Goal: Task Accomplishment & Management: Use online tool/utility

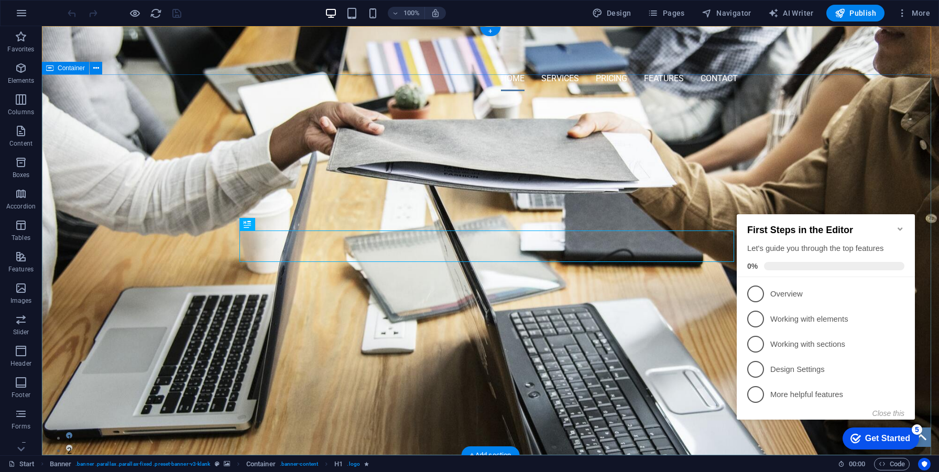
click at [448, 253] on div "PROFESSIONAL GIS SOLUTION OVER 50+ SUCCESSFUL IMPLEMENTATIONS WORLDWIDE" at bounding box center [490, 176] width 897 height 153
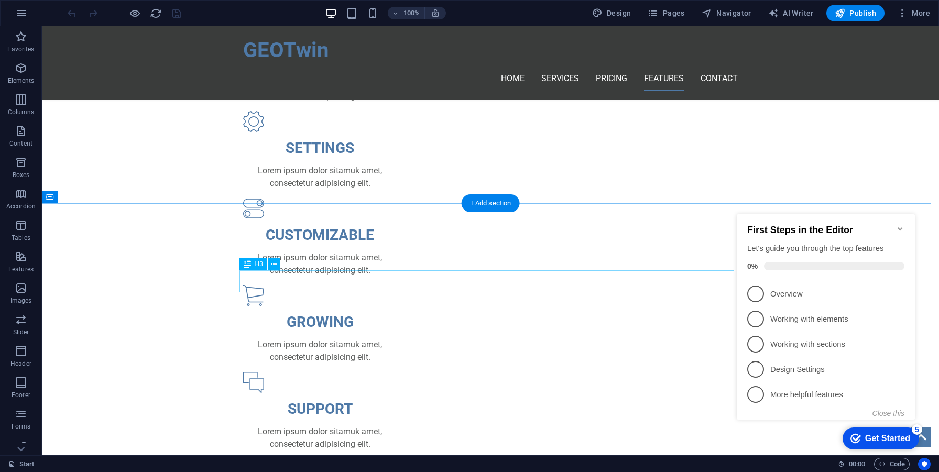
scroll to position [578, 0]
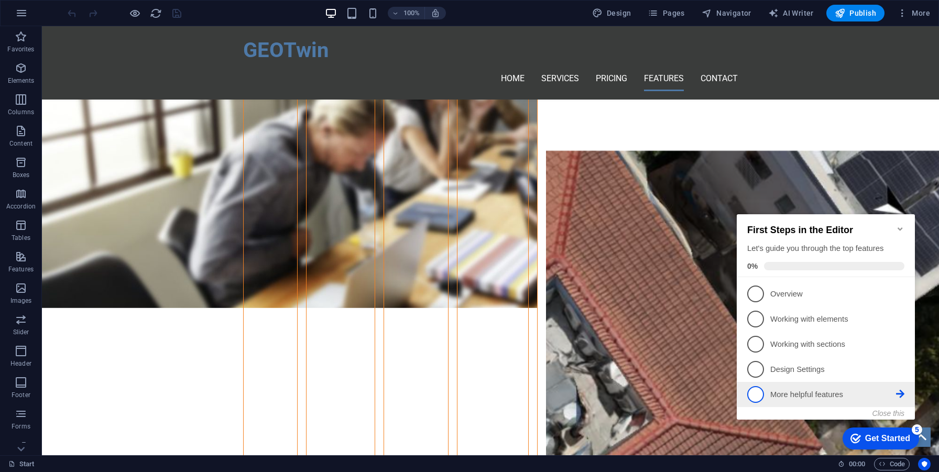
scroll to position [736, 0]
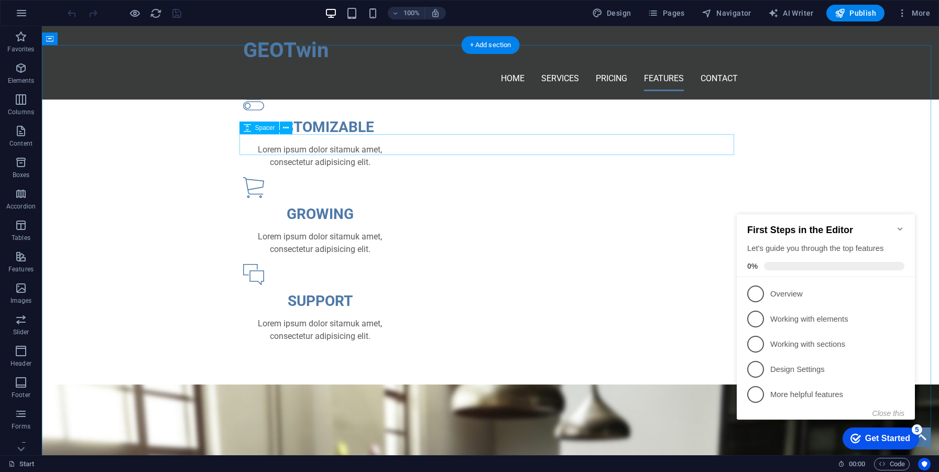
click at [268, 131] on span "Spacer" at bounding box center [265, 128] width 20 height 6
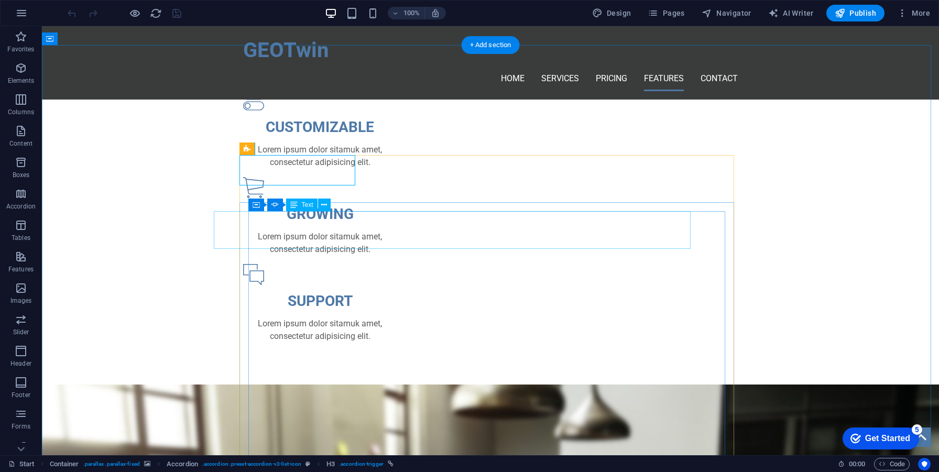
scroll to position [837, 0]
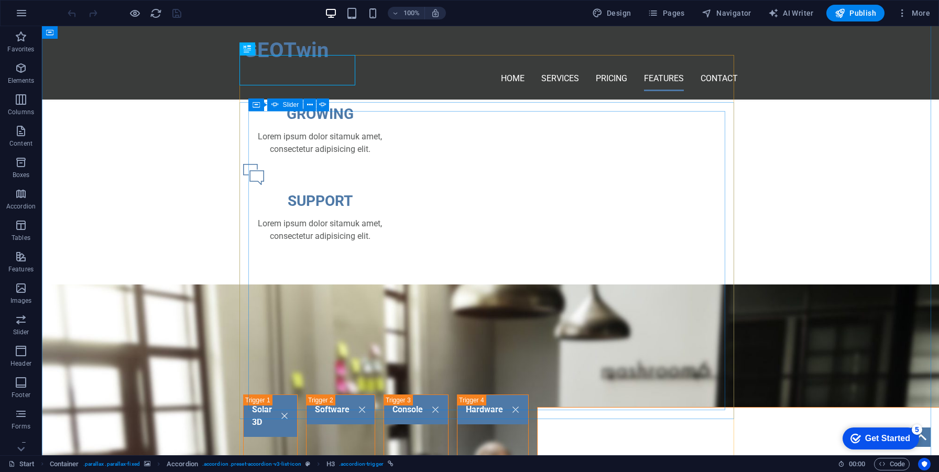
click at [546, 425] on button "button" at bounding box center [546, 425] width 0 height 0
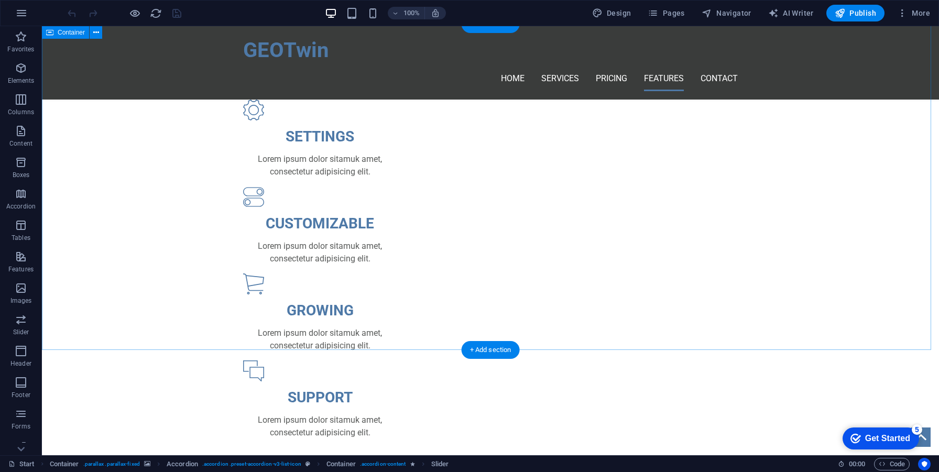
scroll to position [431, 0]
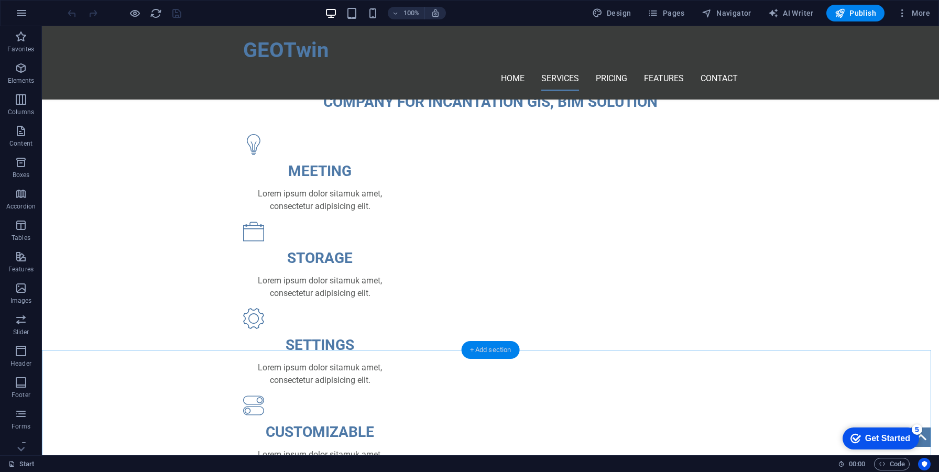
click at [496, 350] on div "+ Add section" at bounding box center [491, 350] width 58 height 18
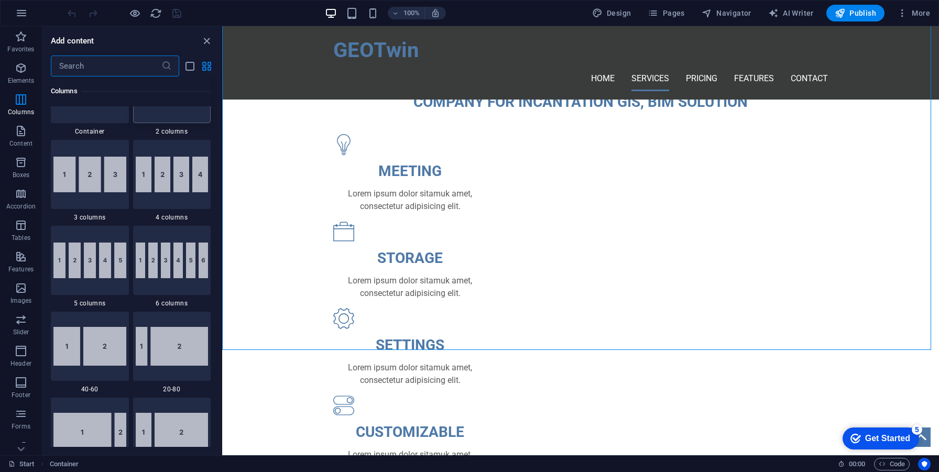
scroll to position [612, 0]
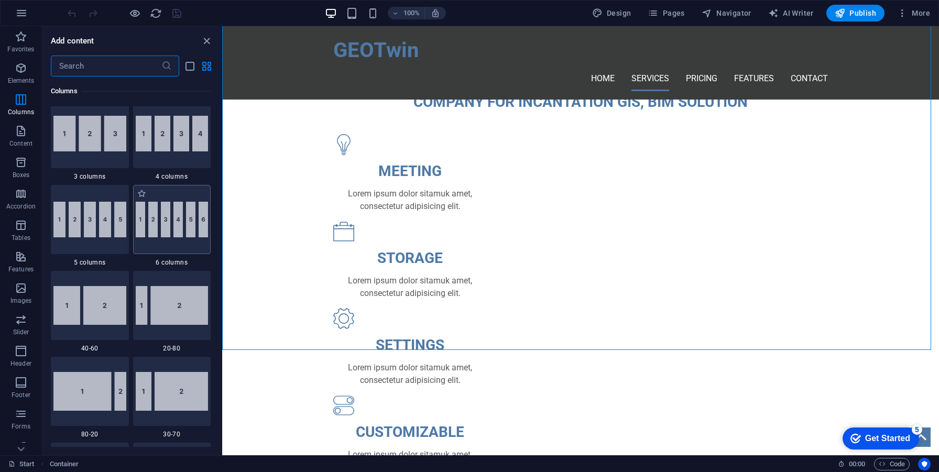
click at [176, 223] on img at bounding box center [172, 220] width 73 height 36
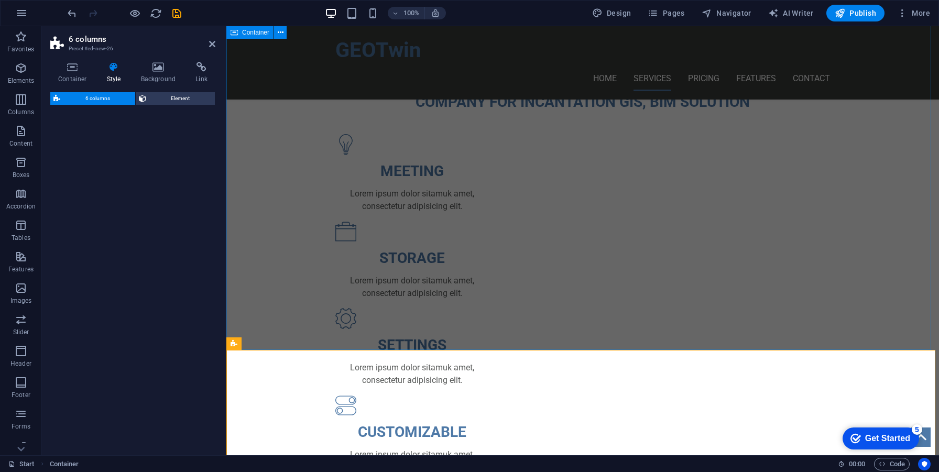
drag, startPoint x: 717, startPoint y: 388, endPoint x: 356, endPoint y: 316, distance: 367.3
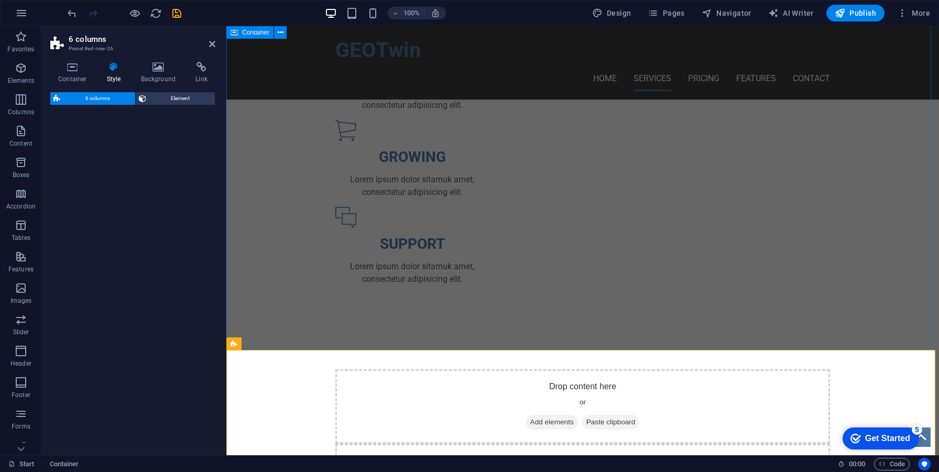
select select "rem"
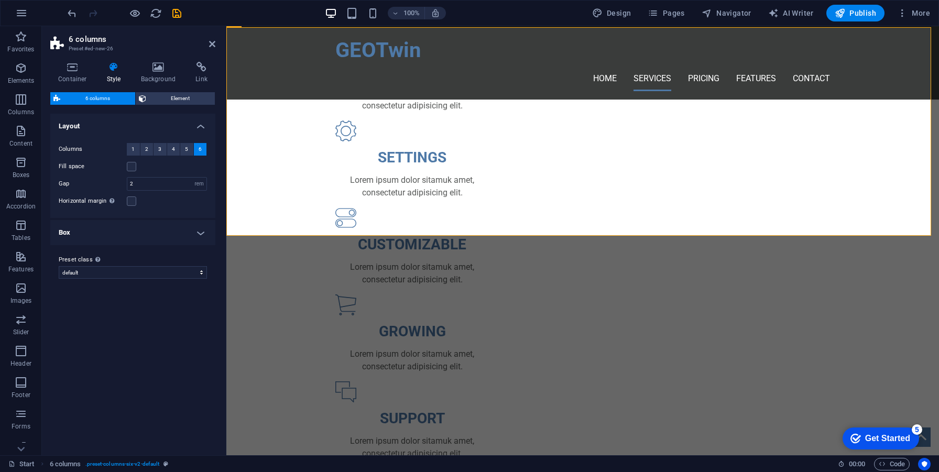
scroll to position [588, 0]
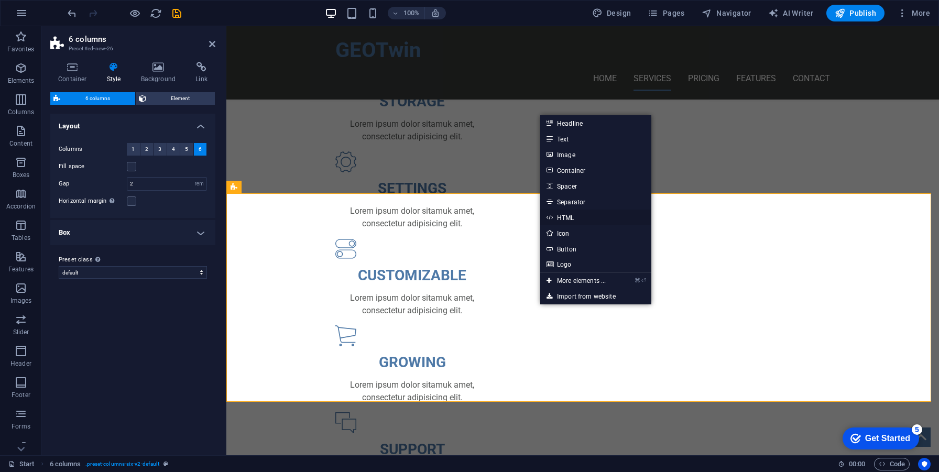
click at [572, 223] on link "HTML" at bounding box center [595, 218] width 111 height 16
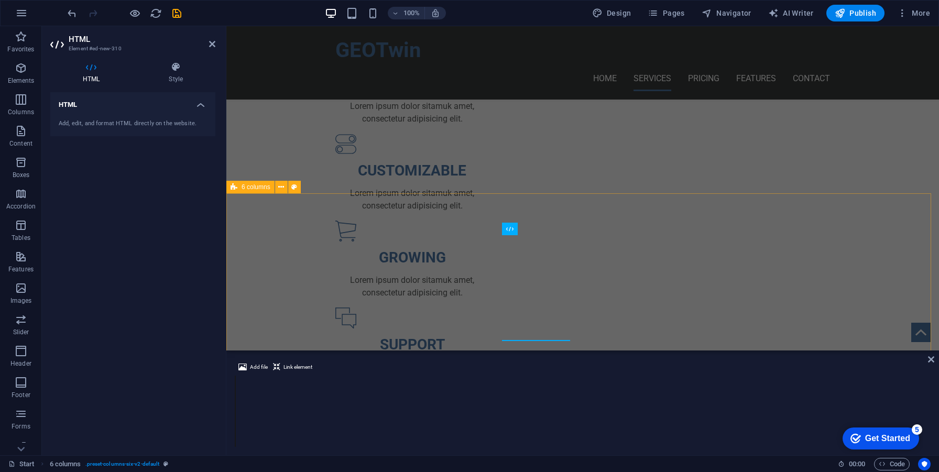
scroll to position [483, 0]
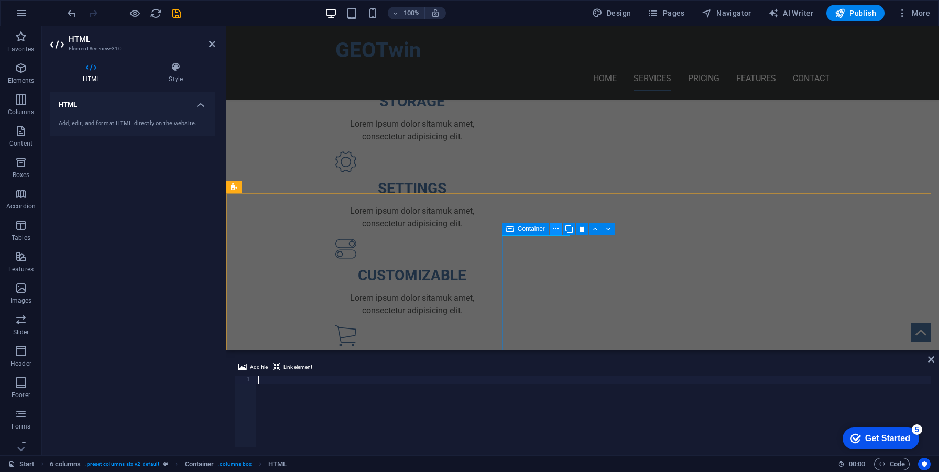
click at [559, 231] on button at bounding box center [556, 229] width 13 height 13
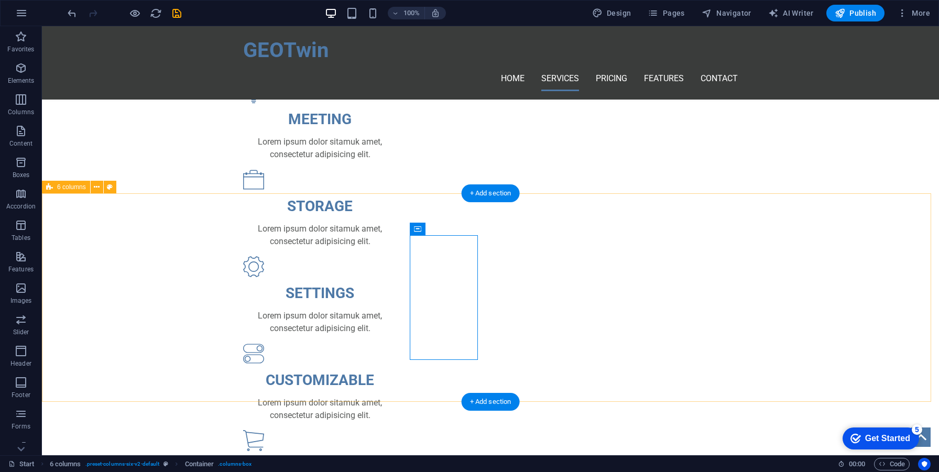
scroll to position [588, 0]
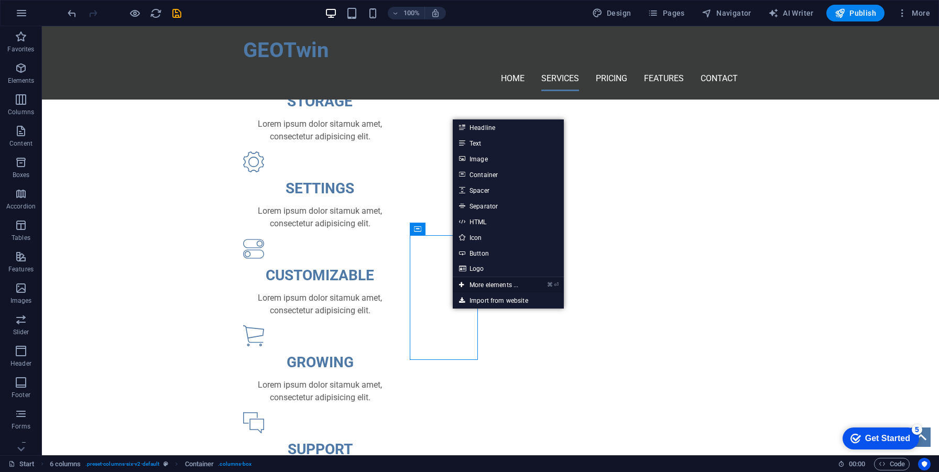
click at [485, 287] on link "⌘ ⏎ More elements ..." at bounding box center [489, 285] width 72 height 16
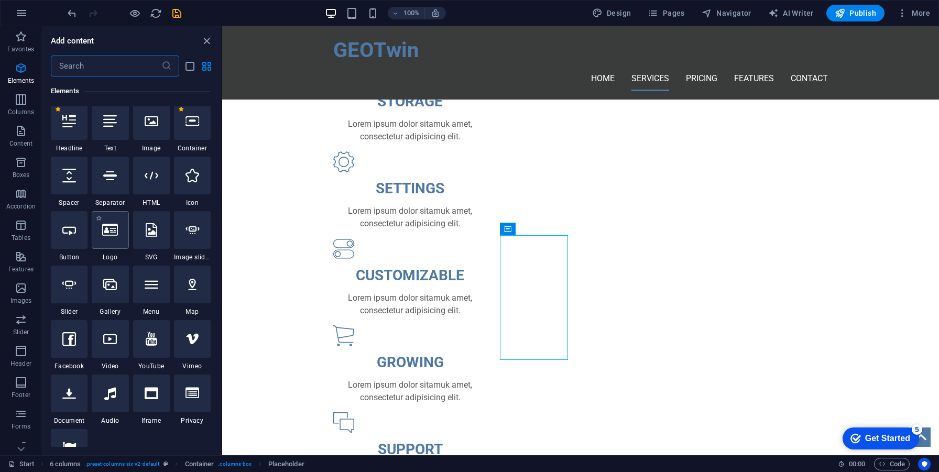
scroll to position [192, 0]
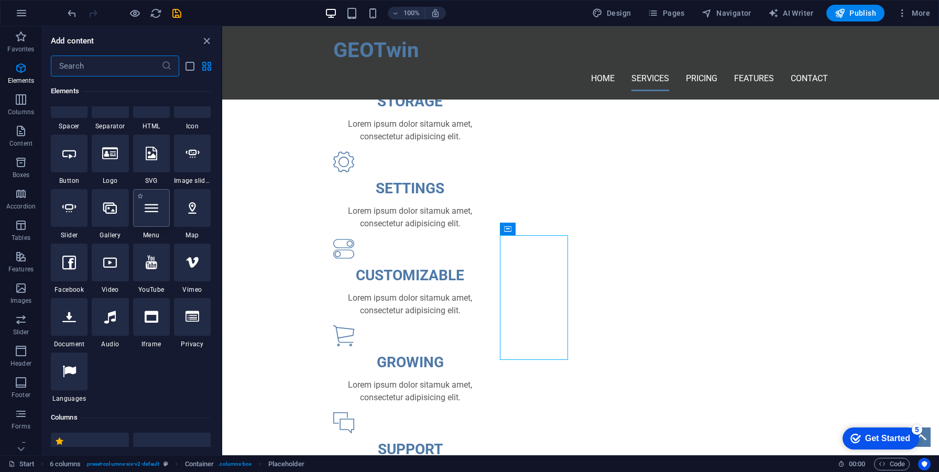
click at [161, 215] on div at bounding box center [151, 208] width 37 height 38
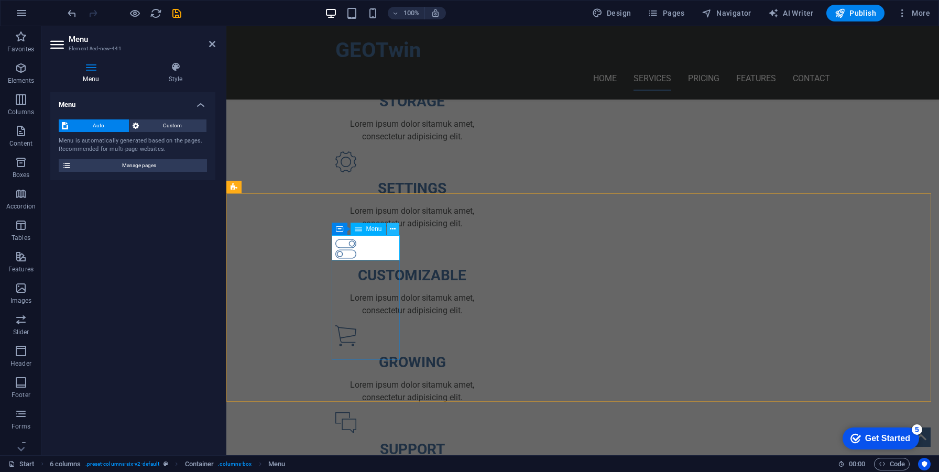
click at [395, 231] on icon at bounding box center [393, 229] width 6 height 11
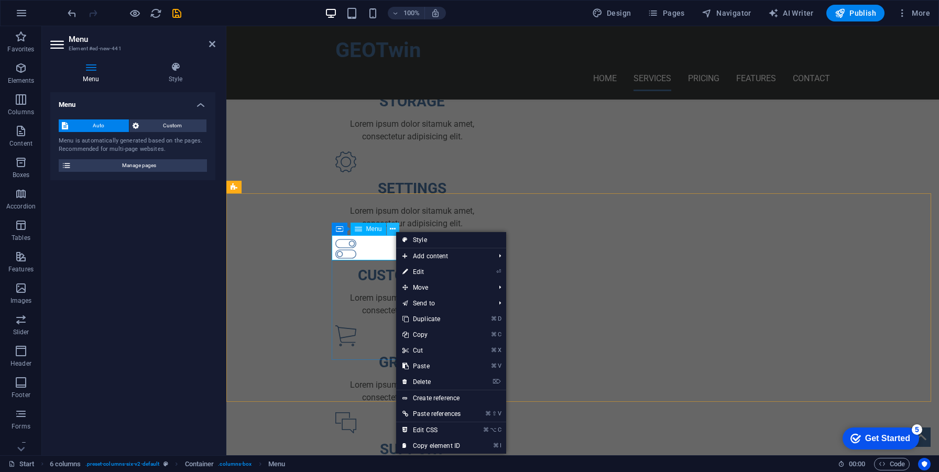
click at [395, 231] on icon at bounding box center [393, 229] width 6 height 11
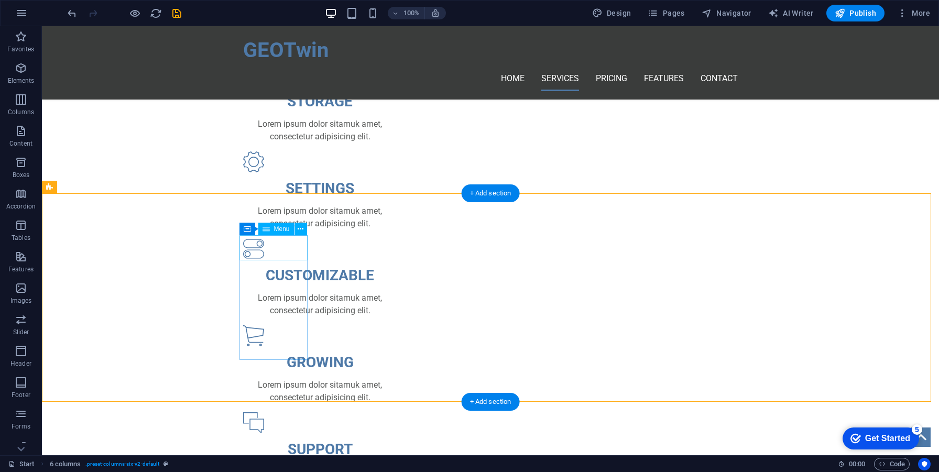
click at [302, 230] on icon at bounding box center [301, 229] width 6 height 11
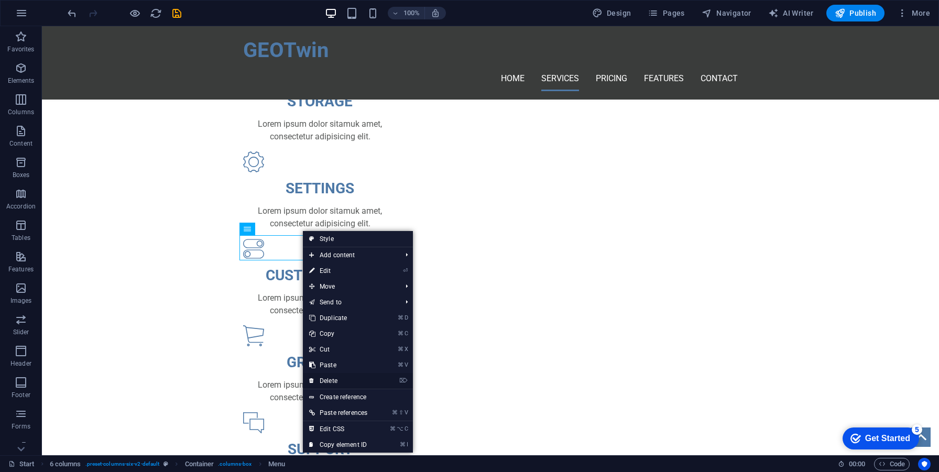
click at [356, 379] on link "⌦ Delete" at bounding box center [338, 381] width 71 height 16
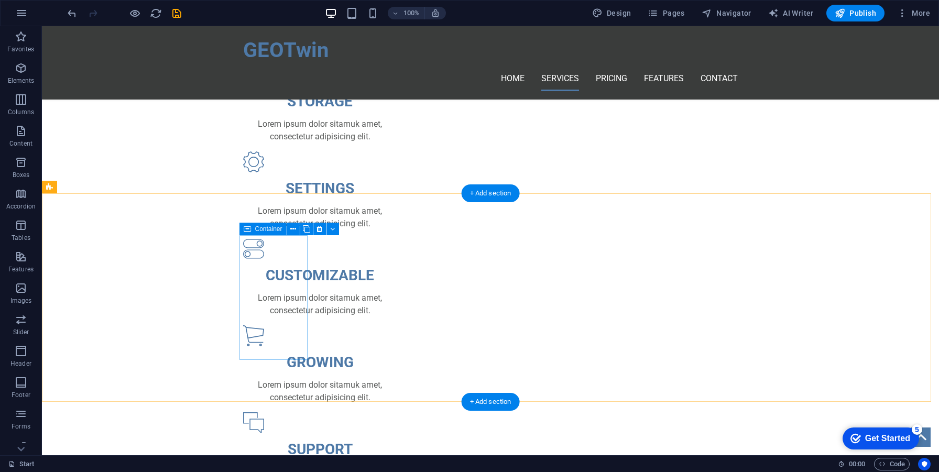
click at [274, 231] on span "Container" at bounding box center [268, 229] width 27 height 6
click at [296, 229] on icon at bounding box center [293, 229] width 6 height 11
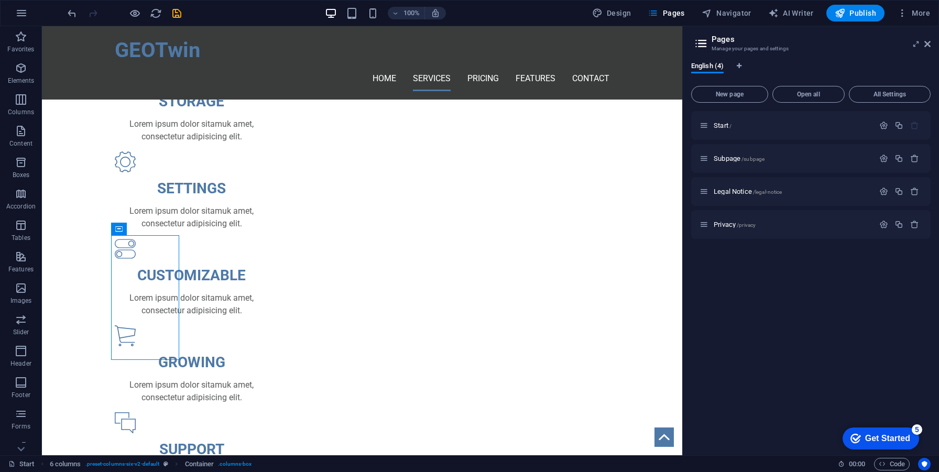
click at [764, 286] on div "Start / Subpage /subpage Legal Notice /legal-notice Privacy /privacy" at bounding box center [811, 279] width 240 height 336
click at [754, 89] on button "New page" at bounding box center [729, 94] width 77 height 17
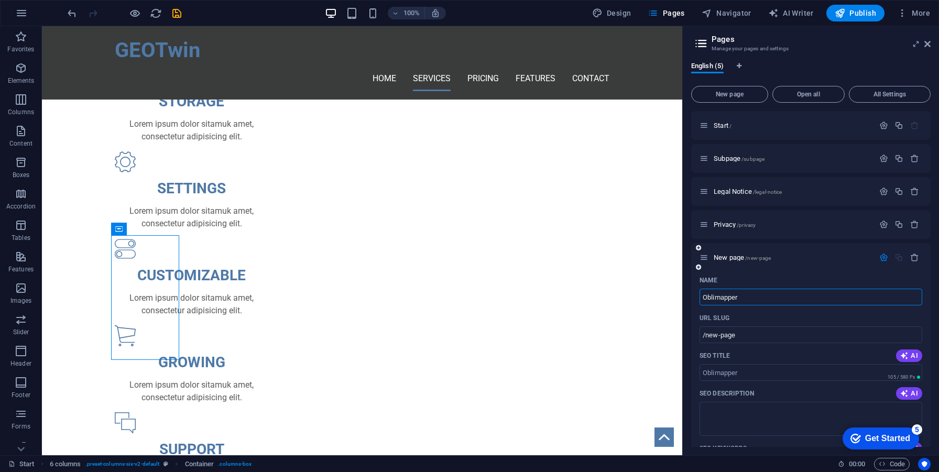
type input "Oblimapper"
type input "/oblimapper"
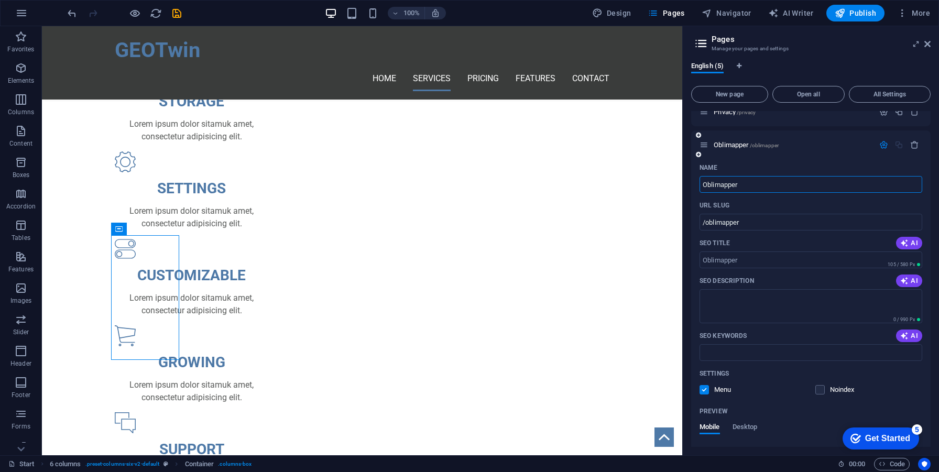
scroll to position [194, 0]
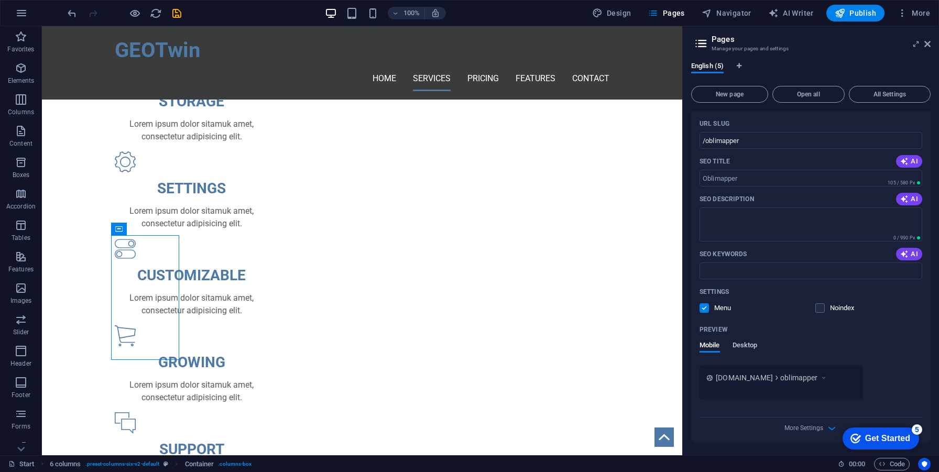
type input "Oblimapper"
click at [747, 344] on span "Desktop" at bounding box center [745, 346] width 25 height 15
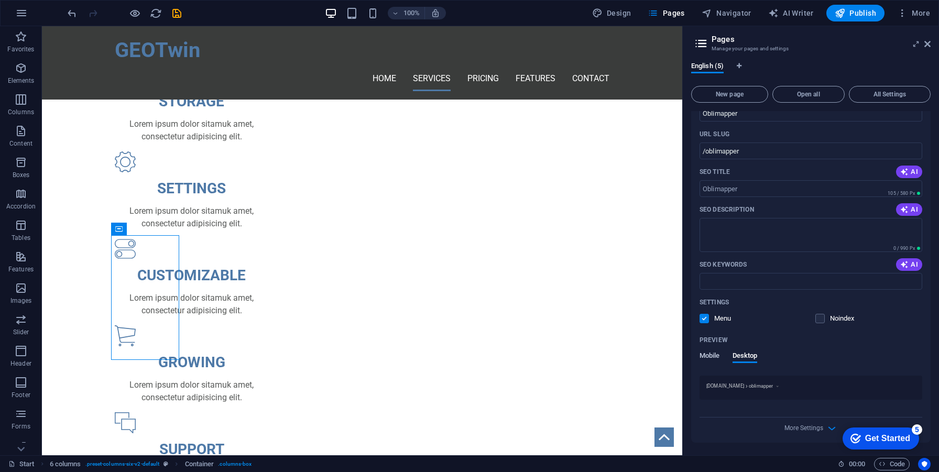
click at [710, 357] on span "Mobile" at bounding box center [710, 357] width 20 height 15
click at [750, 391] on span "www.example.com" at bounding box center [744, 388] width 57 height 10
click at [816, 323] on label at bounding box center [820, 318] width 9 height 9
click at [0, 0] on input "checkbox" at bounding box center [0, 0] width 0 height 0
click at [816, 323] on label at bounding box center [820, 318] width 9 height 9
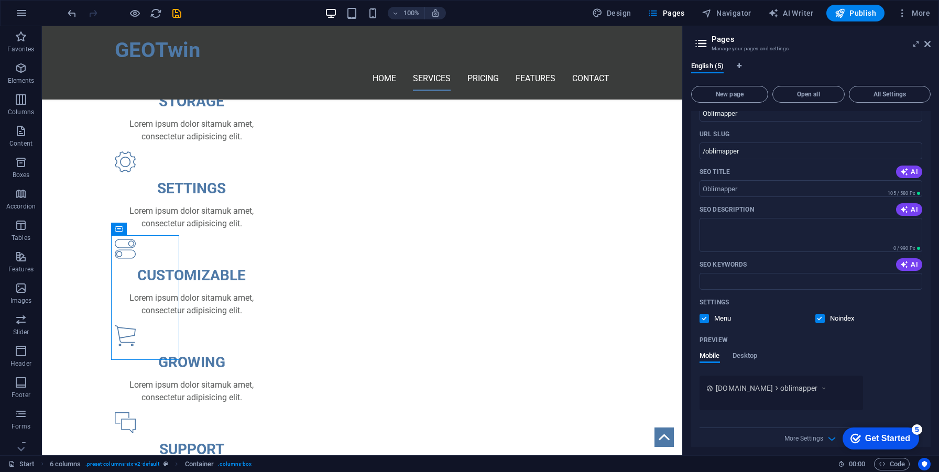
click at [0, 0] on input "checkbox" at bounding box center [0, 0] width 0 height 0
click at [782, 285] on input "SEO Keywords" at bounding box center [811, 281] width 223 height 17
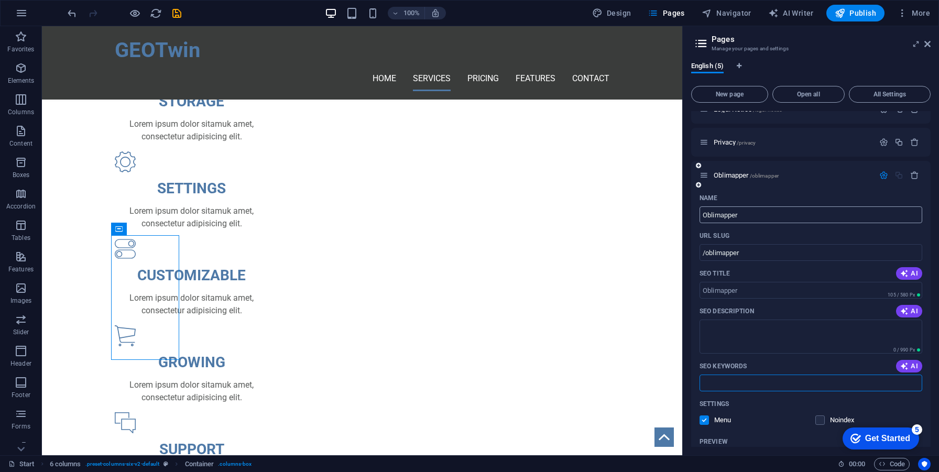
scroll to position [0, 0]
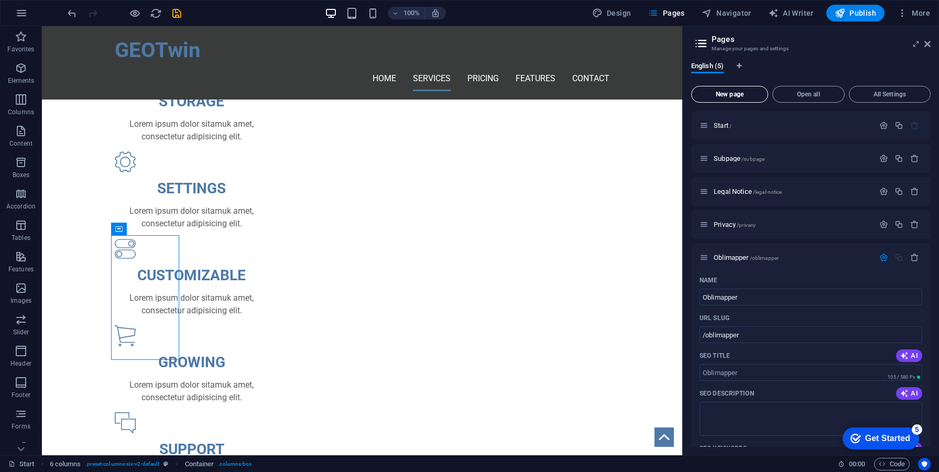
click at [752, 94] on span "New page" at bounding box center [730, 94] width 68 height 6
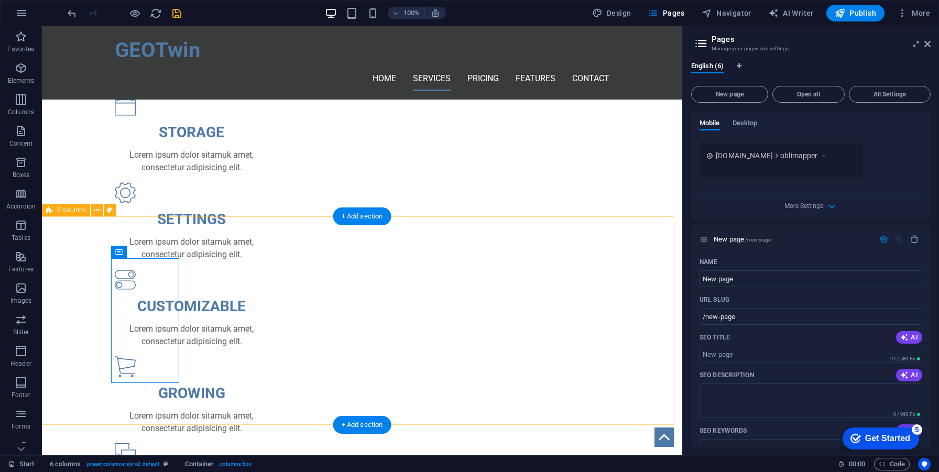
scroll to position [502, 0]
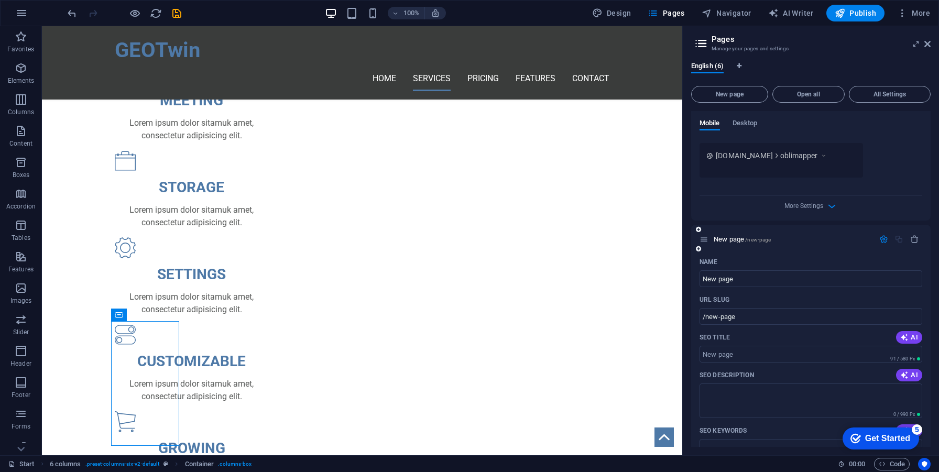
click at [749, 289] on div "Name New page ​ URL SLUG /new-page ​ SEO Title AI ​ 91 / 580 Px SEO Description…" at bounding box center [811, 436] width 240 height 365
click at [751, 285] on input "New page" at bounding box center [811, 278] width 223 height 17
type input "Pro"
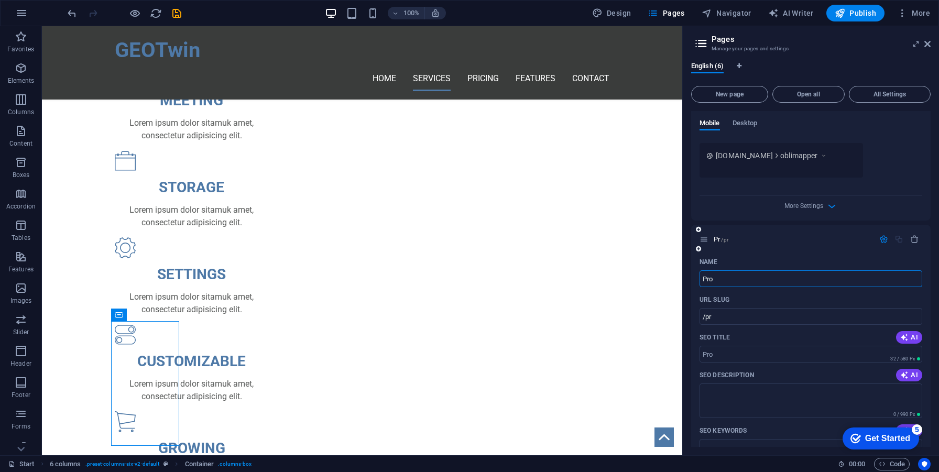
type input "/pr"
type input "Product"
type input "/produ"
type input "Product"
type input "/product"
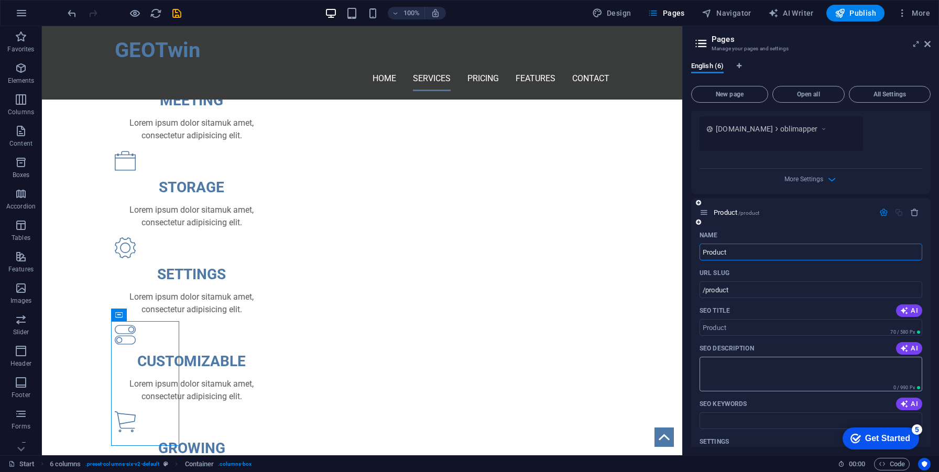
scroll to position [458, 0]
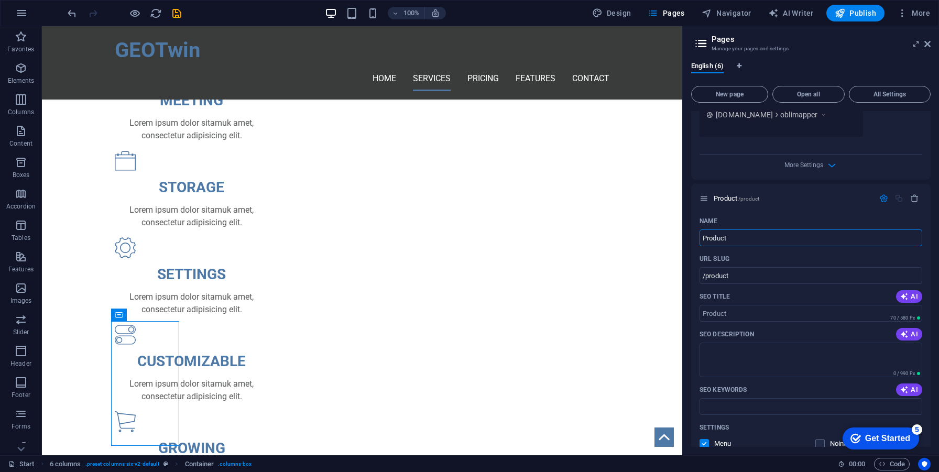
type input "Product"
click at [763, 183] on div "Start / Subpage /subpage Legal Notice /legal-notice Privacy /privacy Oblimapper…" at bounding box center [811, 116] width 240 height 925
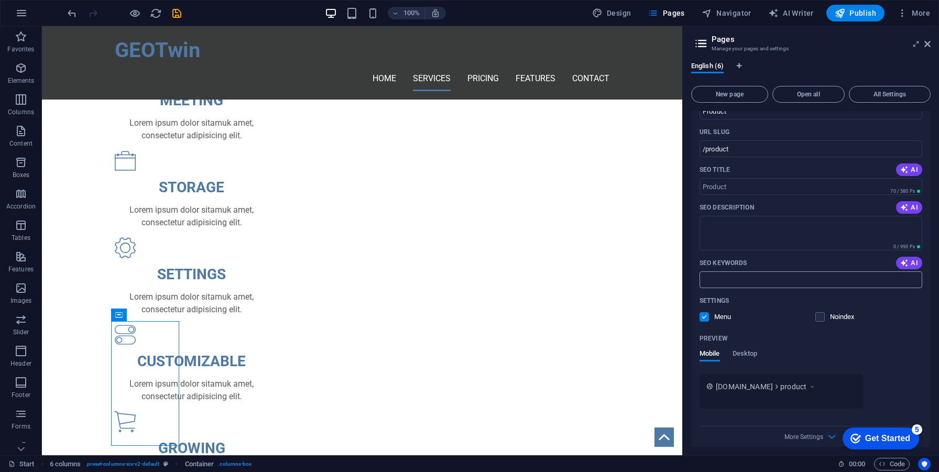
scroll to position [593, 0]
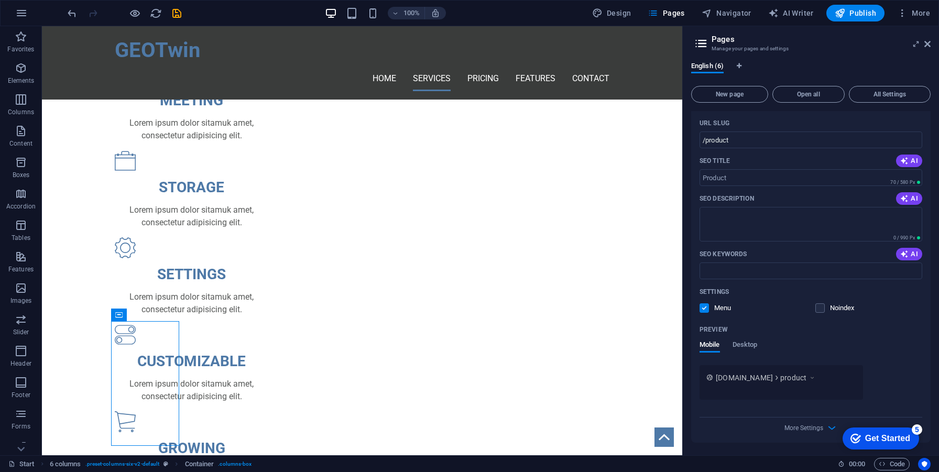
click at [738, 380] on span "www.example.com" at bounding box center [744, 378] width 57 height 10
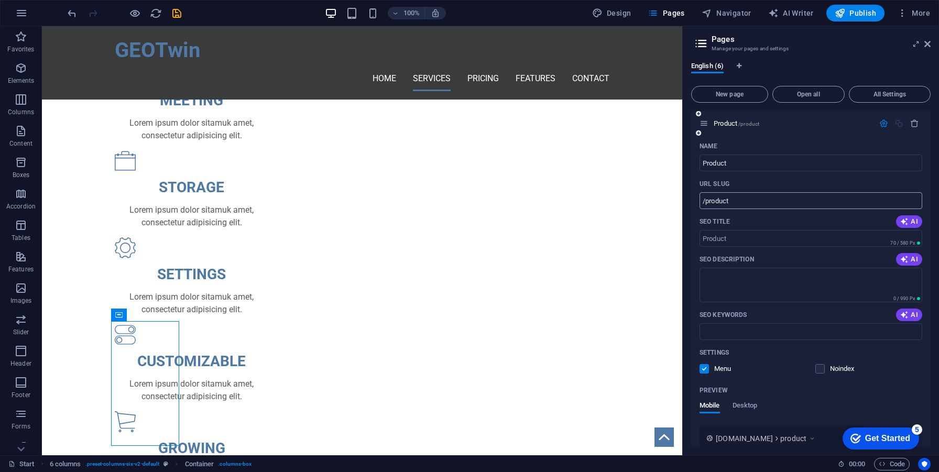
scroll to position [569, 0]
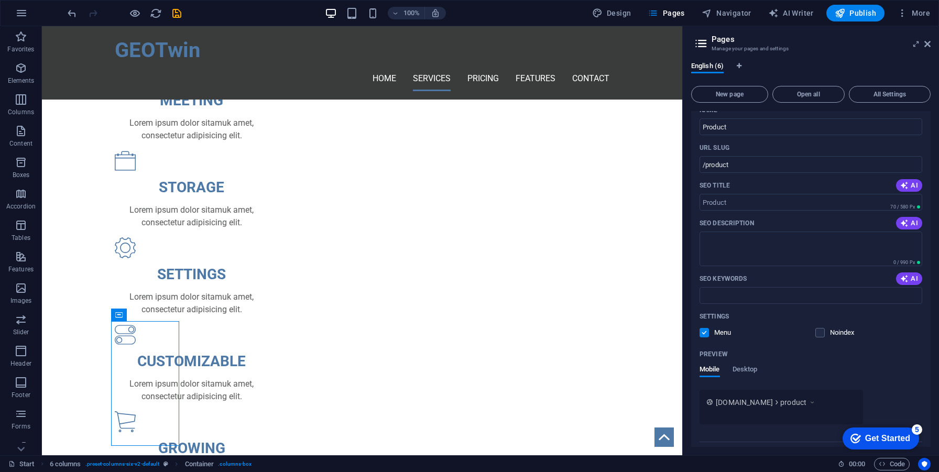
click at [713, 42] on h2 "Pages" at bounding box center [821, 39] width 219 height 9
click at [708, 42] on icon at bounding box center [702, 43] width 16 height 15
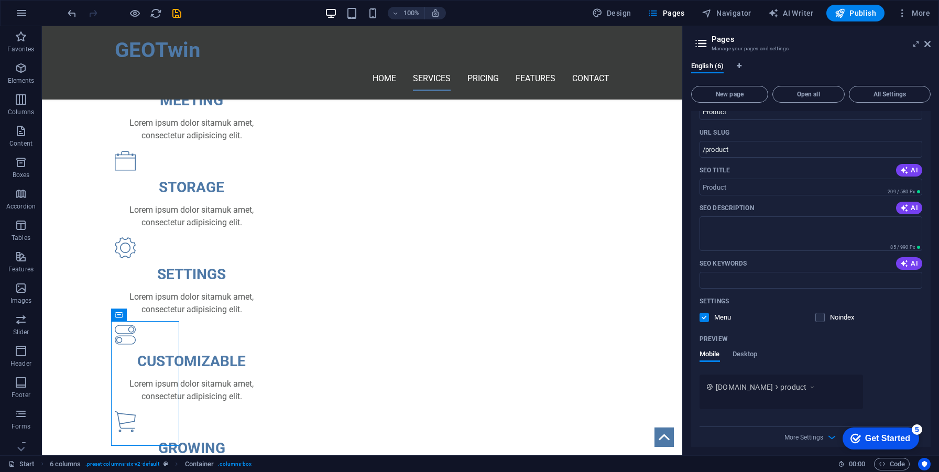
scroll to position [593, 0]
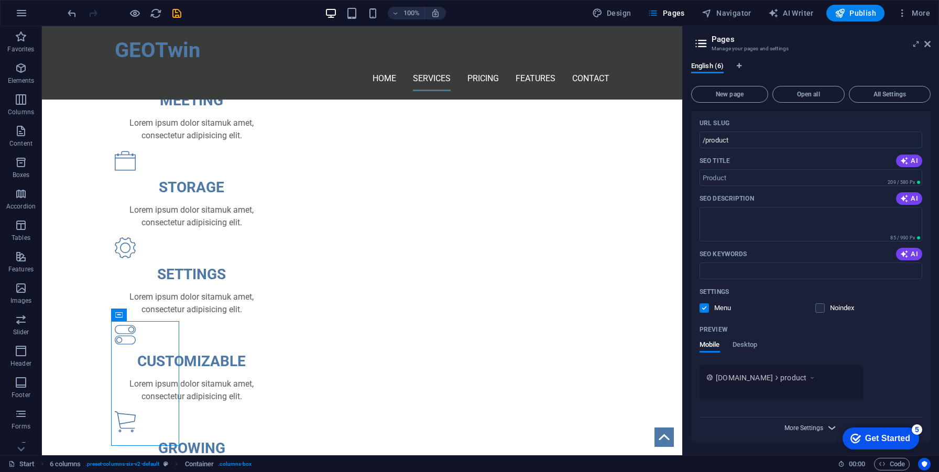
click at [798, 430] on span "More Settings" at bounding box center [804, 428] width 39 height 7
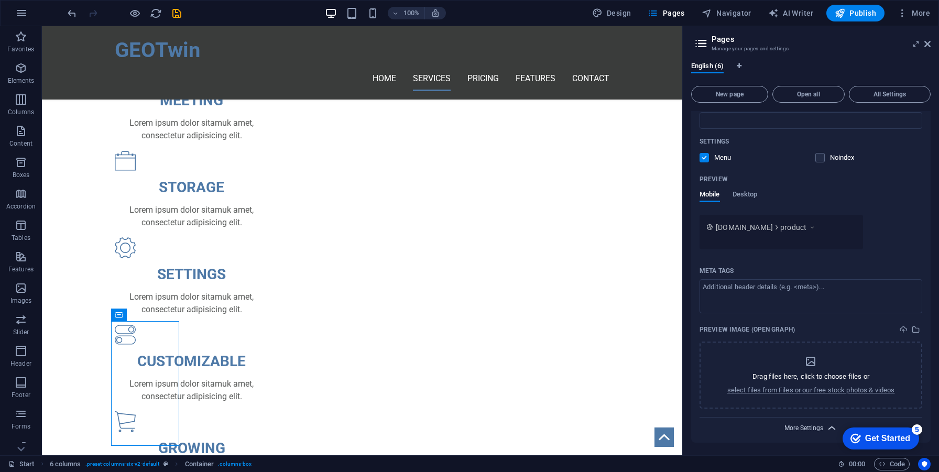
click at [809, 429] on span "More Settings" at bounding box center [804, 428] width 39 height 7
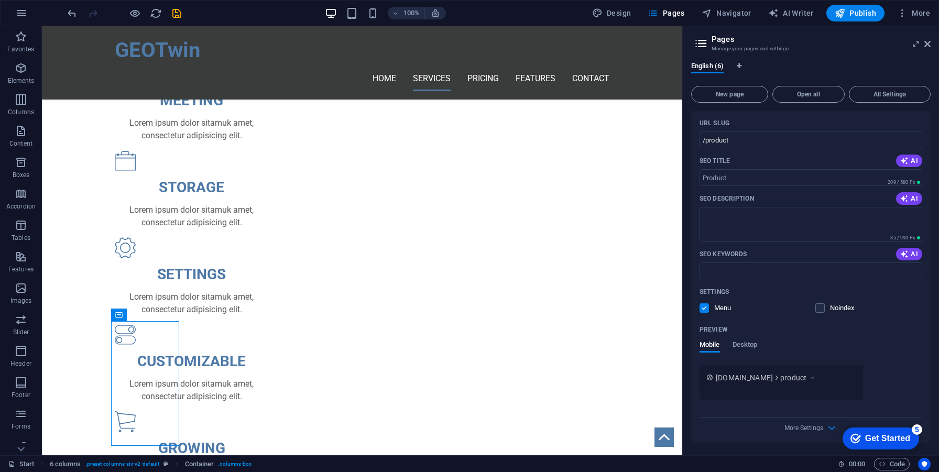
scroll to position [370, 0]
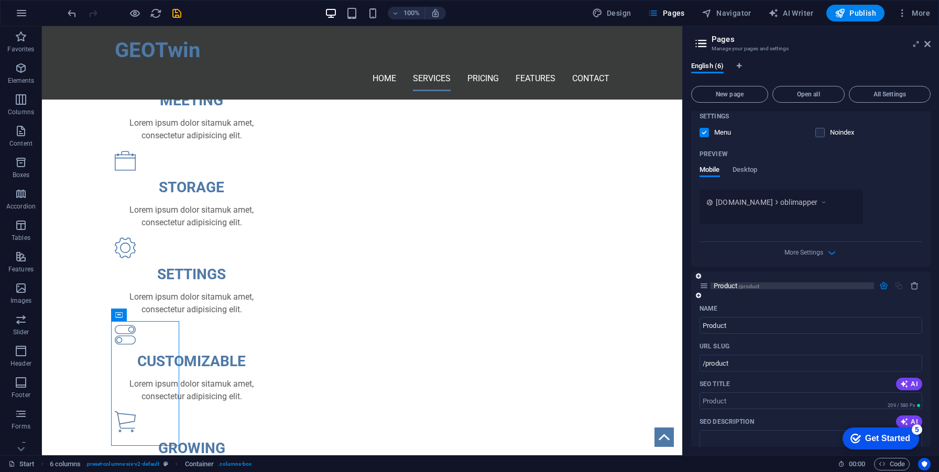
click at [732, 286] on span "Product /product" at bounding box center [737, 286] width 46 height 8
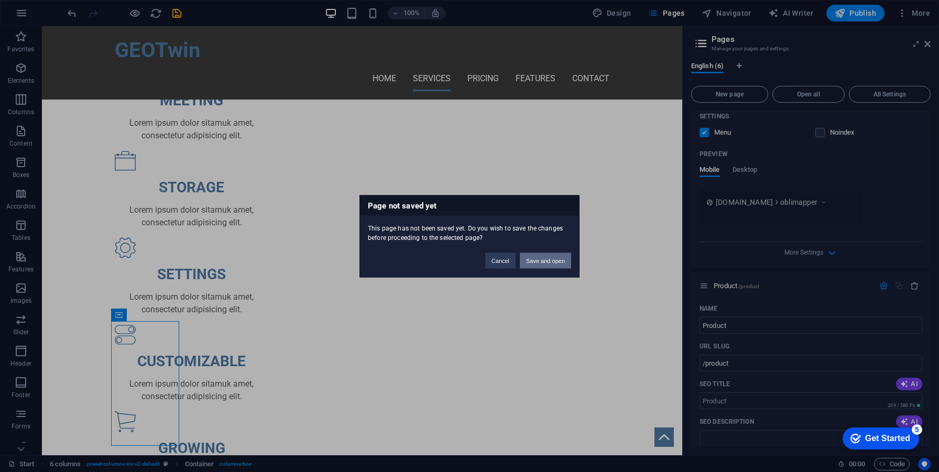
click at [542, 265] on button "Save and open" at bounding box center [545, 261] width 51 height 16
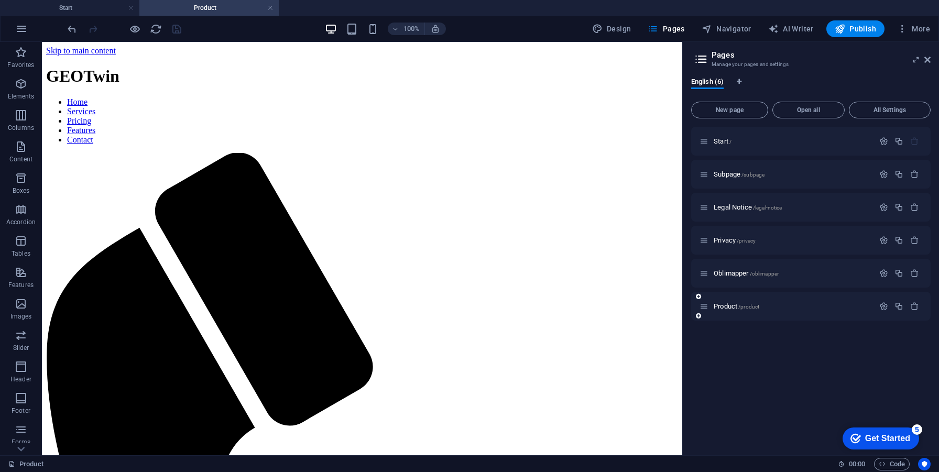
scroll to position [0, 0]
click at [700, 316] on icon at bounding box center [698, 316] width 5 height 6
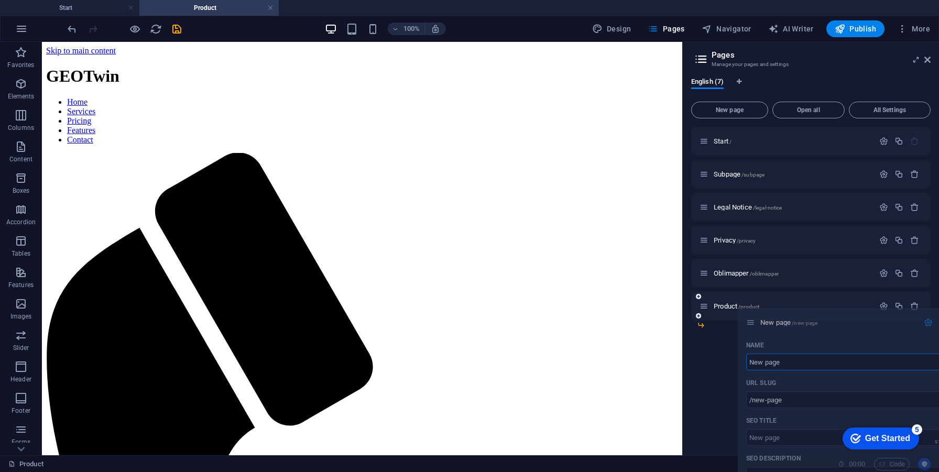
drag, startPoint x: 703, startPoint y: 339, endPoint x: 759, endPoint y: 319, distance: 59.2
click at [759, 319] on div "Start / Subpage /subpage Legal Notice /legal-notice Privacy /privacy Oblimapper…" at bounding box center [811, 224] width 240 height 194
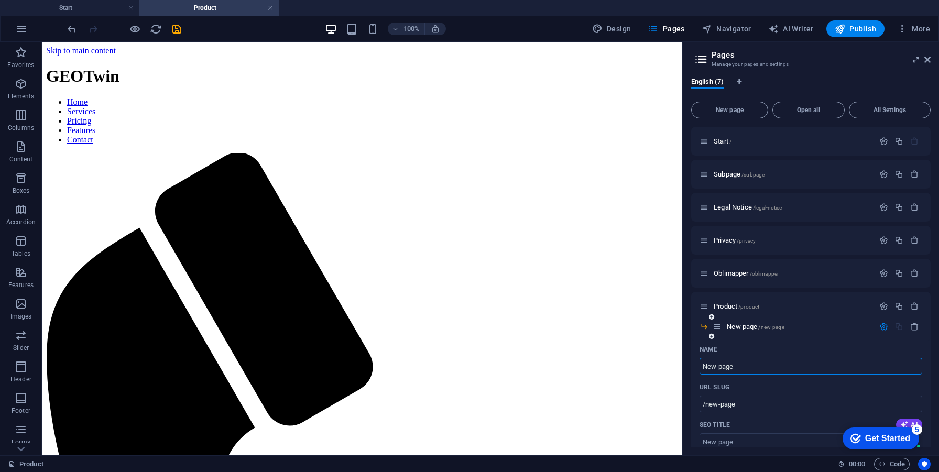
click at [704, 326] on icon at bounding box center [704, 326] width 9 height 9
click at [735, 367] on input "New page" at bounding box center [811, 366] width 223 height 17
paste input "Oblimapper"
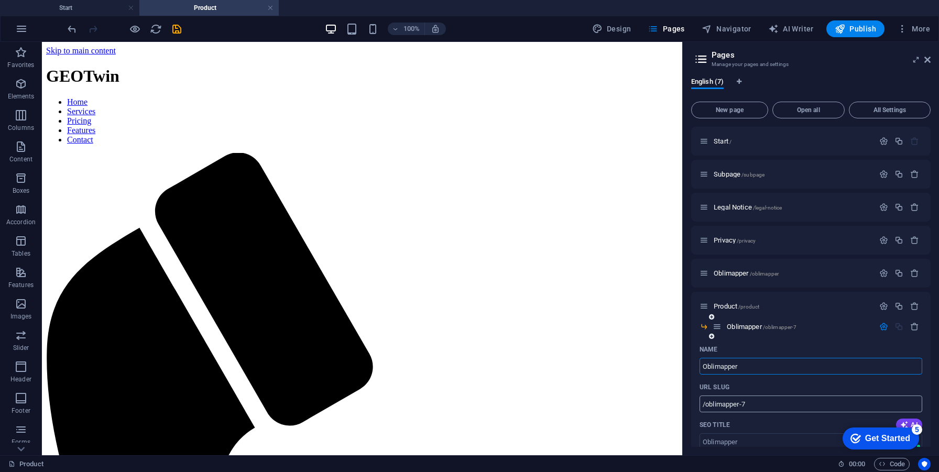
type input "Oblimapper"
type input "/oblimapper-7"
type input "Oblimapper"
click at [881, 331] on div at bounding box center [899, 327] width 46 height 12
click at [881, 330] on icon "button" at bounding box center [884, 326] width 9 height 9
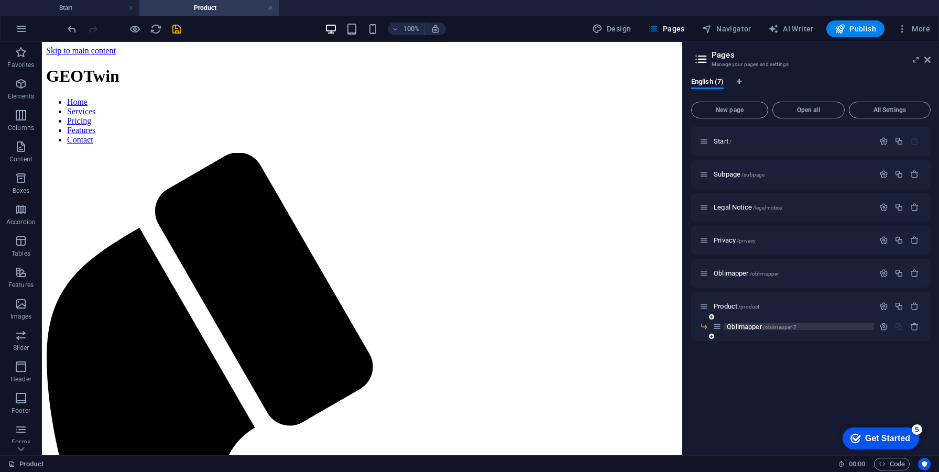
click at [771, 327] on span "/oblimapper-7" at bounding box center [780, 327] width 34 height 6
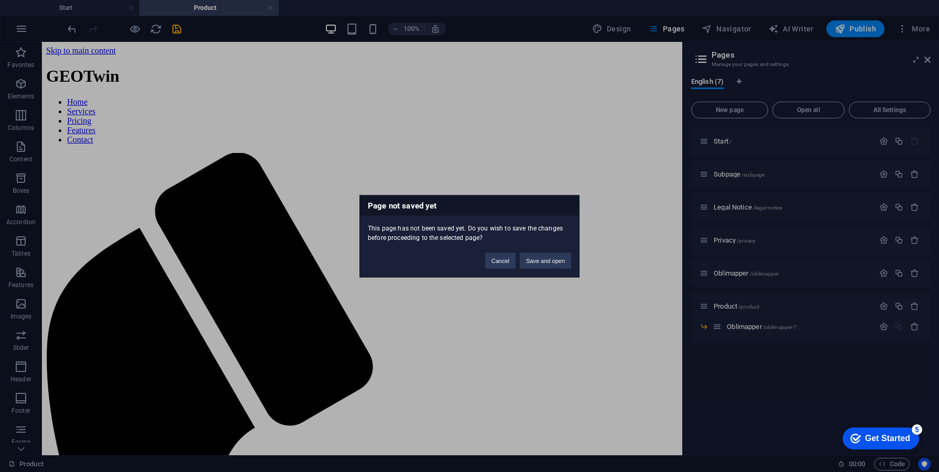
click at [798, 268] on div "Page not saved yet This page has not been saved yet. Do you wish to save the ch…" at bounding box center [469, 236] width 939 height 472
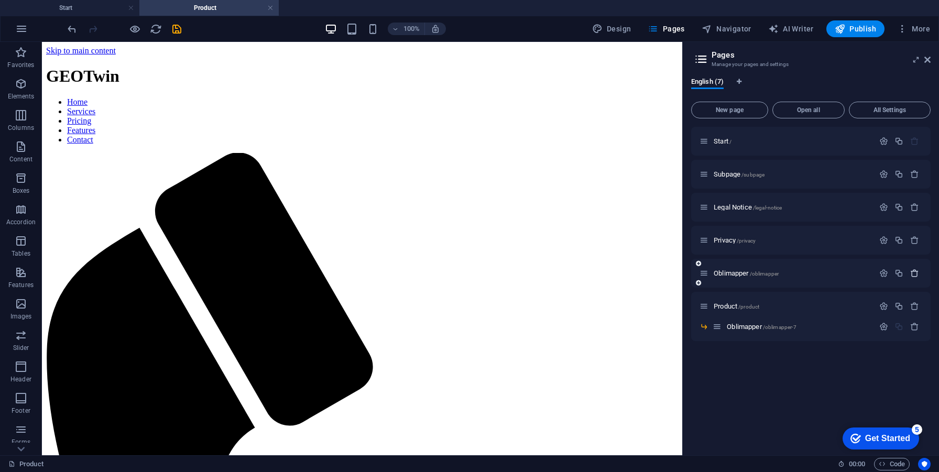
click at [914, 273] on icon "button" at bounding box center [915, 273] width 9 height 9
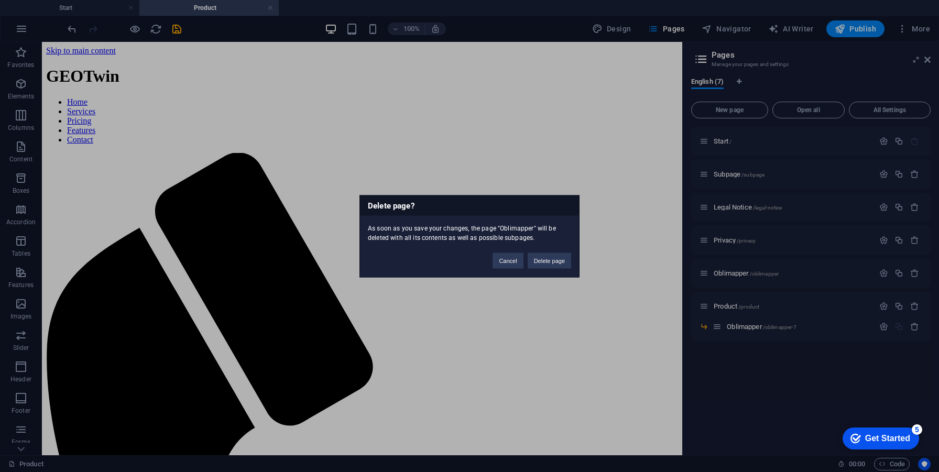
click at [538, 263] on button "Delete page" at bounding box center [550, 261] width 44 height 16
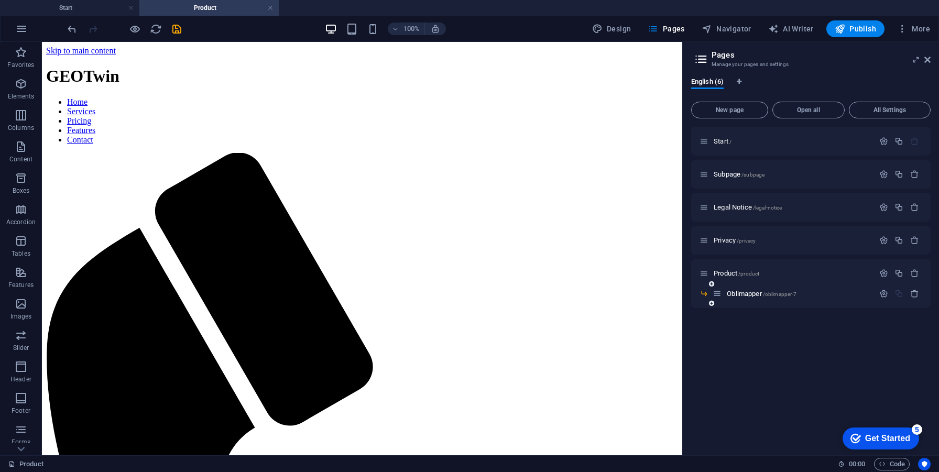
click at [791, 298] on div "Oblimapper /oblimapper-7" at bounding box center [793, 294] width 161 height 12
click at [783, 293] on span "/oblimapper-7" at bounding box center [780, 294] width 34 height 6
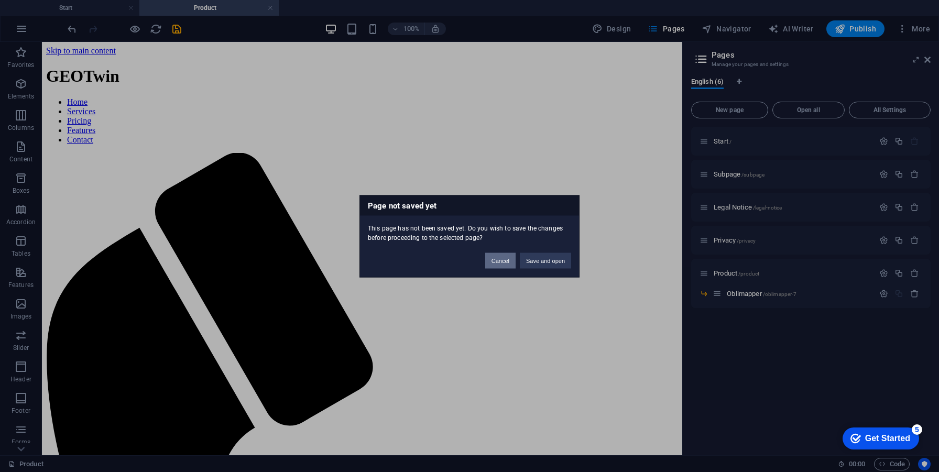
drag, startPoint x: 515, startPoint y: 261, endPoint x: 545, endPoint y: 223, distance: 48.9
click at [515, 261] on button "Cancel" at bounding box center [500, 261] width 30 height 16
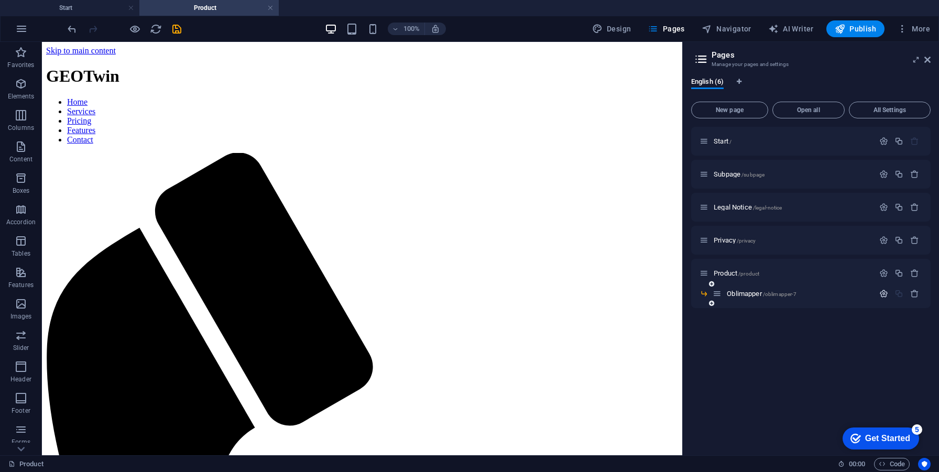
click at [888, 294] on icon "button" at bounding box center [884, 293] width 9 height 9
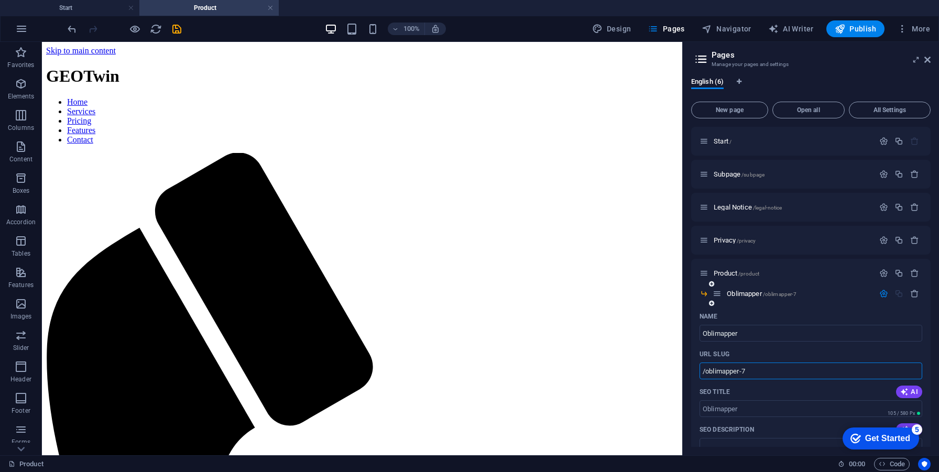
click at [787, 371] on input "/oblimapper-7" at bounding box center [811, 371] width 223 height 17
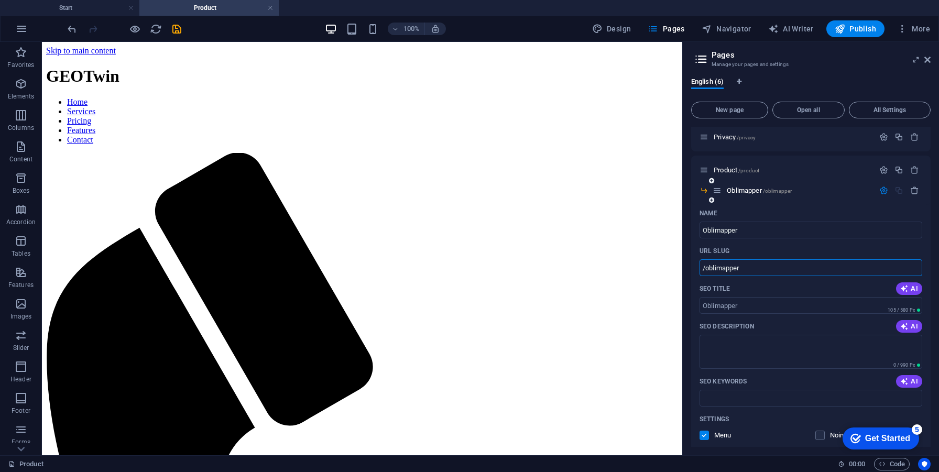
scroll to position [16, 0]
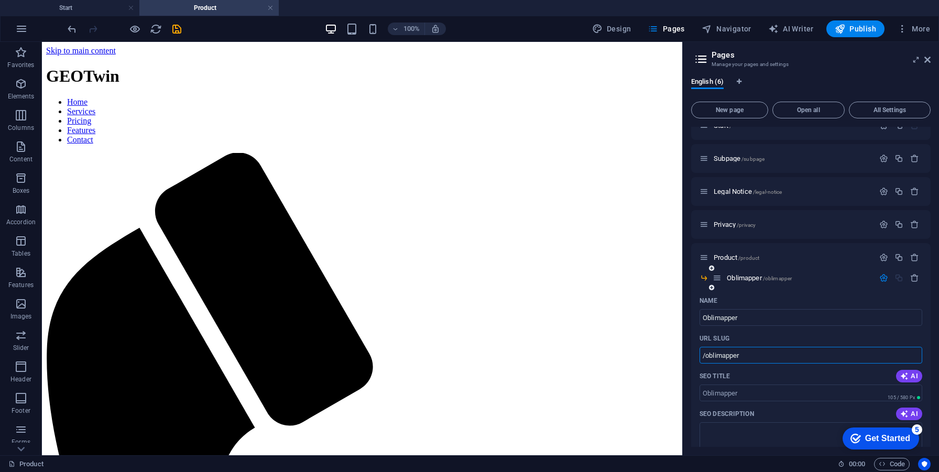
type input "/oblimapper"
click at [876, 277] on button "button" at bounding box center [883, 278] width 15 height 9
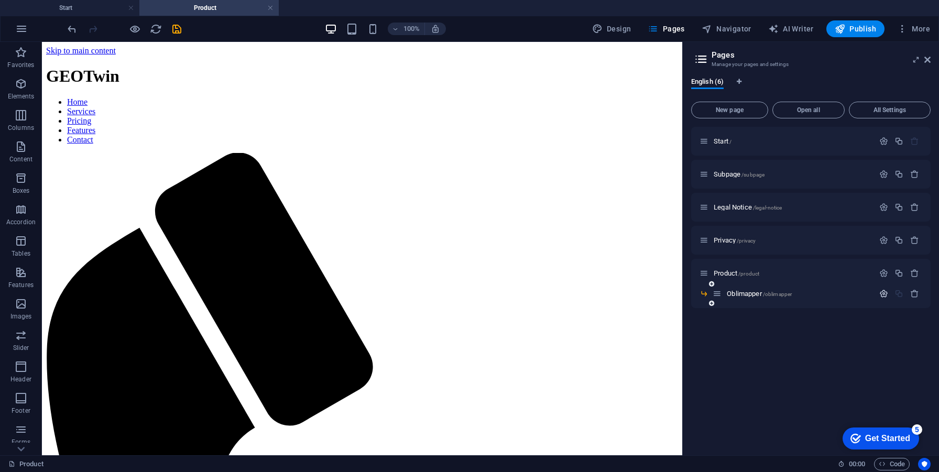
scroll to position [0, 0]
click at [768, 296] on span "/oblimapper" at bounding box center [777, 294] width 29 height 6
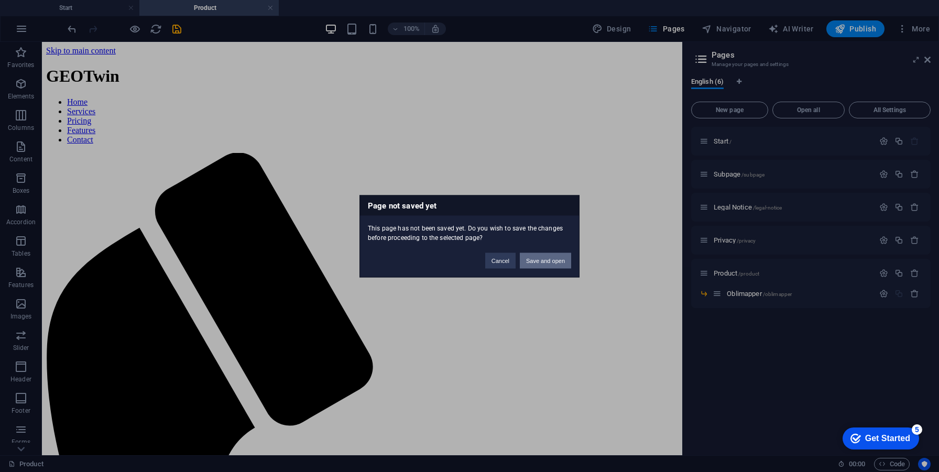
click at [540, 267] on button "Save and open" at bounding box center [545, 261] width 51 height 16
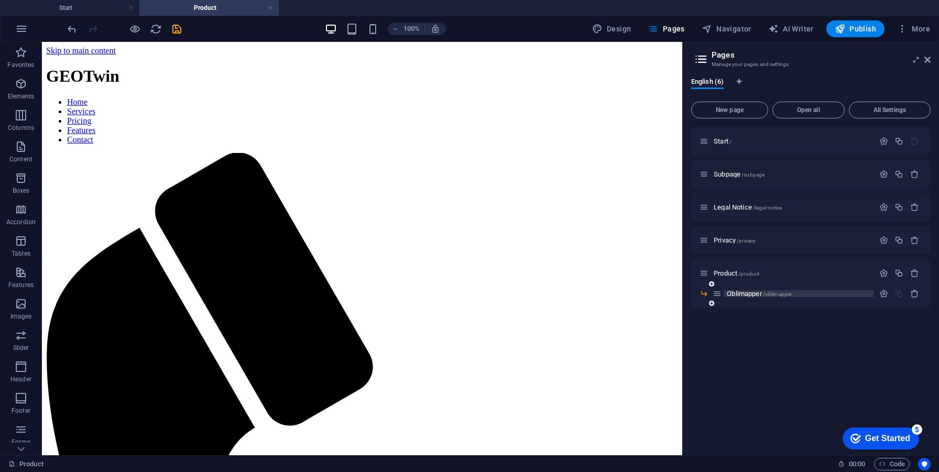
click at [783, 296] on span "/oblimapper" at bounding box center [777, 294] width 29 height 6
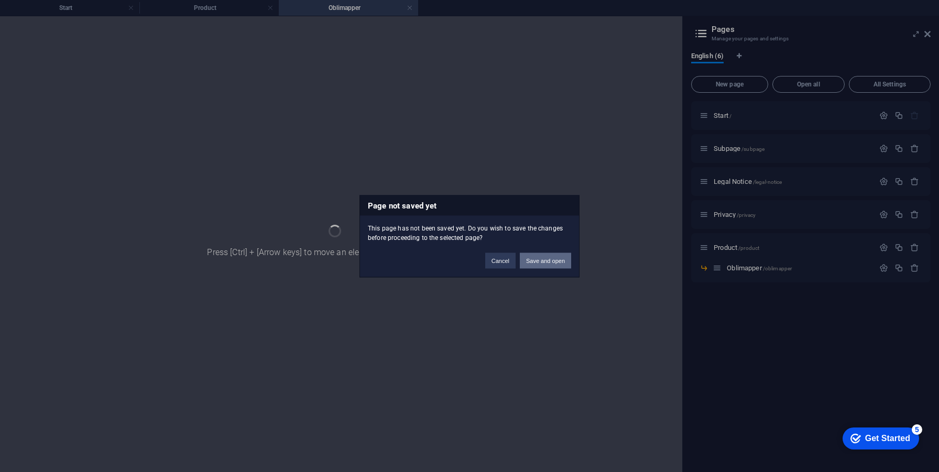
click at [545, 261] on button "Save and open" at bounding box center [545, 261] width 51 height 16
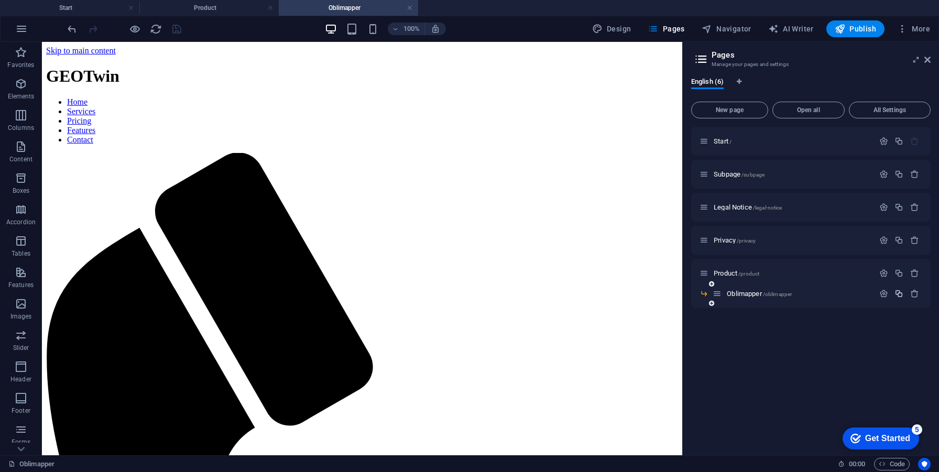
click at [897, 295] on icon "button" at bounding box center [899, 293] width 9 height 9
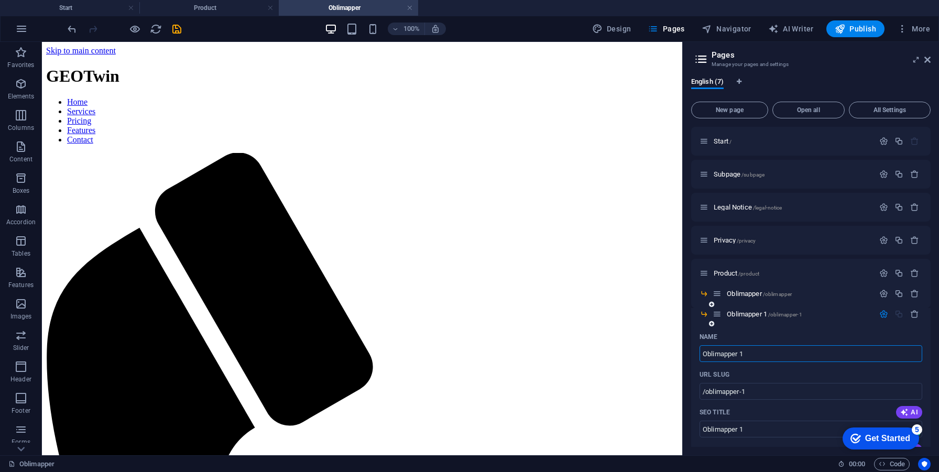
click at [789, 334] on div "Name" at bounding box center [811, 337] width 223 height 17
click at [913, 316] on icon "button" at bounding box center [915, 314] width 9 height 9
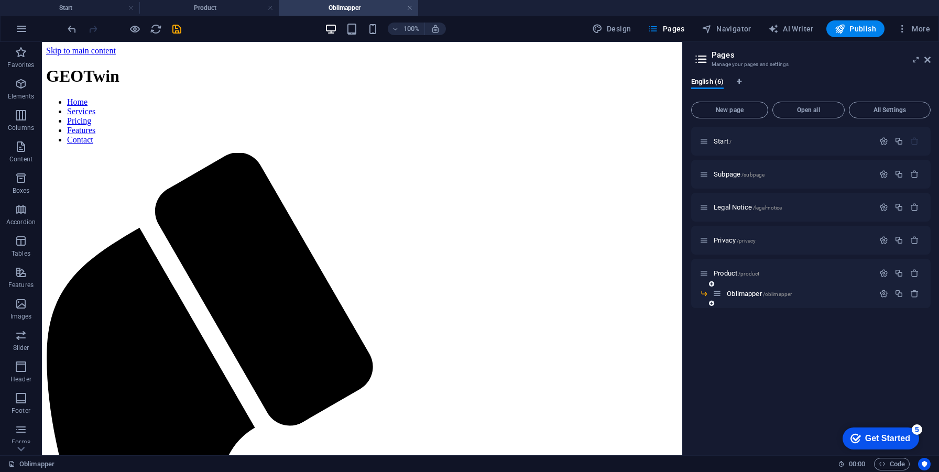
click at [885, 298] on div at bounding box center [899, 294] width 46 height 12
click at [885, 296] on icon "button" at bounding box center [884, 293] width 9 height 9
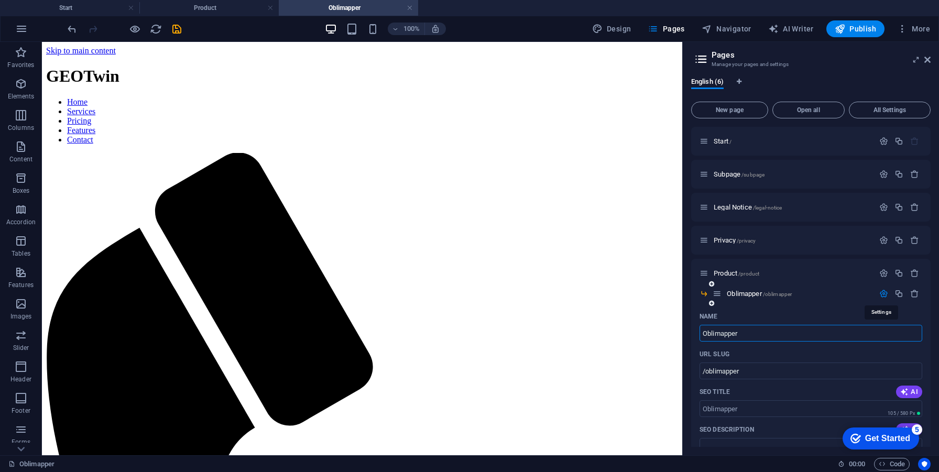
click at [885, 296] on icon "button" at bounding box center [884, 293] width 9 height 9
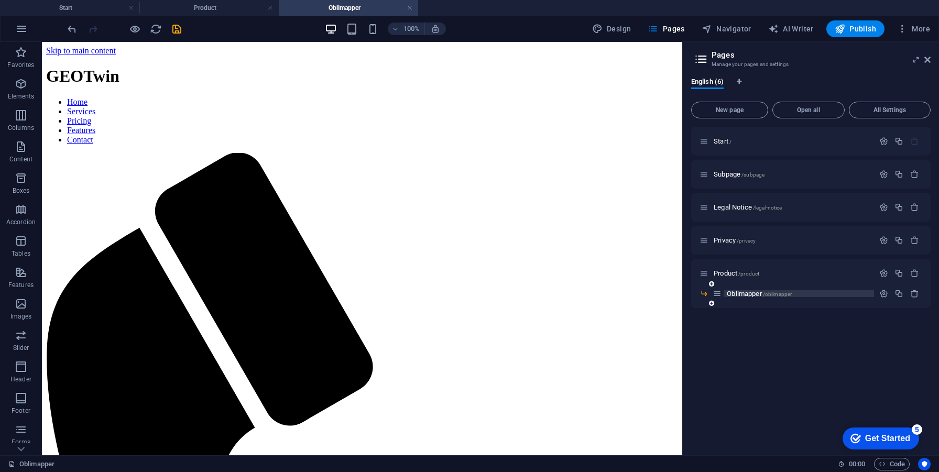
click at [746, 292] on span "Oblimapper /oblimapper" at bounding box center [759, 294] width 65 height 8
click at [719, 135] on div "Start /" at bounding box center [787, 141] width 175 height 12
click at [723, 140] on span "Start /" at bounding box center [723, 141] width 18 height 8
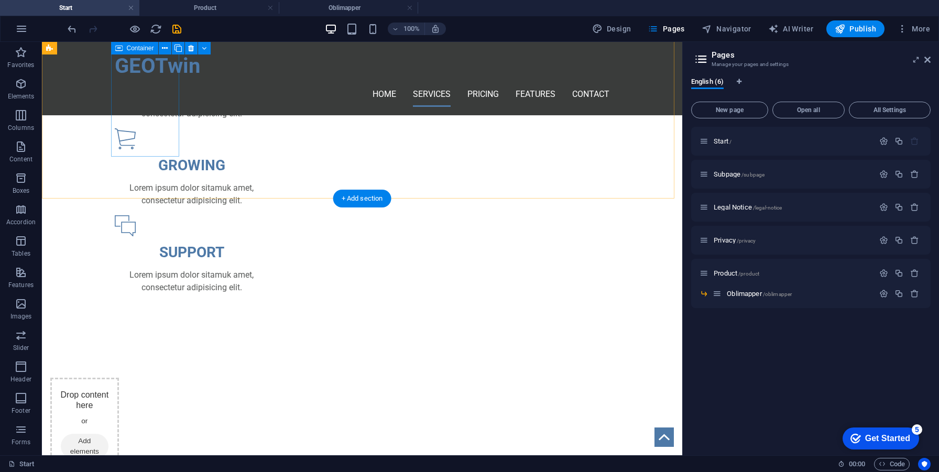
scroll to position [777, 0]
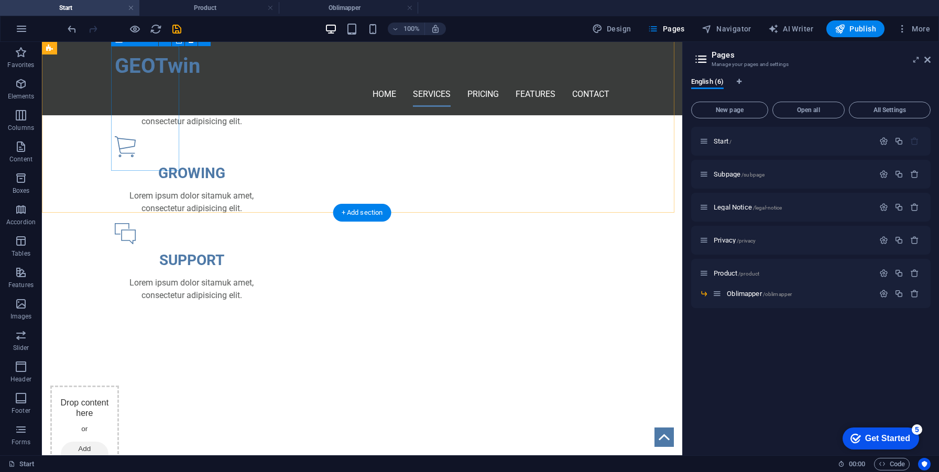
click at [109, 442] on span "Add elements" at bounding box center [85, 454] width 48 height 25
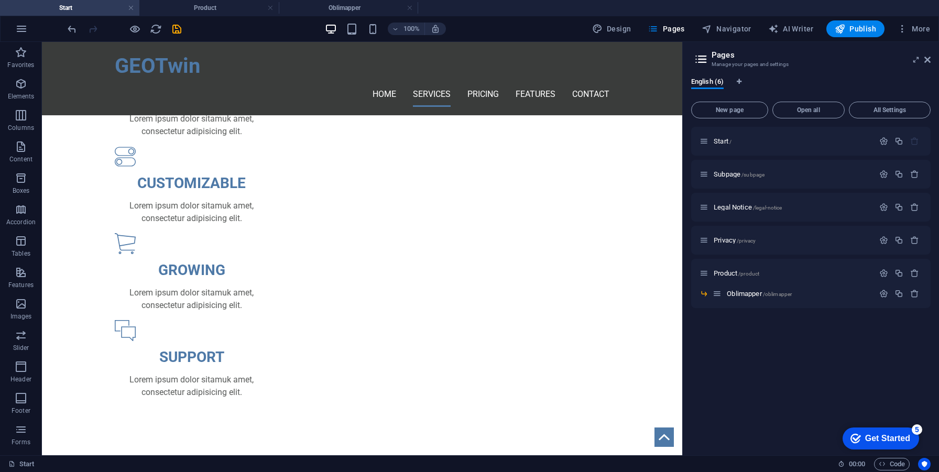
scroll to position [682, 0]
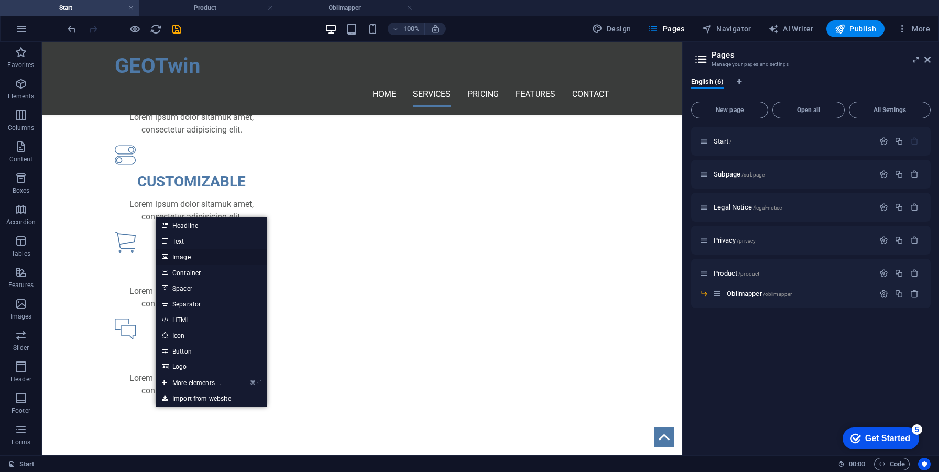
click at [206, 259] on link "Image" at bounding box center [211, 257] width 111 height 16
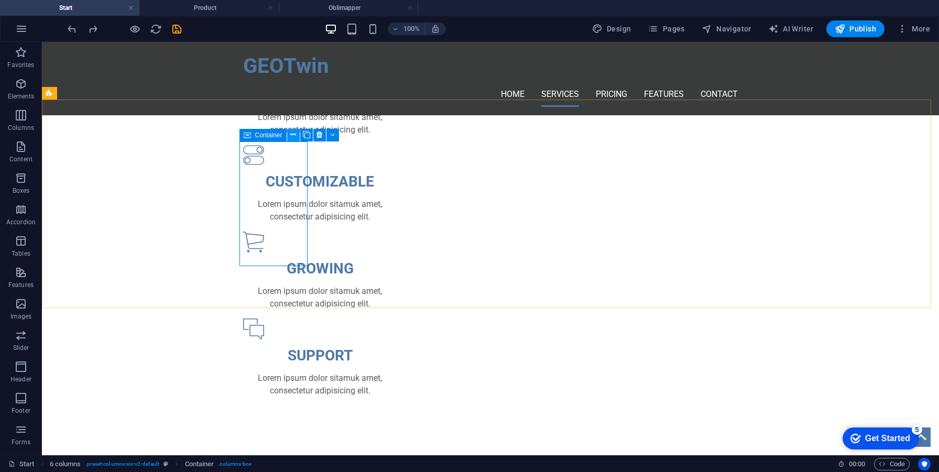
click at [295, 133] on icon at bounding box center [293, 134] width 6 height 11
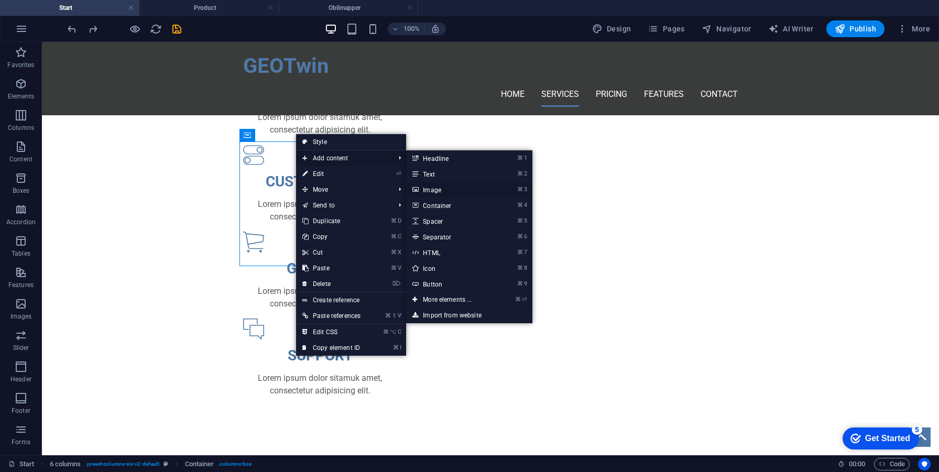
click at [458, 193] on link "⌘ 3 Image" at bounding box center [449, 190] width 86 height 16
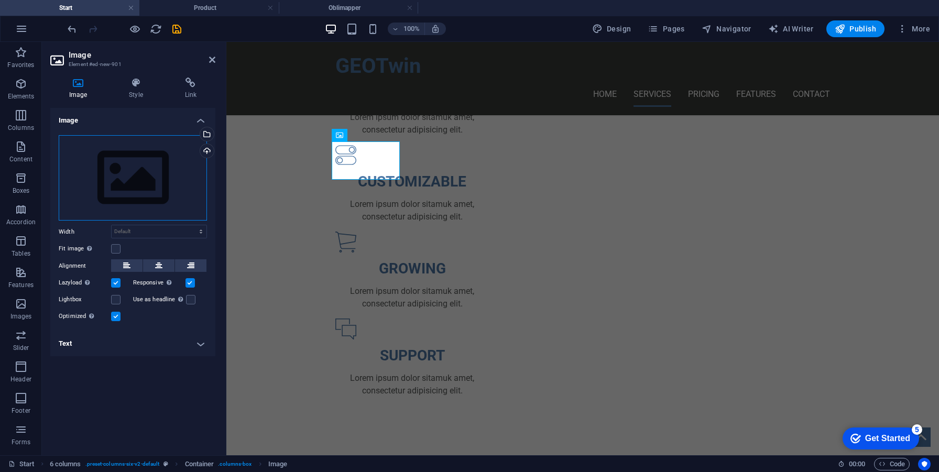
click at [202, 169] on div "Drag files here, click to choose files or select files from Files or our free s…" at bounding box center [133, 178] width 148 height 86
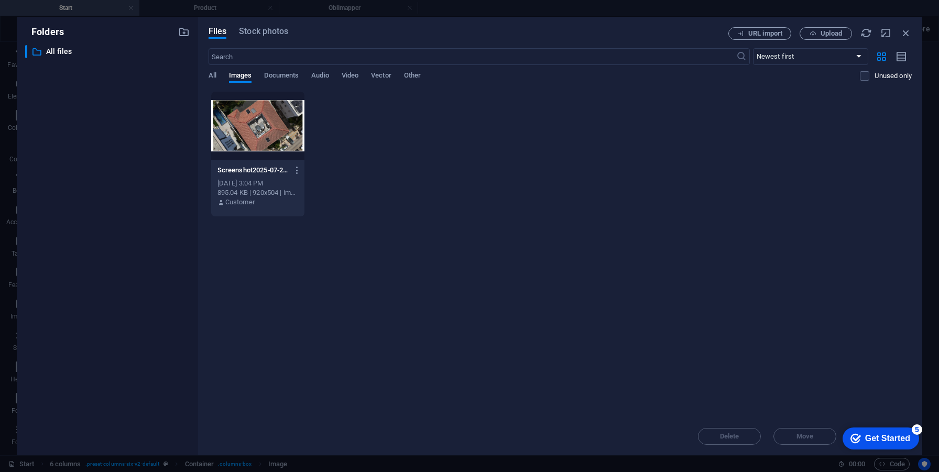
click at [258, 133] on div at bounding box center [257, 126] width 93 height 68
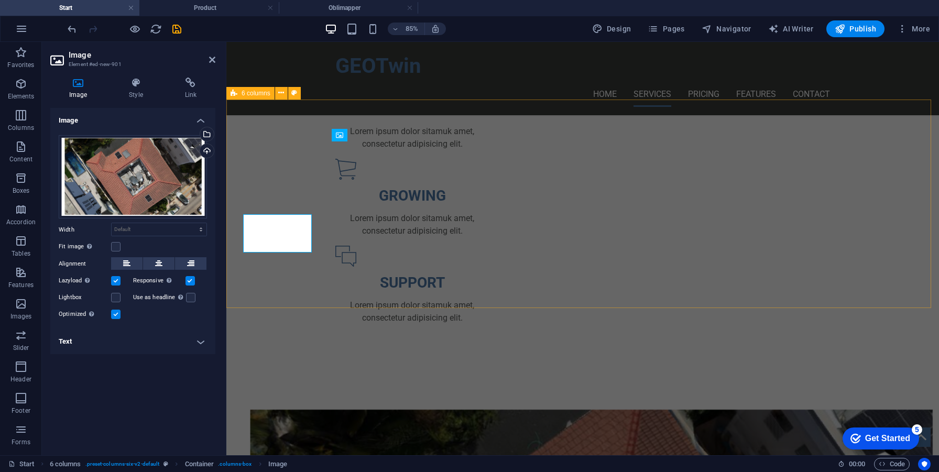
scroll to position [682, 0]
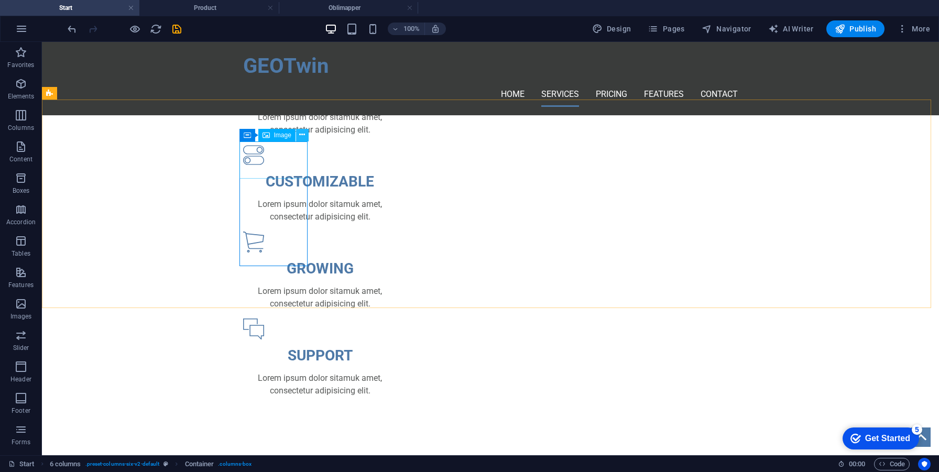
click at [300, 135] on icon at bounding box center [302, 134] width 6 height 11
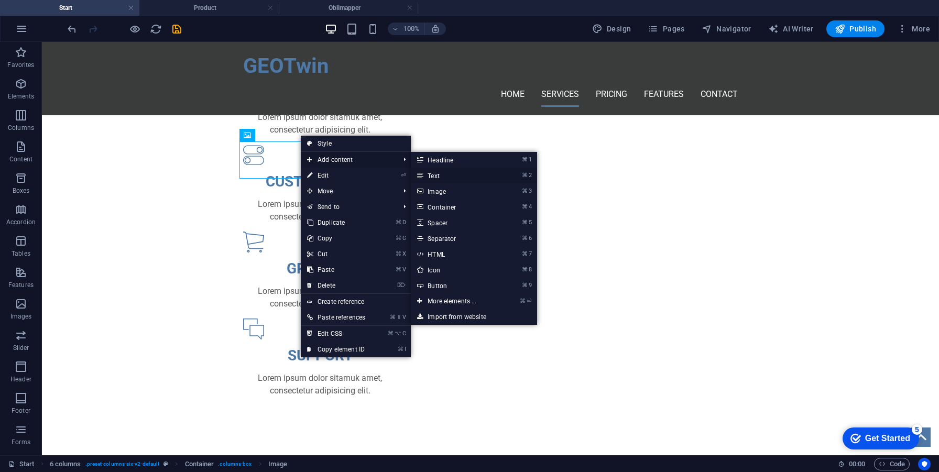
click at [457, 177] on link "⌘ 2 Text" at bounding box center [454, 176] width 86 height 16
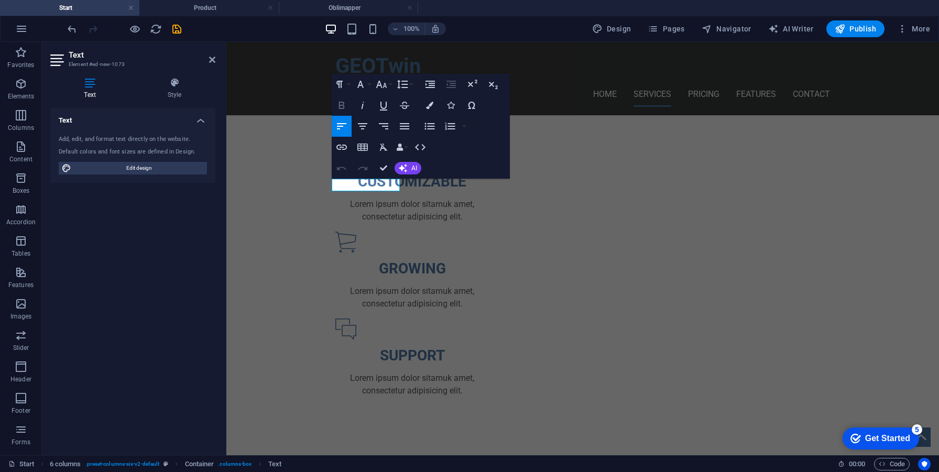
click at [348, 110] on icon "button" at bounding box center [341, 105] width 13 height 13
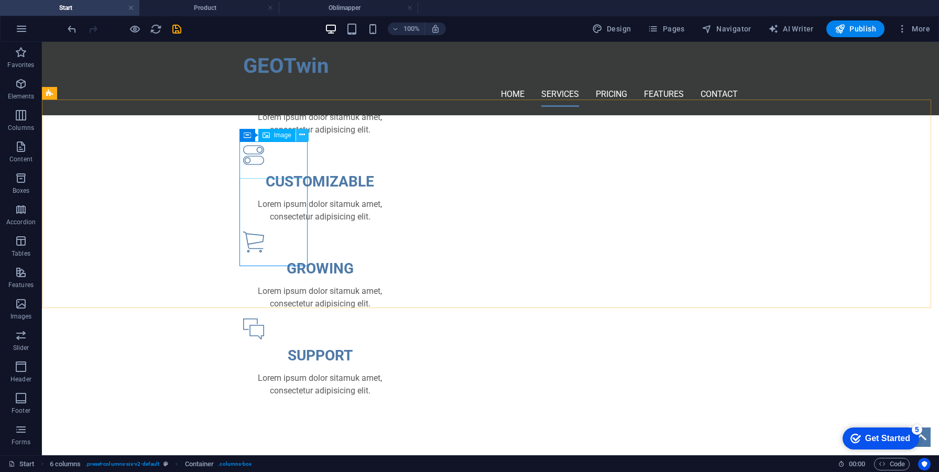
click at [304, 135] on icon at bounding box center [302, 134] width 6 height 11
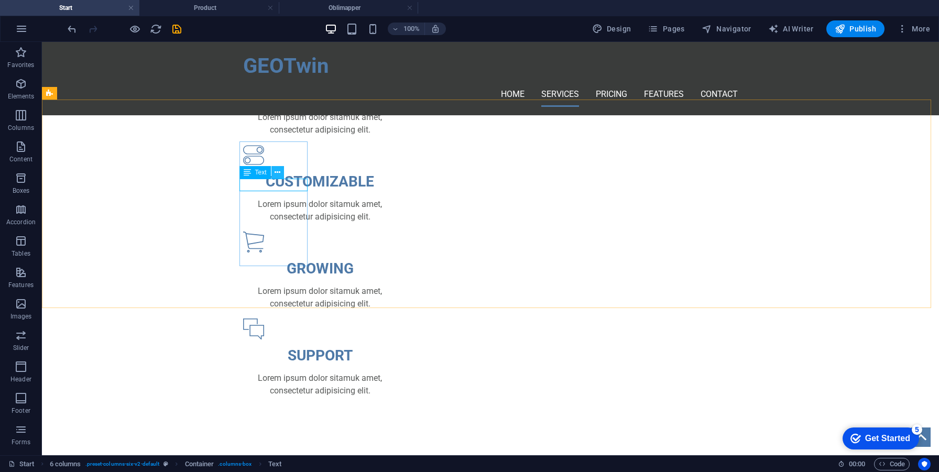
click at [277, 176] on icon at bounding box center [278, 172] width 6 height 11
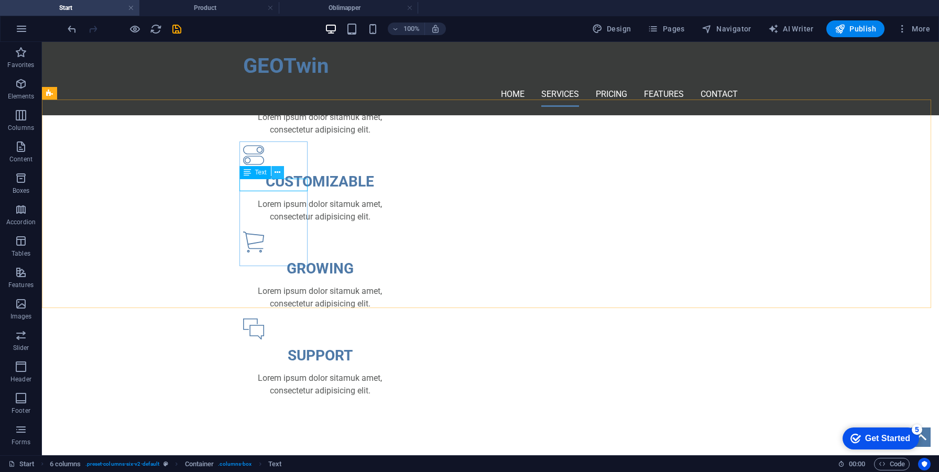
click at [278, 171] on icon at bounding box center [278, 172] width 6 height 11
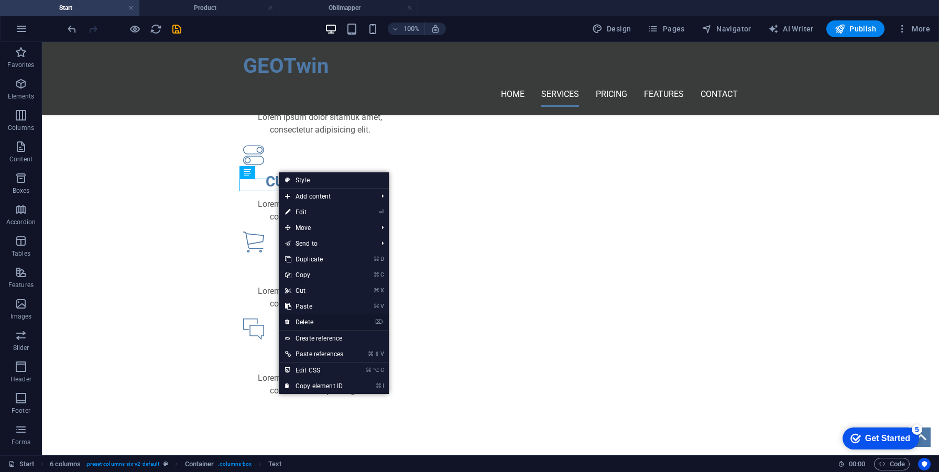
click at [329, 320] on link "⌦ Delete" at bounding box center [314, 323] width 71 height 16
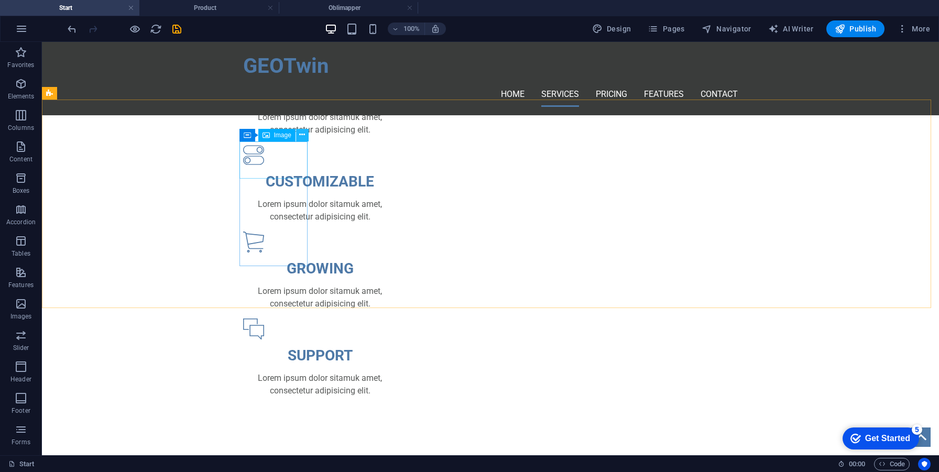
click at [298, 132] on button at bounding box center [302, 135] width 13 height 13
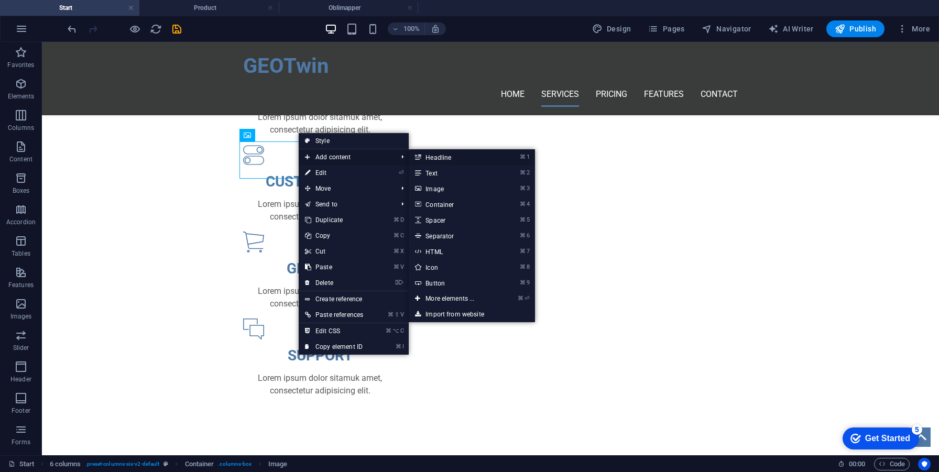
click at [420, 158] on icon at bounding box center [417, 157] width 5 height 16
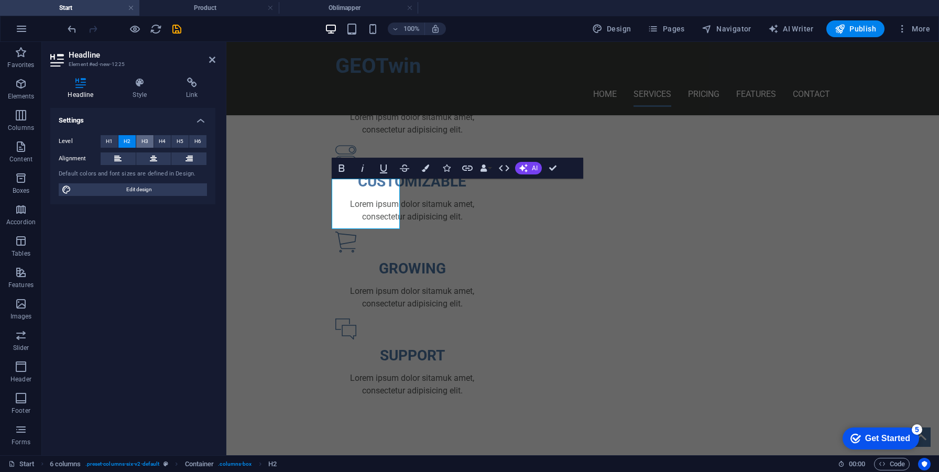
click at [142, 143] on span "H3" at bounding box center [145, 141] width 7 height 13
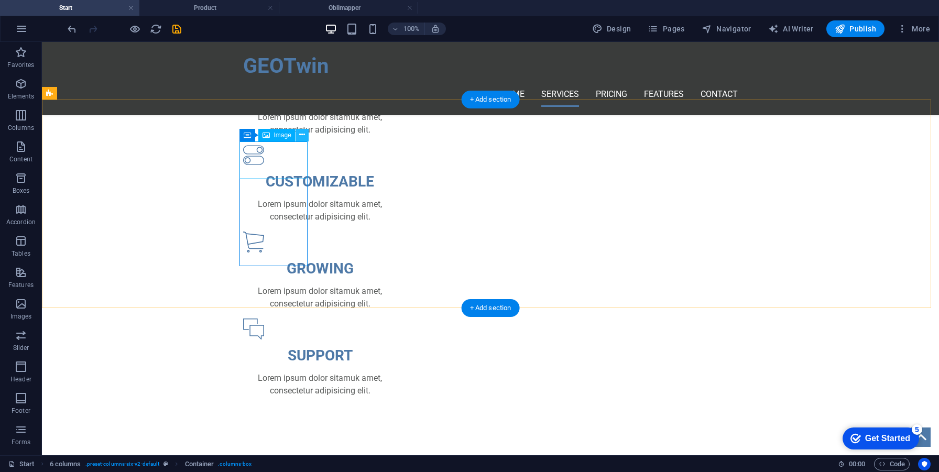
click at [307, 141] on button at bounding box center [302, 135] width 13 height 13
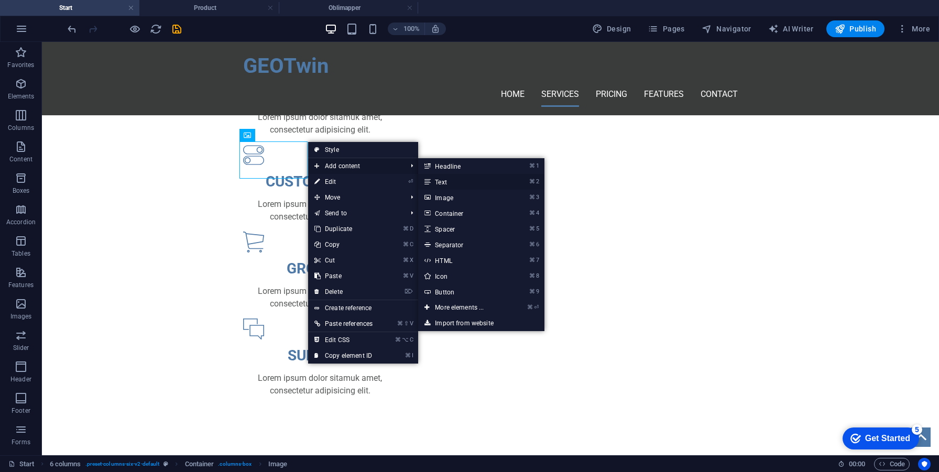
click at [444, 188] on link "⌘ 2 Text" at bounding box center [461, 182] width 86 height 16
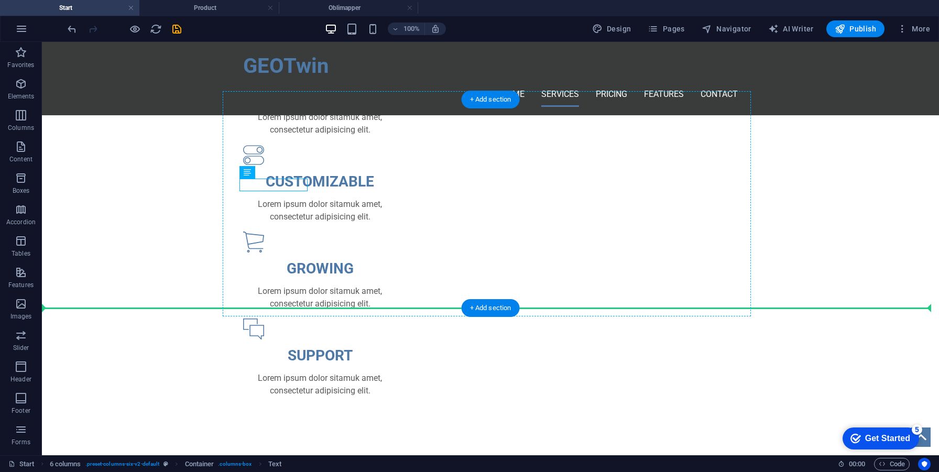
drag, startPoint x: 285, startPoint y: 183, endPoint x: 281, endPoint y: 237, distance: 54.6
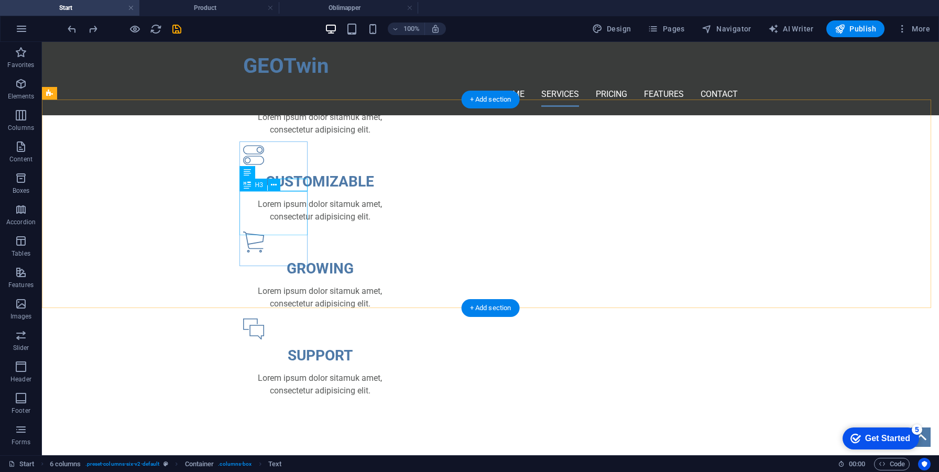
drag, startPoint x: 328, startPoint y: 226, endPoint x: 286, endPoint y: 226, distance: 42.5
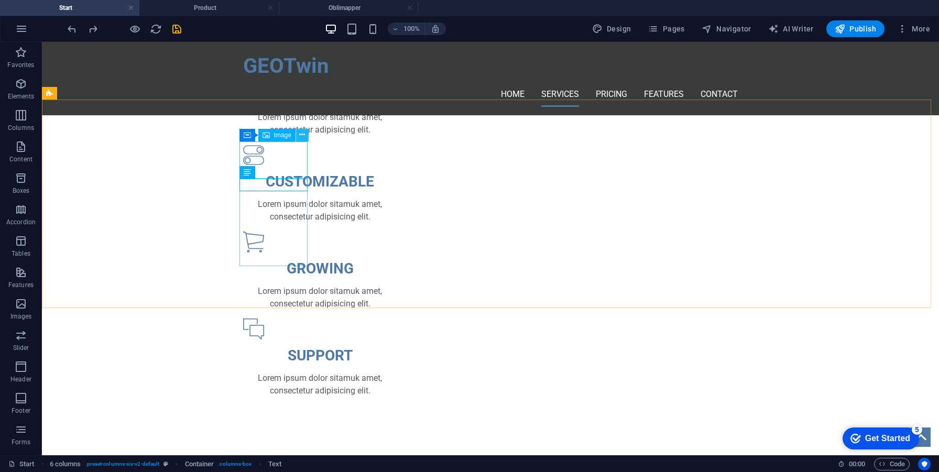
click at [302, 137] on icon at bounding box center [302, 134] width 6 height 11
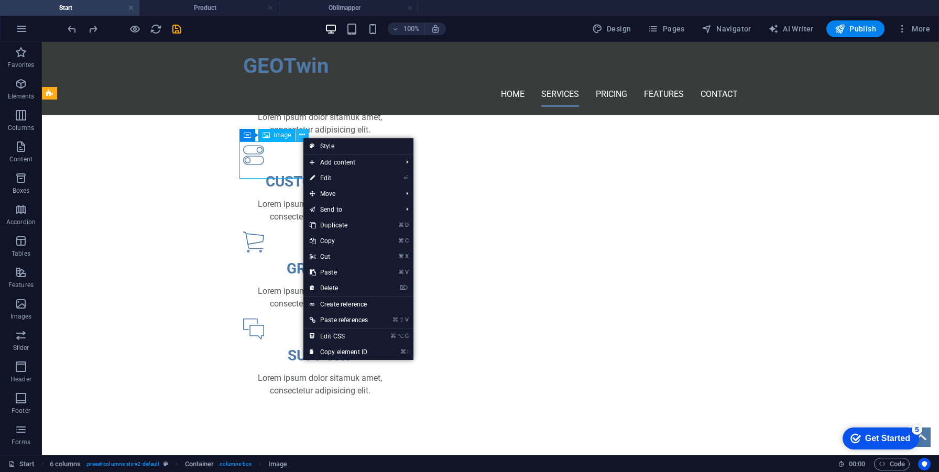
click at [302, 137] on icon at bounding box center [302, 134] width 6 height 11
click at [19, 63] on p "Favorites" at bounding box center [20, 65] width 27 height 8
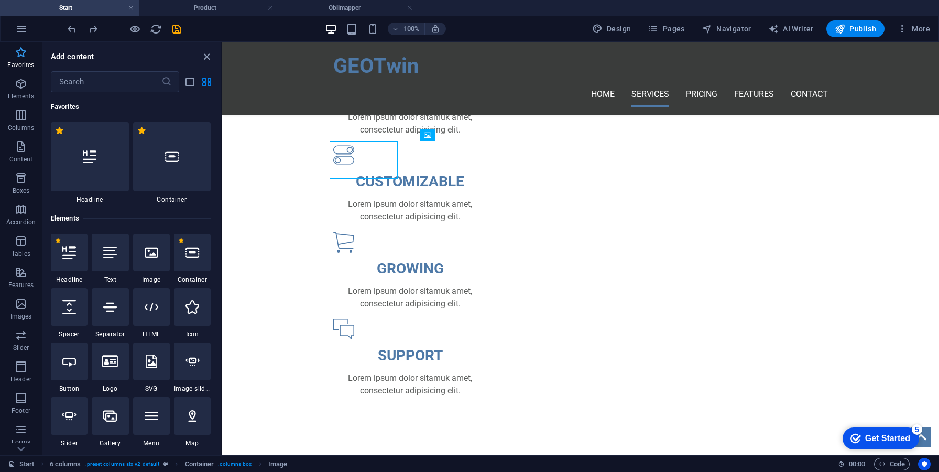
click at [19, 63] on p "Favorites" at bounding box center [20, 65] width 27 height 8
click at [26, 35] on button "button" at bounding box center [21, 28] width 25 height 25
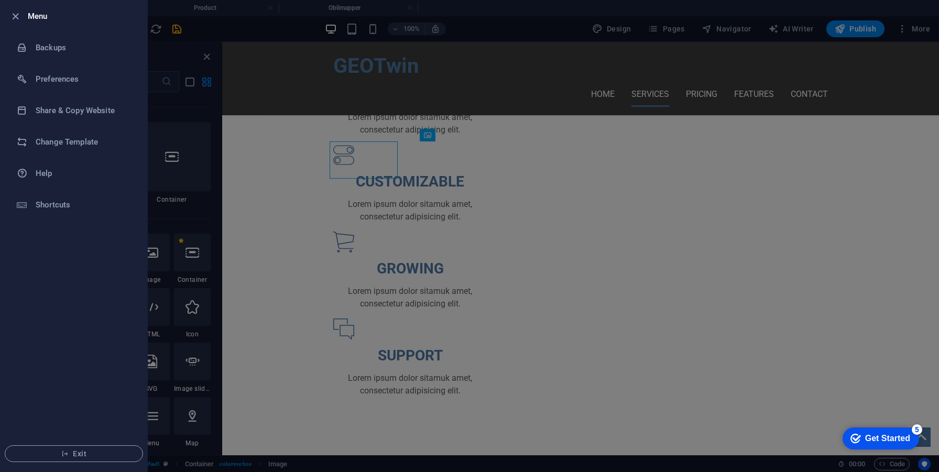
click at [17, 24] on li "Menu" at bounding box center [74, 16] width 147 height 31
click at [17, 23] on li "Menu" at bounding box center [74, 16] width 147 height 31
click at [15, 20] on icon "button" at bounding box center [15, 16] width 12 height 12
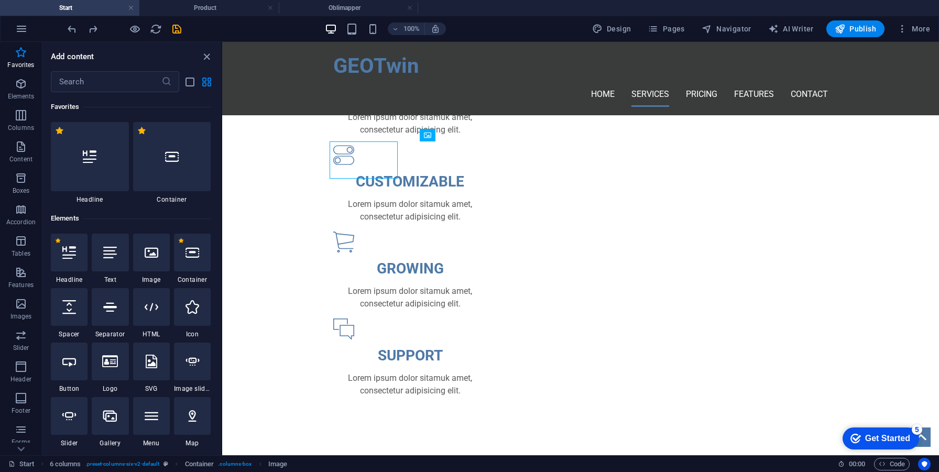
click at [197, 56] on div "Add content" at bounding box center [131, 56] width 179 height 13
click at [200, 56] on span "close panel" at bounding box center [206, 57] width 13 height 12
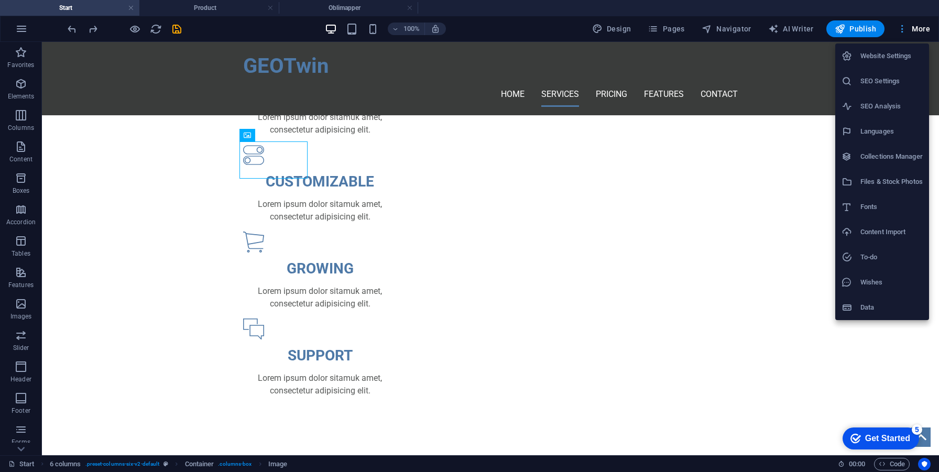
click at [918, 33] on div at bounding box center [469, 236] width 939 height 472
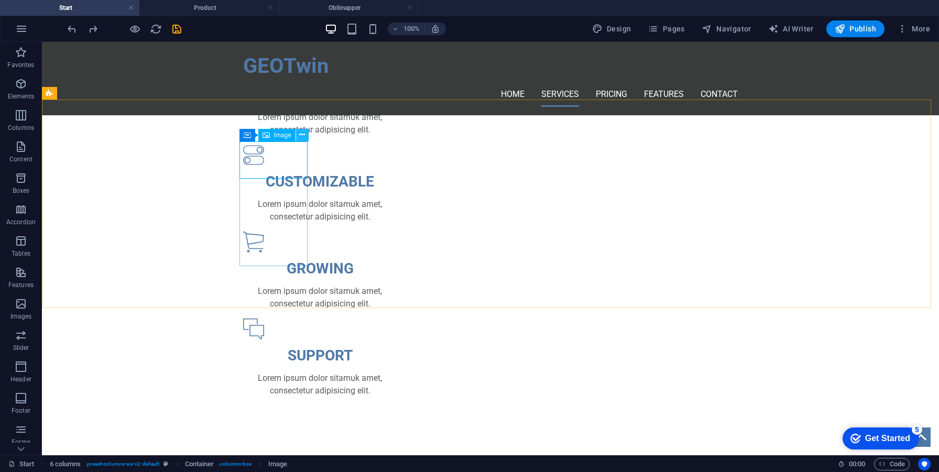
click at [303, 136] on icon at bounding box center [302, 134] width 6 height 11
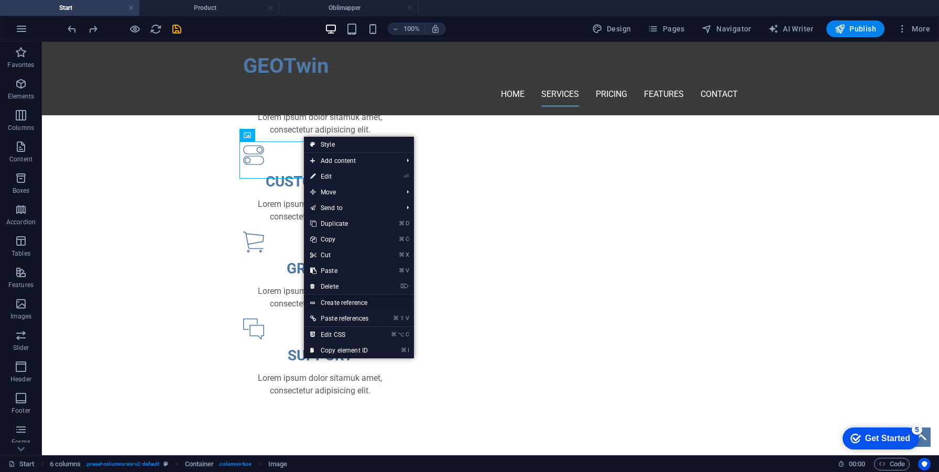
click at [365, 306] on link "Create reference" at bounding box center [359, 303] width 110 height 16
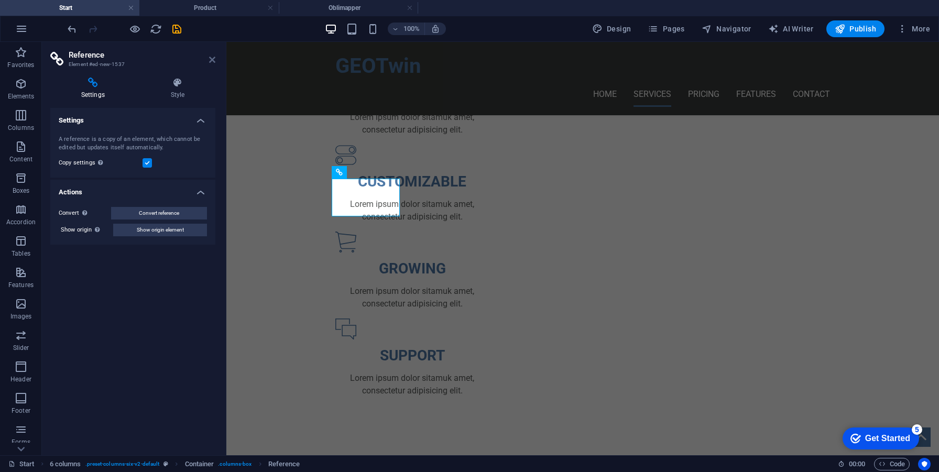
click at [211, 58] on icon at bounding box center [212, 60] width 6 height 8
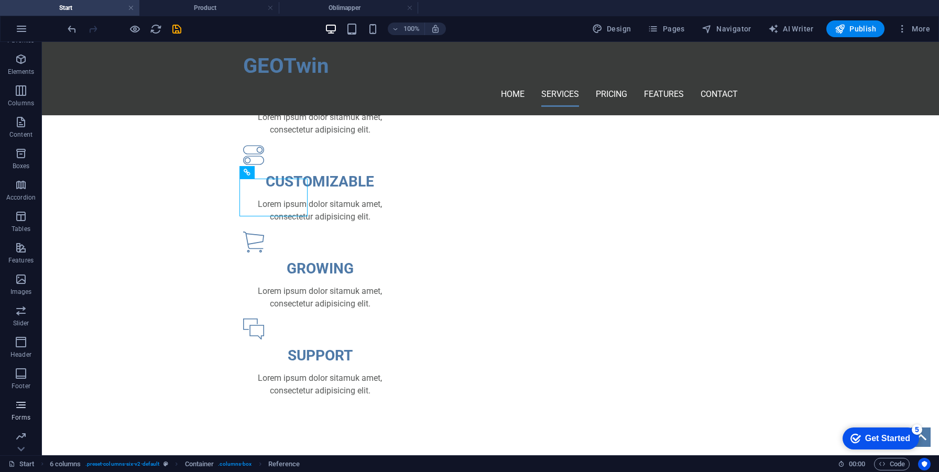
scroll to position [58, 0]
click at [27, 445] on p "Collections" at bounding box center [21, 447] width 32 height 8
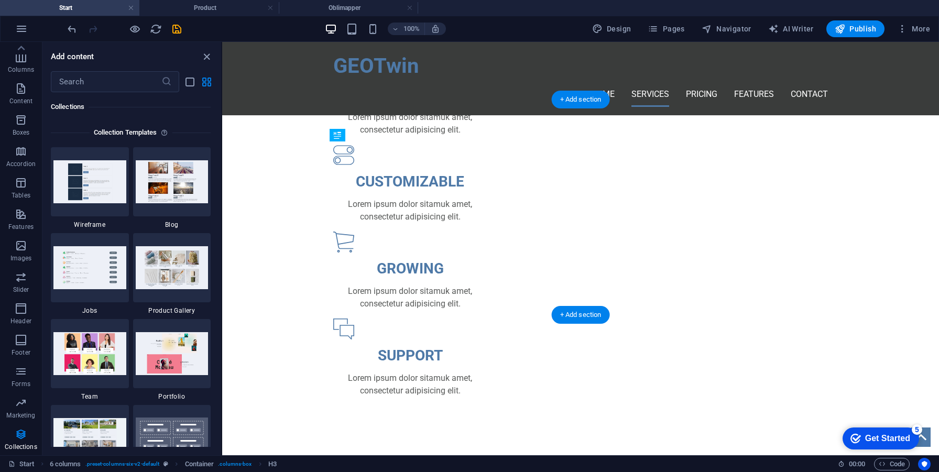
drag, startPoint x: 349, startPoint y: 245, endPoint x: 356, endPoint y: 250, distance: 8.9
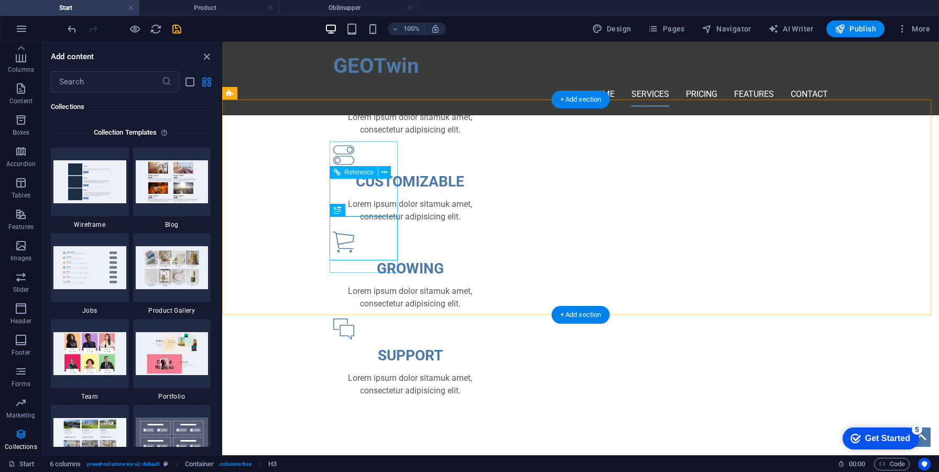
click at [385, 173] on icon at bounding box center [385, 172] width 6 height 11
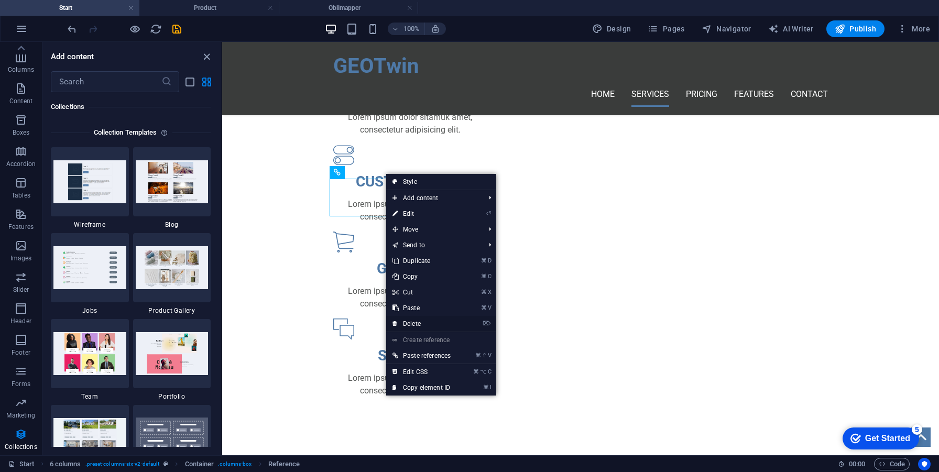
click at [431, 321] on link "⌦ Delete" at bounding box center [421, 324] width 71 height 16
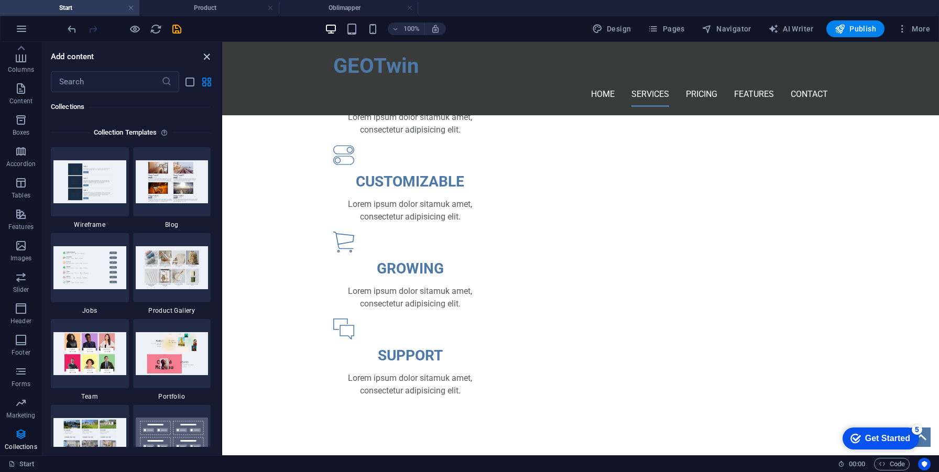
click at [207, 56] on icon "close panel" at bounding box center [207, 57] width 12 height 12
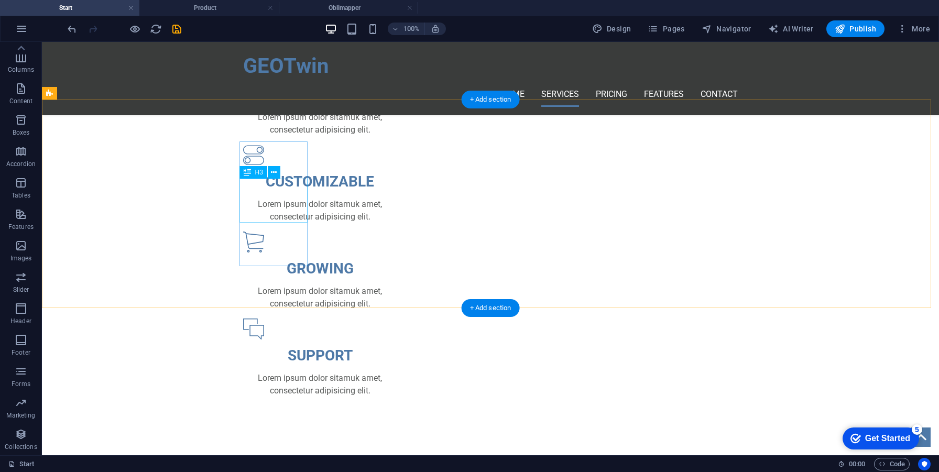
click at [484, 105] on div "+ Add section" at bounding box center [491, 100] width 58 height 18
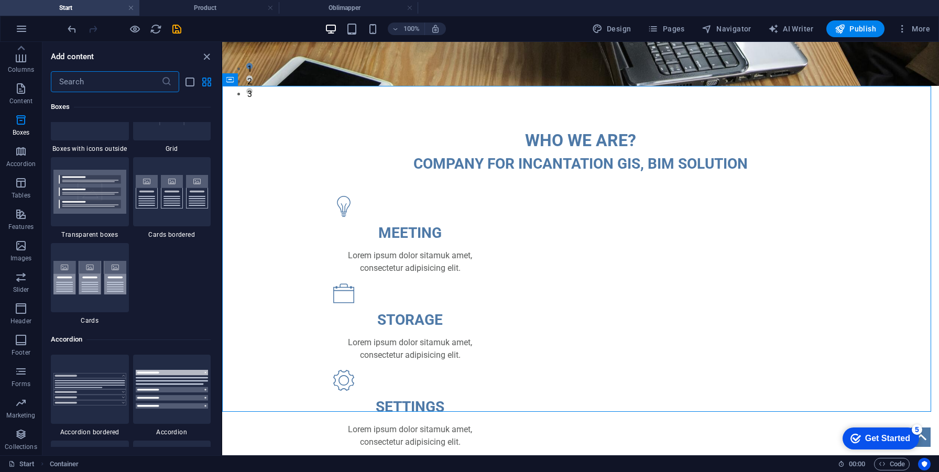
scroll to position [3166, 0]
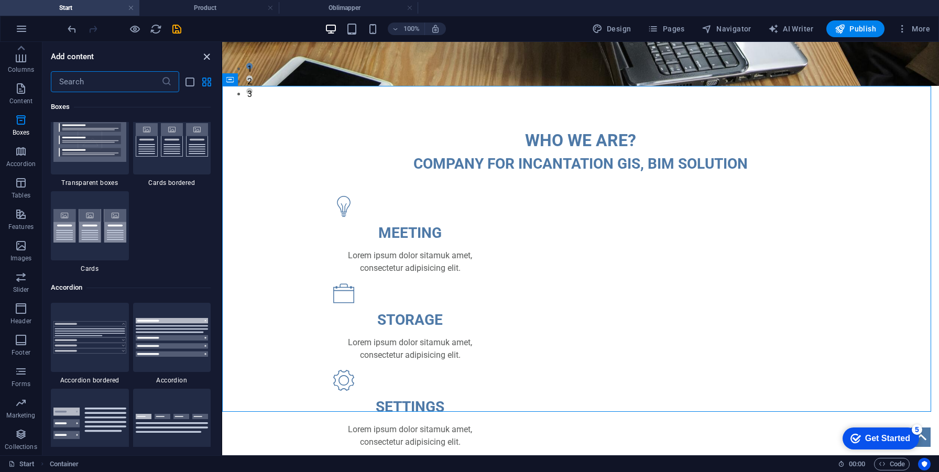
click at [206, 55] on icon "close panel" at bounding box center [207, 57] width 12 height 12
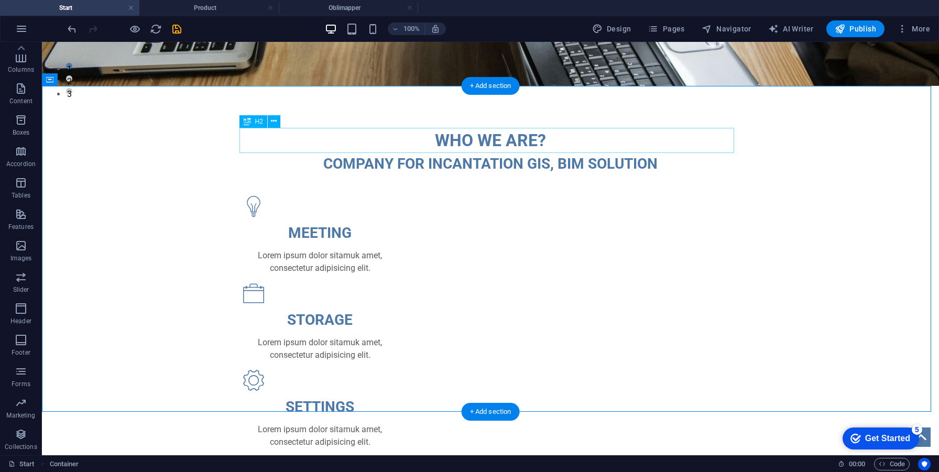
click at [527, 147] on div "WHO WE ARE?" at bounding box center [490, 140] width 495 height 25
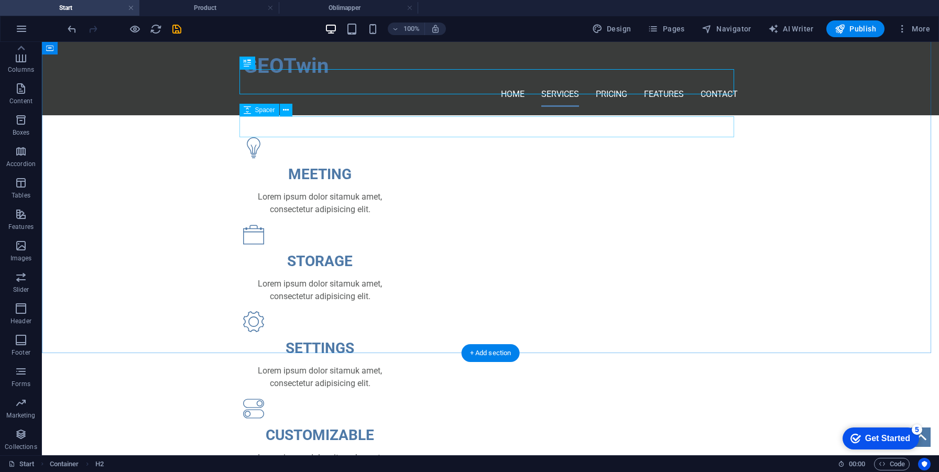
scroll to position [411, 0]
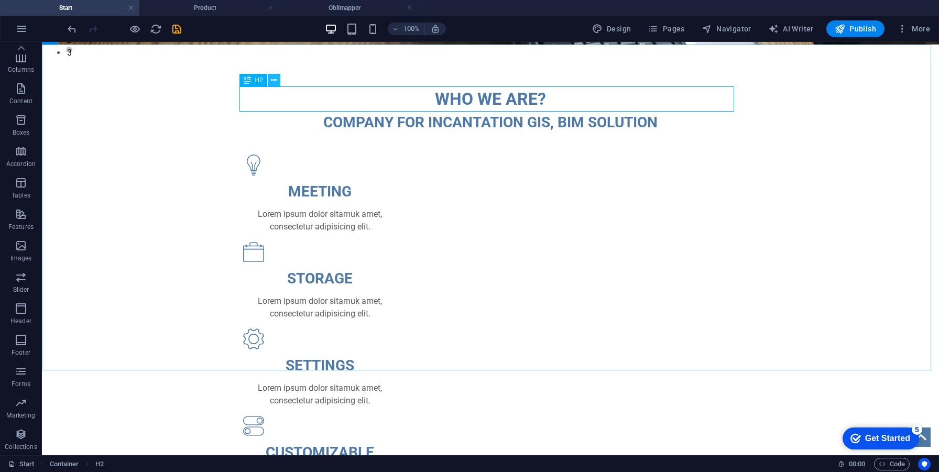
click at [271, 80] on icon at bounding box center [274, 80] width 6 height 11
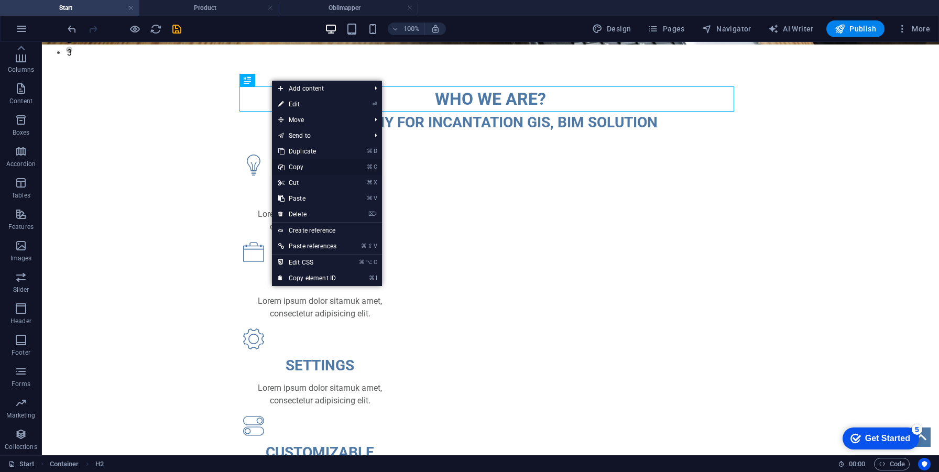
click at [311, 162] on link "⌘ C Copy" at bounding box center [307, 167] width 71 height 16
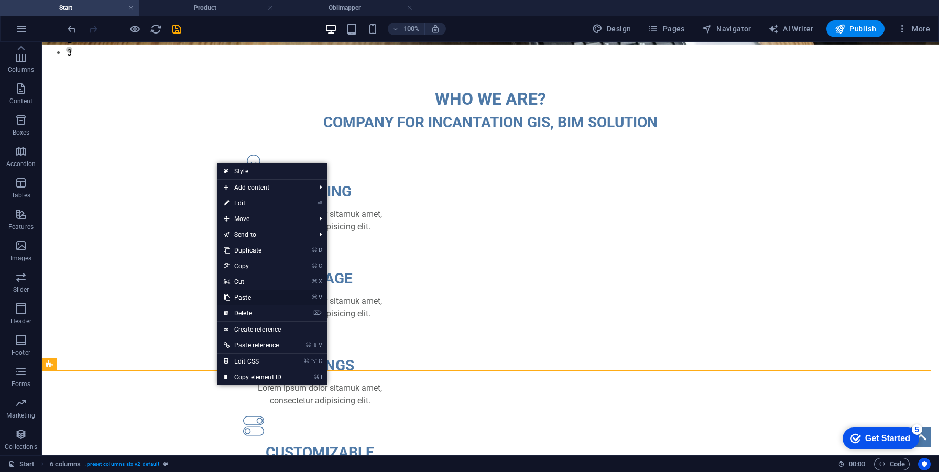
click at [254, 295] on link "⌘ V Paste" at bounding box center [253, 298] width 70 height 16
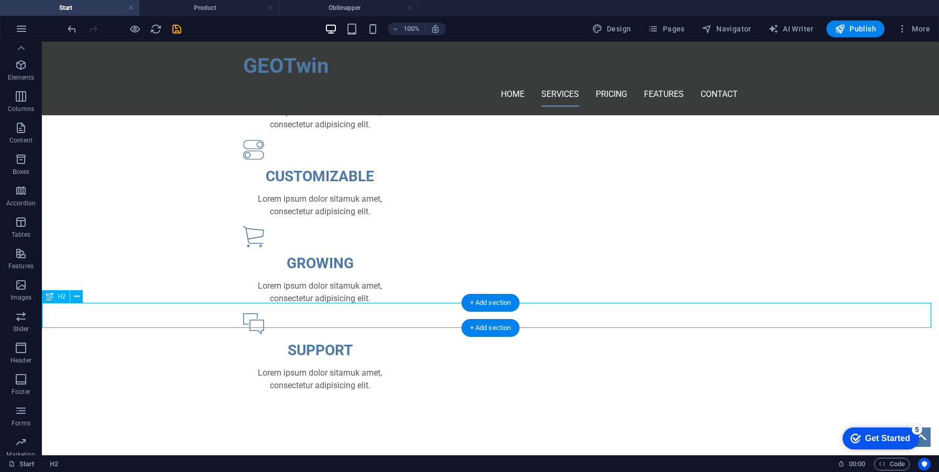
scroll to position [0, 0]
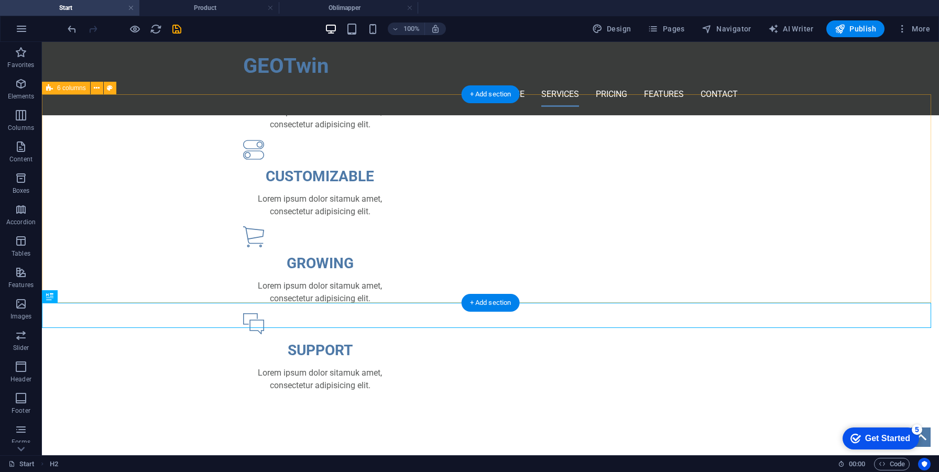
drag, startPoint x: 115, startPoint y: 337, endPoint x: 104, endPoint y: 117, distance: 219.9
drag, startPoint x: 116, startPoint y: 340, endPoint x: 103, endPoint y: 109, distance: 231.5
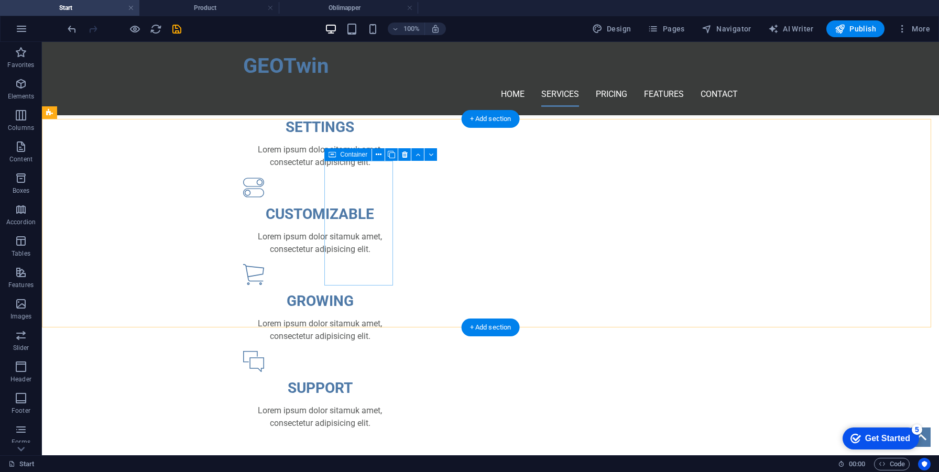
scroll to position [667, 0]
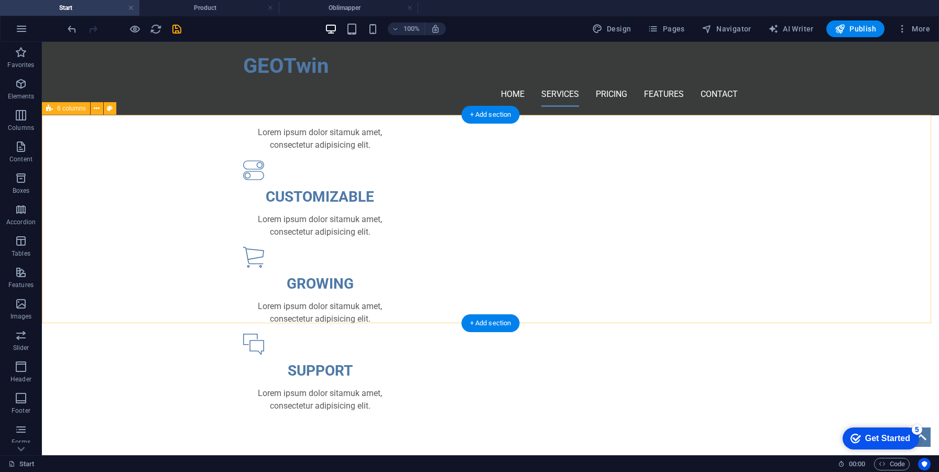
click at [101, 108] on button at bounding box center [97, 108] width 13 height 13
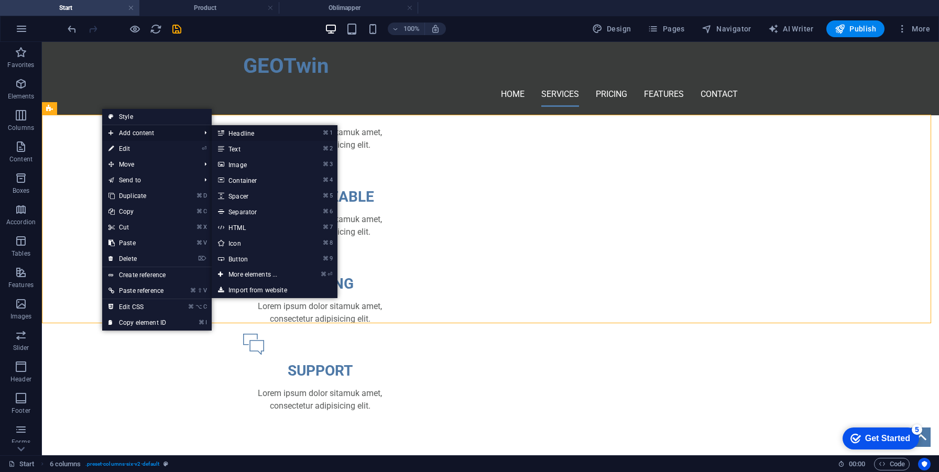
click at [278, 136] on link "⌘ 1 Headline" at bounding box center [255, 133] width 86 height 16
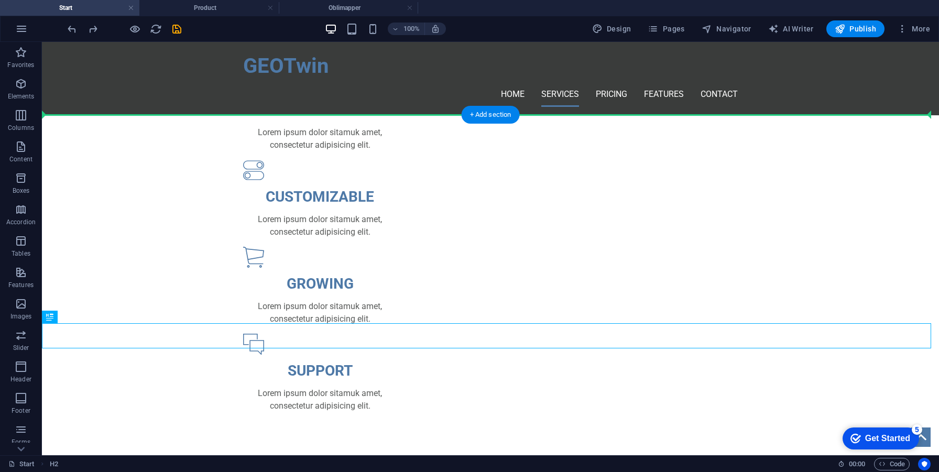
drag, startPoint x: 399, startPoint y: 335, endPoint x: 386, endPoint y: 111, distance: 225.3
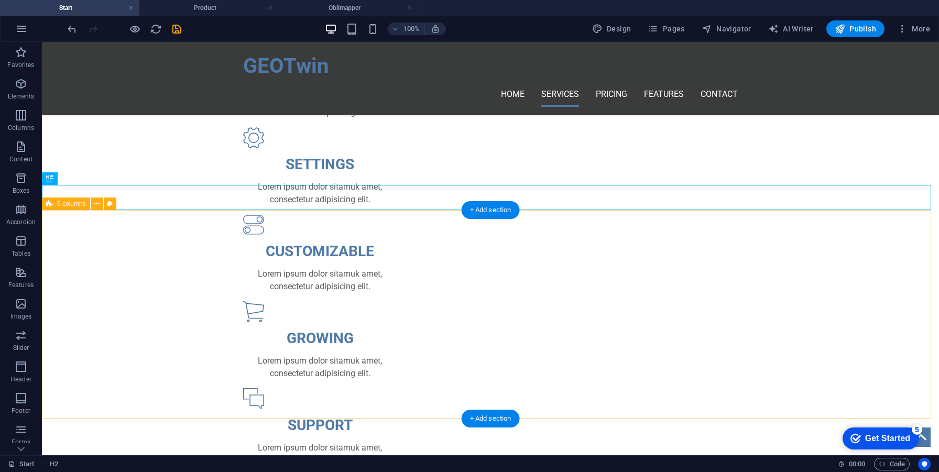
scroll to position [661, 0]
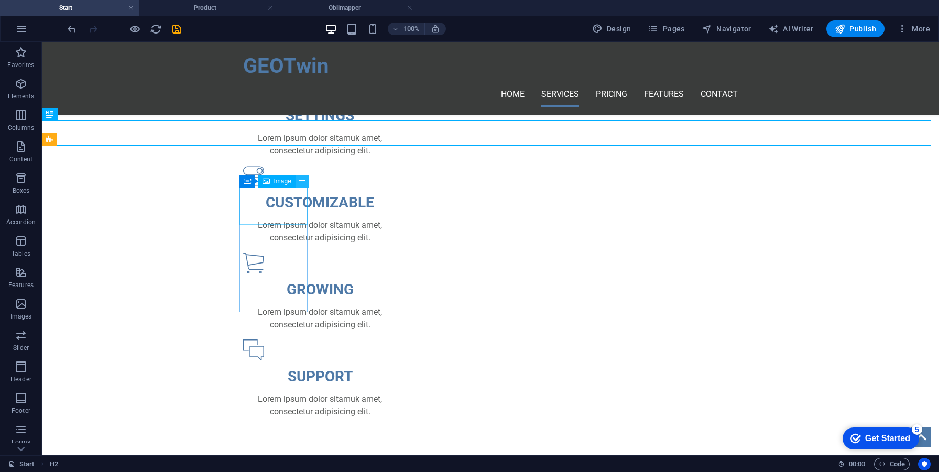
click at [302, 186] on icon at bounding box center [302, 181] width 6 height 11
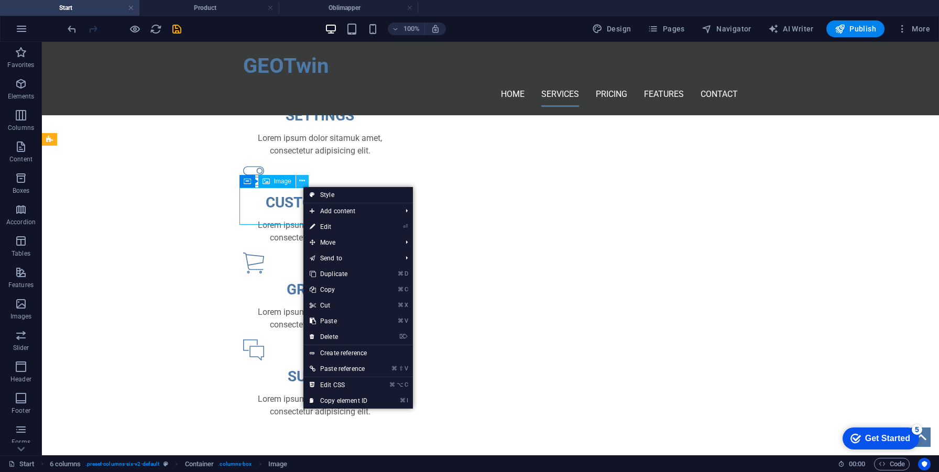
click at [304, 183] on icon at bounding box center [302, 181] width 6 height 11
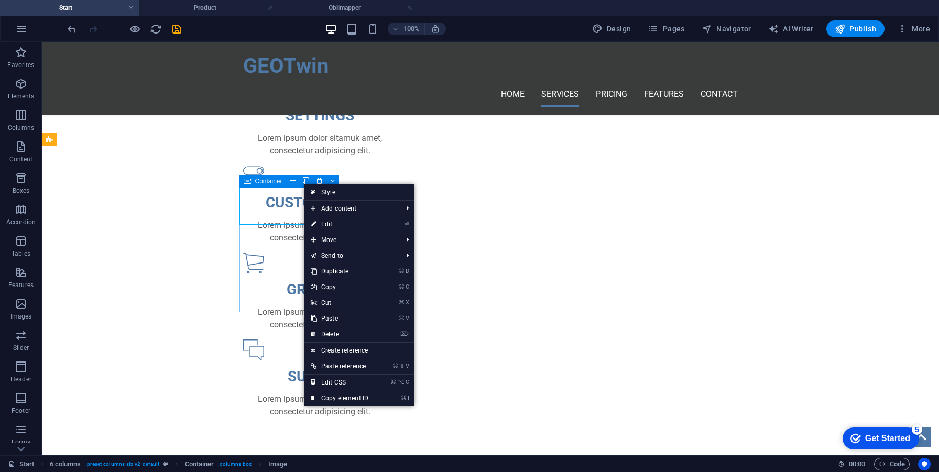
click at [247, 180] on icon at bounding box center [247, 181] width 7 height 13
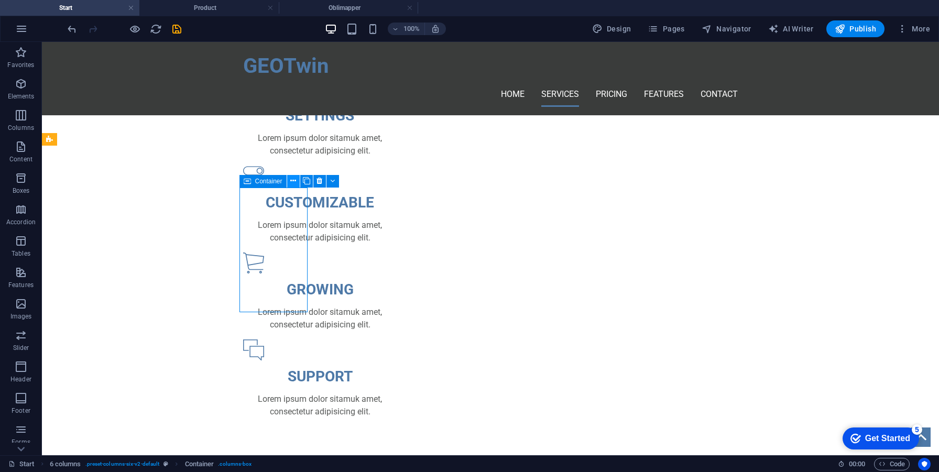
click at [298, 180] on button at bounding box center [293, 181] width 13 height 13
click at [250, 182] on icon at bounding box center [247, 181] width 7 height 13
click at [292, 179] on icon at bounding box center [293, 181] width 6 height 11
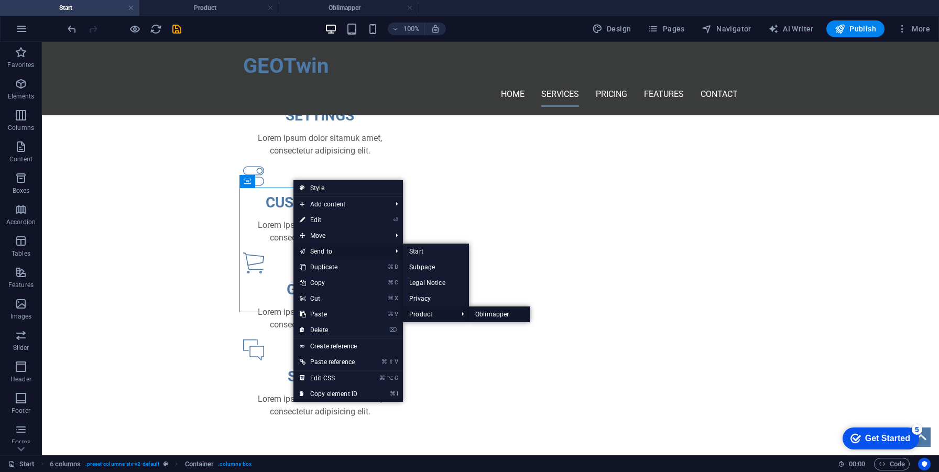
click at [499, 313] on link "Oblimapper" at bounding box center [499, 315] width 61 height 16
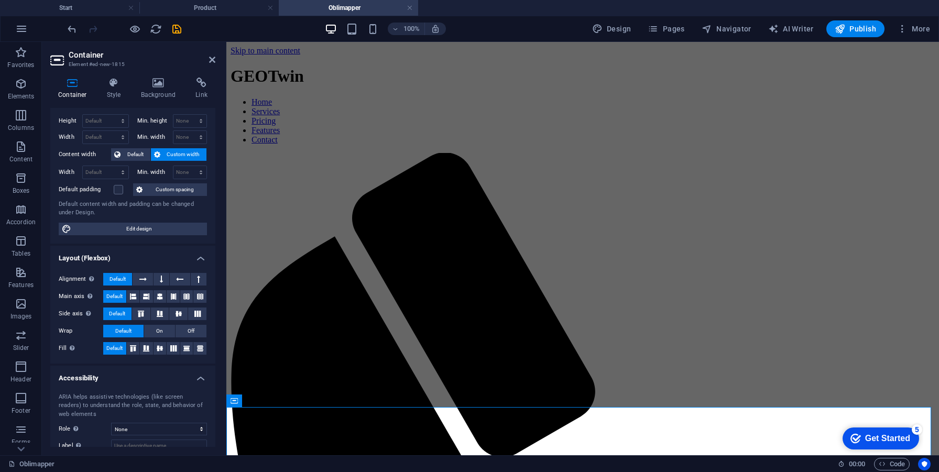
scroll to position [0, 0]
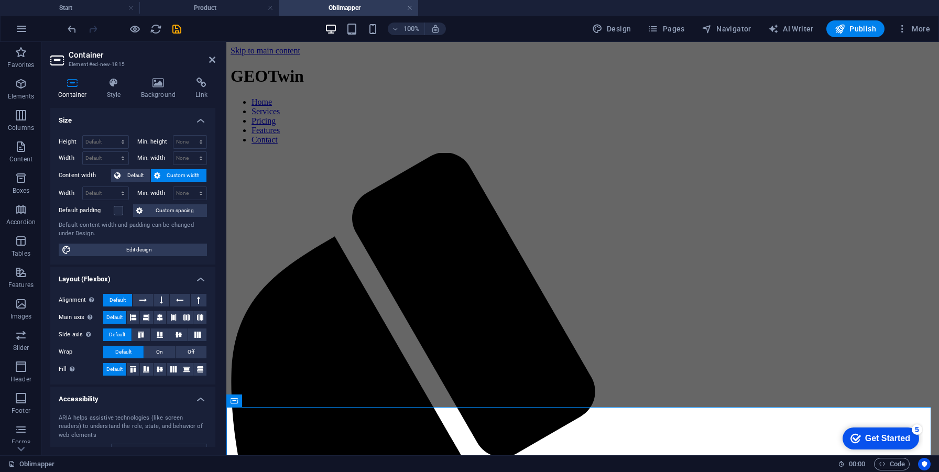
click at [217, 61] on aside "Container Element #ed-new-1815 Container Style Background Link Size Height Defa…" at bounding box center [134, 249] width 185 height 414
click at [212, 59] on icon at bounding box center [212, 60] width 6 height 8
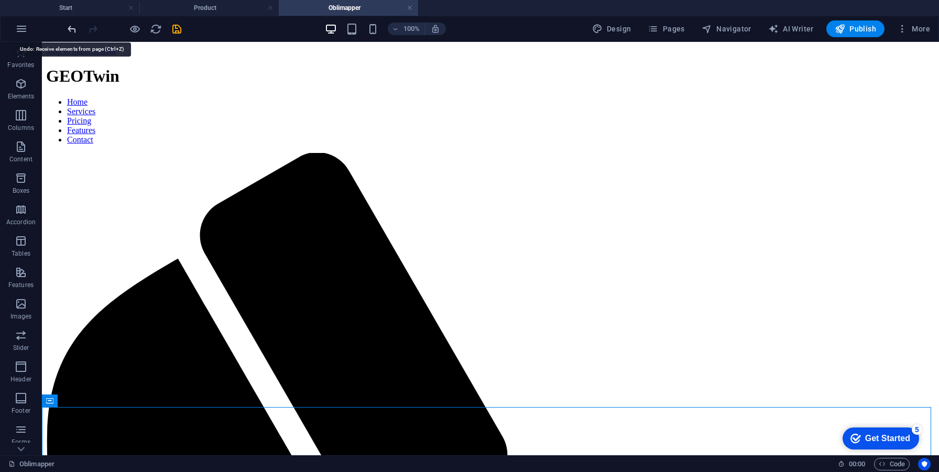
click at [73, 28] on icon "undo" at bounding box center [72, 29] width 12 height 12
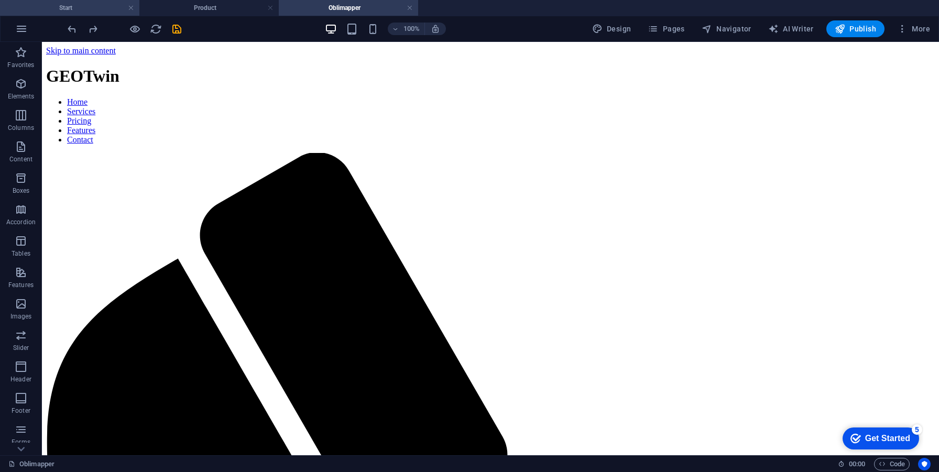
click at [96, 8] on h4 "Start" at bounding box center [69, 8] width 139 height 12
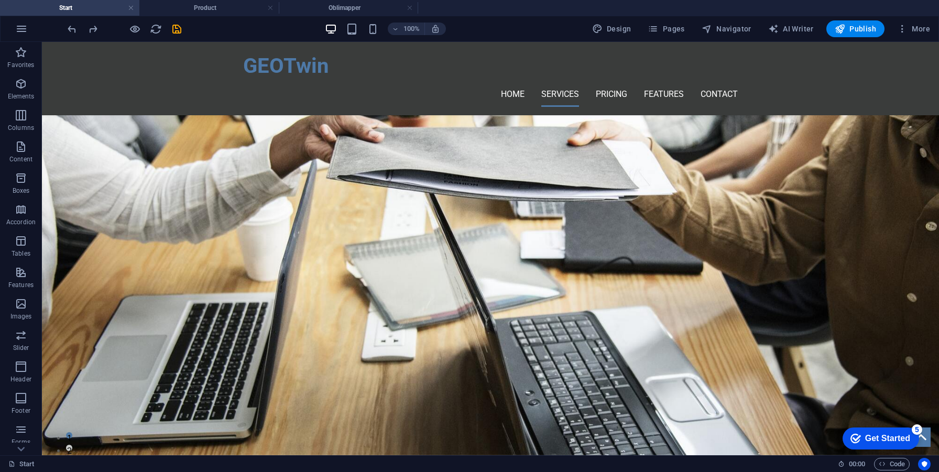
scroll to position [661, 0]
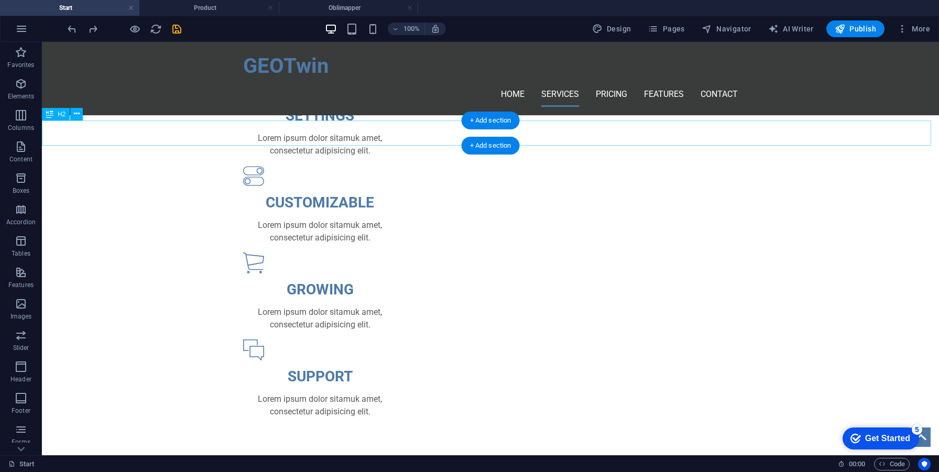
click at [544, 460] on div "WHO WE ARE?" at bounding box center [490, 472] width 897 height 25
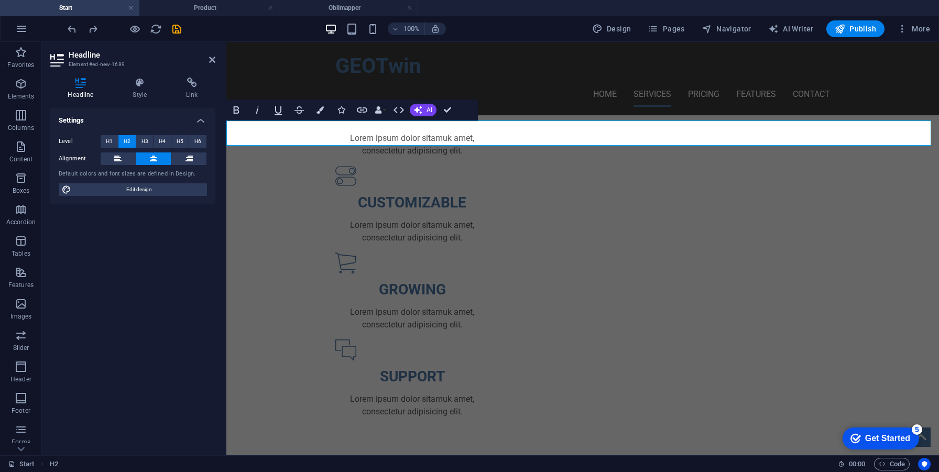
click at [527, 460] on h2 "WHO WE ARE?" at bounding box center [582, 472] width 713 height 25
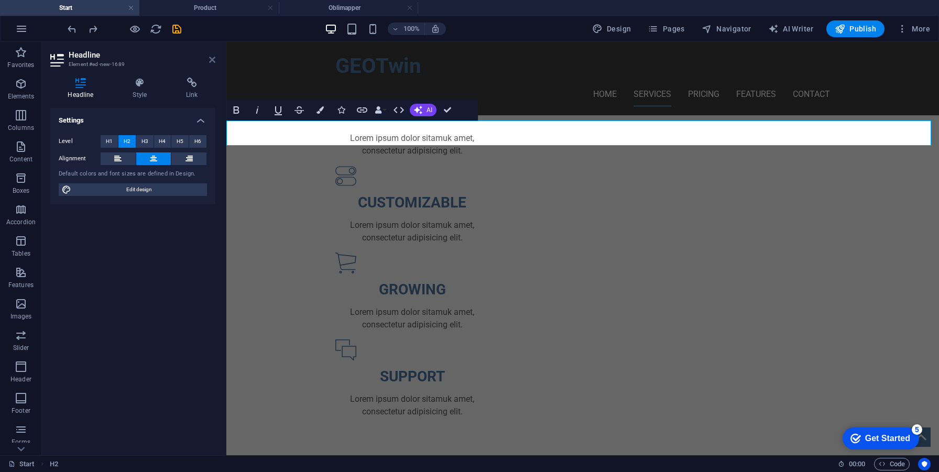
click at [213, 61] on icon at bounding box center [212, 60] width 6 height 8
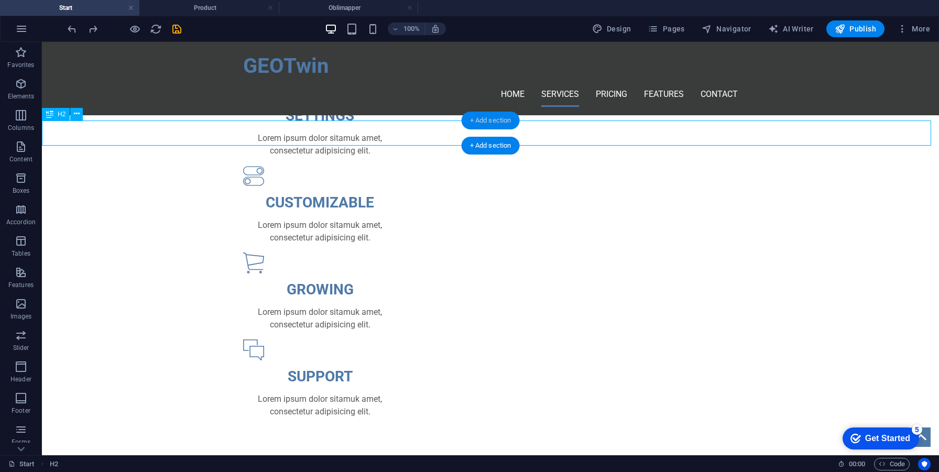
click at [480, 128] on div "+ Add section" at bounding box center [491, 121] width 58 height 18
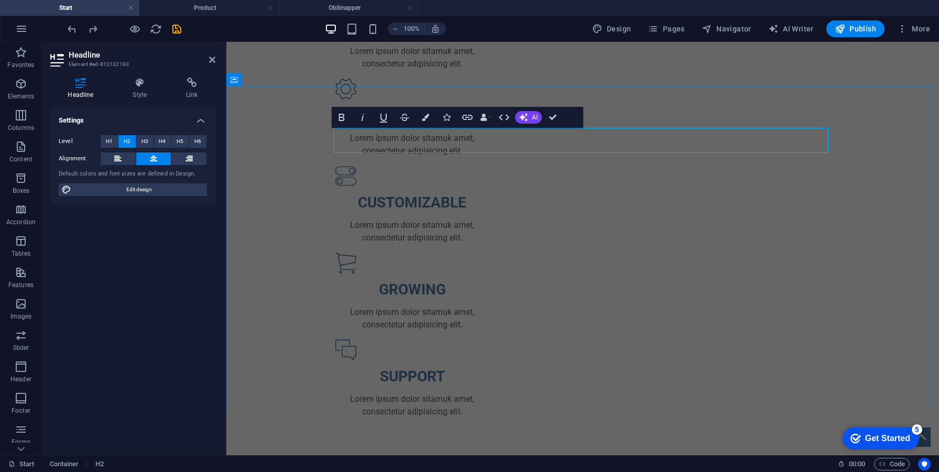
scroll to position [370, 0]
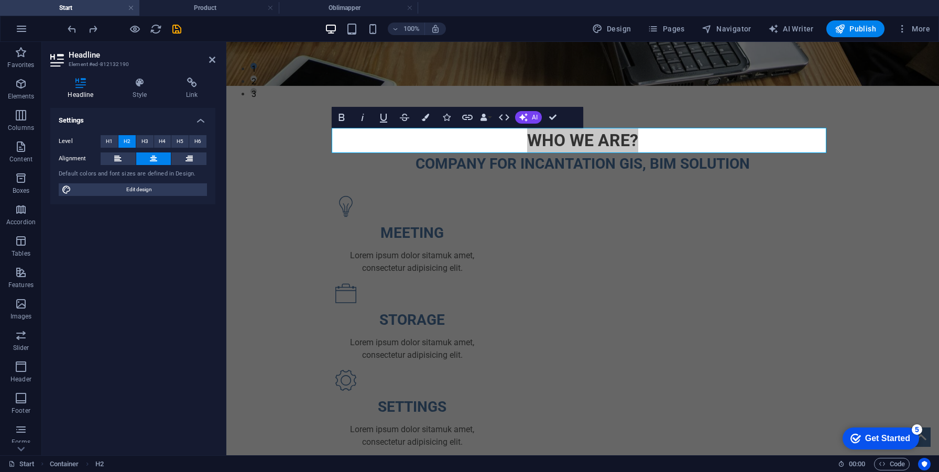
click at [215, 61] on aside "Headline Element #ed-812132190 Headline Style Link Settings Level H1 H2 H3 H4 H…" at bounding box center [134, 249] width 185 height 414
click at [215, 61] on icon at bounding box center [212, 60] width 6 height 8
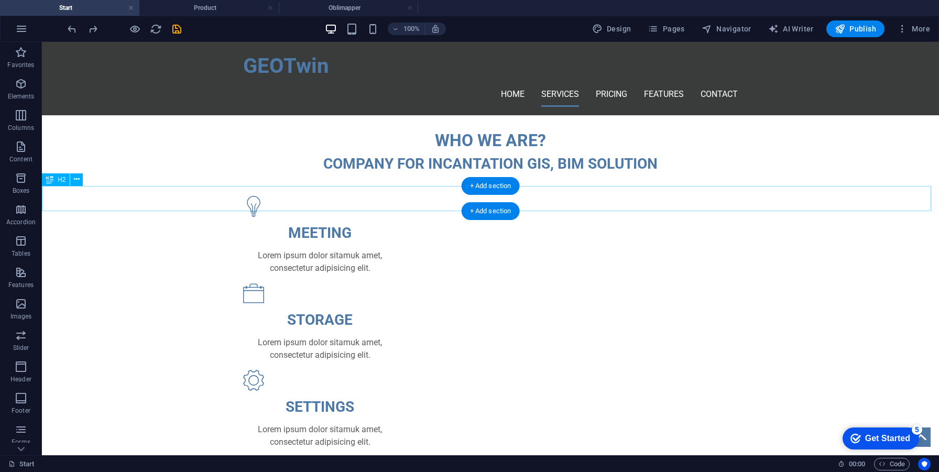
scroll to position [597, 0]
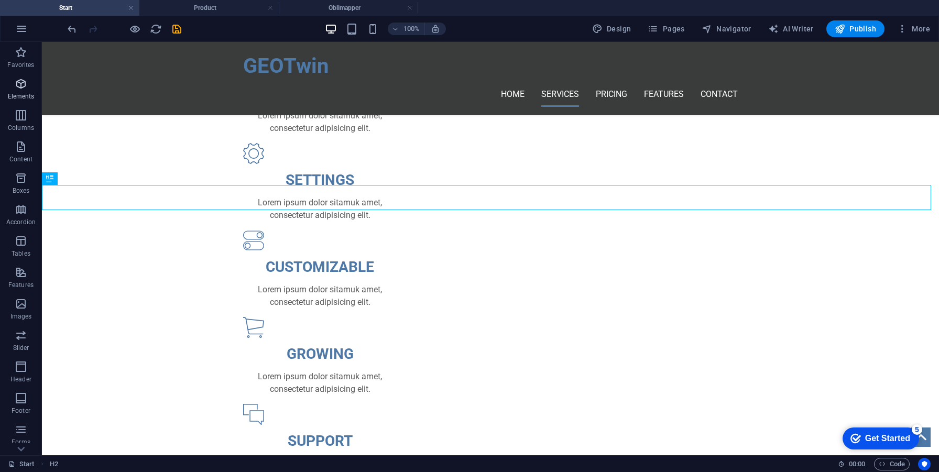
click at [19, 95] on p "Elements" at bounding box center [21, 96] width 27 height 8
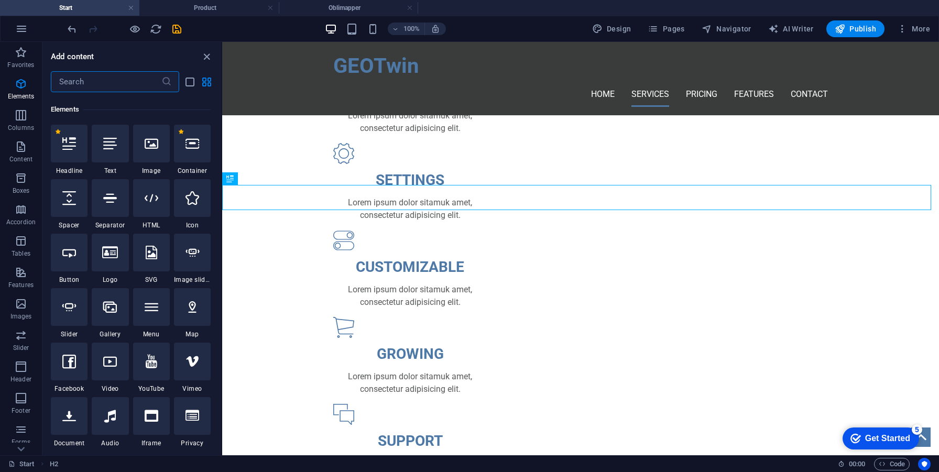
scroll to position [112, 0]
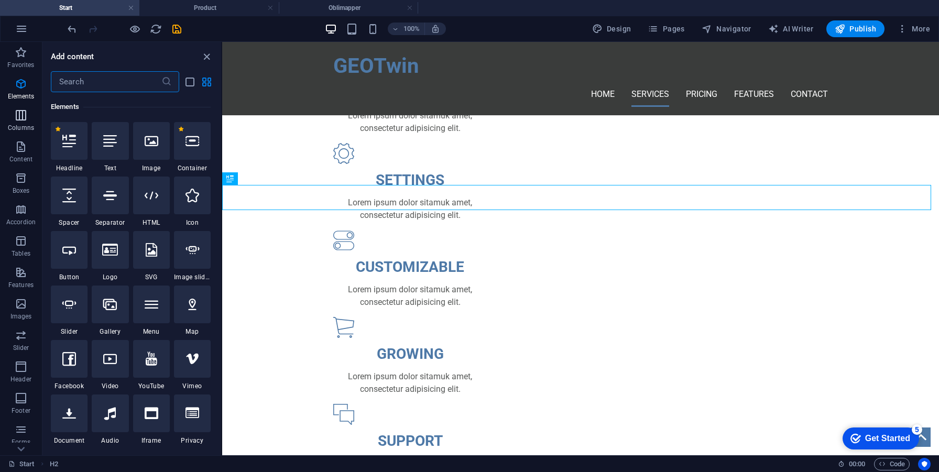
click at [29, 129] on p "Columns" at bounding box center [21, 128] width 26 height 8
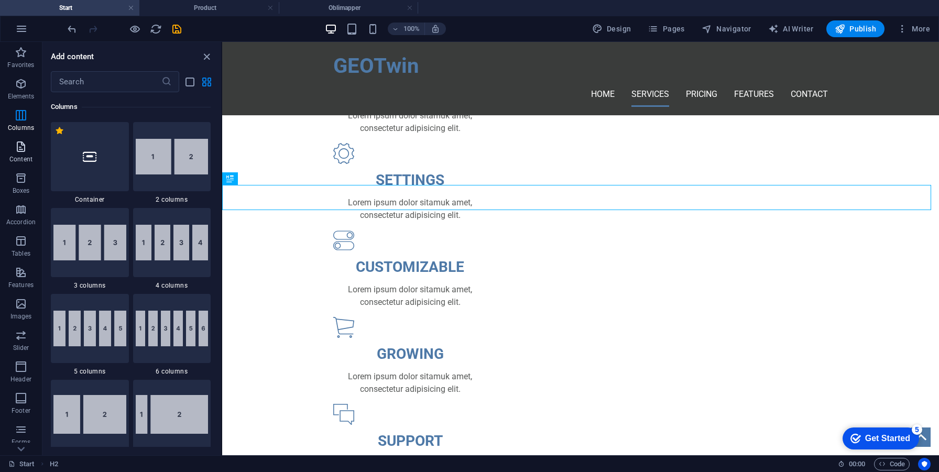
click at [18, 159] on p "Content" at bounding box center [20, 159] width 23 height 8
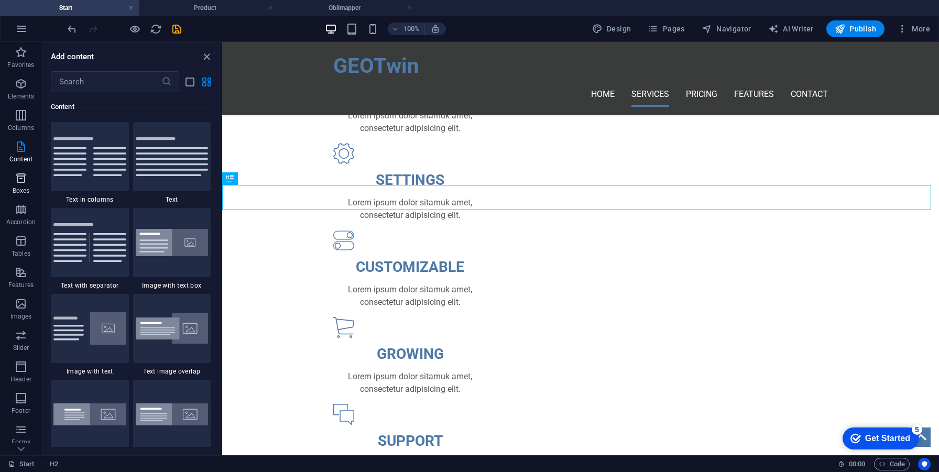
click at [17, 187] on p "Boxes" at bounding box center [21, 191] width 17 height 8
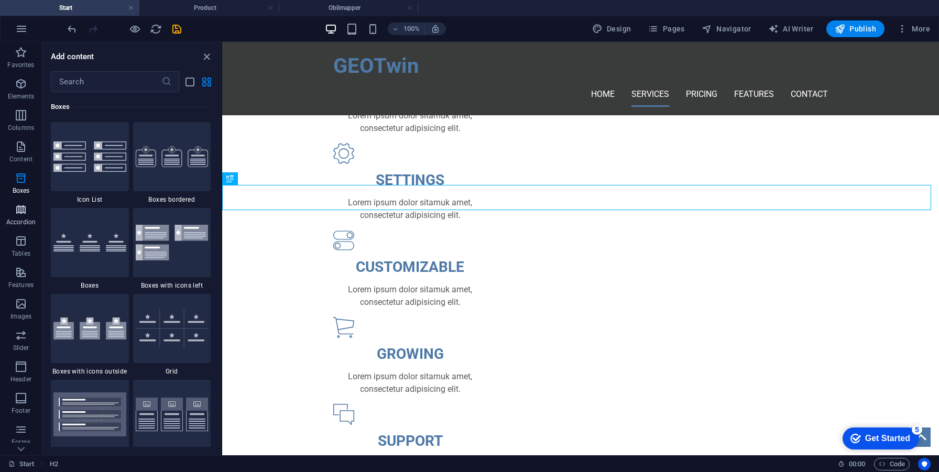
click at [18, 205] on icon "button" at bounding box center [21, 209] width 13 height 13
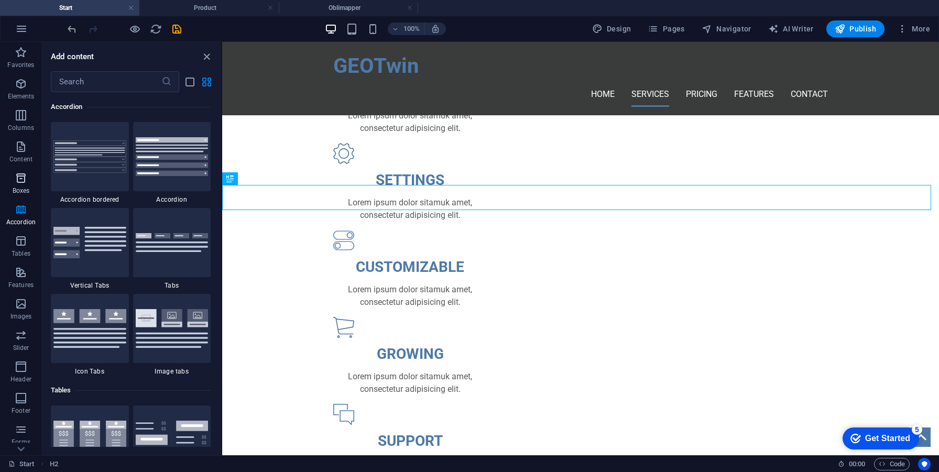
click at [19, 198] on button "Boxes" at bounding box center [21, 183] width 42 height 31
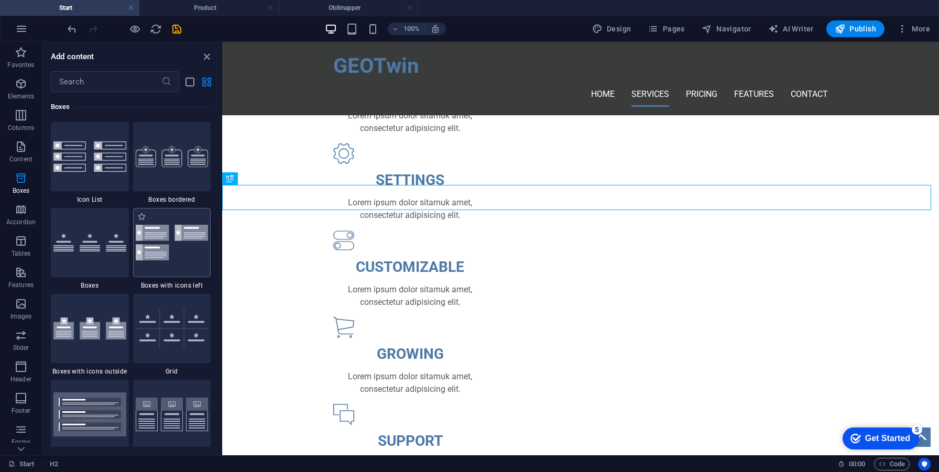
scroll to position [2962, 0]
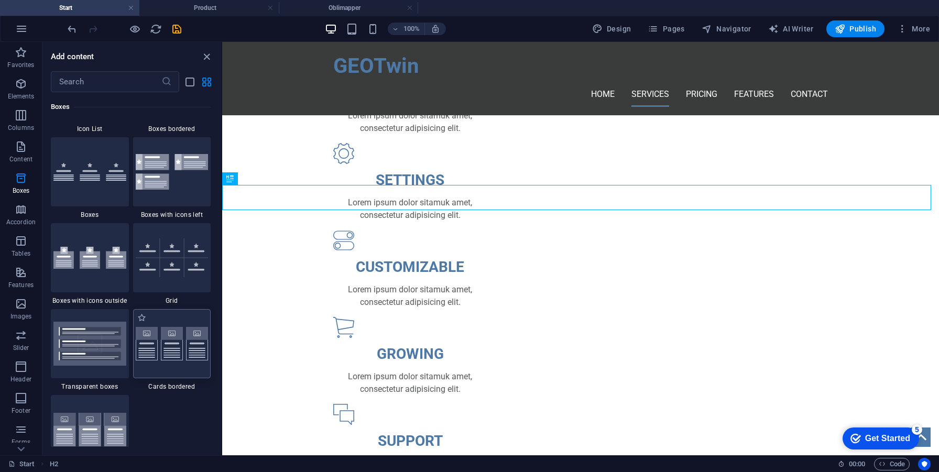
click at [168, 326] on div at bounding box center [172, 343] width 78 height 69
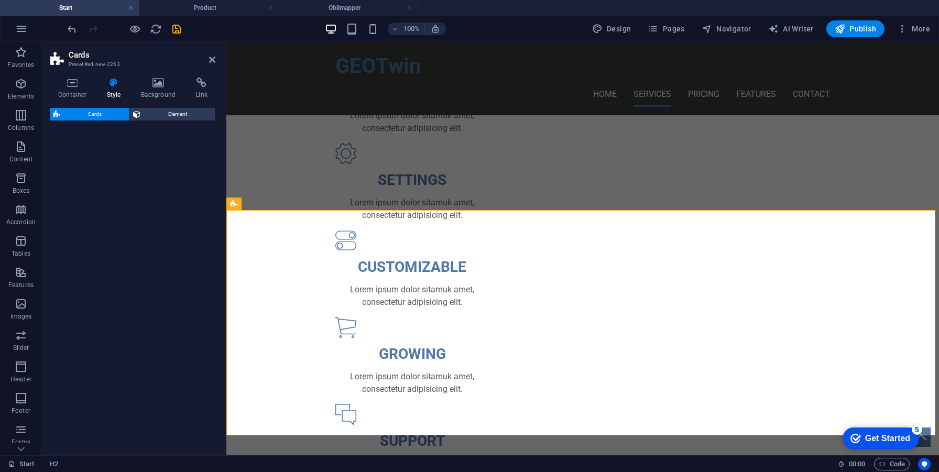
select select "rem"
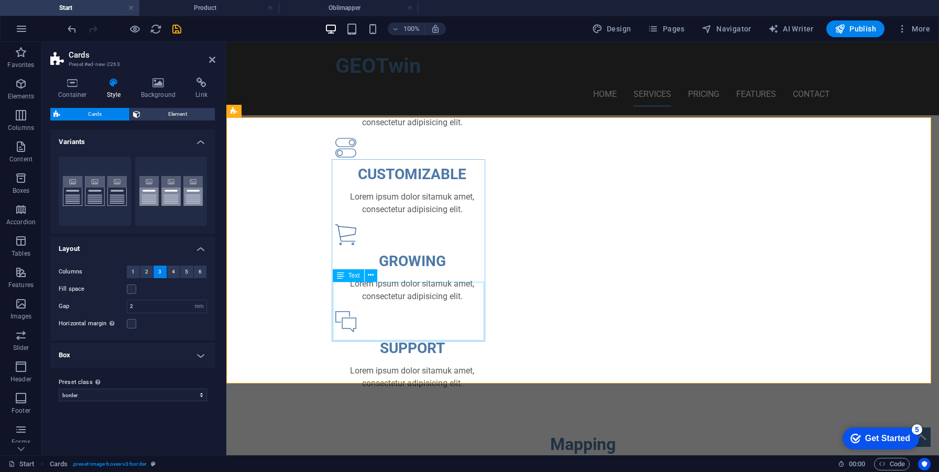
scroll to position [665, 0]
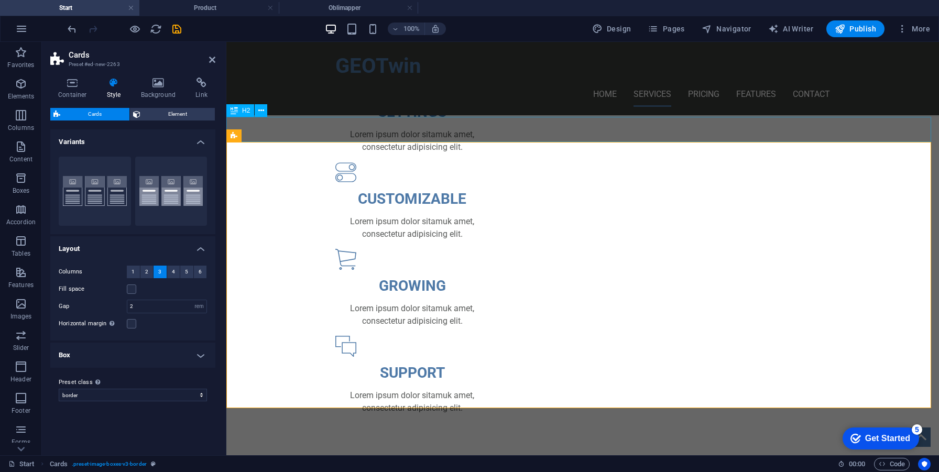
click at [389, 457] on div "Mapping" at bounding box center [582, 469] width 713 height 25
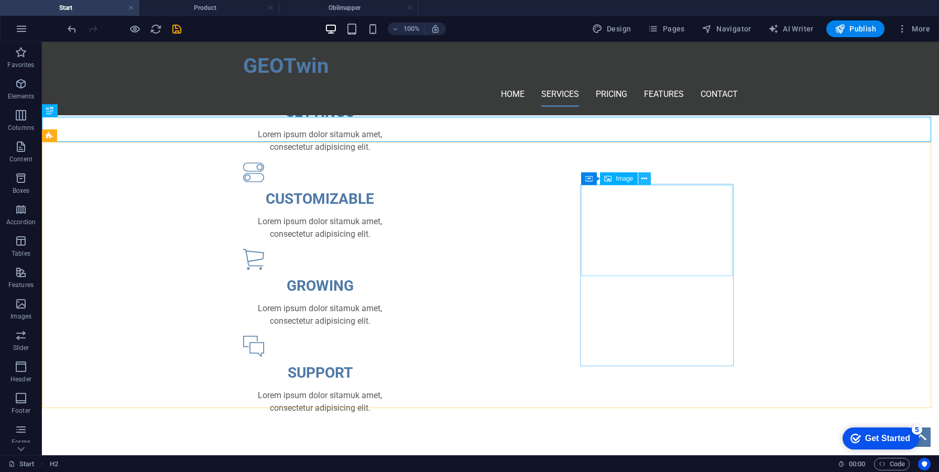
click at [641, 175] on button at bounding box center [644, 178] width 13 height 13
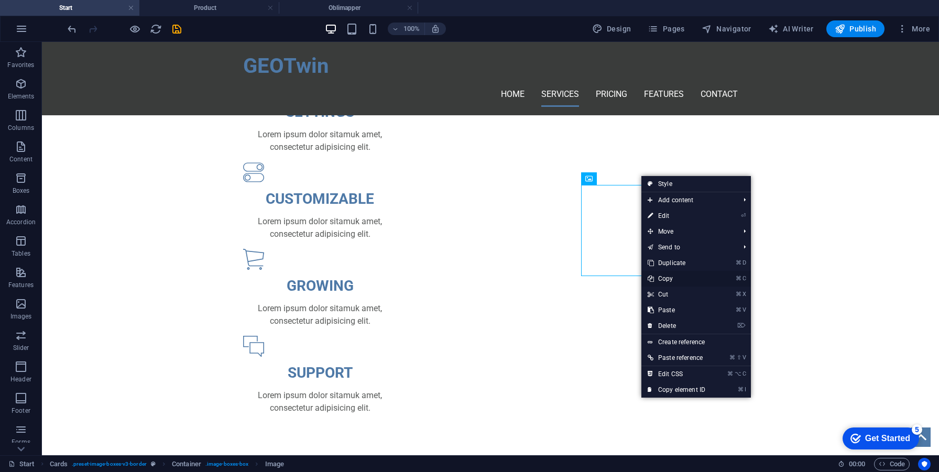
click at [681, 276] on link "⌘ C Copy" at bounding box center [677, 279] width 70 height 16
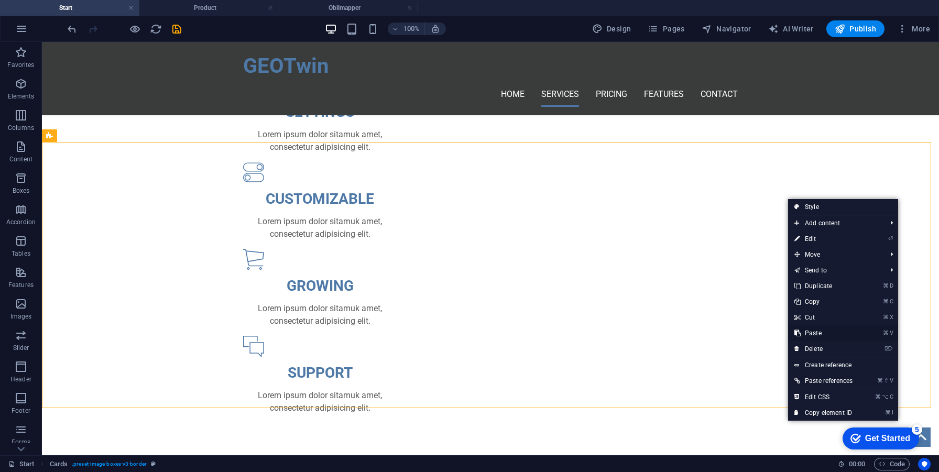
click at [836, 333] on link "⌘ V Paste" at bounding box center [823, 334] width 71 height 16
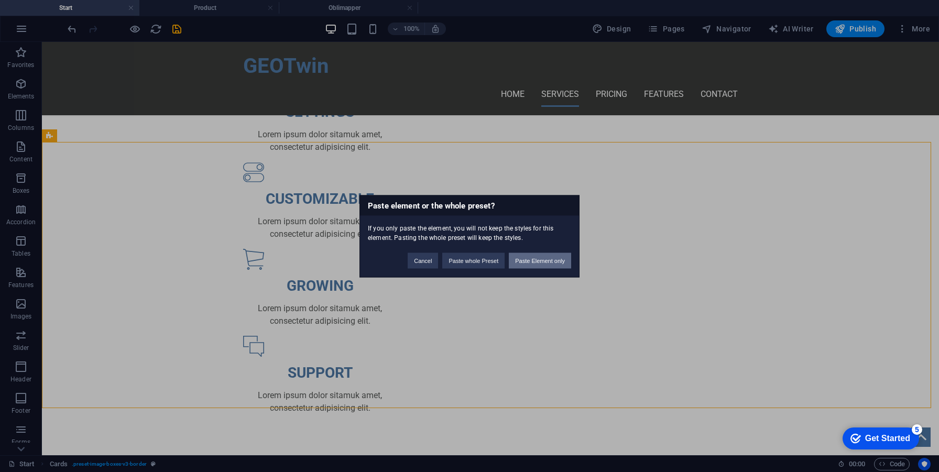
click at [529, 266] on button "Paste Element only" at bounding box center [540, 261] width 62 height 16
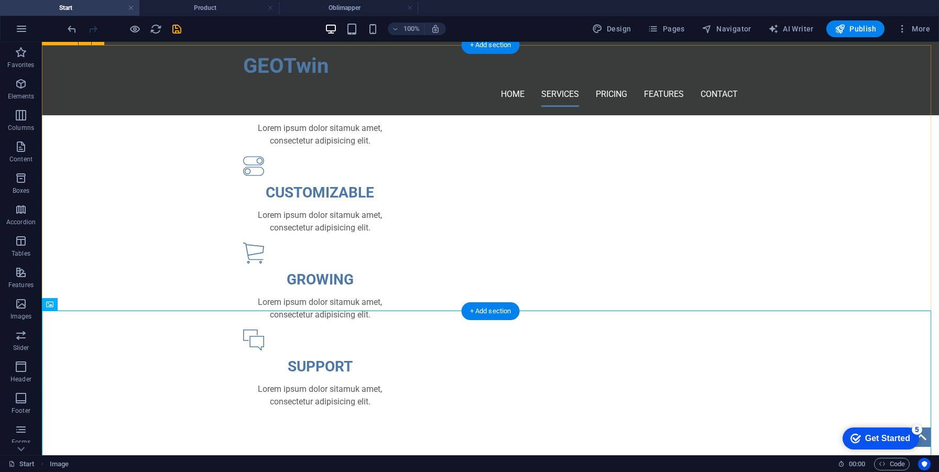
scroll to position [669, 0]
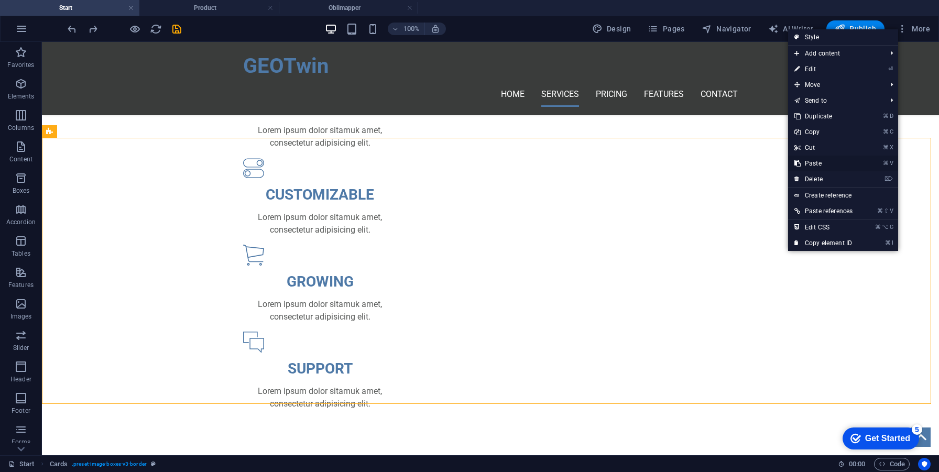
click at [835, 164] on link "⌘ V Paste" at bounding box center [823, 164] width 71 height 16
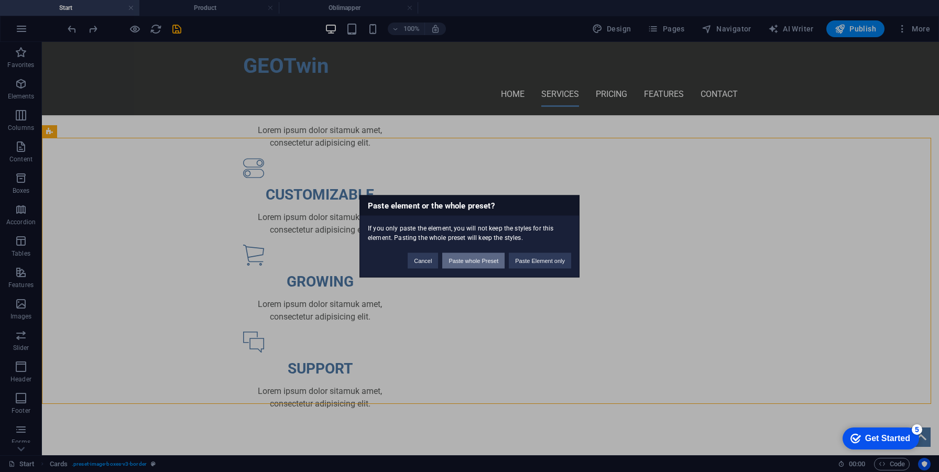
click at [462, 256] on button "Paste whole Preset" at bounding box center [473, 261] width 62 height 16
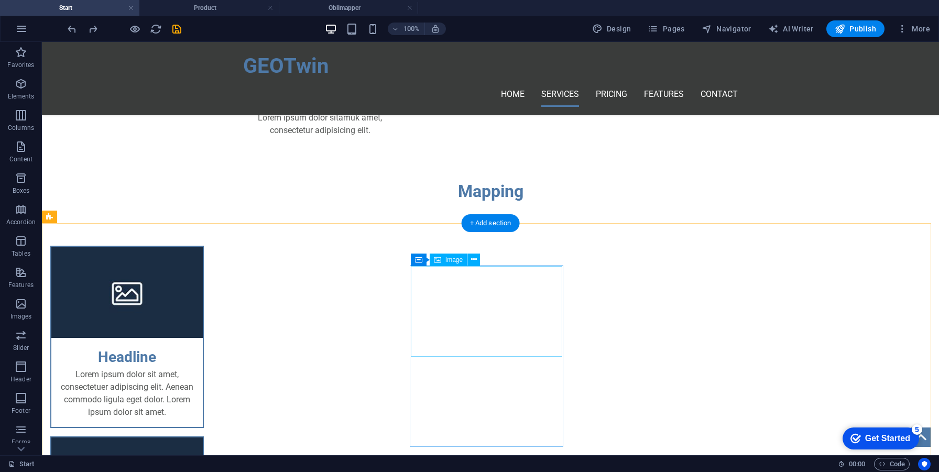
scroll to position [583, 0]
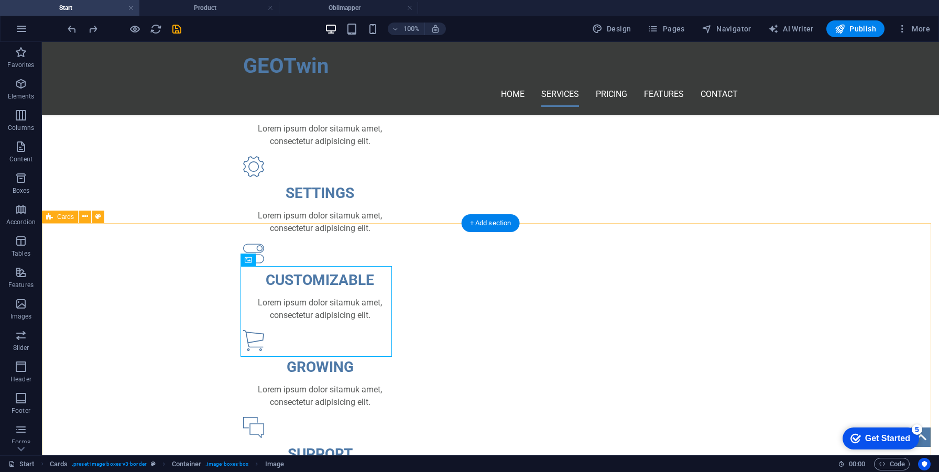
click at [62, 216] on span "Cards" at bounding box center [65, 217] width 17 height 6
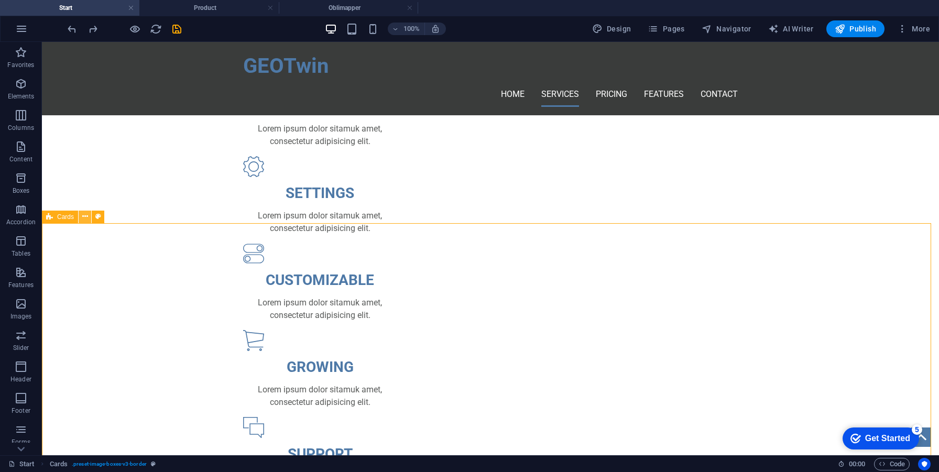
click at [79, 215] on button at bounding box center [85, 217] width 13 height 13
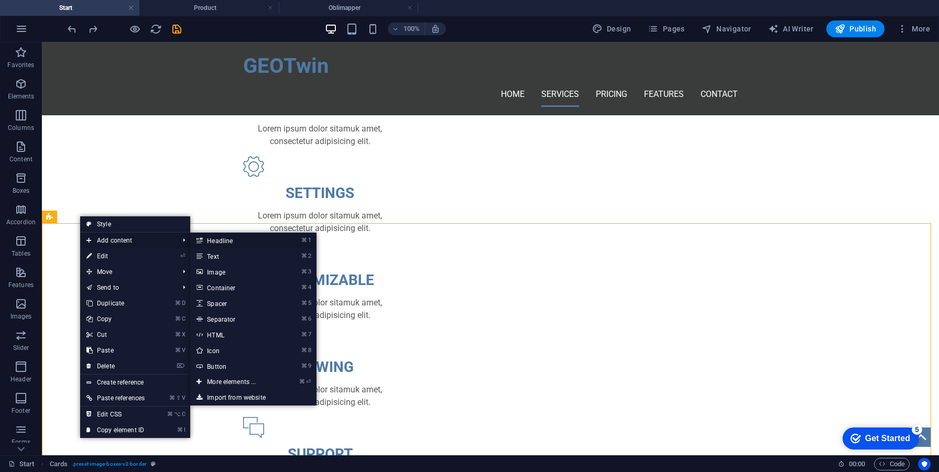
click at [268, 243] on link "⌘ 1 Headline" at bounding box center [233, 241] width 86 height 16
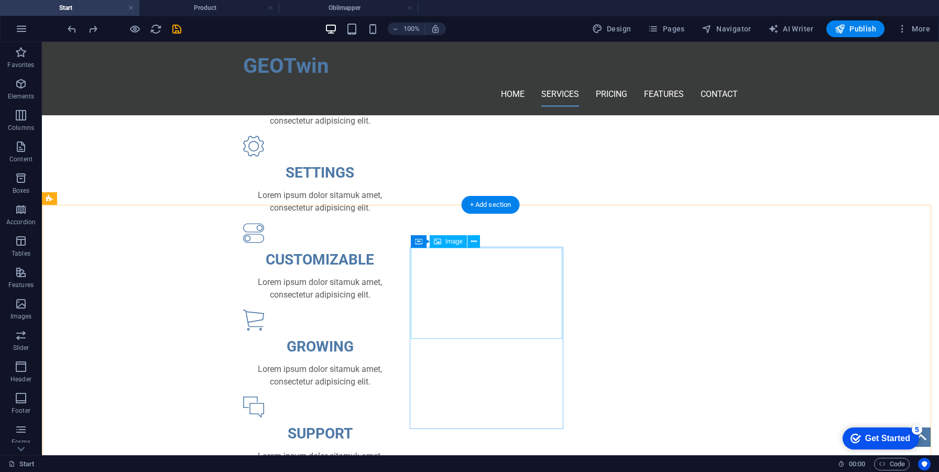
scroll to position [607, 0]
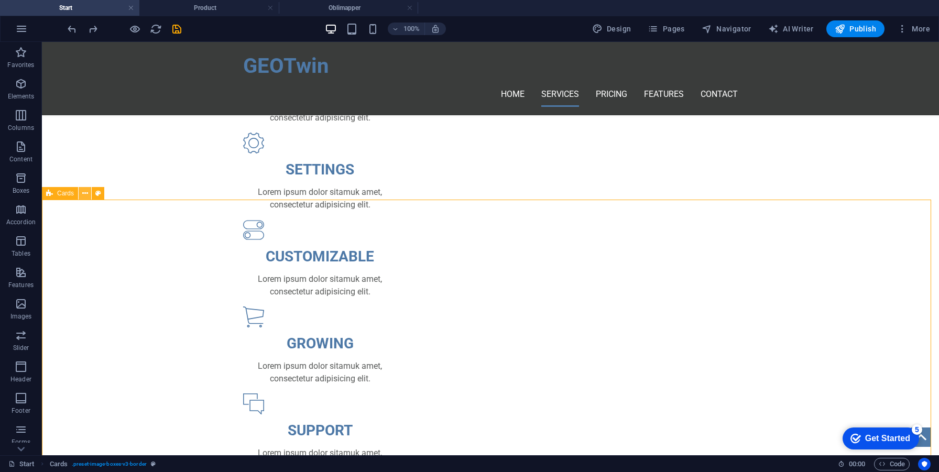
click at [85, 197] on icon at bounding box center [85, 193] width 6 height 11
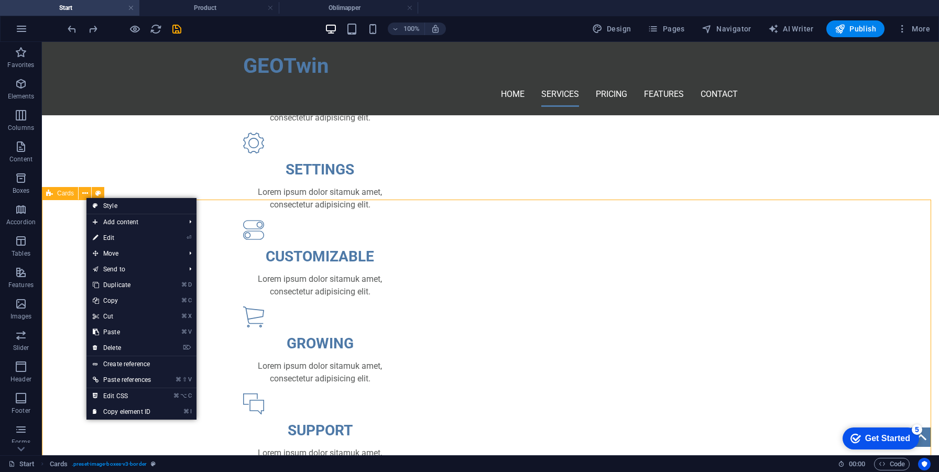
click at [68, 196] on span "Cards" at bounding box center [65, 193] width 17 height 6
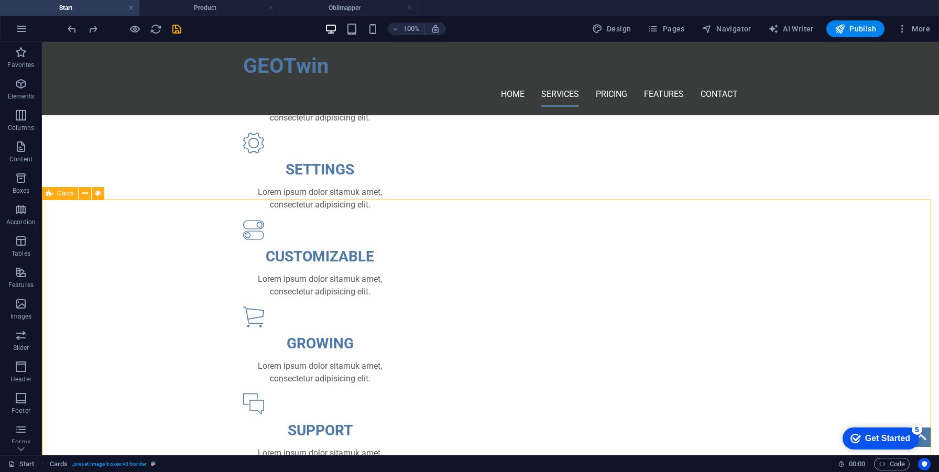
click at [63, 196] on span "Cards" at bounding box center [65, 193] width 17 height 6
click at [84, 195] on icon at bounding box center [85, 193] width 6 height 11
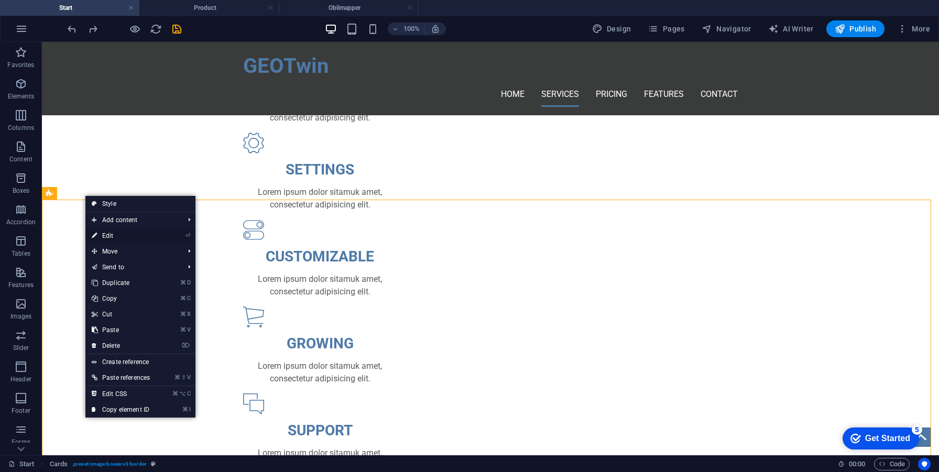
click at [148, 234] on link "⏎ Edit" at bounding box center [120, 236] width 71 height 16
select select "rem"
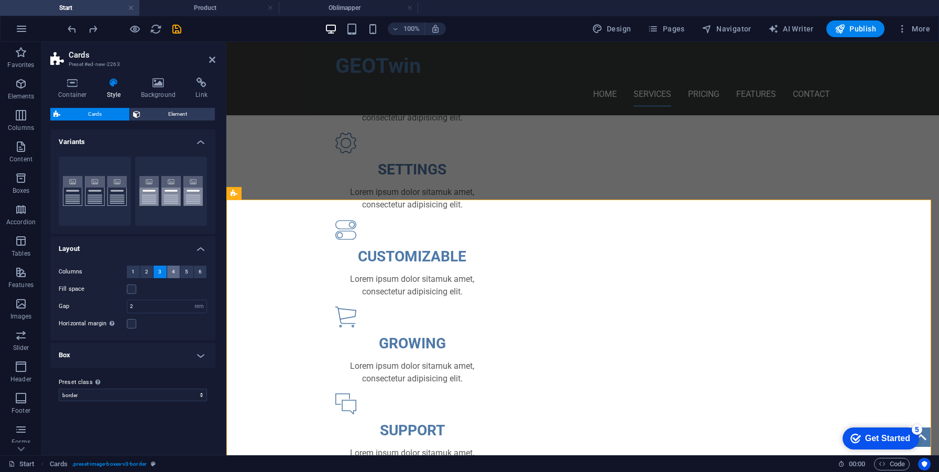
click at [179, 275] on button "4" at bounding box center [173, 272] width 13 height 13
click at [182, 274] on button "5" at bounding box center [186, 272] width 13 height 13
click at [192, 273] on button "5" at bounding box center [186, 272] width 13 height 13
click at [196, 273] on button "6" at bounding box center [200, 272] width 13 height 13
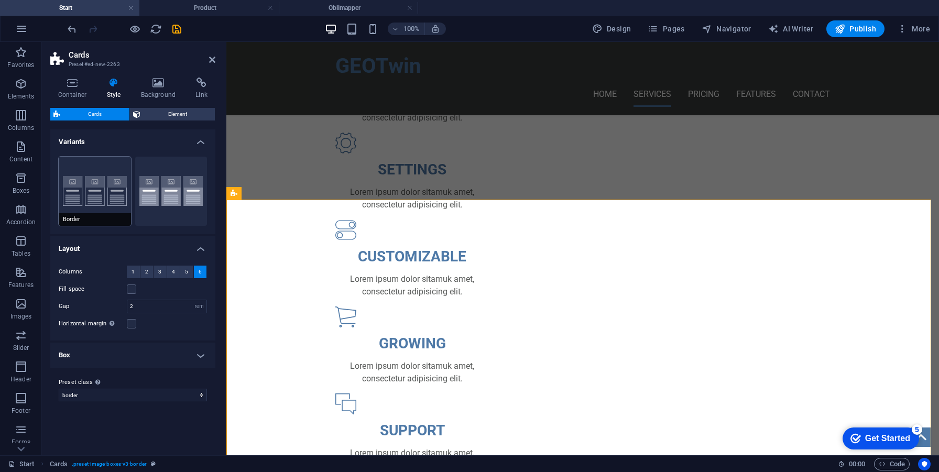
click at [118, 209] on button "Border" at bounding box center [95, 191] width 72 height 69
click at [154, 209] on button "Default" at bounding box center [171, 191] width 72 height 69
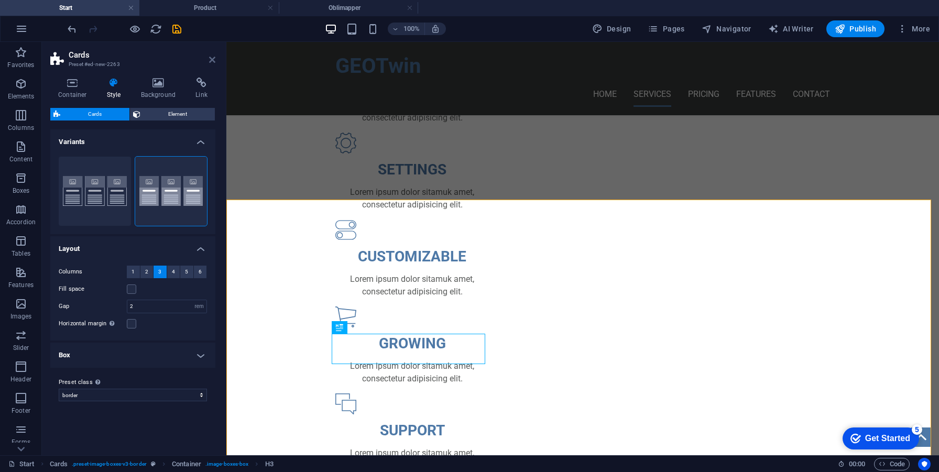
click at [211, 58] on icon at bounding box center [212, 60] width 6 height 8
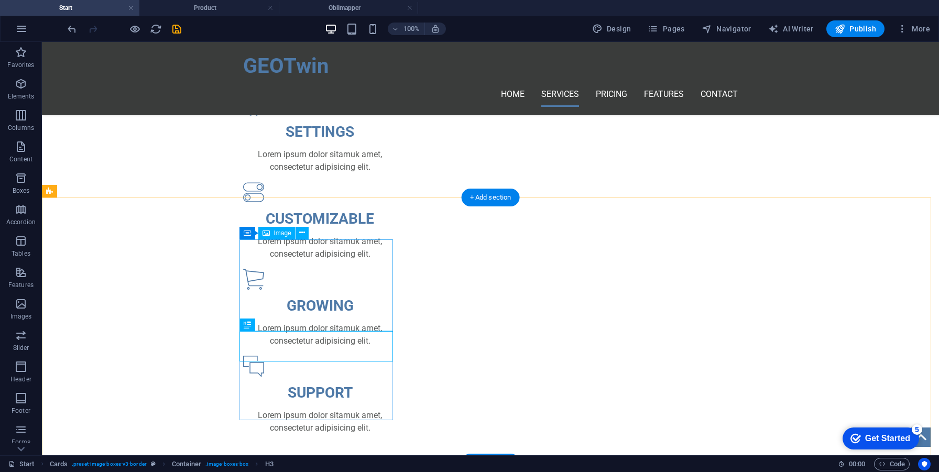
scroll to position [875, 0]
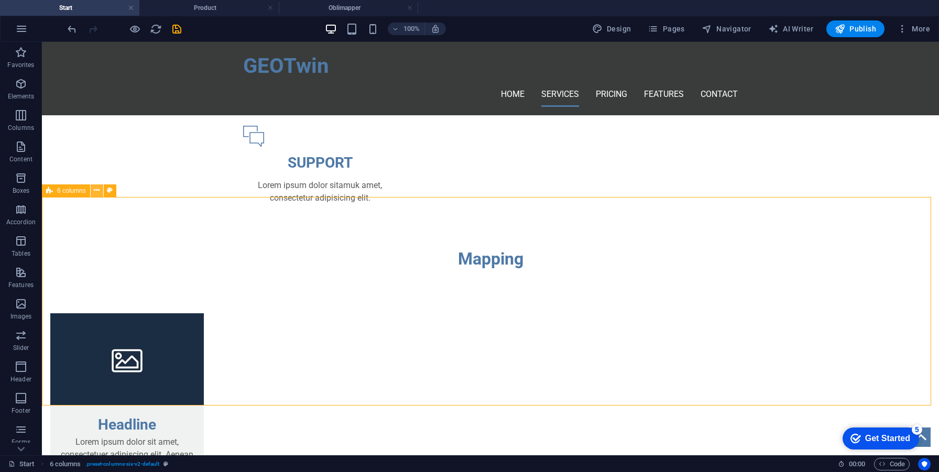
click at [95, 193] on icon at bounding box center [97, 190] width 6 height 11
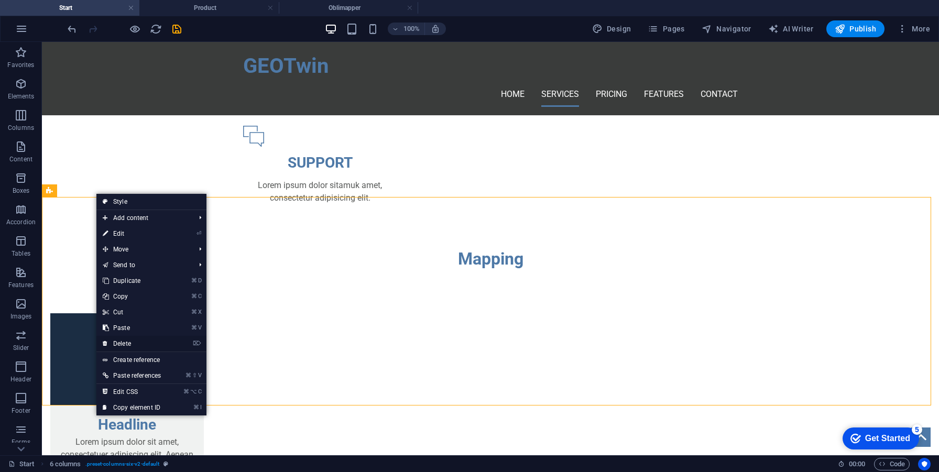
click at [138, 341] on link "⌦ Delete" at bounding box center [131, 344] width 71 height 16
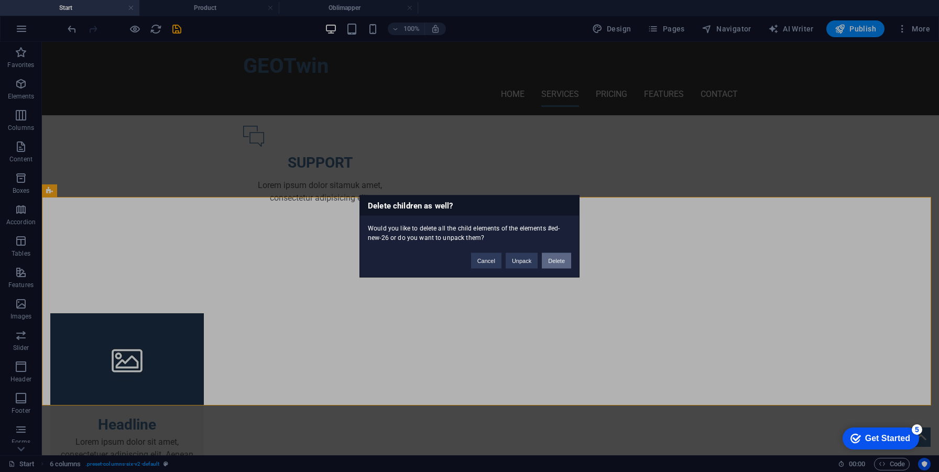
click at [551, 264] on button "Delete" at bounding box center [556, 261] width 29 height 16
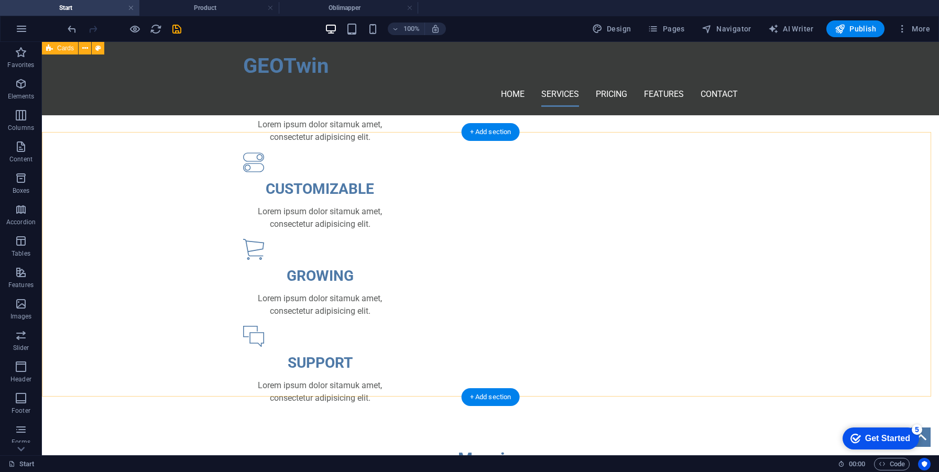
scroll to position [668, 0]
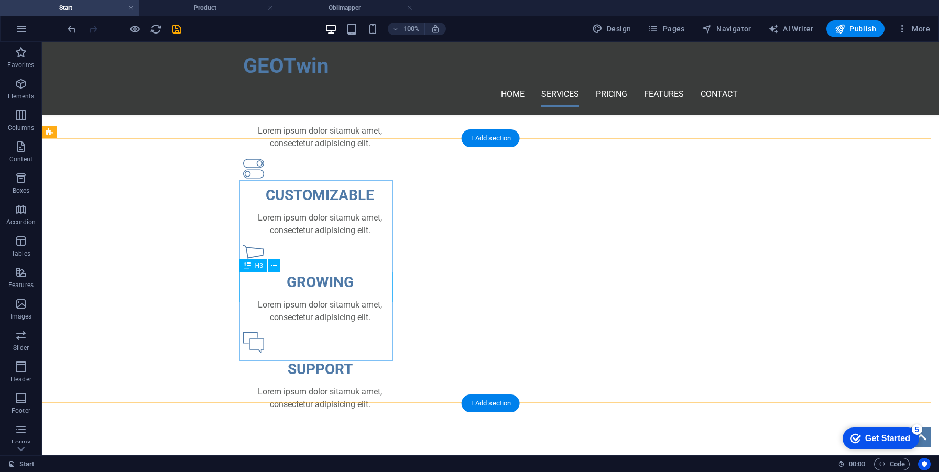
select select
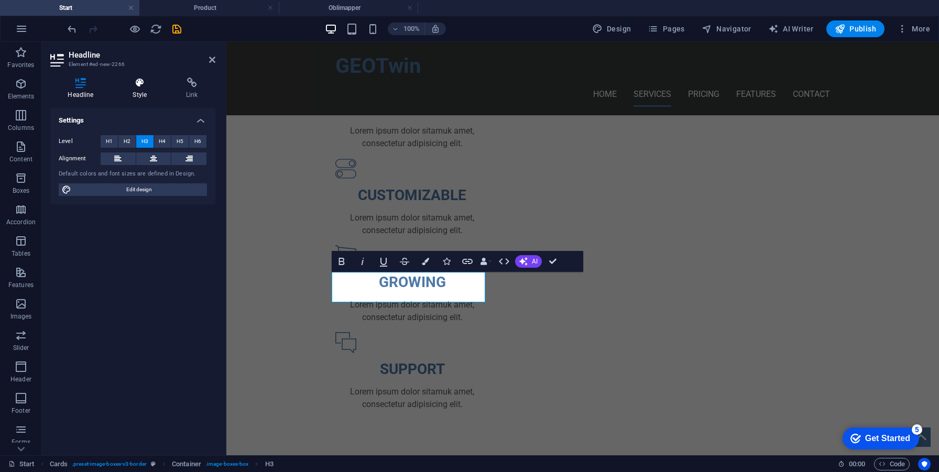
click at [149, 89] on h4 "Style" at bounding box center [141, 89] width 53 height 22
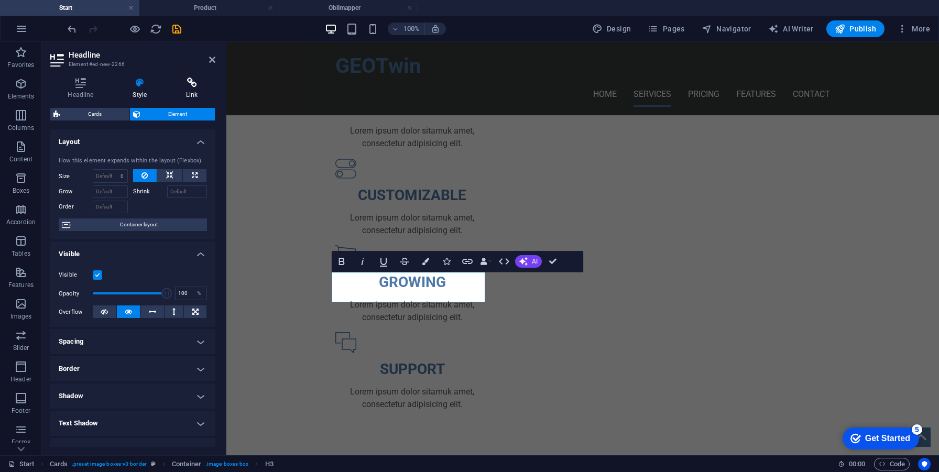
click at [177, 85] on icon at bounding box center [192, 83] width 47 height 10
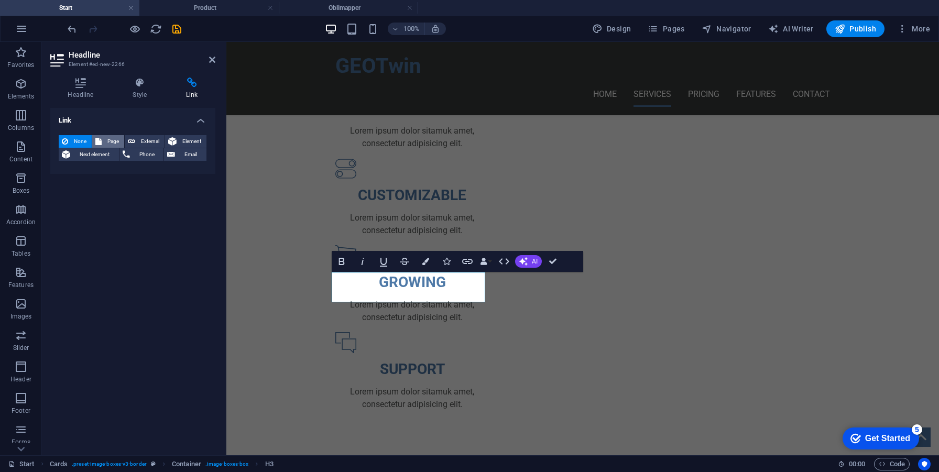
click at [120, 139] on span "Page" at bounding box center [113, 141] width 16 height 13
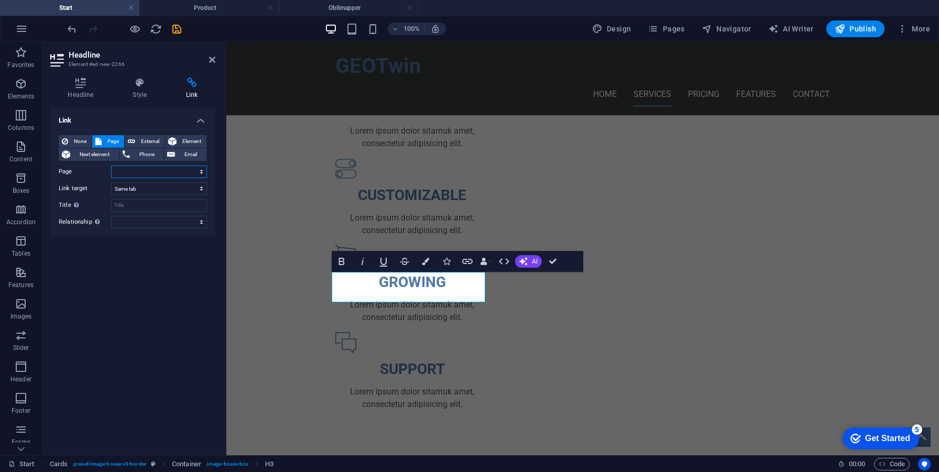
click at [180, 174] on select "Start Subpage Legal Notice Privacy Product -- Oblimapper" at bounding box center [159, 172] width 96 height 13
select select "5"
click at [111, 166] on select "Start Subpage Legal Notice Privacy Product -- Oblimapper" at bounding box center [159, 172] width 96 height 13
click at [132, 174] on select "Start Subpage Legal Notice Privacy Product -- Oblimapper" at bounding box center [159, 172] width 96 height 13
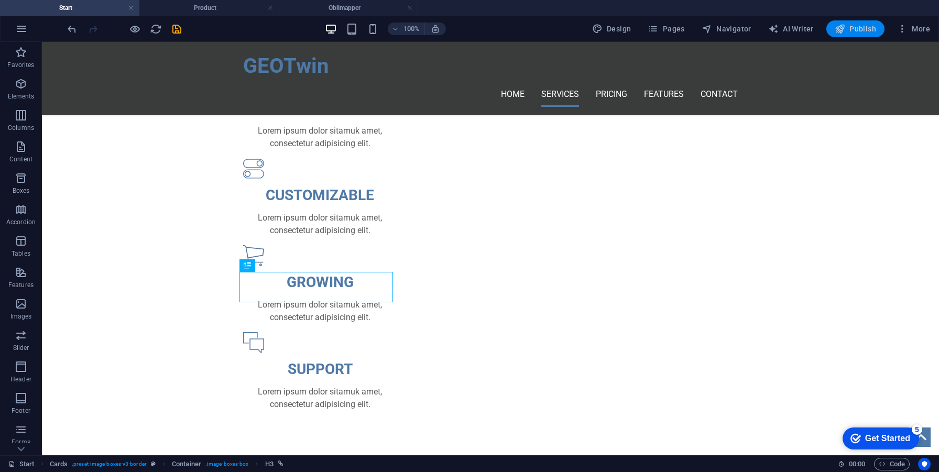
click at [843, 30] on icon "button" at bounding box center [840, 29] width 10 height 10
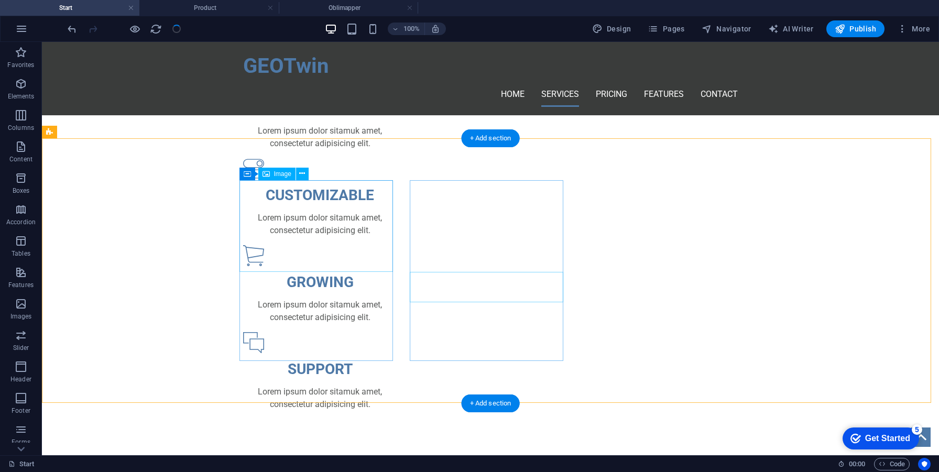
select select "%"
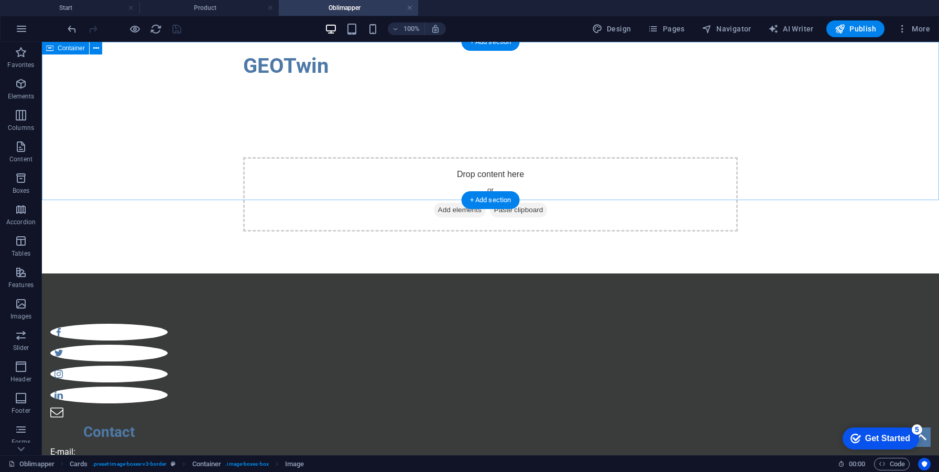
scroll to position [0, 0]
click at [133, 182] on div "Drop content here or Add elements Paste clipboard" at bounding box center [490, 194] width 897 height 158
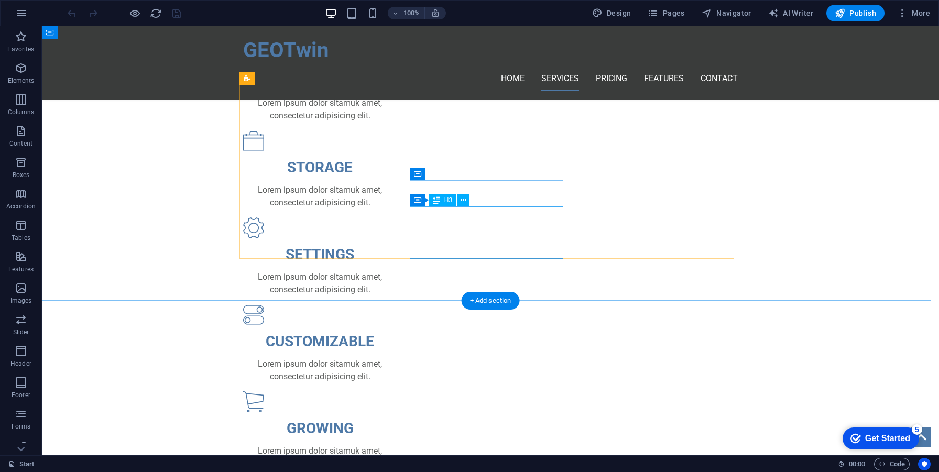
scroll to position [652, 0]
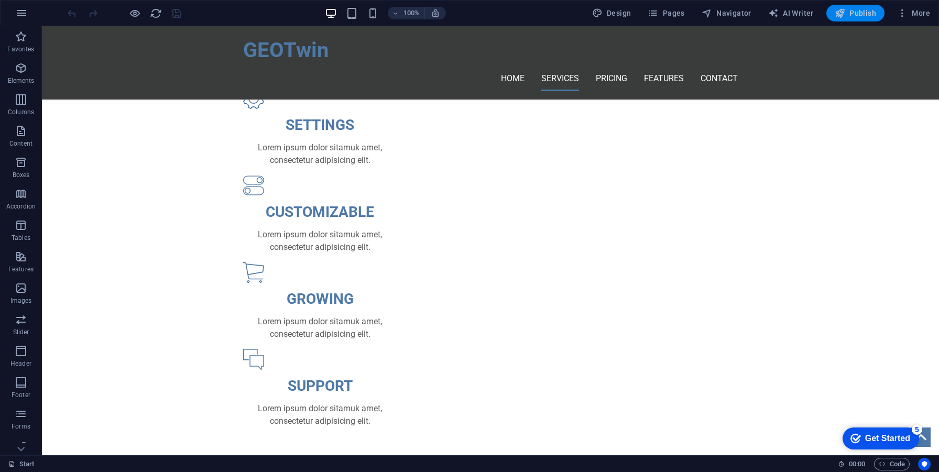
click at [873, 10] on span "Publish" at bounding box center [855, 13] width 41 height 10
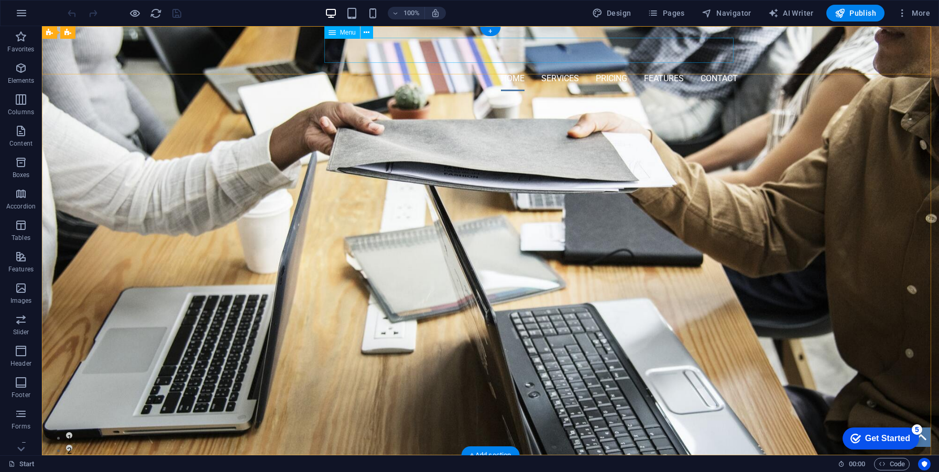
click at [546, 66] on nav "Home Services Pricing Features Contact" at bounding box center [490, 78] width 495 height 25
click at [547, 66] on nav "Home Services Pricing Features Contact" at bounding box center [490, 78] width 495 height 25
select select
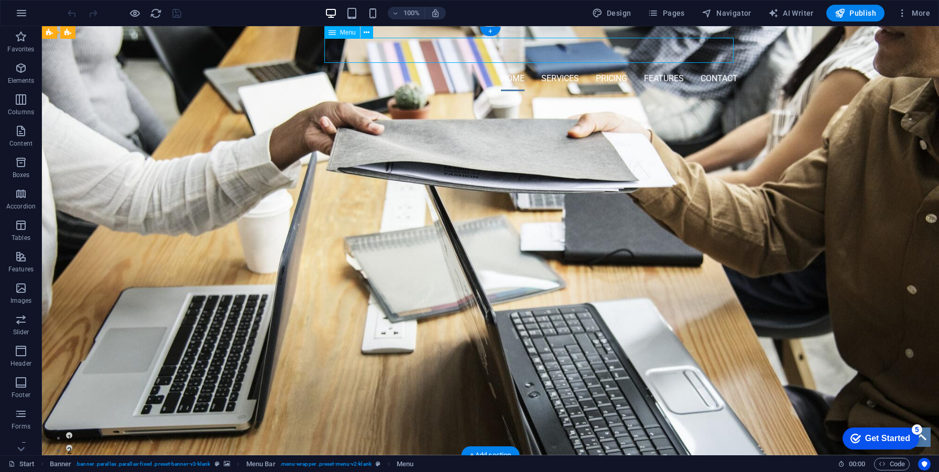
select select
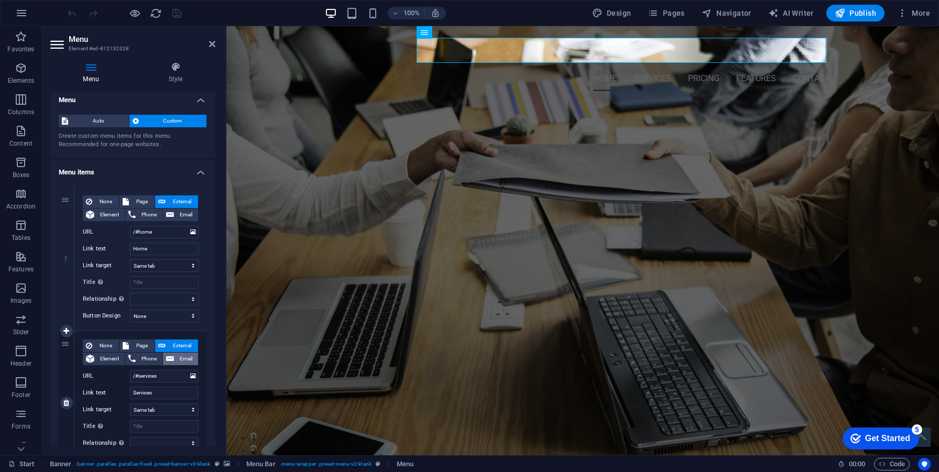
scroll to position [6, 0]
click at [190, 378] on icon at bounding box center [193, 375] width 6 height 12
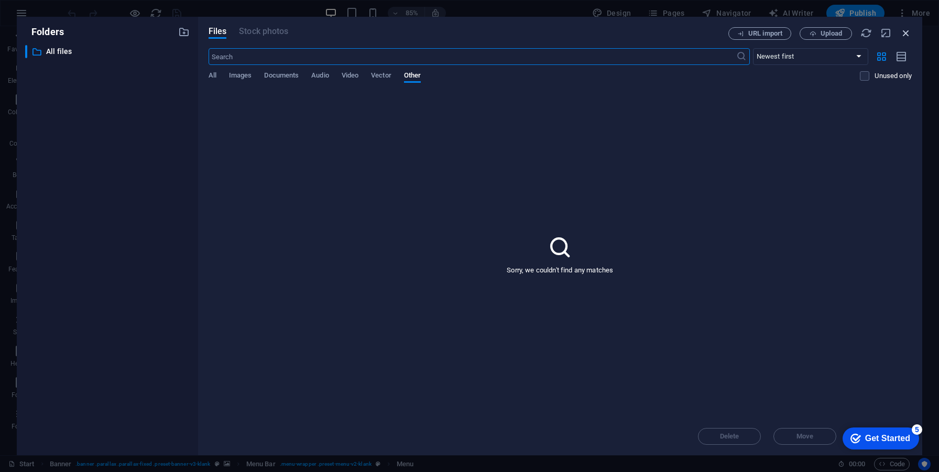
click at [901, 30] on icon "button" at bounding box center [907, 33] width 12 height 12
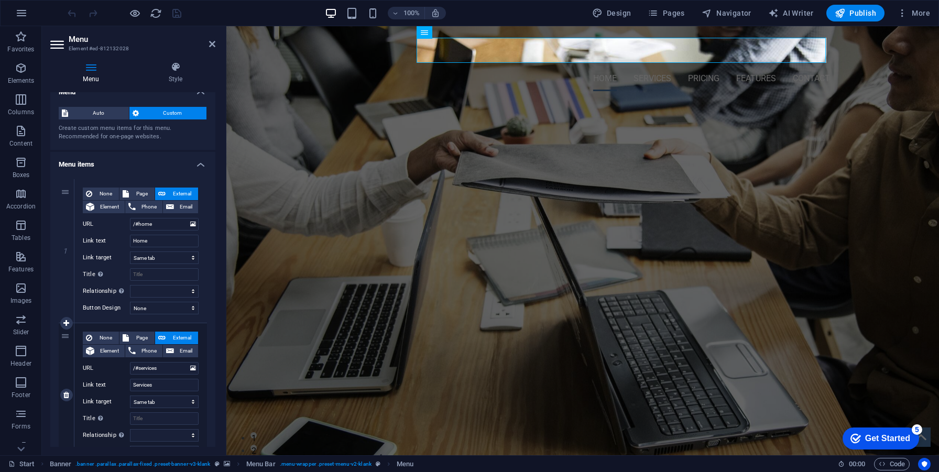
scroll to position [13, 0]
click at [176, 367] on input "/#services" at bounding box center [164, 368] width 69 height 13
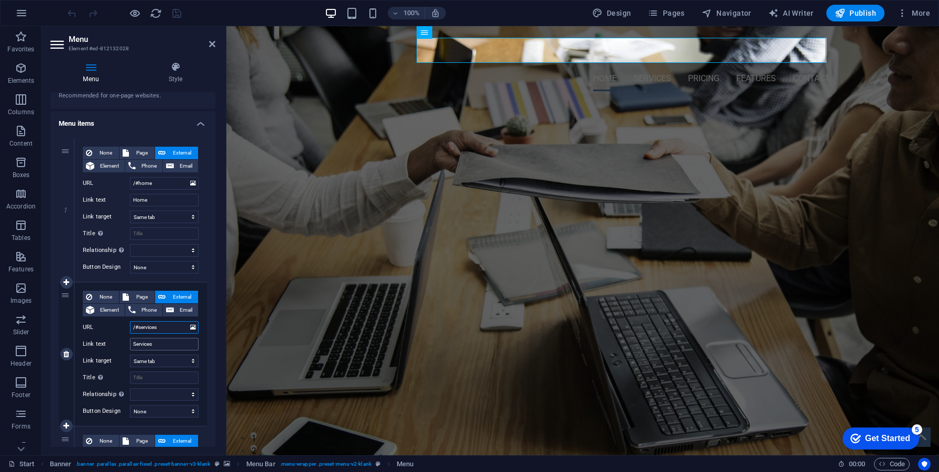
scroll to position [150, 0]
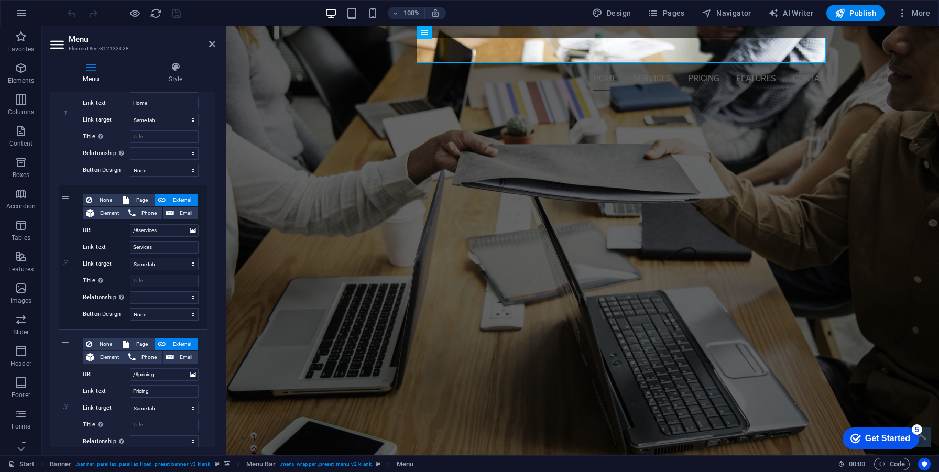
click at [216, 41] on aside "Menu Element #ed-812132028 Menu Style Menu Auto Custom Create custom menu items…" at bounding box center [134, 240] width 185 height 429
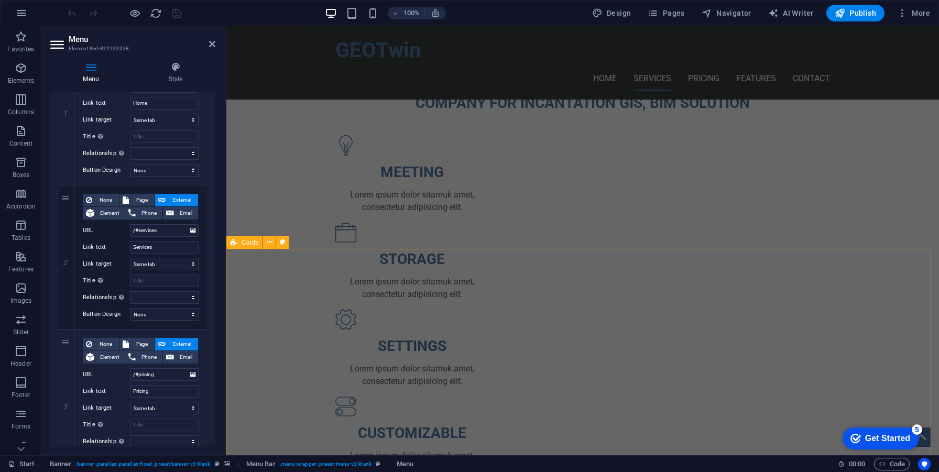
scroll to position [558, 0]
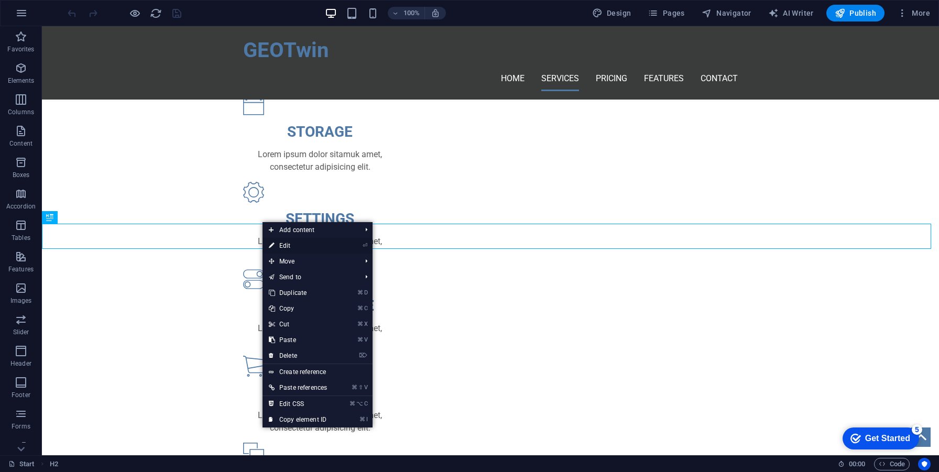
click at [276, 243] on link "⏎ Edit" at bounding box center [298, 246] width 71 height 16
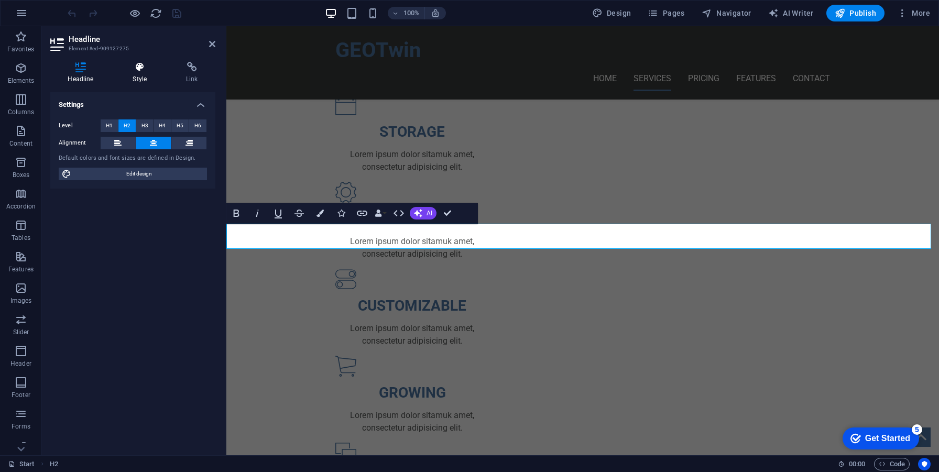
click at [146, 73] on h4 "Style" at bounding box center [141, 73] width 53 height 22
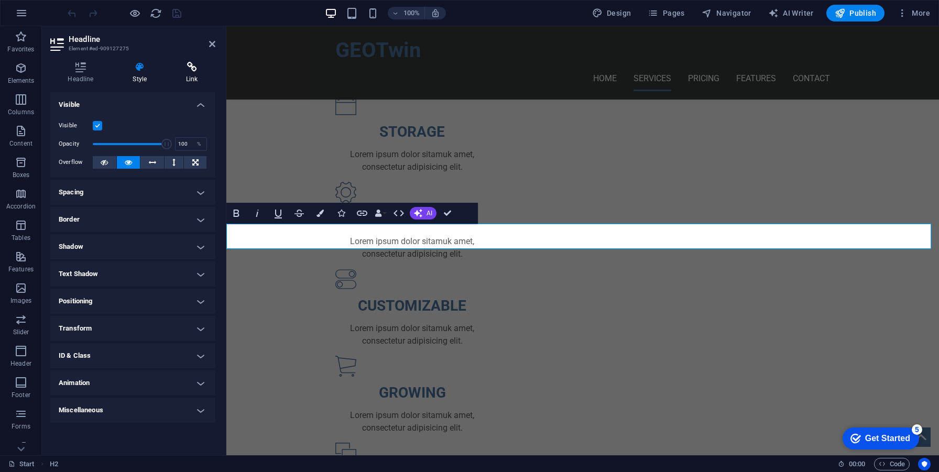
click at [194, 71] on icon at bounding box center [192, 67] width 47 height 10
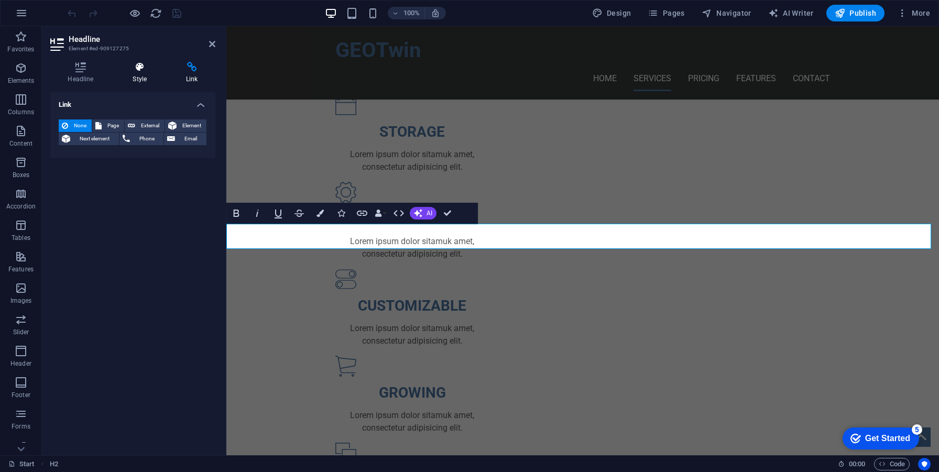
click at [143, 82] on h4 "Style" at bounding box center [141, 73] width 53 height 22
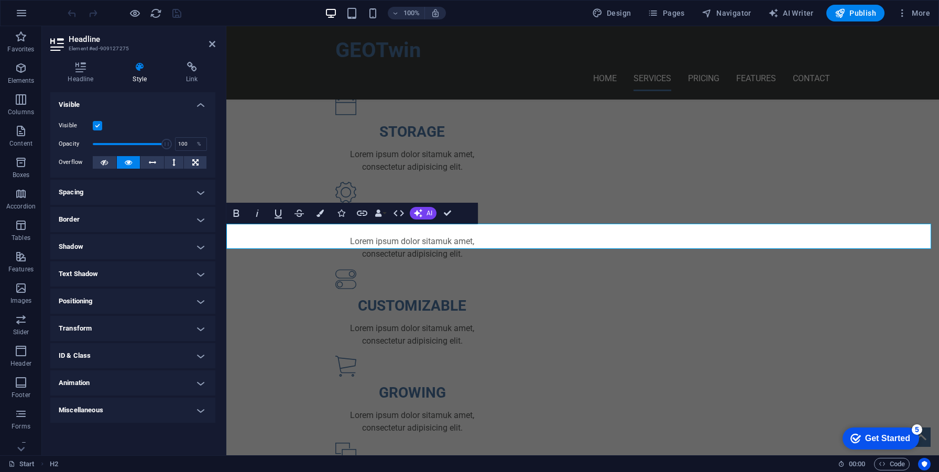
click at [101, 187] on h4 "Spacing" at bounding box center [132, 192] width 165 height 25
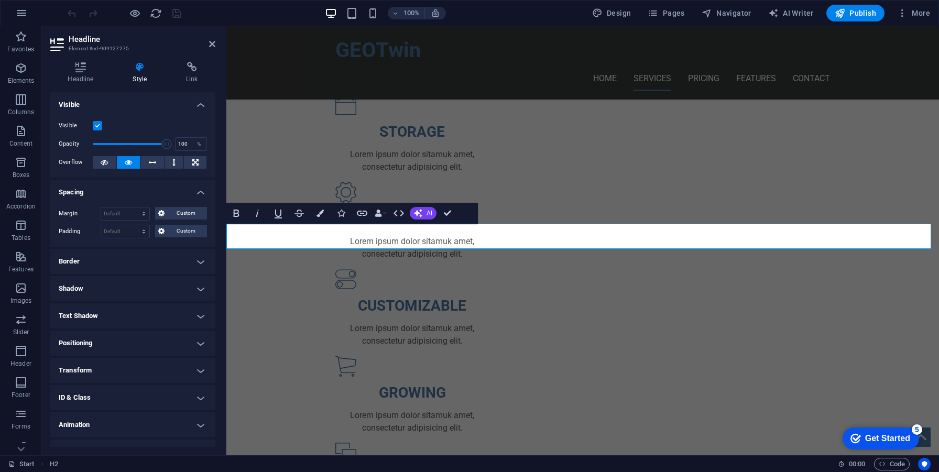
click at [101, 187] on h4 "Spacing" at bounding box center [132, 189] width 165 height 19
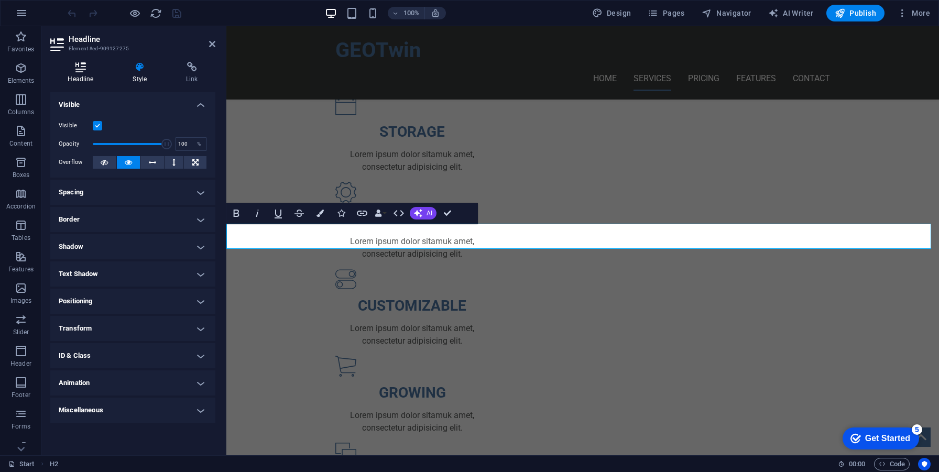
click at [68, 75] on h4 "Headline" at bounding box center [82, 73] width 65 height 22
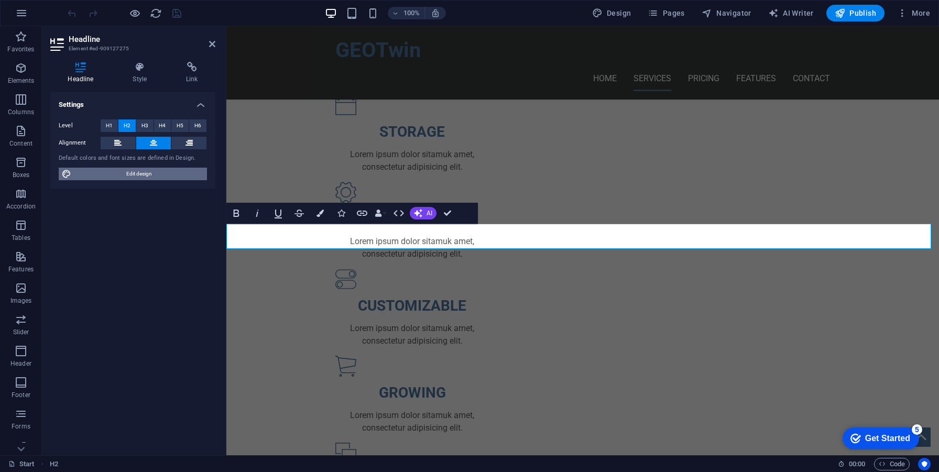
click at [144, 170] on span "Edit design" at bounding box center [138, 174] width 129 height 13
select select "px"
select select "400"
select select "px"
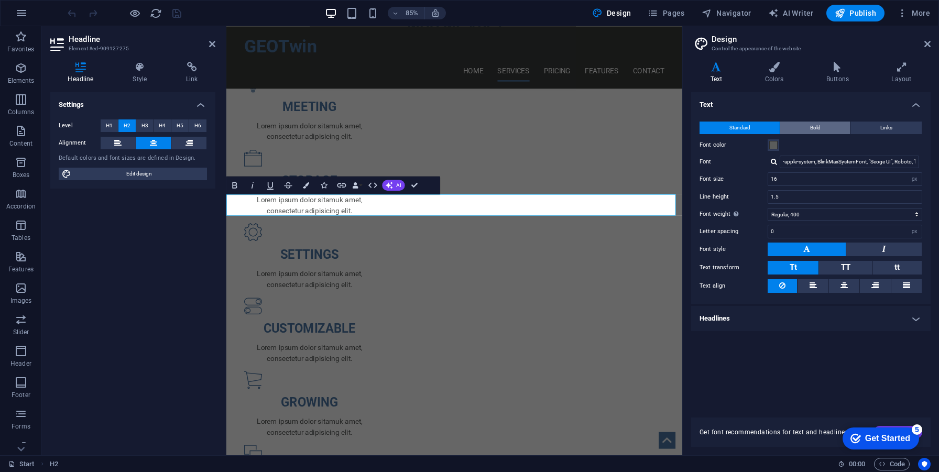
scroll to position [634, 0]
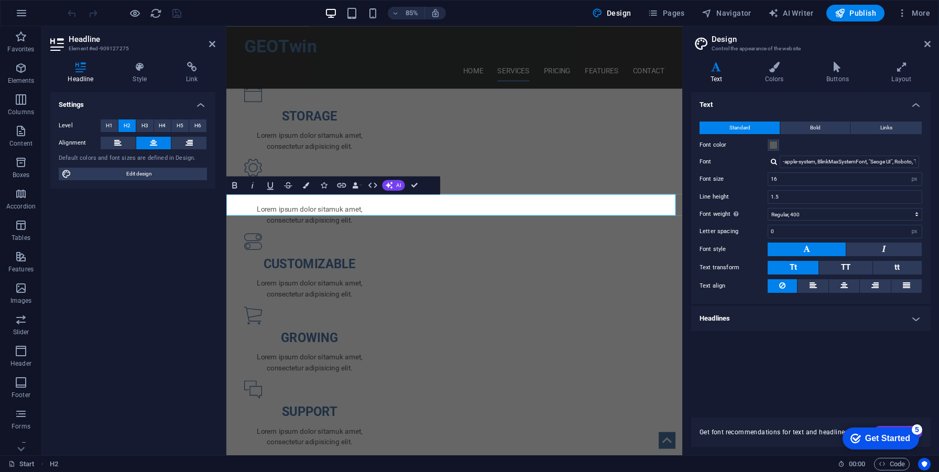
click at [786, 88] on div "Text Colors Buttons Layout Text Standard Bold Links Font color Font -apple-syst…" at bounding box center [811, 254] width 240 height 385
click at [785, 84] on div "Text Colors Buttons Layout Text Standard Bold Links Font color Font -apple-syst…" at bounding box center [811, 254] width 240 height 385
click at [783, 79] on h4 "Colors" at bounding box center [776, 73] width 61 height 22
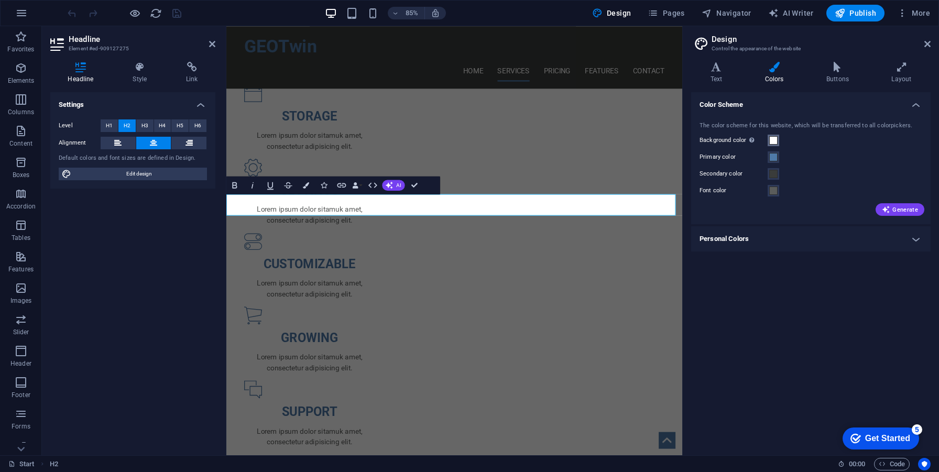
click at [778, 140] on button "Background color Only visible if it is not covered by other backgrounds." at bounding box center [774, 141] width 12 height 12
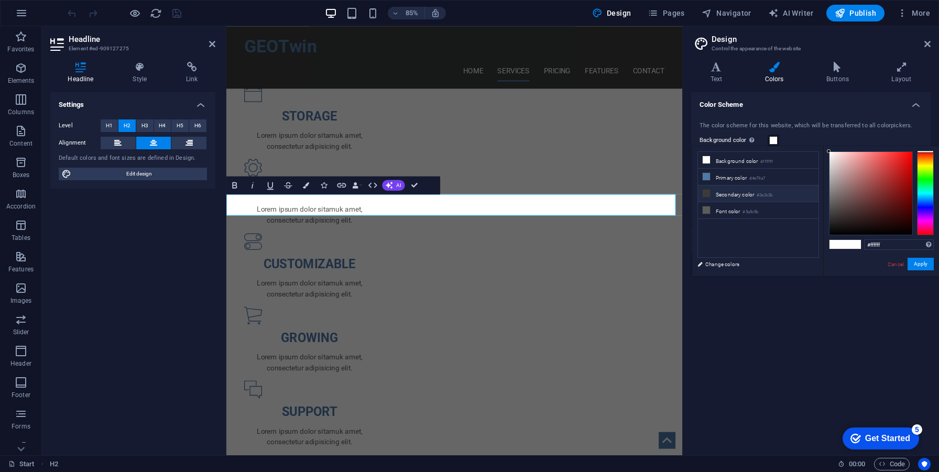
click at [748, 188] on li "Secondary color #3a3c3b" at bounding box center [758, 194] width 121 height 17
type input "#3a3c3b"
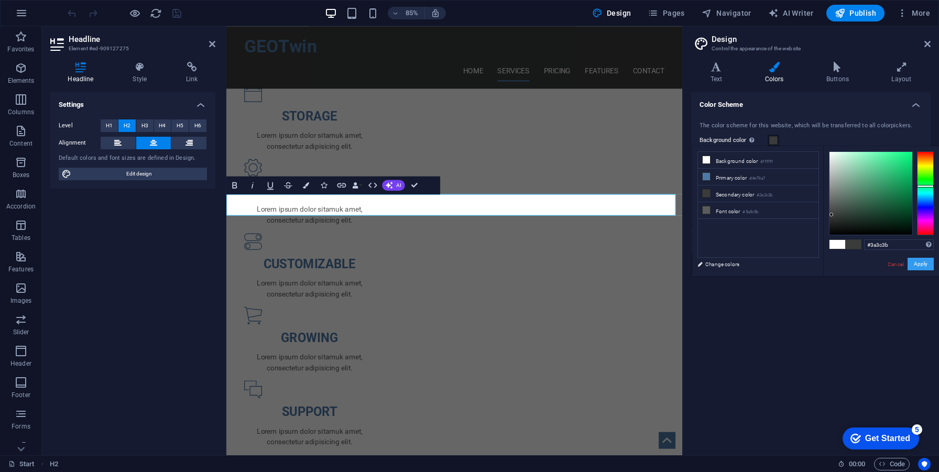
click at [923, 265] on button "Apply" at bounding box center [921, 264] width 26 height 13
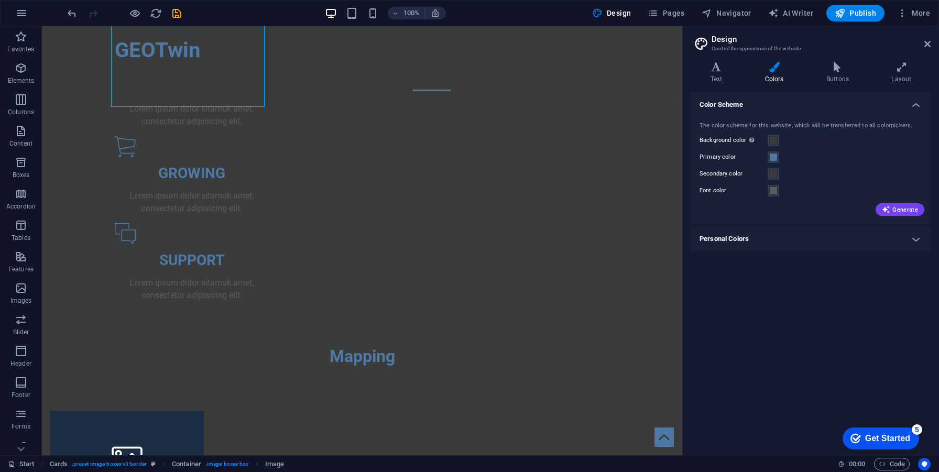
scroll to position [837, 0]
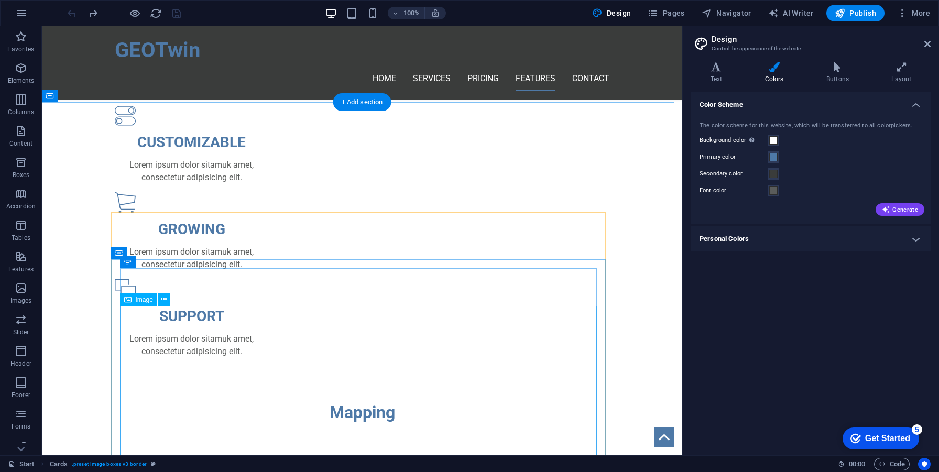
scroll to position [970, 0]
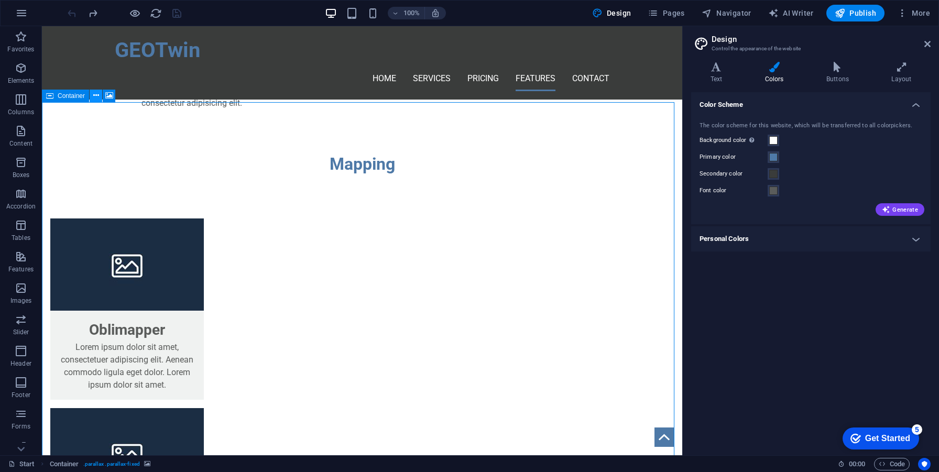
click at [95, 96] on icon at bounding box center [96, 95] width 6 height 11
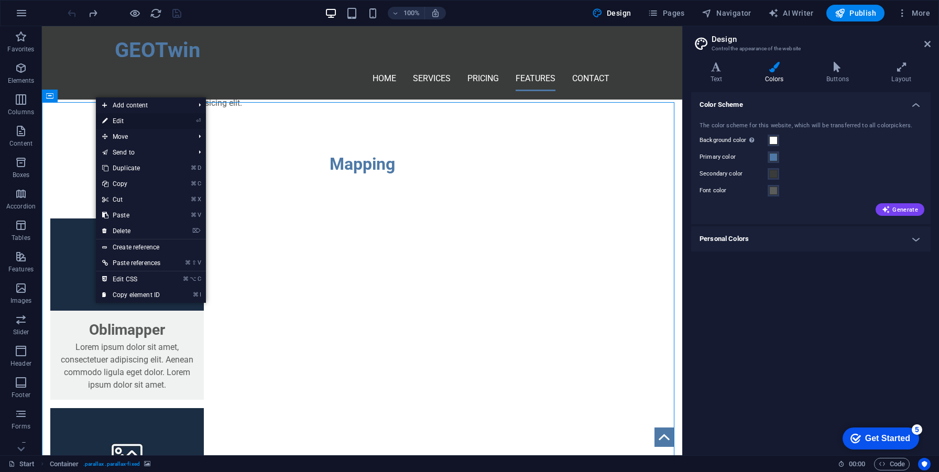
click at [131, 120] on link "⏎ Edit" at bounding box center [131, 121] width 71 height 16
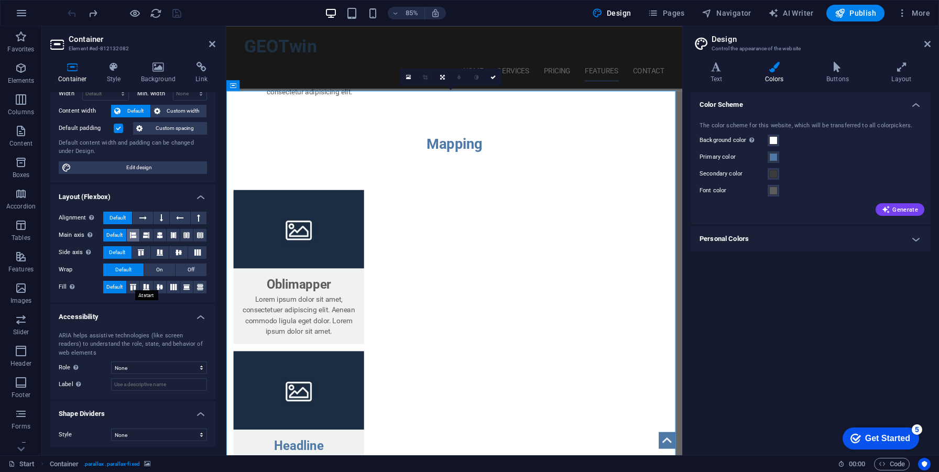
scroll to position [51, 0]
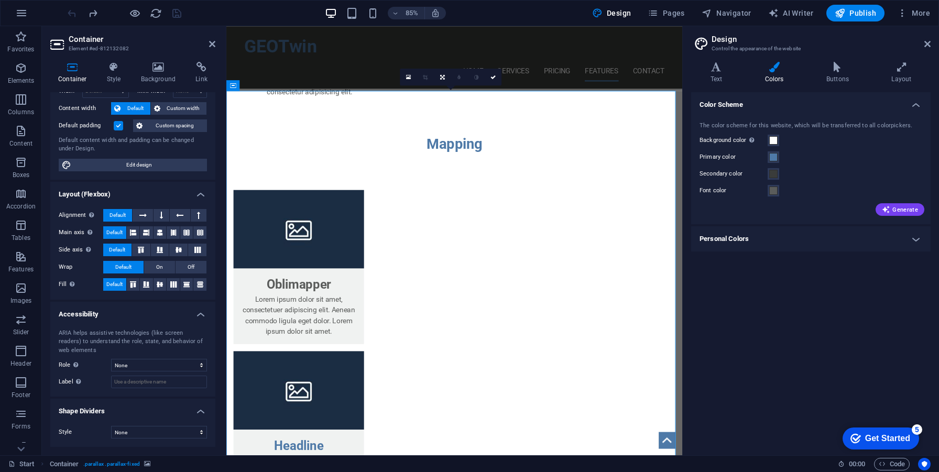
click at [208, 51] on header "Container Element #ed-812132082" at bounding box center [132, 39] width 165 height 27
click at [210, 49] on header "Container Element #ed-812132082" at bounding box center [132, 39] width 165 height 27
click at [210, 48] on icon at bounding box center [212, 44] width 6 height 8
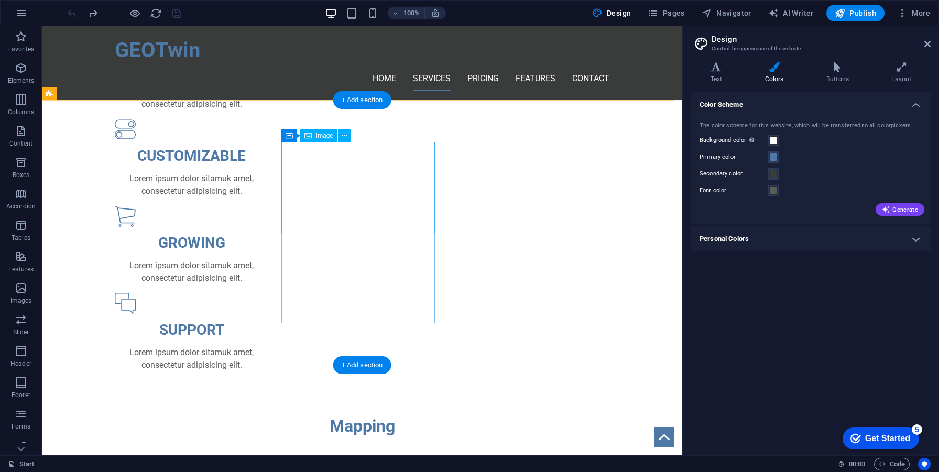
scroll to position [707, 0]
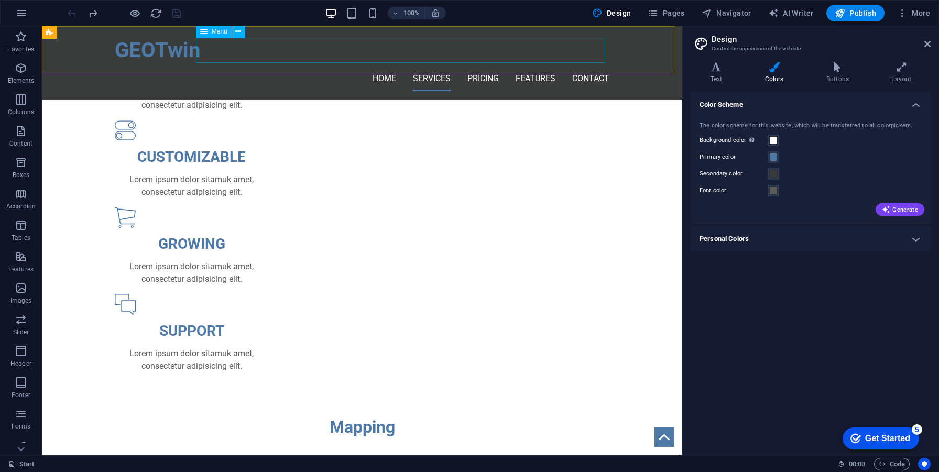
click at [440, 66] on nav "Home Services Pricing Features Contact" at bounding box center [362, 78] width 495 height 25
select select
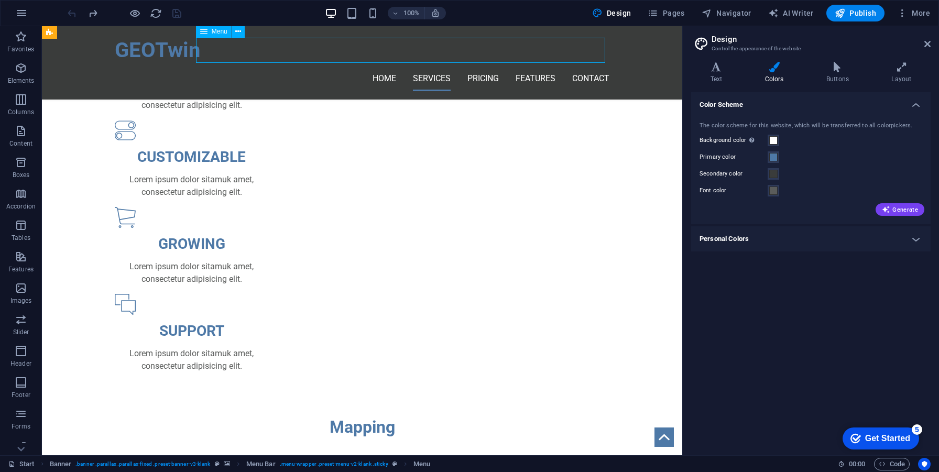
select select
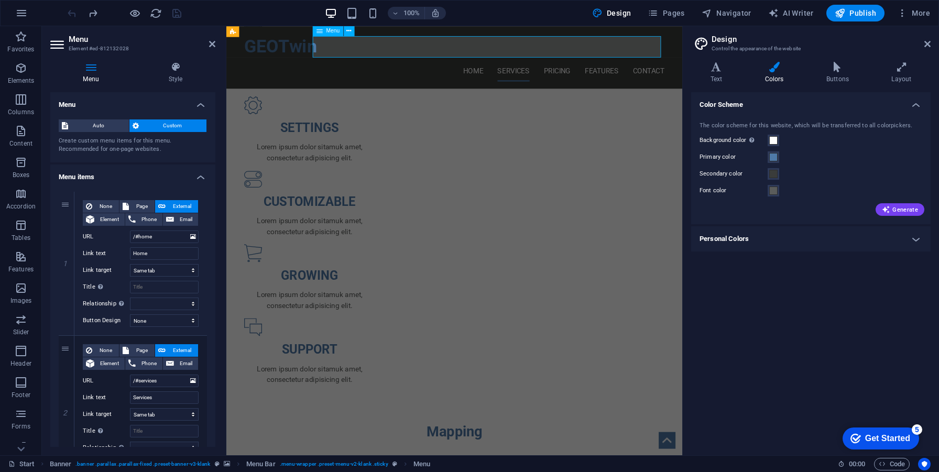
scroll to position [782, 0]
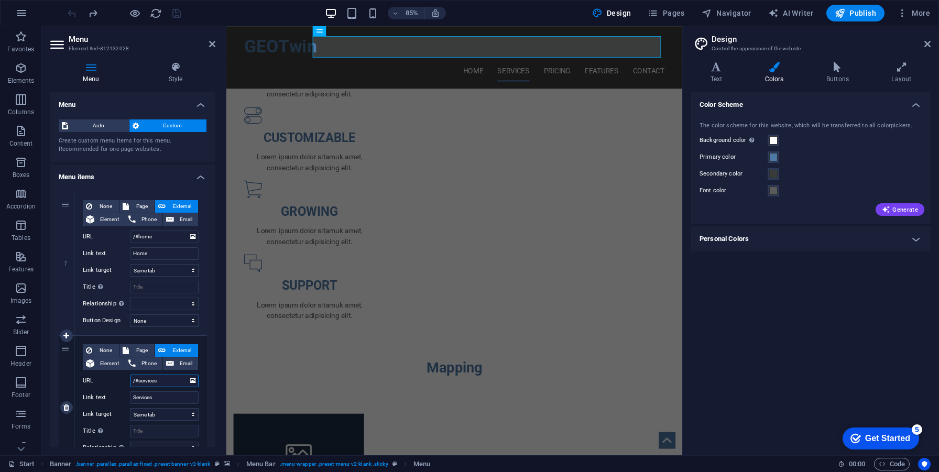
click at [172, 376] on input "/#services" at bounding box center [164, 381] width 69 height 13
select select
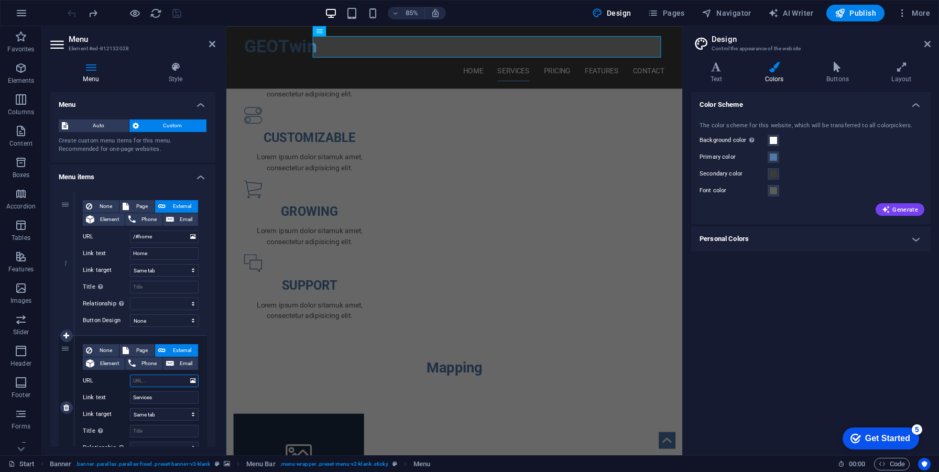
select select
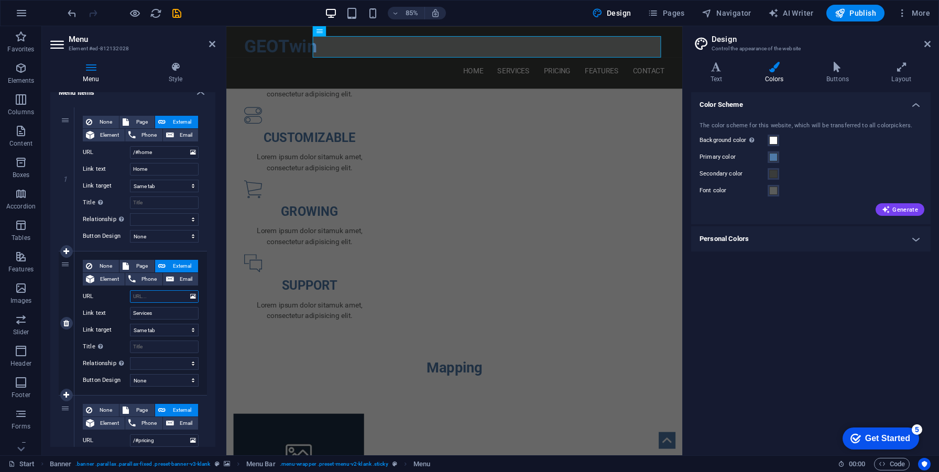
scroll to position [85, 0]
click at [185, 259] on span "External" at bounding box center [182, 265] width 26 height 13
click at [91, 264] on icon at bounding box center [89, 265] width 6 height 13
select select
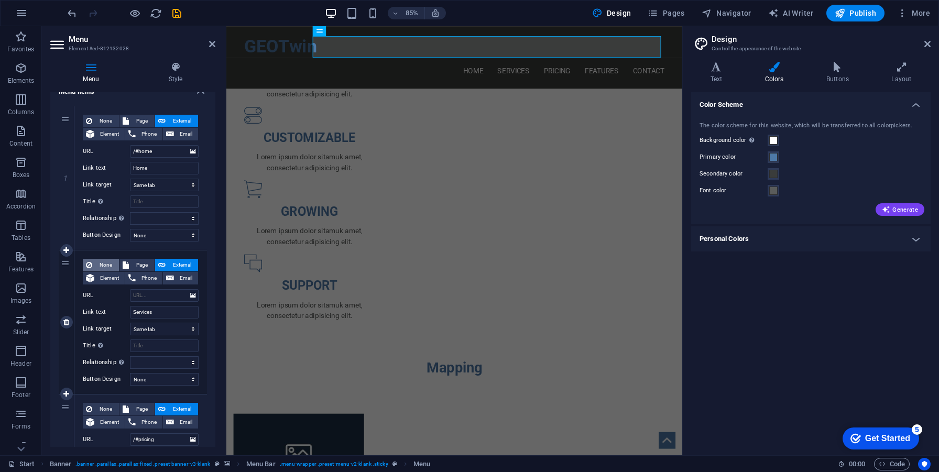
select select
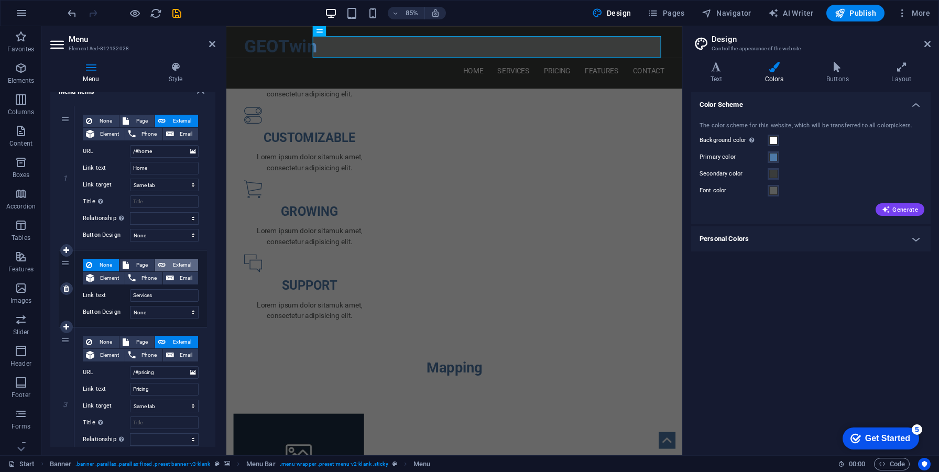
click at [166, 264] on button "External" at bounding box center [176, 265] width 43 height 13
select select
select select "blank"
select select
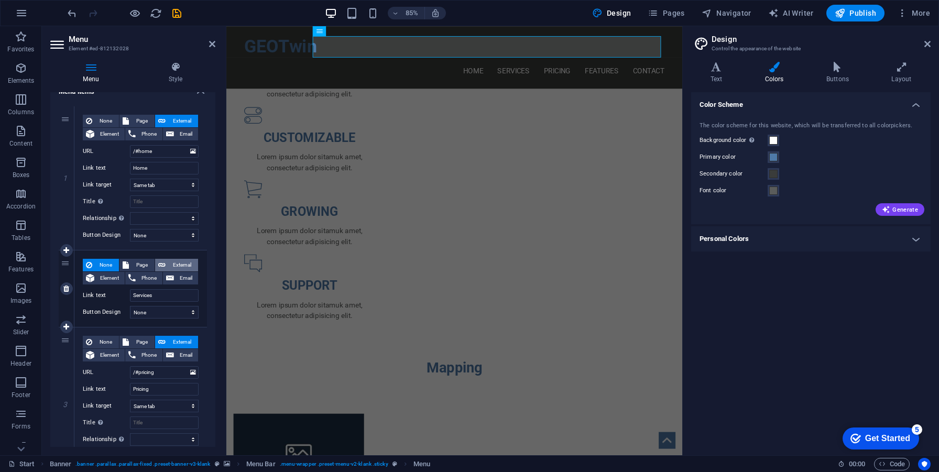
select select
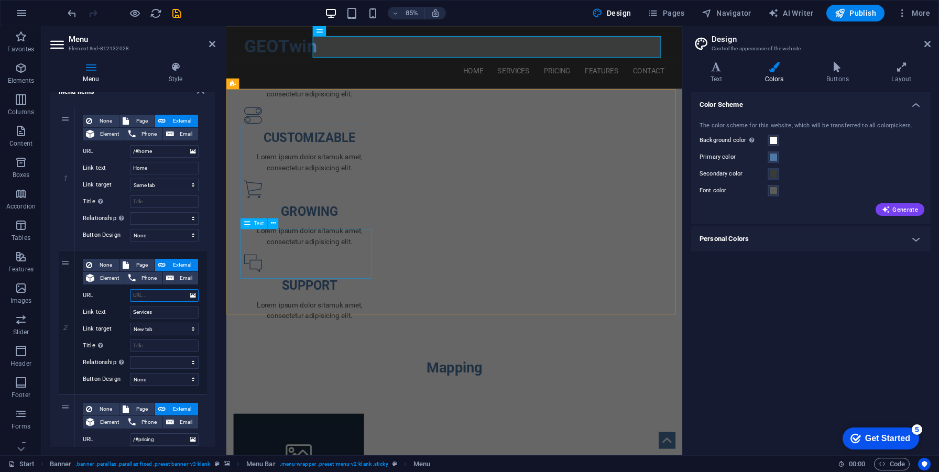
drag, startPoint x: 375, startPoint y: 321, endPoint x: 279, endPoint y: 337, distance: 96.8
click at [189, 326] on select "New tab Same tab Overlay" at bounding box center [164, 329] width 69 height 13
select select
click at [130, 323] on select "New tab Same tab Overlay" at bounding box center [164, 329] width 69 height 13
select select
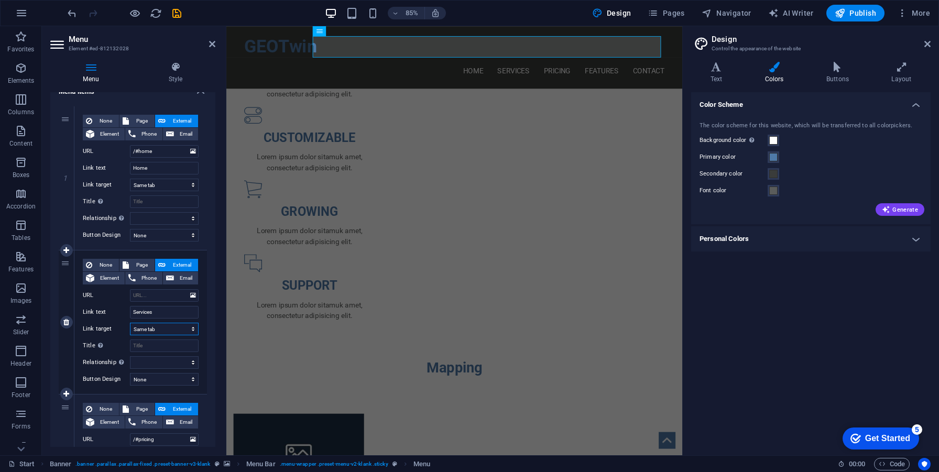
select select
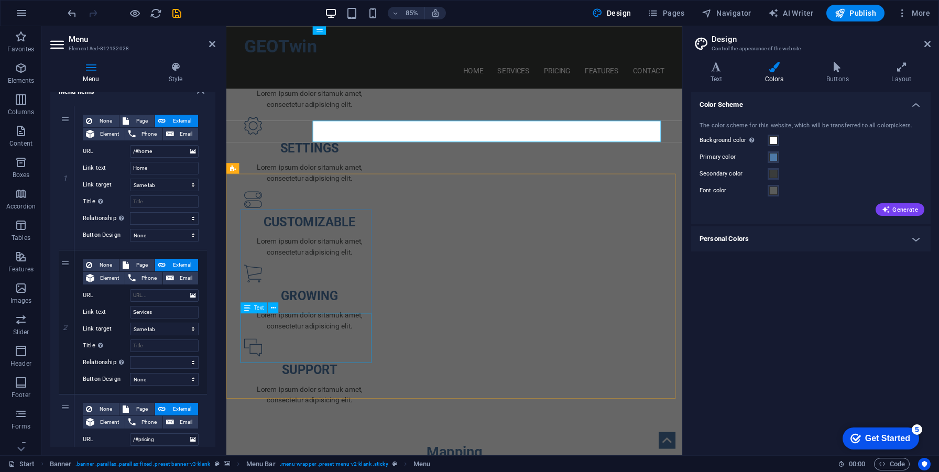
scroll to position [683, 0]
click at [931, 42] on aside "Design Control the appearance of the website Variants Text Colors Buttons Layou…" at bounding box center [810, 240] width 257 height 429
click at [925, 42] on icon at bounding box center [928, 44] width 6 height 8
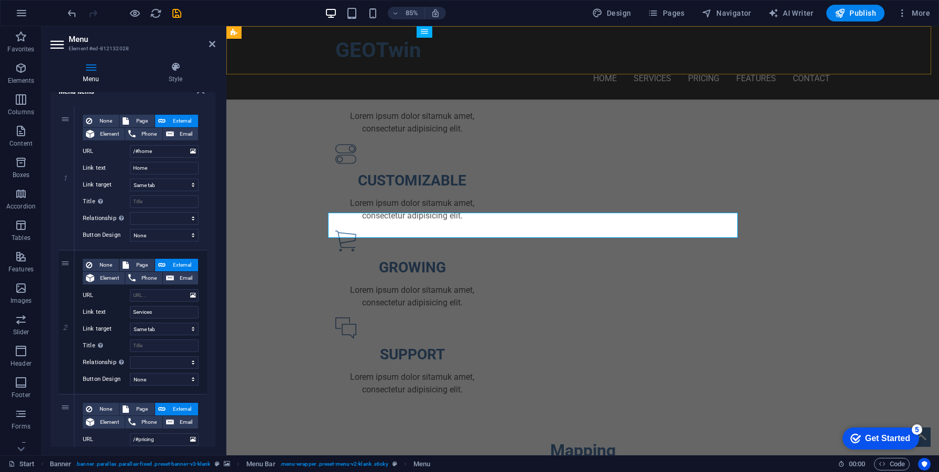
scroll to position [608, 0]
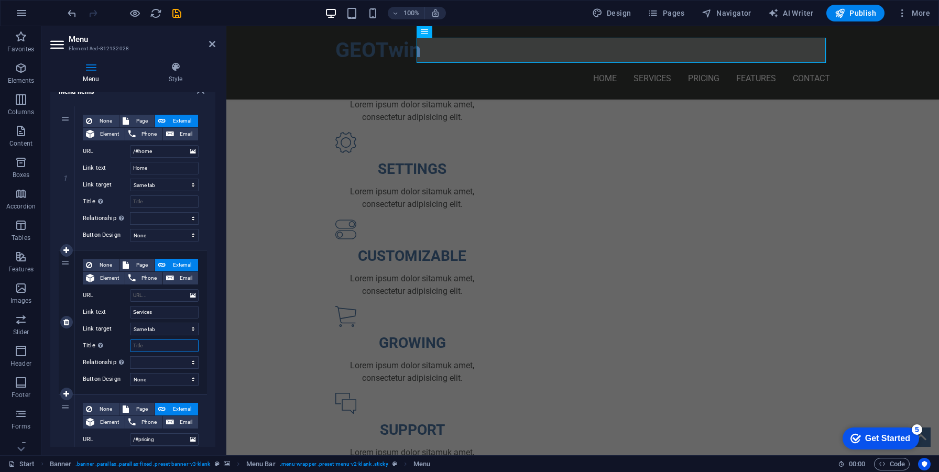
click at [177, 346] on input "Title Additional link description, should not be the same as the link text. The…" at bounding box center [164, 346] width 69 height 13
click at [183, 375] on select "None Default Primary Secondary" at bounding box center [164, 379] width 69 height 13
click at [130, 373] on select "None Default Primary Secondary" at bounding box center [164, 379] width 69 height 13
click at [193, 359] on select "alternate author bookmark external help license next nofollow noreferrer noopen…" at bounding box center [164, 362] width 69 height 13
select select
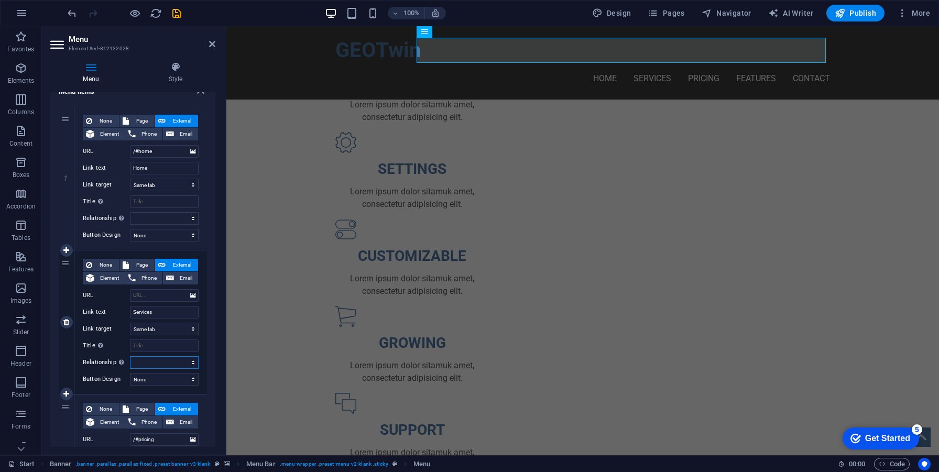
click at [130, 356] on select "alternate author bookmark external help license next nofollow noreferrer noopen…" at bounding box center [164, 362] width 69 height 13
select select
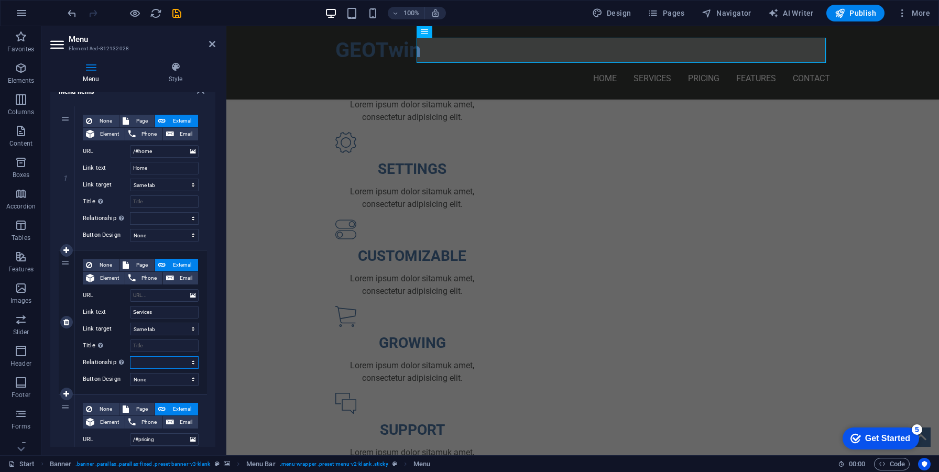
click at [190, 362] on select "alternate author bookmark external help license next nofollow noreferrer noopen…" at bounding box center [164, 362] width 69 height 13
click at [130, 356] on select "alternate author bookmark external help license next nofollow noreferrer noopen…" at bounding box center [164, 362] width 69 height 13
click at [190, 335] on div "None Page External Element Phone Email Page Start Subpage Legal Notice Privacy …" at bounding box center [141, 314] width 116 height 110
click at [186, 316] on input "Services" at bounding box center [164, 312] width 69 height 13
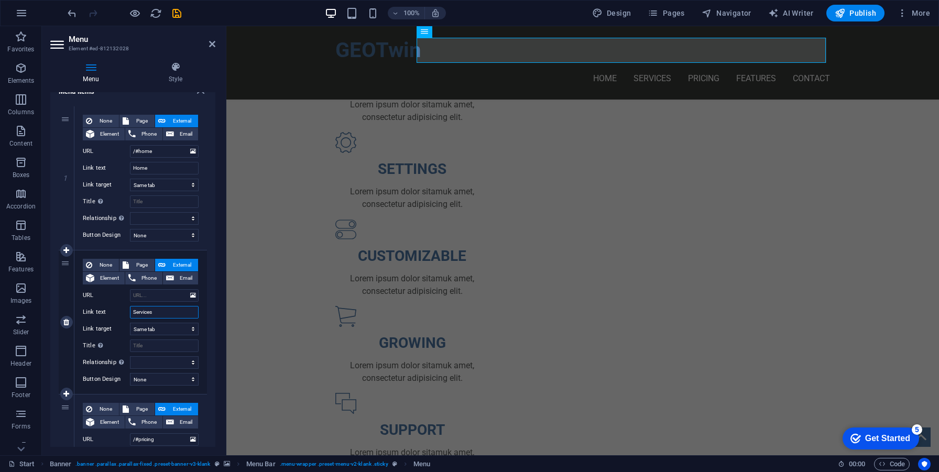
click at [186, 316] on input "Services" at bounding box center [164, 312] width 69 height 13
type input "Ma"
select select
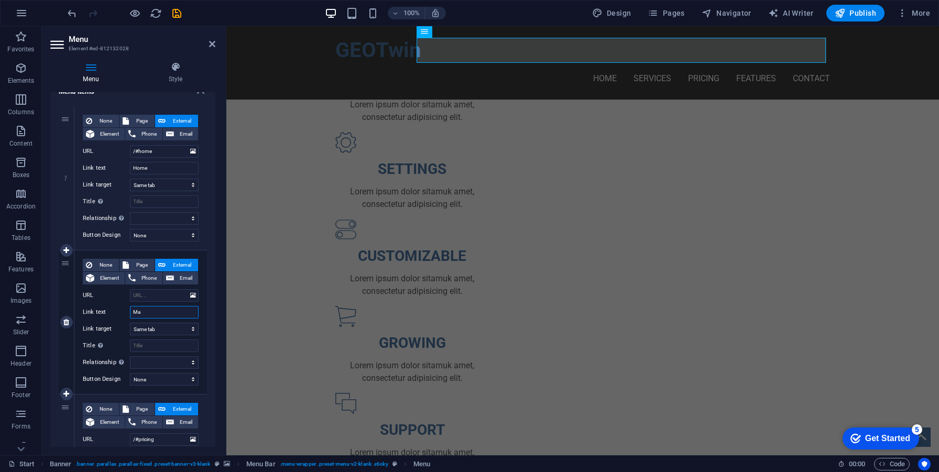
select select
type input "Mapping"
select select
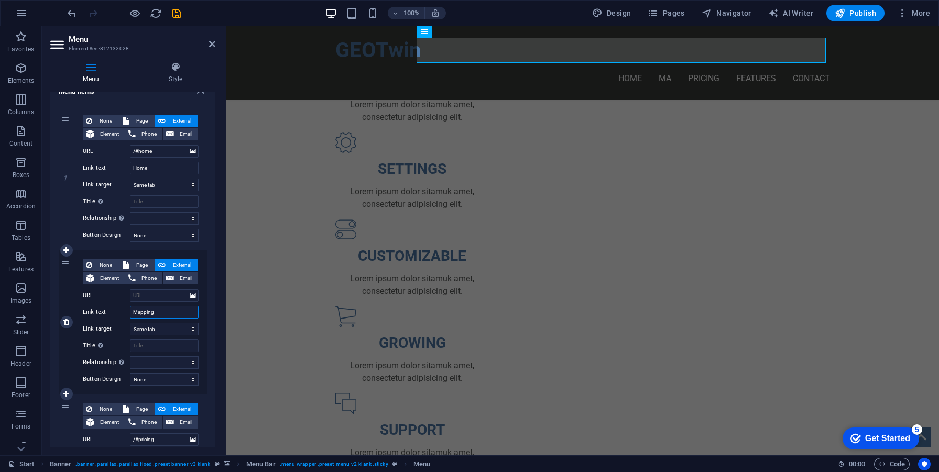
select select
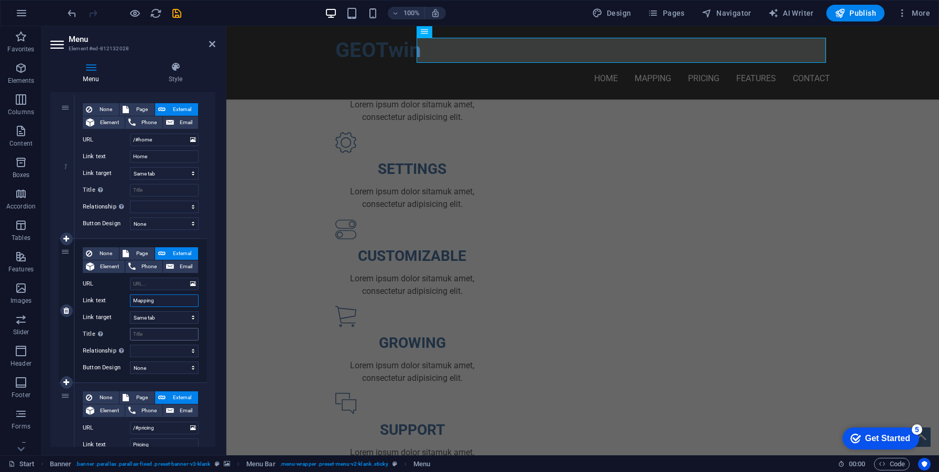
scroll to position [103, 0]
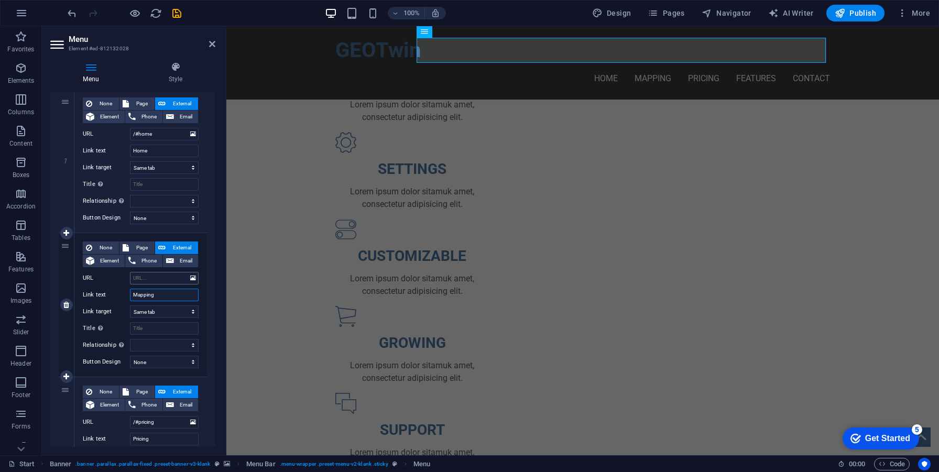
type input "Mapping"
click at [158, 280] on input "URL" at bounding box center [164, 278] width 69 height 13
click at [160, 422] on input "/#pricing" at bounding box center [164, 422] width 69 height 13
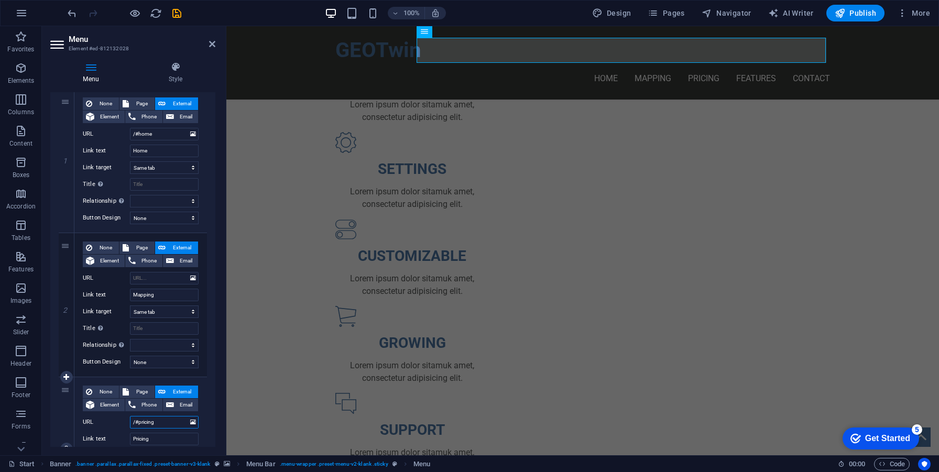
click at [146, 423] on input "/#pricing" at bounding box center [164, 422] width 69 height 13
drag, startPoint x: 140, startPoint y: 421, endPoint x: 126, endPoint y: 422, distance: 14.7
click at [126, 422] on div "URL /#pricing" at bounding box center [141, 422] width 116 height 13
click at [132, 420] on input "/#pricing" at bounding box center [164, 422] width 69 height 13
drag, startPoint x: 139, startPoint y: 422, endPoint x: 122, endPoint y: 422, distance: 17.3
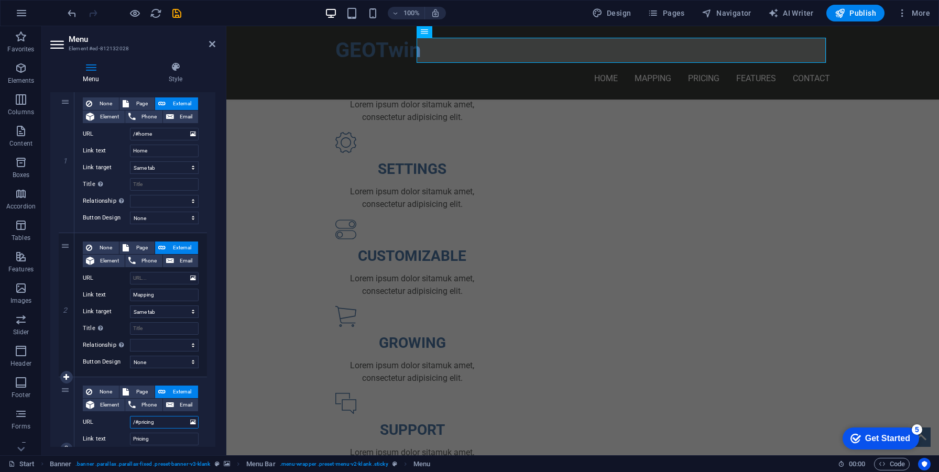
click at [122, 422] on div "URL /#pricing" at bounding box center [141, 422] width 116 height 13
click at [157, 281] on input "URL" at bounding box center [164, 278] width 69 height 13
paste input "/#"
type input "/#"
select select
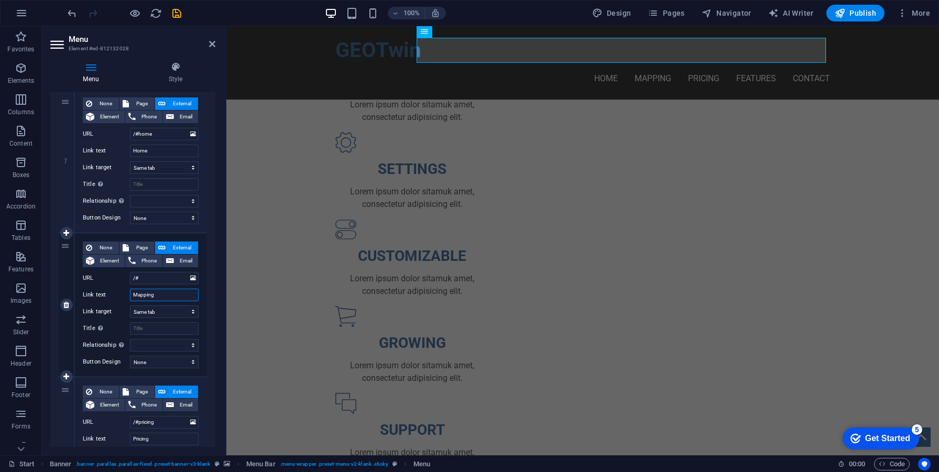
select select
drag, startPoint x: 162, startPoint y: 294, endPoint x: 104, endPoint y: 292, distance: 58.2
click at [104, 292] on div "Link text Mapping" at bounding box center [141, 295] width 116 height 13
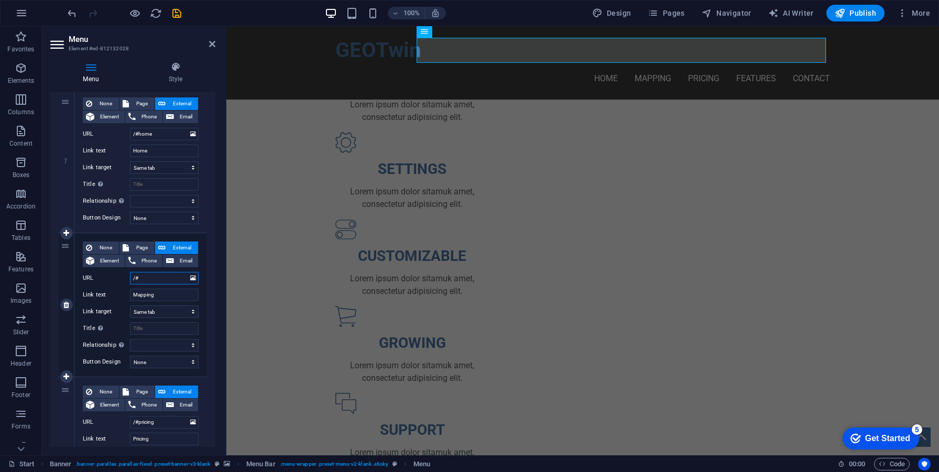
click at [168, 276] on input "/#" at bounding box center [164, 278] width 69 height 13
paste input "Mapping"
type input "/#Mapping"
select select
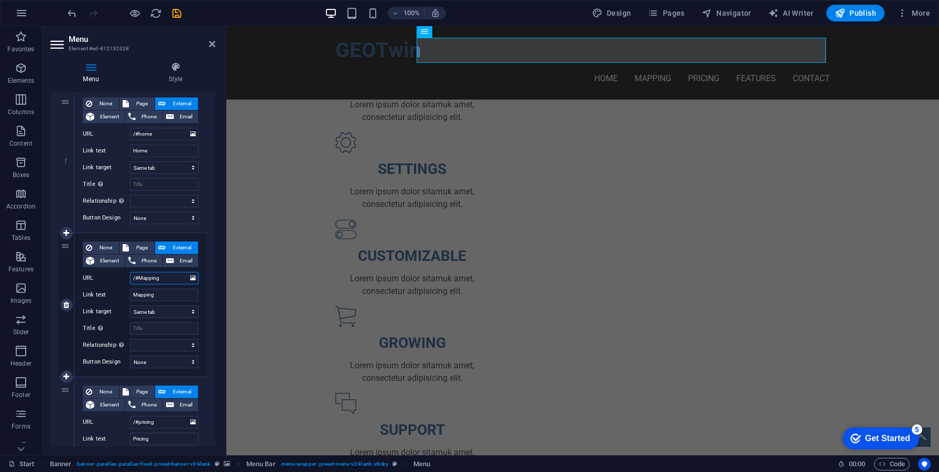
select select
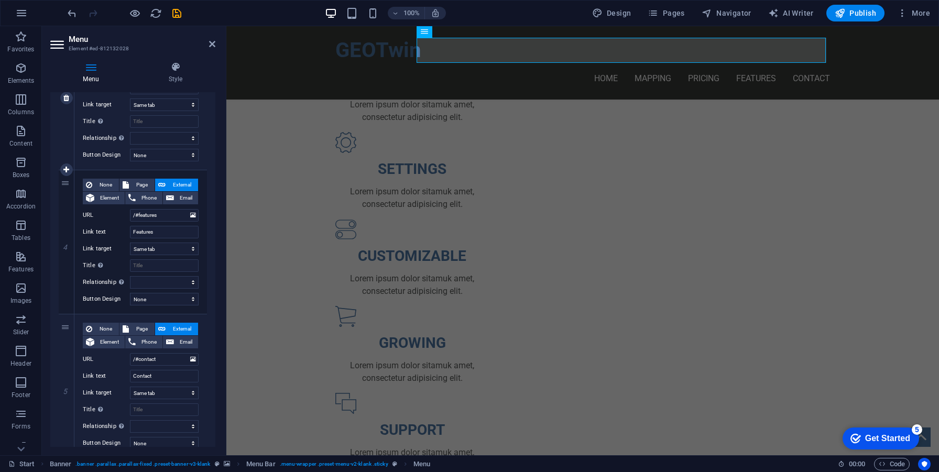
scroll to position [494, 0]
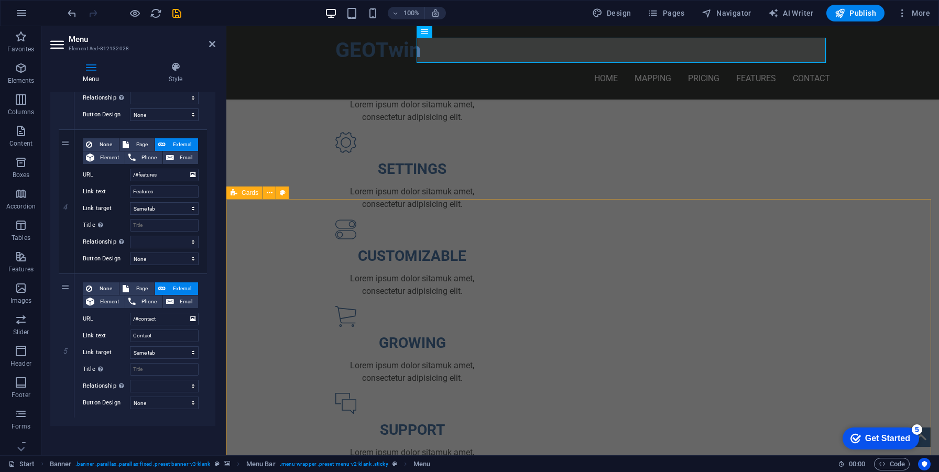
type input "/#Mapping"
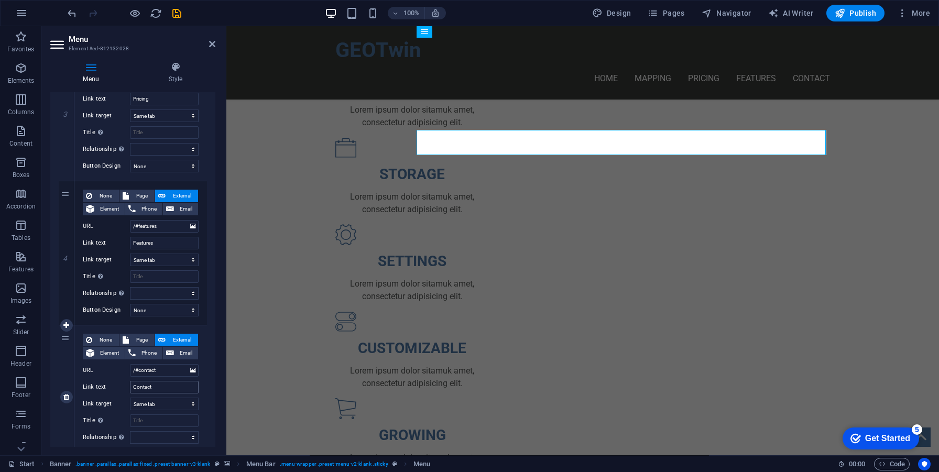
scroll to position [303, 0]
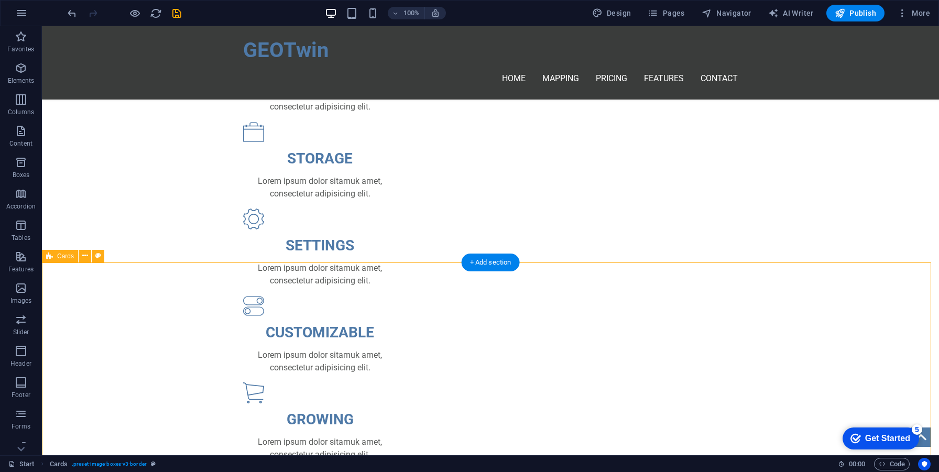
scroll to position [546, 0]
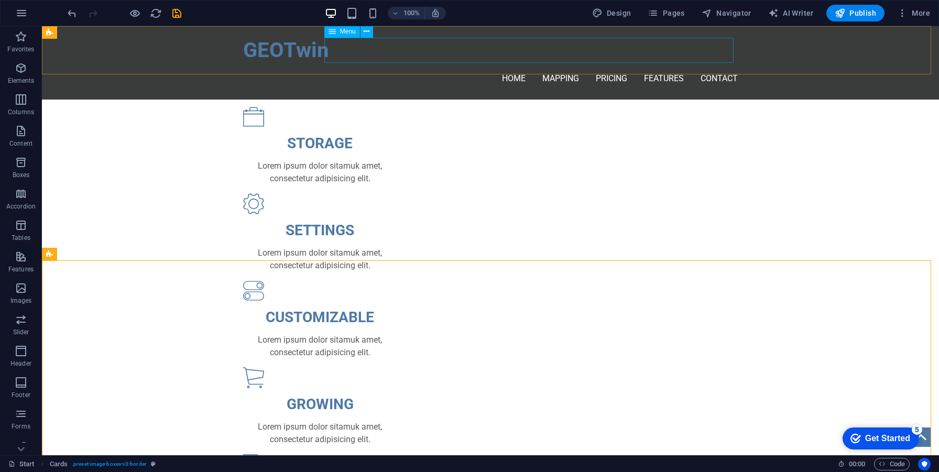
click at [556, 66] on nav "Home Mapping Pricing Features Contact" at bounding box center [490, 78] width 495 height 25
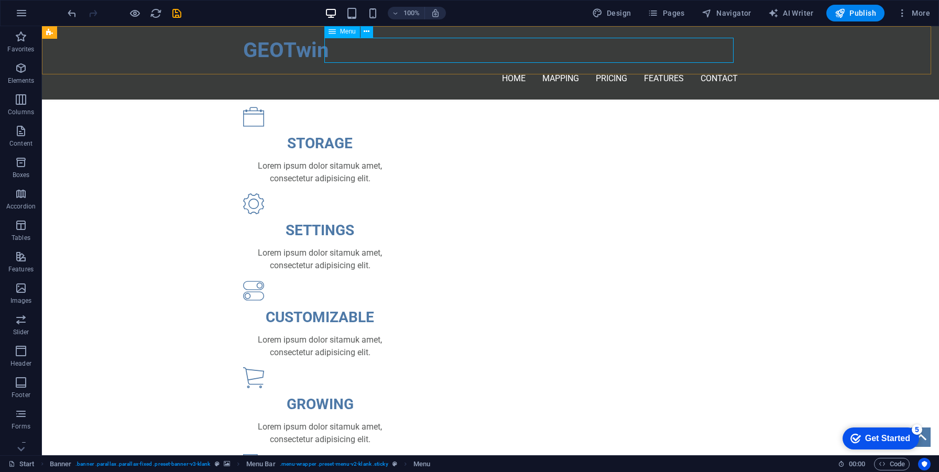
click at [356, 35] on div "Menu" at bounding box center [342, 31] width 36 height 13
click at [355, 32] on span "Menu" at bounding box center [348, 31] width 16 height 6
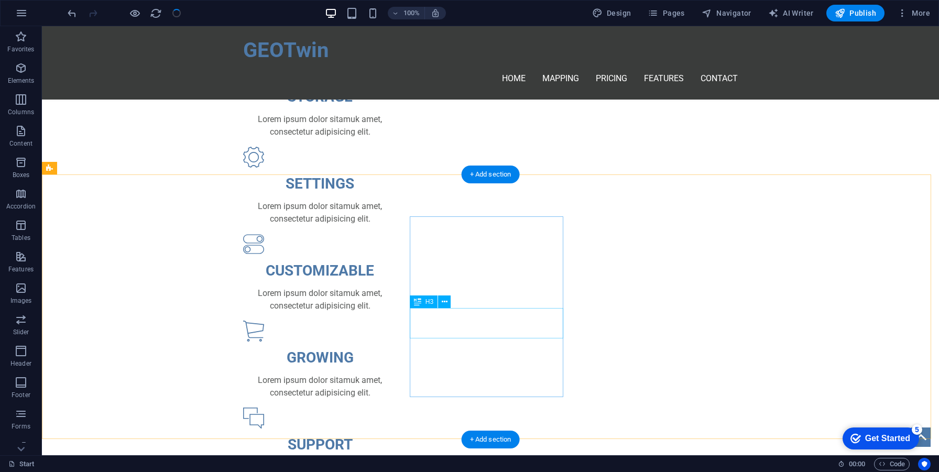
scroll to position [635, 0]
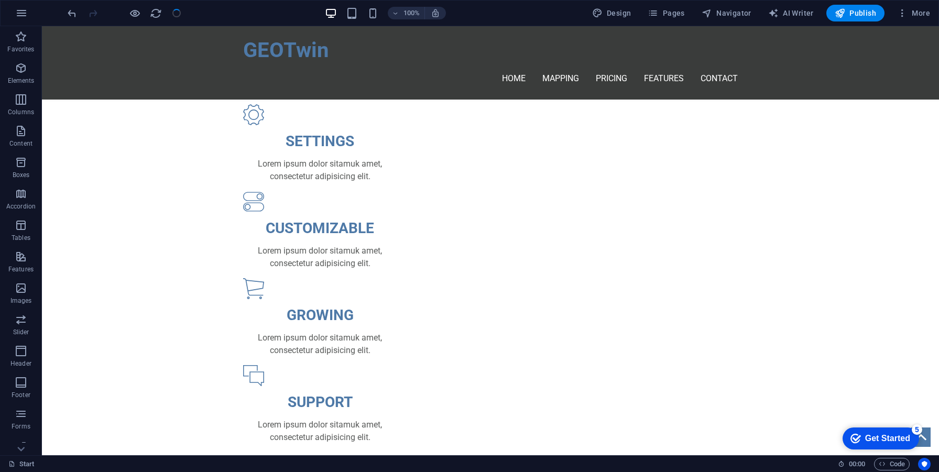
click at [860, 4] on div "100% Design Pages Navigator AI Writer Publish More" at bounding box center [470, 13] width 938 height 25
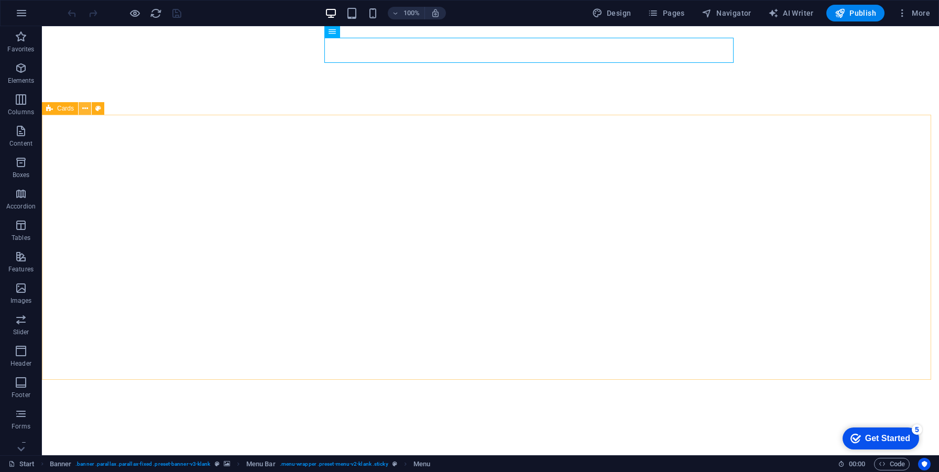
click at [84, 110] on icon at bounding box center [85, 108] width 6 height 11
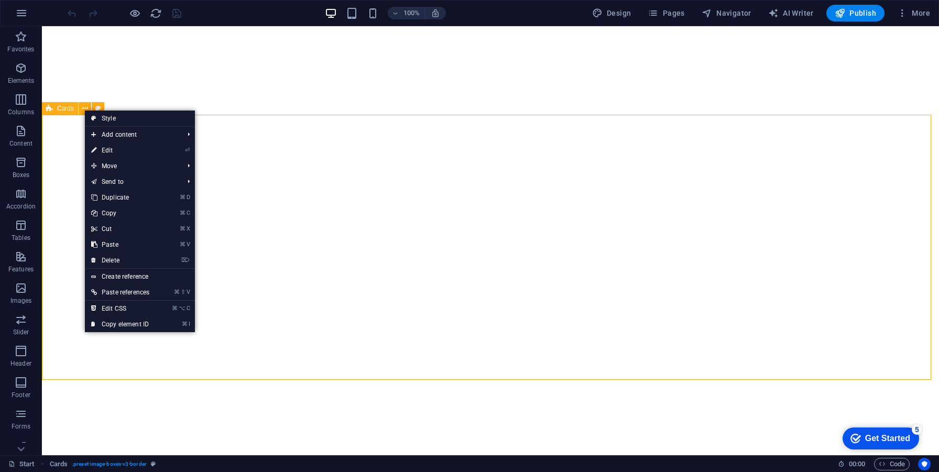
click at [61, 111] on span "Cards" at bounding box center [65, 108] width 17 height 6
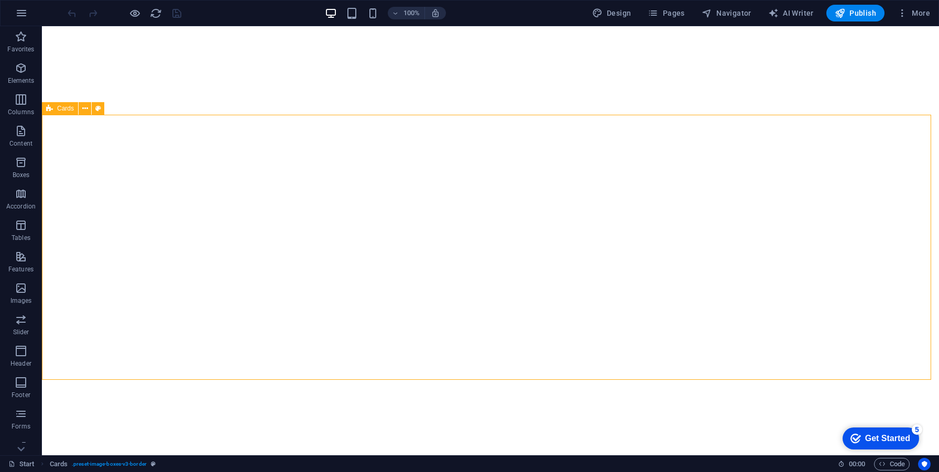
click at [61, 111] on span "Cards" at bounding box center [65, 108] width 17 height 6
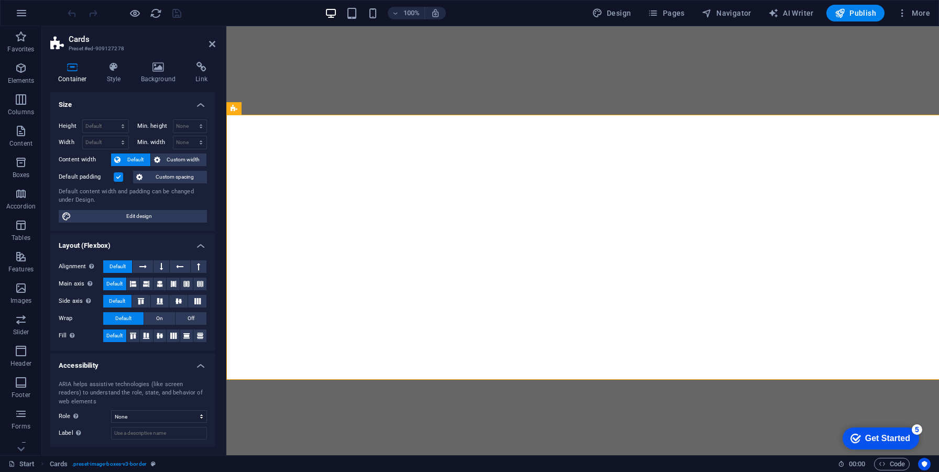
select select "rem"
click at [113, 66] on icon at bounding box center [114, 67] width 30 height 10
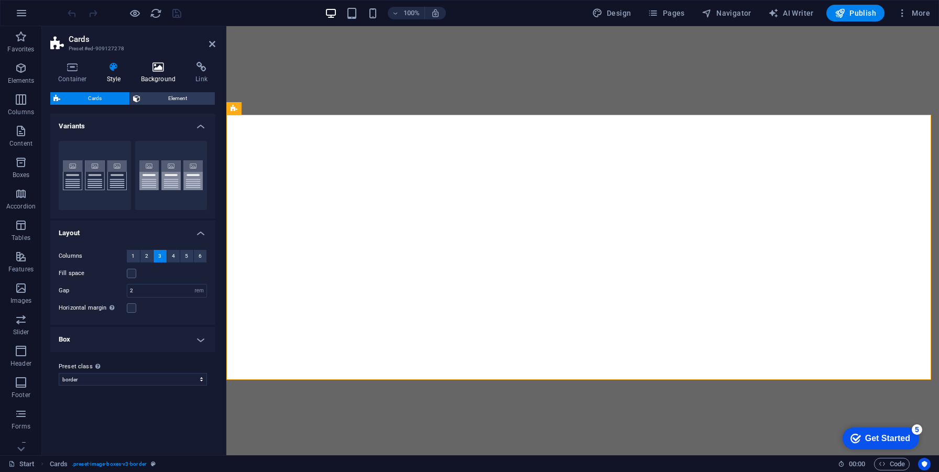
click at [155, 64] on icon at bounding box center [158, 67] width 51 height 10
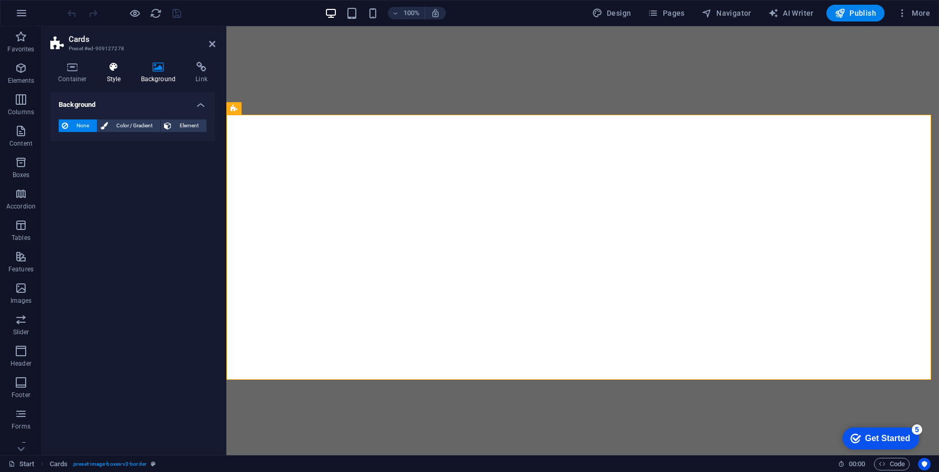
click at [114, 68] on icon at bounding box center [114, 67] width 30 height 10
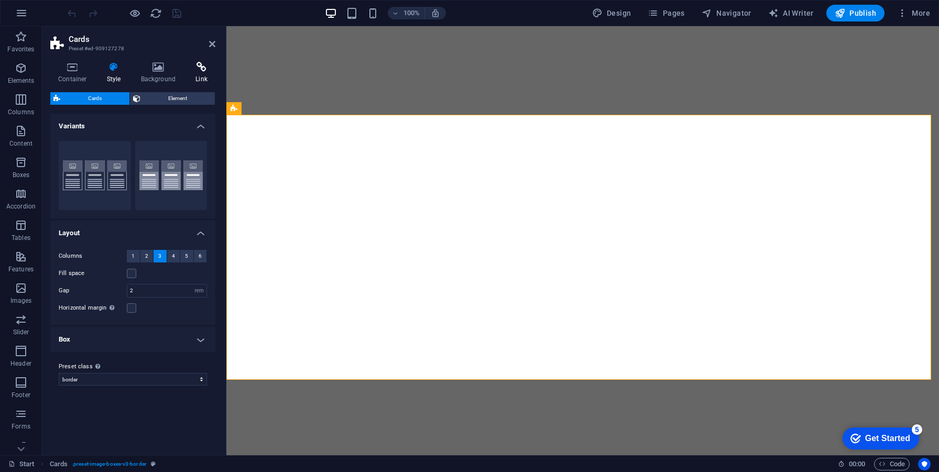
click at [190, 74] on h4 "Link" at bounding box center [202, 73] width 28 height 22
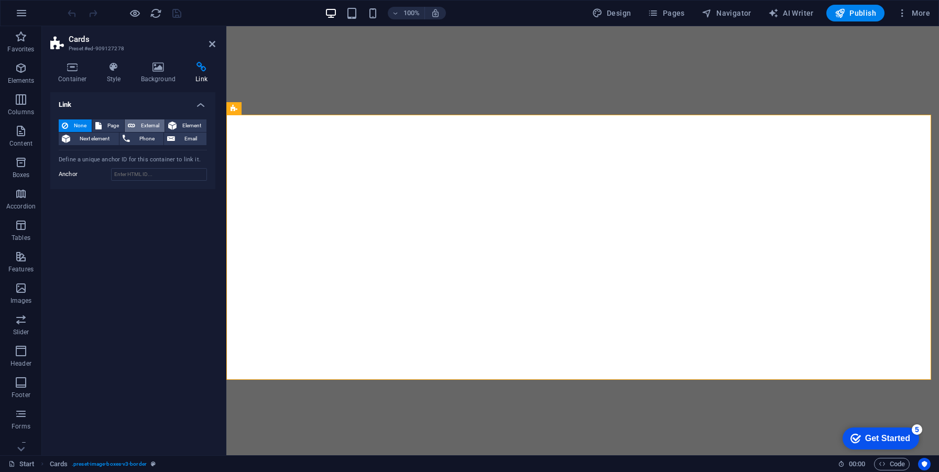
click at [158, 126] on span "External" at bounding box center [149, 126] width 23 height 13
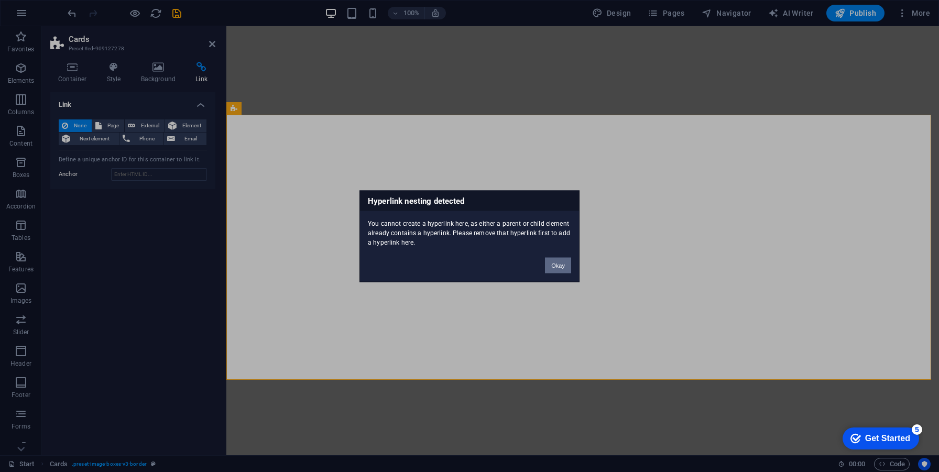
click at [568, 267] on button "Okay" at bounding box center [558, 265] width 26 height 16
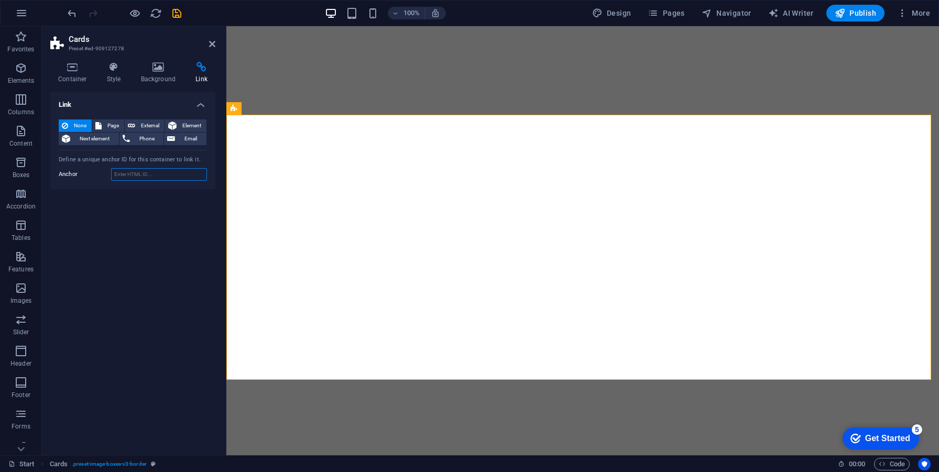
click at [157, 174] on input "Anchor" at bounding box center [159, 174] width 96 height 13
type input "Mapping"
click at [149, 173] on input "Mapping" at bounding box center [159, 174] width 96 height 13
click at [123, 174] on input "Mapping" at bounding box center [159, 174] width 96 height 13
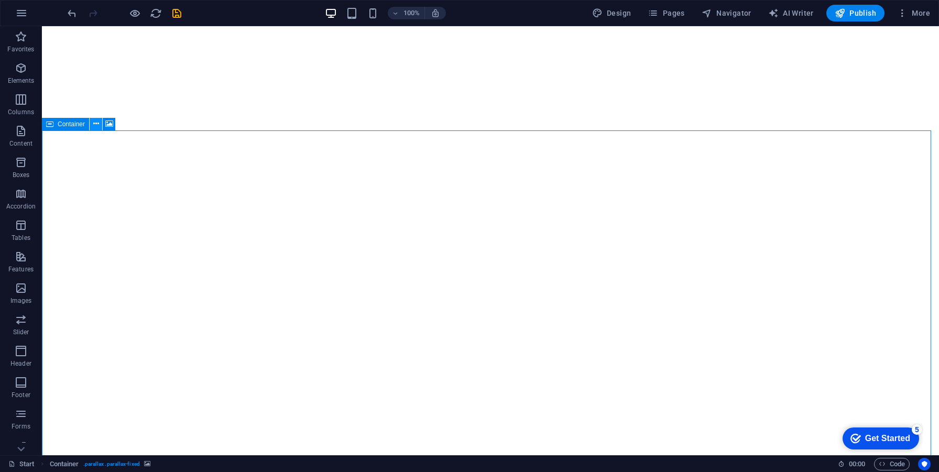
click at [91, 126] on button at bounding box center [96, 124] width 13 height 13
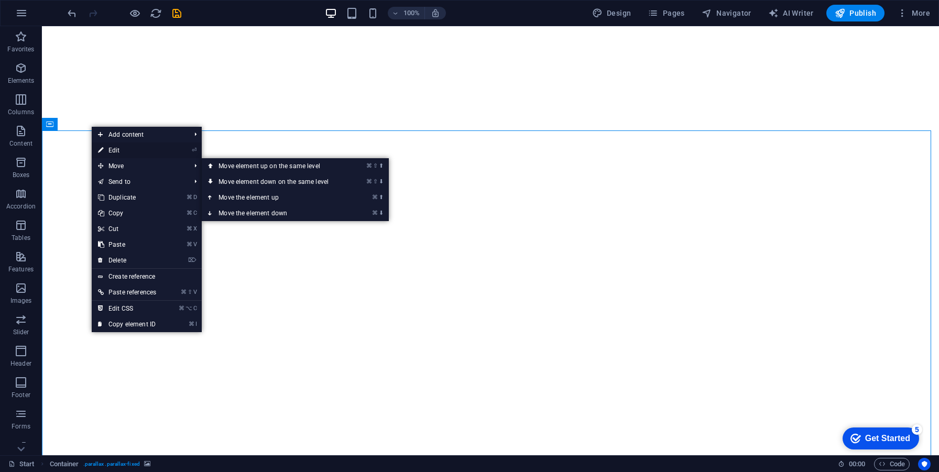
click at [125, 150] on link "⏎ Edit" at bounding box center [127, 151] width 71 height 16
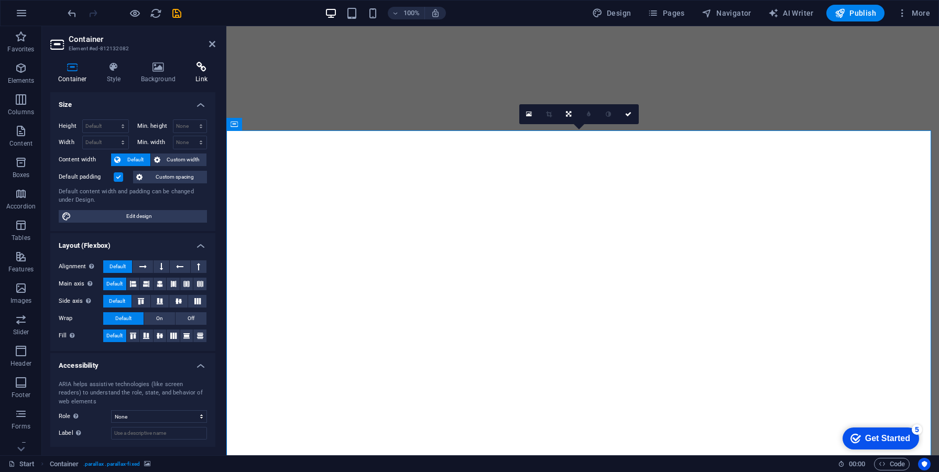
click at [201, 69] on icon at bounding box center [202, 67] width 28 height 10
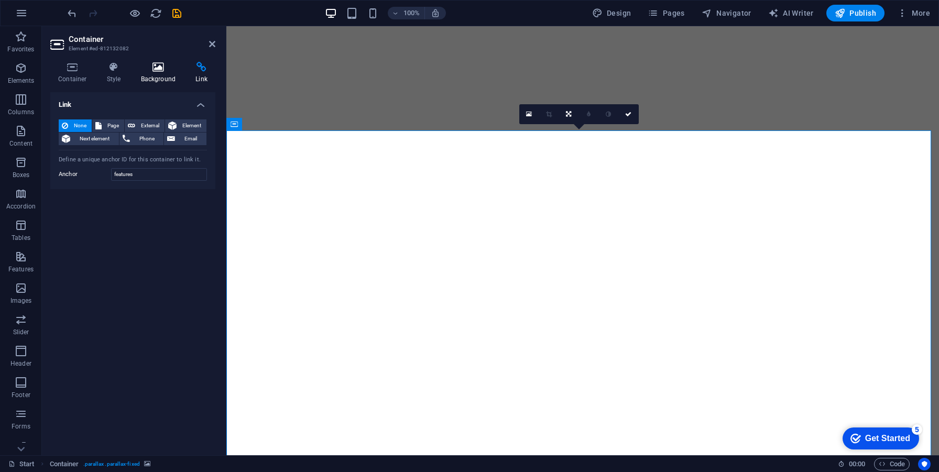
click at [164, 74] on h4 "Background" at bounding box center [160, 73] width 55 height 22
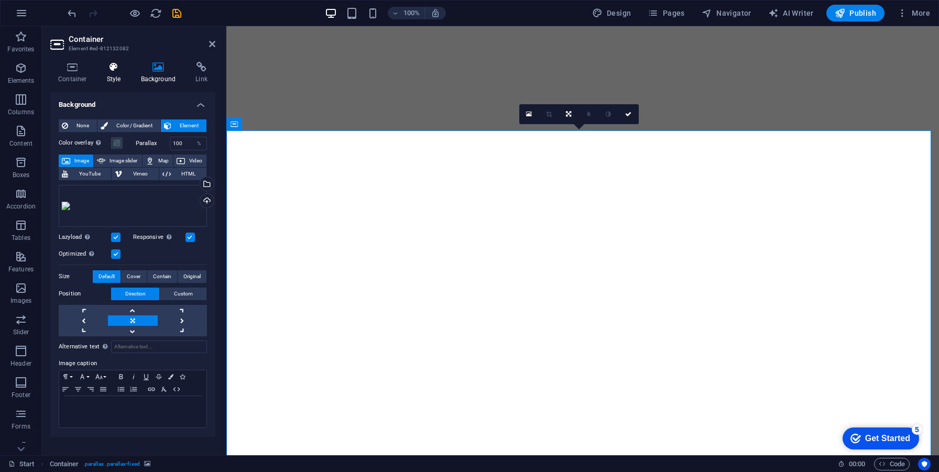
click at [116, 73] on h4 "Style" at bounding box center [116, 73] width 34 height 22
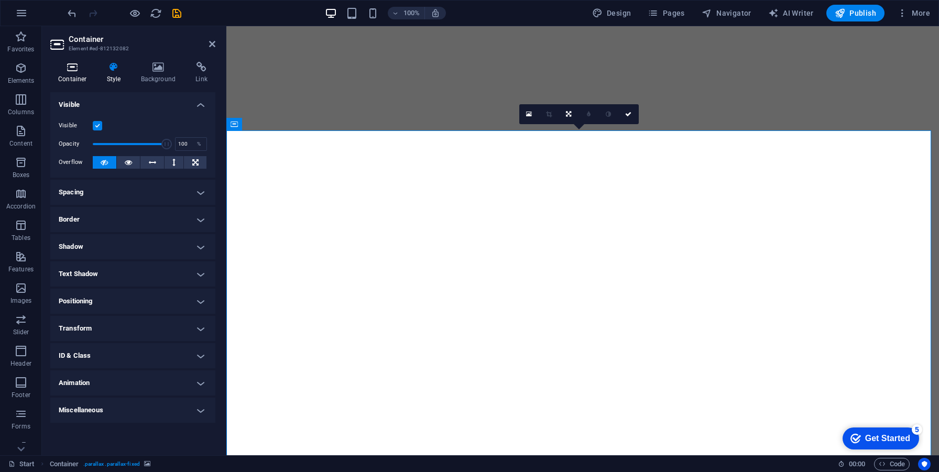
click at [63, 74] on h4 "Container" at bounding box center [74, 73] width 49 height 22
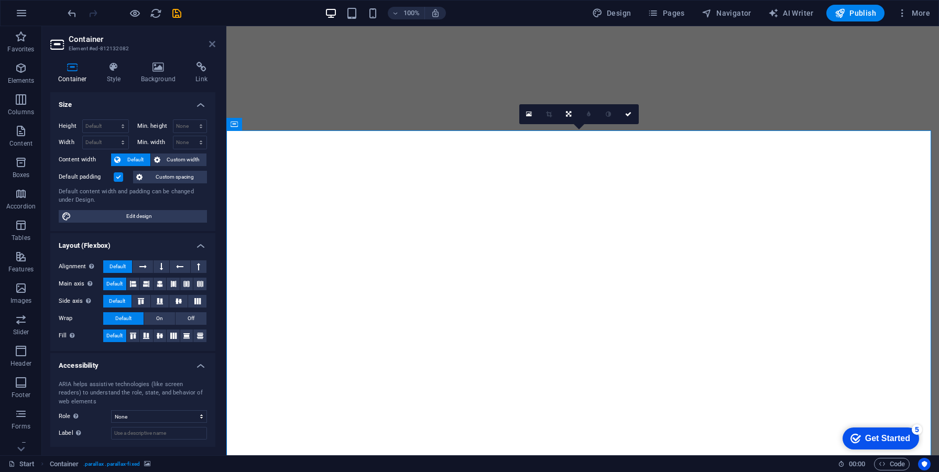
click at [212, 45] on icon at bounding box center [212, 44] width 6 height 8
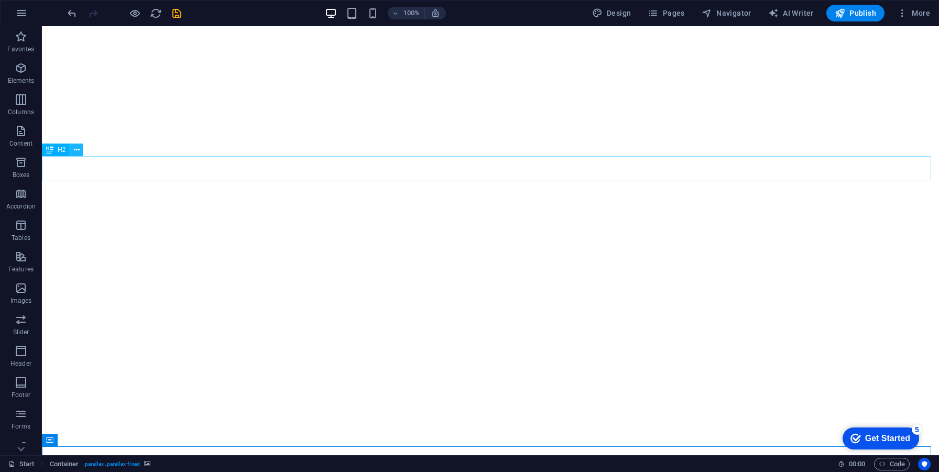
click at [79, 154] on icon at bounding box center [77, 150] width 6 height 11
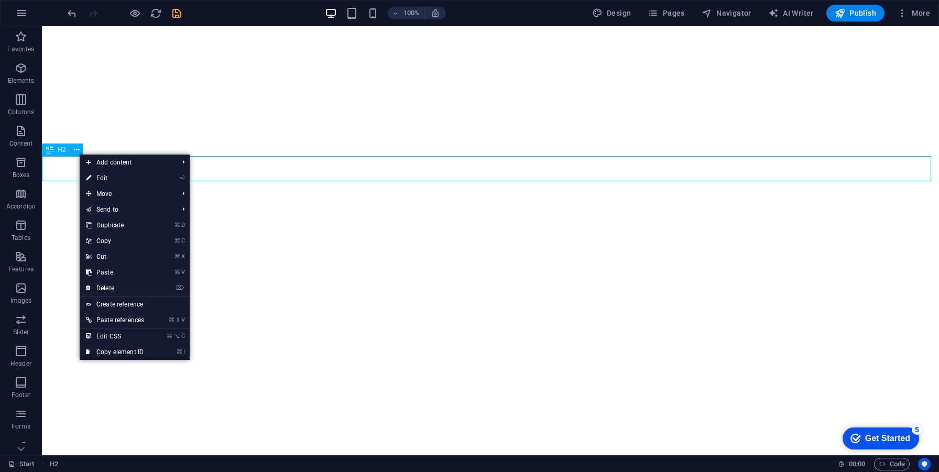
click at [59, 153] on span "H2" at bounding box center [62, 150] width 8 height 6
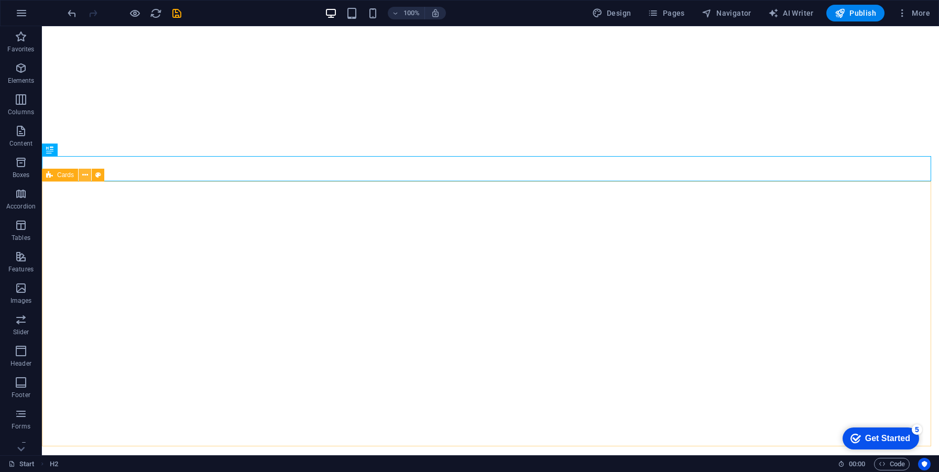
click at [84, 176] on icon at bounding box center [85, 175] width 6 height 11
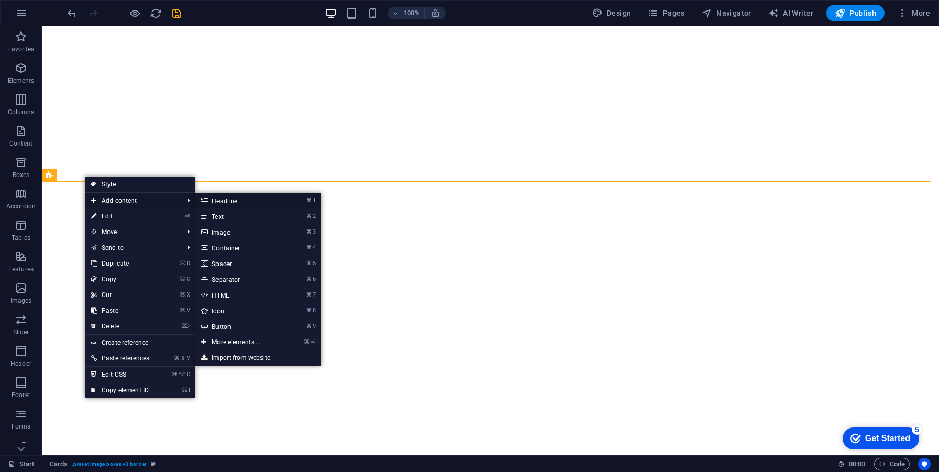
click at [233, 204] on link "⌘ 1 Headline" at bounding box center [238, 201] width 86 height 16
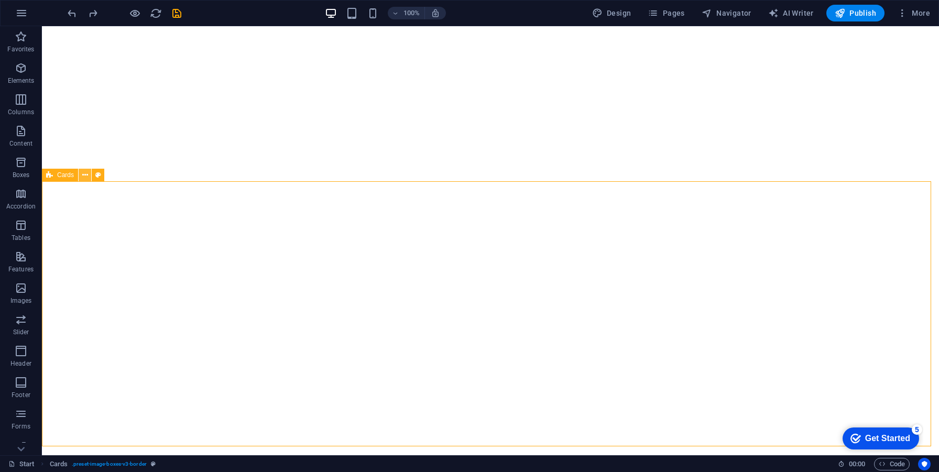
click at [88, 174] on icon at bounding box center [85, 175] width 6 height 11
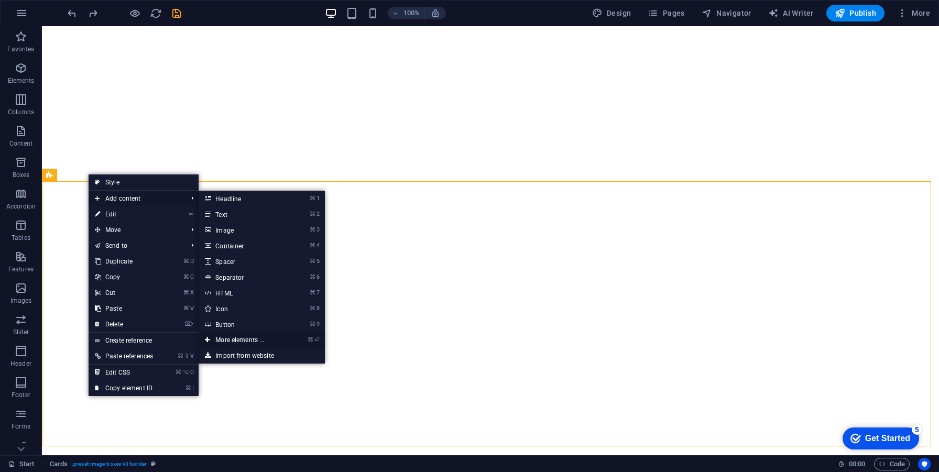
click at [273, 338] on link "⌘ ⏎ More elements ..." at bounding box center [242, 340] width 86 height 16
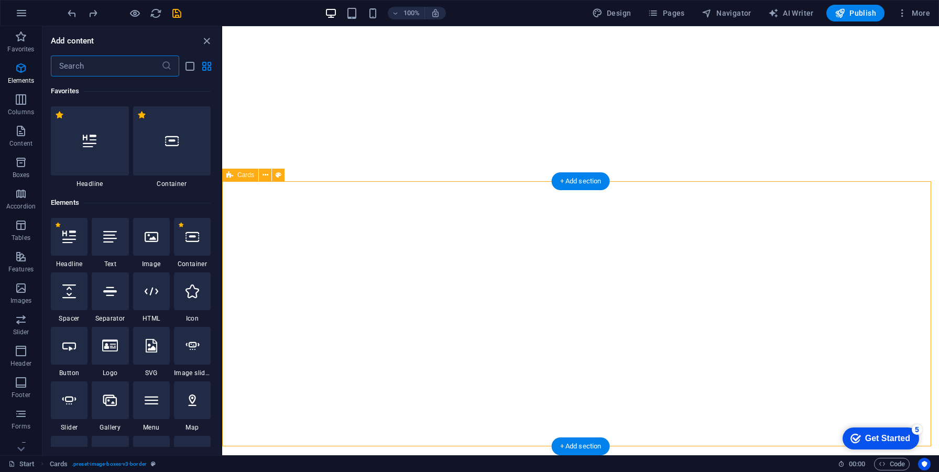
scroll to position [112, 0]
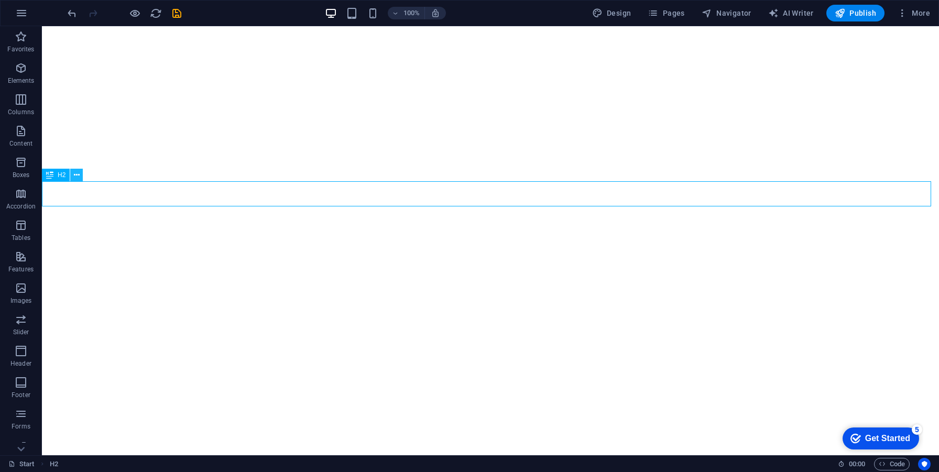
click at [74, 177] on icon at bounding box center [77, 175] width 6 height 11
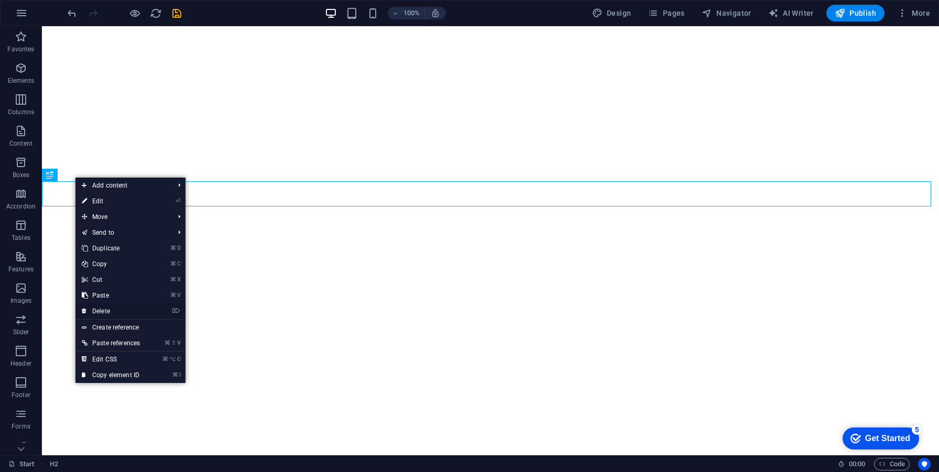
click at [123, 315] on link "⌦ Delete" at bounding box center [110, 312] width 71 height 16
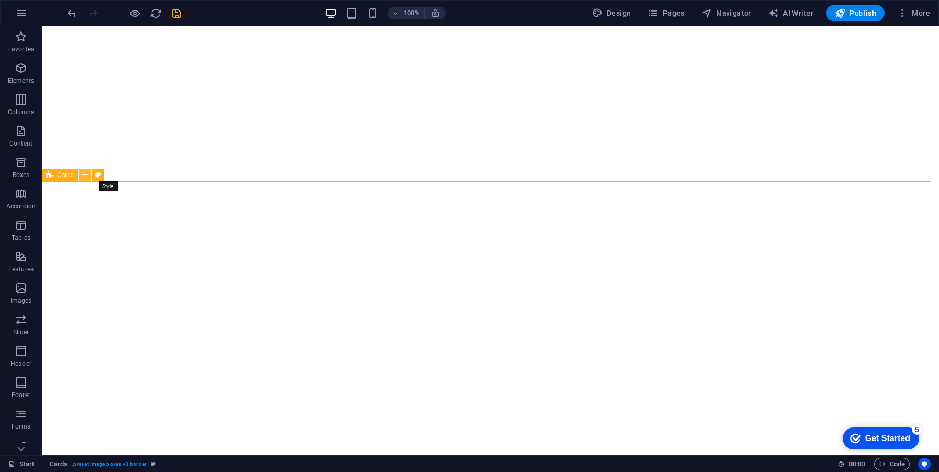
click at [87, 172] on icon at bounding box center [85, 175] width 6 height 11
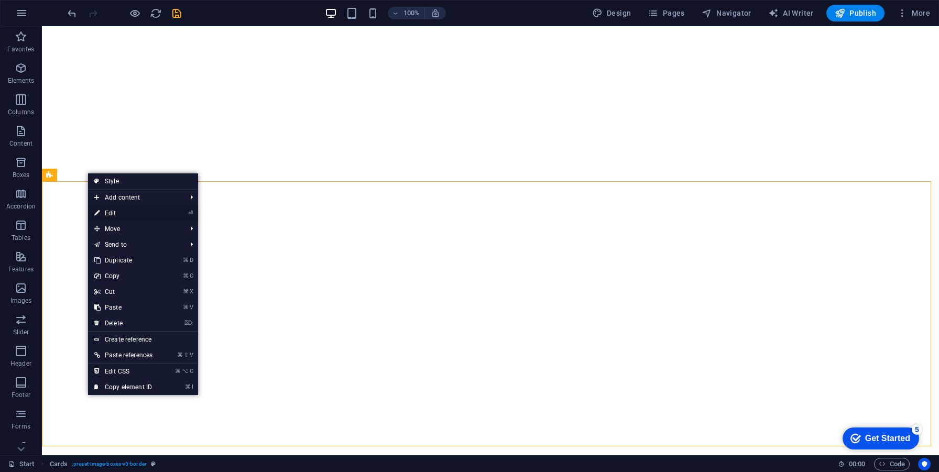
click at [115, 212] on link "⏎ Edit" at bounding box center [123, 213] width 71 height 16
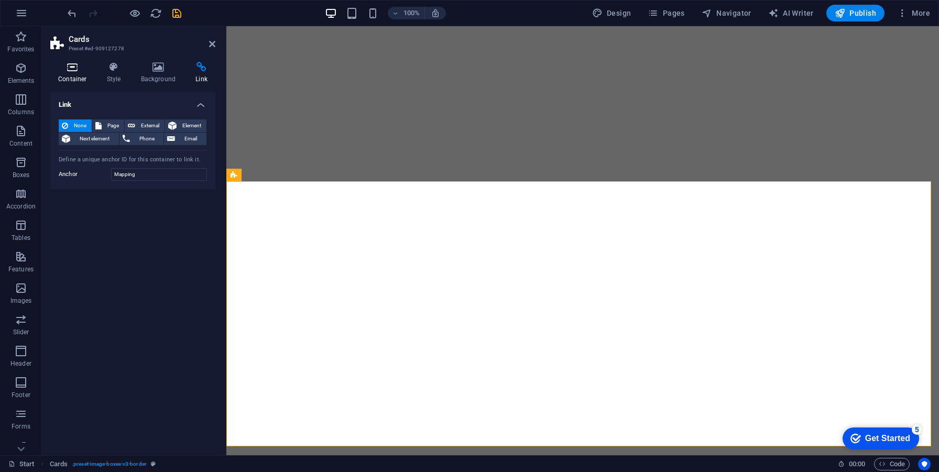
click at [75, 74] on h4 "Container" at bounding box center [74, 73] width 49 height 22
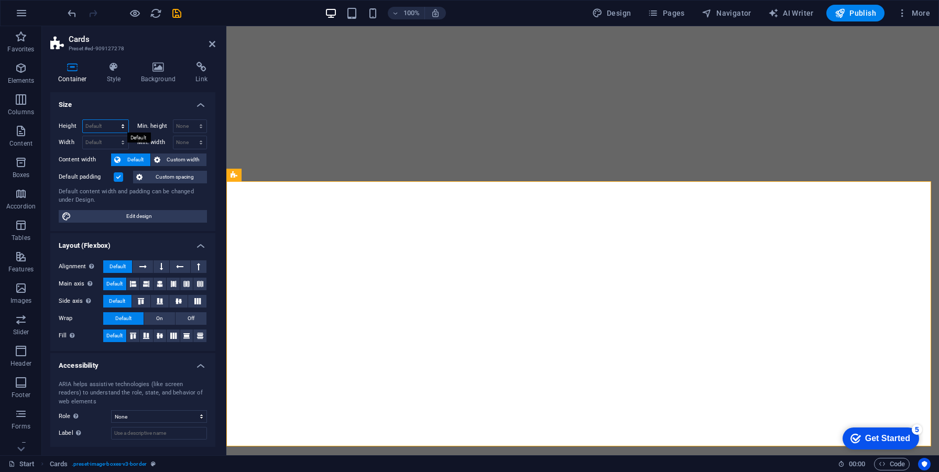
click at [99, 128] on select "Default px rem % vh vw" at bounding box center [106, 126] width 46 height 13
click at [138, 220] on span "Edit design" at bounding box center [138, 216] width 129 height 13
select select "rem"
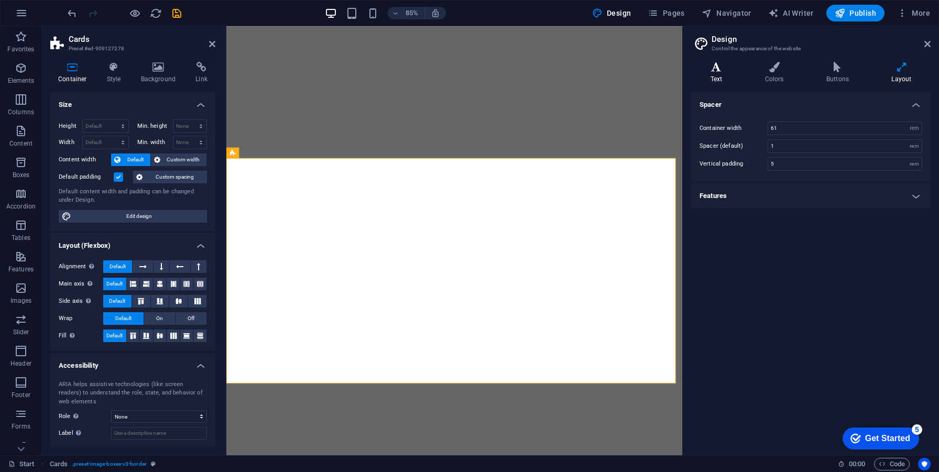
click at [725, 69] on icon at bounding box center [716, 67] width 50 height 10
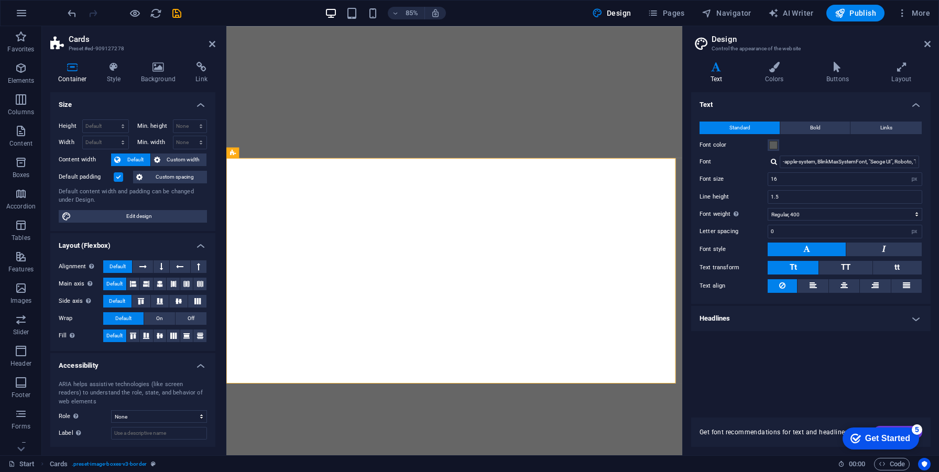
click at [753, 319] on h4 "Headlines" at bounding box center [811, 318] width 240 height 25
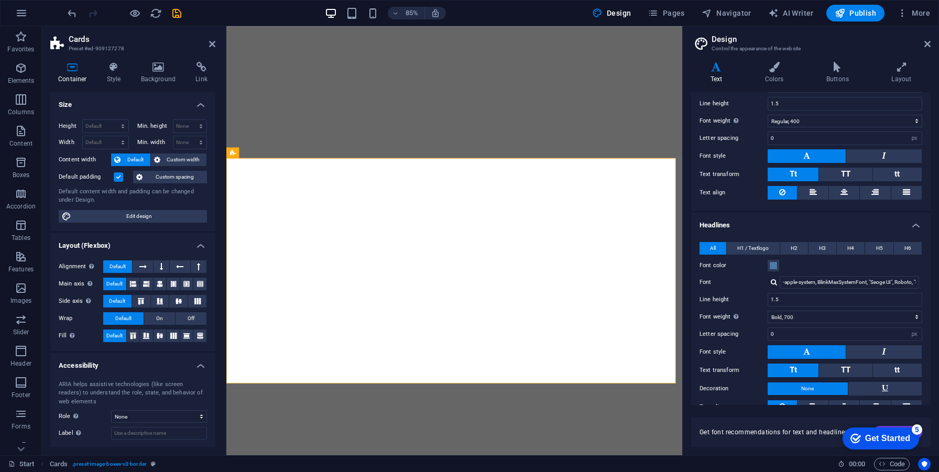
scroll to position [129, 0]
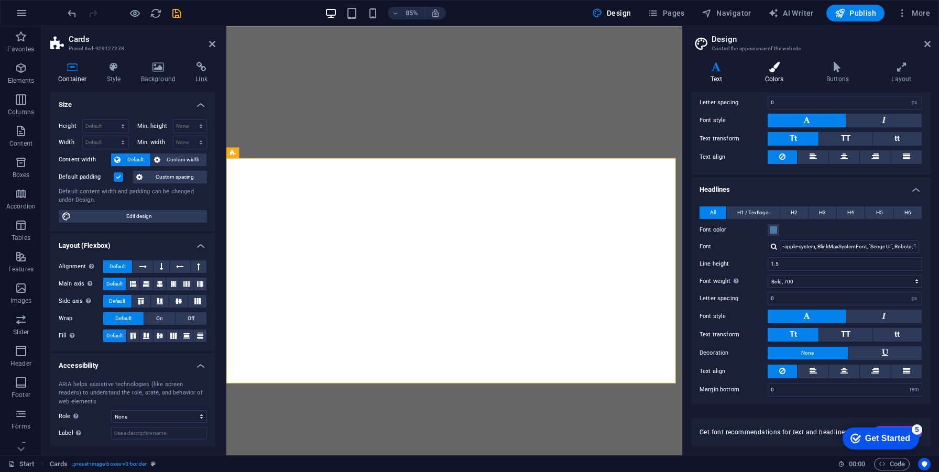
click at [785, 72] on icon at bounding box center [774, 67] width 57 height 10
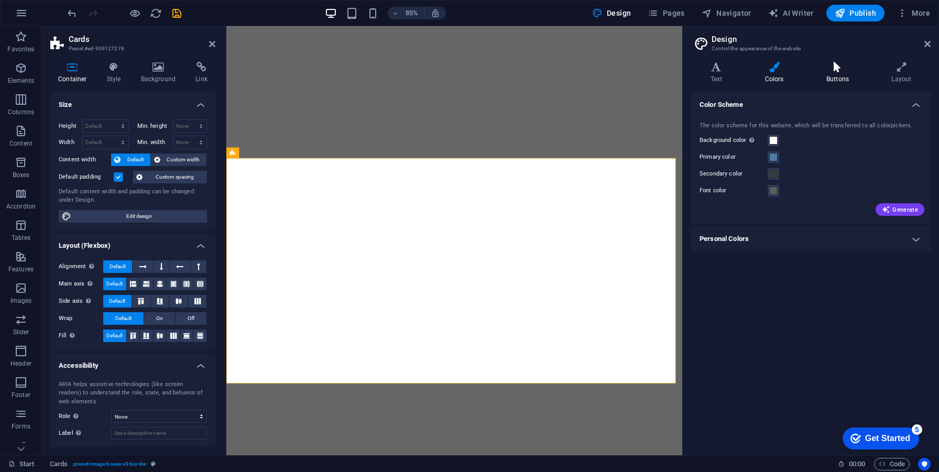
click at [831, 71] on icon at bounding box center [837, 67] width 61 height 10
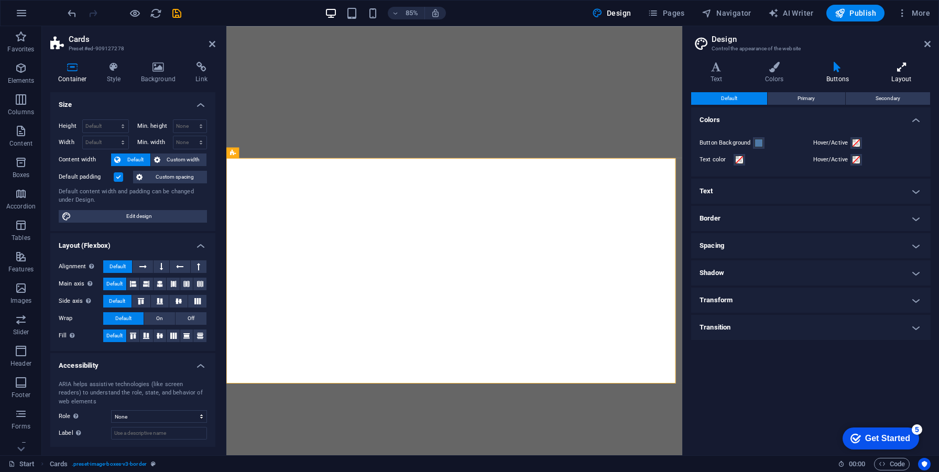
click at [901, 74] on h4 "Layout" at bounding box center [902, 73] width 58 height 22
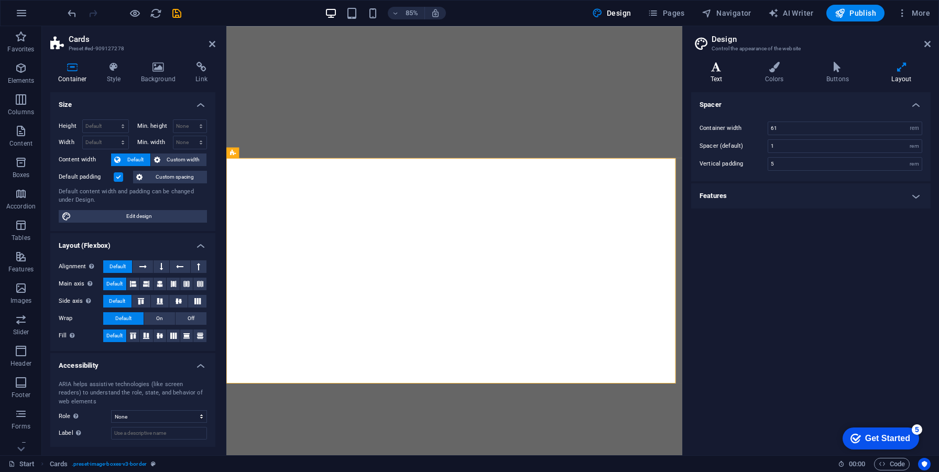
click at [719, 72] on h4 "Text" at bounding box center [718, 73] width 55 height 22
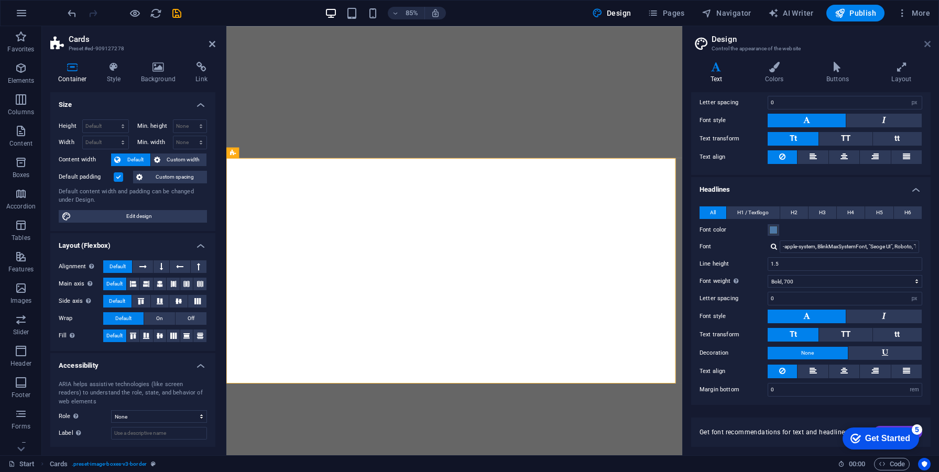
click at [925, 44] on icon at bounding box center [928, 44] width 6 height 8
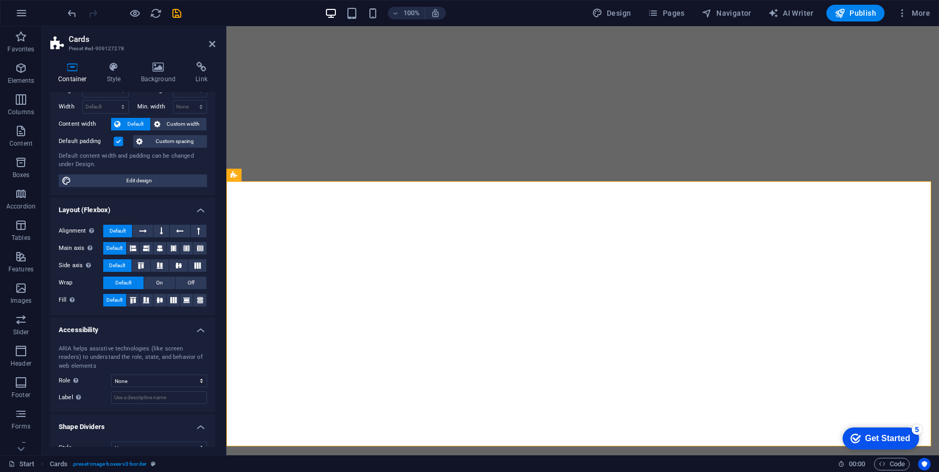
scroll to position [51, 0]
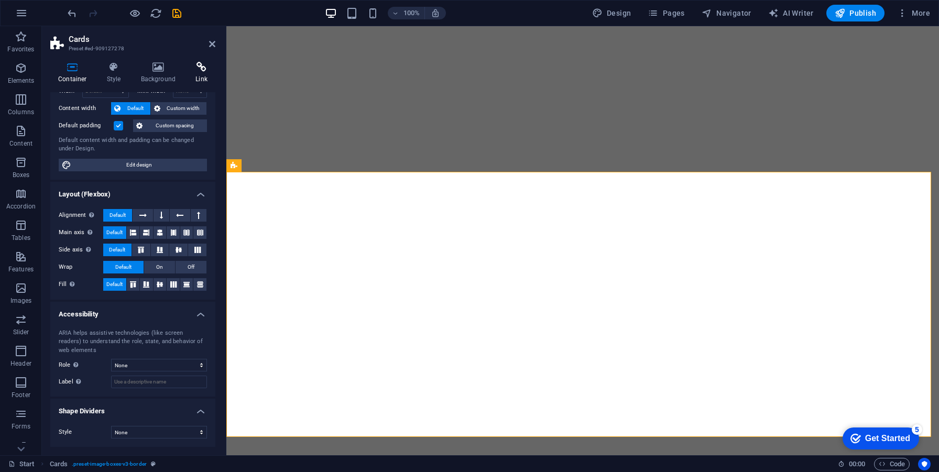
click at [194, 76] on h4 "Link" at bounding box center [202, 73] width 28 height 22
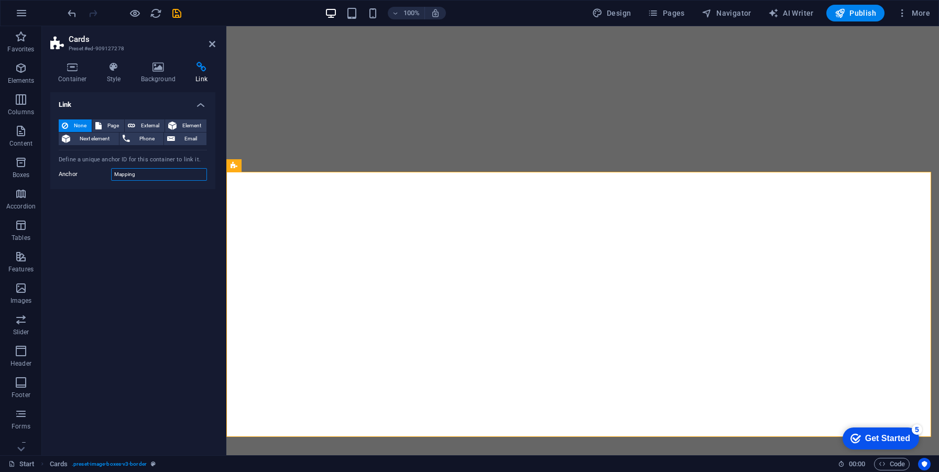
click at [157, 178] on input "Mapping" at bounding box center [159, 174] width 96 height 13
type input "mapping"
click at [211, 42] on icon at bounding box center [212, 44] width 6 height 8
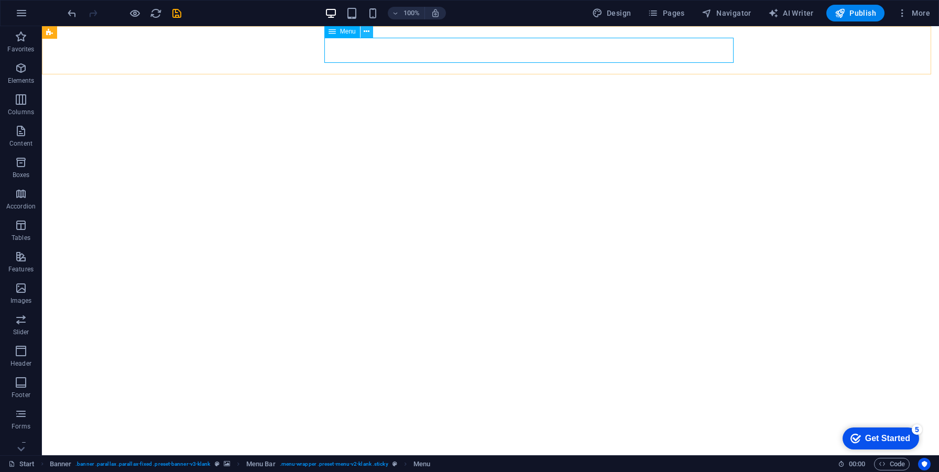
click at [362, 30] on button at bounding box center [367, 31] width 13 height 13
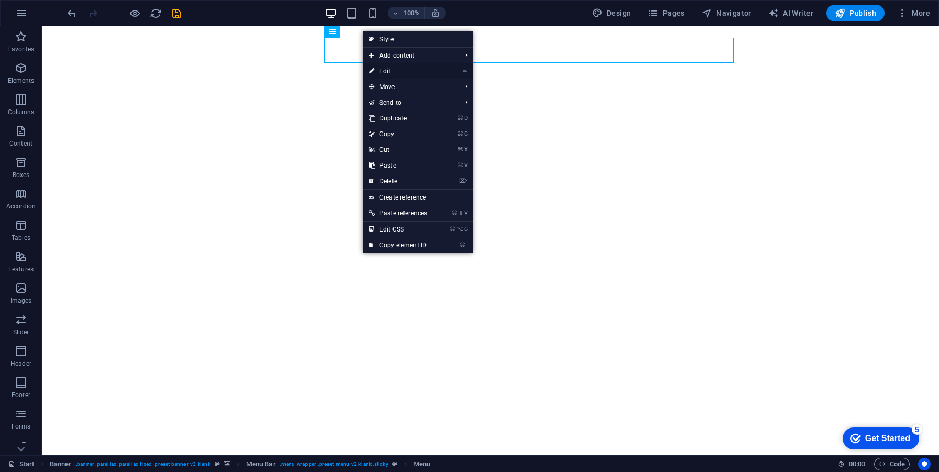
click at [412, 76] on link "⏎ Edit" at bounding box center [398, 71] width 71 height 16
select select
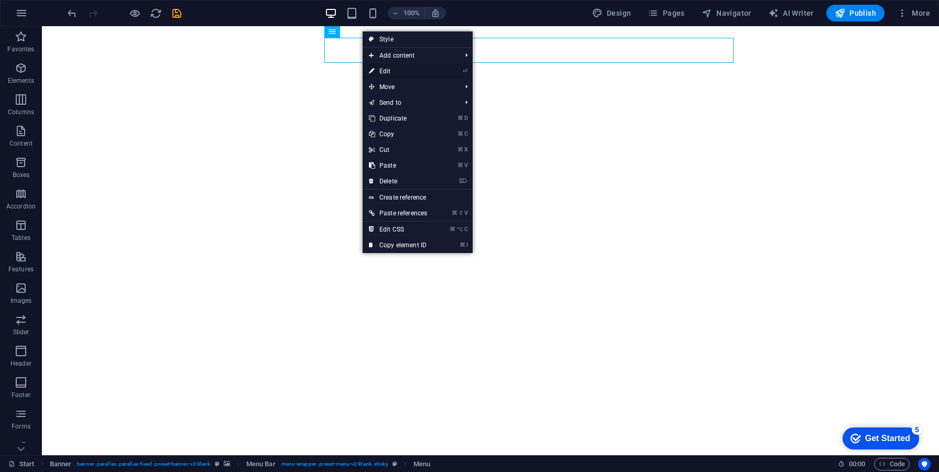
select select
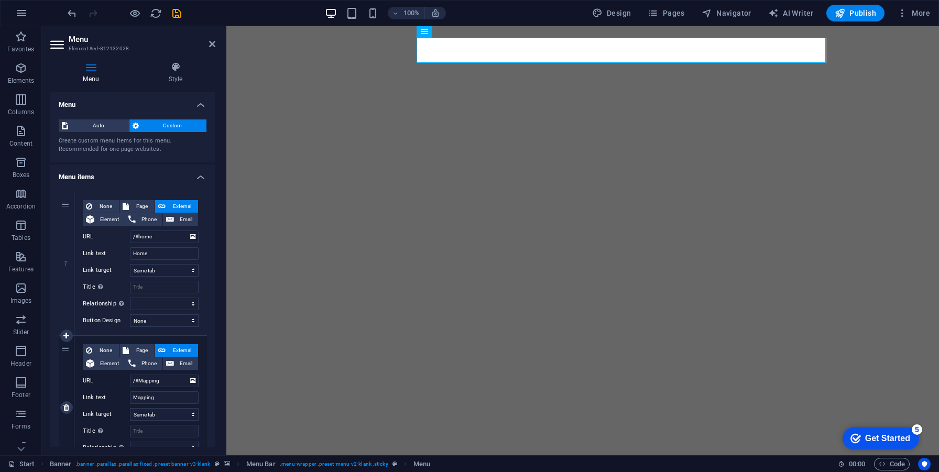
scroll to position [19, 0]
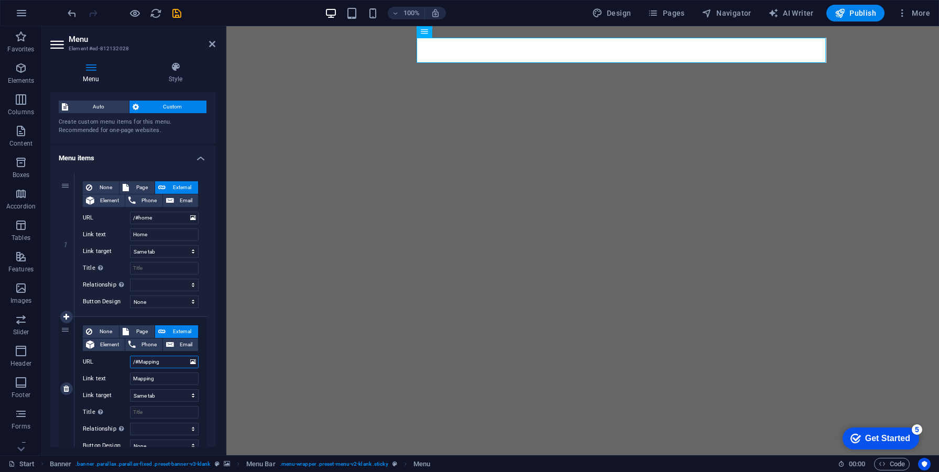
click at [154, 365] on input "/#Mapping" at bounding box center [164, 362] width 69 height 13
paste input "m"
type input "/#mapping"
select select
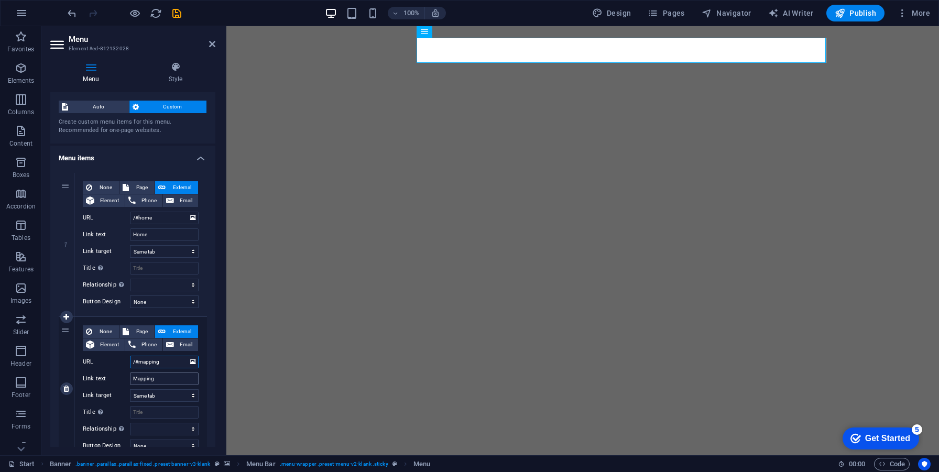
select select
type input "/#mapping"
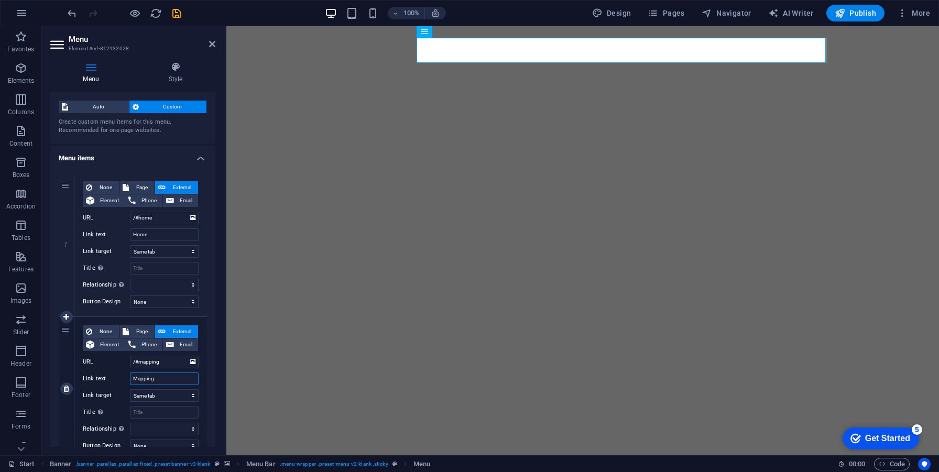
click at [168, 381] on input "Mapping" at bounding box center [164, 379] width 69 height 13
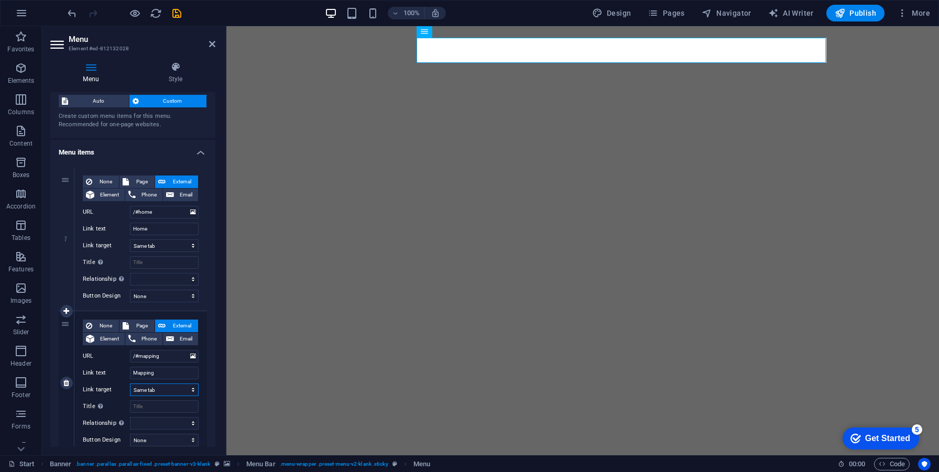
click at [159, 390] on select "New tab Same tab Overlay" at bounding box center [164, 390] width 69 height 13
click at [130, 384] on select "New tab Same tab Overlay" at bounding box center [164, 390] width 69 height 13
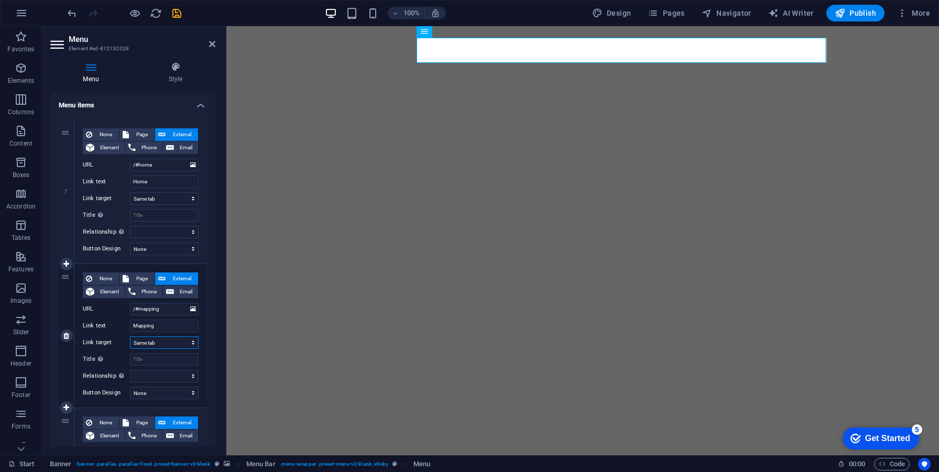
scroll to position [74, 0]
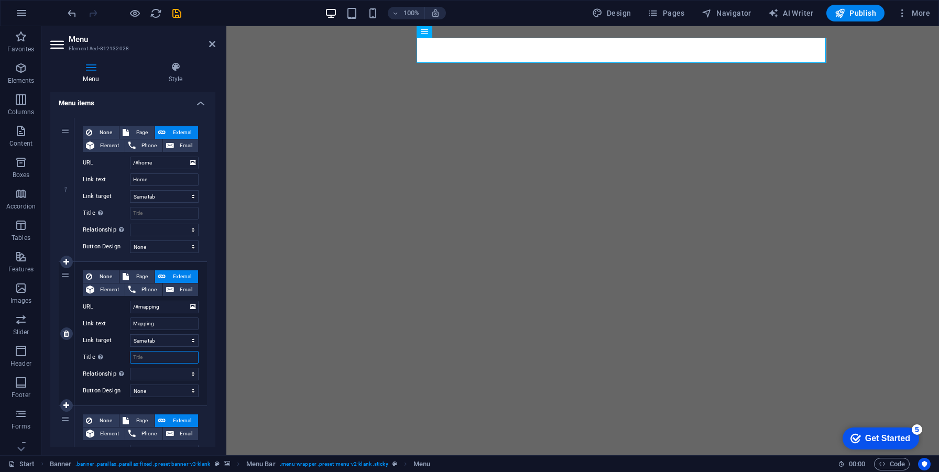
click at [151, 358] on input "Title Additional link description, should not be the same as the link text. The…" at bounding box center [164, 357] width 69 height 13
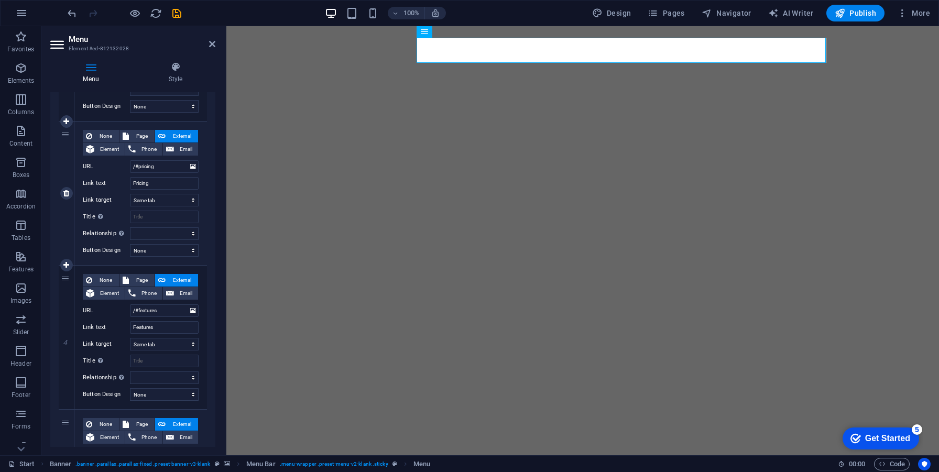
scroll to position [359, 0]
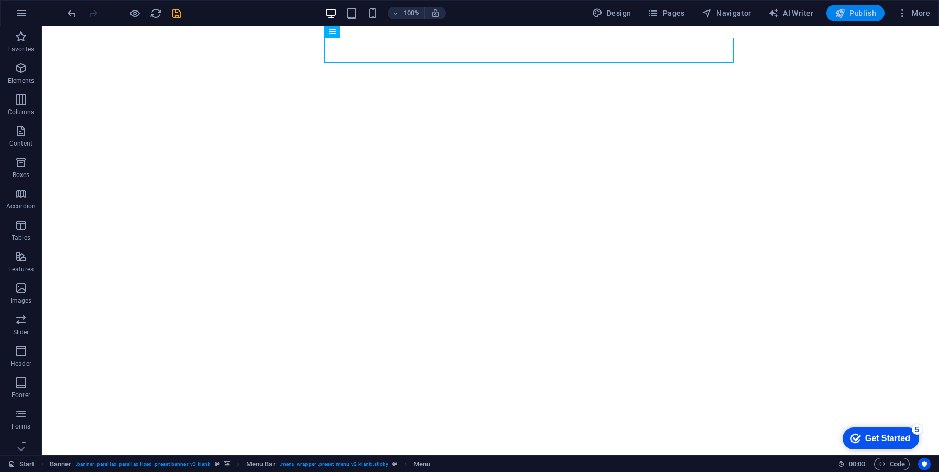
click at [850, 12] on span "Publish" at bounding box center [855, 13] width 41 height 10
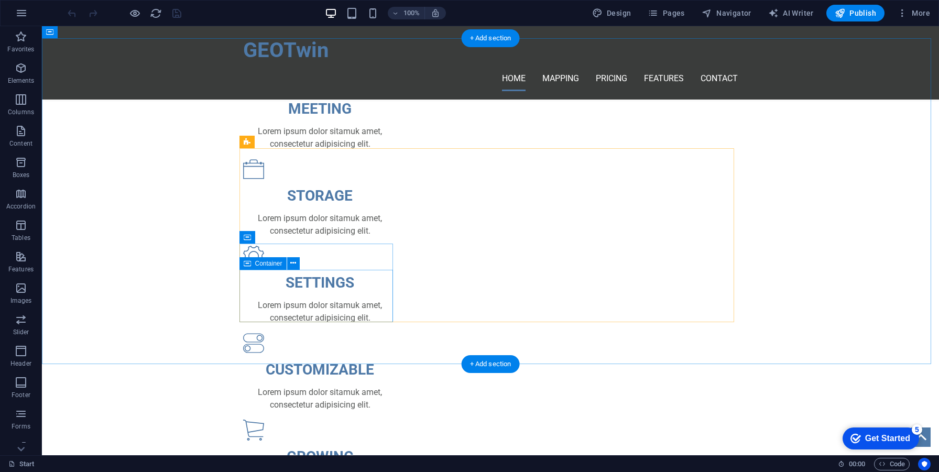
scroll to position [494, 0]
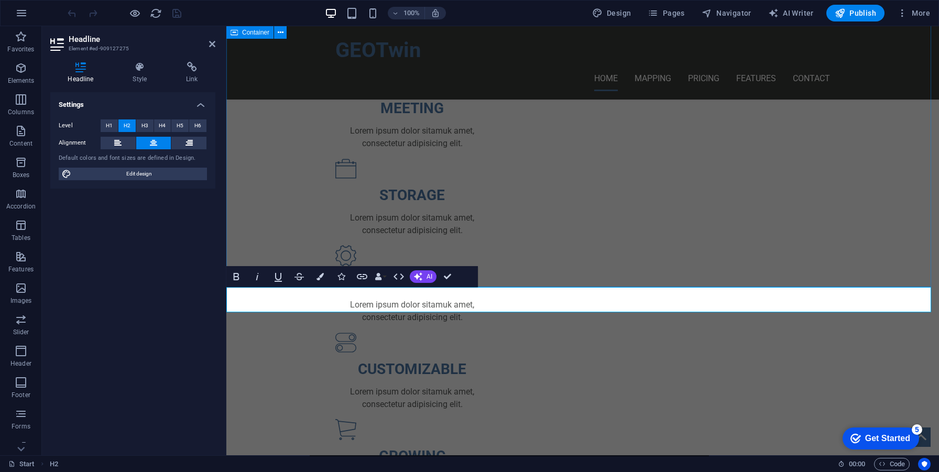
click at [607, 258] on div "WHO WE ARE? COMPANY FOR INCANTATION GIS, BIM SOLUTION MEETING Lorem ipsum dolor…" at bounding box center [582, 294] width 713 height 666
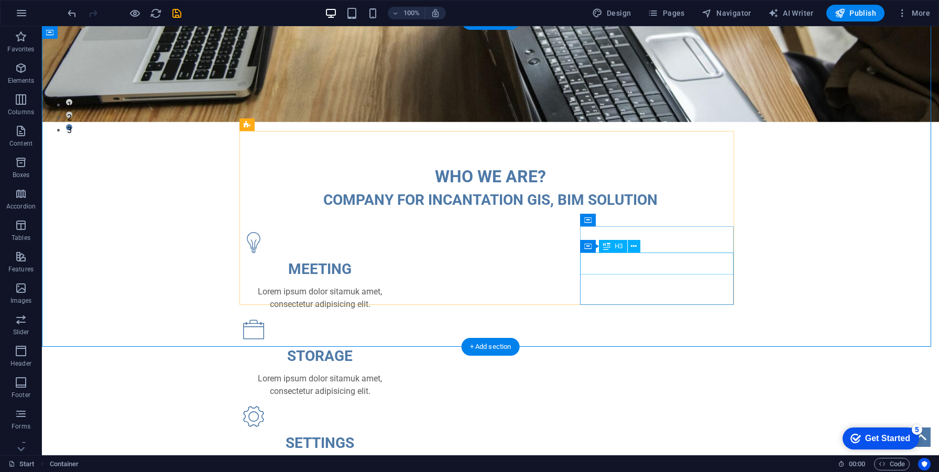
scroll to position [435, 0]
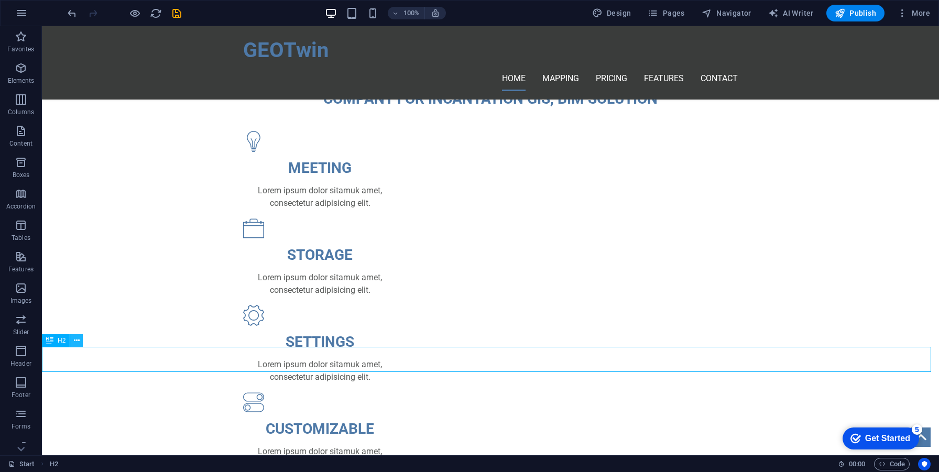
click at [78, 342] on icon at bounding box center [77, 340] width 6 height 11
click at [77, 344] on icon at bounding box center [77, 340] width 6 height 11
click at [65, 342] on span "H2" at bounding box center [62, 341] width 8 height 6
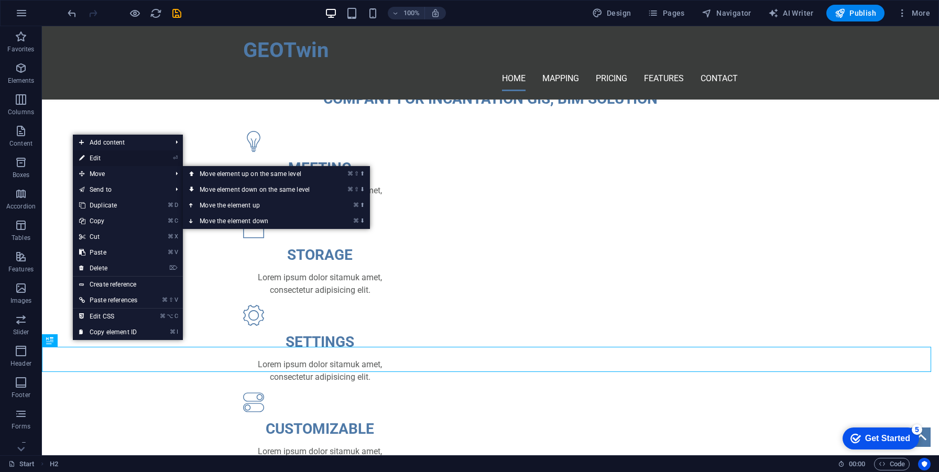
click at [118, 162] on link "⏎ Edit" at bounding box center [108, 158] width 71 height 16
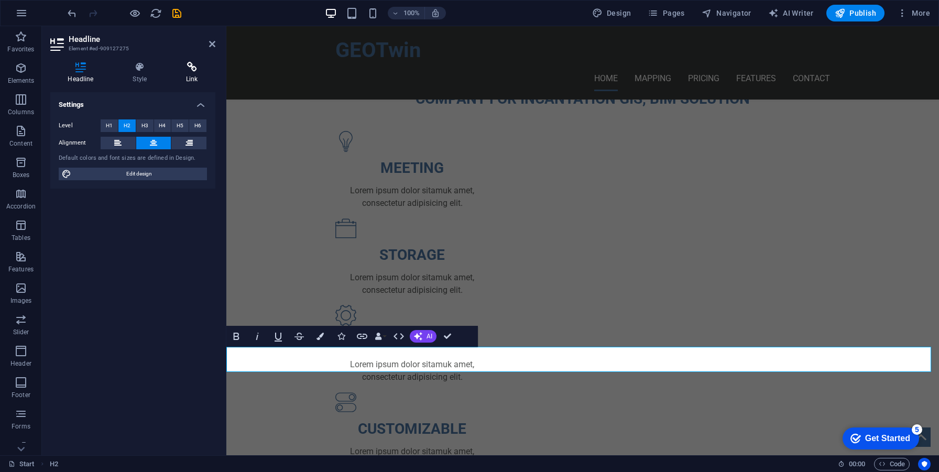
click at [191, 75] on h4 "Link" at bounding box center [192, 73] width 47 height 22
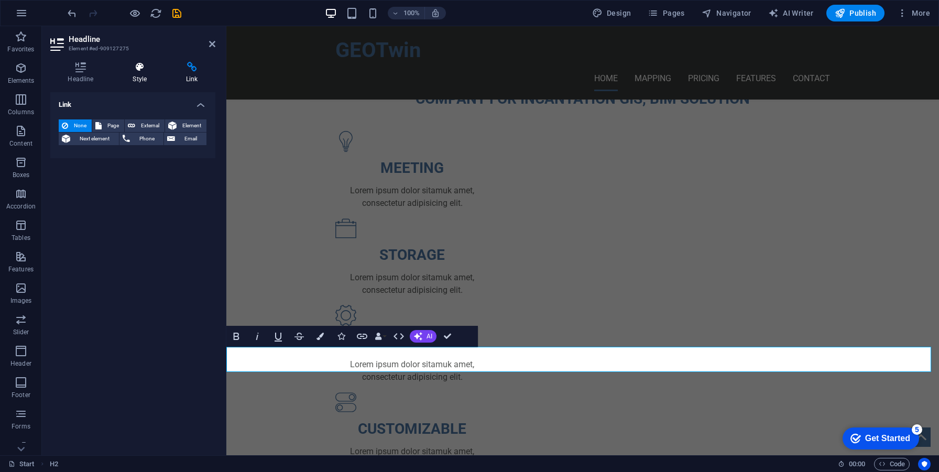
click at [141, 65] on icon at bounding box center [139, 67] width 49 height 10
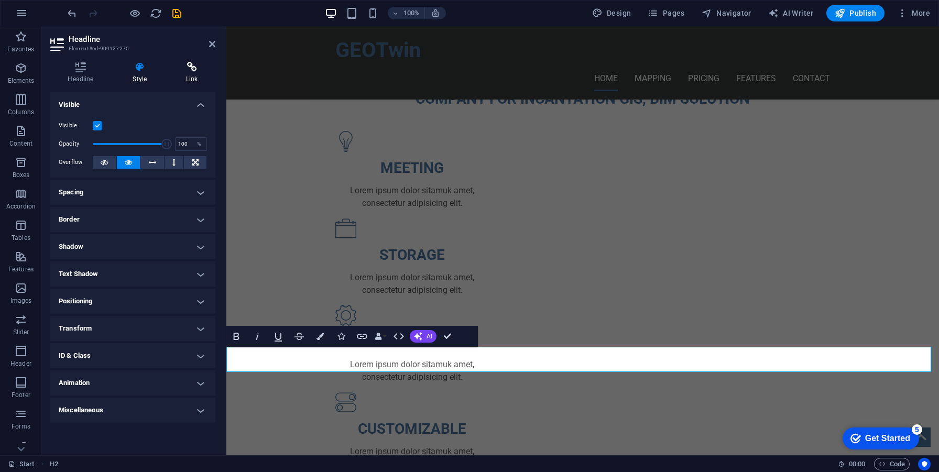
click at [179, 67] on icon at bounding box center [192, 67] width 47 height 10
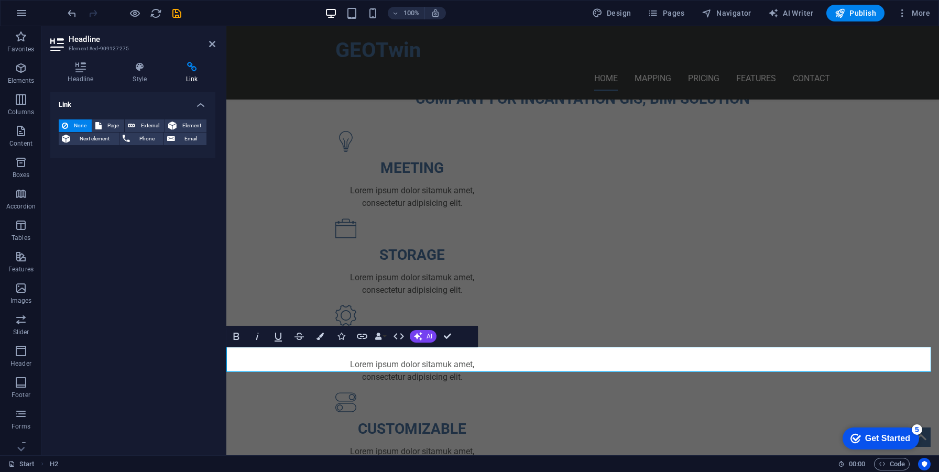
click at [125, 193] on div "Link None Page External Element Next element Phone Email Page Start Subpage Leg…" at bounding box center [132, 269] width 165 height 355
click at [120, 149] on div "None Page External Element Next element Phone Email Page Start Subpage Legal No…" at bounding box center [132, 134] width 165 height 47
click at [132, 133] on button "Phone" at bounding box center [142, 139] width 45 height 13
click at [137, 125] on button "External" at bounding box center [145, 126] width 40 height 13
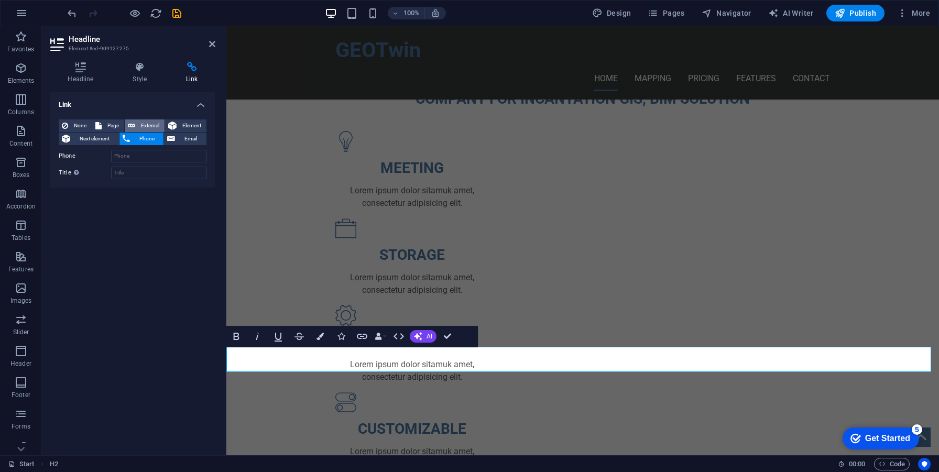
select select "blank"
click at [92, 126] on button "Page" at bounding box center [108, 126] width 32 height 13
select select
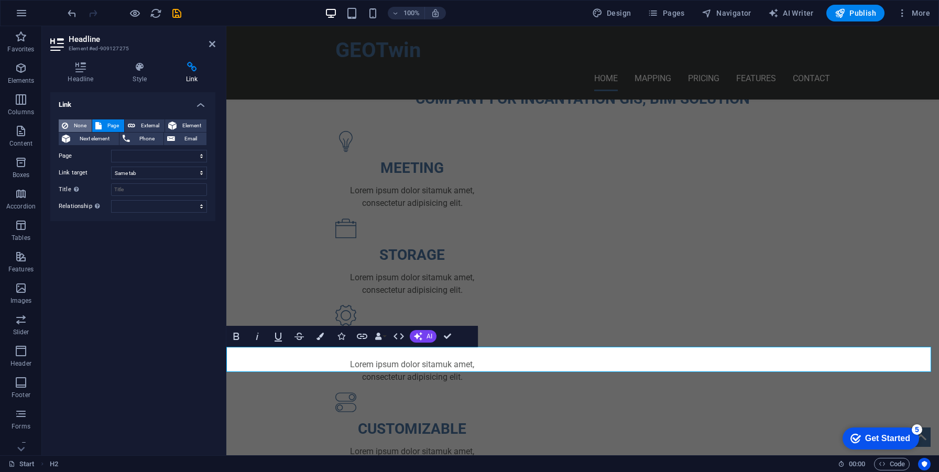
click at [82, 124] on span "None" at bounding box center [79, 126] width 17 height 13
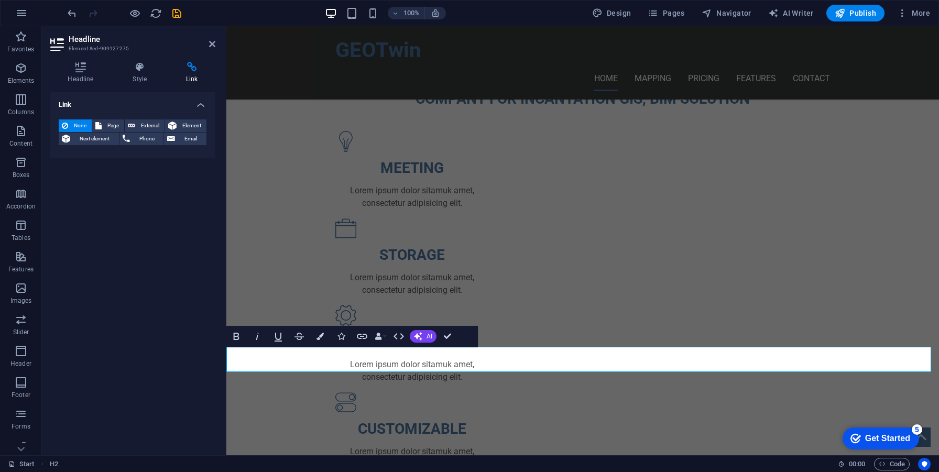
click at [205, 49] on header "Headline Element #ed-909127275" at bounding box center [132, 39] width 165 height 27
click at [211, 45] on icon at bounding box center [212, 44] width 6 height 8
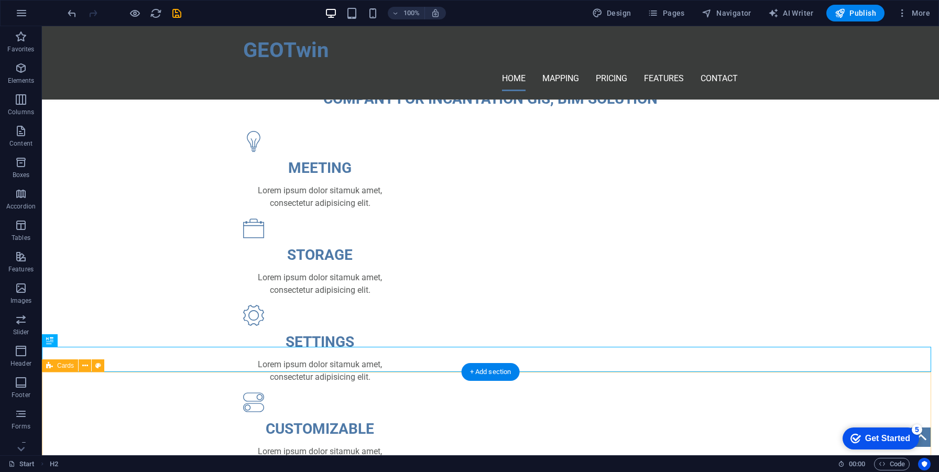
click at [77, 342] on icon at bounding box center [77, 340] width 6 height 11
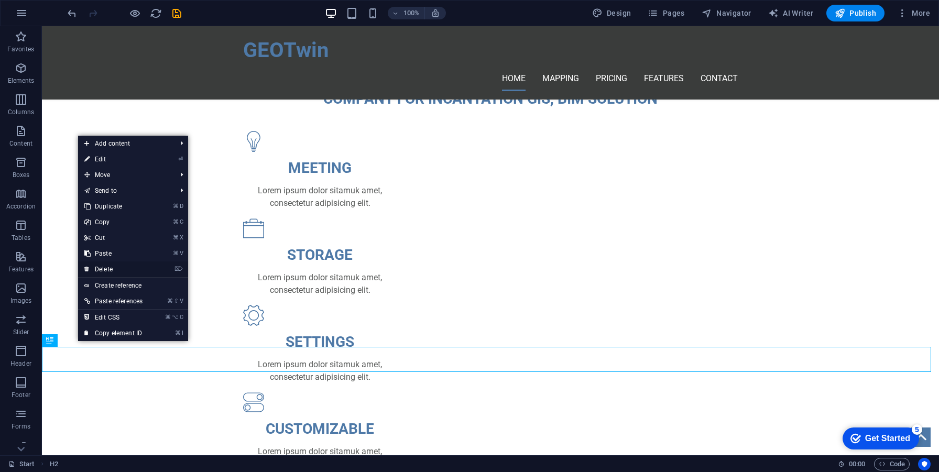
click at [121, 268] on link "⌦ Delete" at bounding box center [113, 270] width 71 height 16
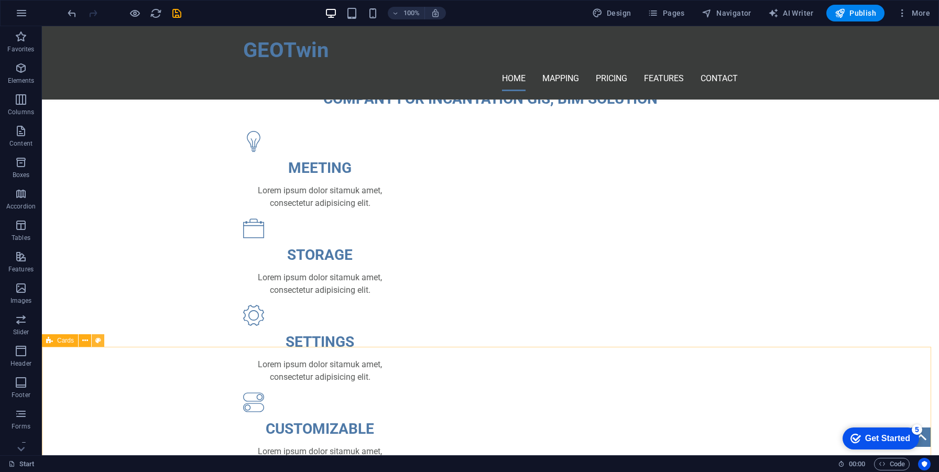
select select "rem"
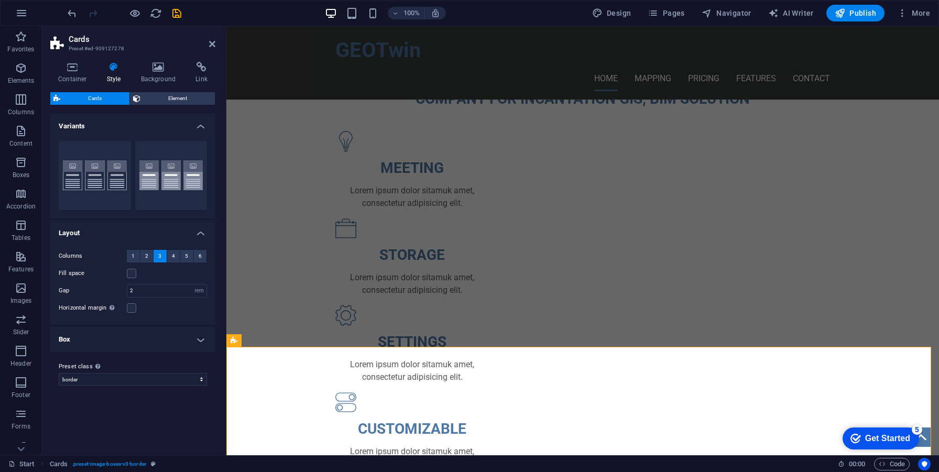
click at [113, 337] on h4 "Box" at bounding box center [132, 339] width 165 height 25
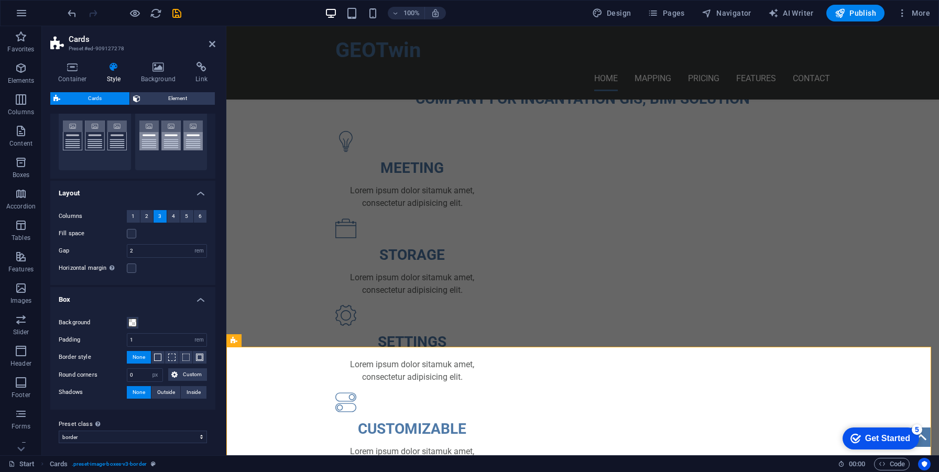
scroll to position [44, 0]
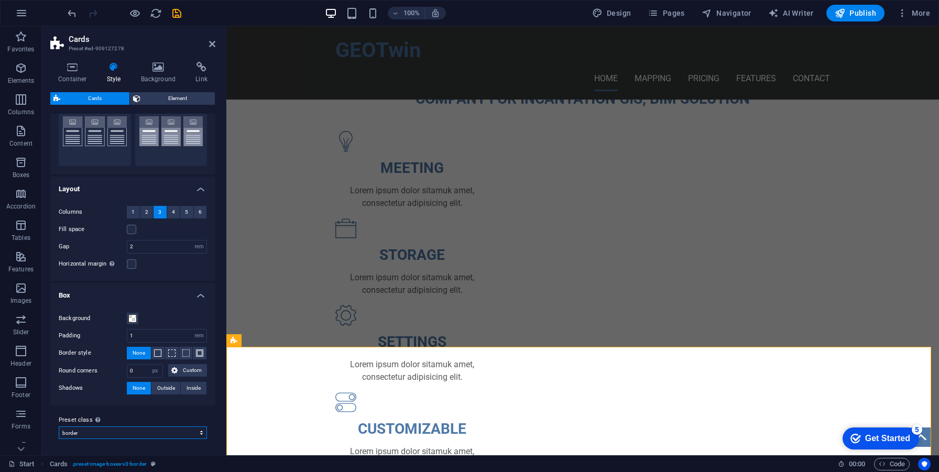
click at [126, 430] on select "border Add preset class" at bounding box center [133, 433] width 148 height 13
click at [59, 427] on select "border Add preset class" at bounding box center [133, 433] width 148 height 13
click at [77, 74] on h4 "Container" at bounding box center [74, 73] width 49 height 22
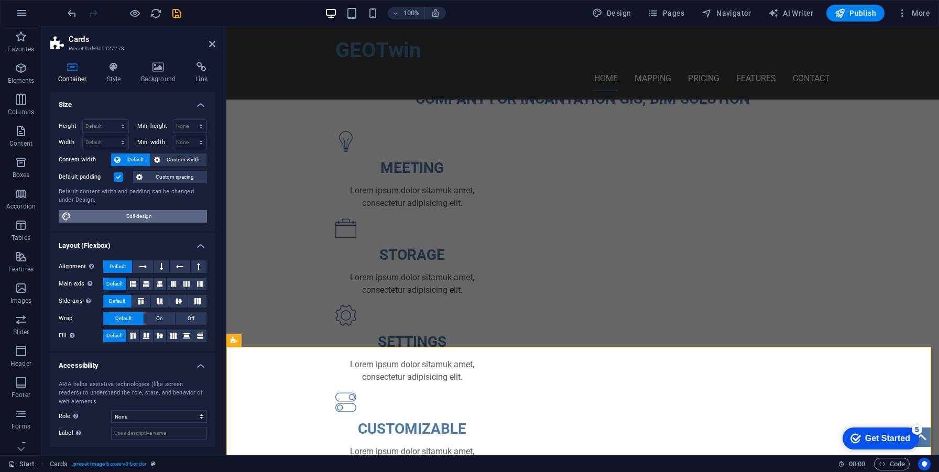
click at [121, 221] on span "Edit design" at bounding box center [138, 216] width 129 height 13
select select "rem"
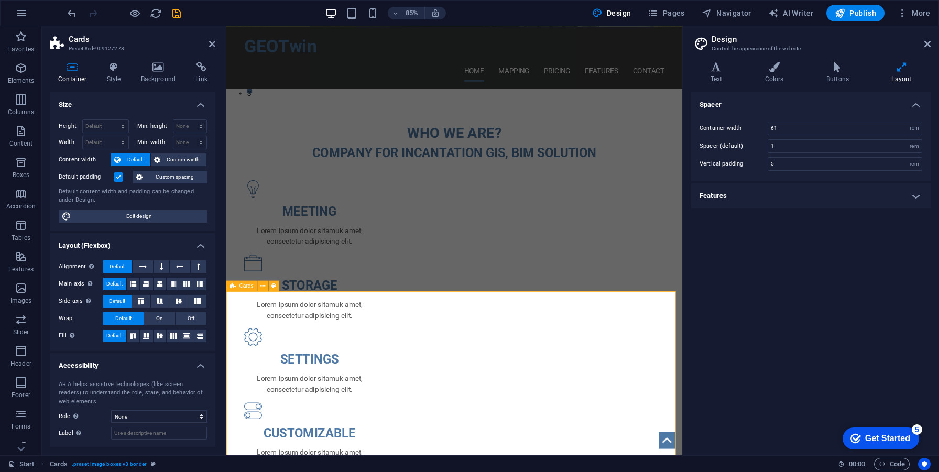
scroll to position [519, 0]
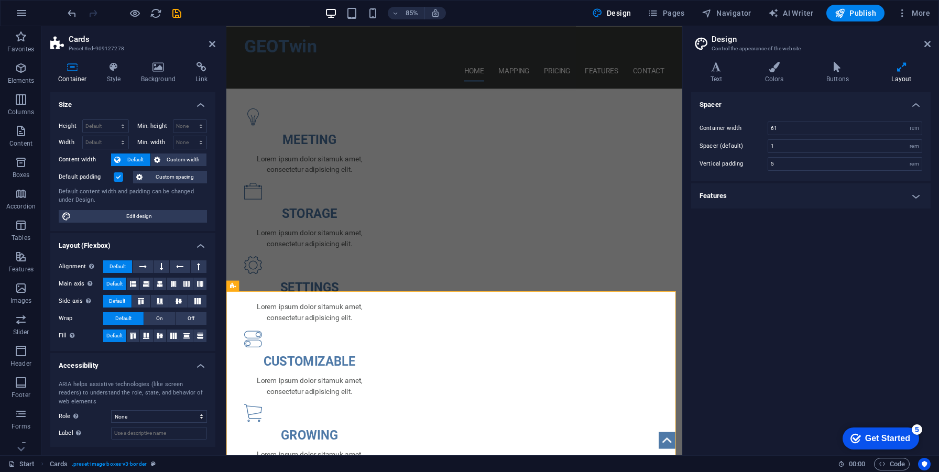
click at [738, 186] on h4 "Features" at bounding box center [811, 195] width 240 height 25
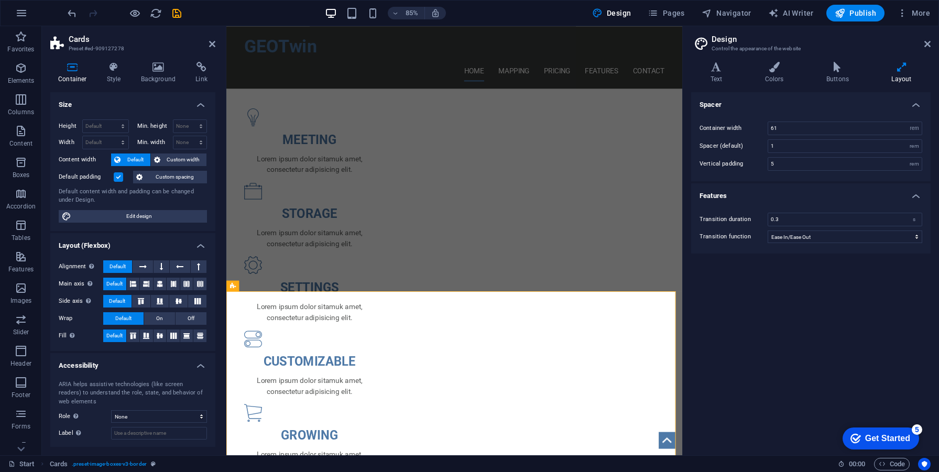
click at [782, 97] on h4 "Spacer" at bounding box center [811, 101] width 240 height 19
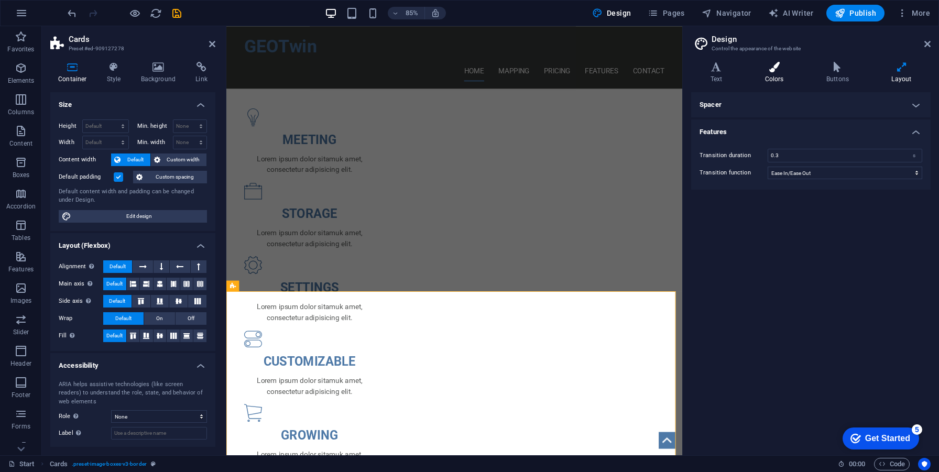
click at [778, 82] on h4 "Colors" at bounding box center [776, 73] width 61 height 22
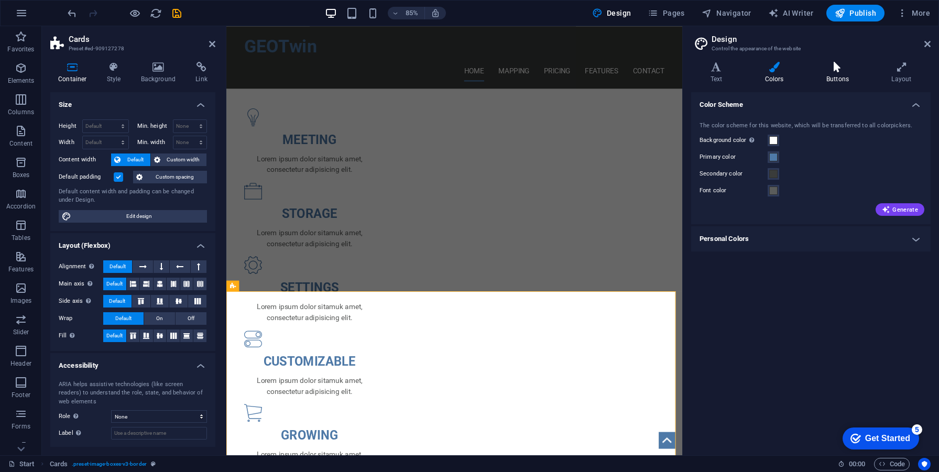
click at [824, 77] on h4 "Buttons" at bounding box center [839, 73] width 65 height 22
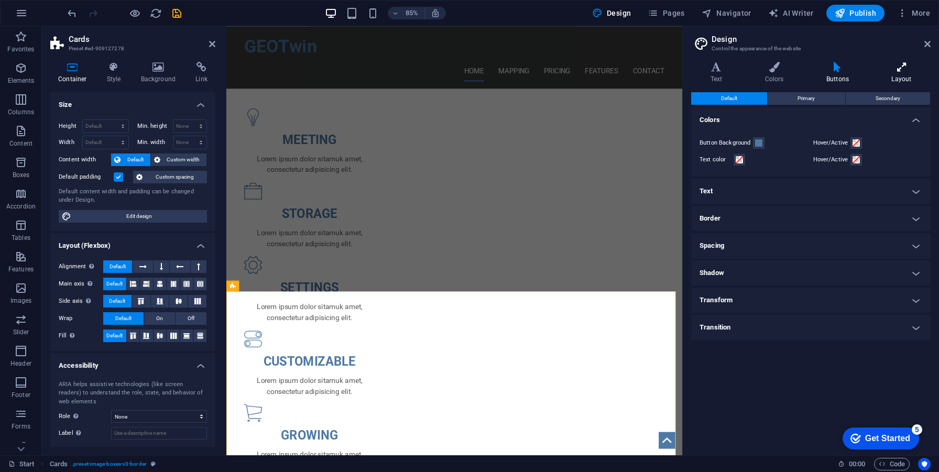
click at [887, 70] on icon at bounding box center [902, 67] width 58 height 10
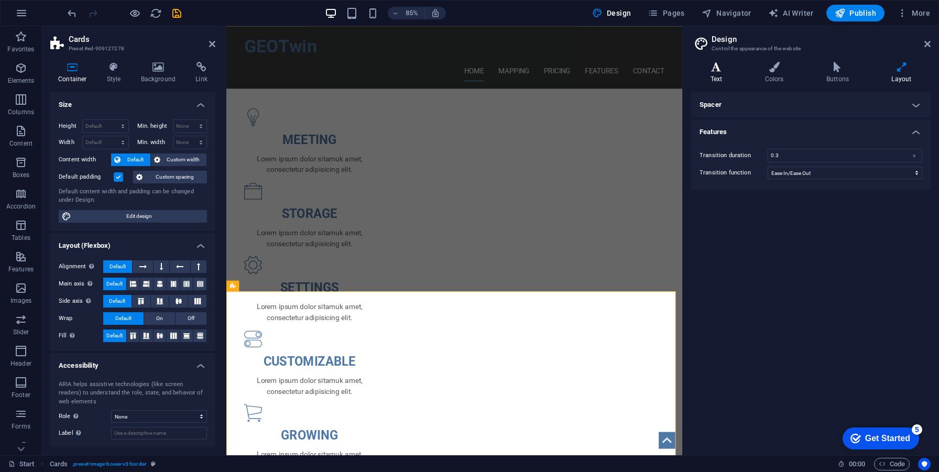
click at [736, 75] on h4 "Text" at bounding box center [718, 73] width 55 height 22
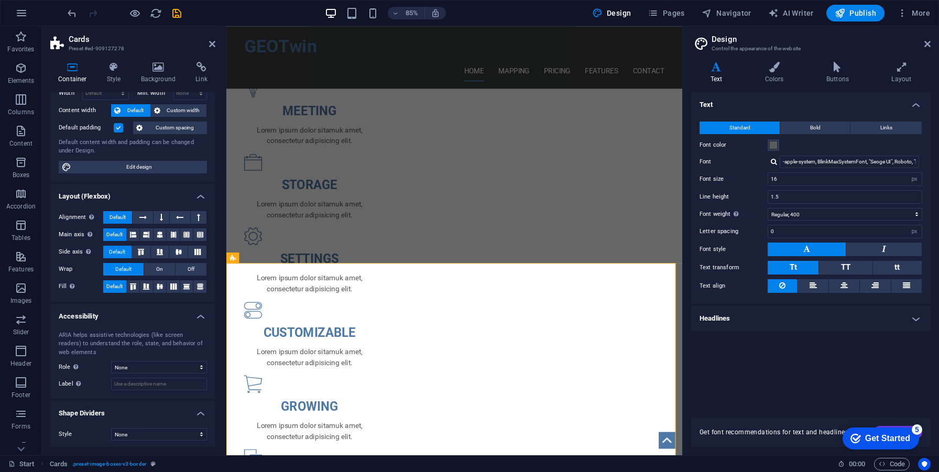
scroll to position [51, 0]
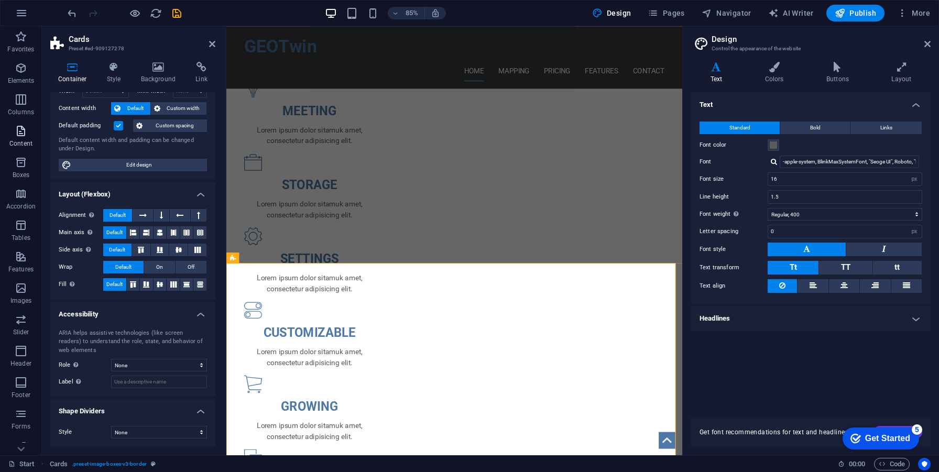
click at [21, 149] on span "Content" at bounding box center [21, 137] width 42 height 25
click at [18, 175] on p "Boxes" at bounding box center [21, 175] width 17 height 8
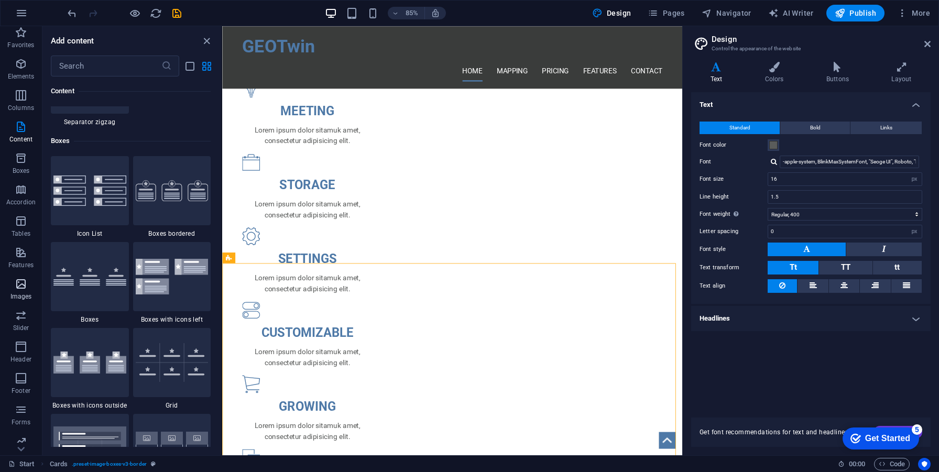
scroll to position [5, 0]
click at [27, 343] on icon "button" at bounding box center [21, 346] width 13 height 13
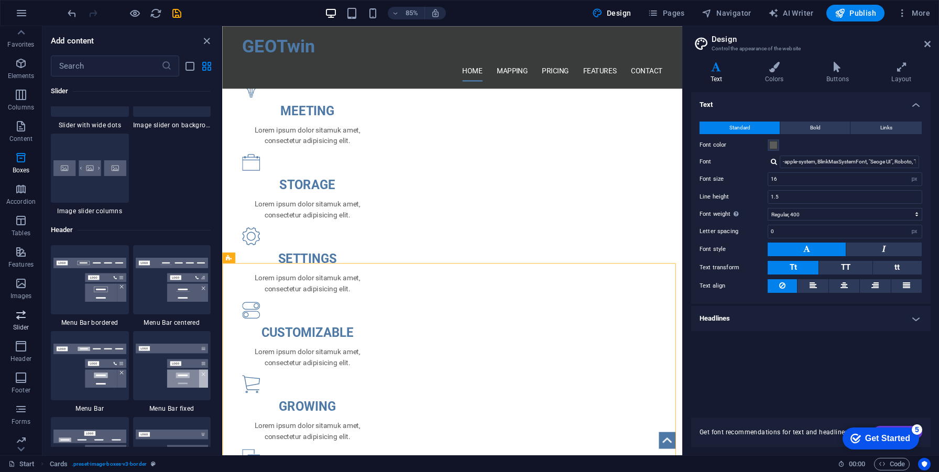
scroll to position [6312, 0]
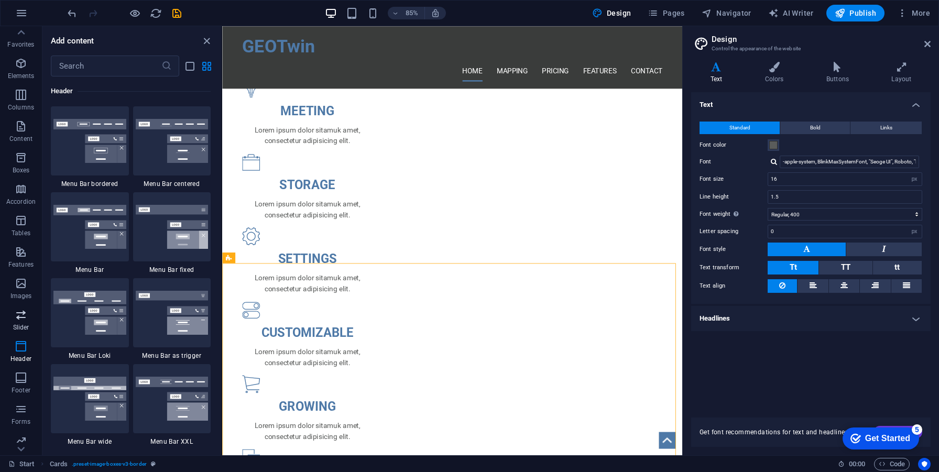
click at [24, 318] on icon "button" at bounding box center [21, 315] width 13 height 13
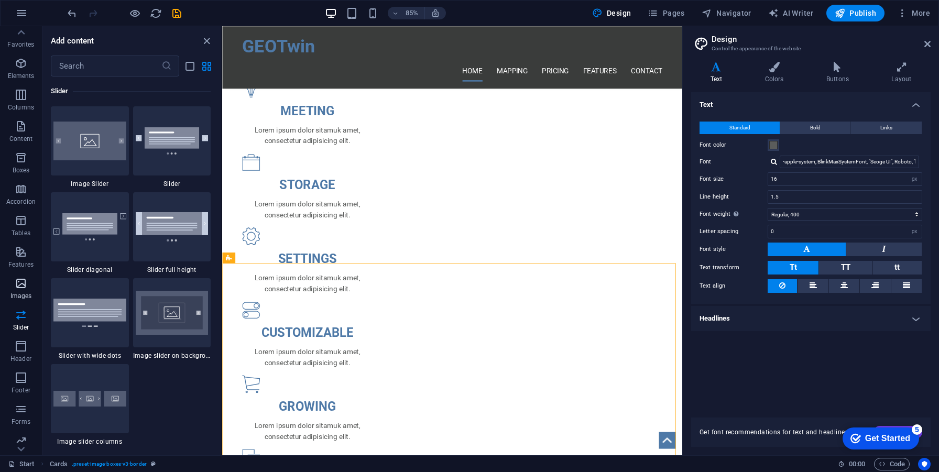
scroll to position [5943, 0]
click at [23, 289] on icon "button" at bounding box center [21, 283] width 13 height 13
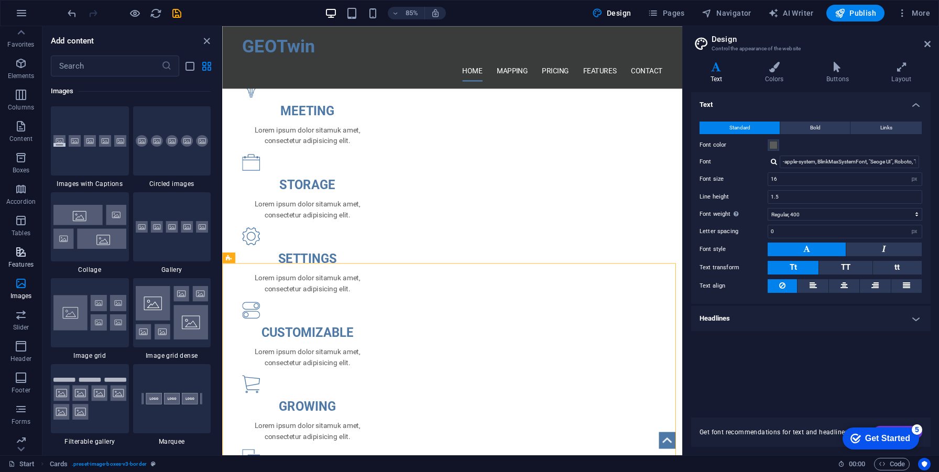
click at [27, 258] on span "Features" at bounding box center [21, 258] width 42 height 25
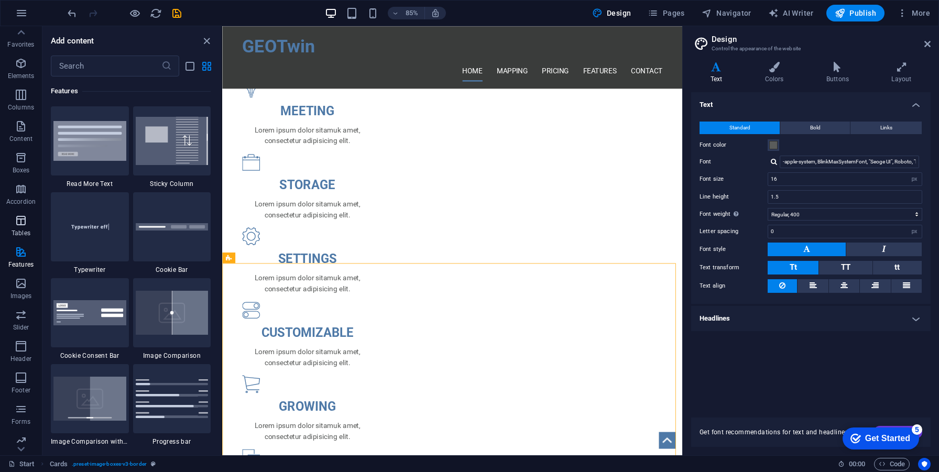
scroll to position [4086, 0]
click at [26, 234] on p "Tables" at bounding box center [21, 233] width 19 height 8
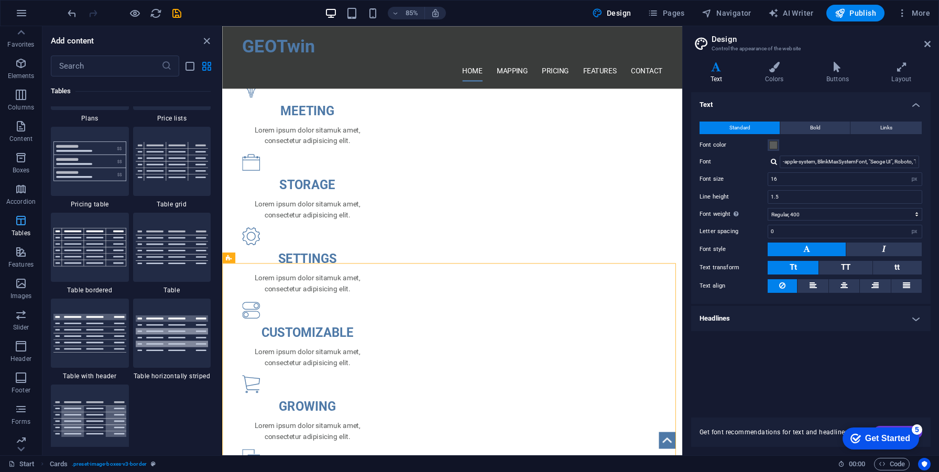
scroll to position [3631, 0]
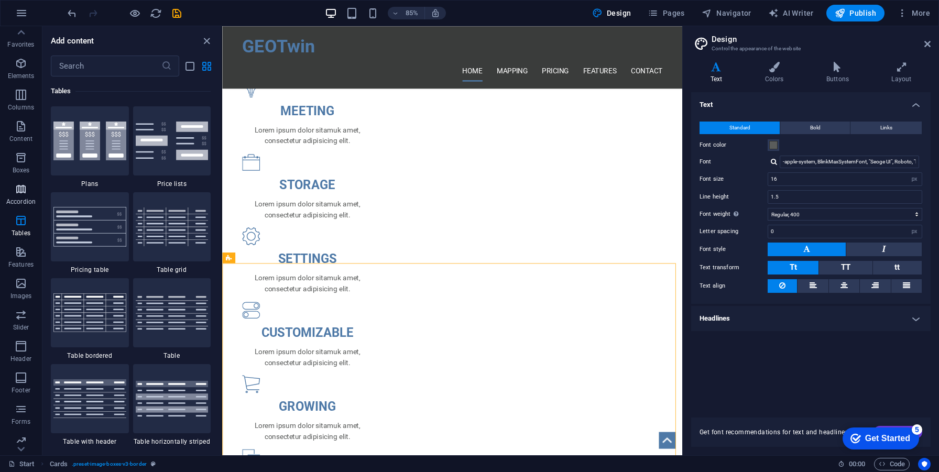
click at [21, 196] on span "Accordion" at bounding box center [21, 195] width 42 height 25
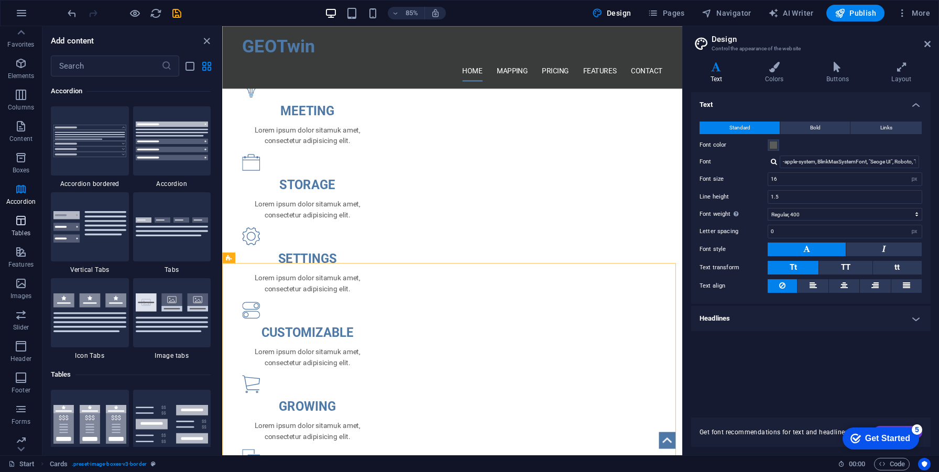
click at [19, 222] on icon "button" at bounding box center [21, 220] width 13 height 13
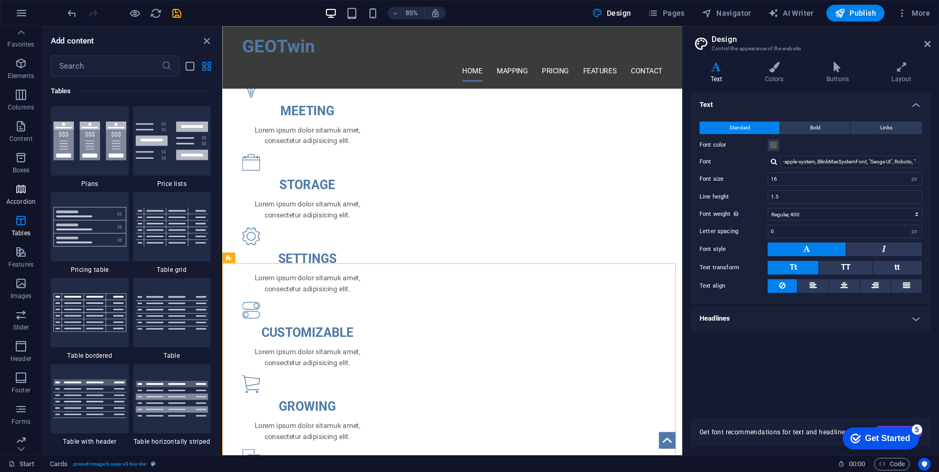
click at [25, 192] on icon "button" at bounding box center [21, 189] width 13 height 13
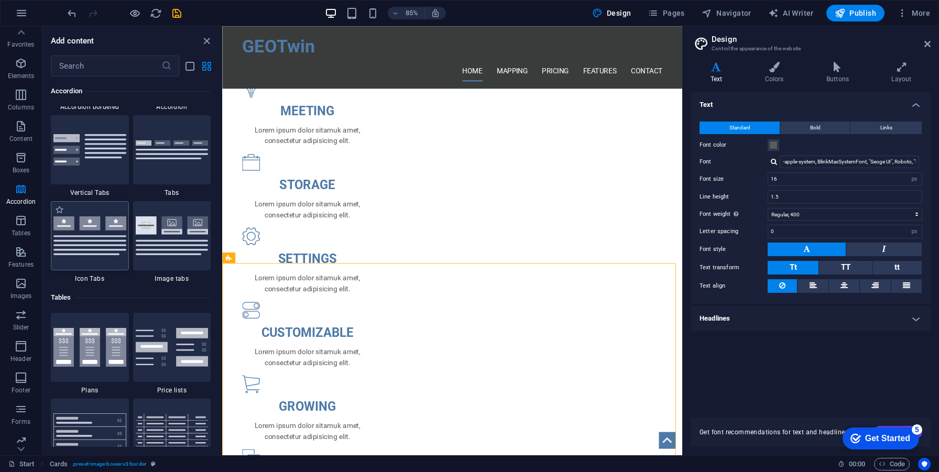
scroll to position [3454, 0]
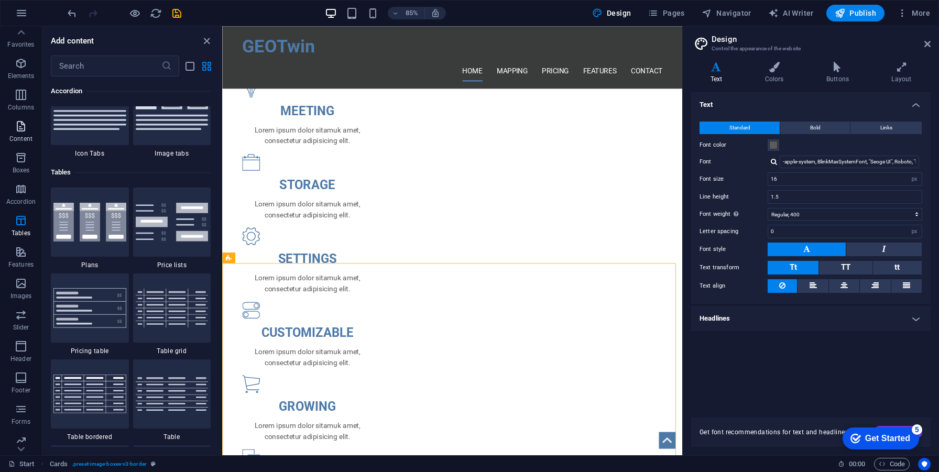
click at [25, 125] on icon "button" at bounding box center [21, 126] width 13 height 13
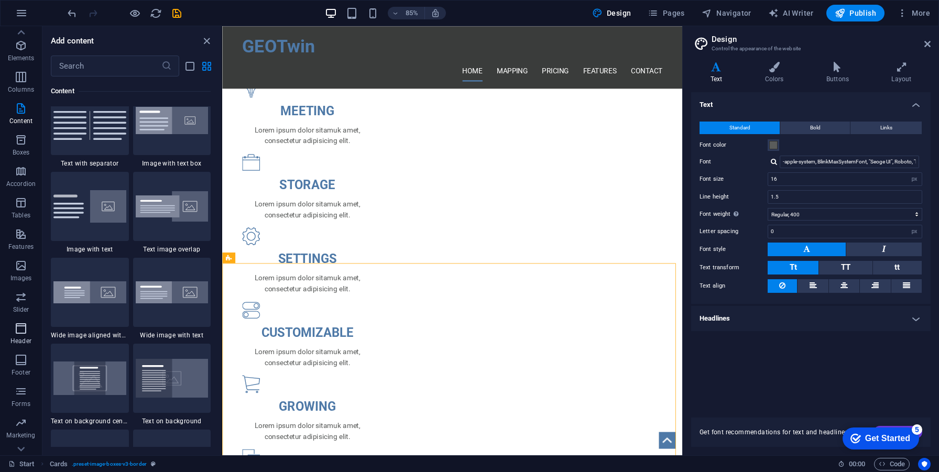
scroll to position [42, 0]
click at [20, 399] on icon "button" at bounding box center [21, 403] width 13 height 13
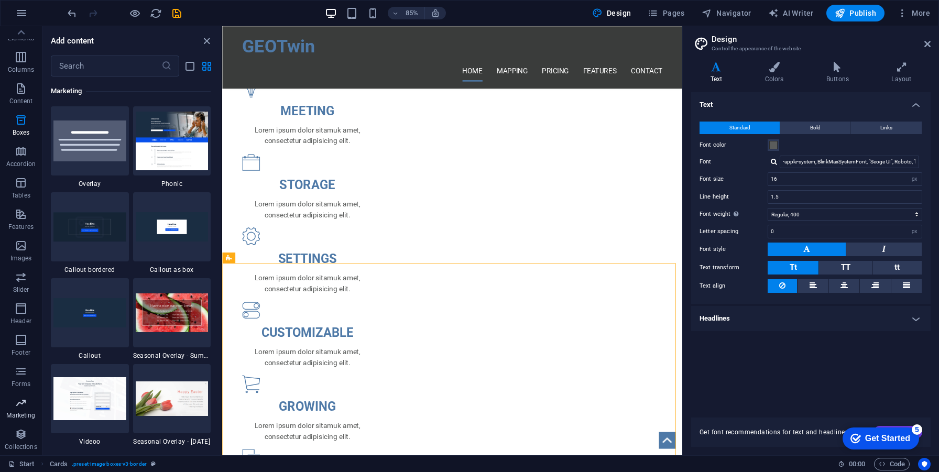
scroll to position [8539, 0]
click at [26, 431] on icon "button" at bounding box center [21, 434] width 13 height 13
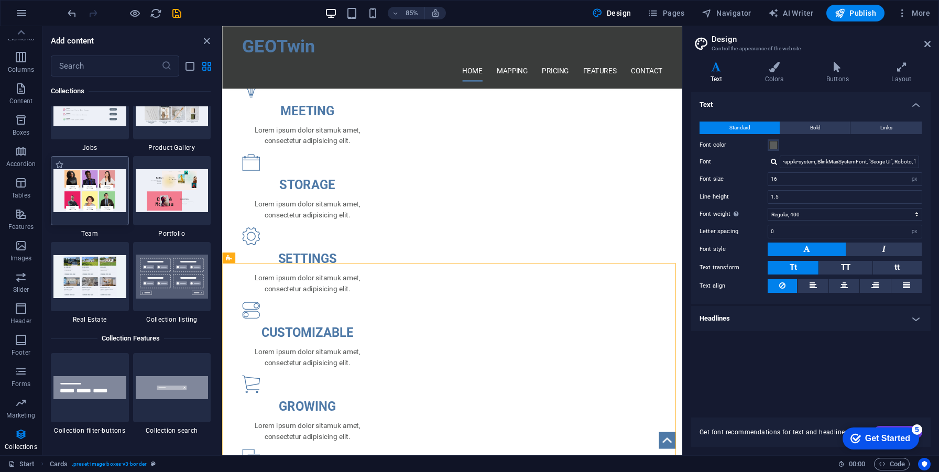
scroll to position [9752, 0]
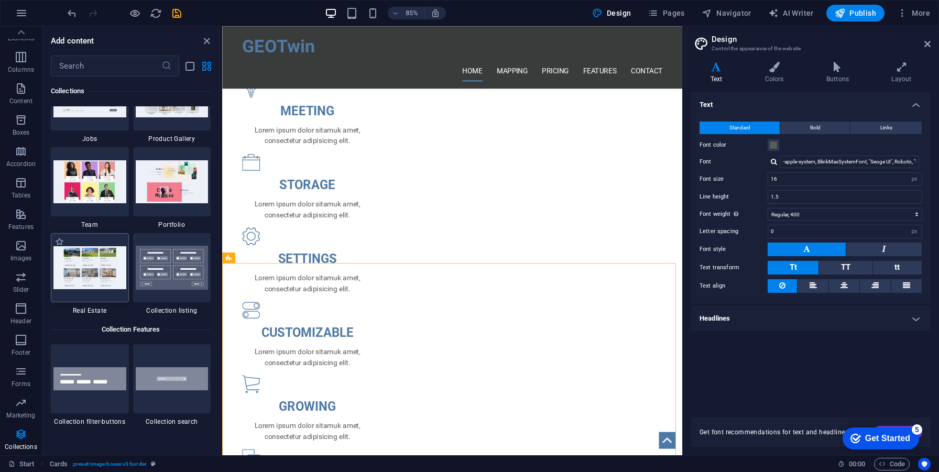
click at [114, 288] on img at bounding box center [89, 267] width 73 height 42
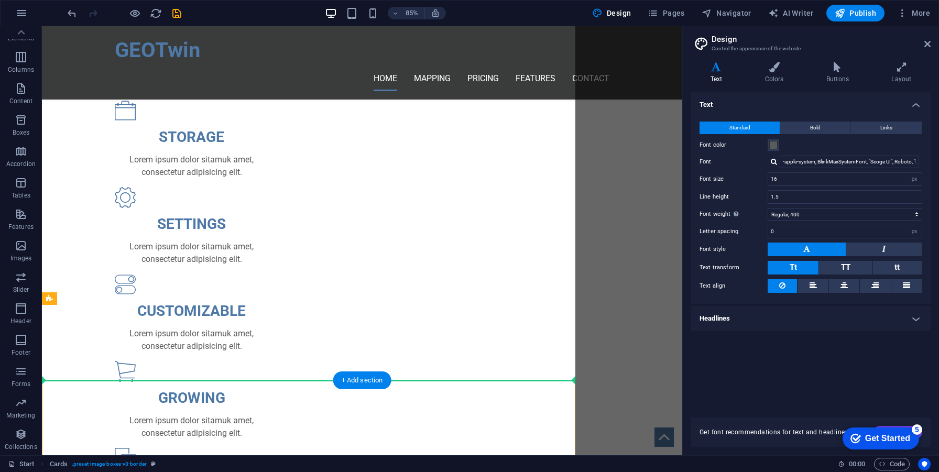
scroll to position [476, 0]
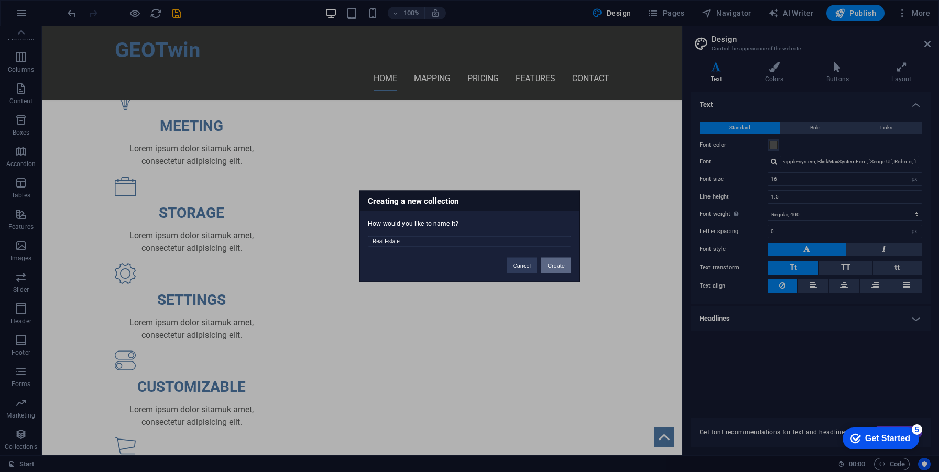
click at [560, 265] on button "Create" at bounding box center [556, 265] width 30 height 16
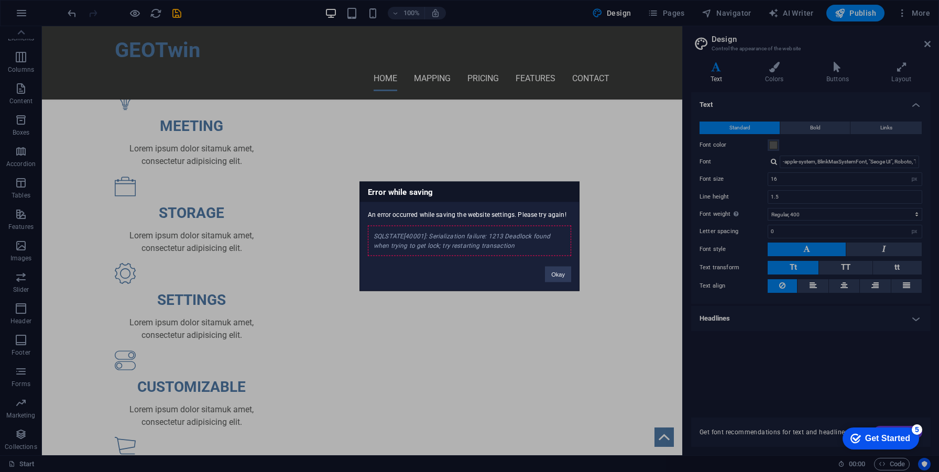
click at [569, 283] on div "Error while saving An error occurred while saving the website settings. Please …" at bounding box center [470, 236] width 220 height 110
click at [552, 278] on button "Okay" at bounding box center [558, 274] width 26 height 16
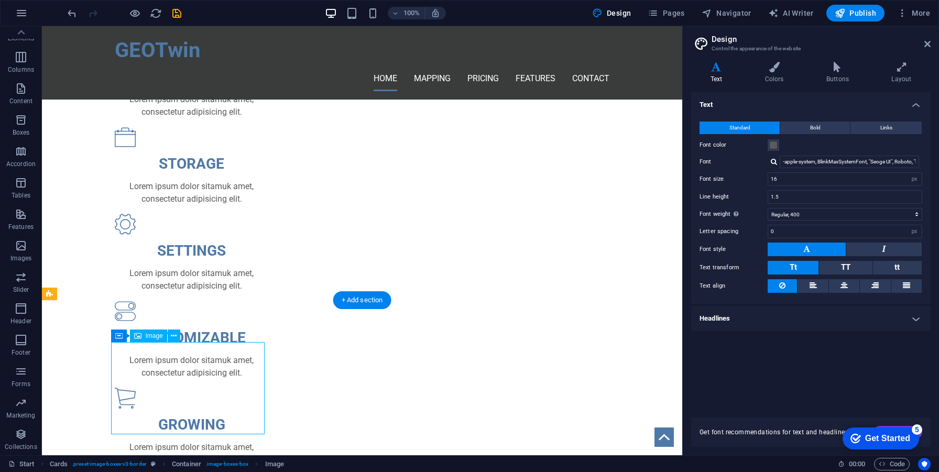
scroll to position [555, 0]
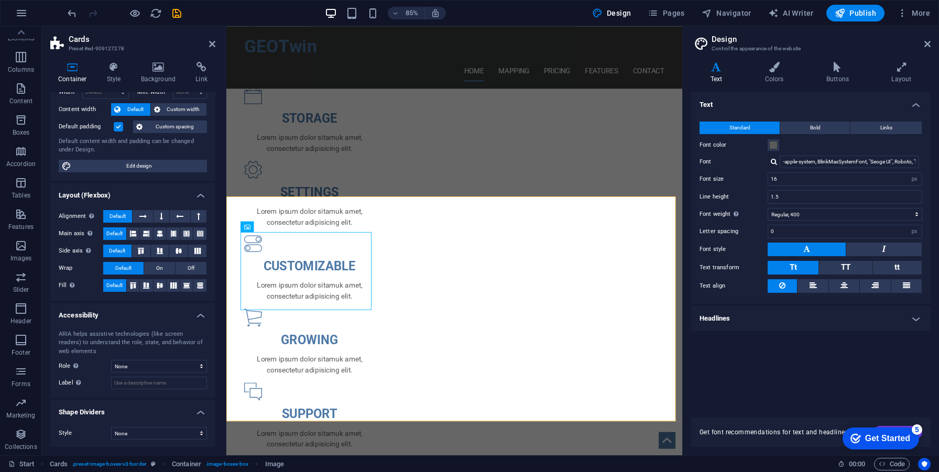
scroll to position [51, 0]
click at [114, 81] on h4 "Style" at bounding box center [116, 73] width 34 height 22
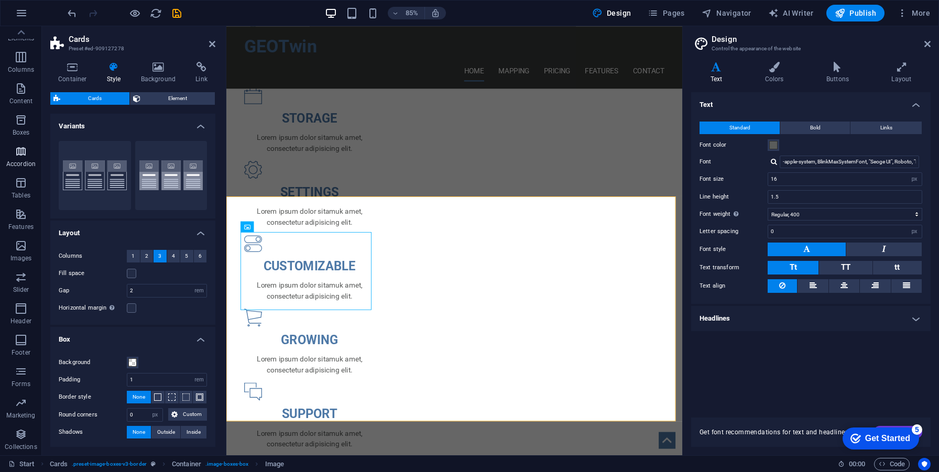
click at [28, 200] on span "Tables" at bounding box center [21, 189] width 42 height 25
click at [25, 166] on p "Accordion" at bounding box center [20, 164] width 29 height 8
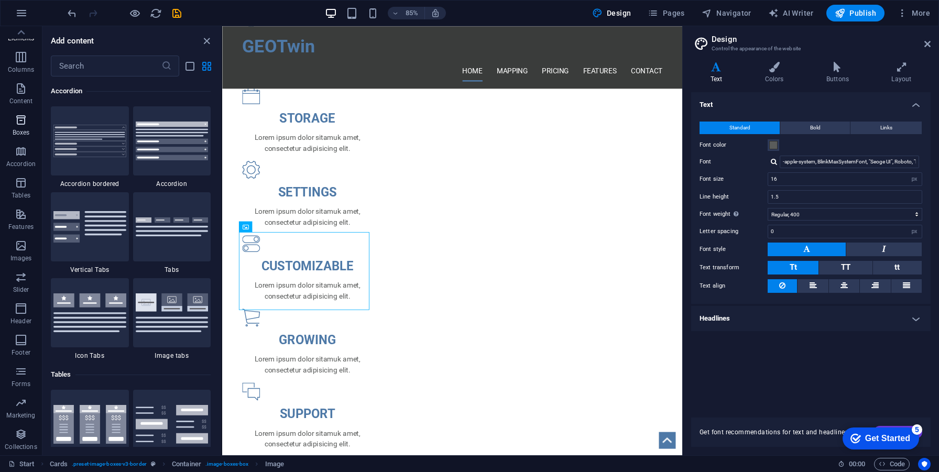
click at [22, 137] on span "Boxes" at bounding box center [21, 126] width 42 height 25
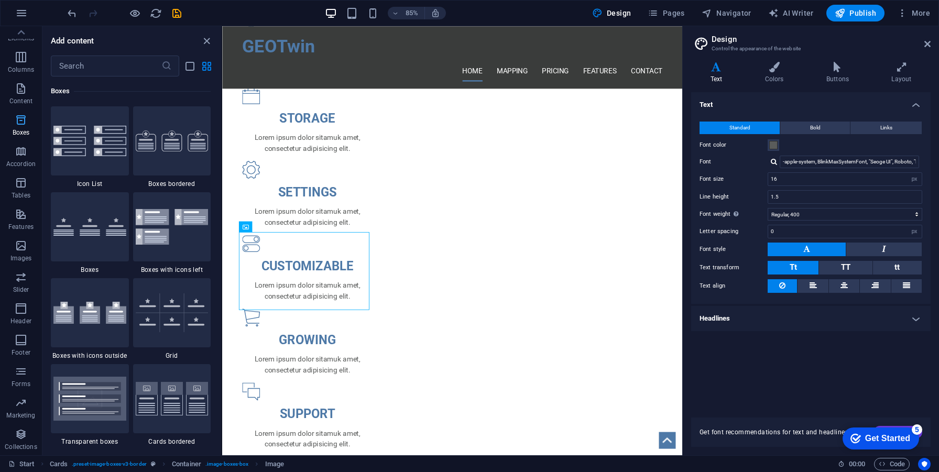
click at [22, 114] on icon "button" at bounding box center [21, 120] width 13 height 13
click at [23, 104] on p "Content" at bounding box center [20, 101] width 23 height 8
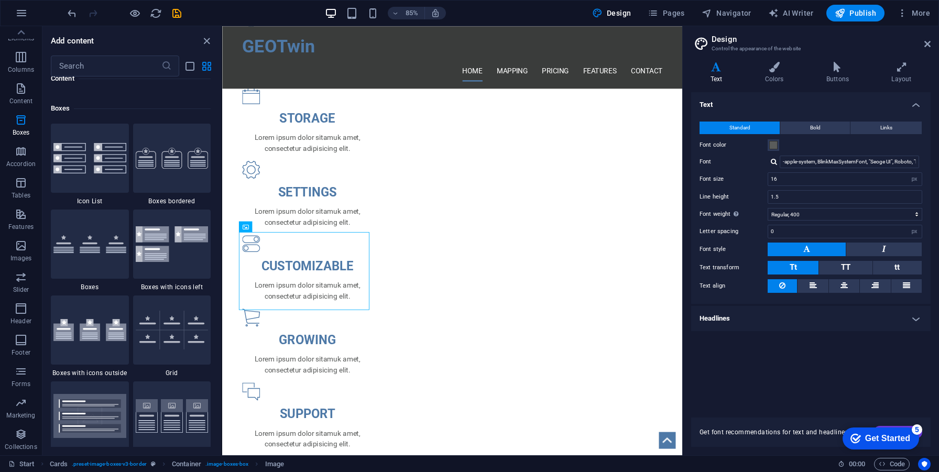
scroll to position [2998, 0]
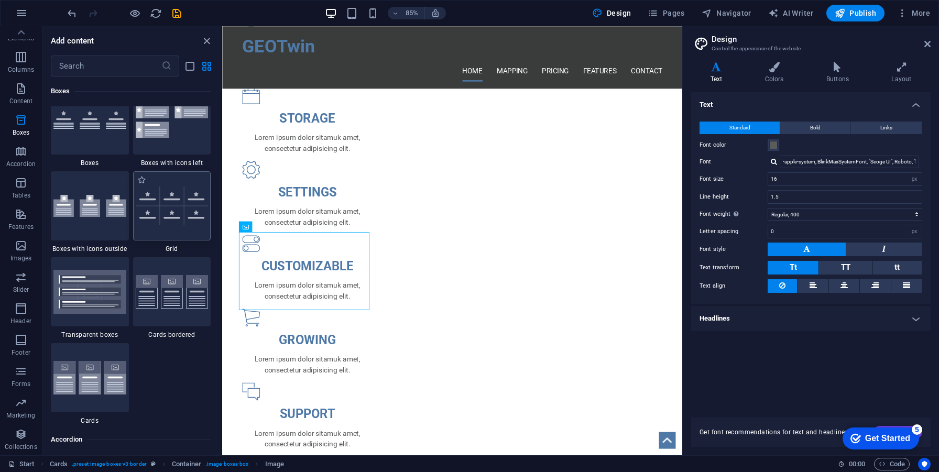
click at [174, 224] on img at bounding box center [172, 206] width 73 height 39
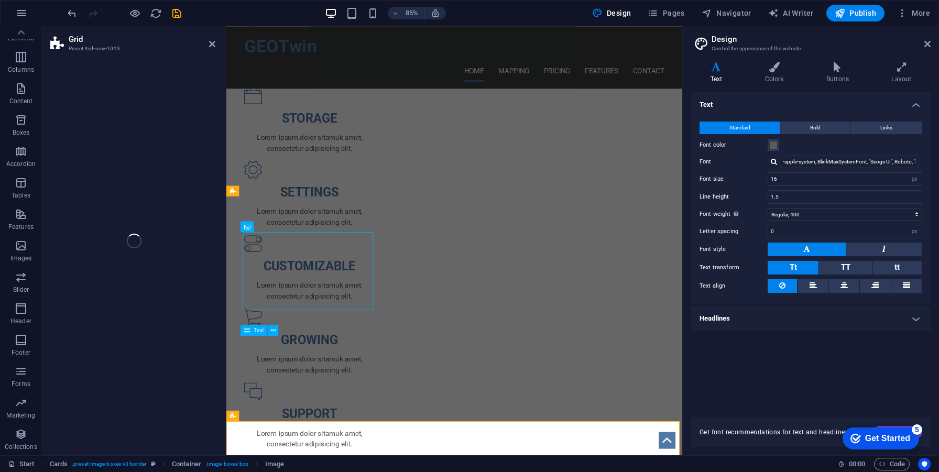
drag, startPoint x: 570, startPoint y: 244, endPoint x: 306, endPoint y: 249, distance: 264.2
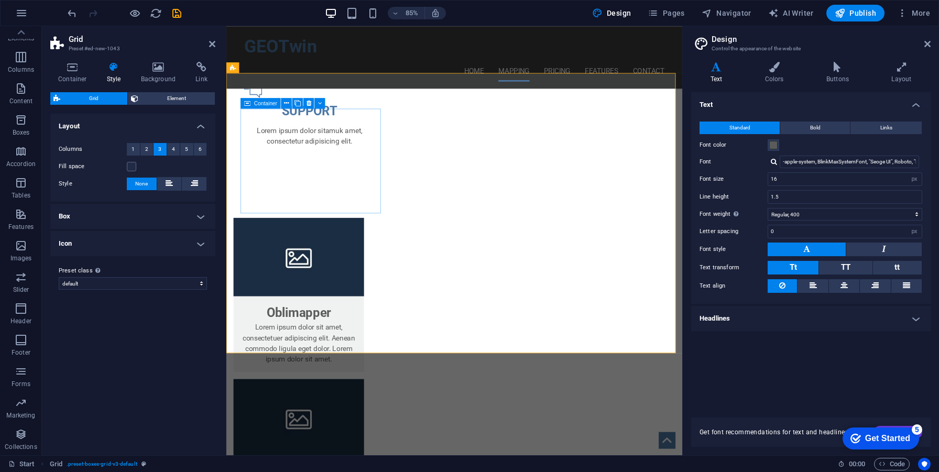
scroll to position [972, 0]
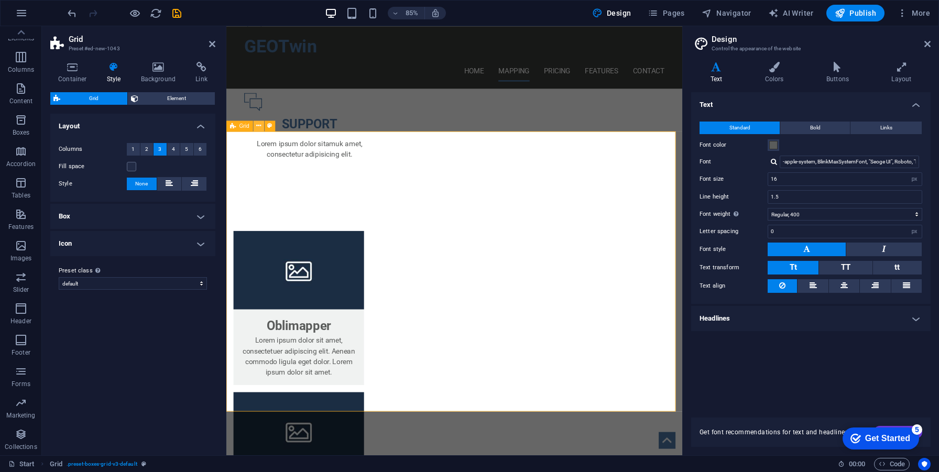
click at [256, 127] on icon at bounding box center [258, 125] width 5 height 9
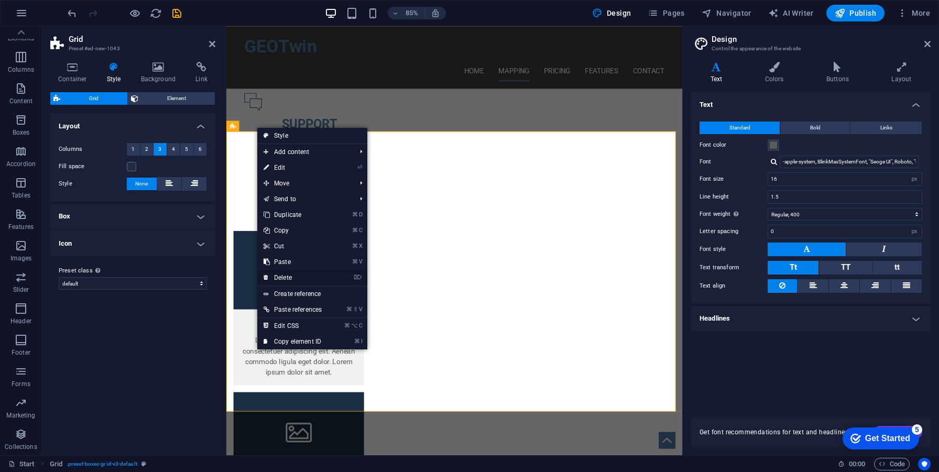
click at [288, 276] on link "⌦ Delete" at bounding box center [292, 278] width 71 height 16
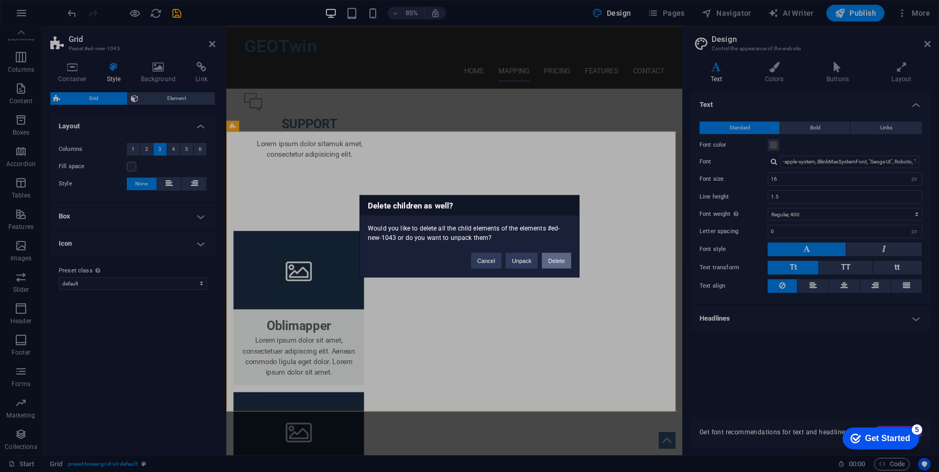
click at [546, 262] on button "Delete" at bounding box center [556, 261] width 29 height 16
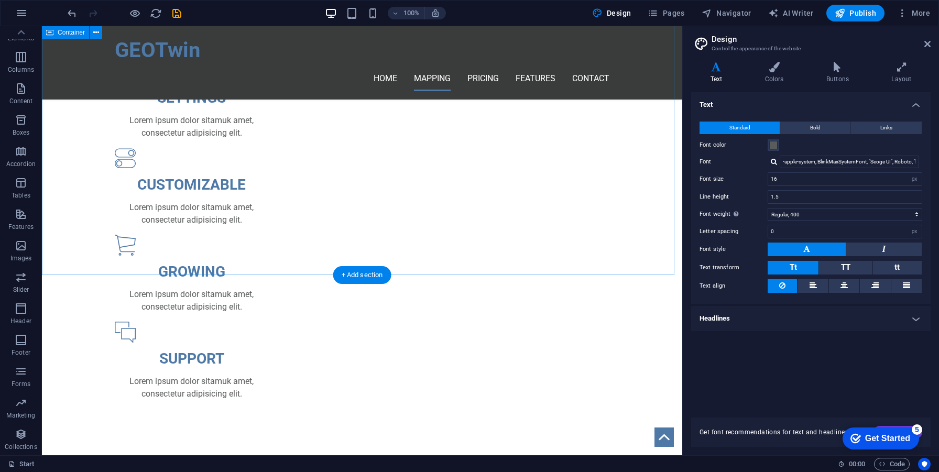
scroll to position [502, 0]
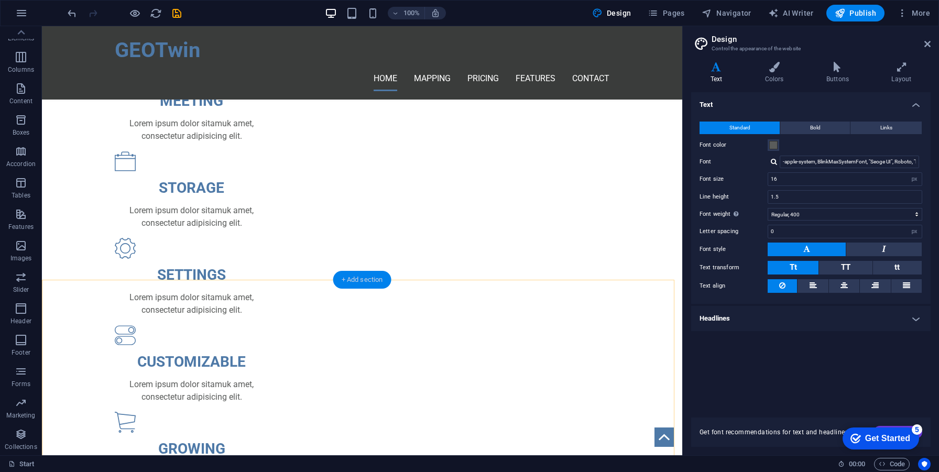
click at [347, 275] on div "+ Add section" at bounding box center [362, 280] width 58 height 18
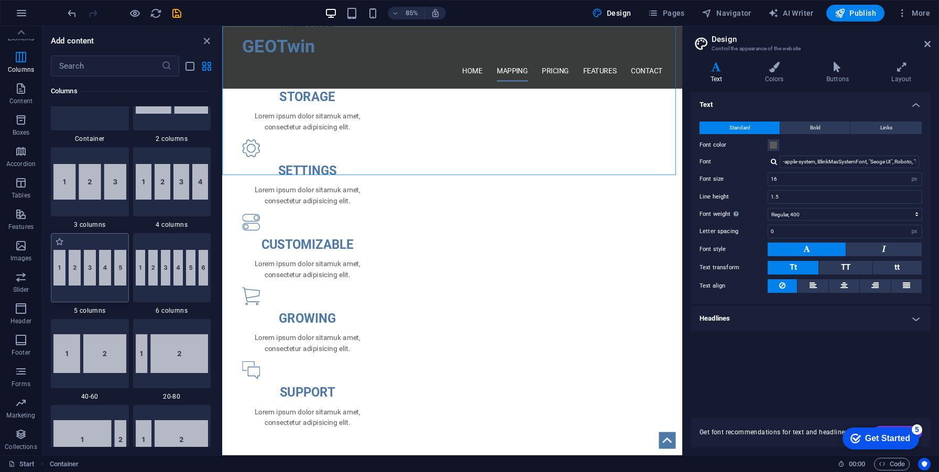
scroll to position [472, 0]
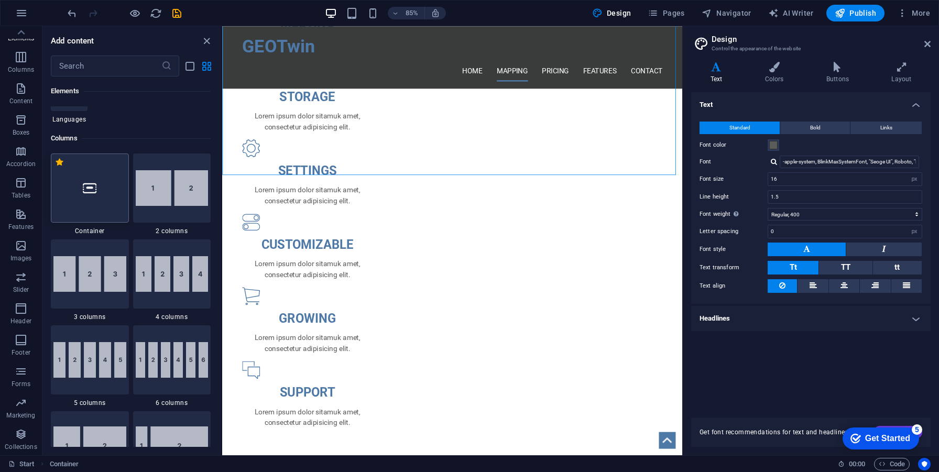
click at [95, 201] on div at bounding box center [90, 188] width 78 height 69
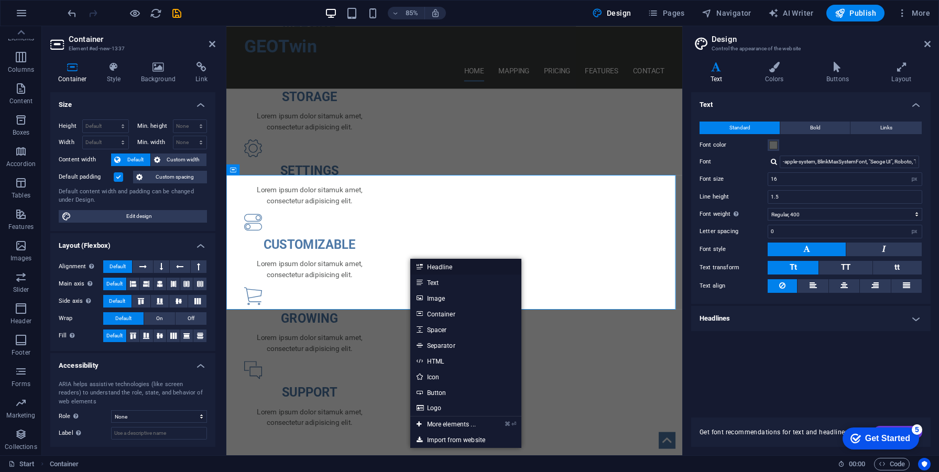
click at [438, 269] on link "Headline" at bounding box center [465, 267] width 111 height 16
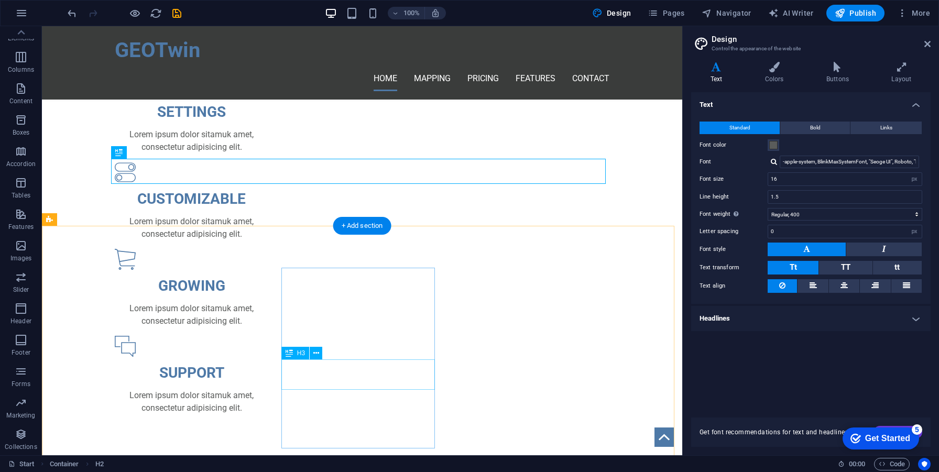
scroll to position [680, 0]
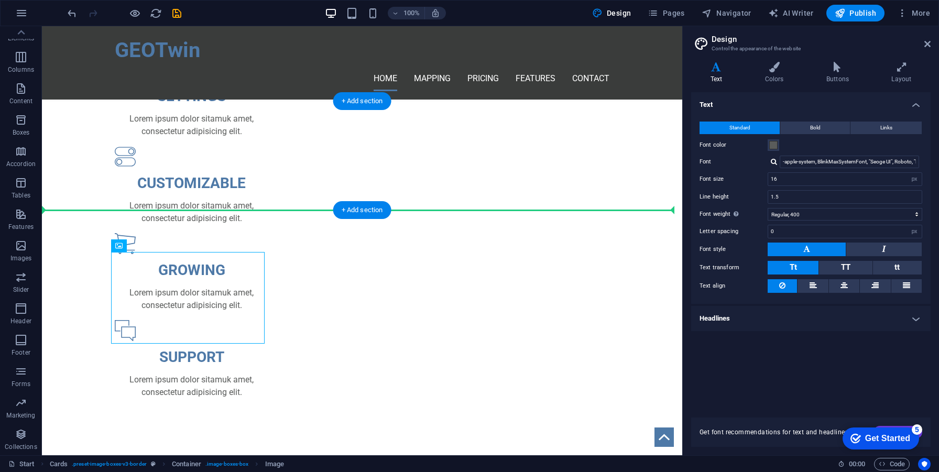
drag, startPoint x: 140, startPoint y: 278, endPoint x: 153, endPoint y: 176, distance: 102.5
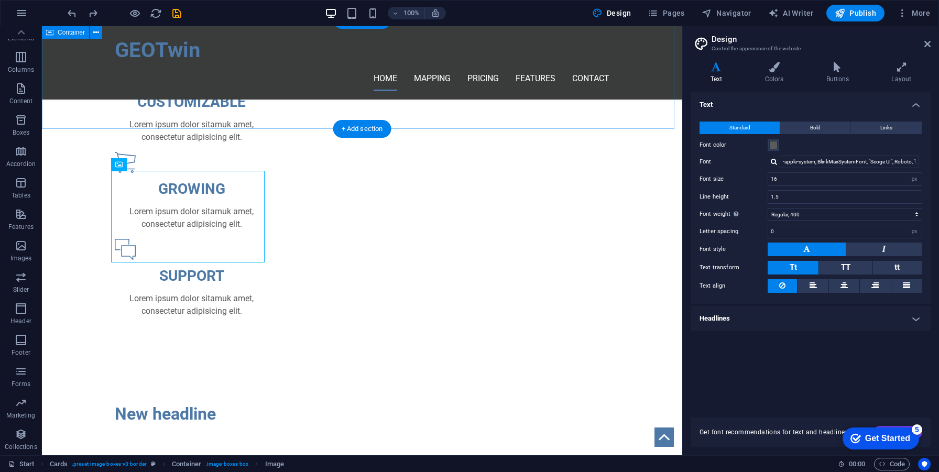
scroll to position [535, 0]
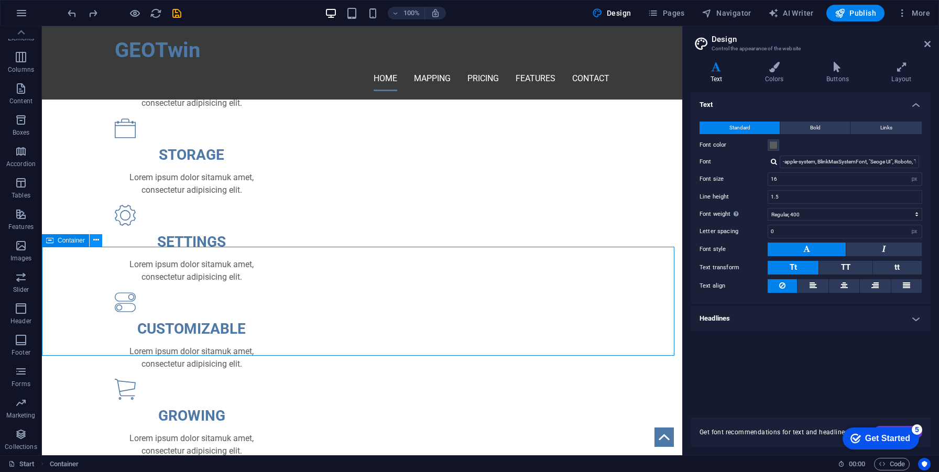
click at [94, 241] on icon at bounding box center [96, 240] width 6 height 11
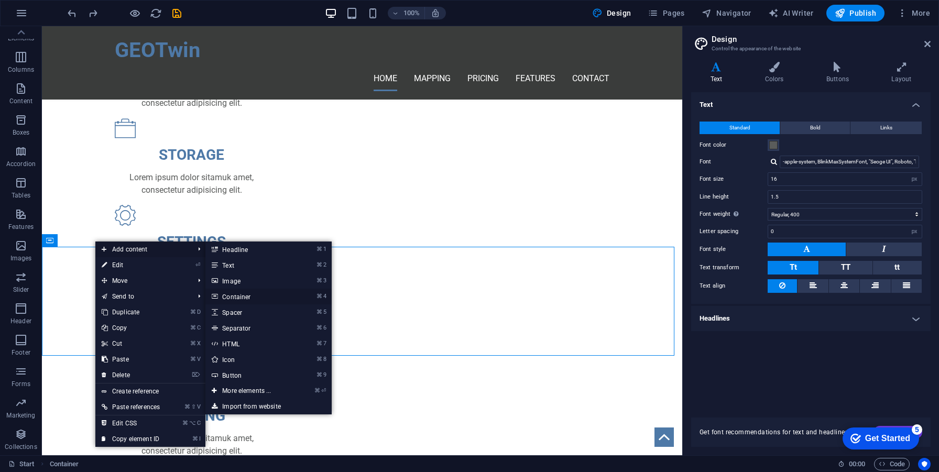
click at [275, 299] on link "⌘ 4 Container" at bounding box center [248, 297] width 86 height 16
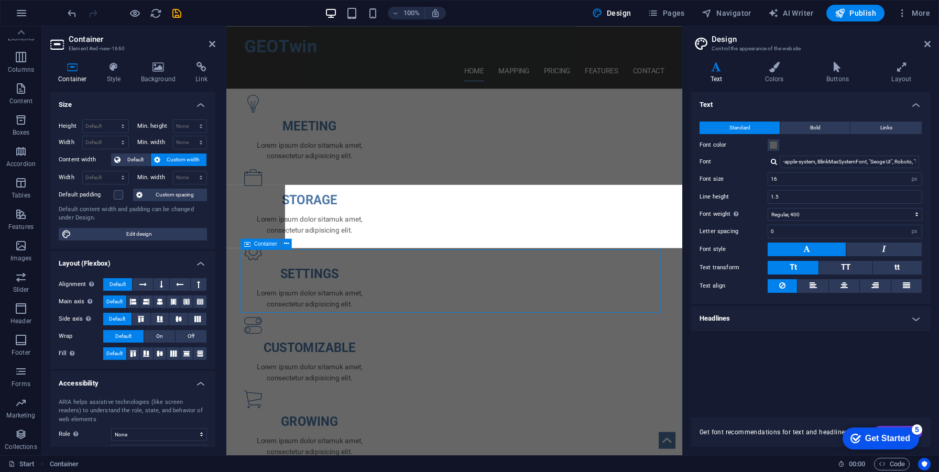
scroll to position [611, 0]
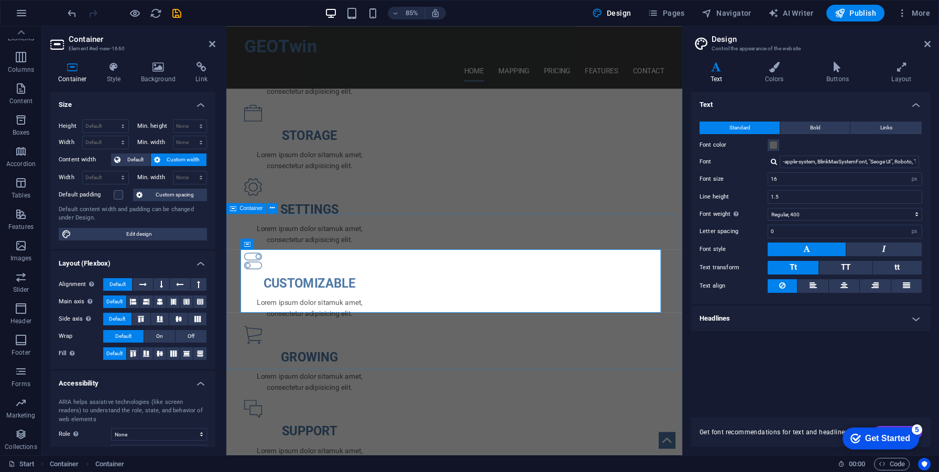
drag, startPoint x: 513, startPoint y: 270, endPoint x: 301, endPoint y: 393, distance: 244.3
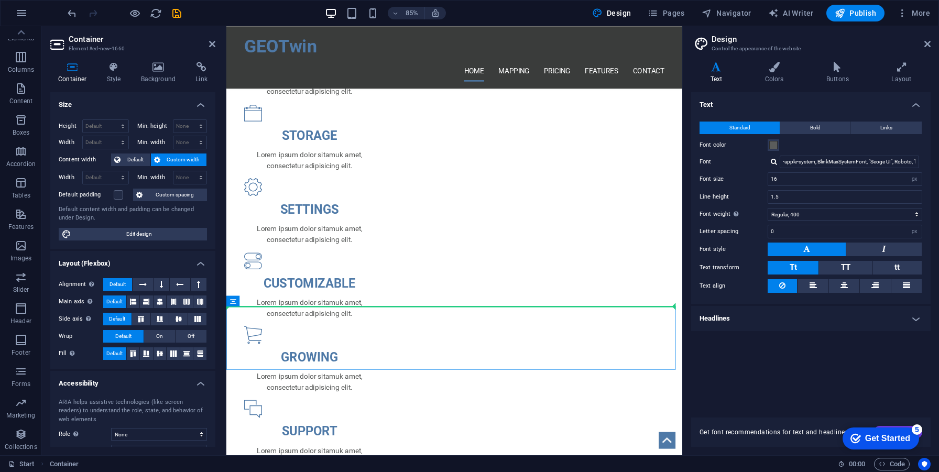
drag, startPoint x: 294, startPoint y: 386, endPoint x: 301, endPoint y: 328, distance: 58.1
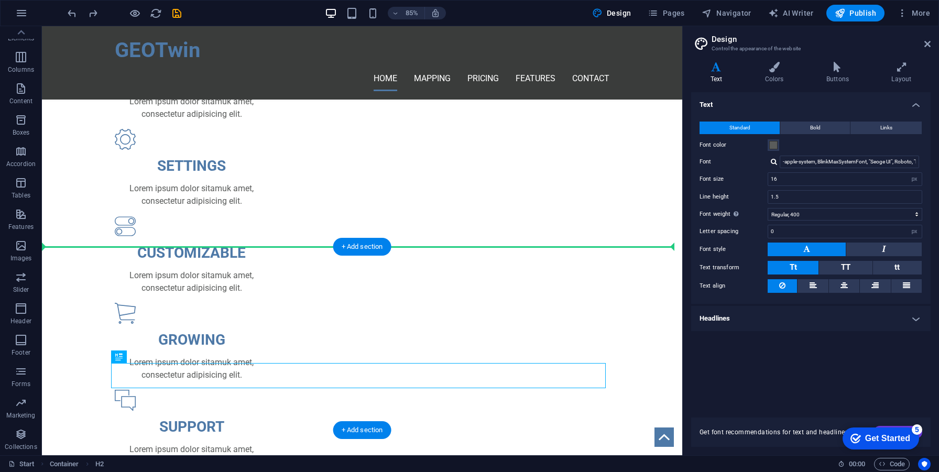
scroll to position [535, 0]
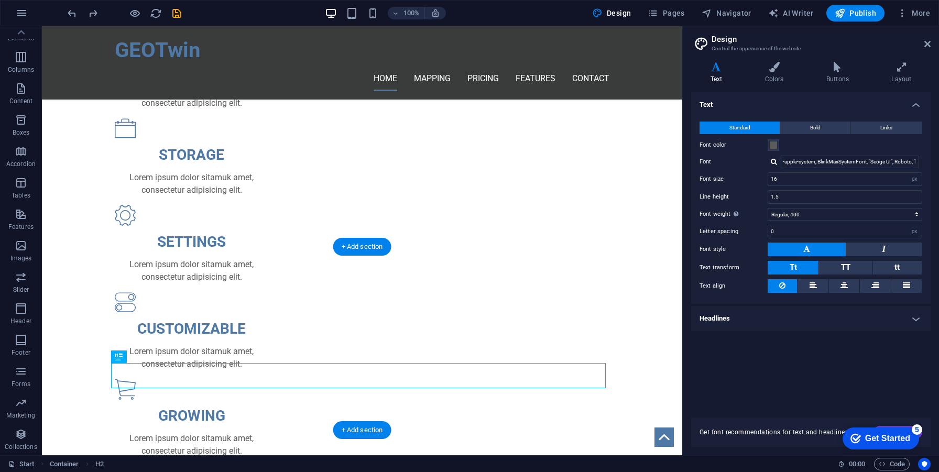
drag, startPoint x: 104, startPoint y: 374, endPoint x: 272, endPoint y: 301, distance: 183.6
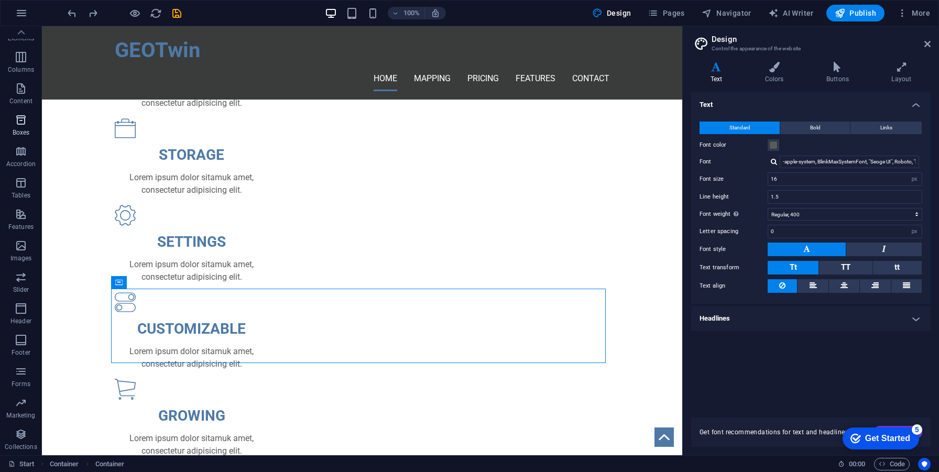
click at [28, 120] on span "Boxes" at bounding box center [21, 126] width 42 height 25
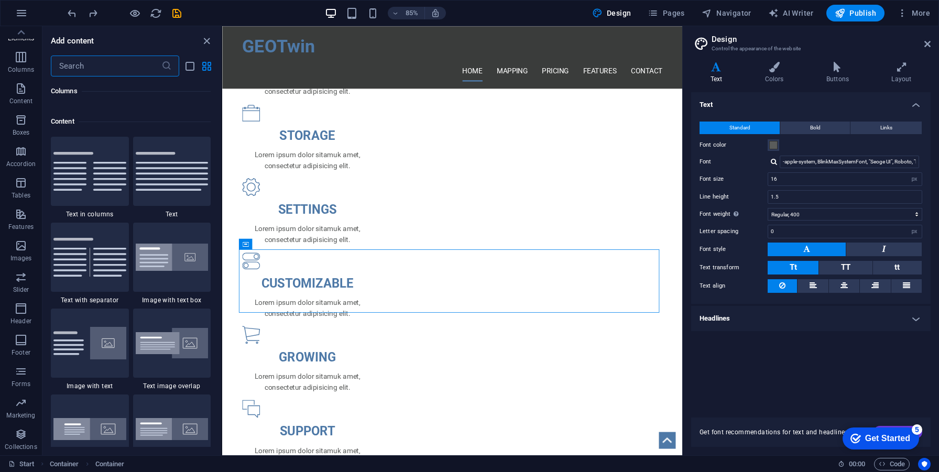
scroll to position [2891, 0]
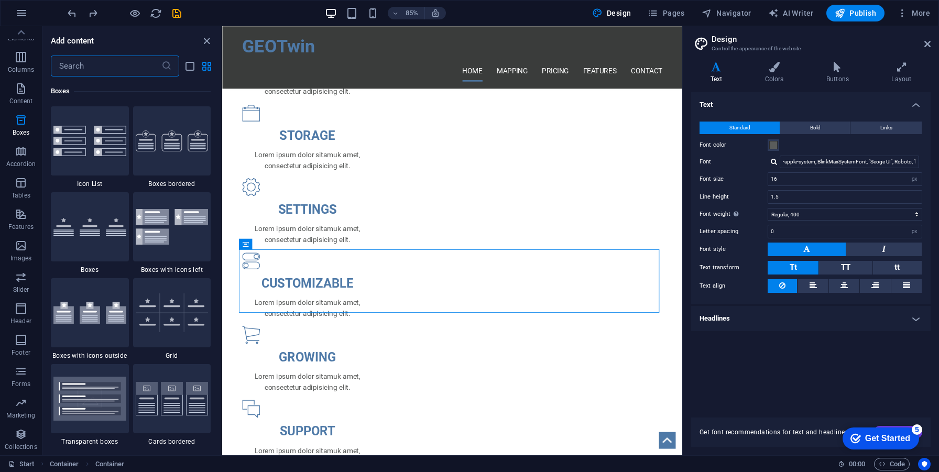
click at [147, 175] on div at bounding box center [172, 140] width 78 height 69
click at [222, 336] on div "Drag here to replace the existing content. Press “Ctrl” if you want to create a…" at bounding box center [452, 240] width 460 height 429
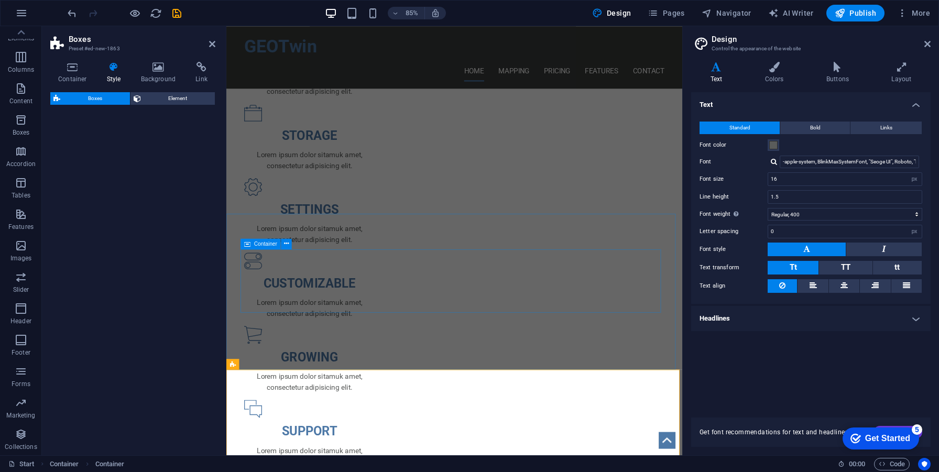
drag, startPoint x: 374, startPoint y: 346, endPoint x: 377, endPoint y: 338, distance: 8.8
select select "rem"
select select "preset-boxes-v3-border"
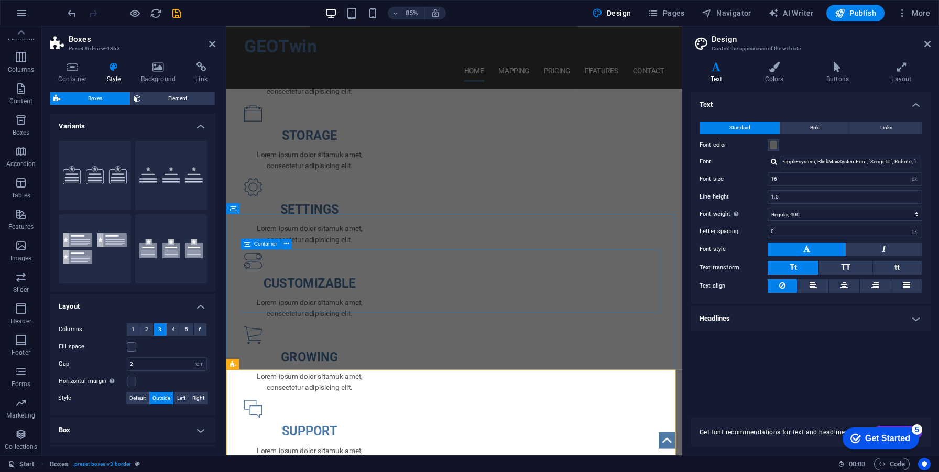
drag, startPoint x: 318, startPoint y: 204, endPoint x: 443, endPoint y: 318, distance: 169.2
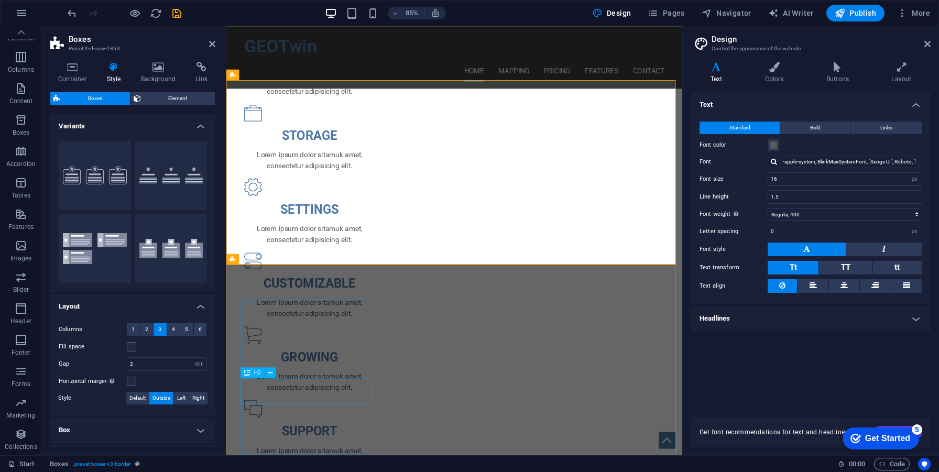
scroll to position [951, 0]
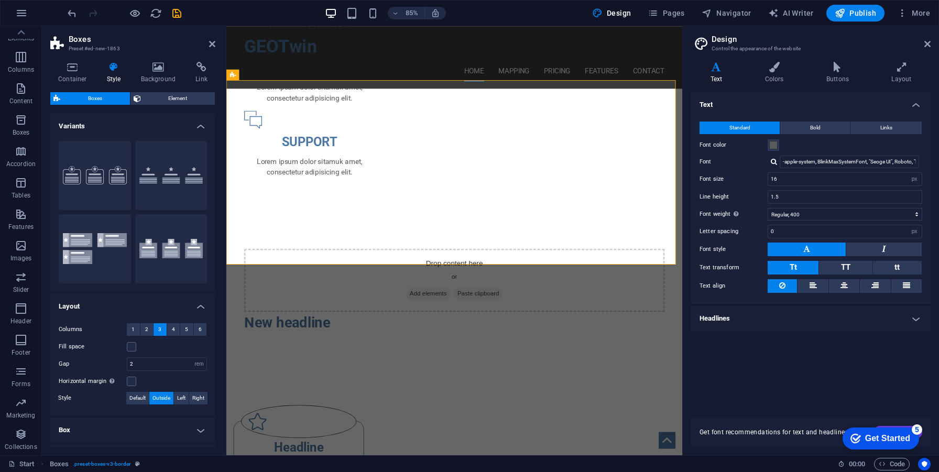
click at [208, 45] on header "Boxes Preset #ed-new-1863" at bounding box center [132, 39] width 165 height 27
click at [259, 75] on button at bounding box center [263, 74] width 10 height 10
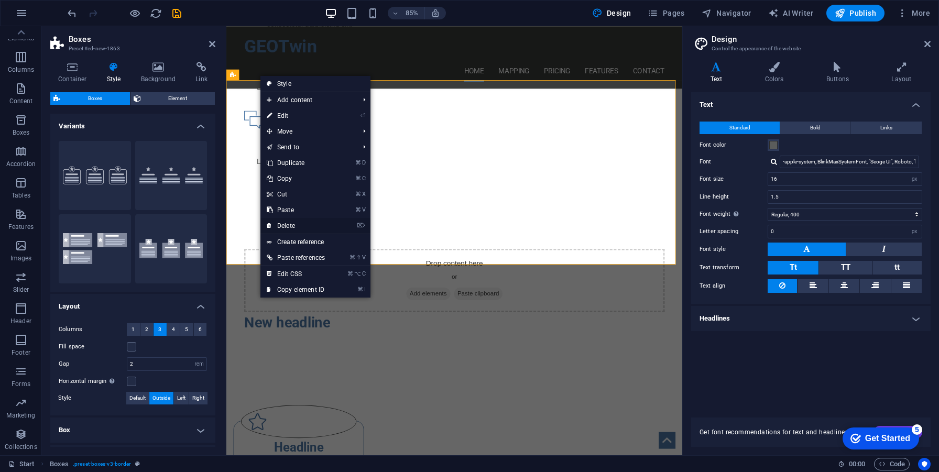
click at [299, 224] on link "⌦ Delete" at bounding box center [296, 226] width 71 height 16
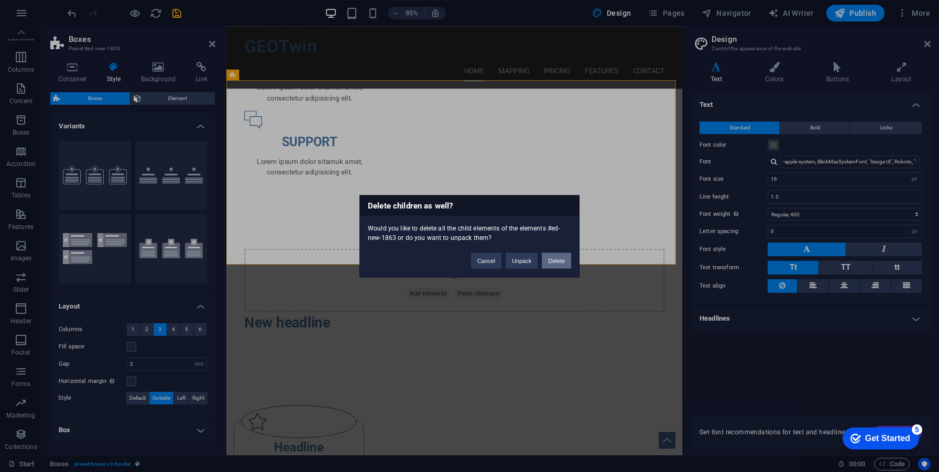
click at [561, 265] on button "Delete" at bounding box center [556, 261] width 29 height 16
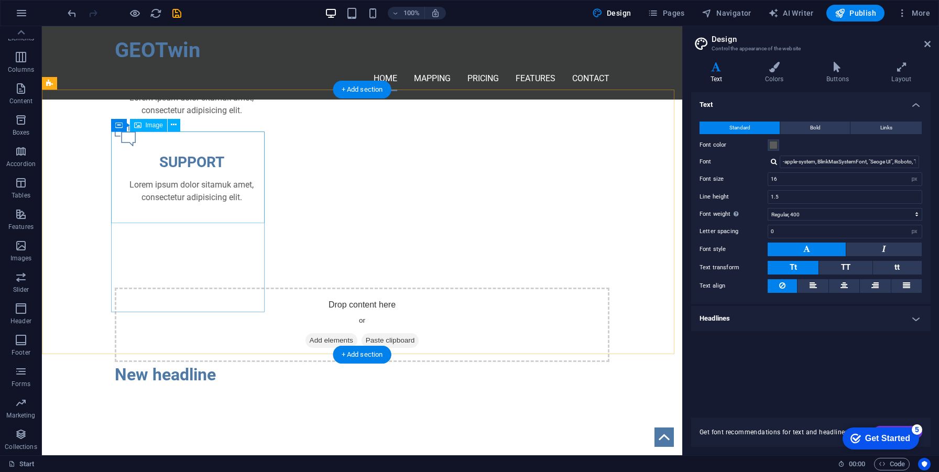
scroll to position [760, 0]
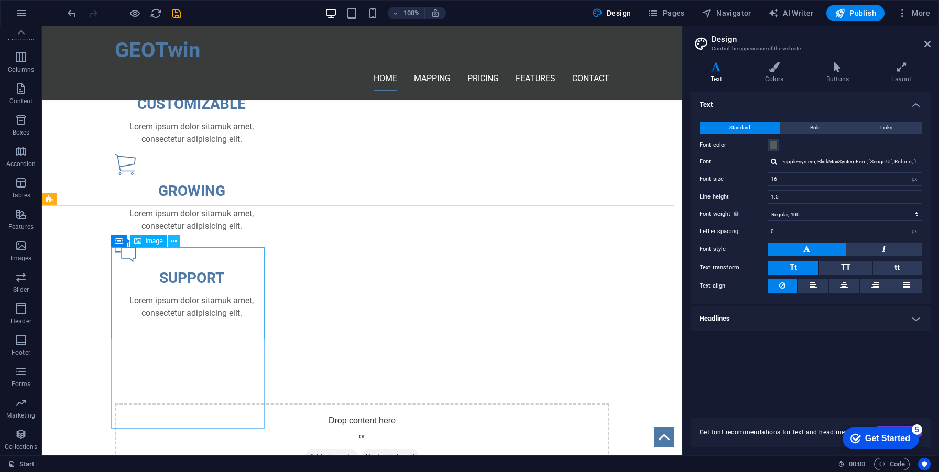
click at [171, 238] on icon at bounding box center [174, 241] width 6 height 11
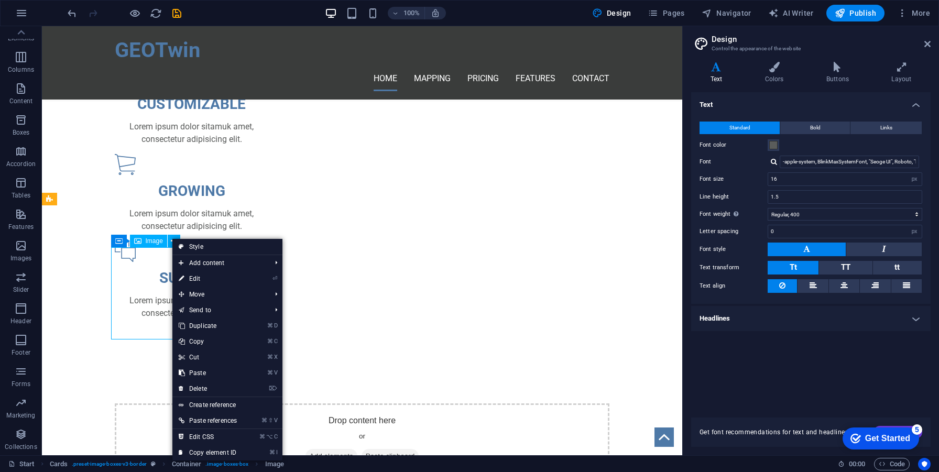
click at [131, 238] on div "Image" at bounding box center [148, 241] width 37 height 13
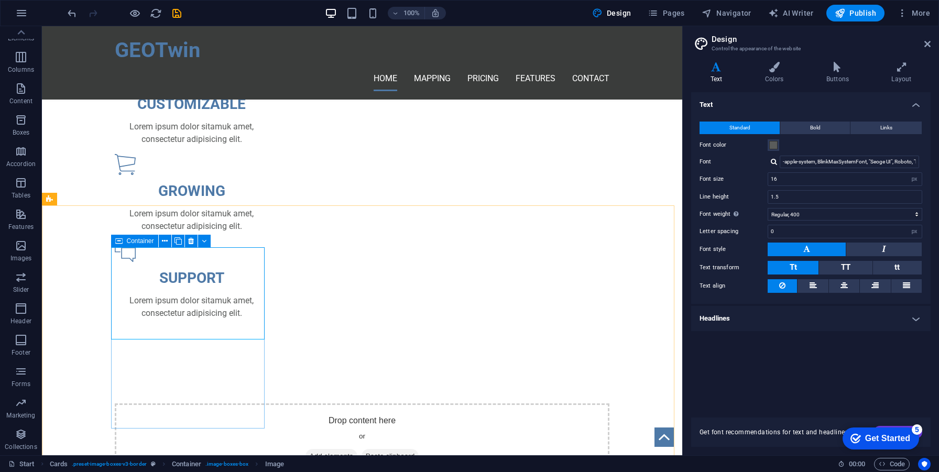
click at [121, 241] on icon at bounding box center [118, 241] width 7 height 13
click at [162, 239] on icon at bounding box center [165, 241] width 6 height 11
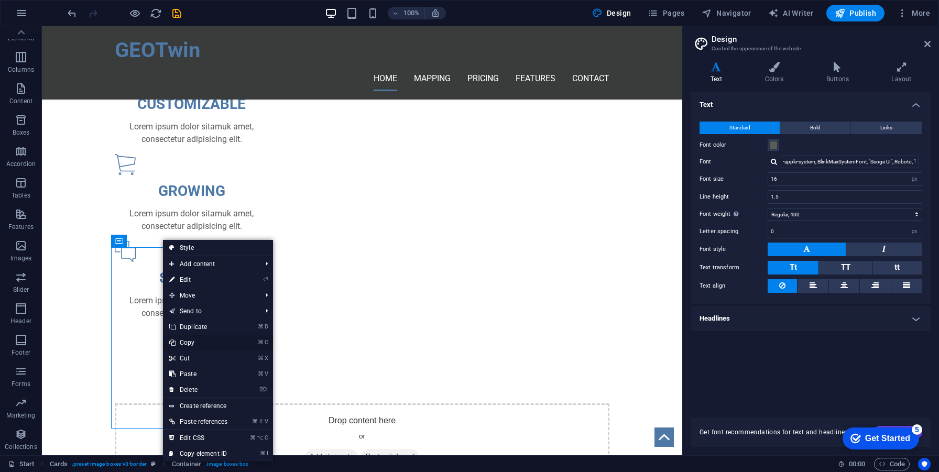
click at [205, 341] on link "⌘ C Copy" at bounding box center [198, 343] width 71 height 16
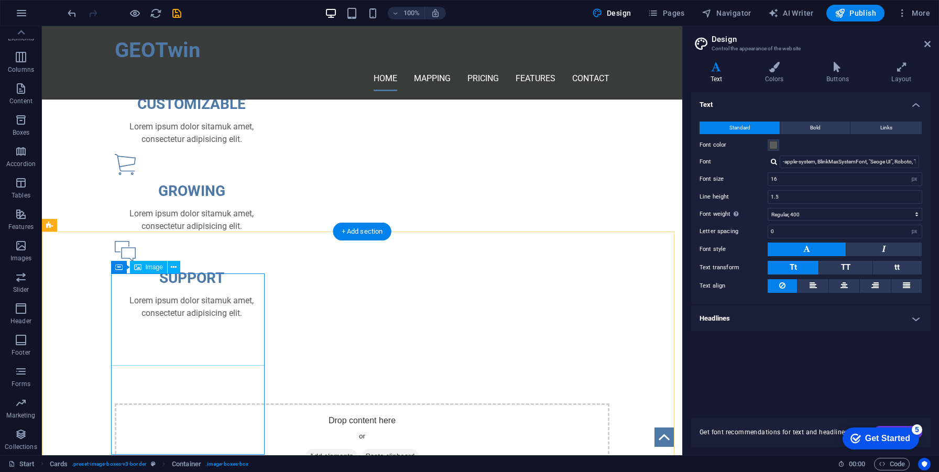
scroll to position [533, 0]
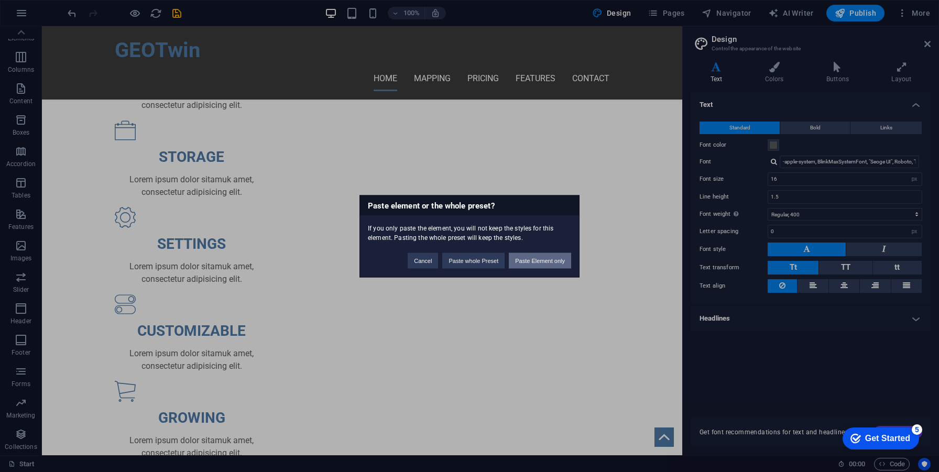
click at [550, 265] on button "Paste Element only" at bounding box center [540, 261] width 62 height 16
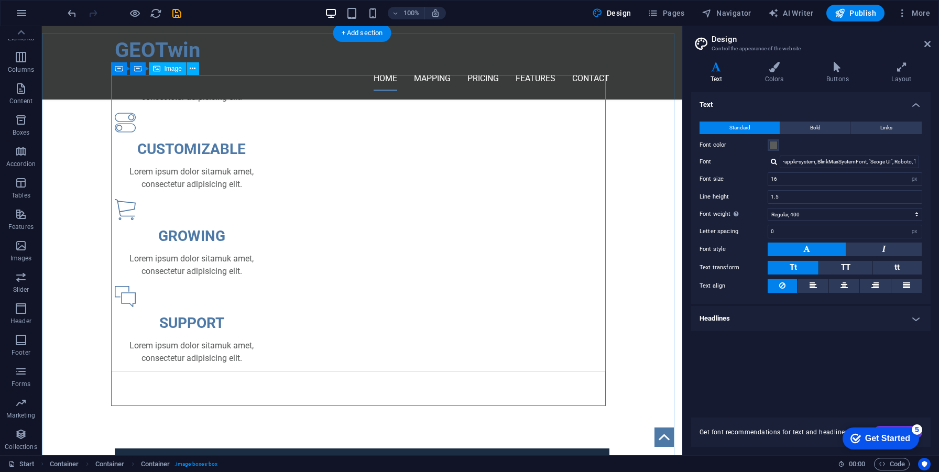
scroll to position [714, 0]
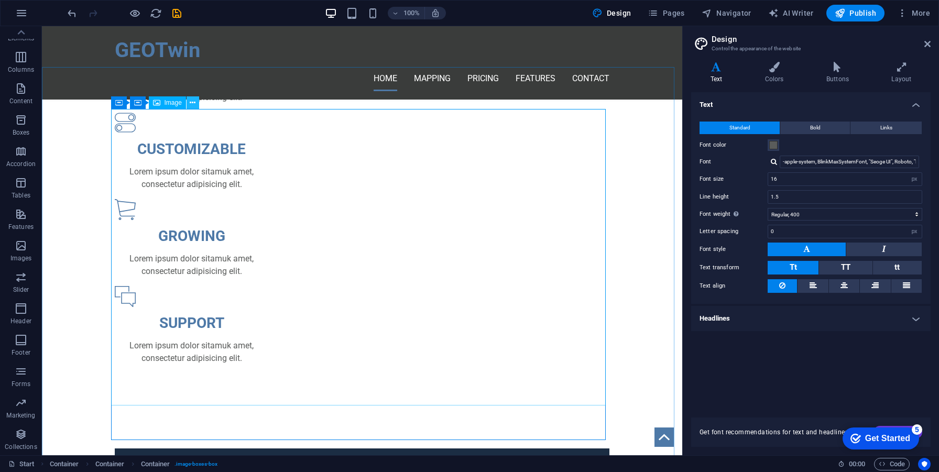
click at [189, 101] on button at bounding box center [193, 102] width 13 height 13
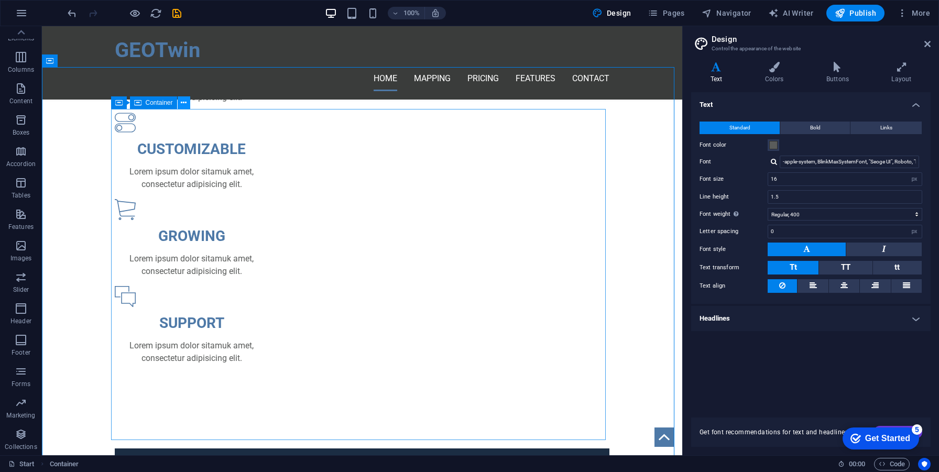
click at [189, 101] on button at bounding box center [184, 102] width 13 height 13
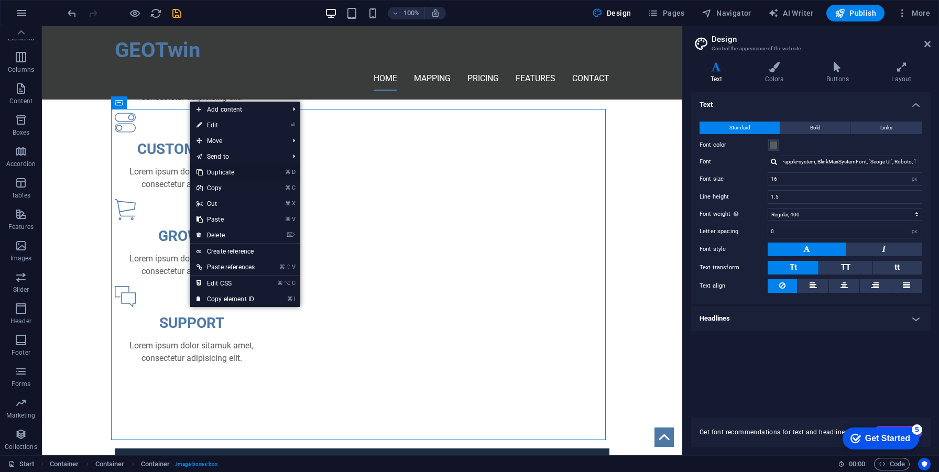
click at [234, 178] on link "⌘ D Duplicate" at bounding box center [225, 173] width 71 height 16
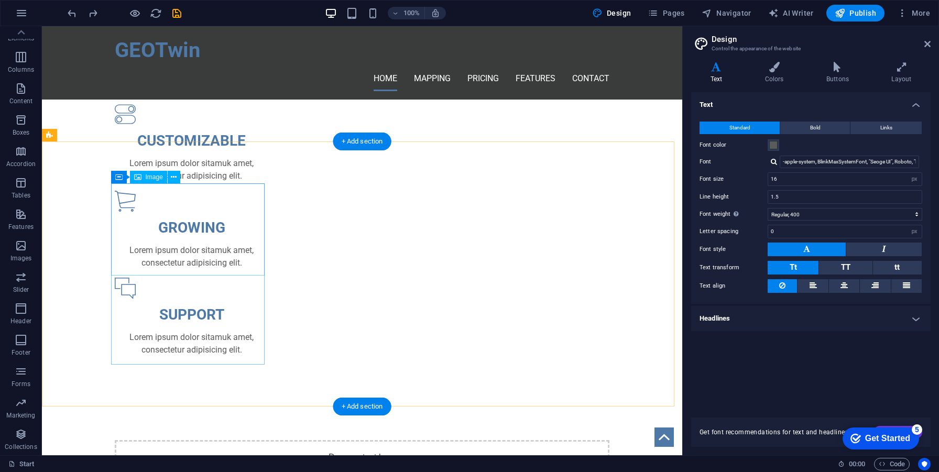
scroll to position [722, 0]
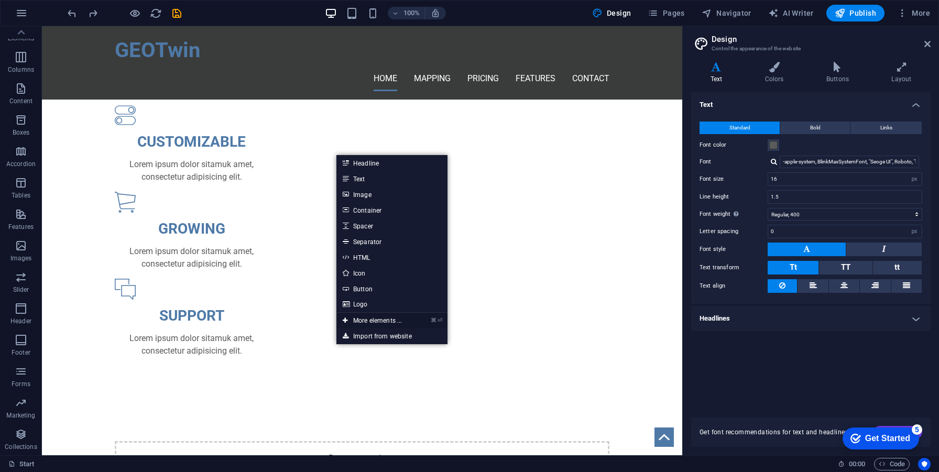
click at [396, 324] on link "⌘ ⏎ More elements ..." at bounding box center [373, 321] width 72 height 16
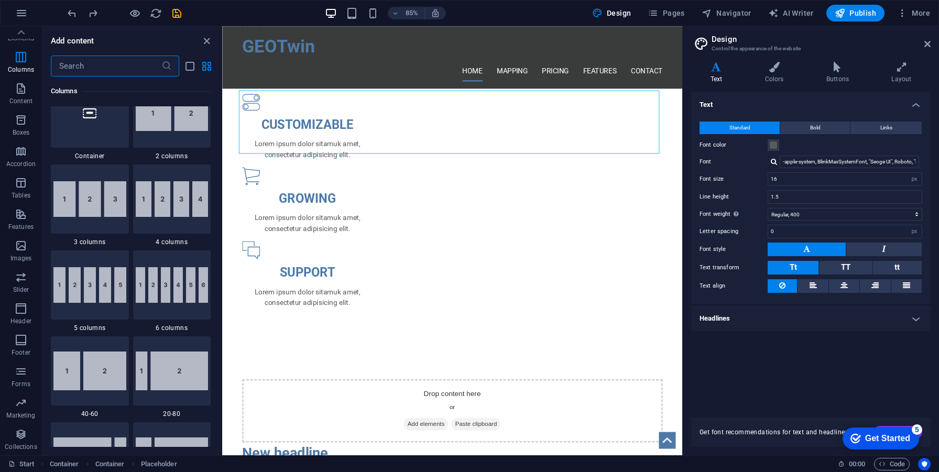
scroll to position [546, 0]
click at [113, 215] on img at bounding box center [89, 200] width 73 height 36
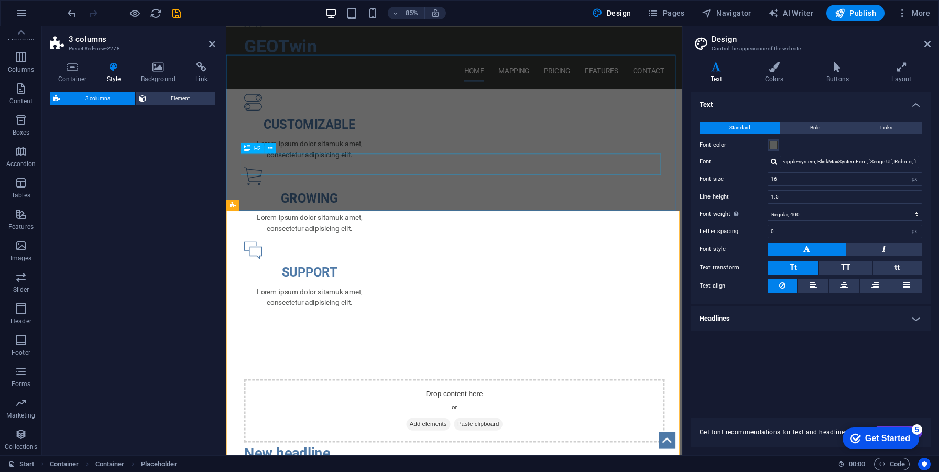
select select "rem"
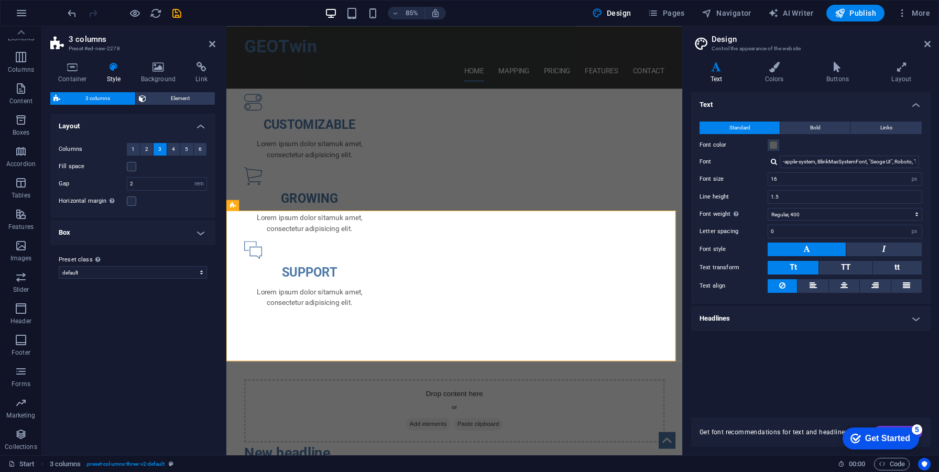
click at [215, 43] on aside "3 columns Preset #ed-new-2278 Container Style Background Link Size Height Defau…" at bounding box center [134, 240] width 185 height 429
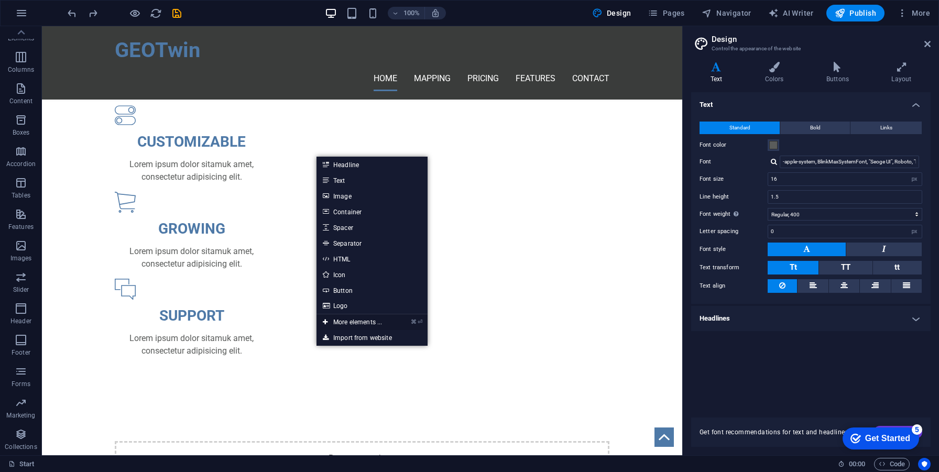
click at [376, 326] on link "⌘ ⏎ More elements ..." at bounding box center [353, 323] width 72 height 16
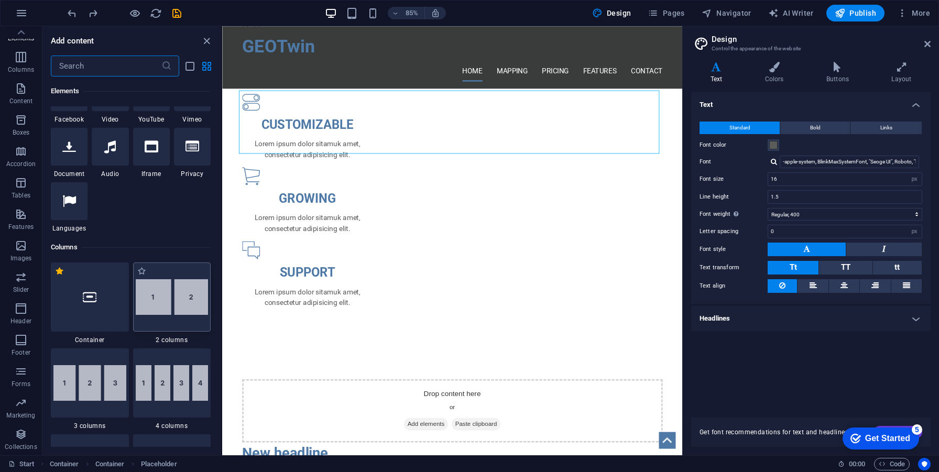
scroll to position [364, 0]
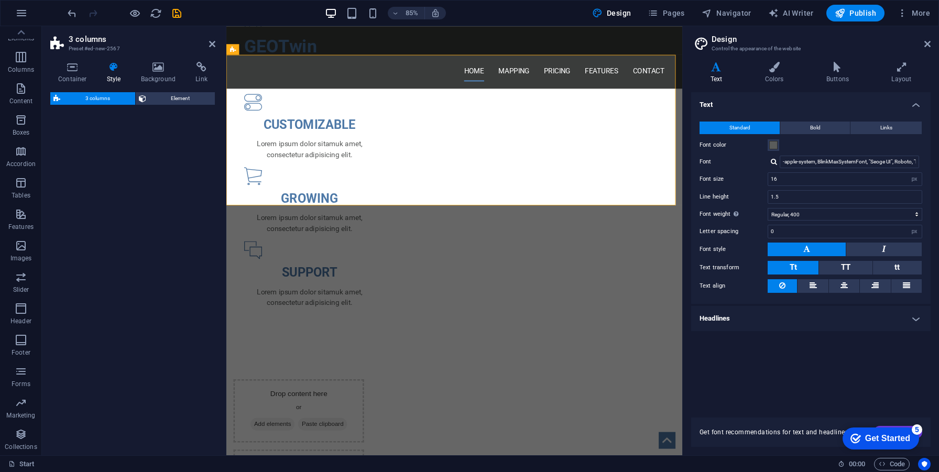
select select "rem"
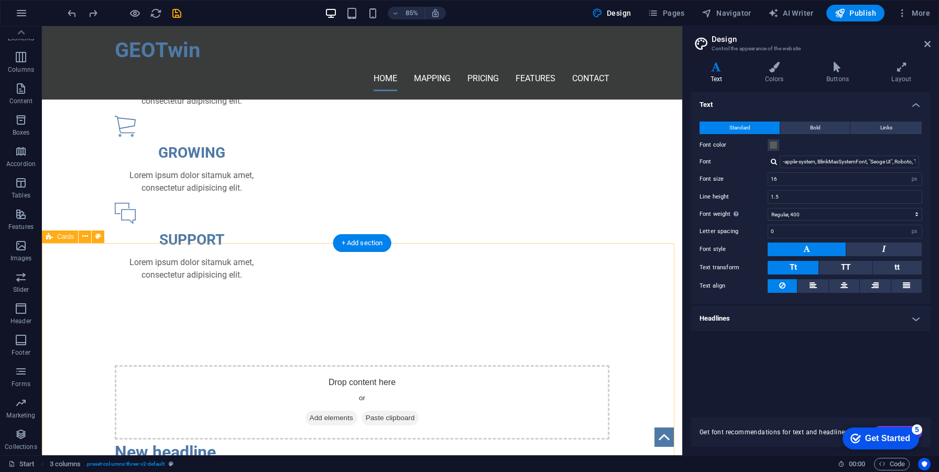
scroll to position [722, 0]
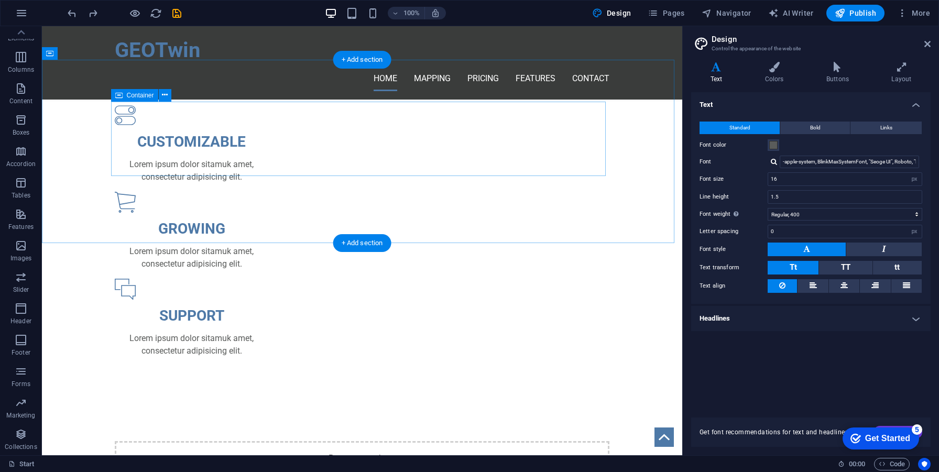
click at [259, 441] on div "Drop content here or Add elements Paste clipboard" at bounding box center [362, 478] width 495 height 74
click at [167, 96] on icon at bounding box center [165, 95] width 6 height 11
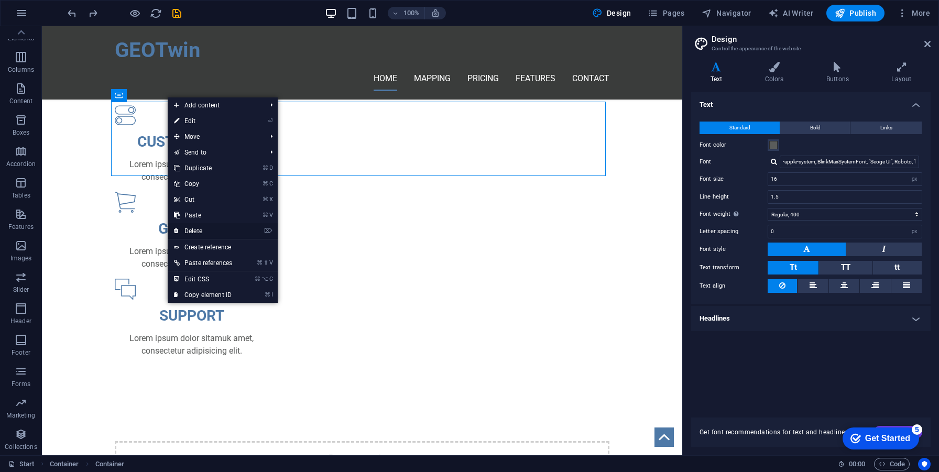
click at [212, 233] on link "⌦ Delete" at bounding box center [203, 231] width 71 height 16
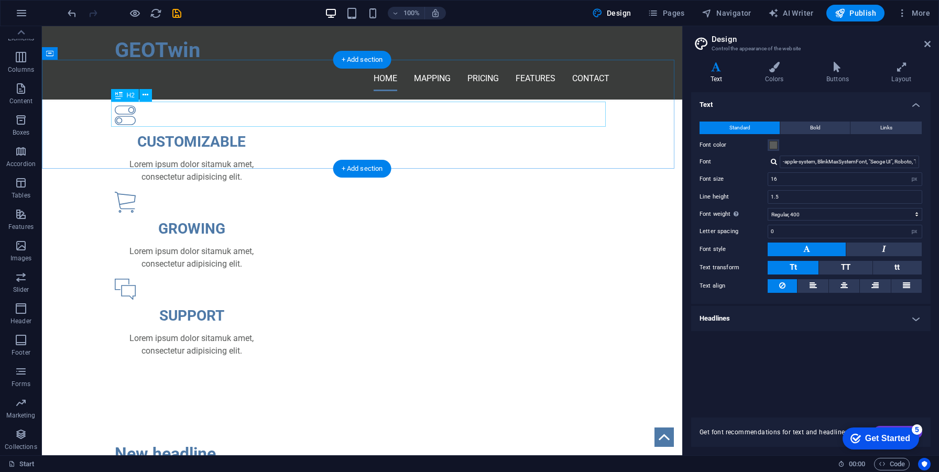
click at [168, 441] on div "New headline" at bounding box center [362, 453] width 495 height 25
click at [149, 96] on button at bounding box center [145, 95] width 13 height 13
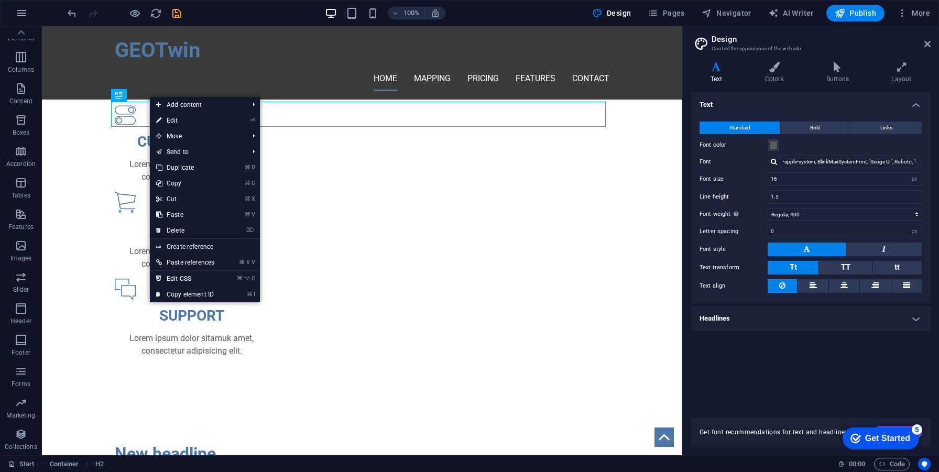
click at [191, 235] on link "⌦ Delete" at bounding box center [185, 231] width 71 height 16
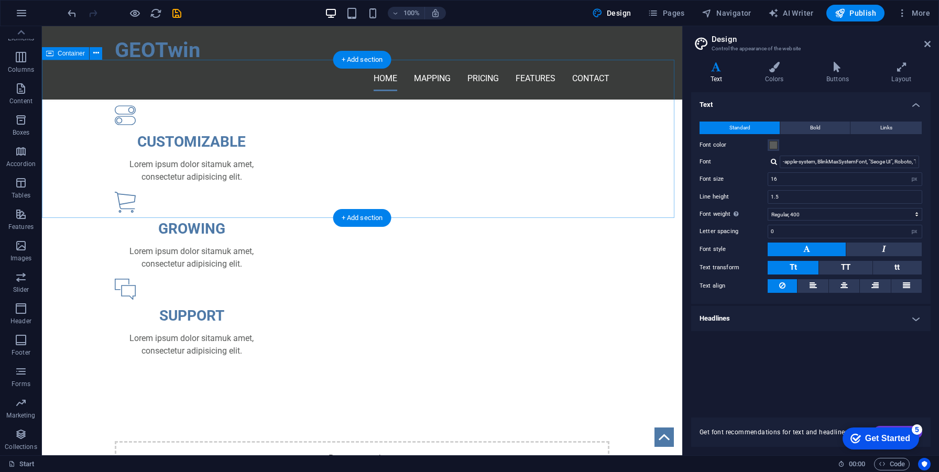
click at [218, 441] on div "Drop content here or Add elements Paste clipboard" at bounding box center [362, 478] width 495 height 74
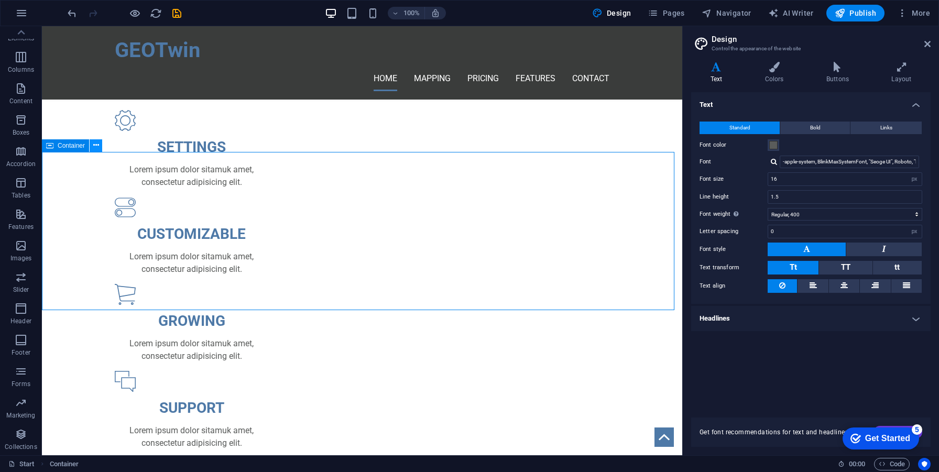
click at [94, 147] on icon at bounding box center [96, 145] width 6 height 11
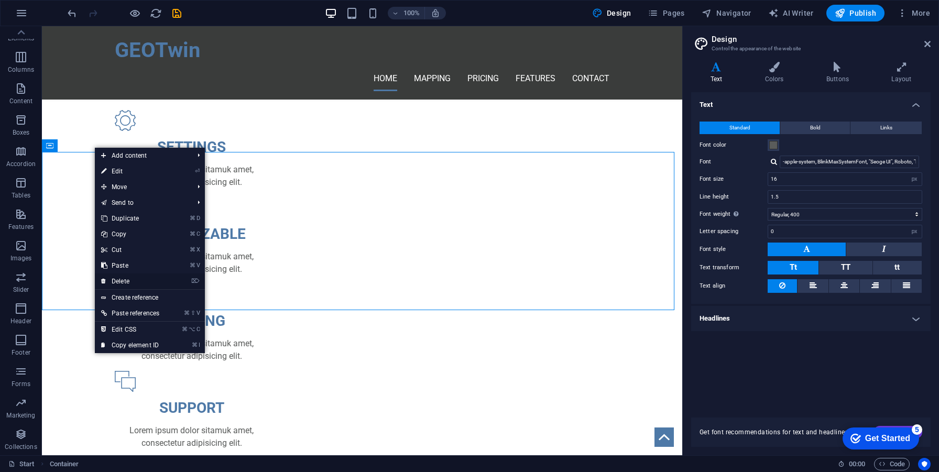
click at [129, 281] on link "⌦ Delete" at bounding box center [130, 282] width 71 height 16
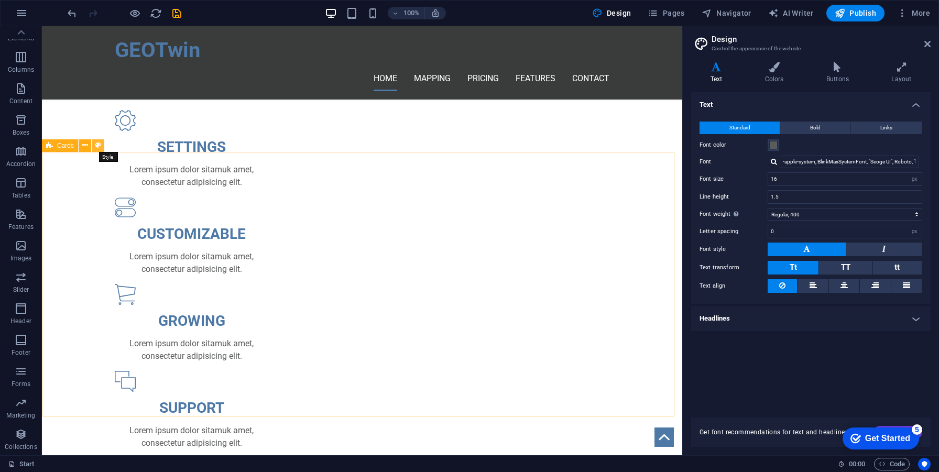
select select "rem"
select select "px"
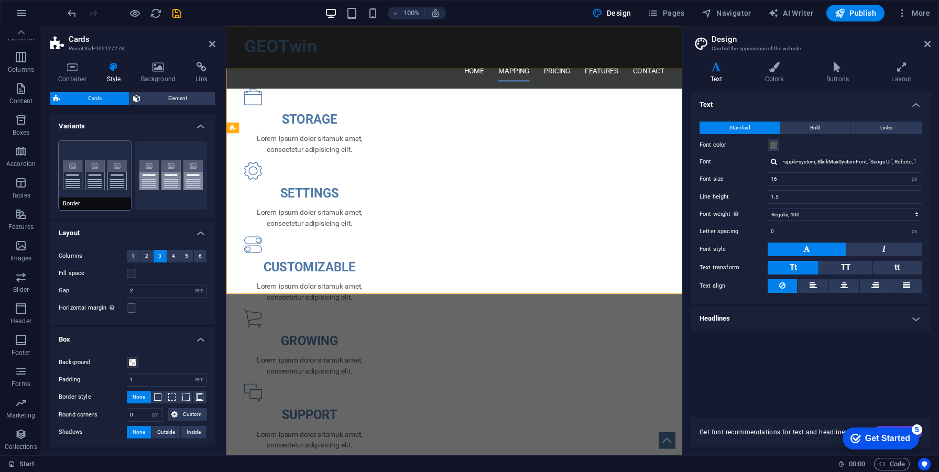
scroll to position [706, 0]
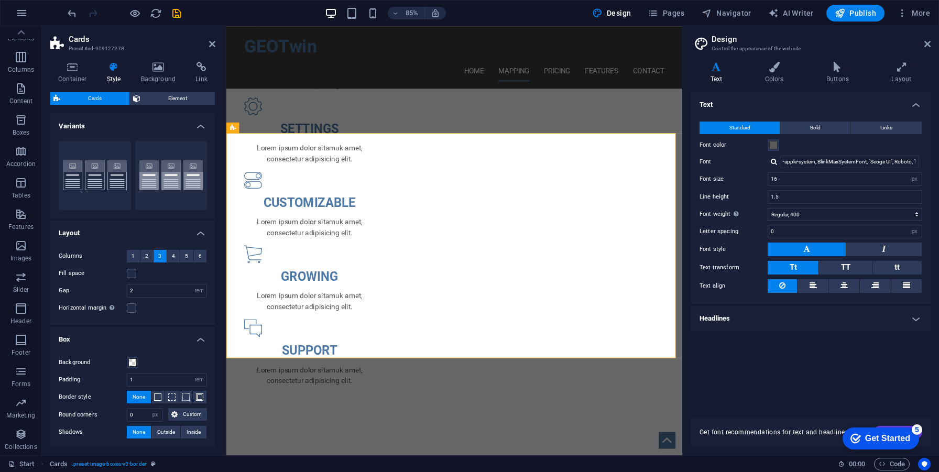
click at [214, 53] on div "Container Style Background Link Size Height Default px rem % vh vw Min. height …" at bounding box center [133, 254] width 182 height 402
click at [214, 49] on header "Cards Preset #ed-909127278" at bounding box center [132, 39] width 165 height 27
click at [128, 279] on div "Columns 1 2 3 4 5 6 Fill space Gap 2 px rem % vw vh Horizontal margin Only if t…" at bounding box center [132, 282] width 169 height 85
click at [128, 275] on label at bounding box center [131, 273] width 9 height 9
click at [0, 0] on input "Fill space" at bounding box center [0, 0] width 0 height 0
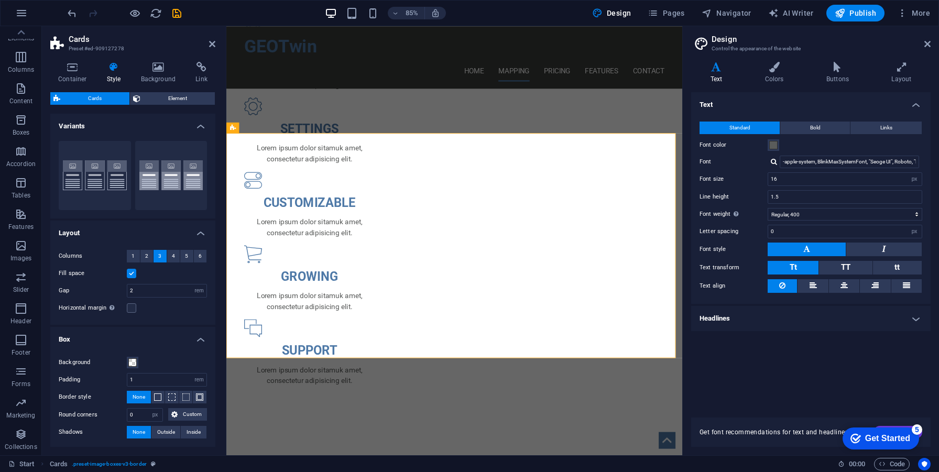
click at [130, 273] on label at bounding box center [131, 273] width 9 height 9
click at [0, 0] on input "Fill space" at bounding box center [0, 0] width 0 height 0
click at [135, 306] on label at bounding box center [131, 308] width 9 height 9
click at [0, 0] on input "Horizontal margin Only if the containers "Content width" is not set to "Default"" at bounding box center [0, 0] width 0 height 0
click at [134, 308] on label at bounding box center [131, 308] width 9 height 9
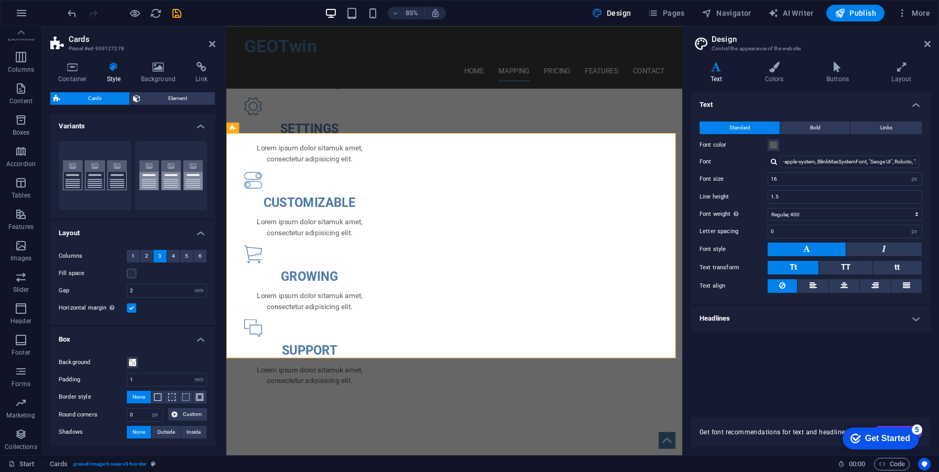
click at [0, 0] on input "Horizontal margin Only if the containers "Content width" is not set to "Default"" at bounding box center [0, 0] width 0 height 0
click at [172, 104] on span "Element" at bounding box center [178, 98] width 68 height 13
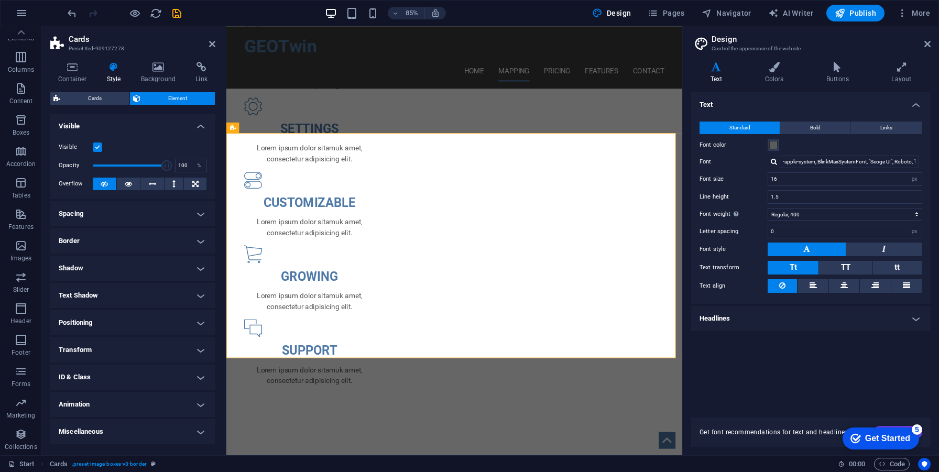
click at [120, 220] on h4 "Spacing" at bounding box center [132, 213] width 165 height 25
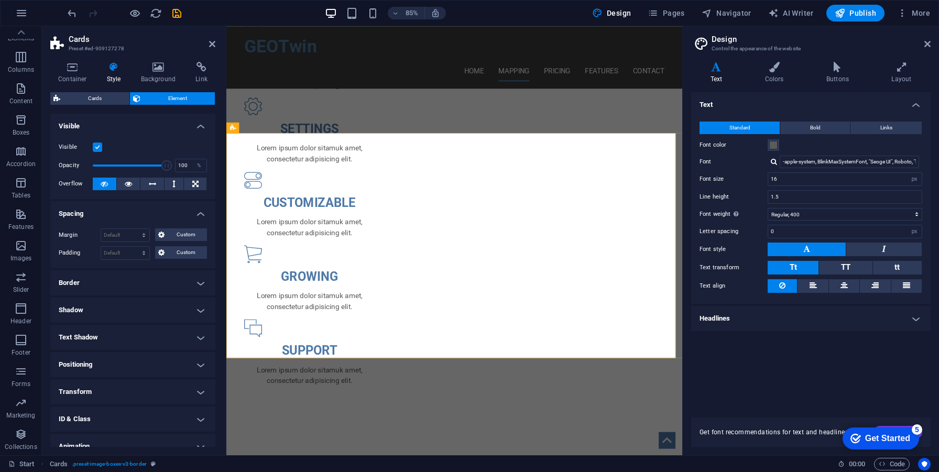
click at [120, 219] on h4 "Spacing" at bounding box center [132, 210] width 165 height 19
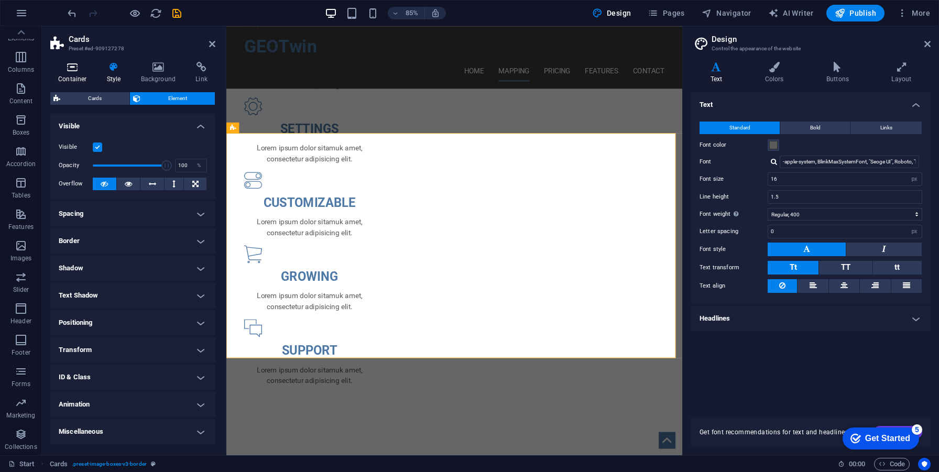
click at [82, 83] on h4 "Container" at bounding box center [74, 73] width 49 height 22
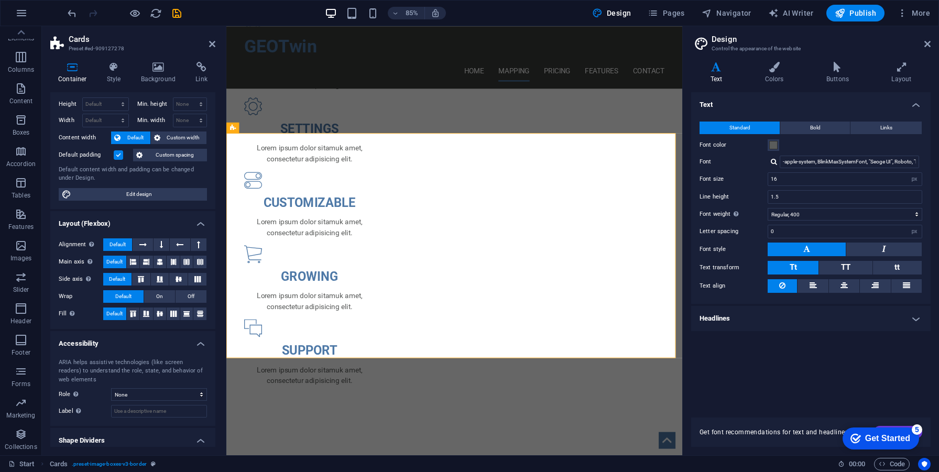
scroll to position [0, 0]
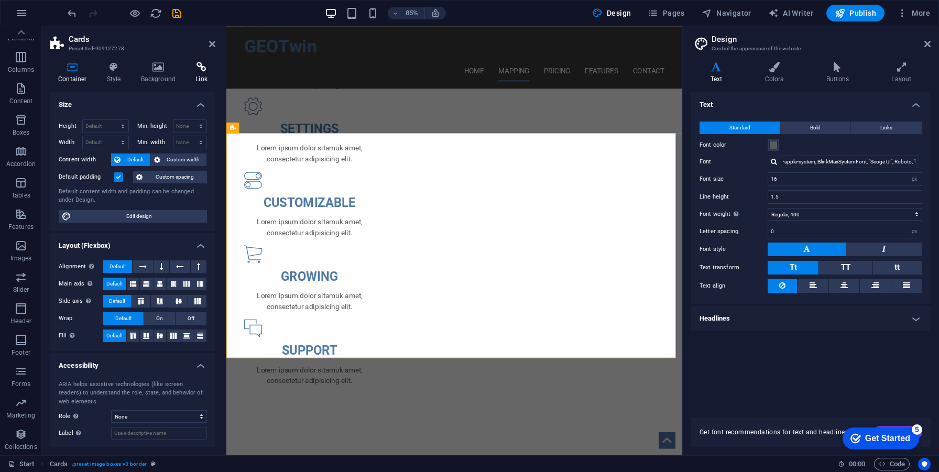
click at [191, 66] on icon at bounding box center [202, 67] width 28 height 10
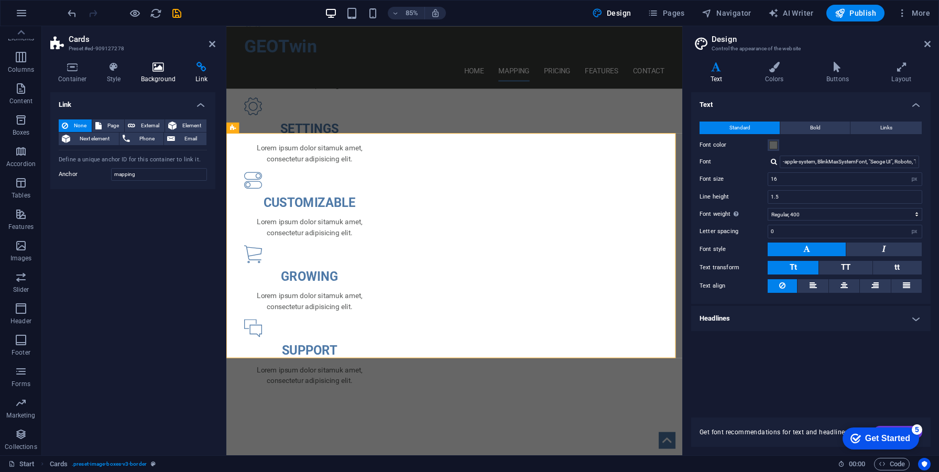
click at [169, 72] on icon at bounding box center [158, 67] width 51 height 10
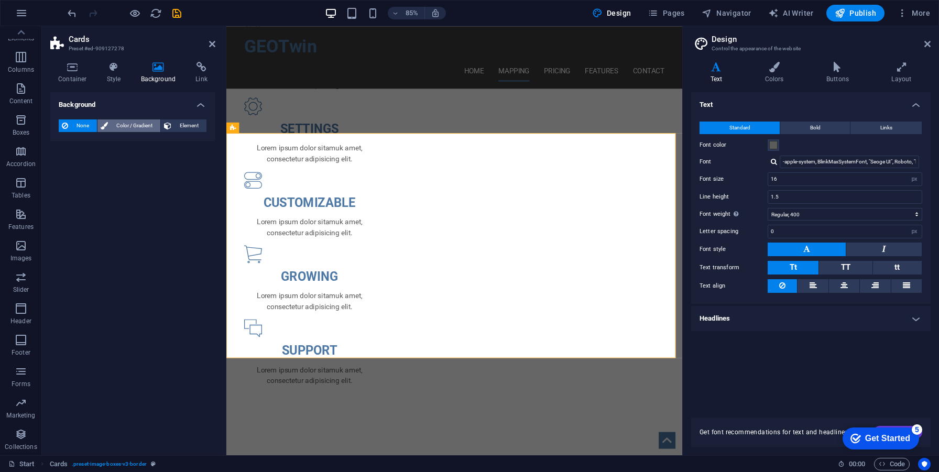
click at [143, 124] on span "Color / Gradient" at bounding box center [134, 126] width 46 height 13
click at [85, 124] on span "None" at bounding box center [82, 126] width 23 height 13
click at [178, 125] on span "Element" at bounding box center [189, 126] width 29 height 13
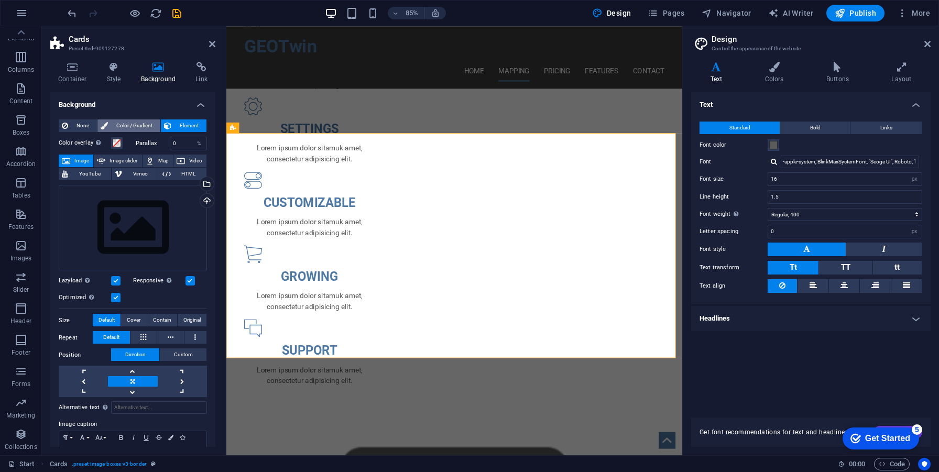
click at [128, 128] on span "Color / Gradient" at bounding box center [134, 126] width 46 height 13
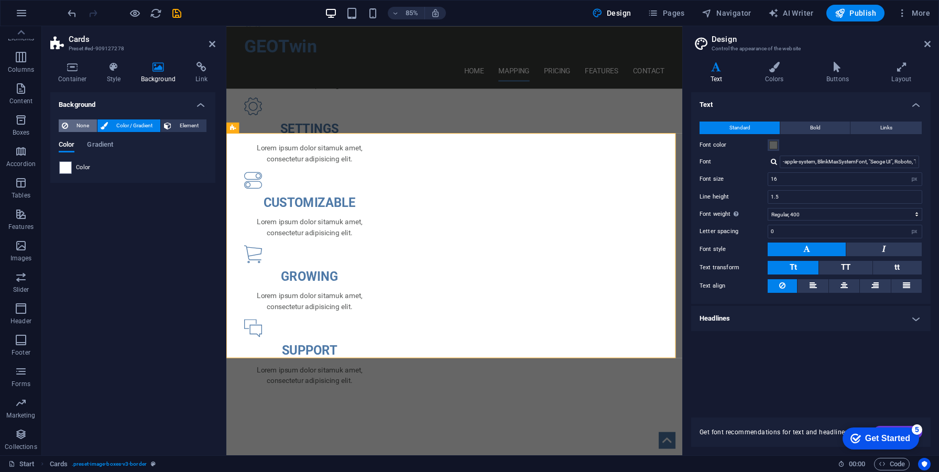
click at [76, 122] on span "None" at bounding box center [82, 126] width 23 height 13
click at [741, 310] on h4 "Headlines" at bounding box center [811, 318] width 240 height 25
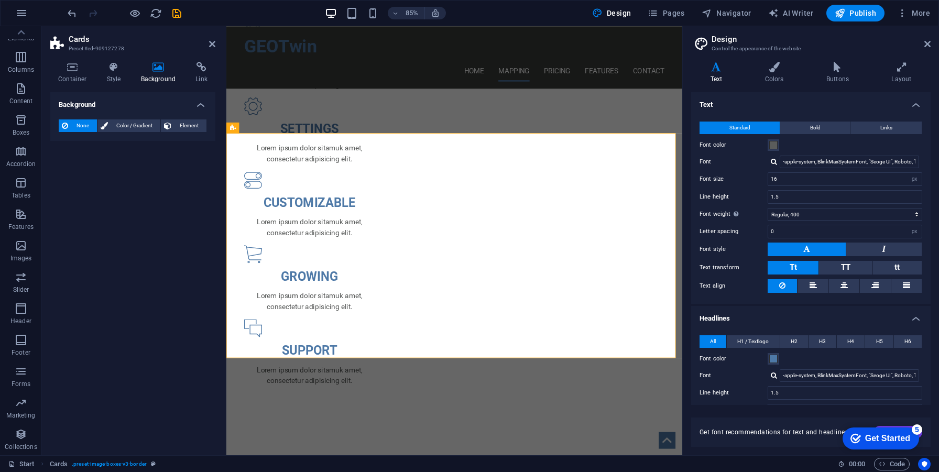
scroll to position [129, 0]
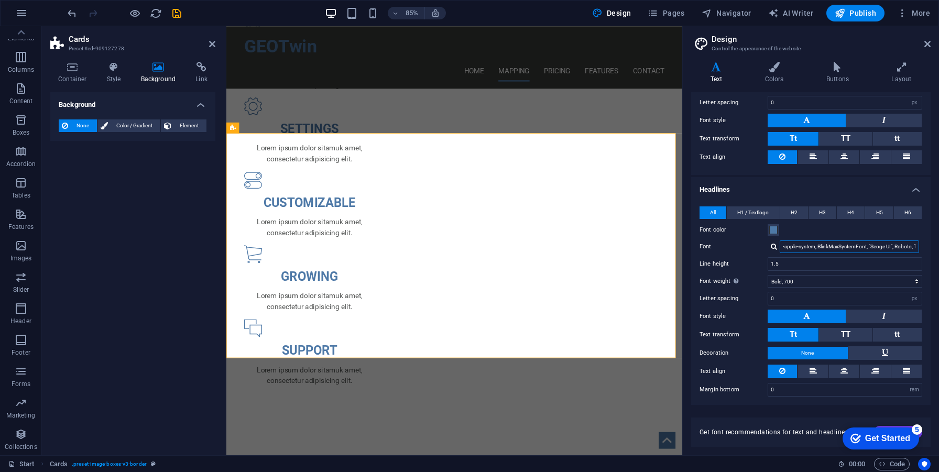
click at [817, 250] on input "-apple-system, BlinkMaxSystemFont, "Seoge UI", Roboto, "Helvetica Neue", Arial,…" at bounding box center [849, 247] width 139 height 13
click at [809, 273] on div "All H1 / Textlogo H2 H3 H4 H5 H6 Font color Font -apple-system, BlinkMaxSystemF…" at bounding box center [811, 301] width 244 height 211
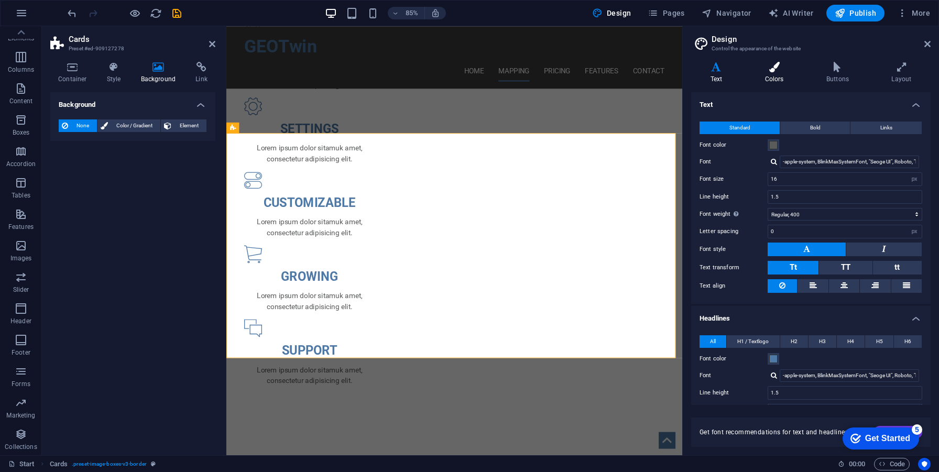
click at [787, 79] on h4 "Colors" at bounding box center [776, 73] width 61 height 22
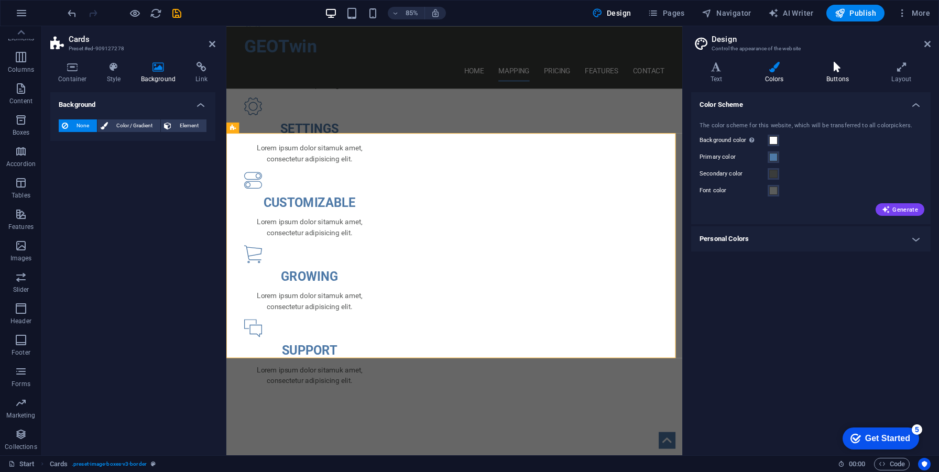
click at [821, 78] on h4 "Buttons" at bounding box center [839, 73] width 65 height 22
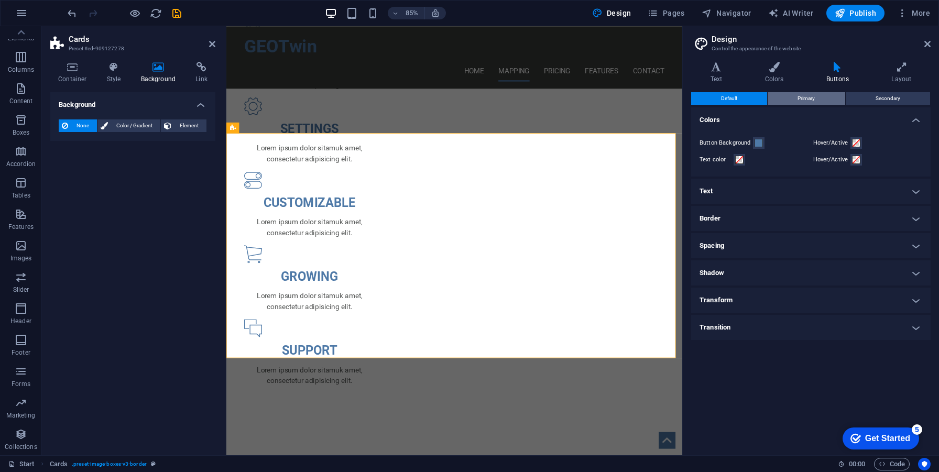
click at [831, 94] on button "Primary" at bounding box center [806, 98] width 77 height 13
click at [739, 93] on button "Default" at bounding box center [729, 98] width 76 height 13
click at [897, 76] on h4 "Layout" at bounding box center [902, 73] width 58 height 22
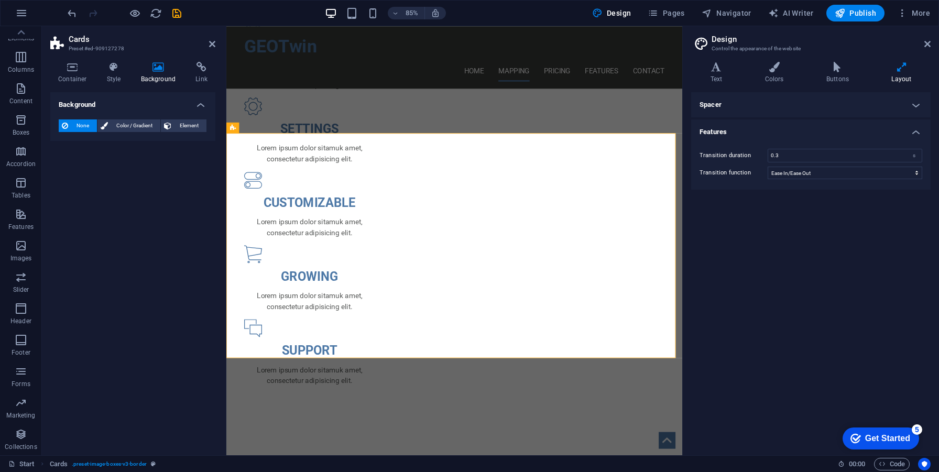
click at [826, 102] on h4 "Spacer" at bounding box center [811, 104] width 240 height 25
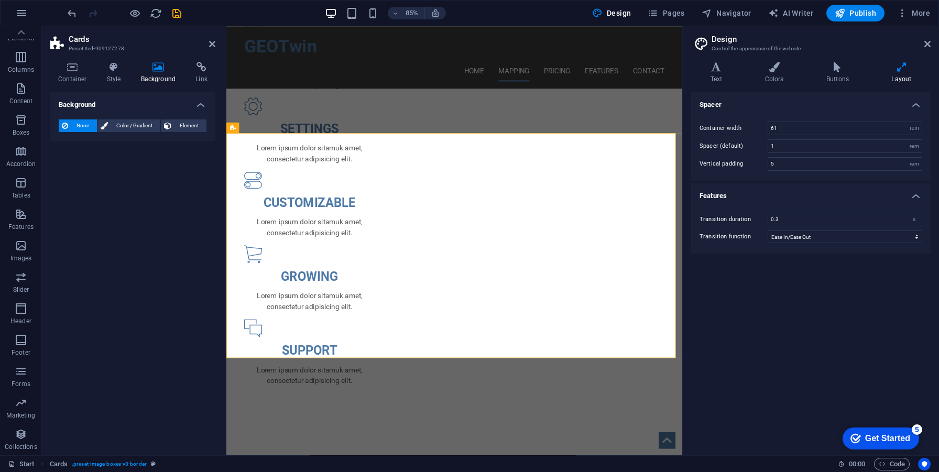
click at [826, 102] on h4 "Spacer" at bounding box center [811, 101] width 240 height 19
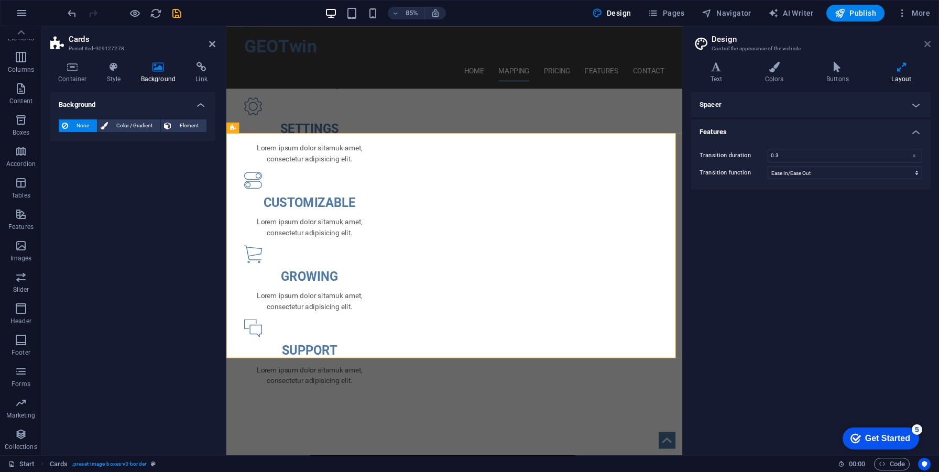
click at [930, 46] on icon at bounding box center [928, 44] width 6 height 8
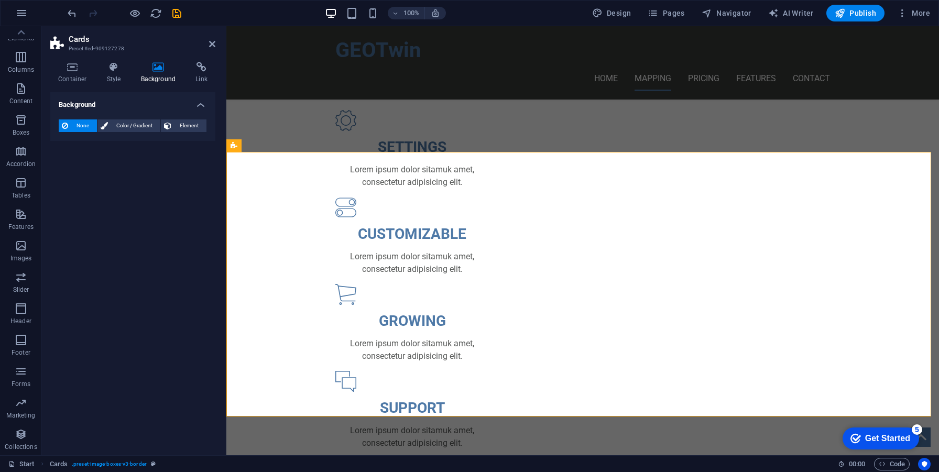
click at [881, 443] on div "Get Started" at bounding box center [887, 438] width 45 height 9
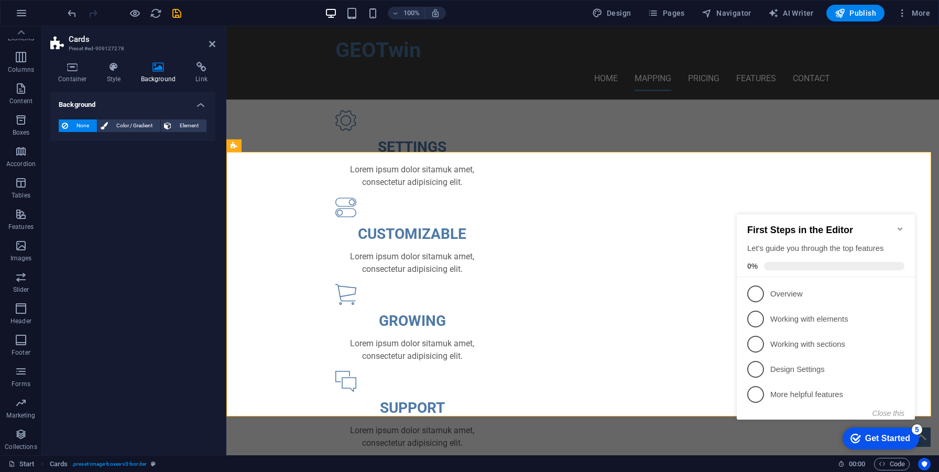
click at [898, 227] on icon "Minimize checklist" at bounding box center [900, 228] width 5 height 3
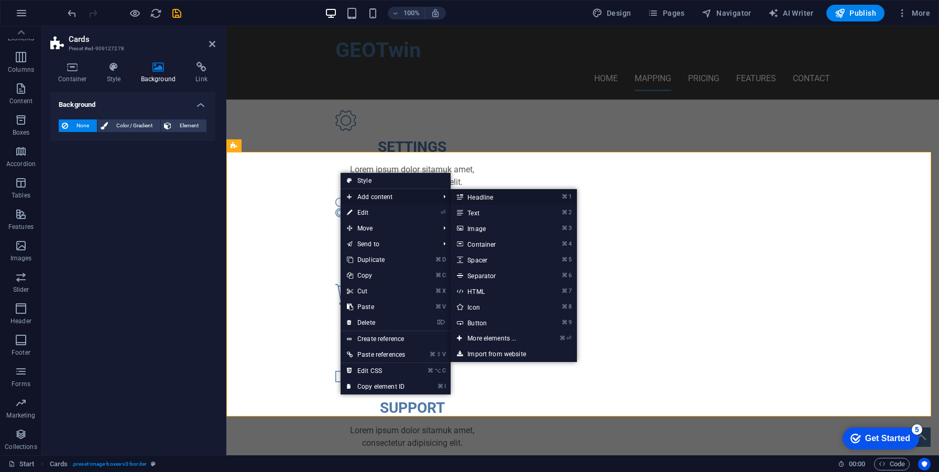
click at [471, 196] on link "⌘ 1 Headline" at bounding box center [494, 197] width 86 height 16
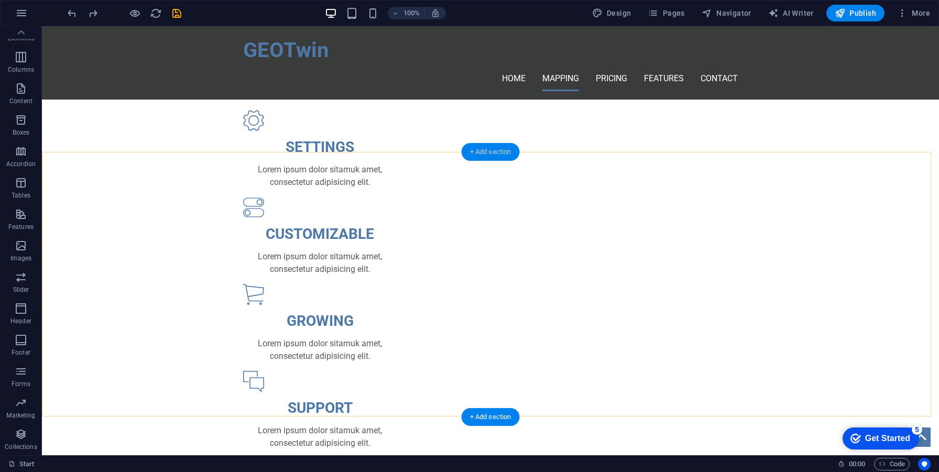
click at [474, 156] on div "+ Add section" at bounding box center [491, 152] width 58 height 18
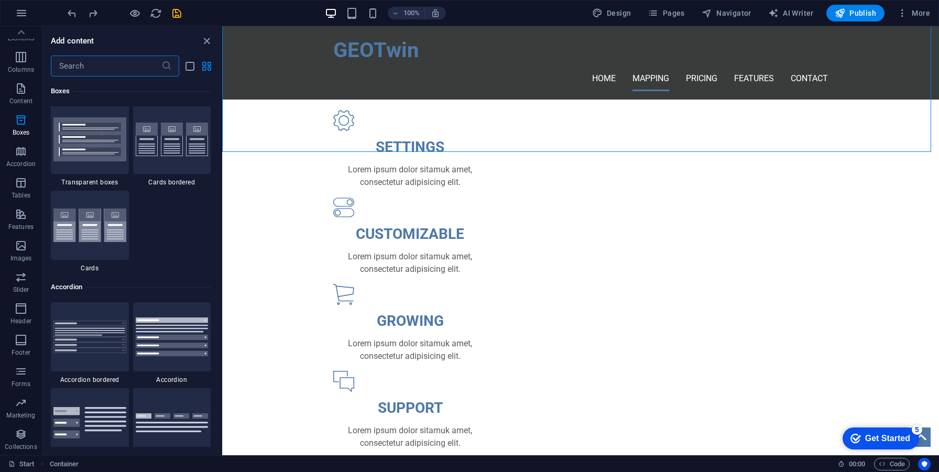
scroll to position [278, 0]
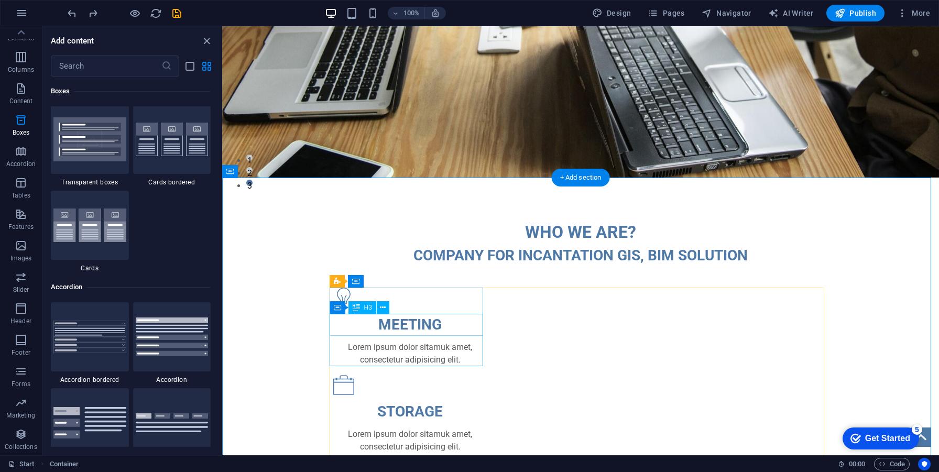
click at [453, 330] on div "MEETING" at bounding box center [410, 325] width 154 height 22
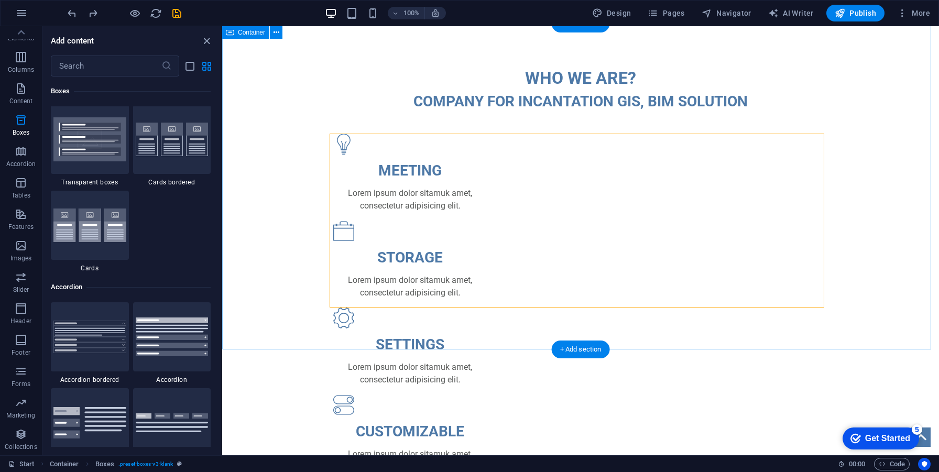
scroll to position [417, 0]
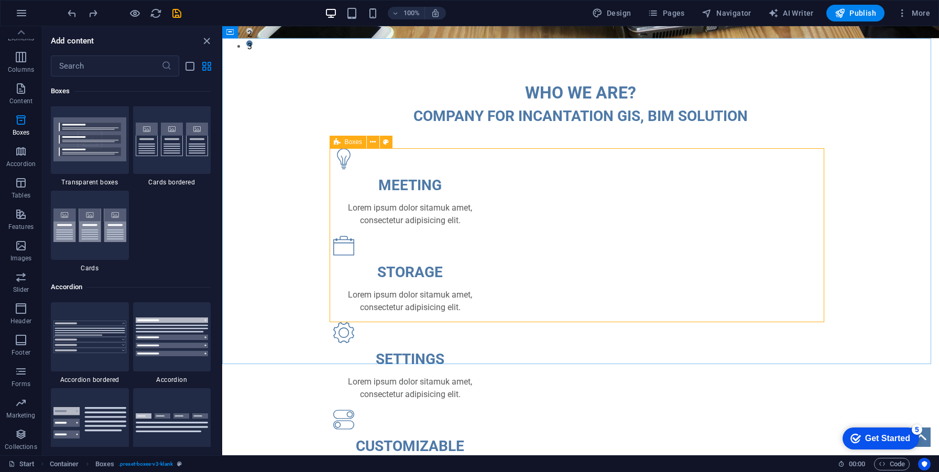
click at [371, 142] on icon at bounding box center [373, 142] width 6 height 11
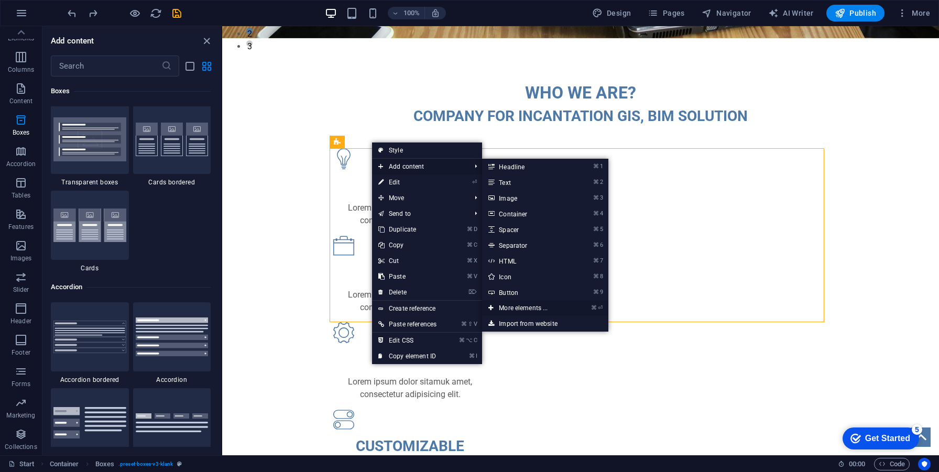
click at [538, 308] on link "⌘ ⏎ More elements ..." at bounding box center [525, 308] width 86 height 16
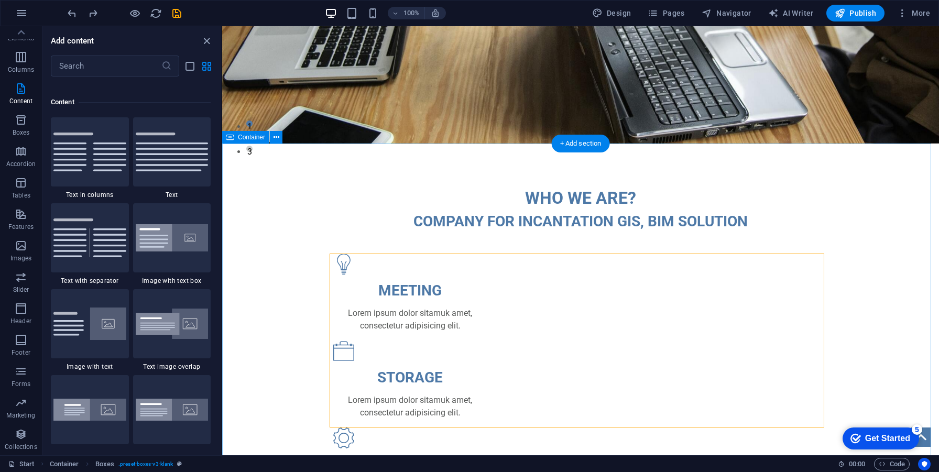
scroll to position [309, 0]
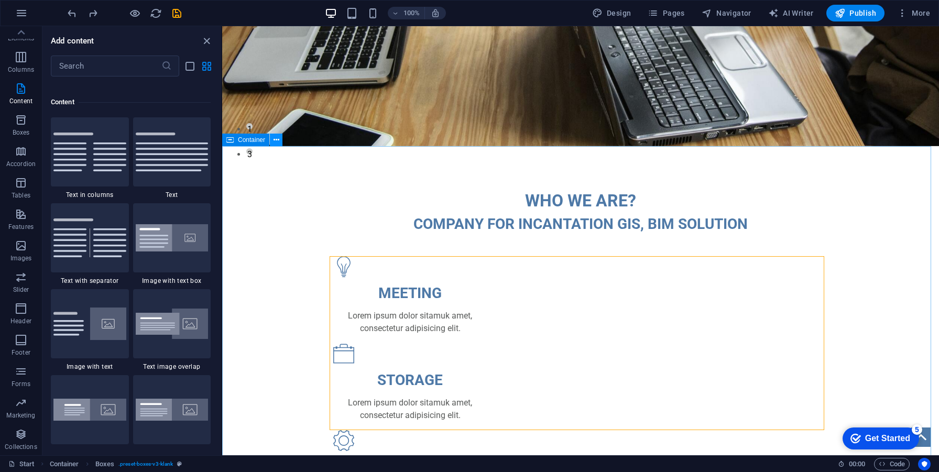
click at [30, 116] on icon at bounding box center [27, 113] width 6 height 6
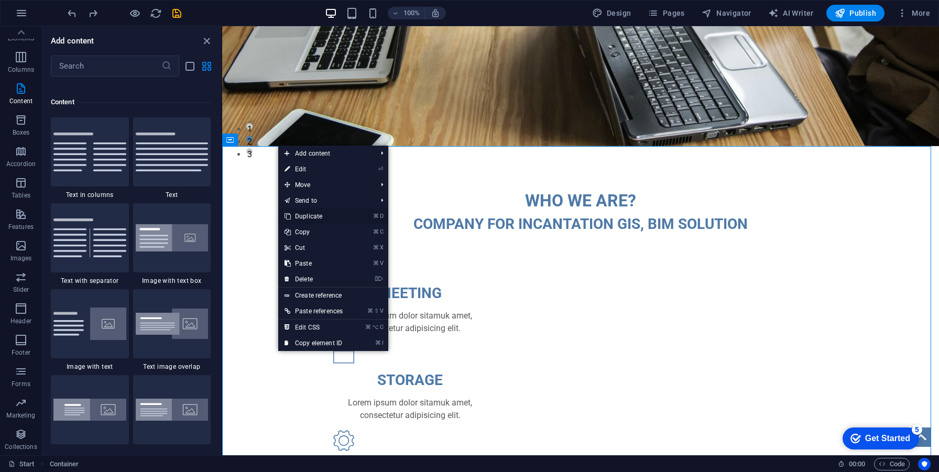
click at [324, 218] on link "⌘ D Duplicate" at bounding box center [313, 217] width 71 height 16
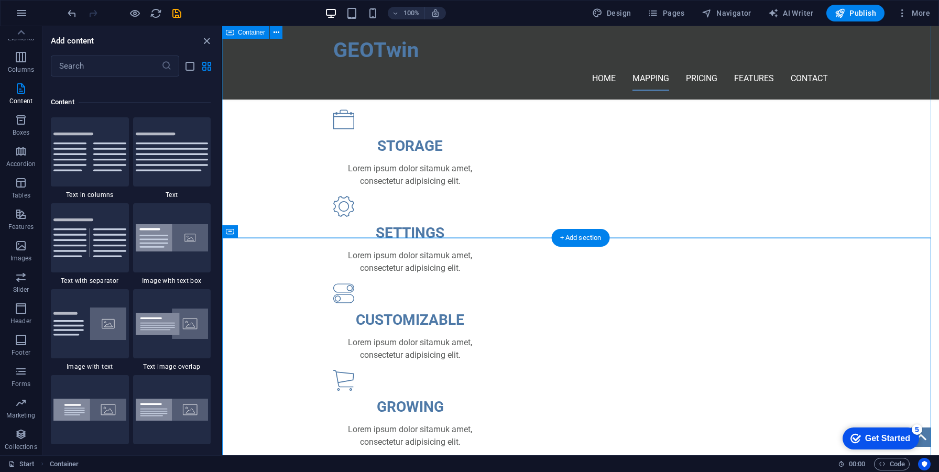
scroll to position [703, 0]
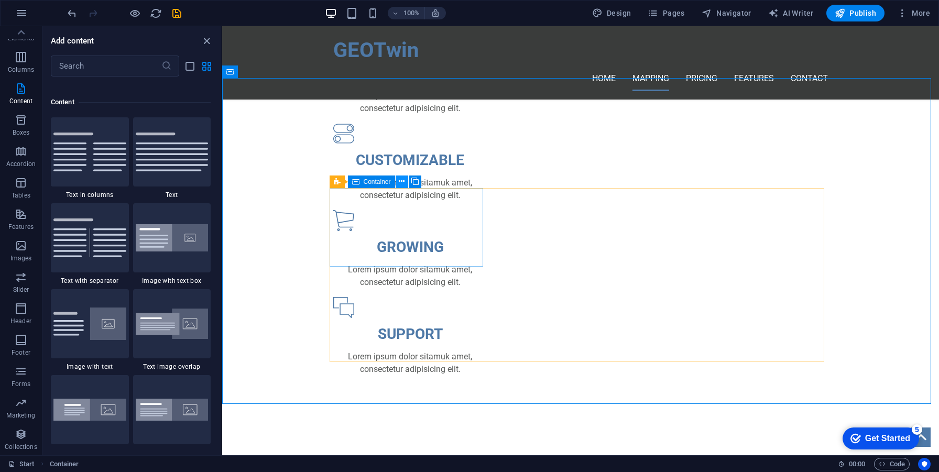
click at [405, 181] on button at bounding box center [402, 182] width 13 height 13
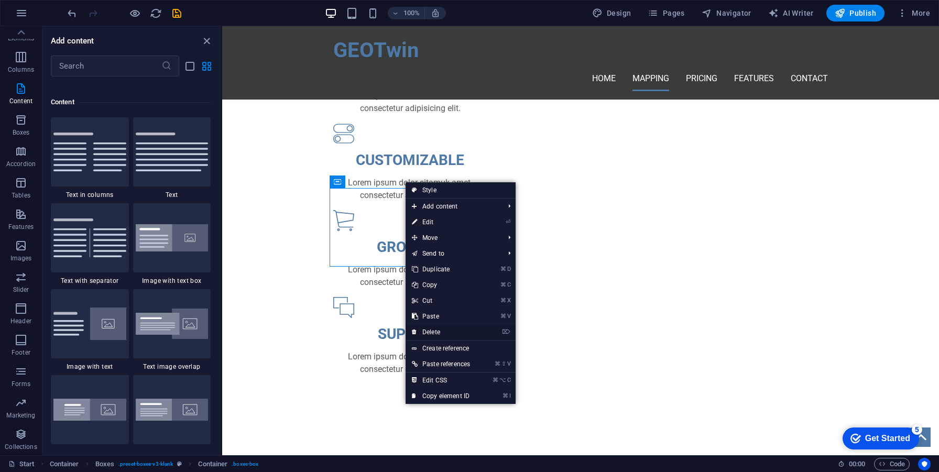
click at [437, 328] on link "⌦ Delete" at bounding box center [441, 332] width 71 height 16
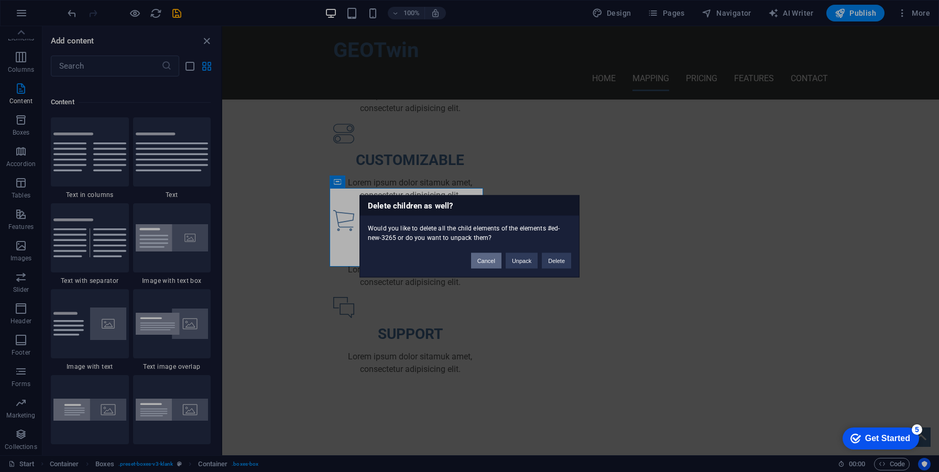
click at [486, 264] on button "Cancel" at bounding box center [486, 261] width 30 height 16
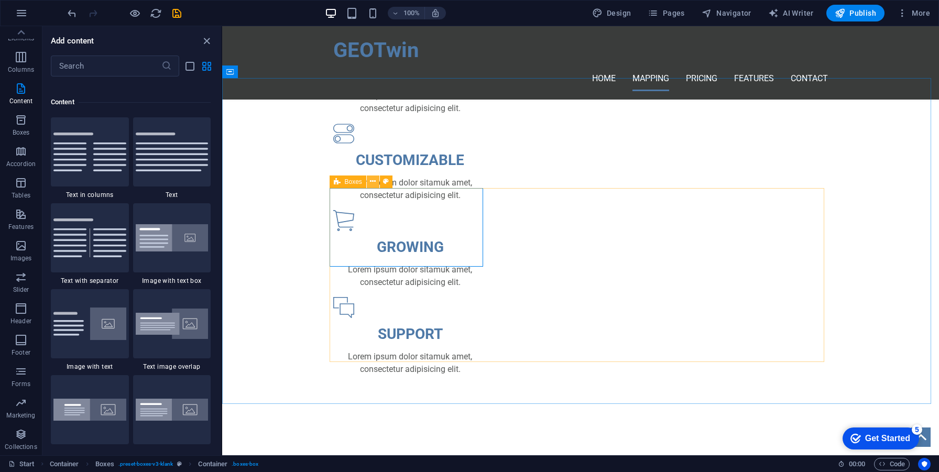
click at [372, 182] on icon at bounding box center [373, 181] width 6 height 11
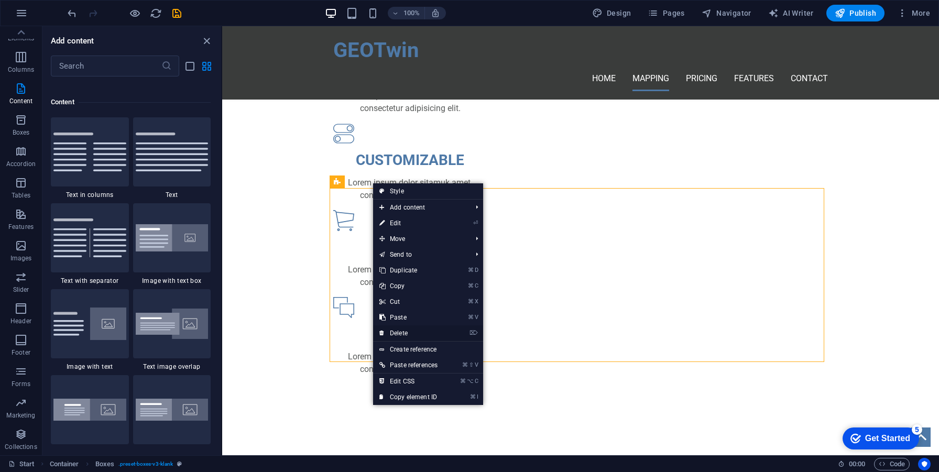
click at [409, 337] on link "⌦ Delete" at bounding box center [408, 334] width 71 height 16
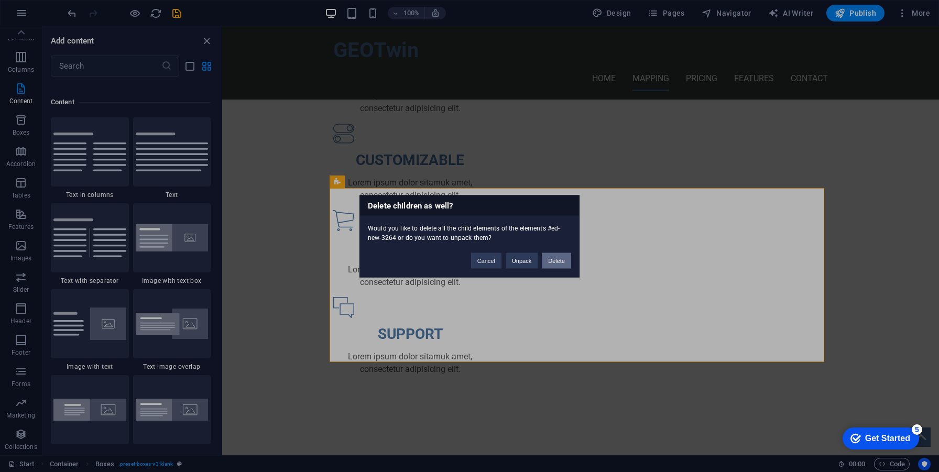
click at [549, 262] on button "Delete" at bounding box center [556, 261] width 29 height 16
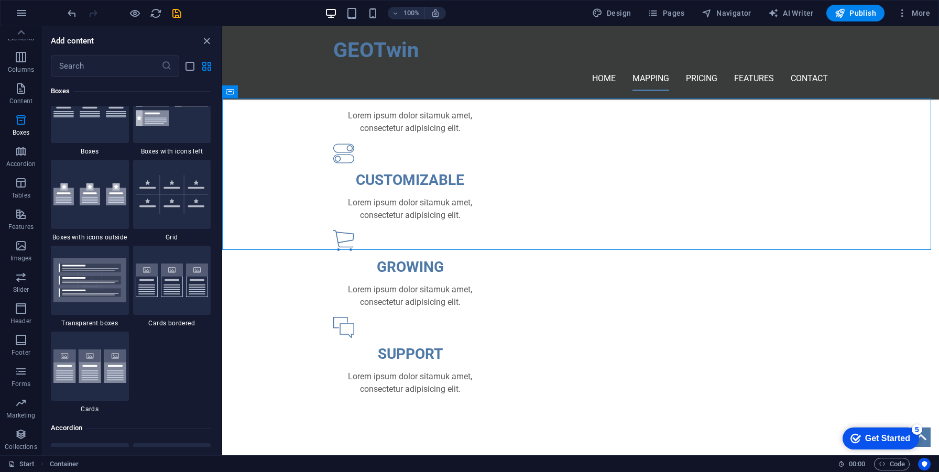
scroll to position [3006, 0]
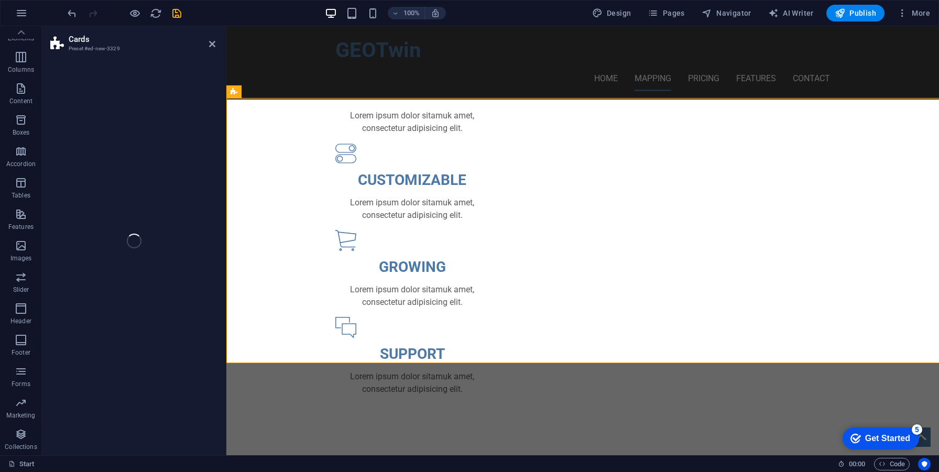
select select "rem"
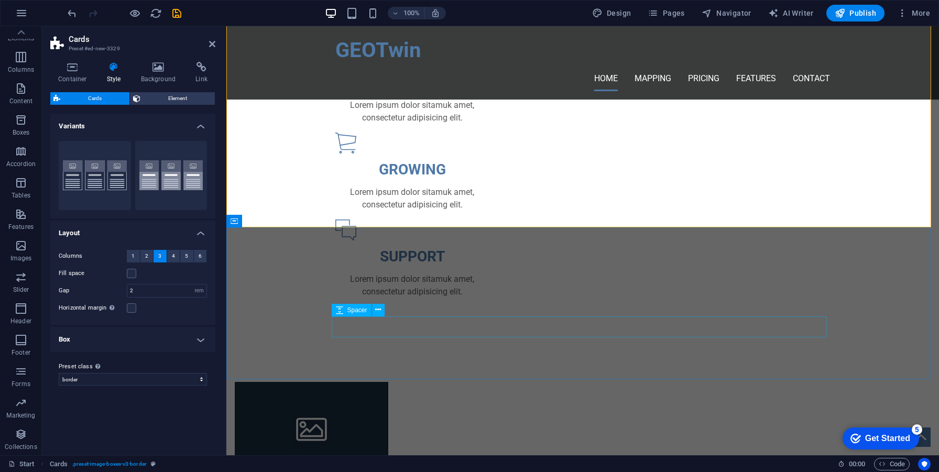
scroll to position [819, 0]
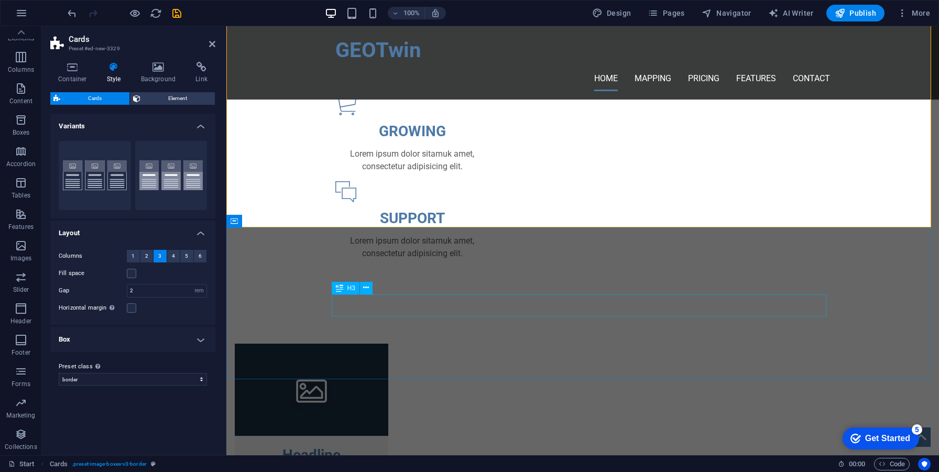
drag, startPoint x: 386, startPoint y: 183, endPoint x: 385, endPoint y: 303, distance: 119.5
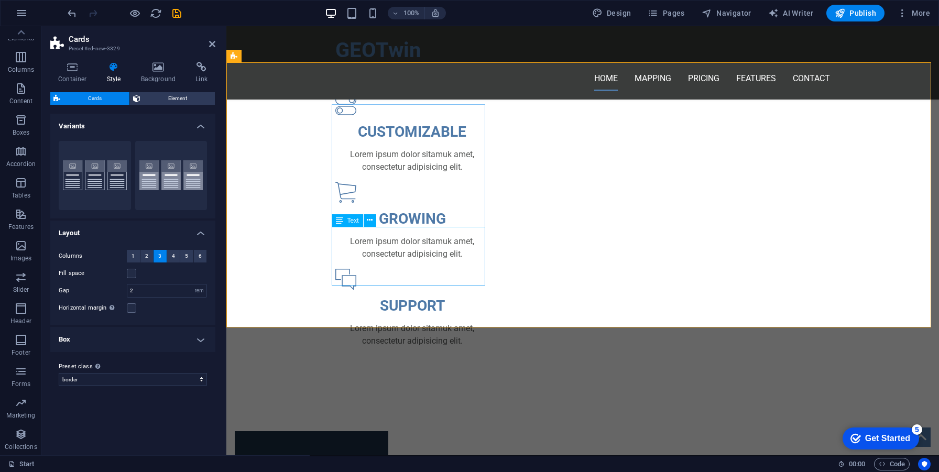
scroll to position [719, 0]
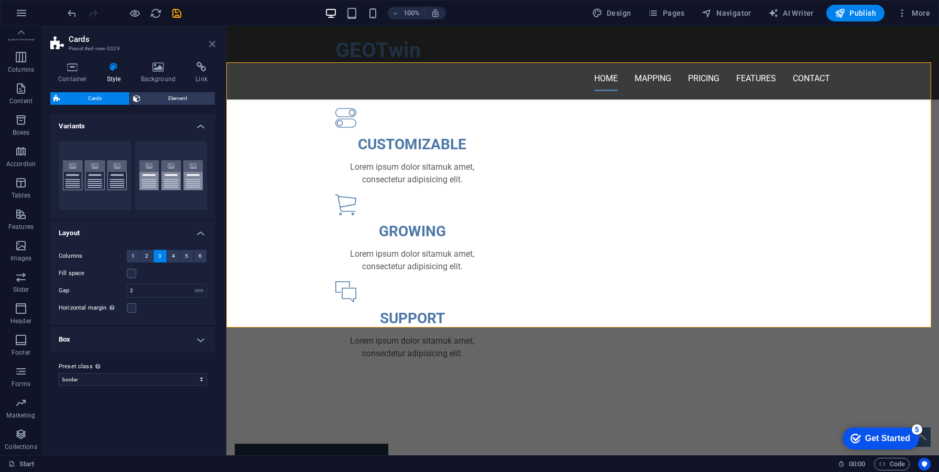
click at [212, 41] on icon at bounding box center [212, 44] width 6 height 8
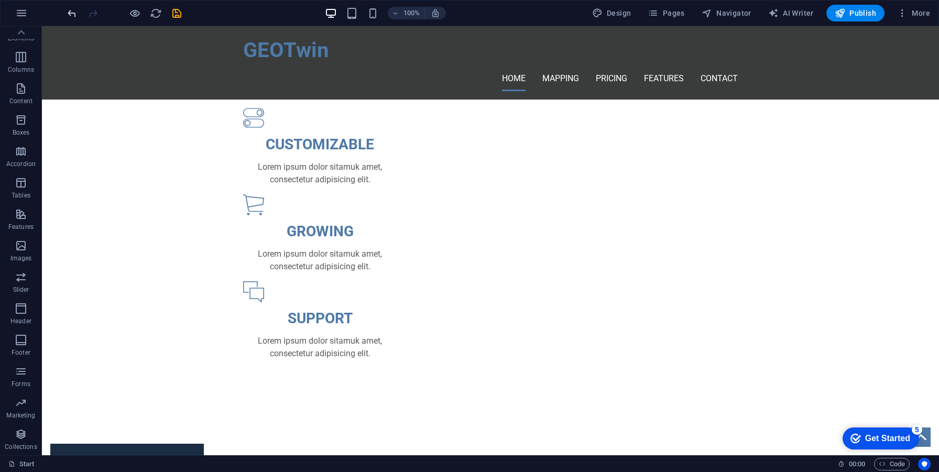
click at [76, 13] on icon "undo" at bounding box center [72, 13] width 12 height 12
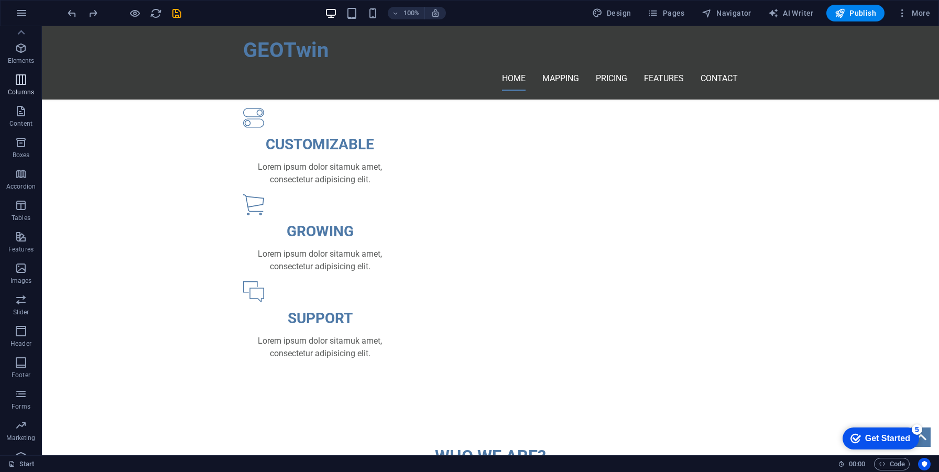
scroll to position [0, 0]
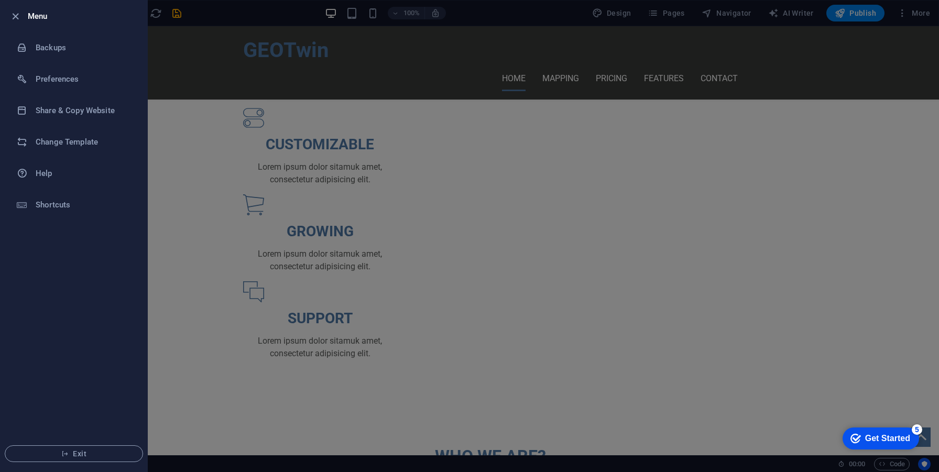
click at [34, 15] on h6 "Menu" at bounding box center [83, 16] width 111 height 13
click at [14, 19] on icon "button" at bounding box center [15, 16] width 12 height 12
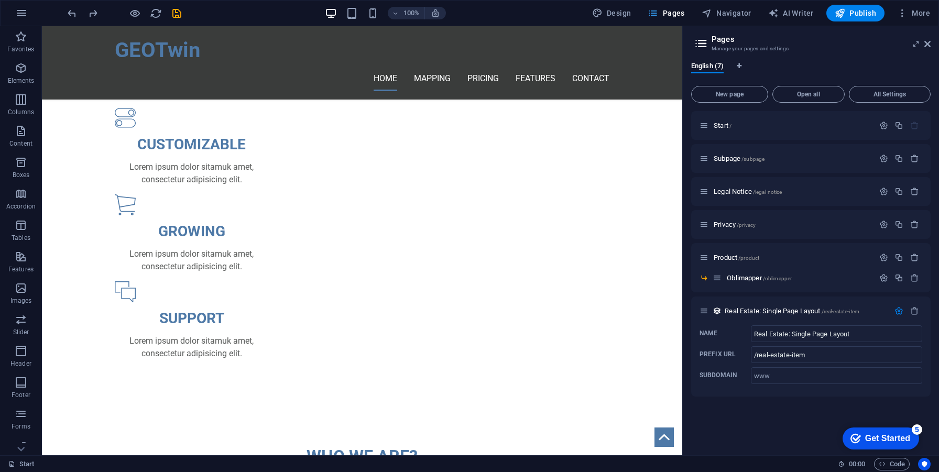
click at [626, 15] on span "Design" at bounding box center [611, 13] width 39 height 10
select select "ease-in-out"
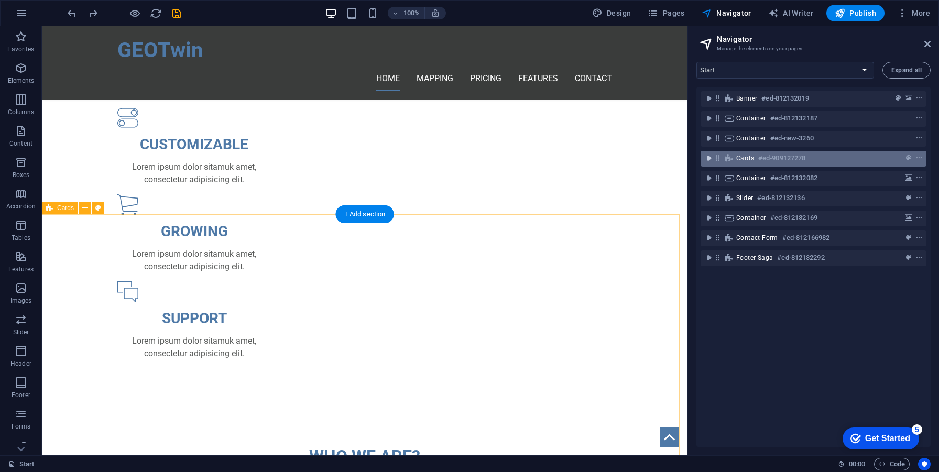
click at [709, 158] on icon "toggle-expand" at bounding box center [709, 158] width 10 height 10
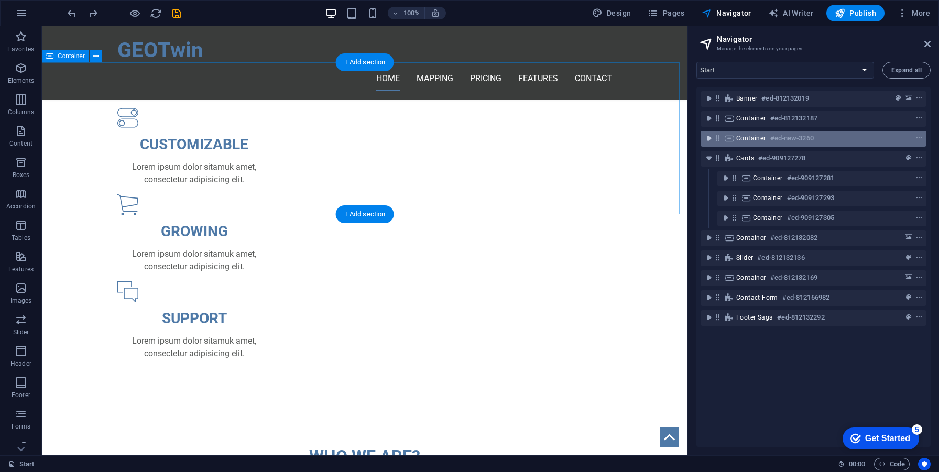
click at [708, 138] on icon "toggle-expand" at bounding box center [709, 138] width 10 height 10
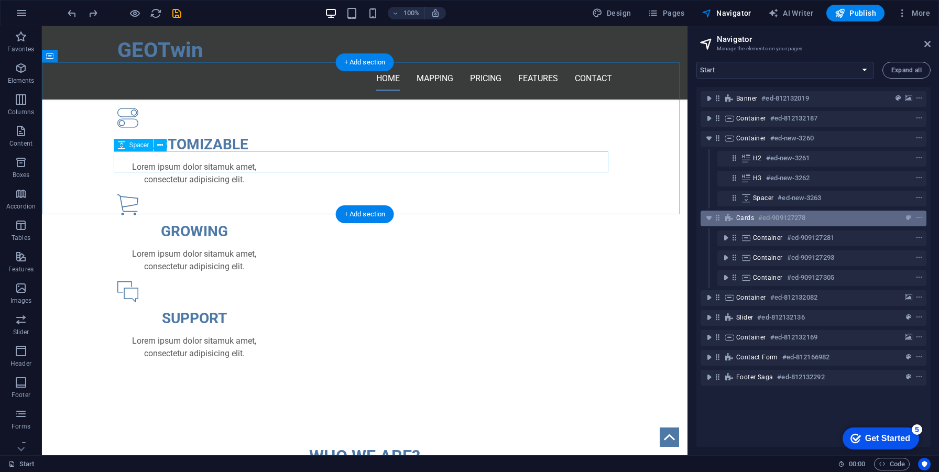
drag, startPoint x: 732, startPoint y: 222, endPoint x: 725, endPoint y: 215, distance: 9.3
click at [725, 215] on div "Cards #ed-909127278" at bounding box center [814, 219] width 226 height 16
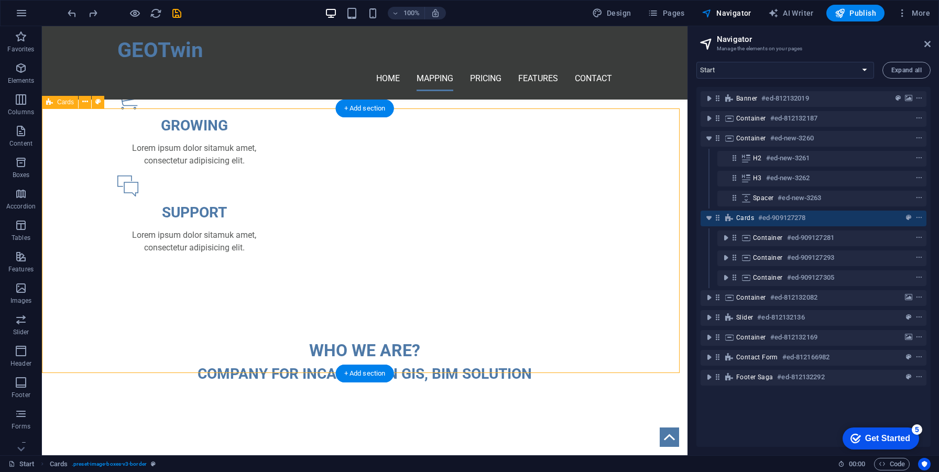
click at [724, 213] on div "Cards #ed-909127278" at bounding box center [814, 219] width 226 height 16
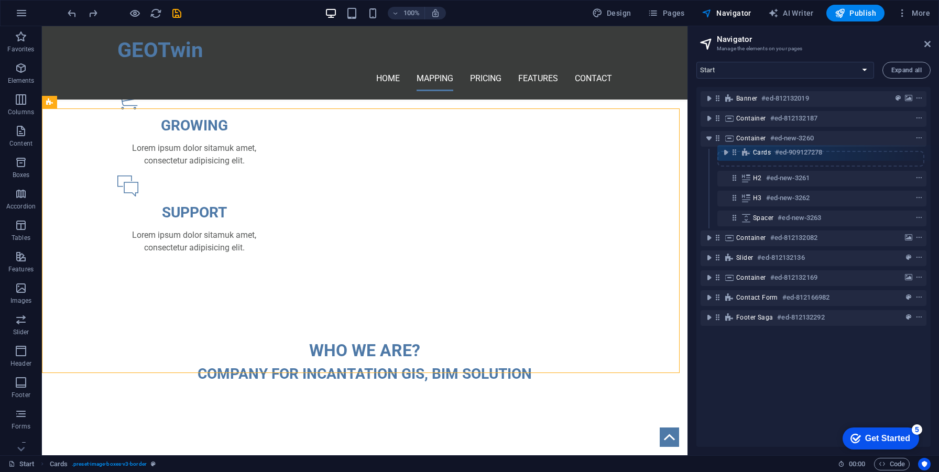
drag, startPoint x: 717, startPoint y: 220, endPoint x: 741, endPoint y: 155, distance: 68.8
click at [741, 155] on div "Banner #ed-812132019 Container #ed-812132187 Container #ed-new-3260 H2 #ed-new-…" at bounding box center [814, 267] width 234 height 360
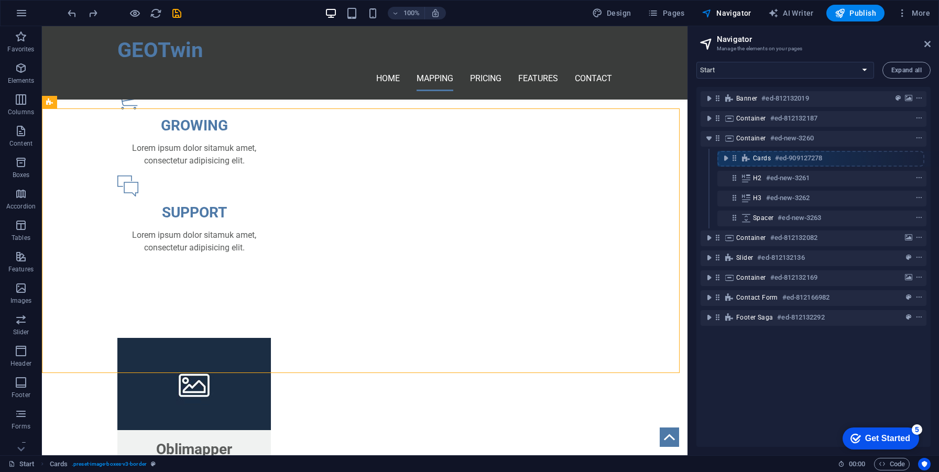
scroll to position [673, 0]
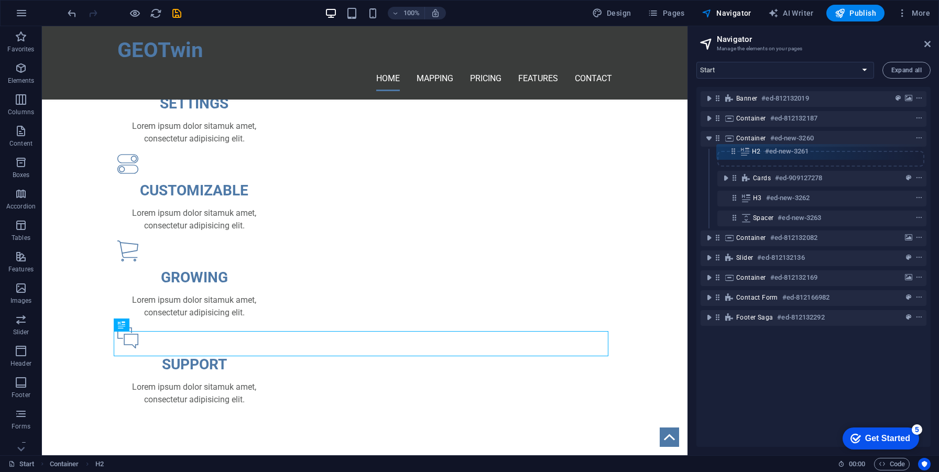
drag, startPoint x: 736, startPoint y: 181, endPoint x: 735, endPoint y: 152, distance: 28.8
click at [735, 152] on div "Banner #ed-812132019 Container #ed-812132187 Container #ed-new-3260 Cards #ed-9…" at bounding box center [814, 267] width 234 height 360
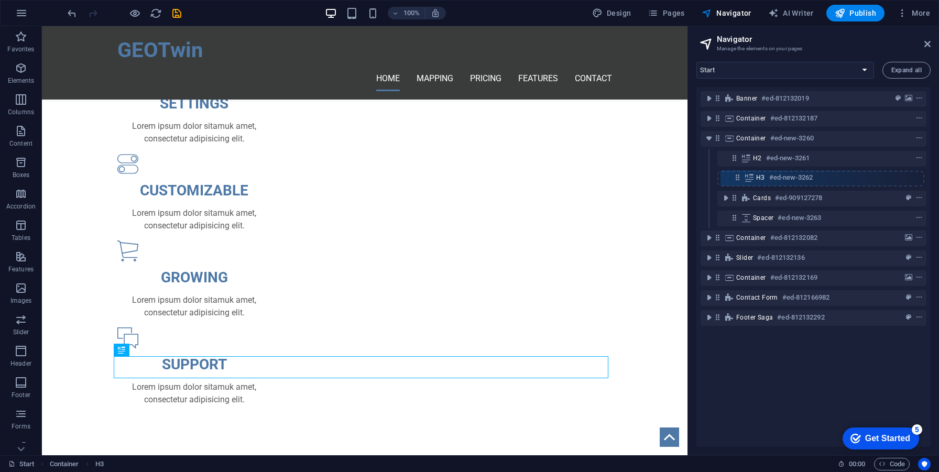
drag, startPoint x: 732, startPoint y: 200, endPoint x: 736, endPoint y: 173, distance: 27.1
click at [736, 173] on div "Banner #ed-812132019 Container #ed-812132187 Container #ed-new-3260 H2 #ed-new-…" at bounding box center [814, 267] width 234 height 360
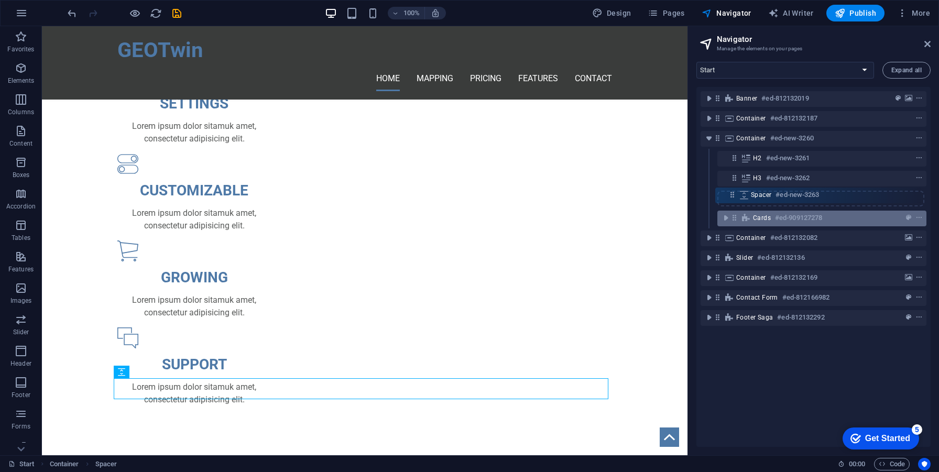
drag, startPoint x: 734, startPoint y: 220, endPoint x: 732, endPoint y: 192, distance: 27.3
click at [732, 192] on div "Banner #ed-812132019 Container #ed-812132187 Container #ed-new-3260 H2 #ed-new-…" at bounding box center [814, 267] width 234 height 360
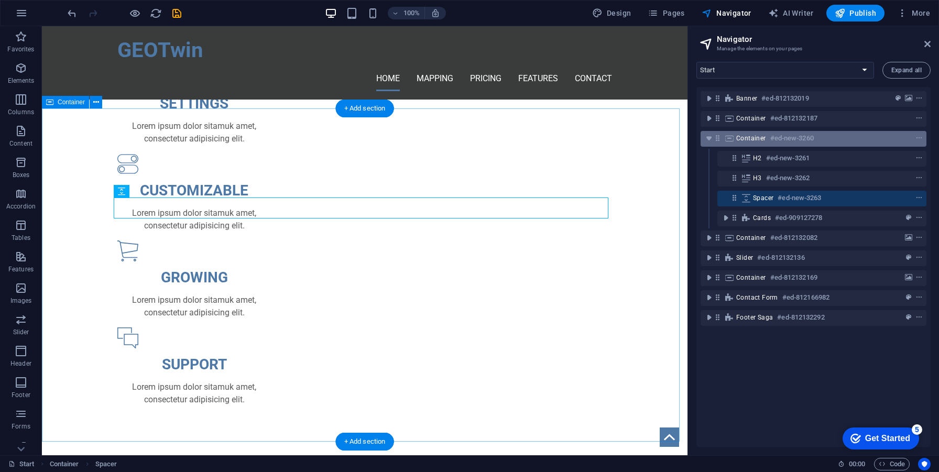
click at [757, 143] on div "Container #ed-new-3260" at bounding box center [805, 138] width 138 height 13
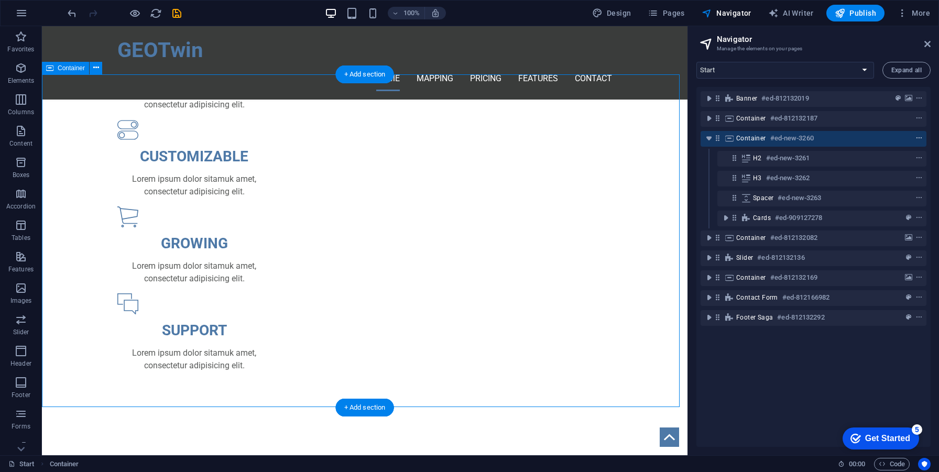
click at [914, 138] on span "context-menu" at bounding box center [919, 138] width 10 height 7
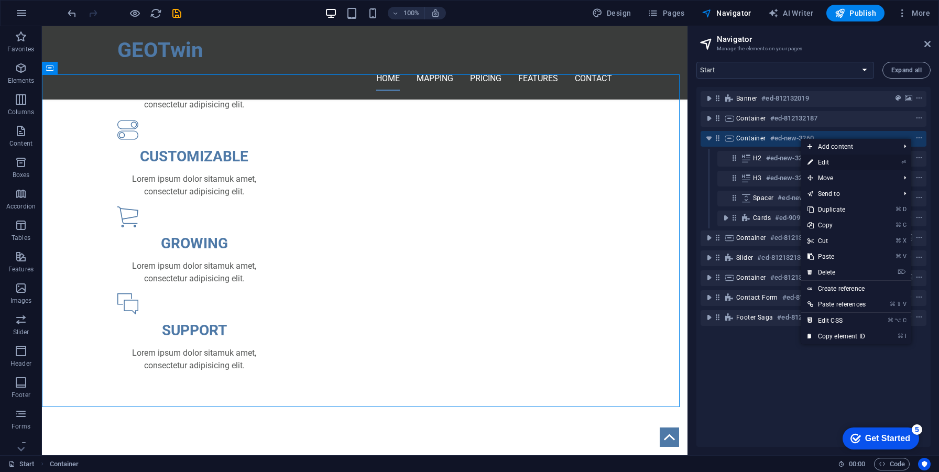
click at [839, 164] on link "⏎ Edit" at bounding box center [836, 163] width 71 height 16
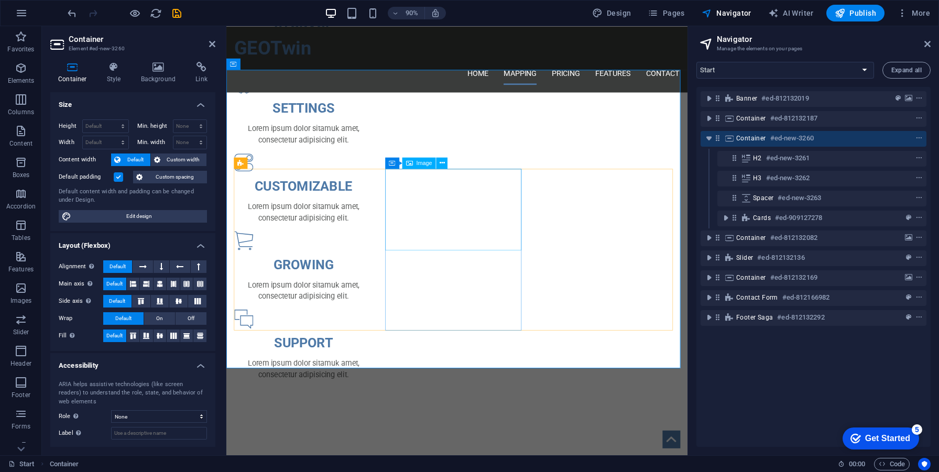
scroll to position [755, 0]
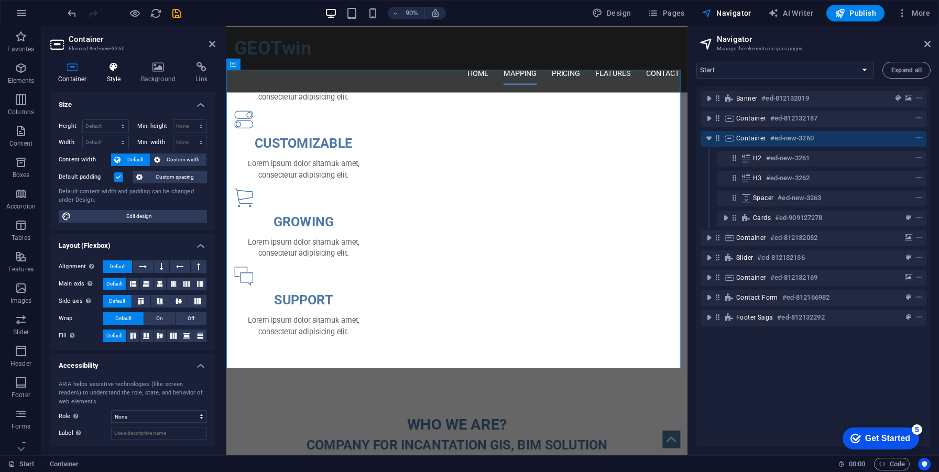
click at [106, 79] on h4 "Style" at bounding box center [116, 73] width 34 height 22
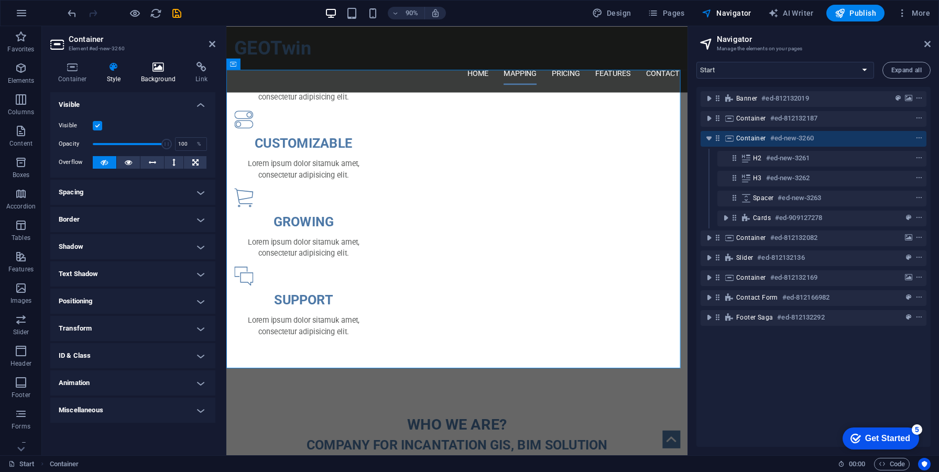
click at [147, 75] on h4 "Background" at bounding box center [160, 73] width 55 height 22
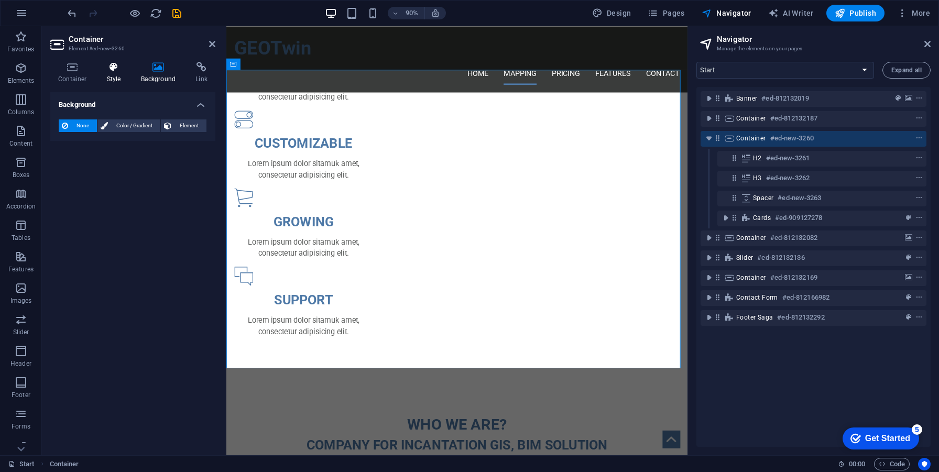
click at [107, 76] on h4 "Style" at bounding box center [116, 73] width 34 height 22
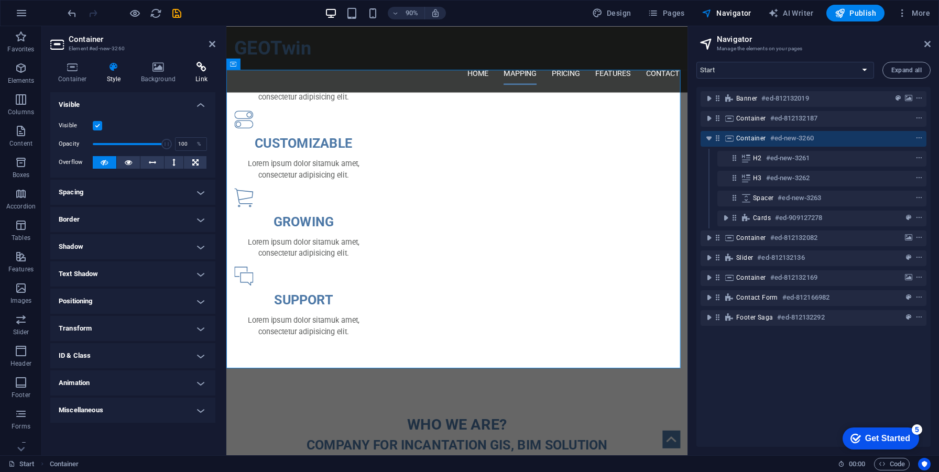
click at [211, 77] on h4 "Link" at bounding box center [202, 73] width 28 height 22
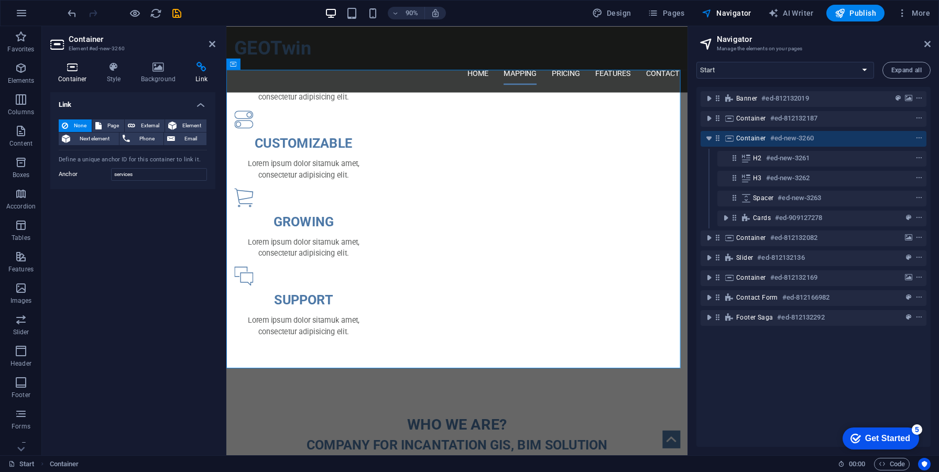
click at [87, 75] on h4 "Container" at bounding box center [74, 73] width 49 height 22
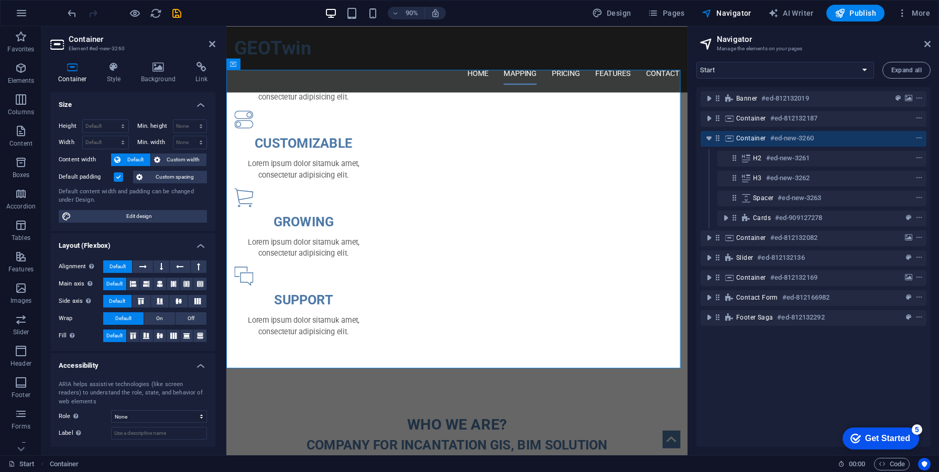
scroll to position [51, 0]
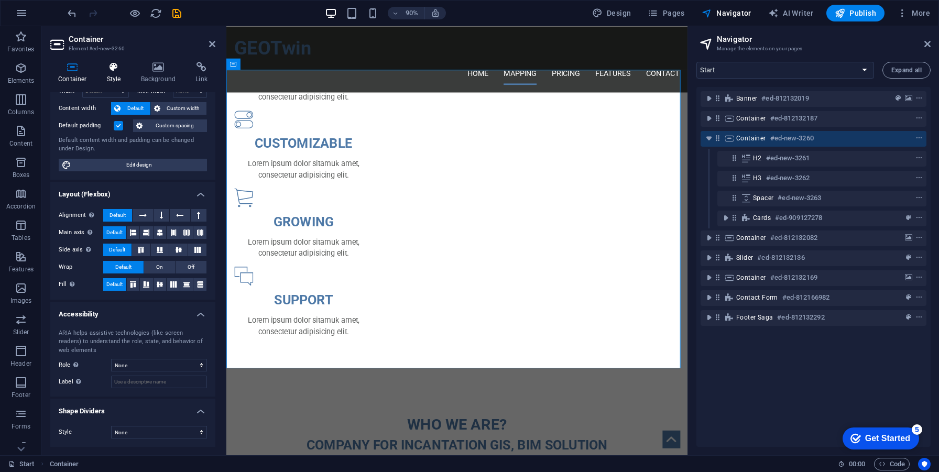
click at [122, 75] on h4 "Style" at bounding box center [116, 73] width 34 height 22
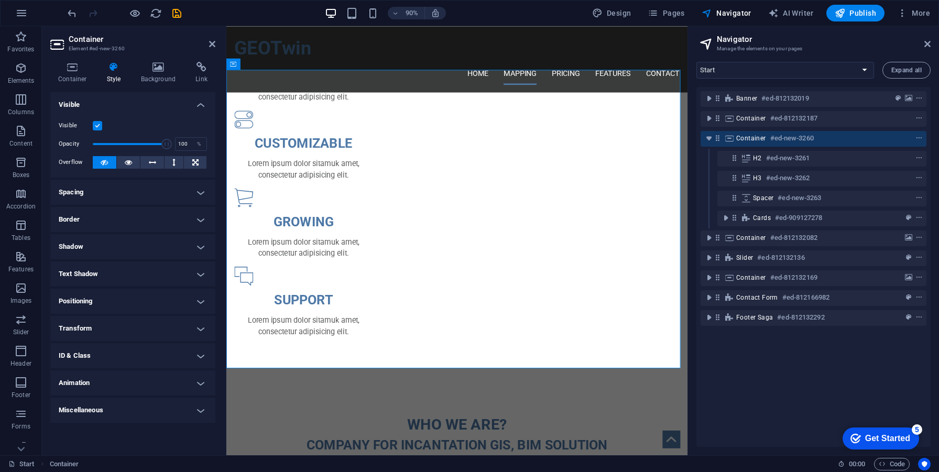
click at [97, 276] on h4 "Text Shadow" at bounding box center [132, 274] width 165 height 25
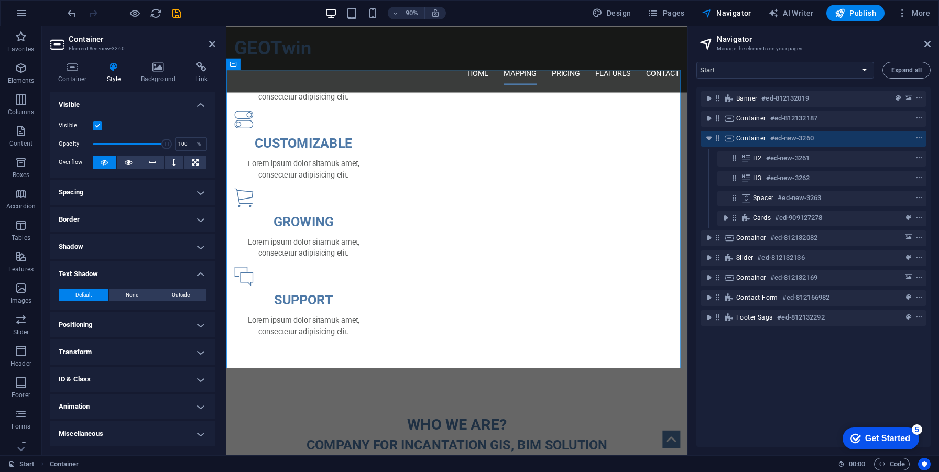
click at [97, 276] on h4 "Text Shadow" at bounding box center [132, 271] width 165 height 19
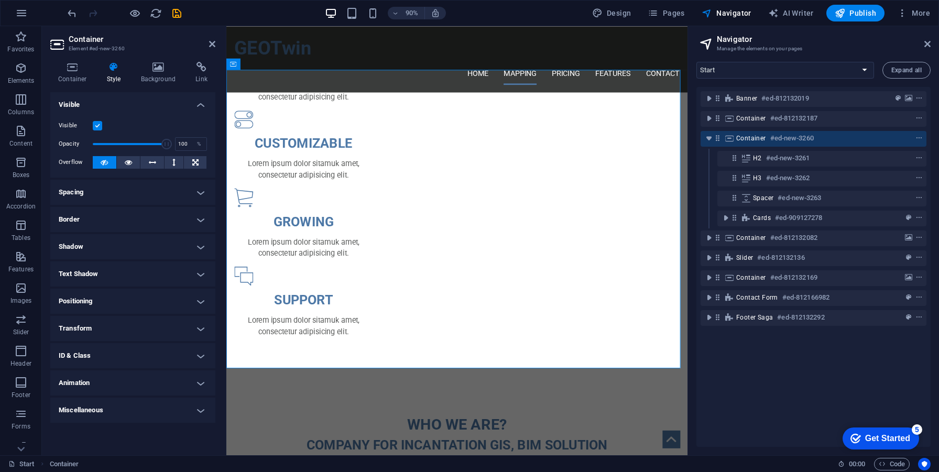
click at [91, 253] on h4 "Shadow" at bounding box center [132, 246] width 165 height 25
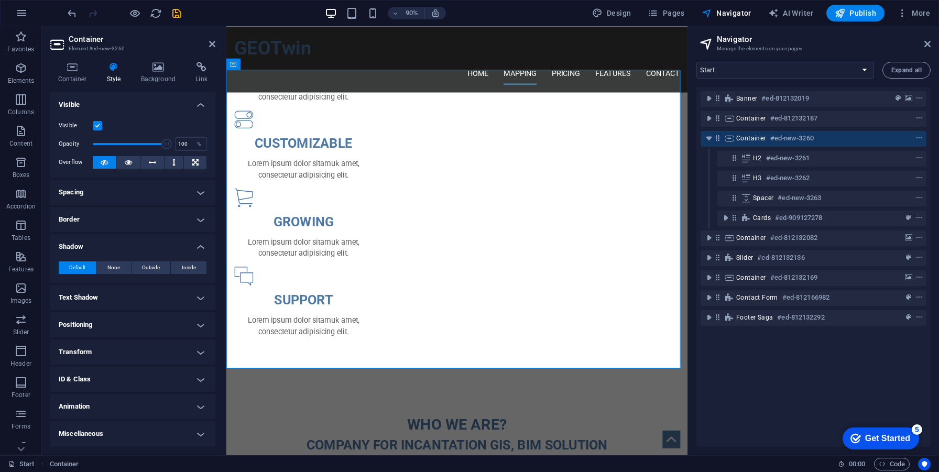
click at [91, 253] on div "Default None Outside Inside Color X offset 0 px rem vh vw Y offset 0 px rem vh …" at bounding box center [132, 268] width 165 height 30
click at [83, 226] on h4 "Border" at bounding box center [132, 219] width 165 height 25
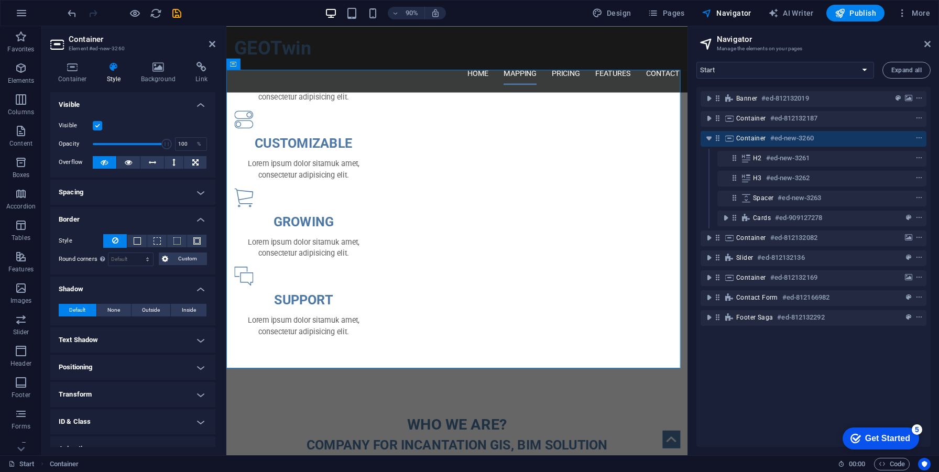
click at [83, 226] on div "Style - Width 1 auto px rem % vh vw Custom Custom 1 auto px rem % vh vw 1 auto …" at bounding box center [132, 250] width 165 height 49
click at [83, 221] on h4 "Border" at bounding box center [132, 216] width 165 height 19
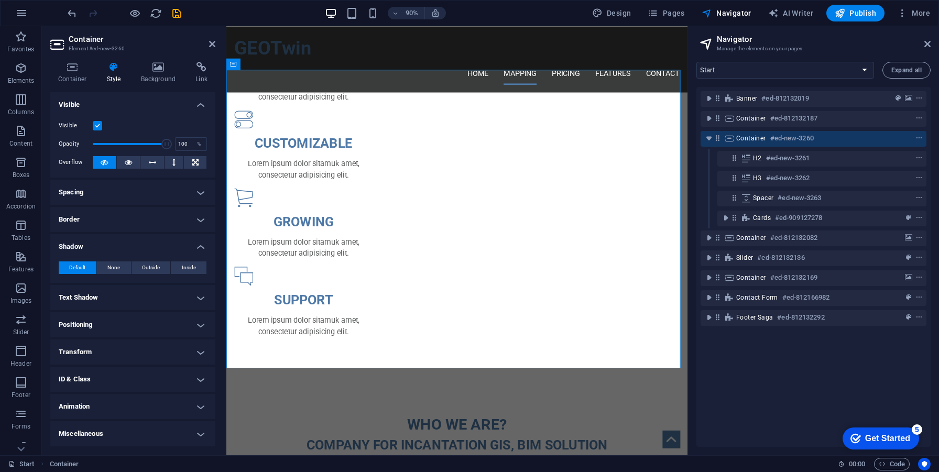
click at [79, 196] on h4 "Spacing" at bounding box center [132, 192] width 165 height 25
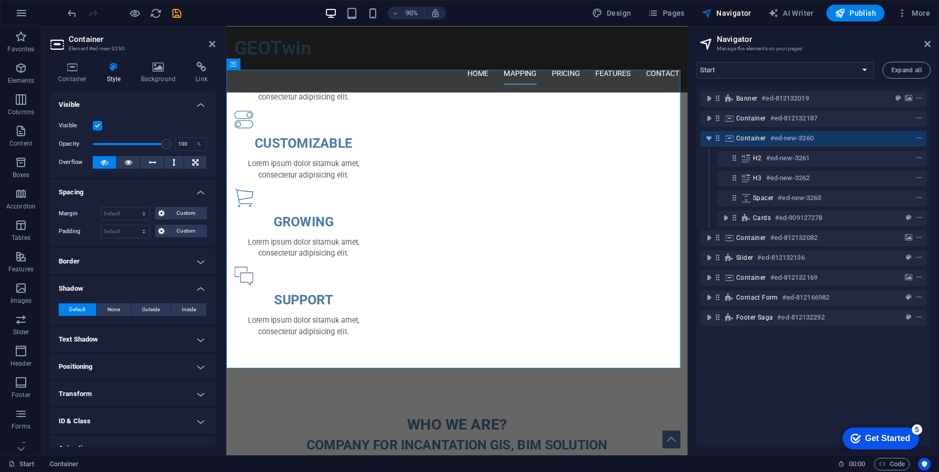
click at [79, 196] on h4 "Spacing" at bounding box center [132, 189] width 165 height 19
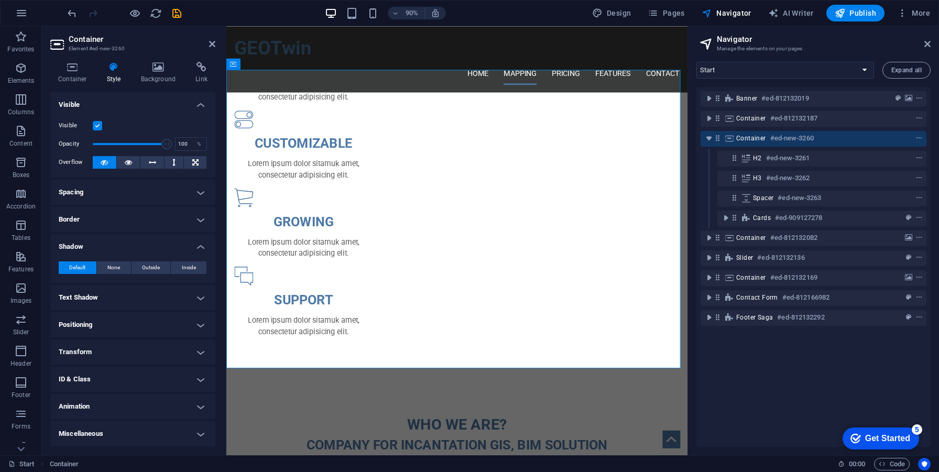
click at [80, 244] on h4 "Shadow" at bounding box center [132, 243] width 165 height 19
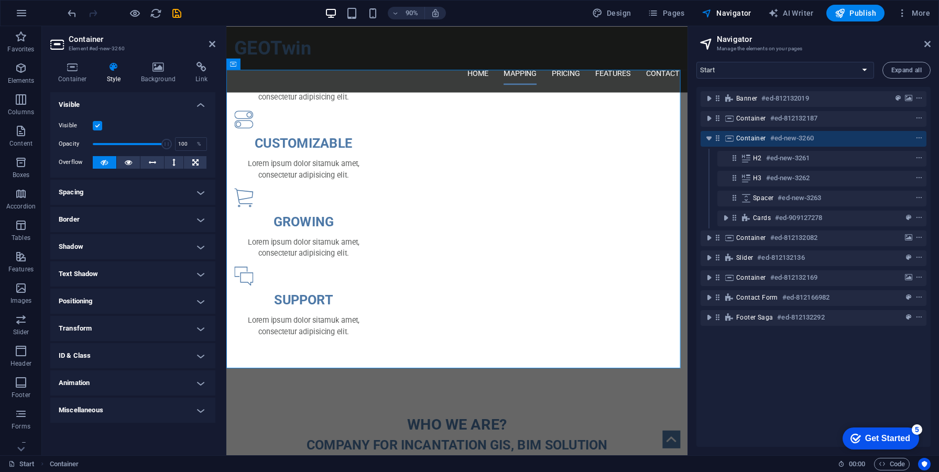
click at [109, 389] on h4 "Animation" at bounding box center [132, 383] width 165 height 25
click at [109, 389] on div "Paste" at bounding box center [104, 395] width 26 height 13
click at [109, 380] on h4 "Animation" at bounding box center [132, 380] width 165 height 19
click at [210, 42] on icon at bounding box center [212, 44] width 6 height 8
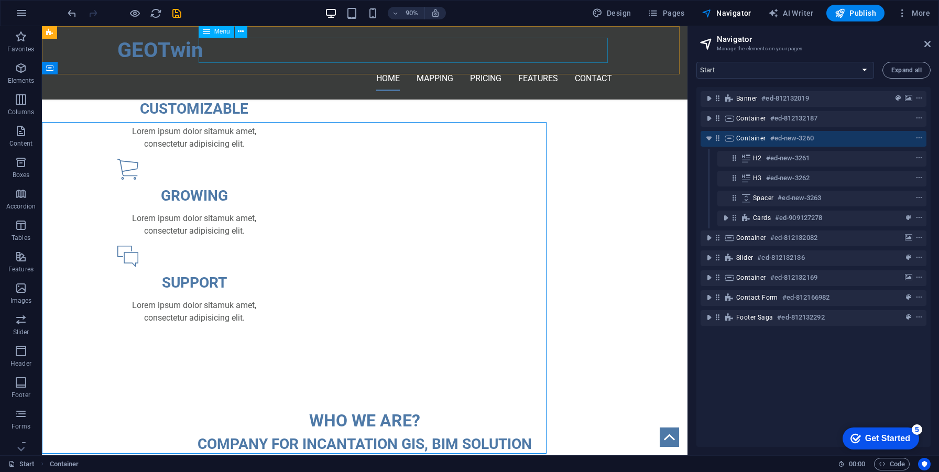
scroll to position [707, 0]
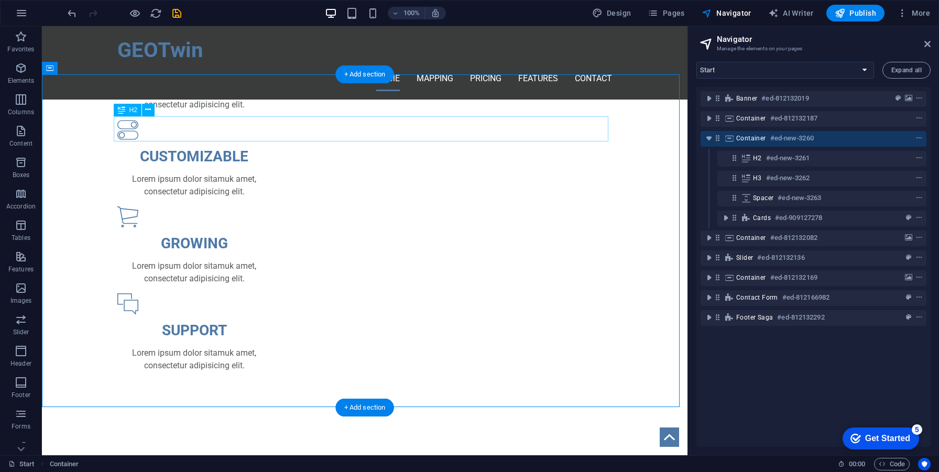
click at [409, 456] on div "WHO WE ARE?" at bounding box center [364, 468] width 495 height 25
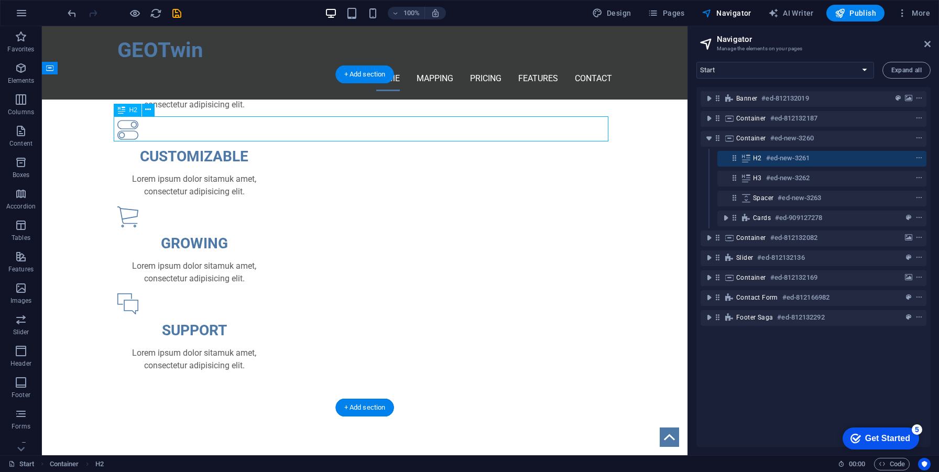
click at [409, 456] on div "WHO WE ARE?" at bounding box center [364, 468] width 495 height 25
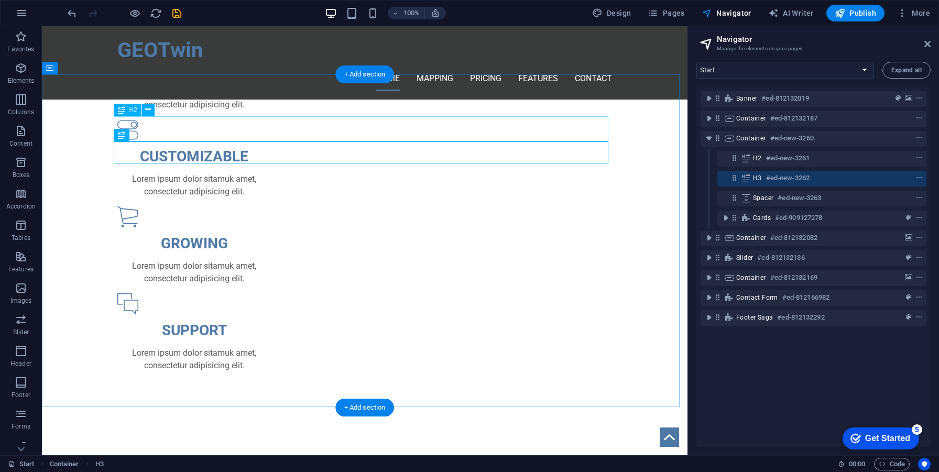
click at [388, 456] on div "WHO WE ARE?" at bounding box center [364, 468] width 495 height 25
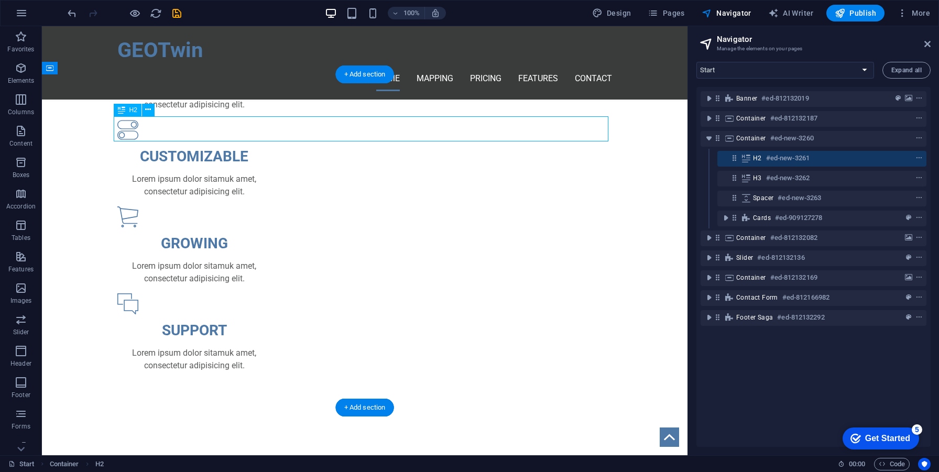
click at [383, 456] on div "WHO WE ARE?" at bounding box center [364, 468] width 495 height 25
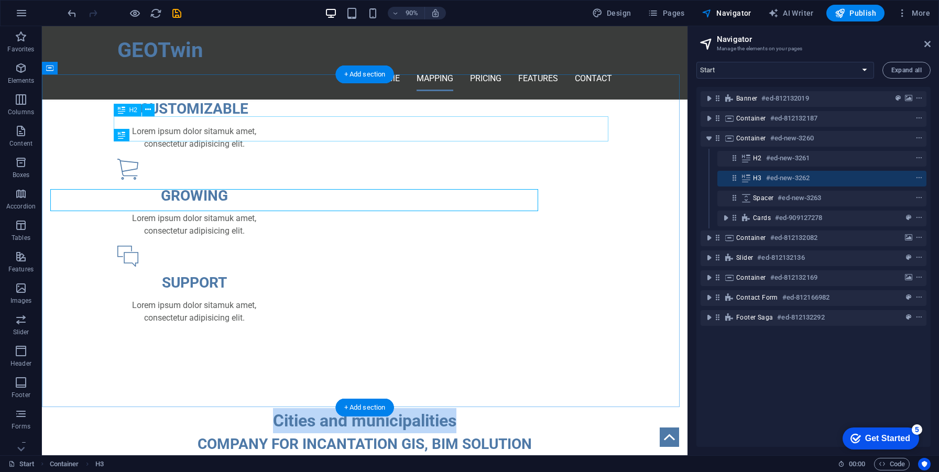
click at [478, 408] on div "Cities and municipalities" at bounding box center [364, 420] width 495 height 25
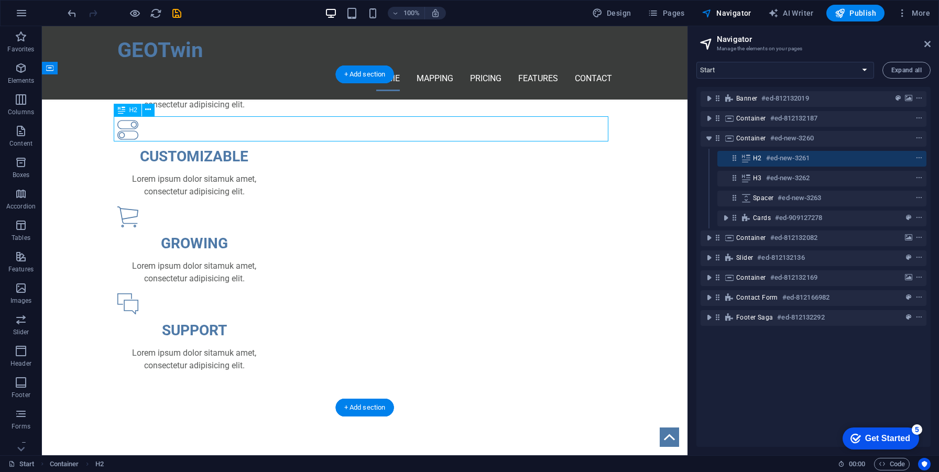
click at [478, 456] on div "Cities and municipalities" at bounding box center [364, 468] width 495 height 25
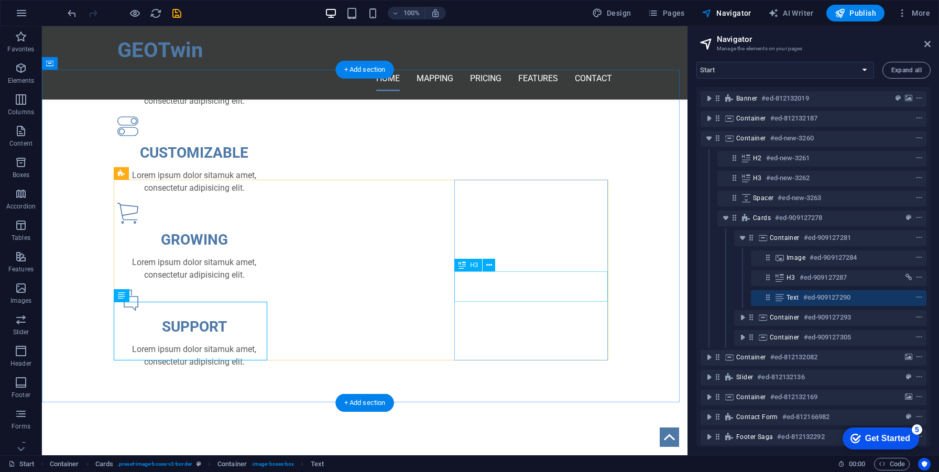
scroll to position [717, 0]
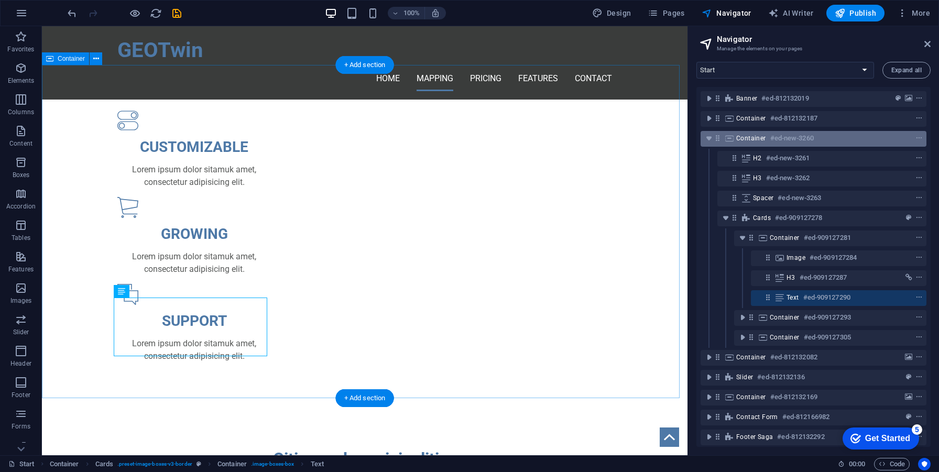
click at [765, 143] on div "Container #ed-new-3260" at bounding box center [805, 138] width 138 height 13
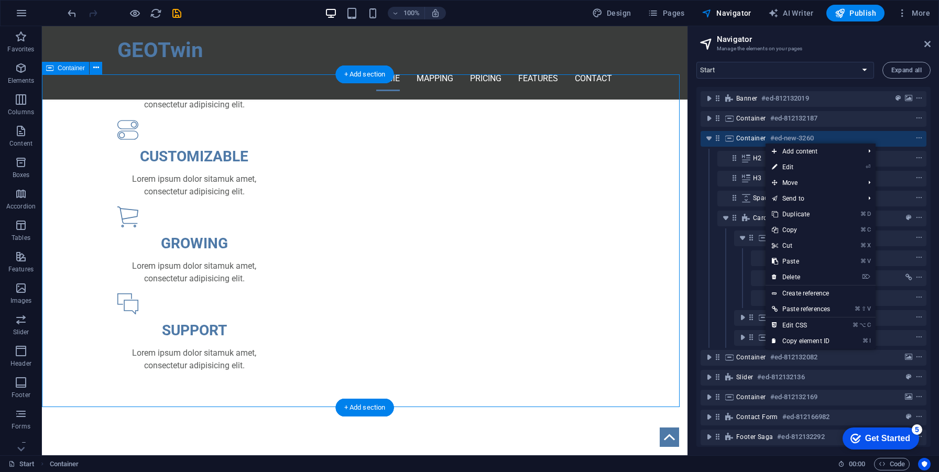
click at [765, 143] on div "Container #ed-new-3260" at bounding box center [805, 138] width 138 height 13
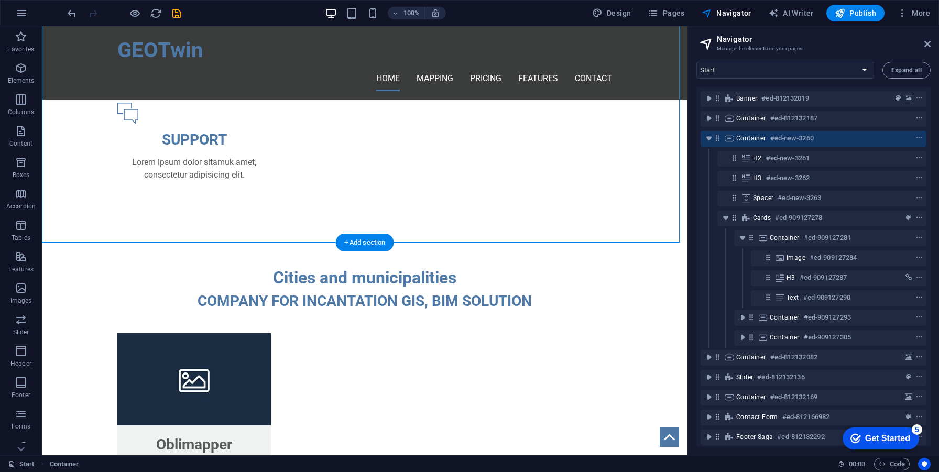
scroll to position [686, 0]
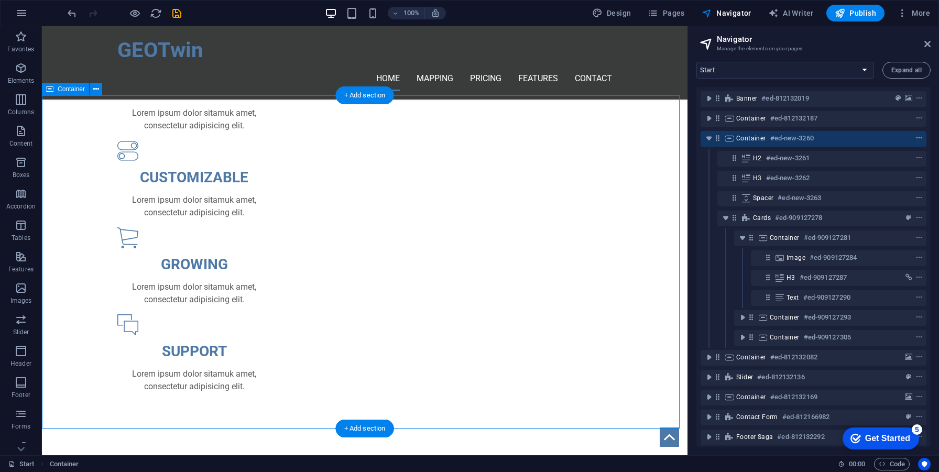
click at [918, 138] on icon "context-menu" at bounding box center [919, 138] width 7 height 7
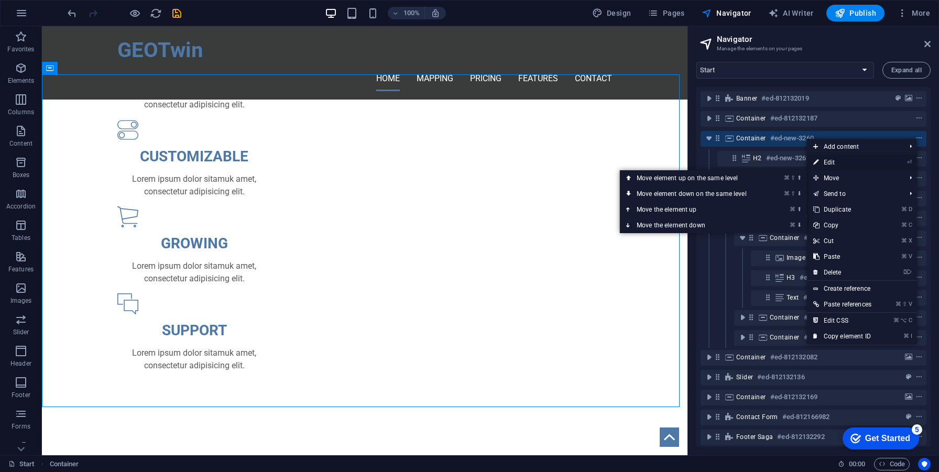
click at [841, 165] on link "⏎ Edit" at bounding box center [842, 163] width 71 height 16
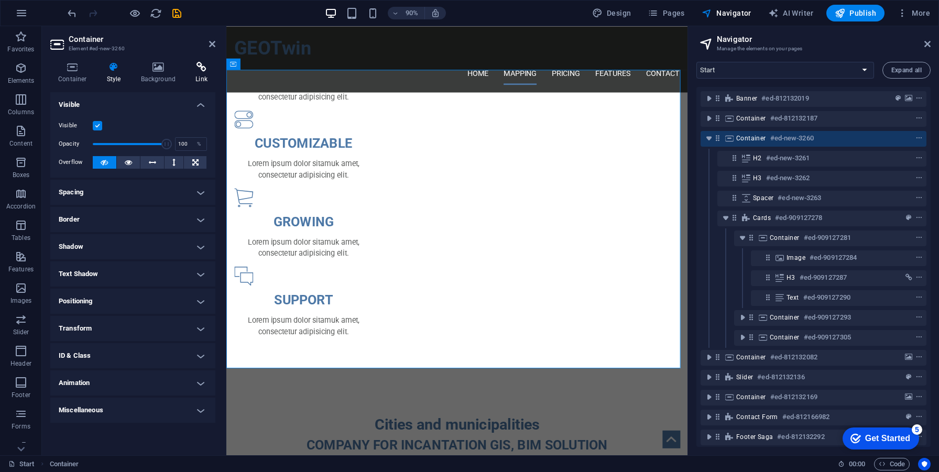
click at [196, 70] on icon at bounding box center [202, 67] width 28 height 10
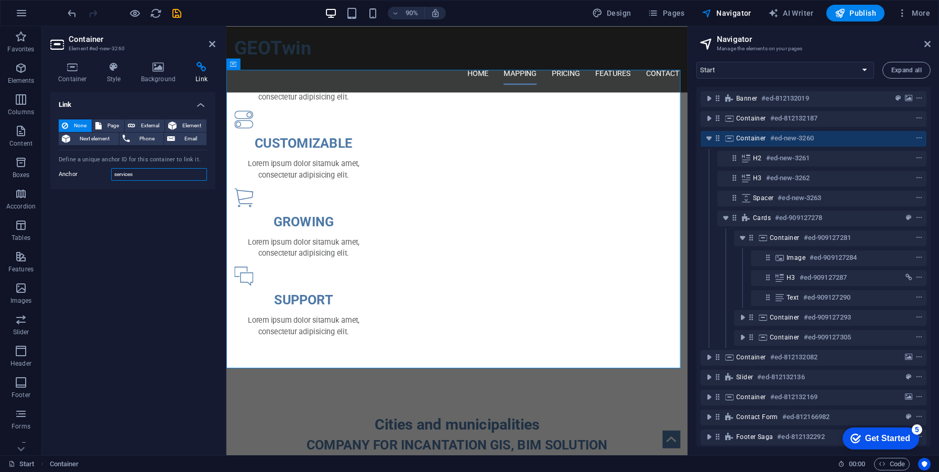
click at [153, 171] on input "services" at bounding box center [159, 174] width 96 height 13
type input "С"
type input "CnadM"
click at [215, 48] on aside "Container Element #ed-new-3260 Container Style Background Link Size Height Defa…" at bounding box center [134, 240] width 185 height 429
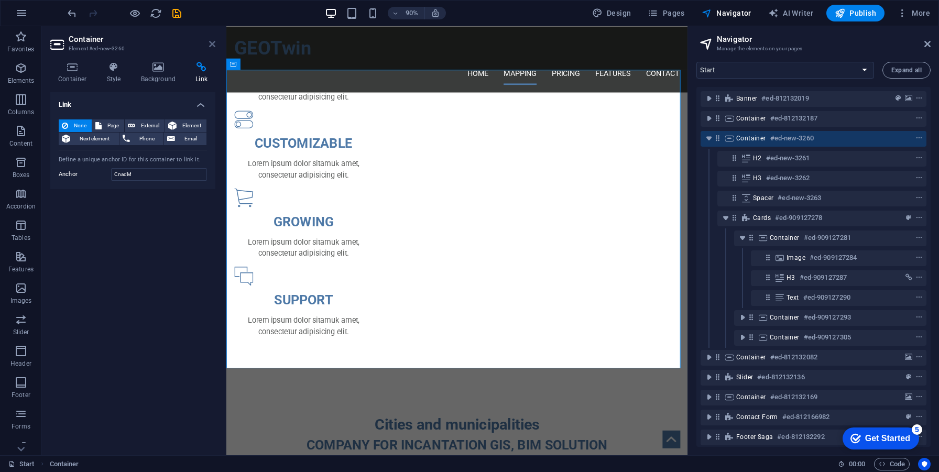
click at [212, 46] on icon at bounding box center [212, 44] width 6 height 8
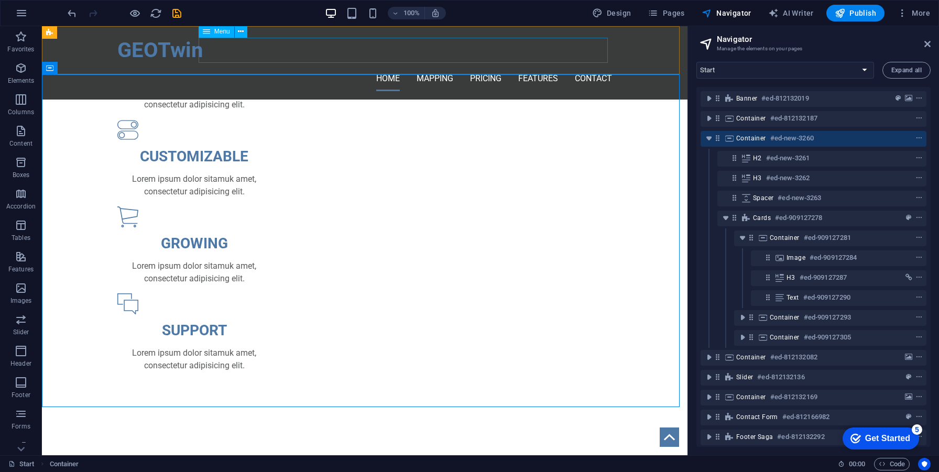
click at [378, 66] on nav "Home Mapping Pricing Features Contact" at bounding box center [364, 78] width 495 height 25
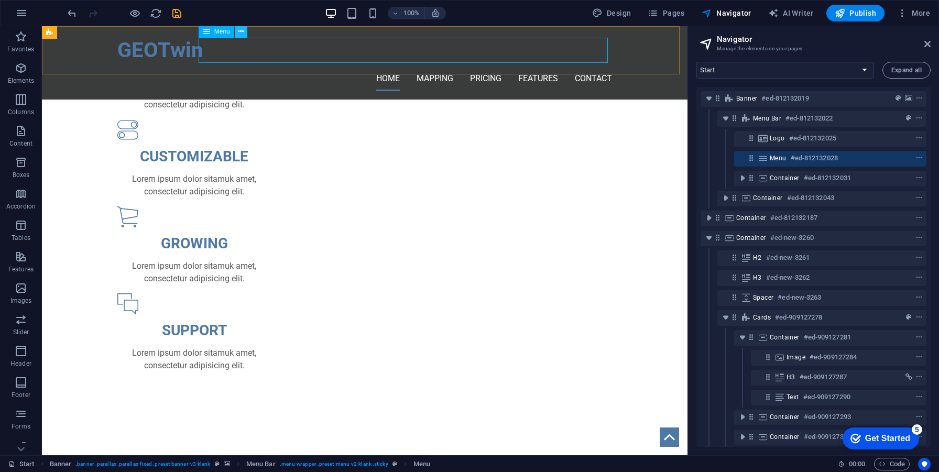
click at [242, 34] on icon at bounding box center [241, 31] width 6 height 11
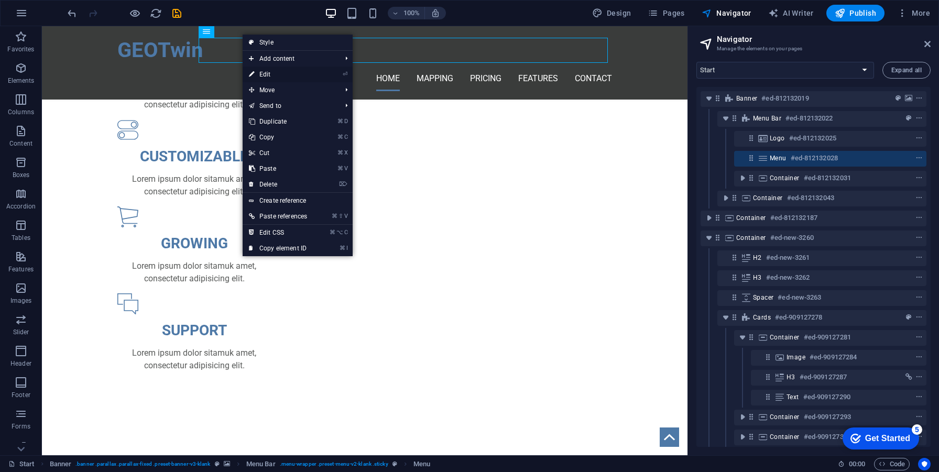
click at [284, 81] on link "⏎ Edit" at bounding box center [278, 75] width 71 height 16
select select
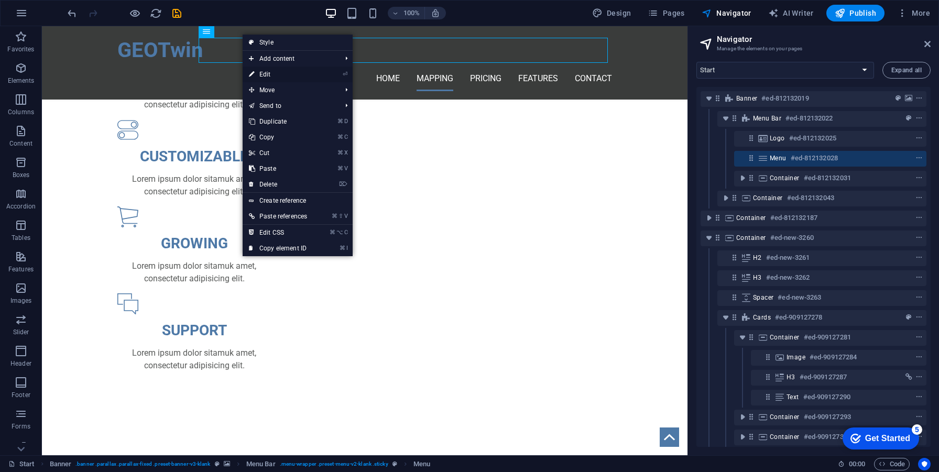
select select
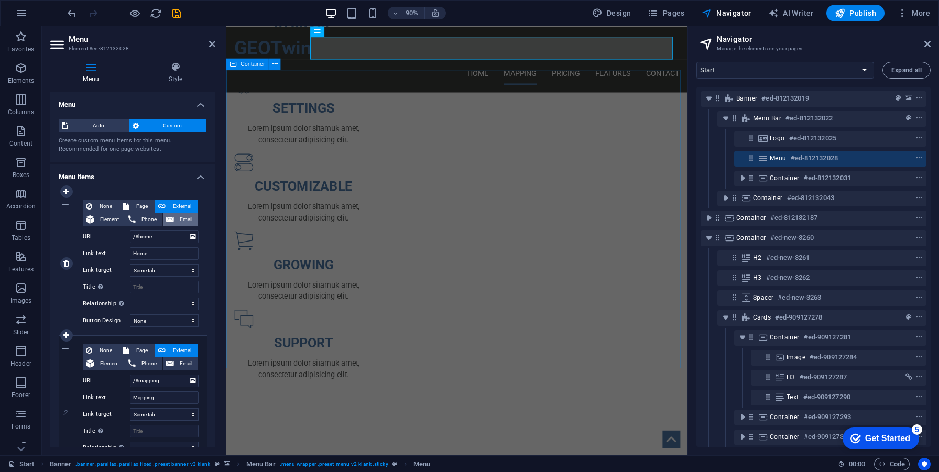
scroll to position [755, 0]
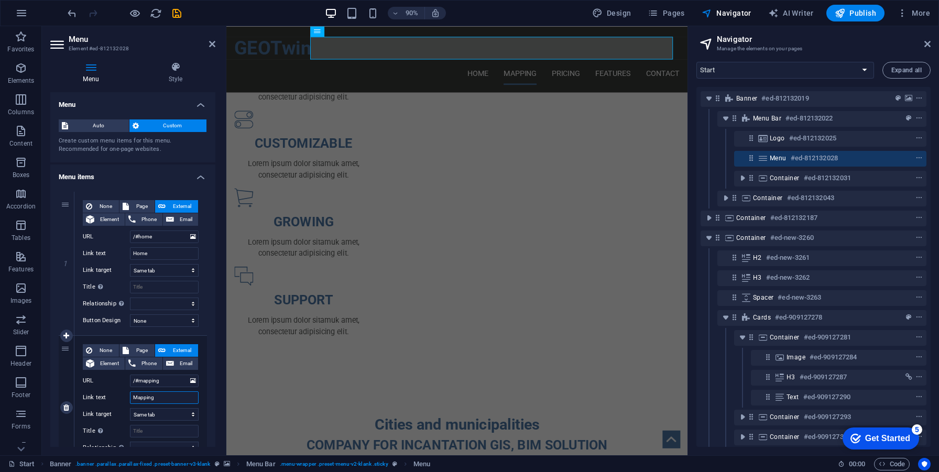
click at [159, 398] on input "Mapping" at bounding box center [164, 398] width 69 height 13
click at [160, 384] on input "/#mapping" at bounding box center [164, 381] width 69 height 13
click at [147, 383] on input "/#mapping" at bounding box center [164, 381] width 69 height 13
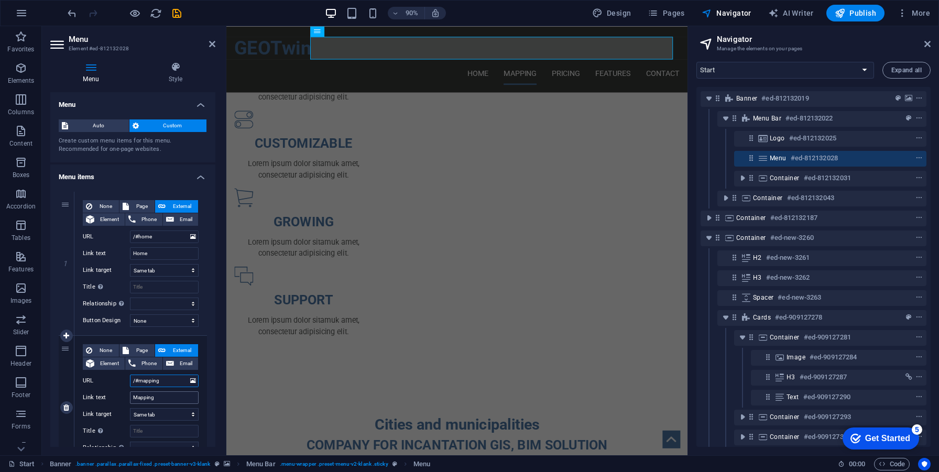
paste input "CnadM"
type input "/#CnadM"
select select
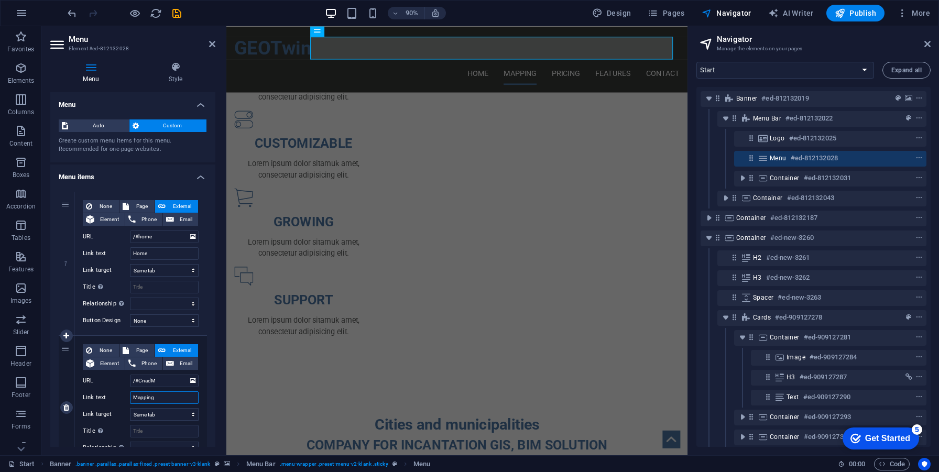
select select
click at [161, 398] on input "Mapping" at bounding box center [164, 398] width 69 height 13
click at [500, 456] on div "Cities and municipalities" at bounding box center [482, 468] width 495 height 25
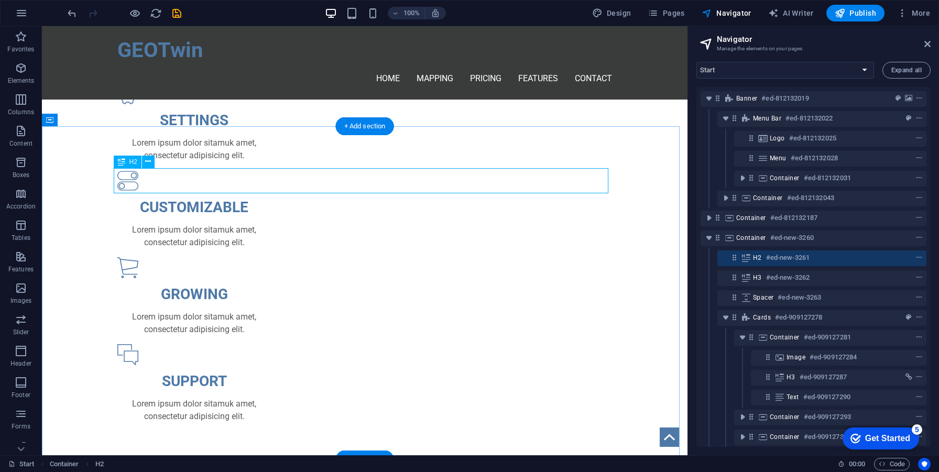
scroll to position [639, 0]
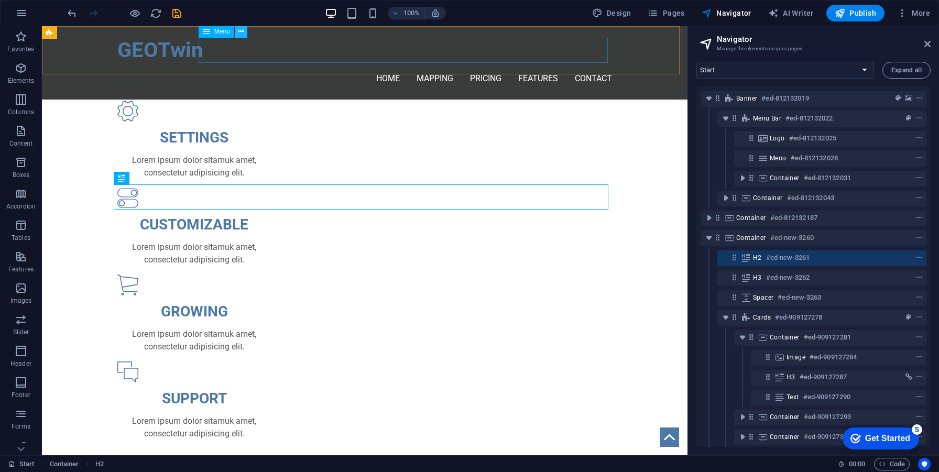
click at [242, 35] on icon at bounding box center [241, 31] width 6 height 11
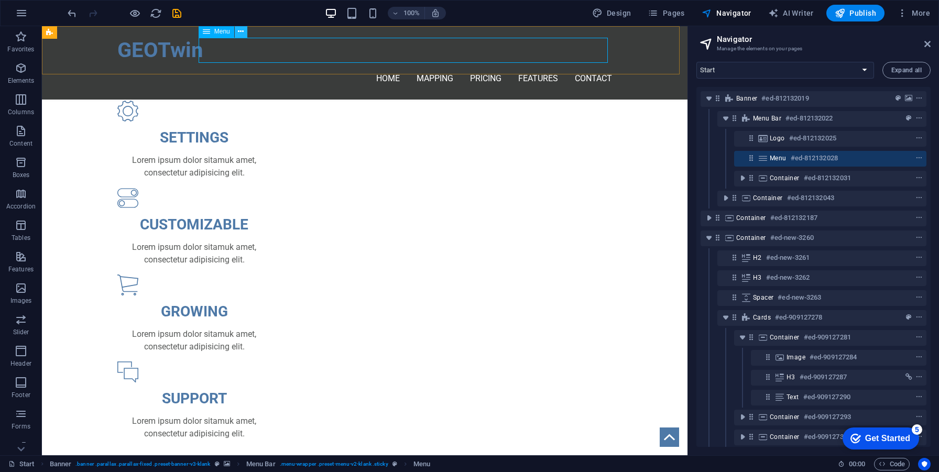
click at [240, 29] on icon at bounding box center [241, 31] width 6 height 11
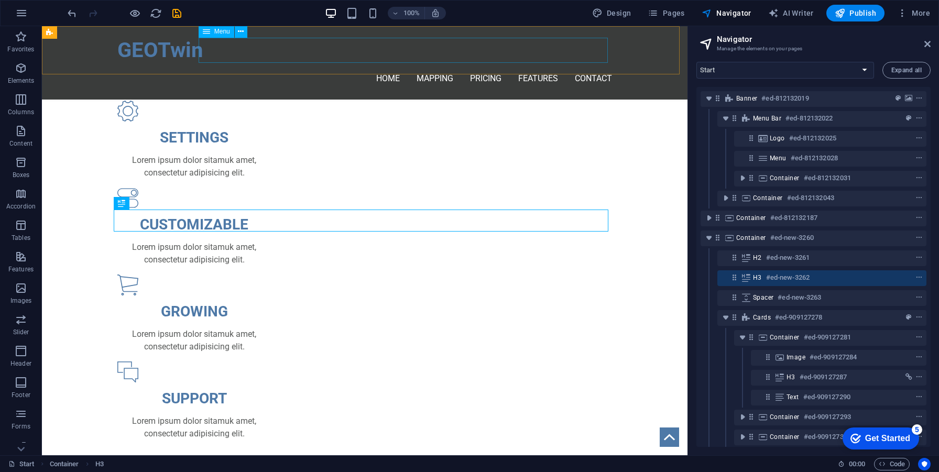
click at [419, 66] on nav "Home Mapping Pricing Features Contact" at bounding box center [364, 78] width 495 height 25
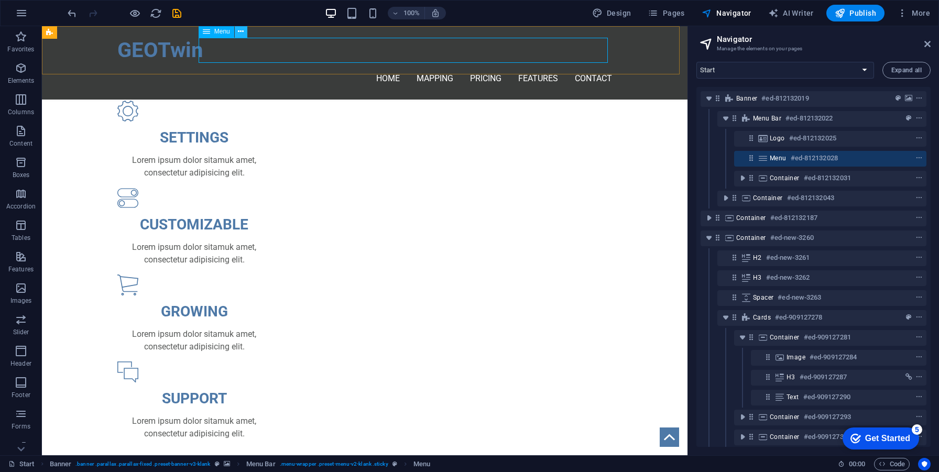
click at [245, 33] on button at bounding box center [241, 31] width 13 height 13
click at [203, 37] on icon at bounding box center [206, 31] width 7 height 13
click at [207, 34] on icon at bounding box center [206, 31] width 7 height 13
click at [207, 32] on icon at bounding box center [206, 31] width 7 height 13
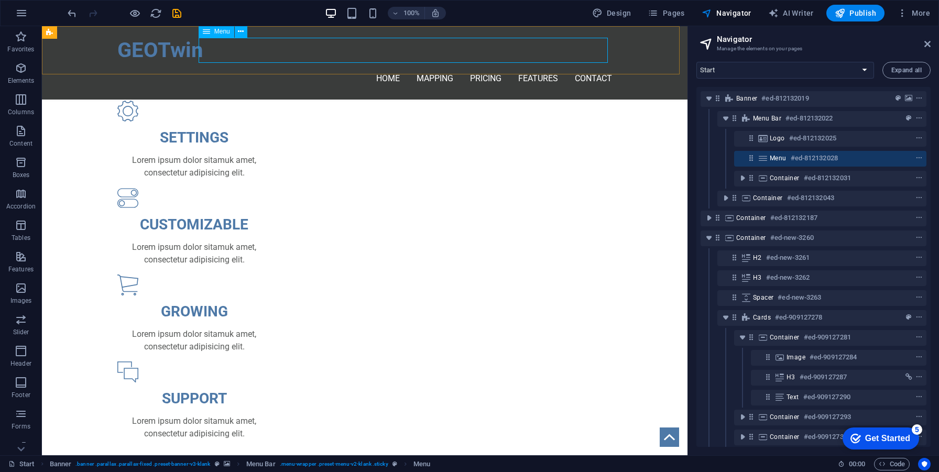
select select
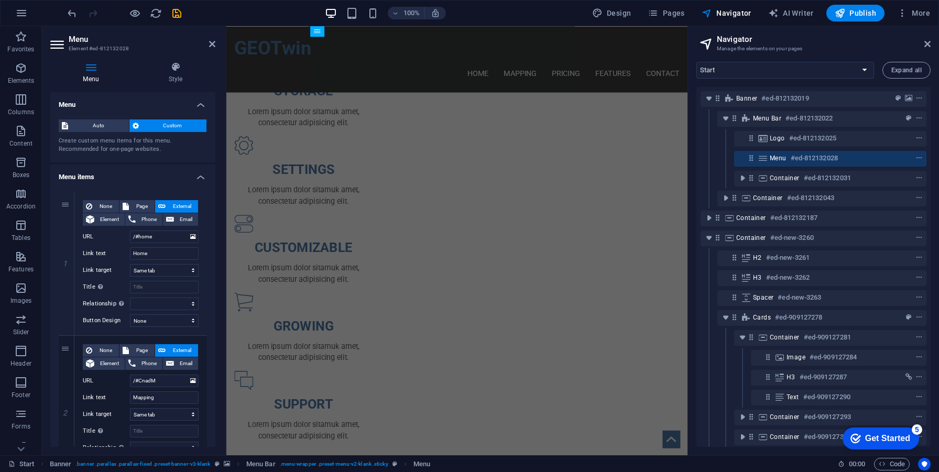
scroll to position [687, 0]
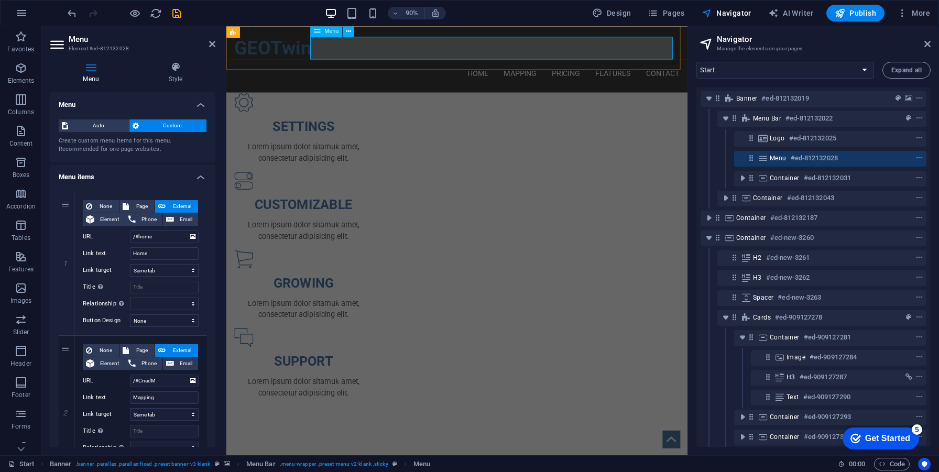
click at [782, 154] on span "Menu" at bounding box center [778, 158] width 17 height 8
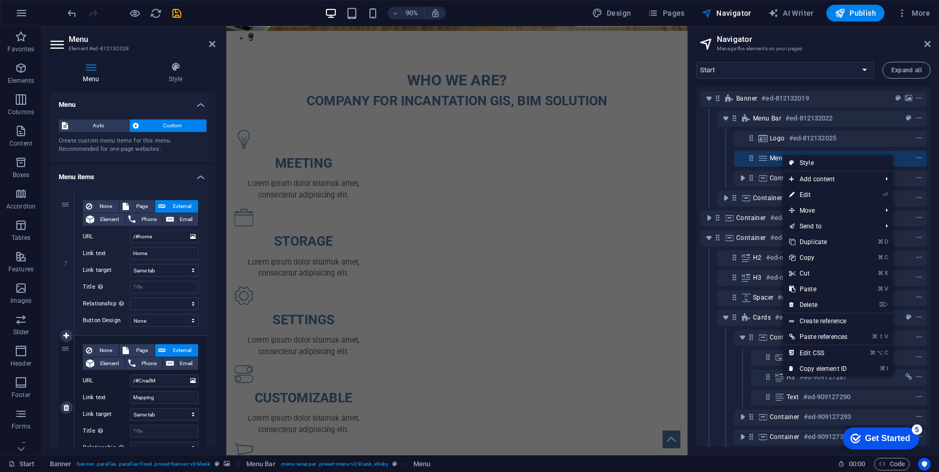
scroll to position [14, 0]
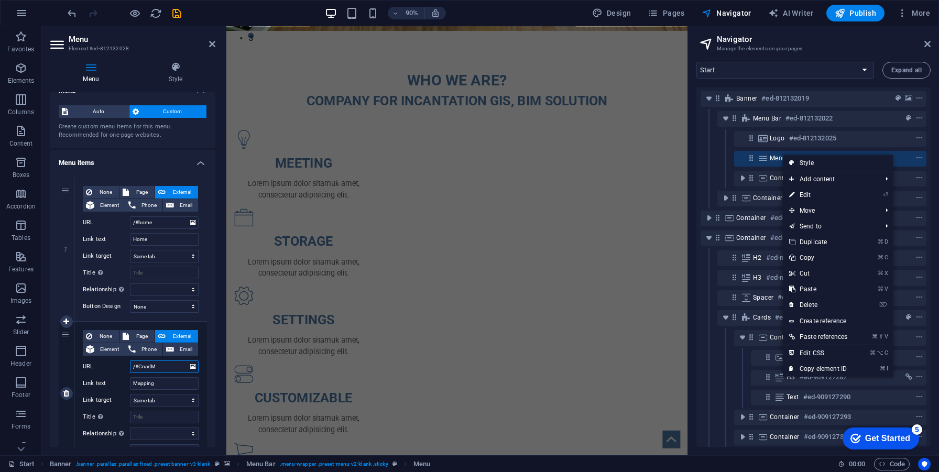
click at [158, 370] on input "/#CnadM" at bounding box center [164, 367] width 69 height 13
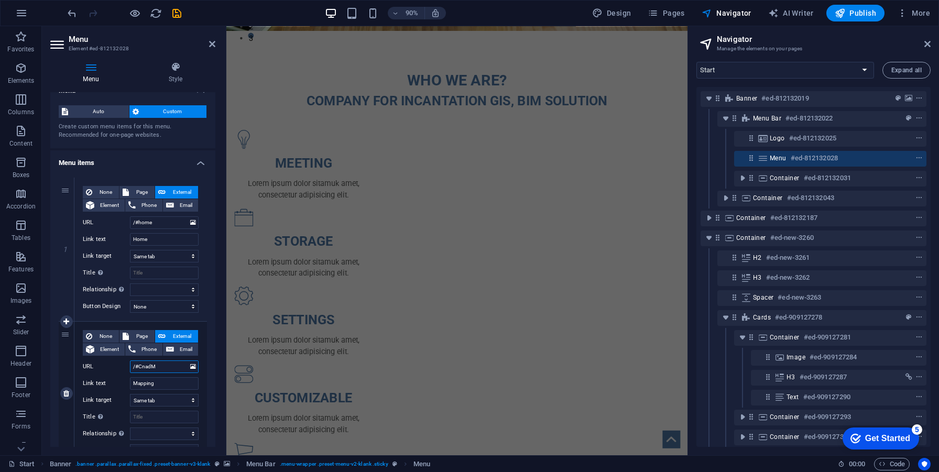
click at [158, 370] on input "/#CnadM" at bounding box center [164, 367] width 69 height 13
click at [153, 387] on input "Mapping" at bounding box center [164, 383] width 69 height 13
type input "So"
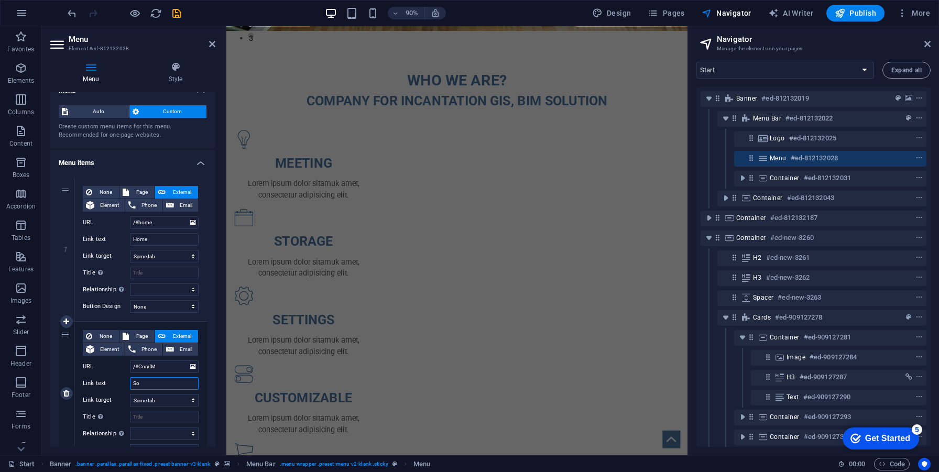
select select
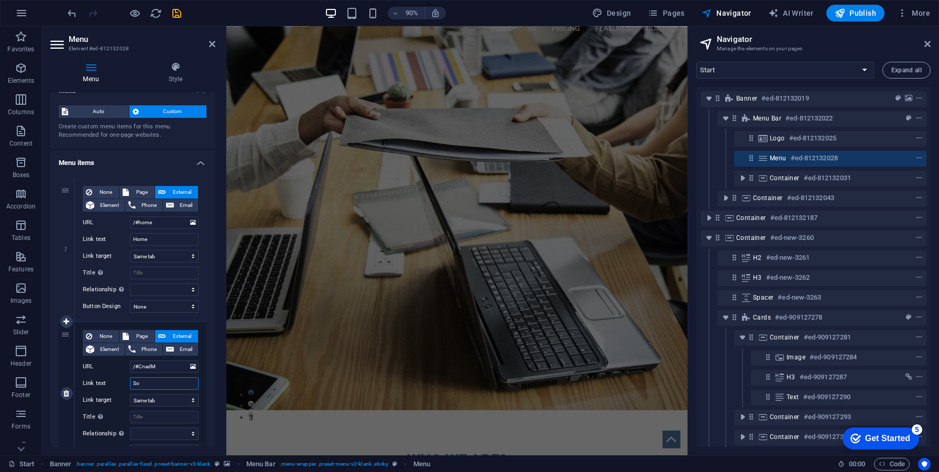
scroll to position [0, 0]
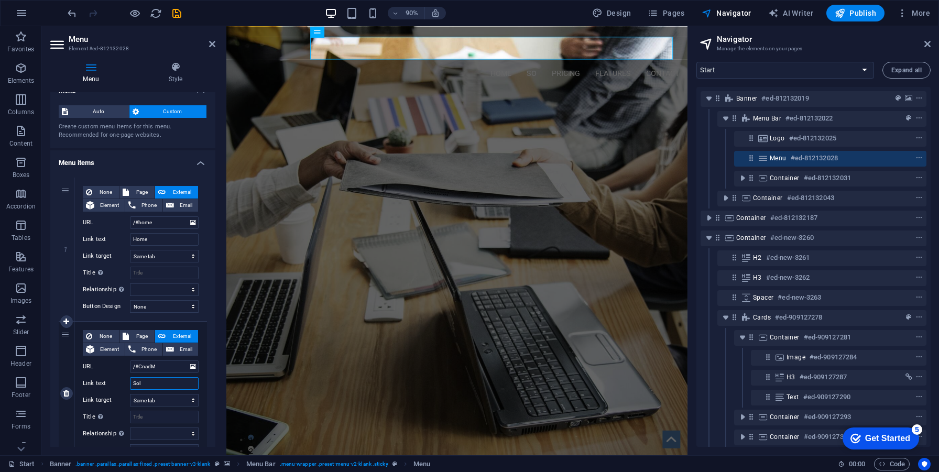
type input "Solu"
select select
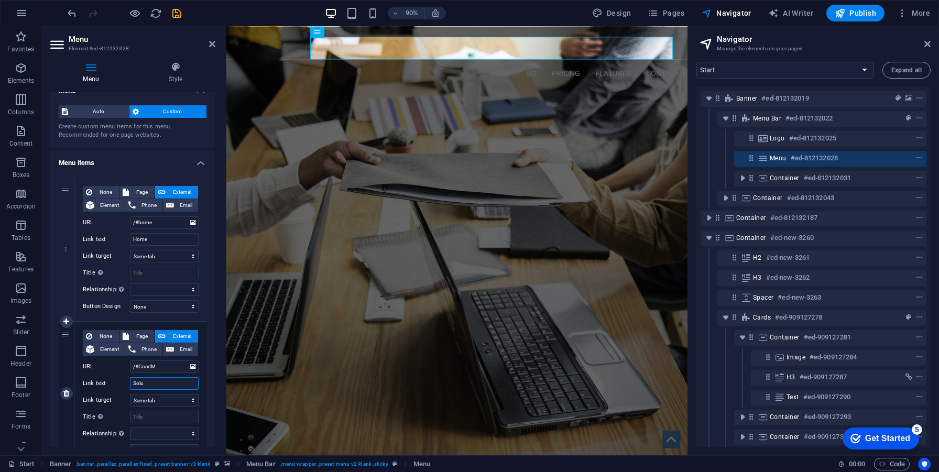
select select
type input "Solution"
select select
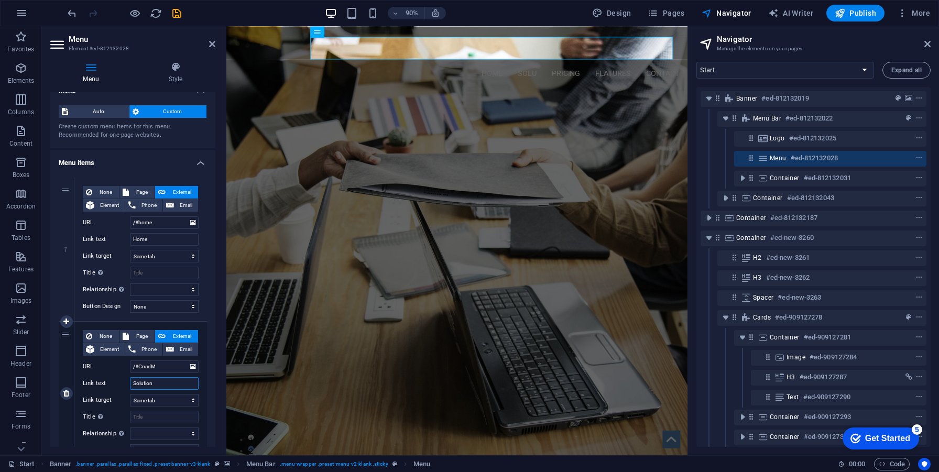
select select
click at [153, 377] on input "Solution" at bounding box center [164, 383] width 69 height 13
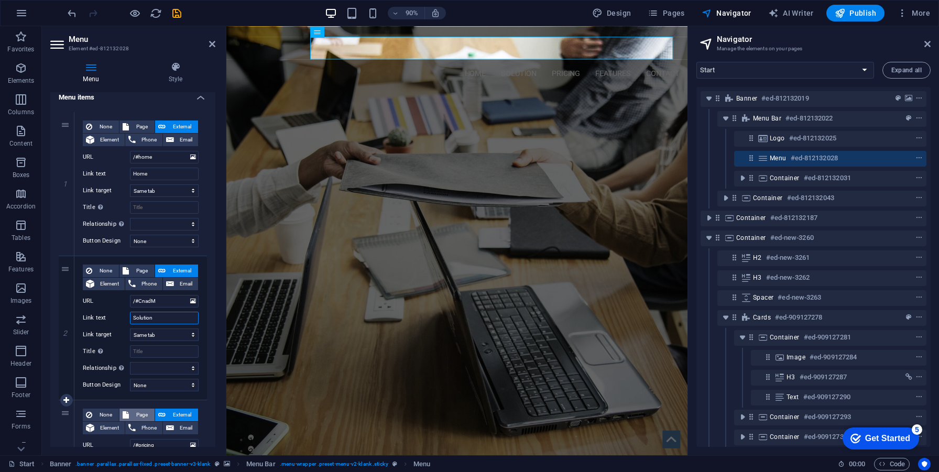
scroll to position [112, 0]
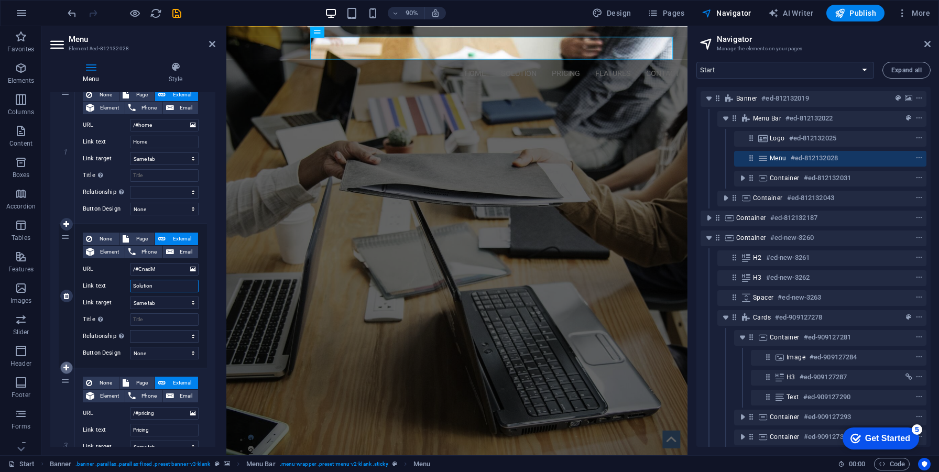
type input "Solution"
click at [67, 366] on icon at bounding box center [66, 367] width 6 height 7
select select
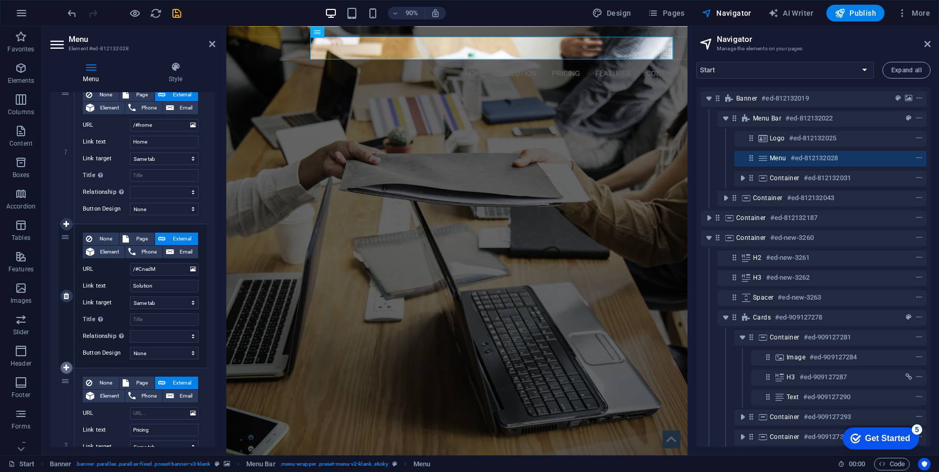
type input "/#pricing"
type input "Pricing"
select select
type input "/#features"
type input "Features"
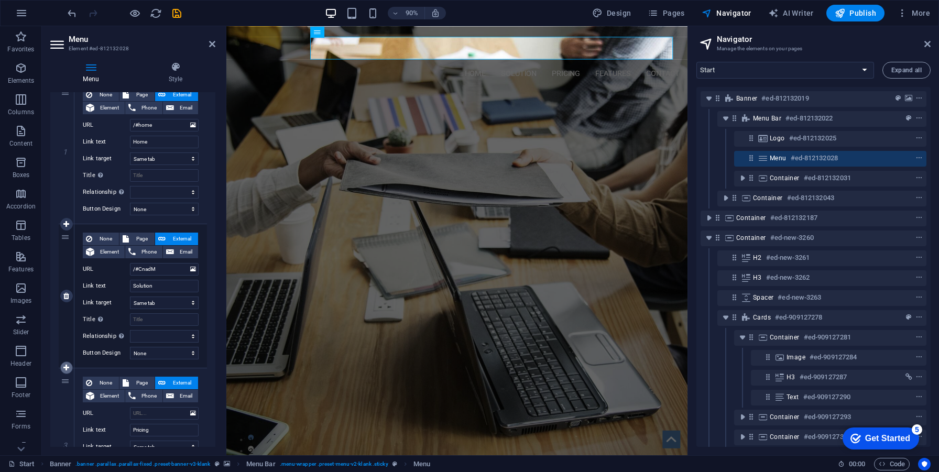
select select
drag, startPoint x: 66, startPoint y: 381, endPoint x: 145, endPoint y: 370, distance: 79.9
click at [145, 370] on div "3 None Page External Element Phone Email Page Start Subpage Legal Notice Privac…" at bounding box center [133, 433] width 148 height 128
select select
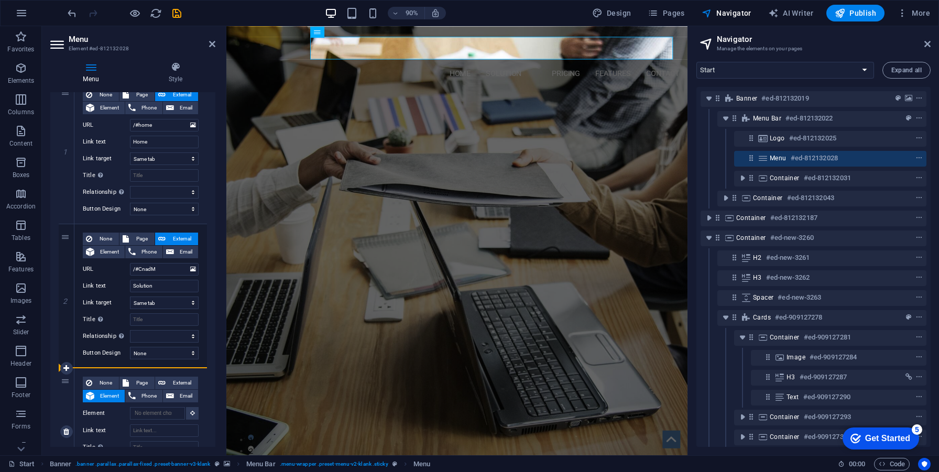
select select
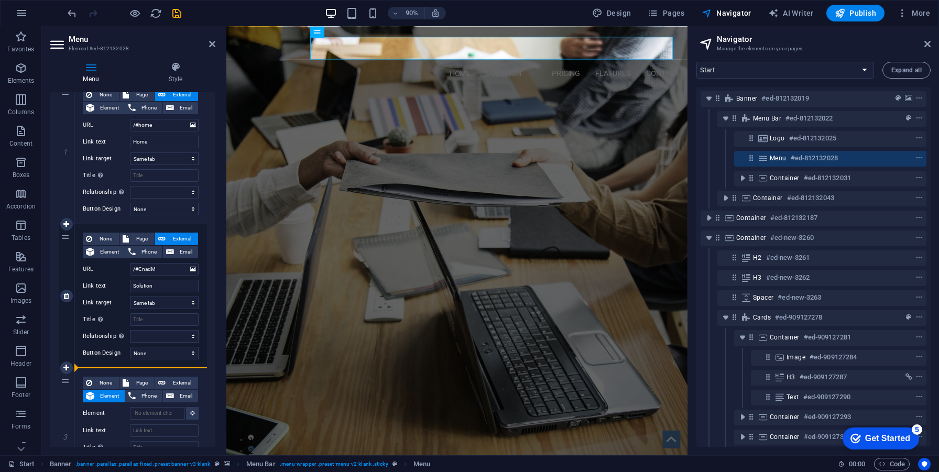
drag, startPoint x: 65, startPoint y: 382, endPoint x: 151, endPoint y: 367, distance: 87.2
select select
type input "/#pricing"
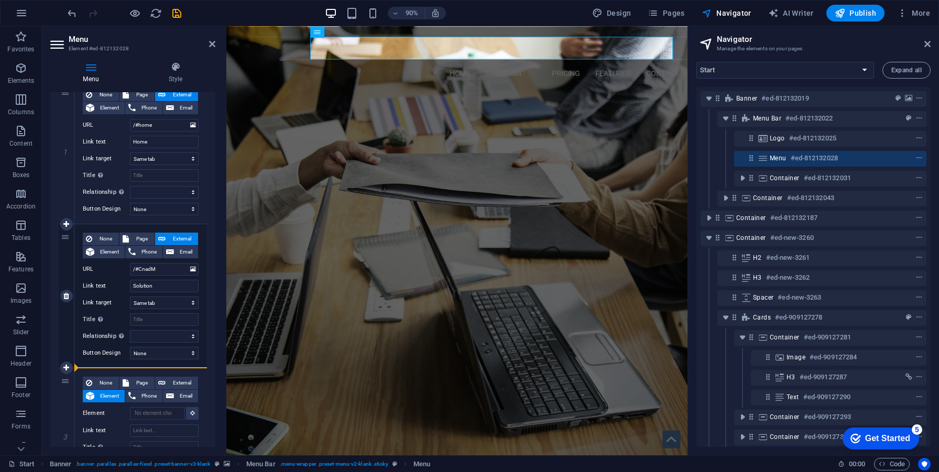
type input "Pricing"
select select
type input "/#features"
type input "Features"
select select
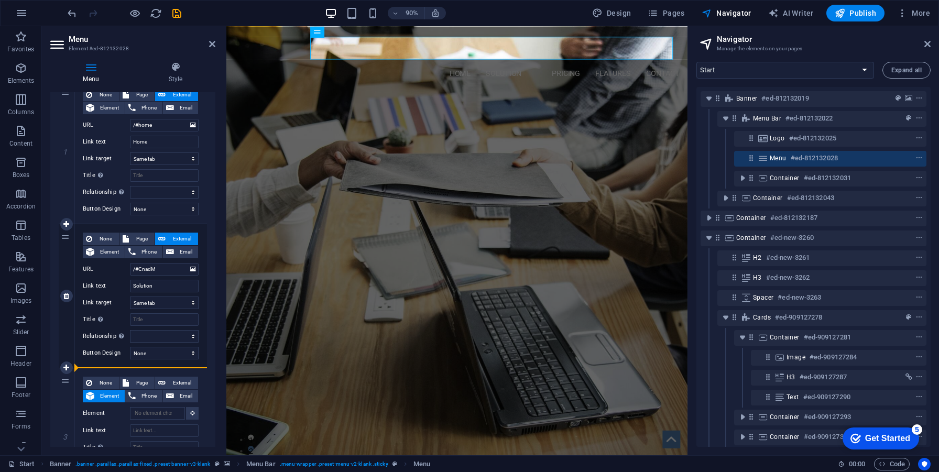
type input "/#contact"
type input "Contact"
select select
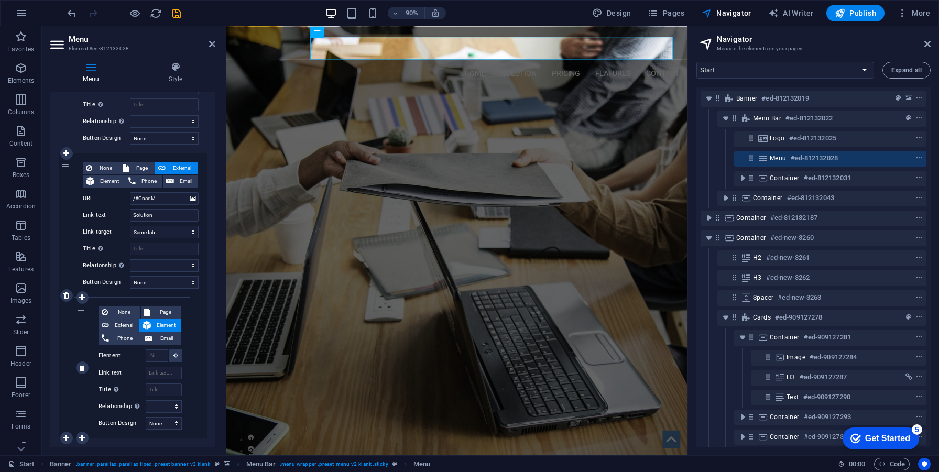
scroll to position [203, 0]
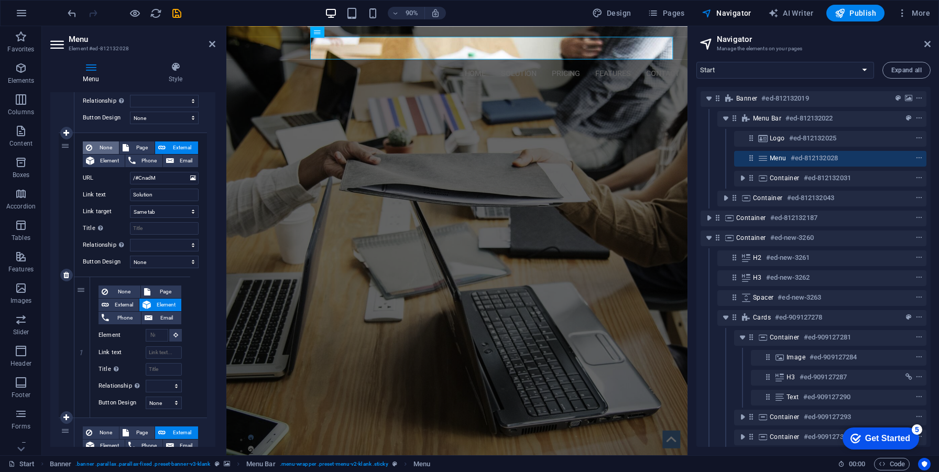
click at [112, 151] on span "None" at bounding box center [105, 148] width 20 height 13
select select
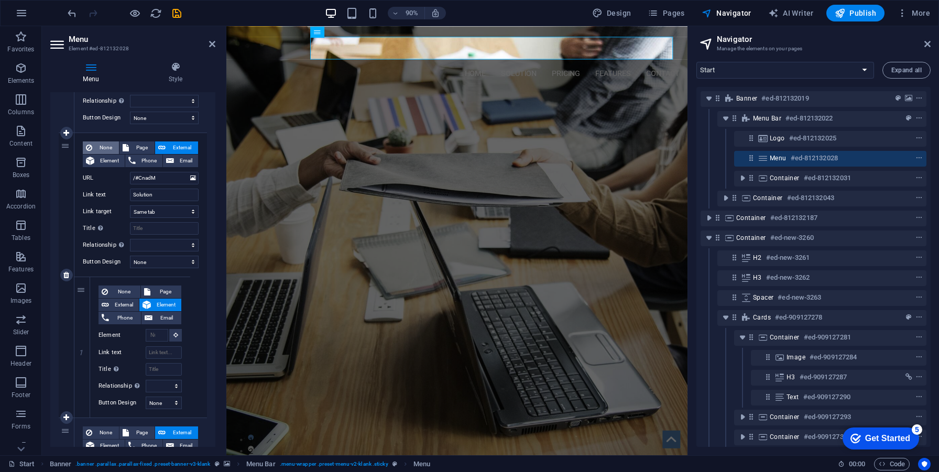
select select
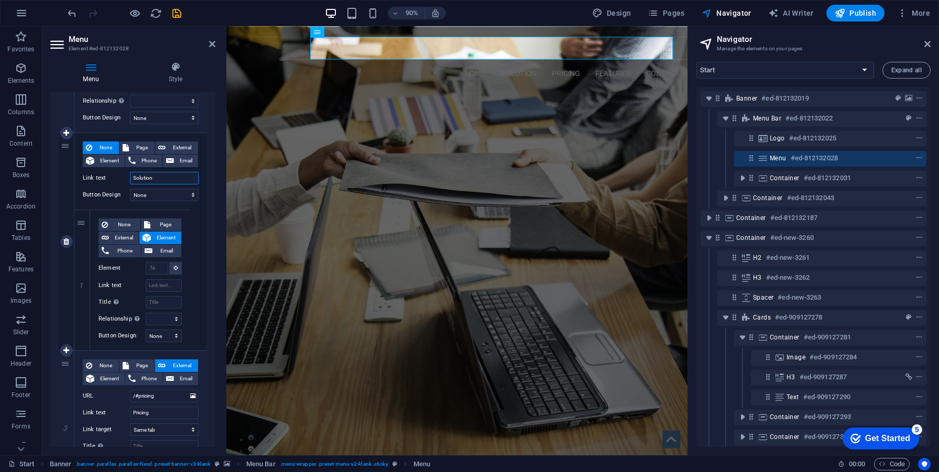
click at [152, 179] on input "Solution" at bounding box center [164, 178] width 69 height 13
click at [166, 194] on select "None Default Primary Secondary" at bounding box center [164, 195] width 69 height 13
click at [130, 189] on select "None Default Primary Secondary" at bounding box center [164, 195] width 69 height 13
click at [170, 178] on input "Solution" at bounding box center [164, 178] width 69 height 13
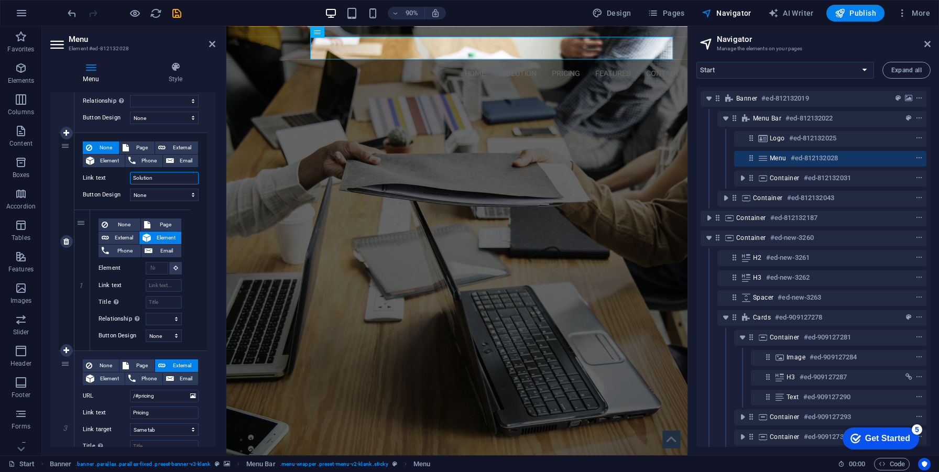
click at [170, 178] on input "Solution" at bounding box center [164, 178] width 69 height 13
click at [162, 284] on input "Link text" at bounding box center [164, 285] width 36 height 13
paste input "Urban"
type input "Urban"
select select
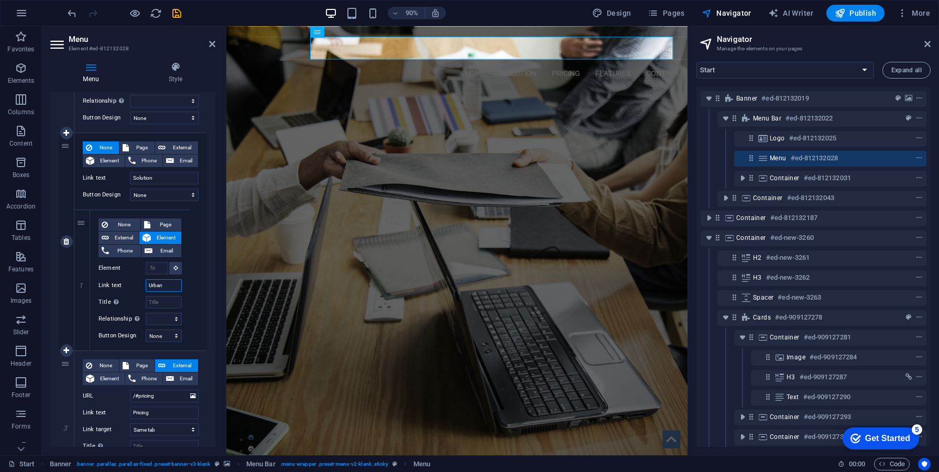
select select
type input "Urban"
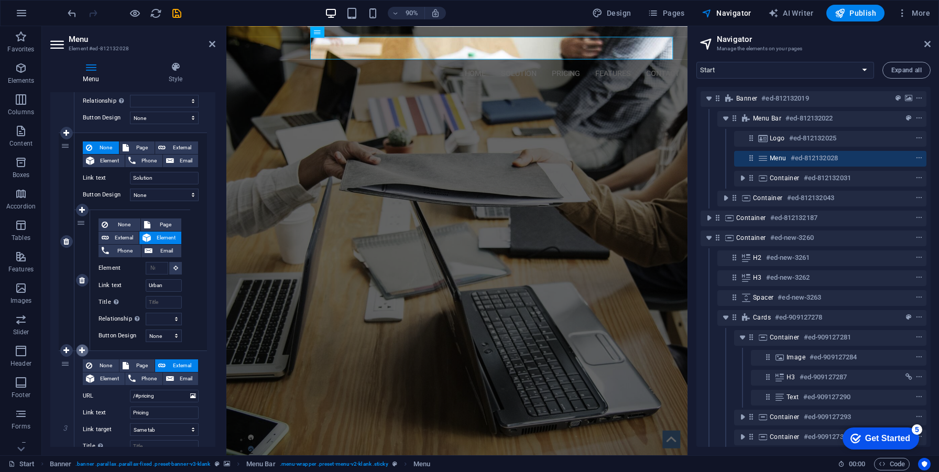
click at [83, 352] on icon at bounding box center [82, 350] width 6 height 7
select select
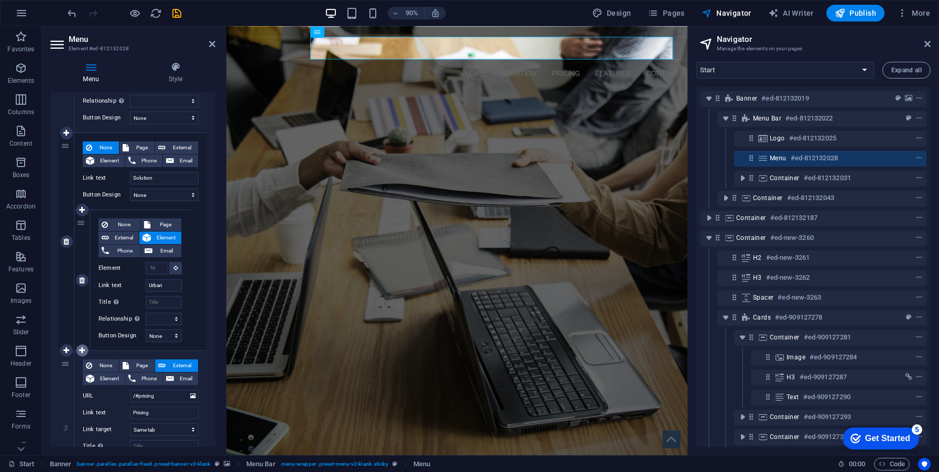
select select
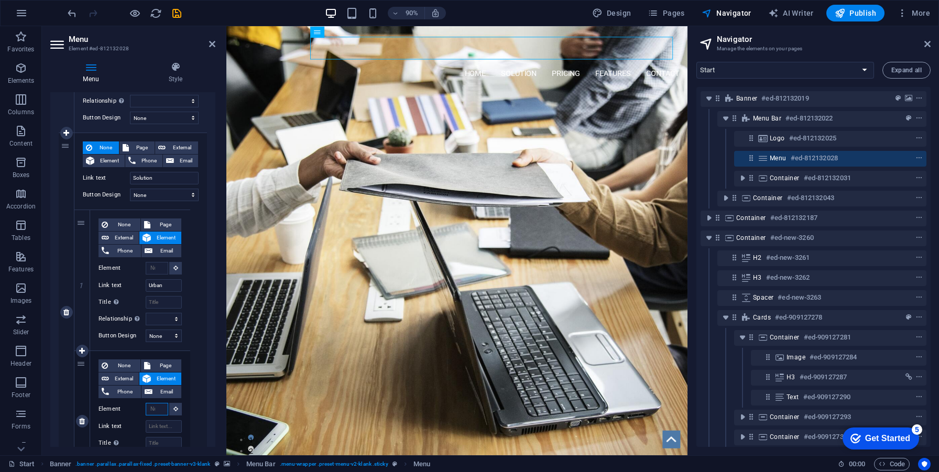
click at [155, 412] on input "Element" at bounding box center [157, 409] width 23 height 13
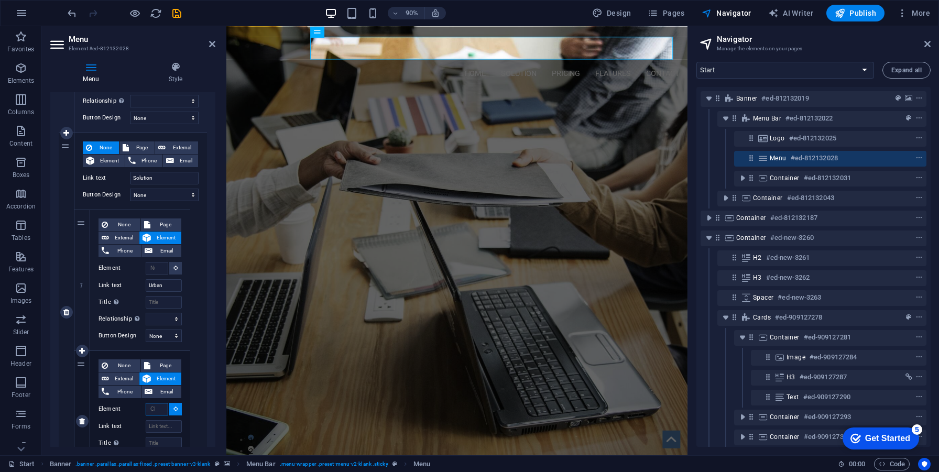
paste input "Construction"
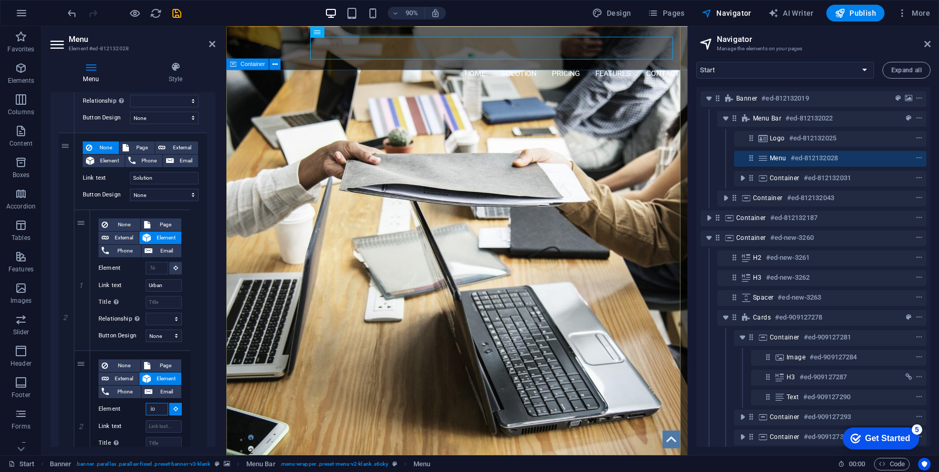
paste input "Construction"
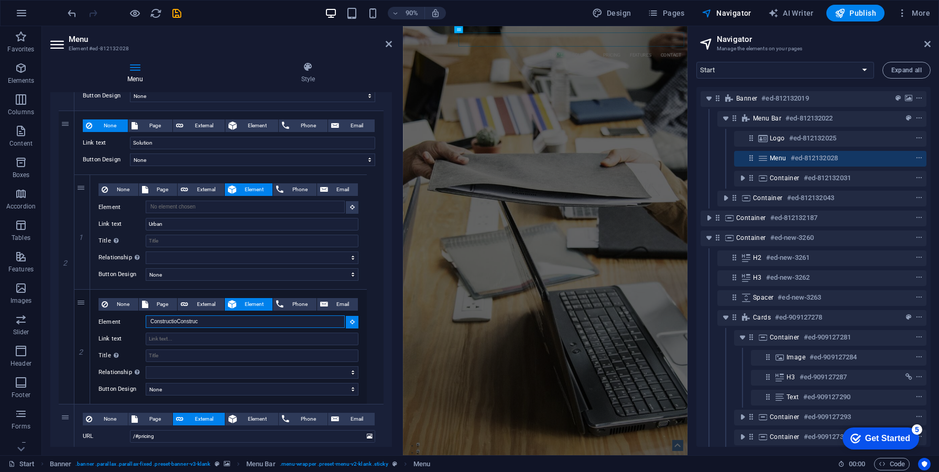
drag, startPoint x: 226, startPoint y: 352, endPoint x: 405, endPoint y: 334, distance: 180.2
click at [405, 334] on div "Menu Element #ed-812132028 Menu Style Menu Auto Custom Create custom menu items…" at bounding box center [365, 240] width 646 height 429
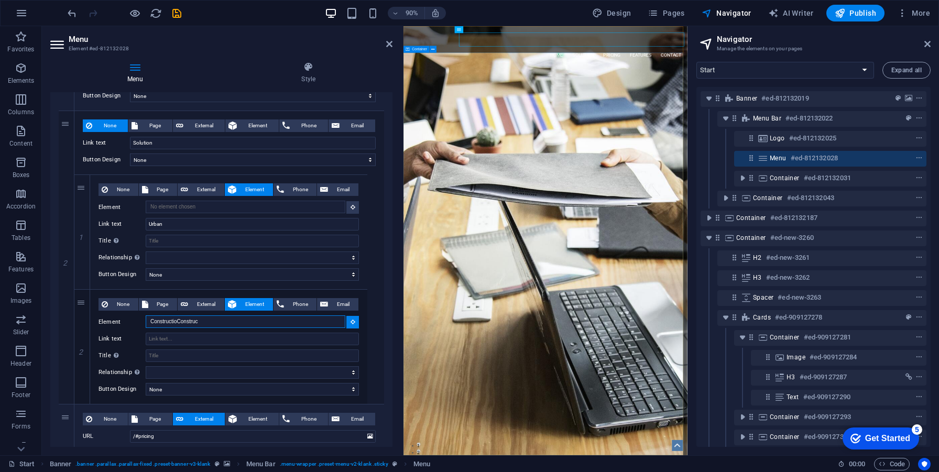
scroll to position [194, 0]
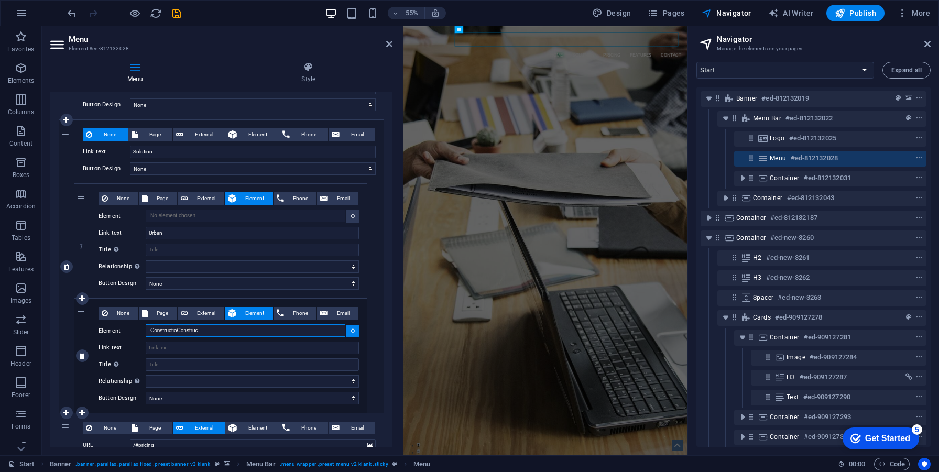
click at [243, 334] on input "ConstructioConstruc" at bounding box center [246, 330] width 200 height 13
paste input "n"
type input "Construction"
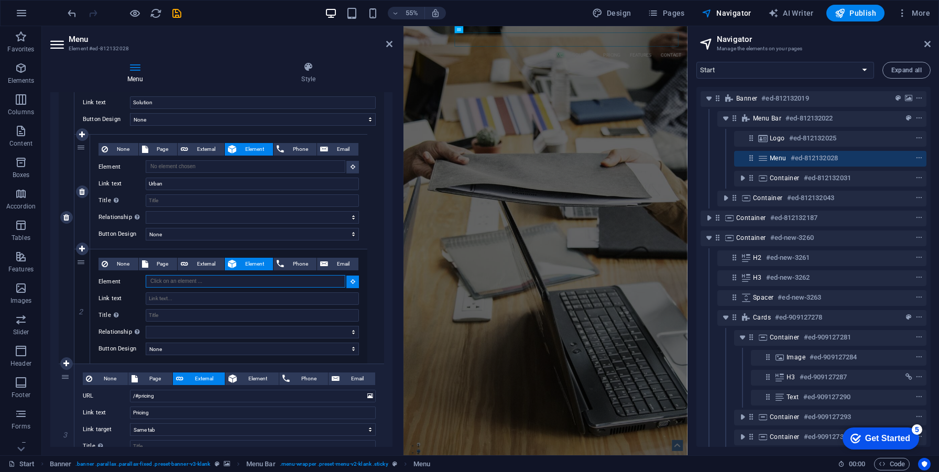
scroll to position [257, 0]
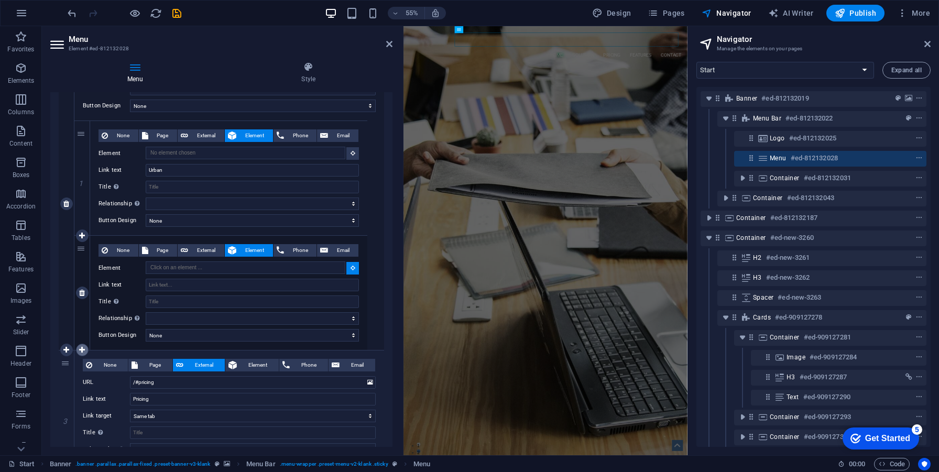
click at [81, 347] on icon at bounding box center [82, 349] width 6 height 7
select select
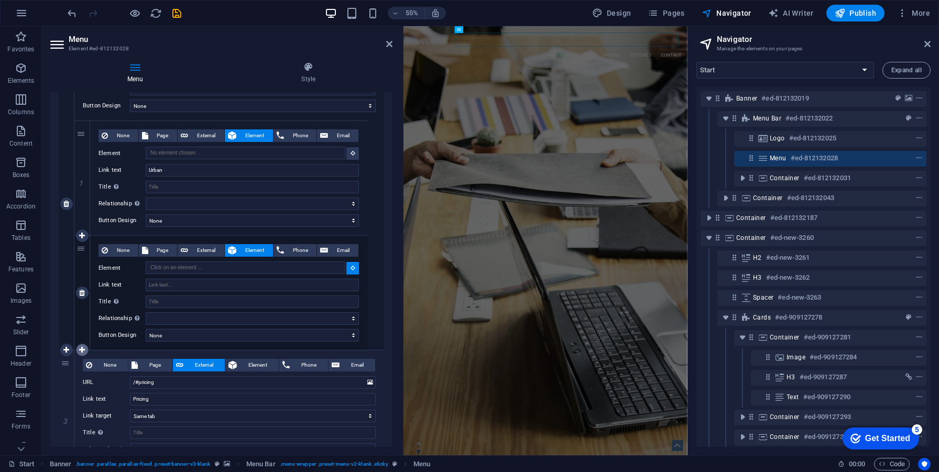
select select
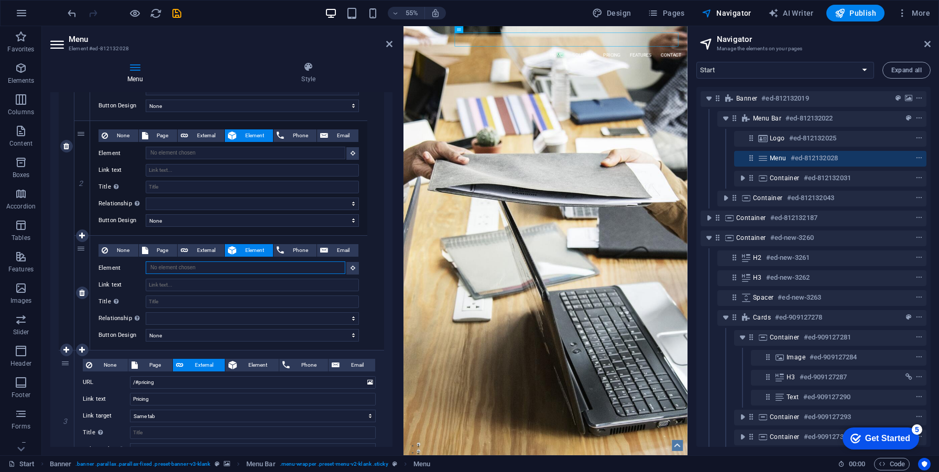
click at [185, 270] on input "Element" at bounding box center [246, 268] width 200 height 13
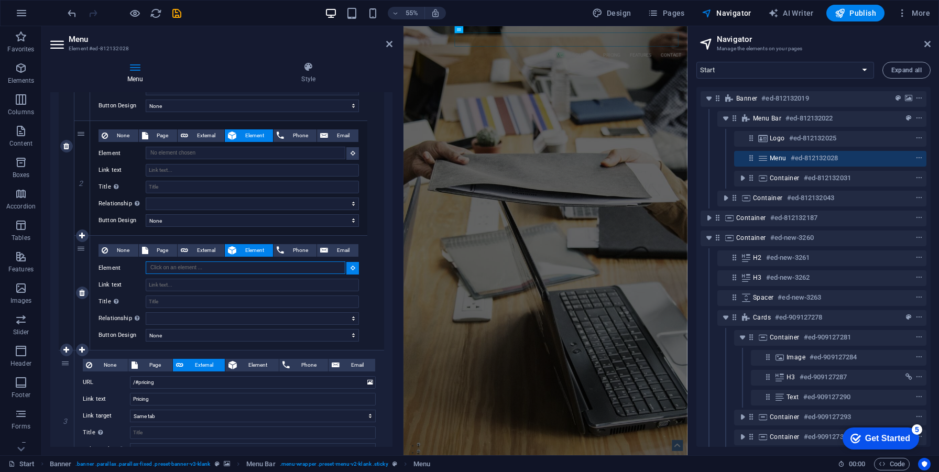
paste input "Industry"
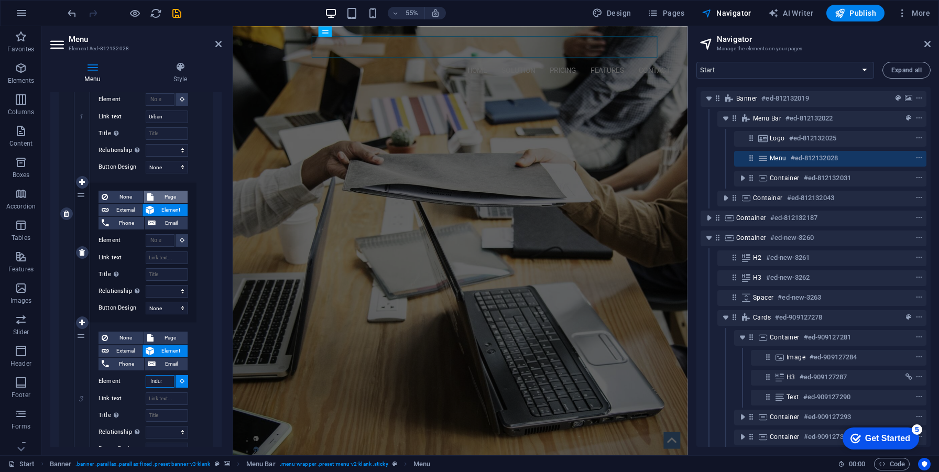
scroll to position [394, 0]
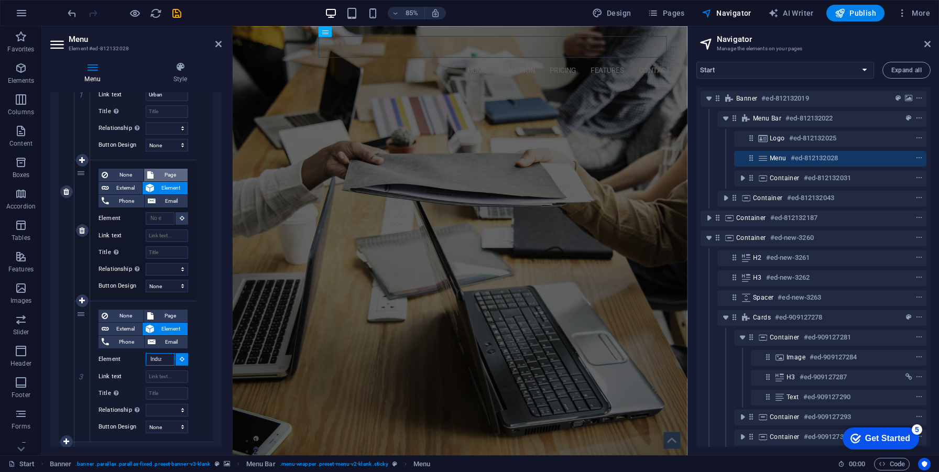
drag, startPoint x: 401, startPoint y: 205, endPoint x: 154, endPoint y: 173, distance: 249.0
click at [154, 173] on aside "Menu Element #ed-812132028 Menu Style Menu Auto Custom Create custom menu items…" at bounding box center [137, 240] width 191 height 429
type input "Industry"
click at [861, 13] on span "Publish" at bounding box center [855, 13] width 41 height 10
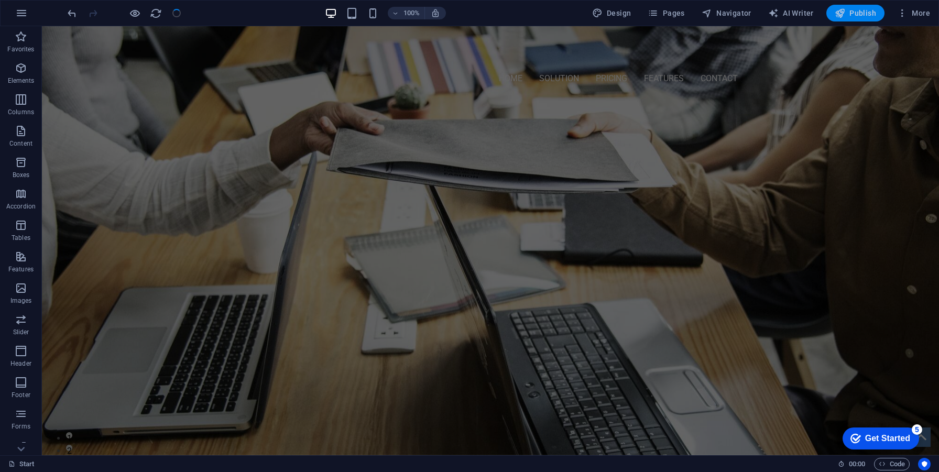
click at [857, 17] on span "Publish" at bounding box center [855, 13] width 41 height 10
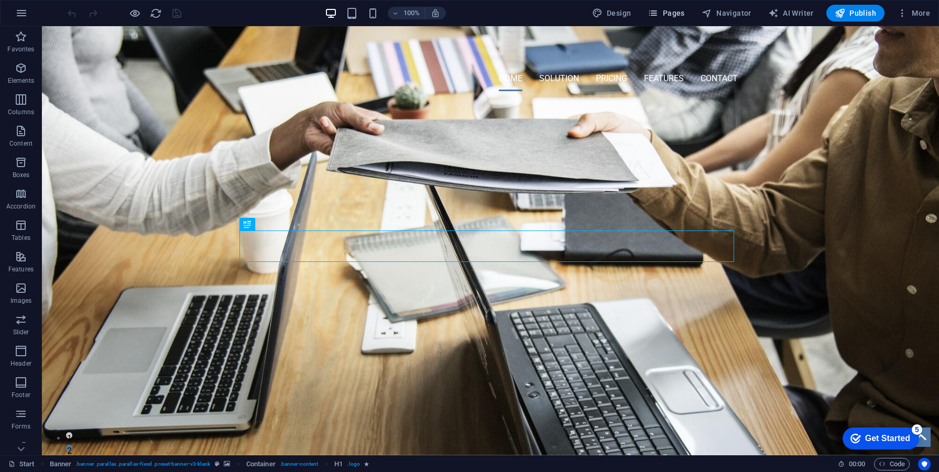
click at [687, 19] on button "Pages" at bounding box center [666, 13] width 45 height 17
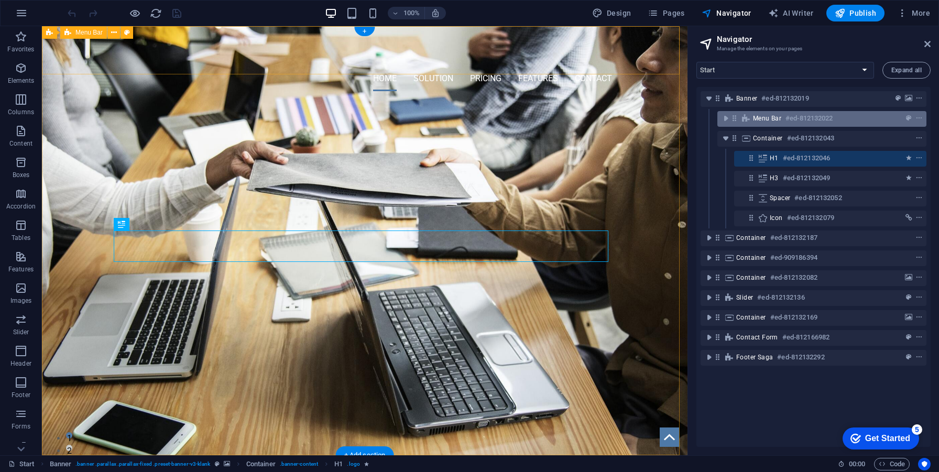
click at [761, 121] on span "Menu Bar" at bounding box center [767, 118] width 28 height 8
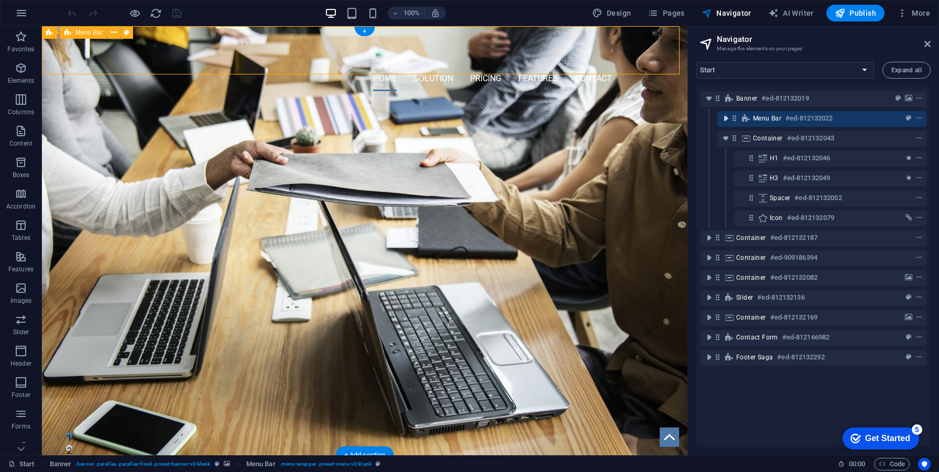
click at [729, 120] on icon "toggle-expand" at bounding box center [726, 118] width 10 height 10
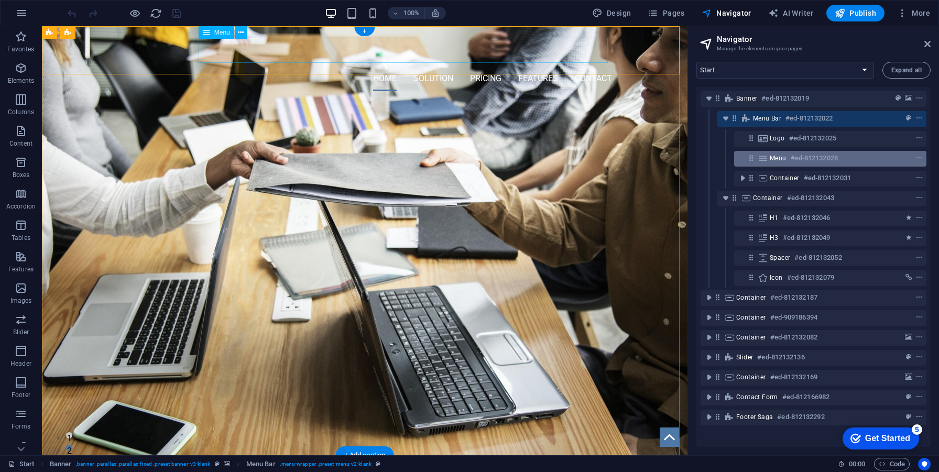
click at [776, 164] on div "Menu #ed-812132028" at bounding box center [822, 158] width 104 height 13
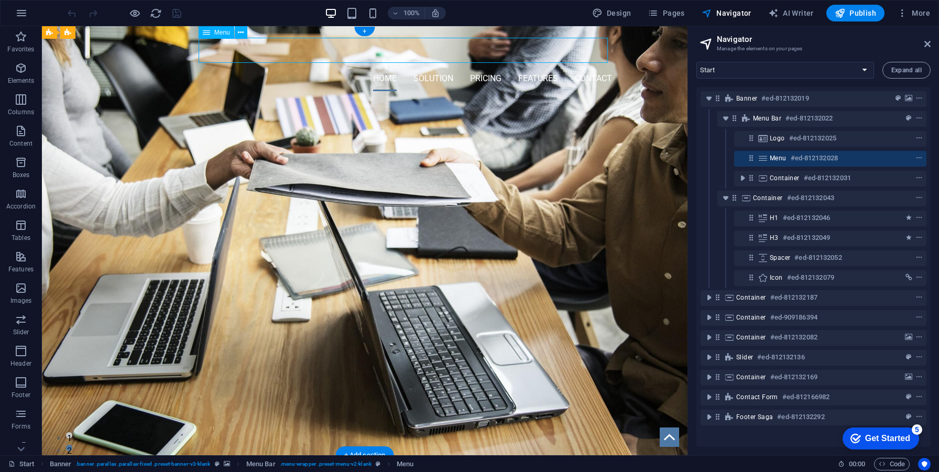
click at [764, 160] on icon at bounding box center [763, 158] width 12 height 8
select select
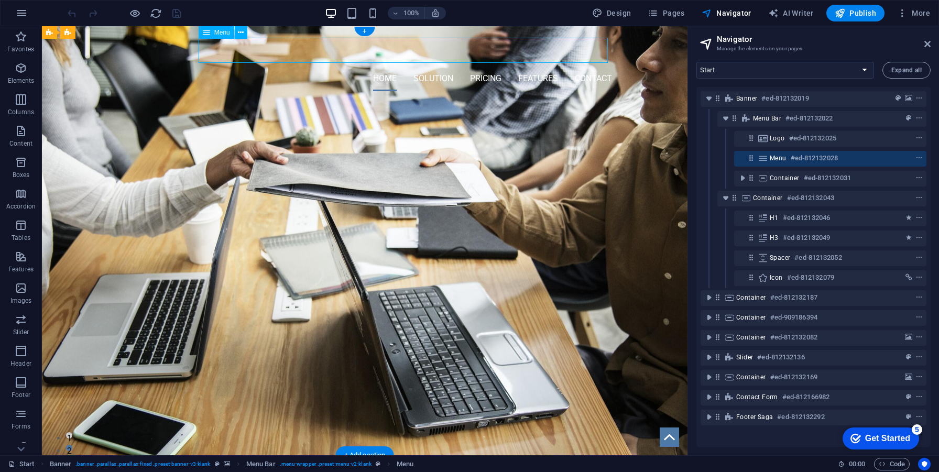
select select
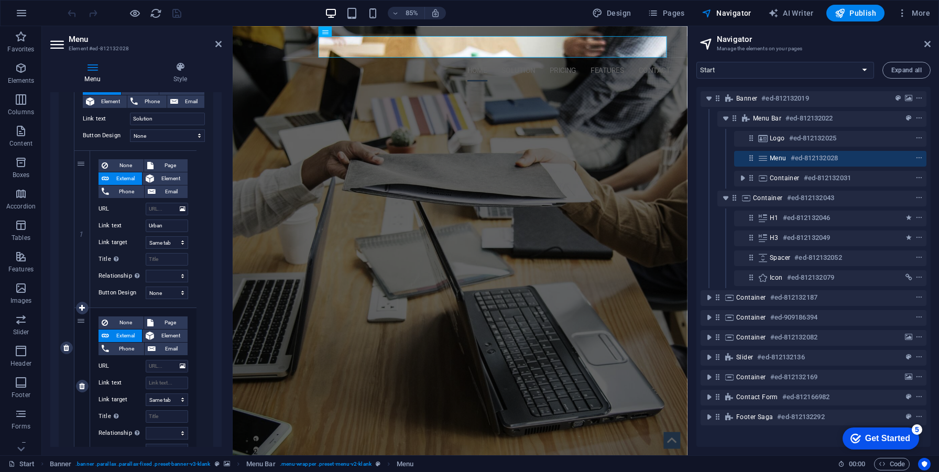
scroll to position [351, 0]
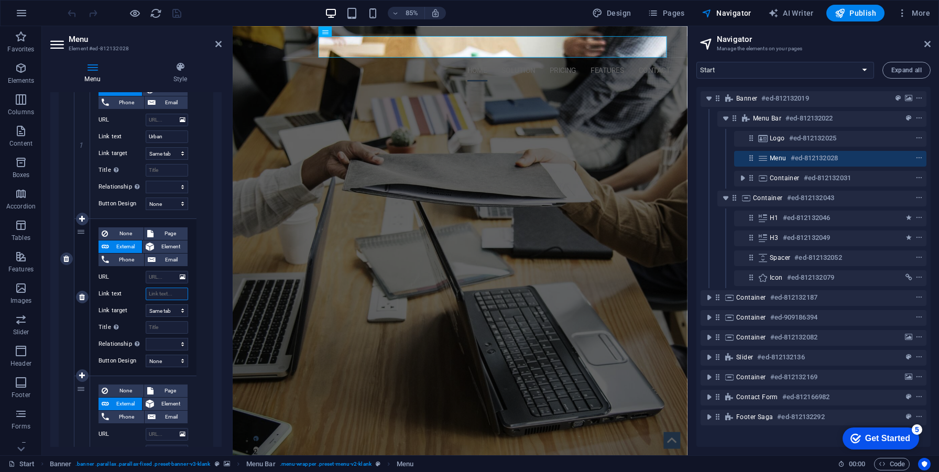
click at [166, 296] on input "Link text" at bounding box center [167, 294] width 42 height 13
paste input "Construction"
type input "Construction"
select select
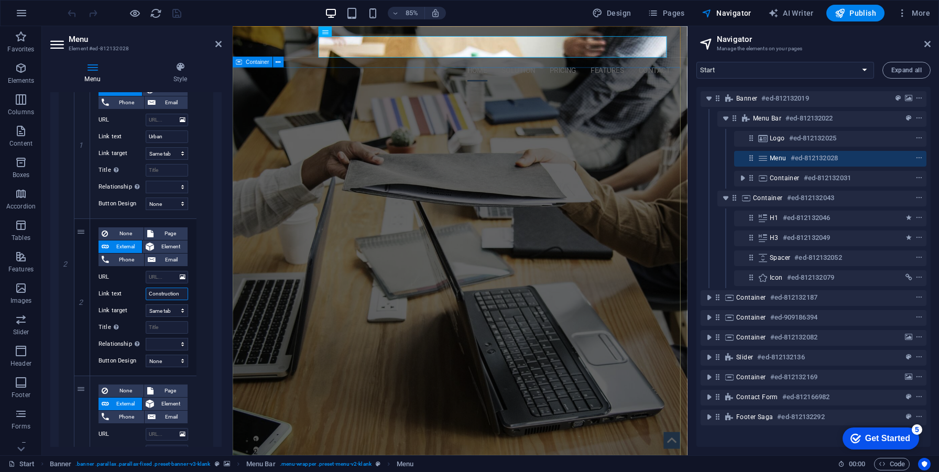
select select
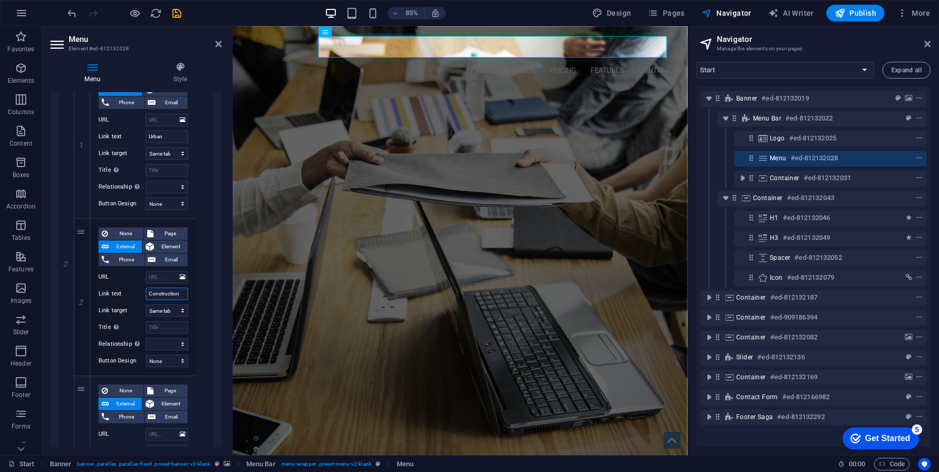
type input "Construction"
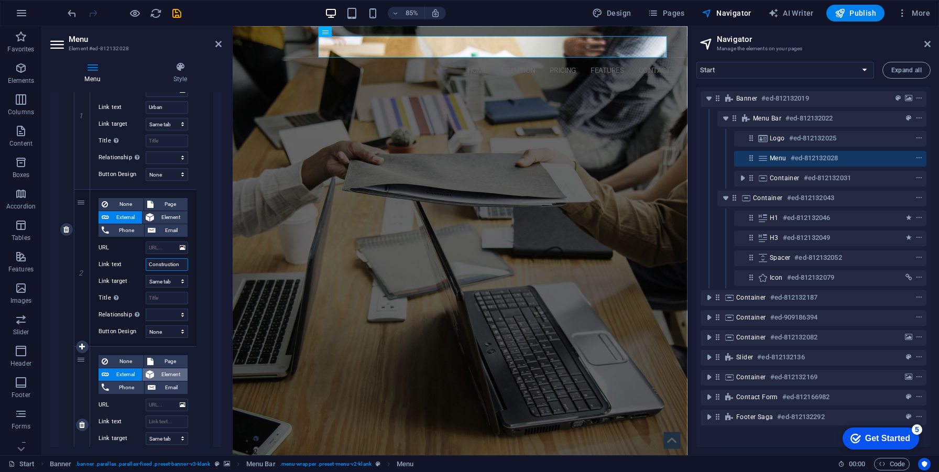
scroll to position [419, 0]
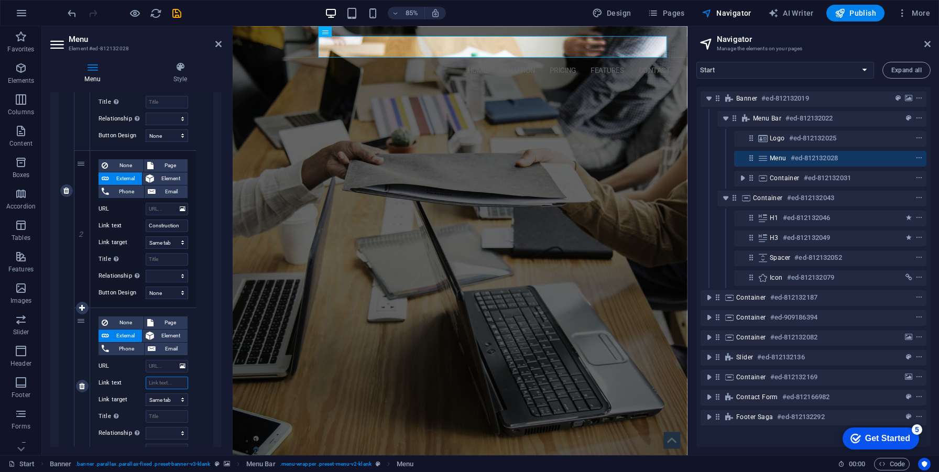
click at [164, 386] on input "Link text" at bounding box center [167, 383] width 42 height 13
paste input "Industry"
type input "Industry"
select select
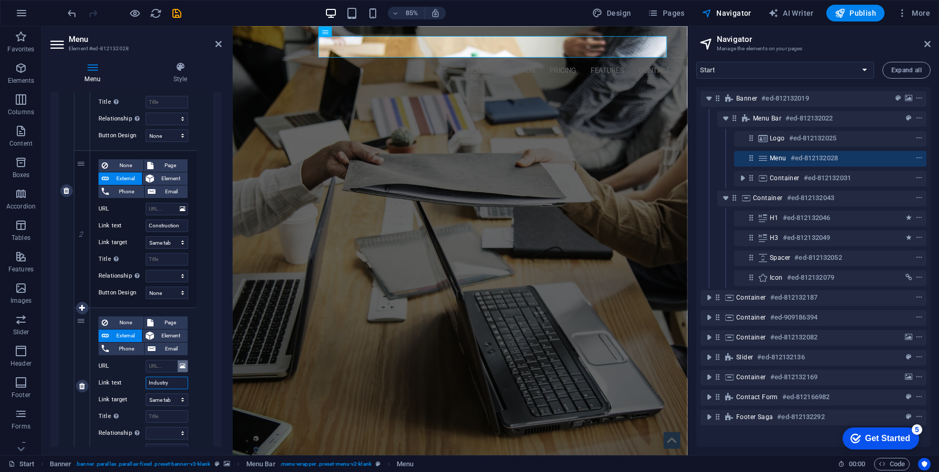
select select
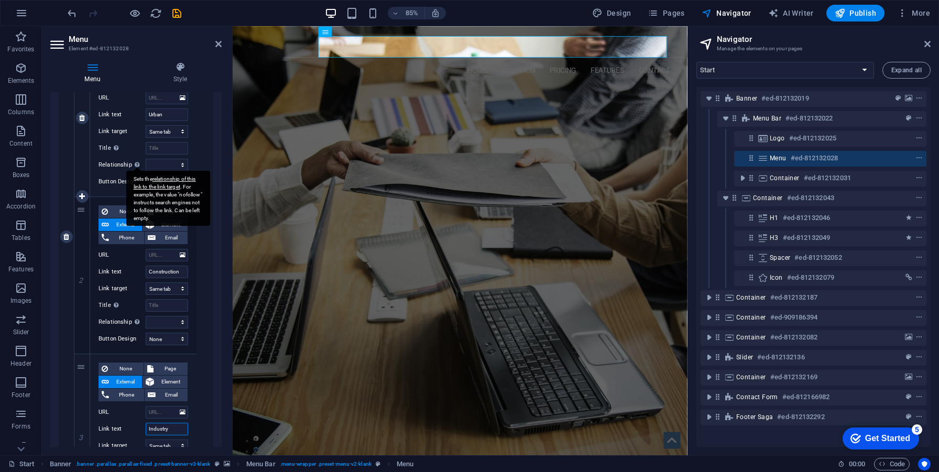
scroll to position [277, 0]
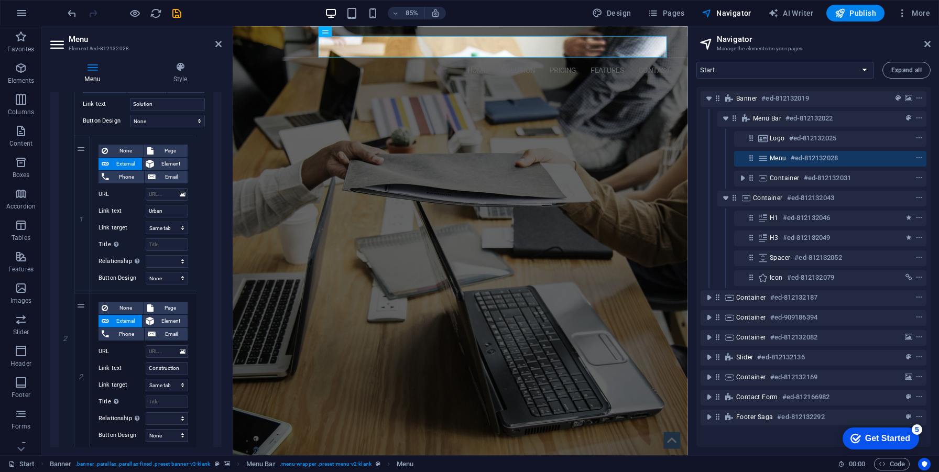
type input "Industry"
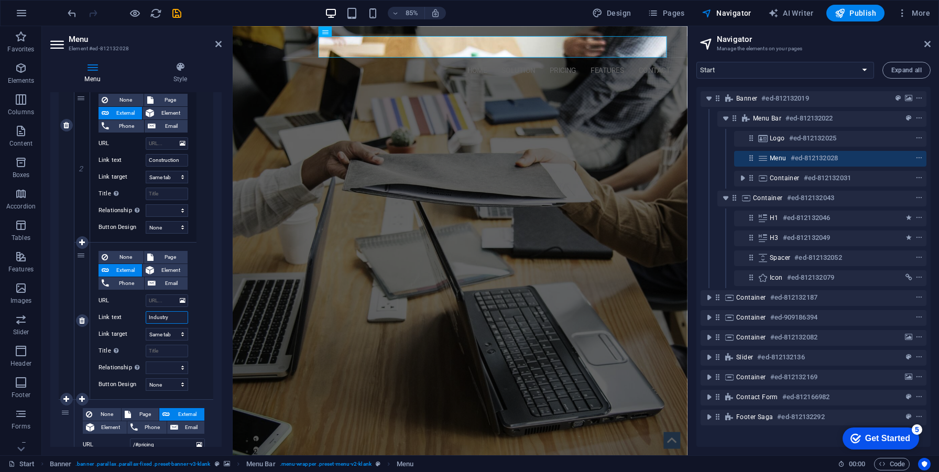
scroll to position [486, 0]
click at [82, 397] on icon at bounding box center [82, 398] width 6 height 7
select select
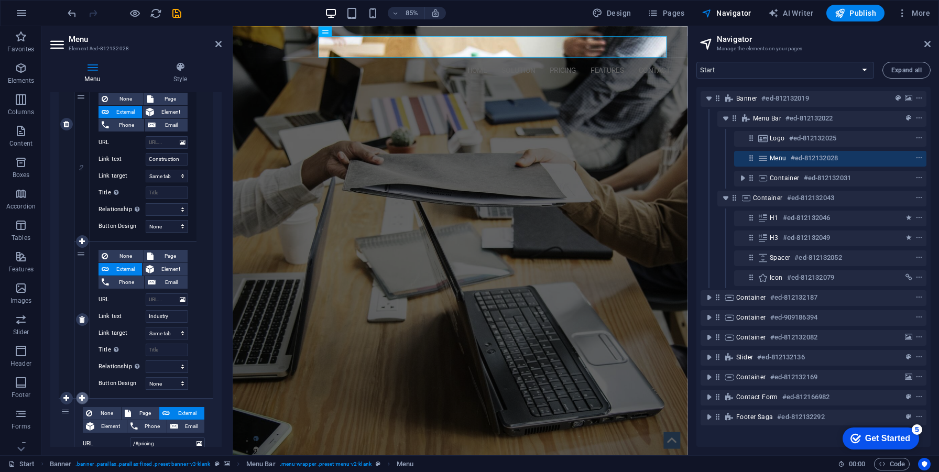
select select
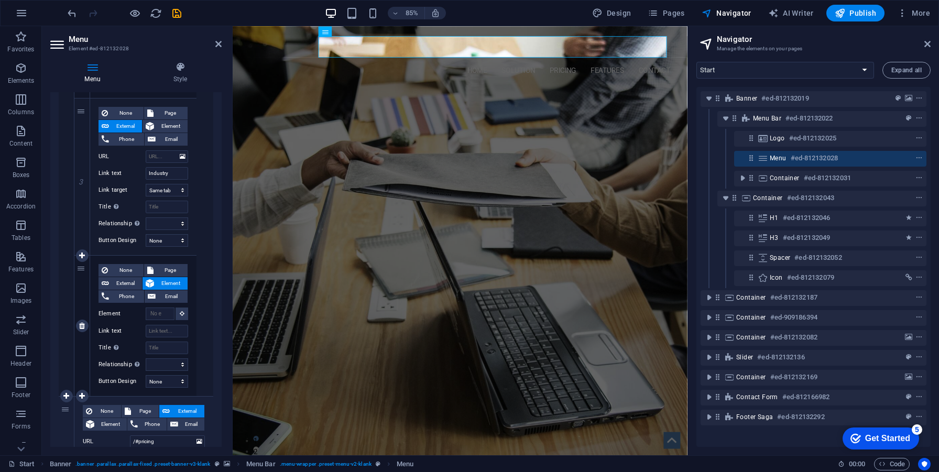
scroll to position [629, 0]
click at [148, 331] on input "Link text" at bounding box center [167, 331] width 42 height 13
paste input "Resorts"
type input "Resorts"
select select
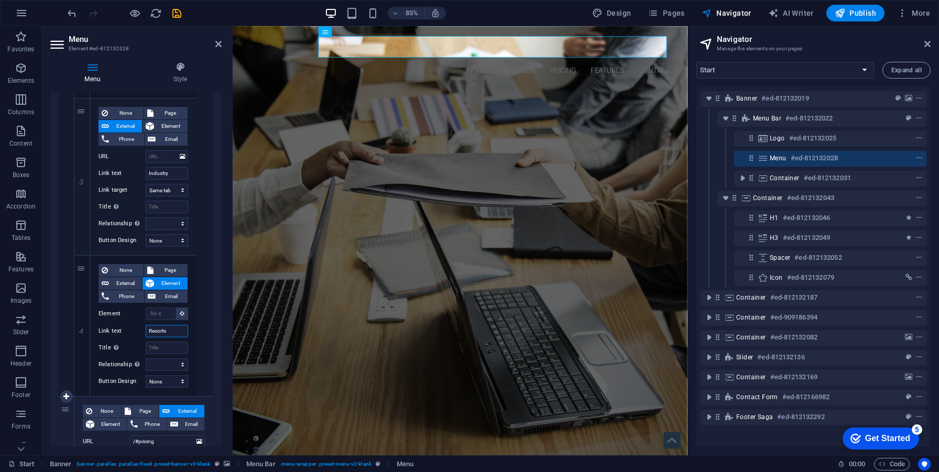
select select
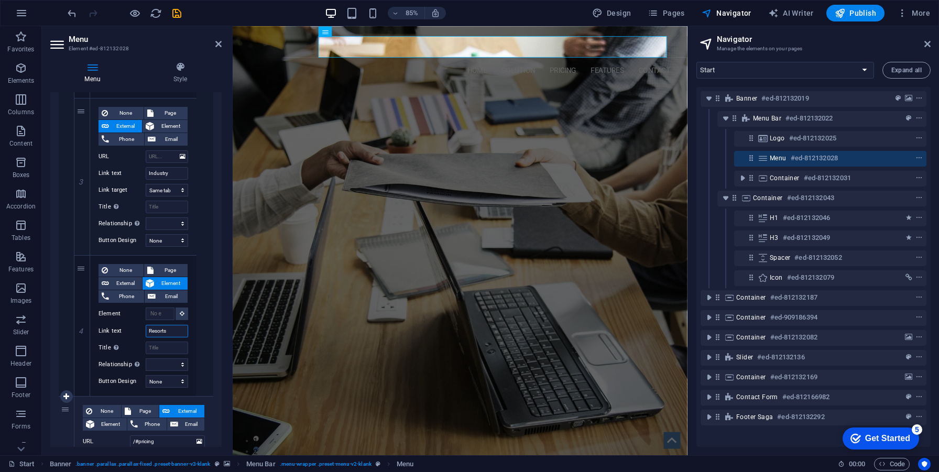
select select
type input "Resorts"
click at [83, 395] on icon at bounding box center [82, 396] width 6 height 7
select select
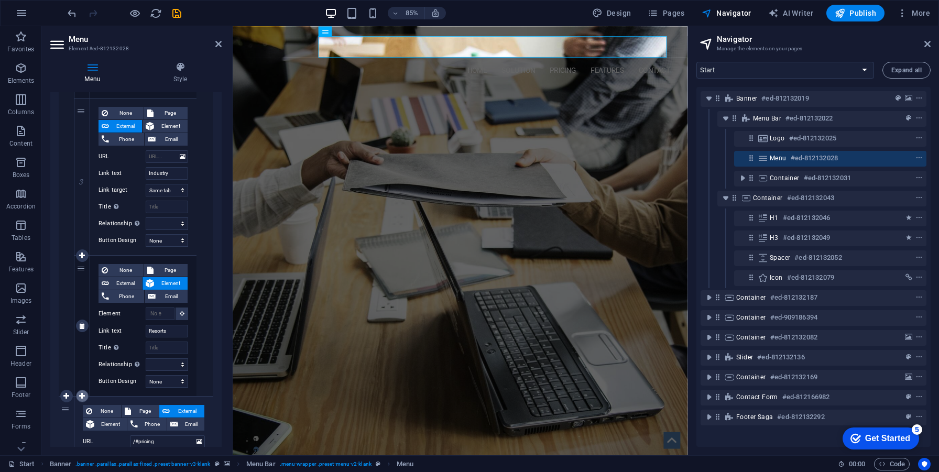
select select
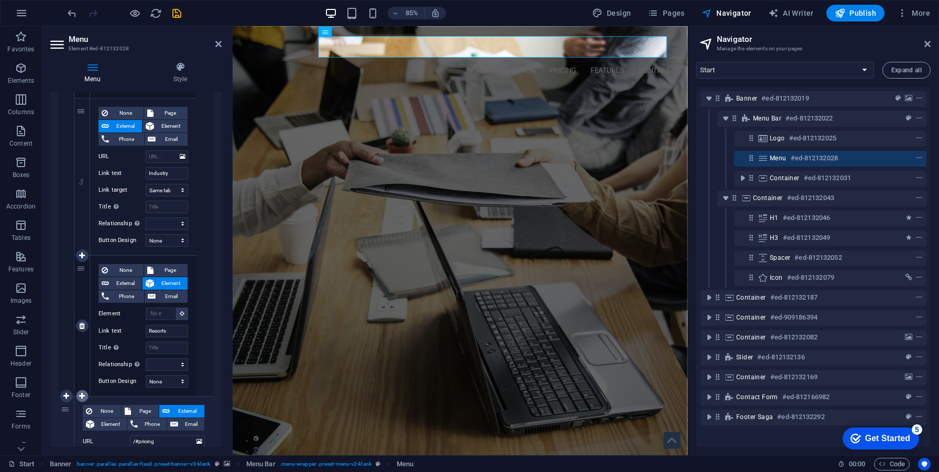
select select
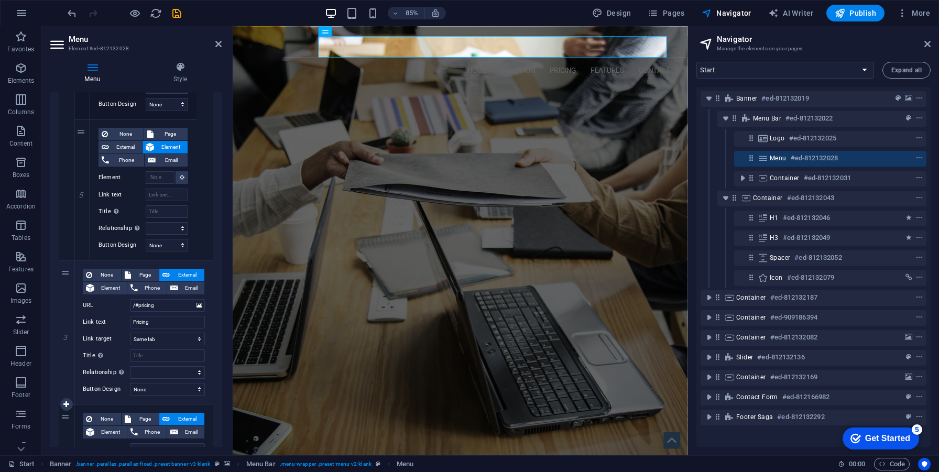
scroll to position [902, 0]
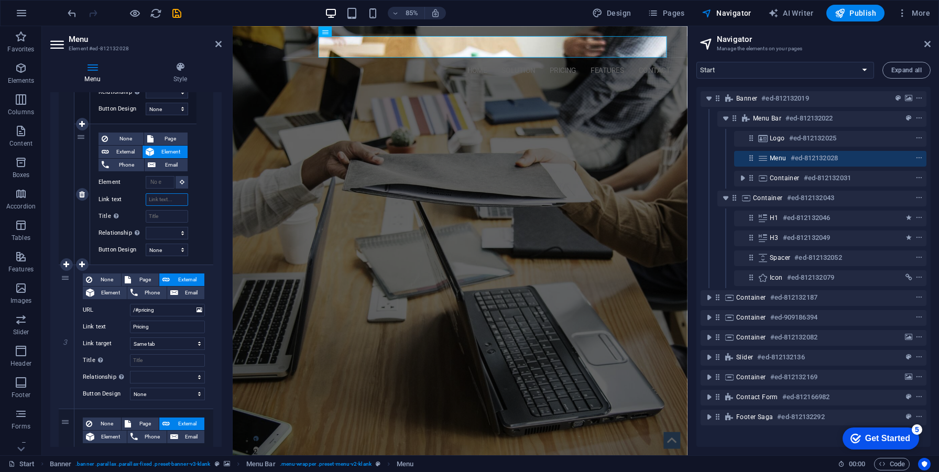
click at [161, 204] on input "Link text" at bounding box center [167, 199] width 42 height 13
paste input "Solar Panel Design"
type input "Solar Panel Design"
select select
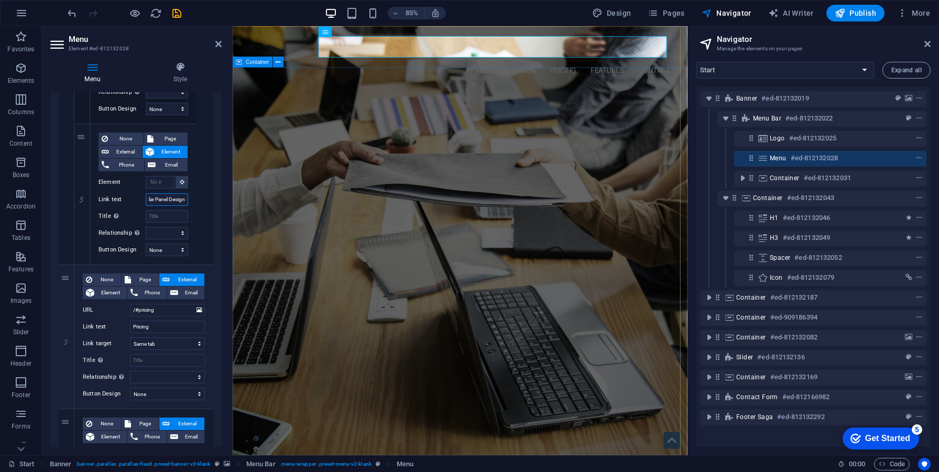
select select
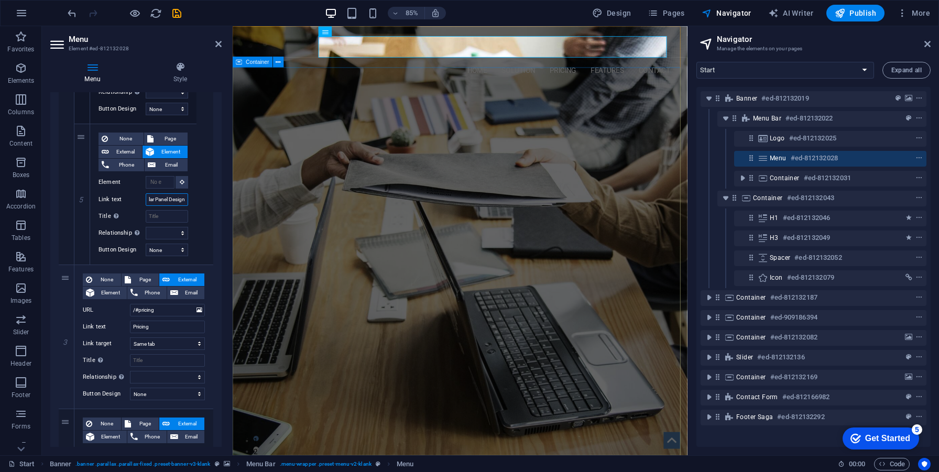
select select
type input "Solar Panel Design"
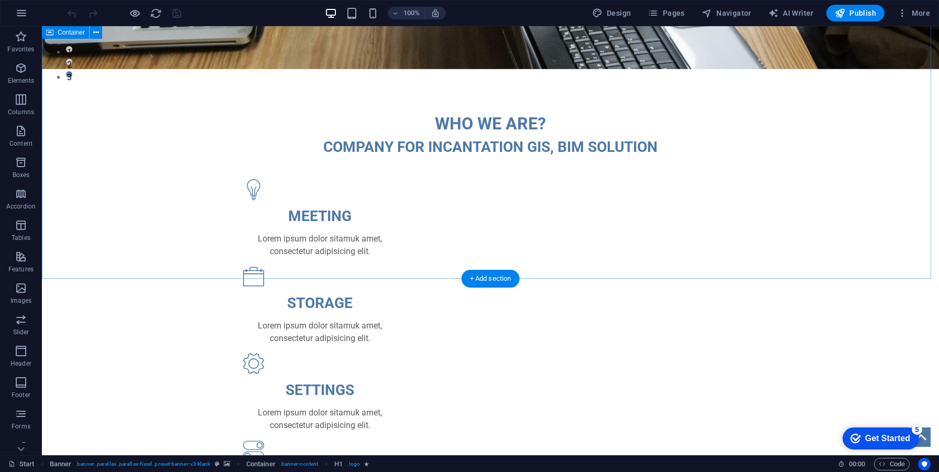
scroll to position [503, 0]
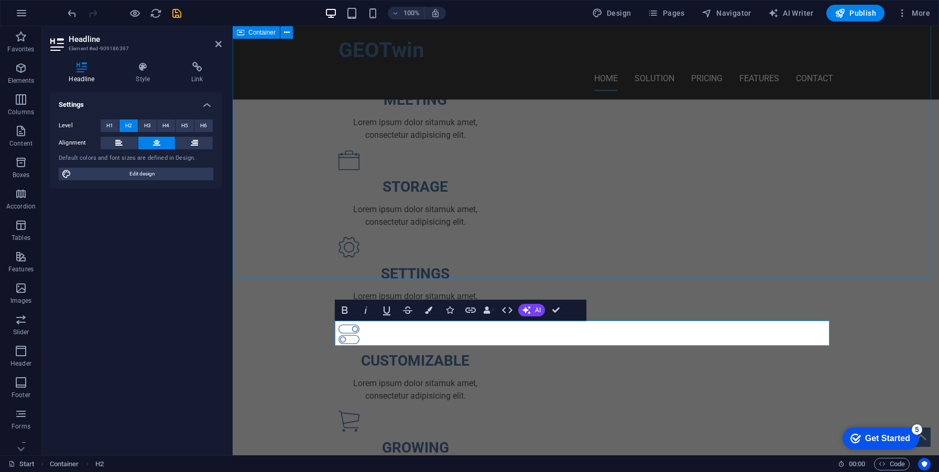
click at [675, 268] on div "WHO WE ARE? COMPANY FOR INCANTATION GIS, BIM SOLUTION MEETING Lorem ipsum dolor…" at bounding box center [586, 286] width 707 height 666
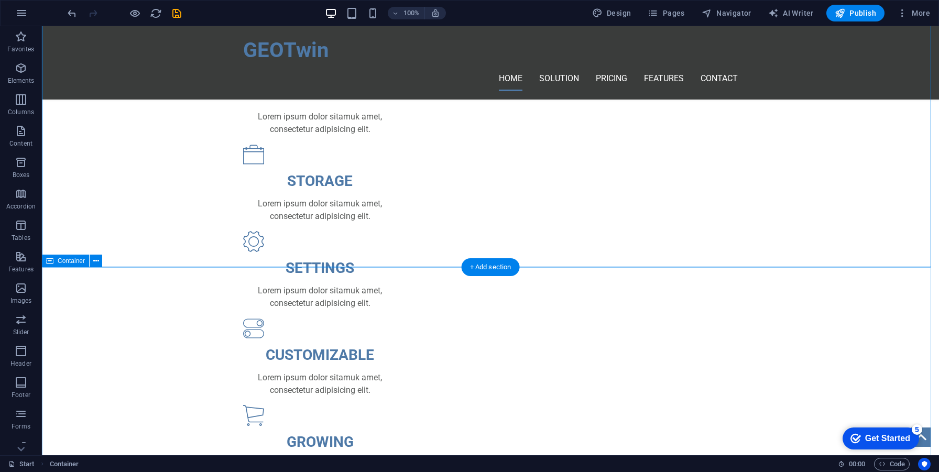
scroll to position [564, 0]
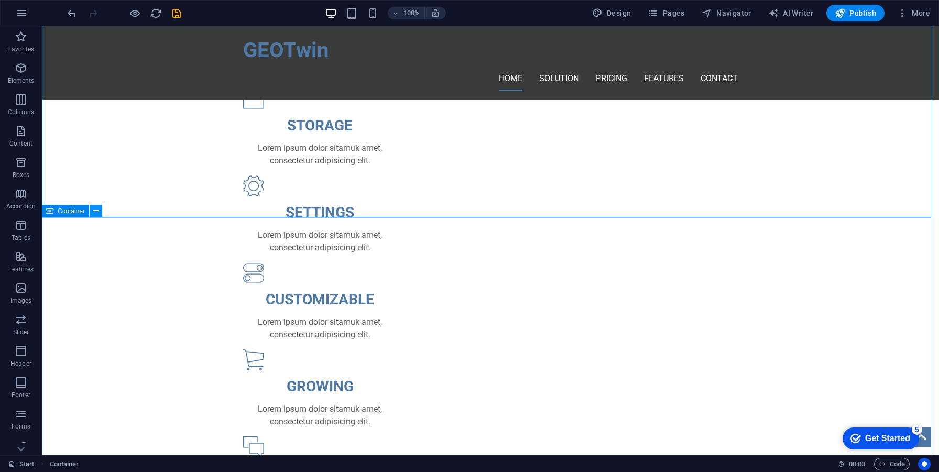
select select "English"
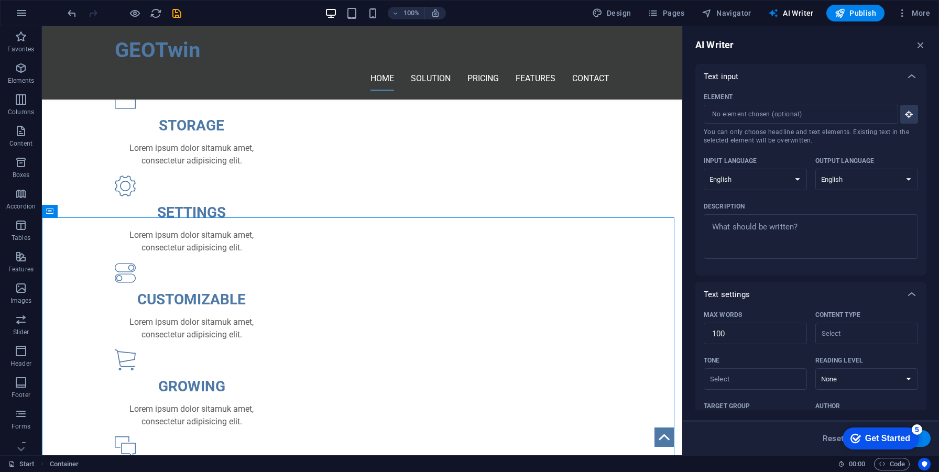
scroll to position [0, 0]
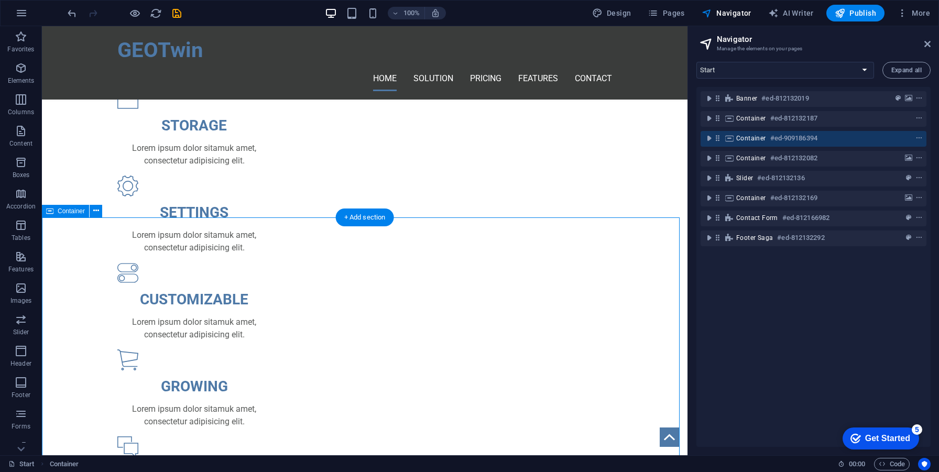
click at [924, 136] on div "Container #ed-909186394" at bounding box center [814, 139] width 226 height 16
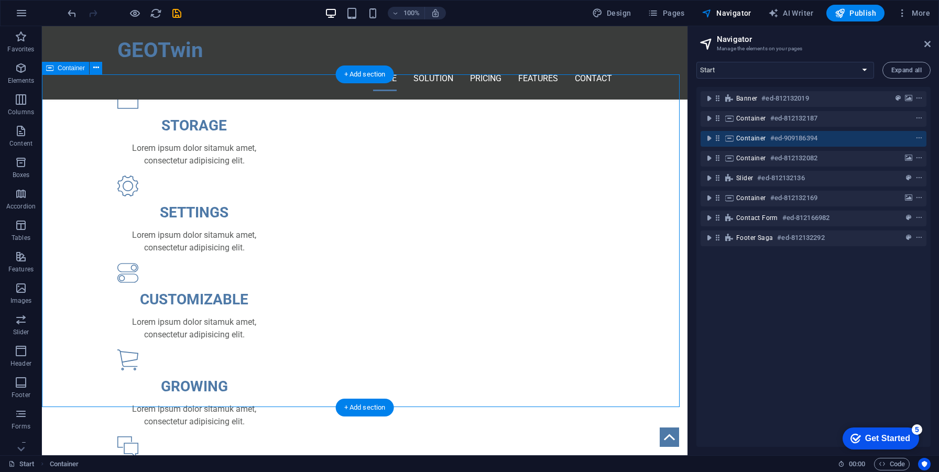
scroll to position [707, 0]
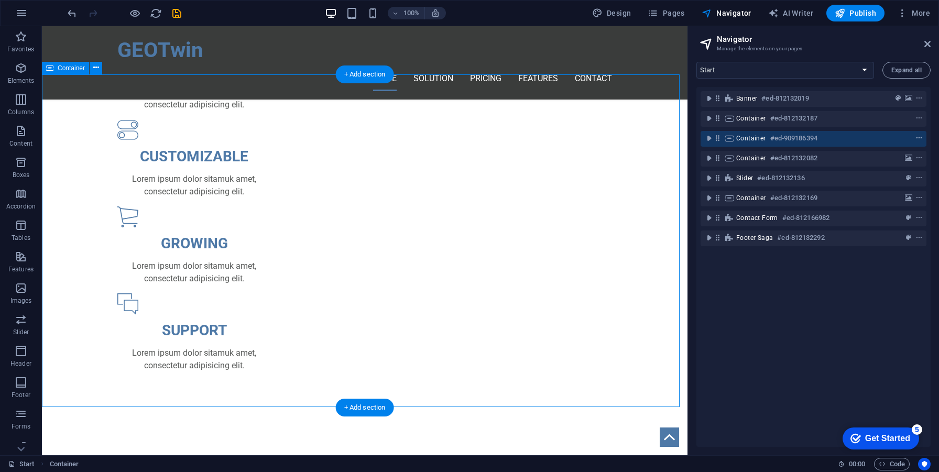
click at [920, 138] on icon "context-menu" at bounding box center [919, 138] width 7 height 7
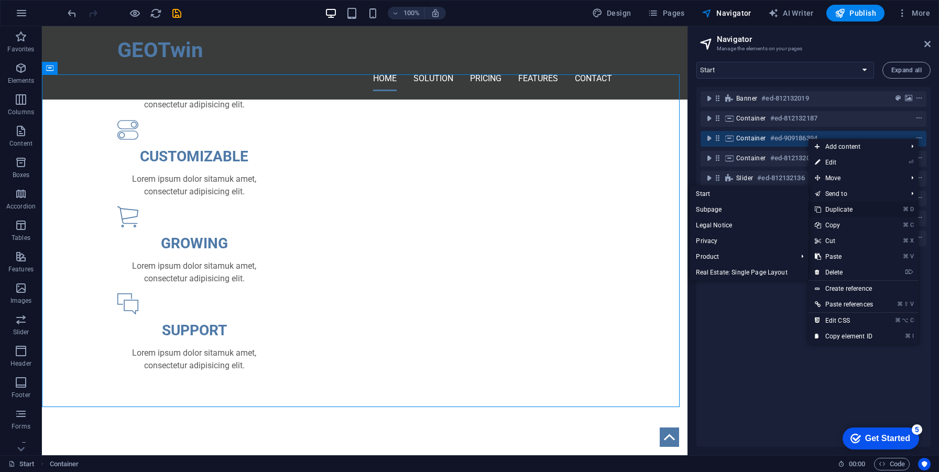
click at [853, 208] on link "⌘ D Duplicate" at bounding box center [844, 210] width 71 height 16
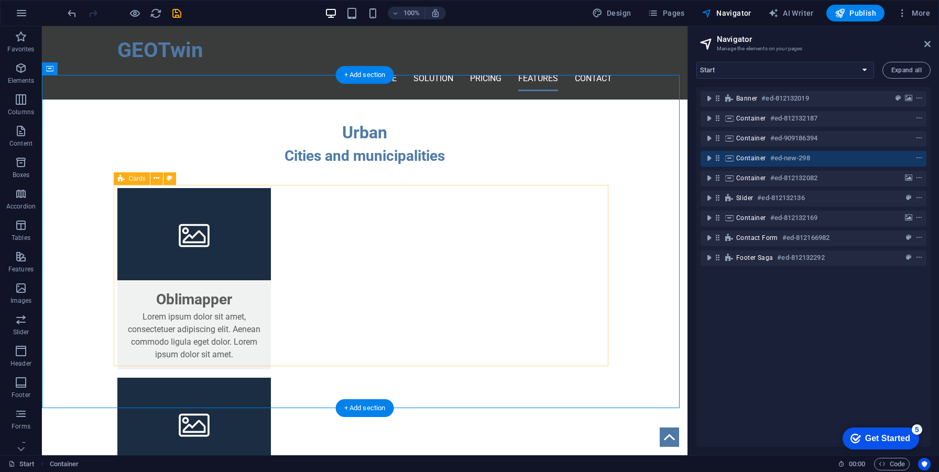
scroll to position [994, 0]
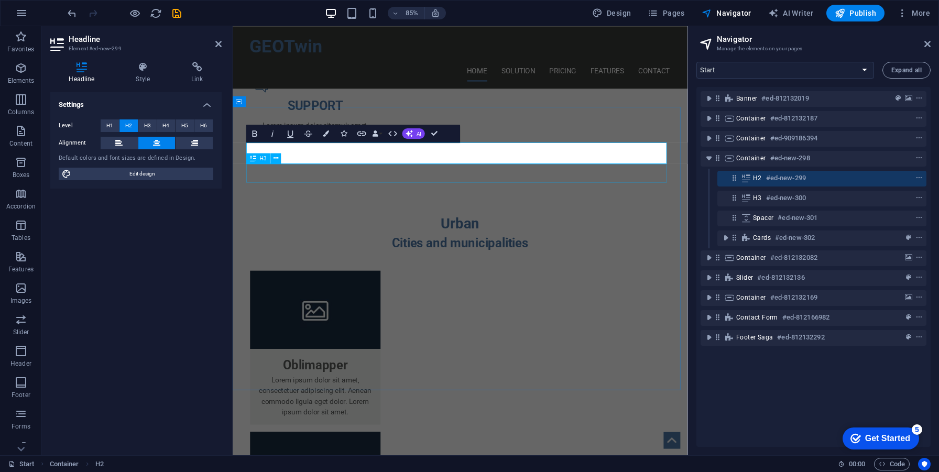
scroll to position [1069, 0]
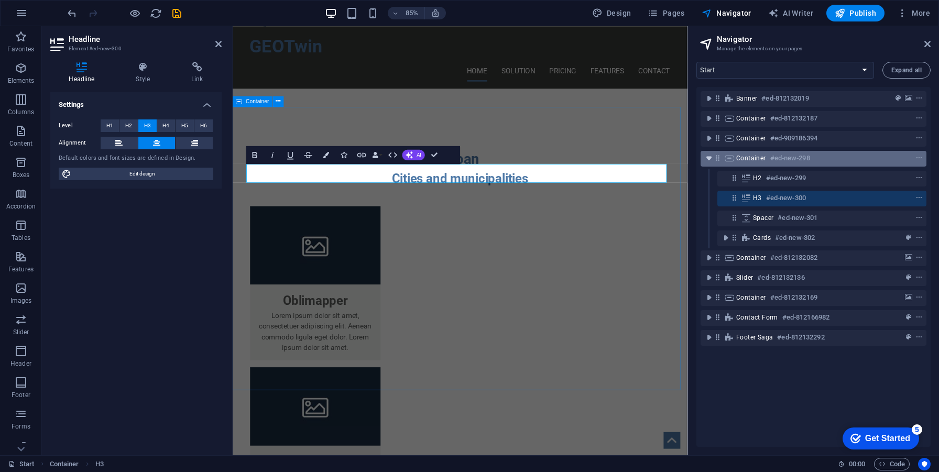
click at [714, 158] on icon "toggle-expand" at bounding box center [709, 158] width 10 height 10
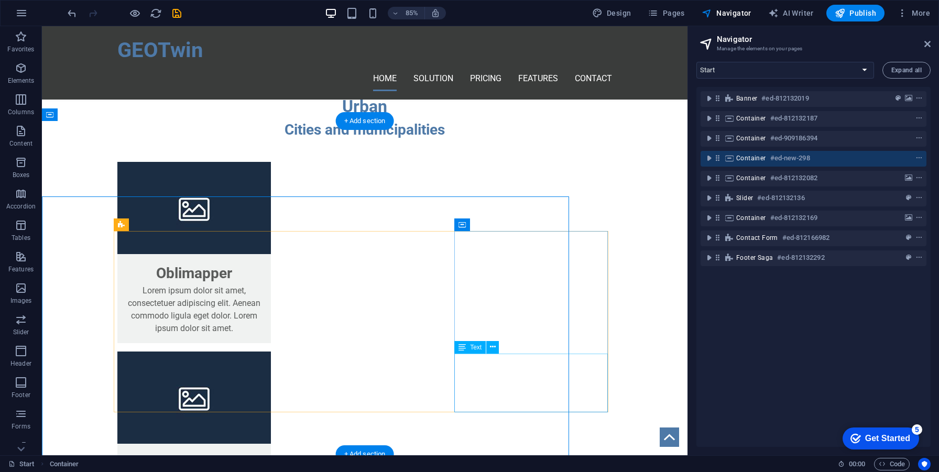
scroll to position [994, 0]
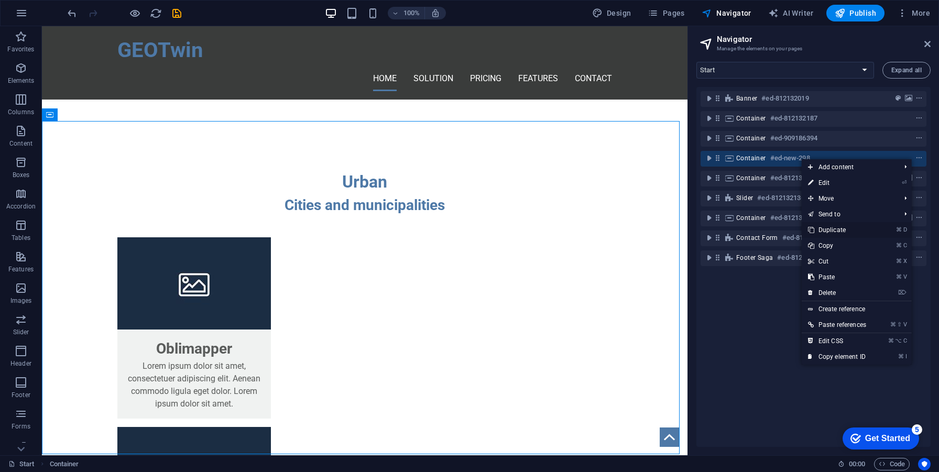
click at [864, 230] on link "⌘ D Duplicate" at bounding box center [837, 230] width 71 height 16
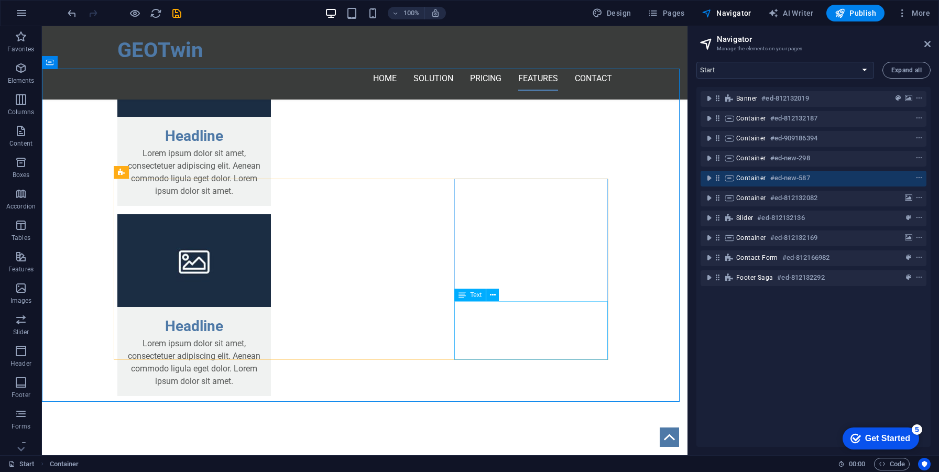
scroll to position [1345, 0]
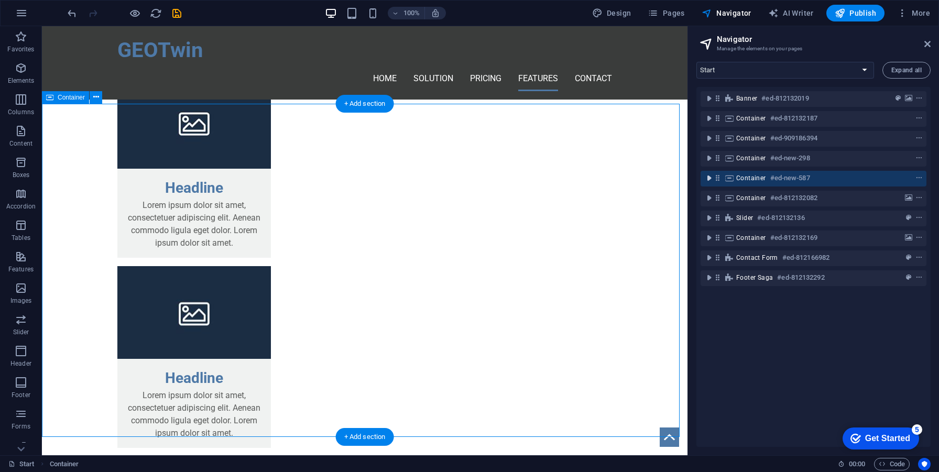
click at [710, 180] on icon "toggle-expand" at bounding box center [709, 178] width 10 height 10
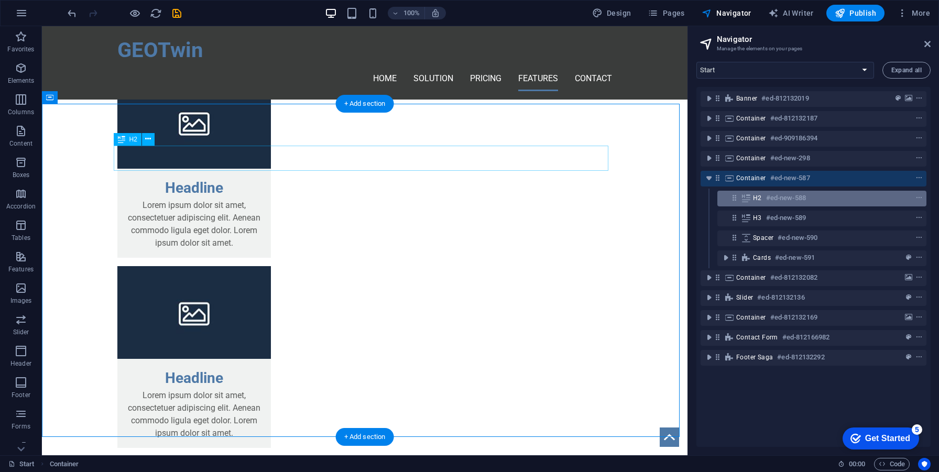
click at [755, 194] on span "H2" at bounding box center [757, 198] width 9 height 8
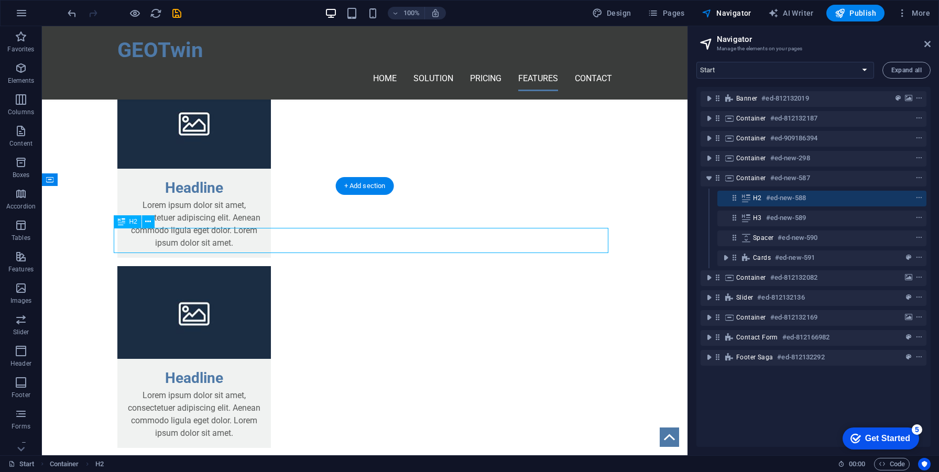
scroll to position [1262, 0]
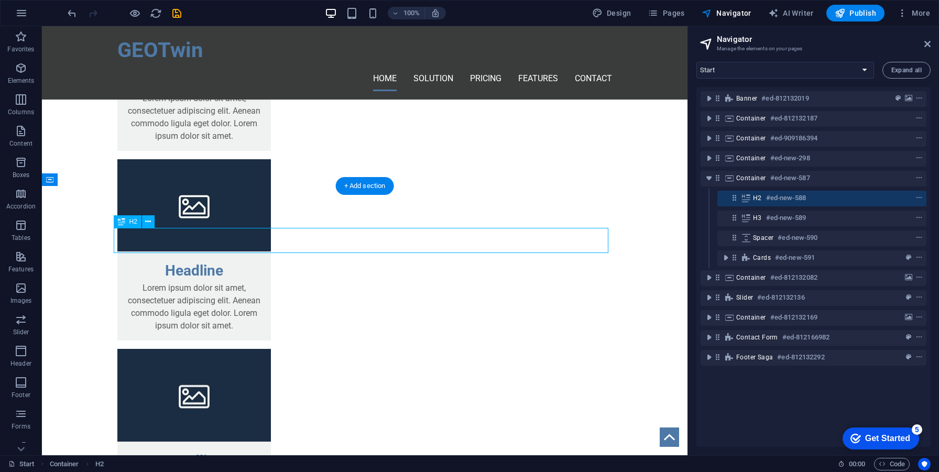
click at [757, 201] on span "H2" at bounding box center [757, 198] width 9 height 8
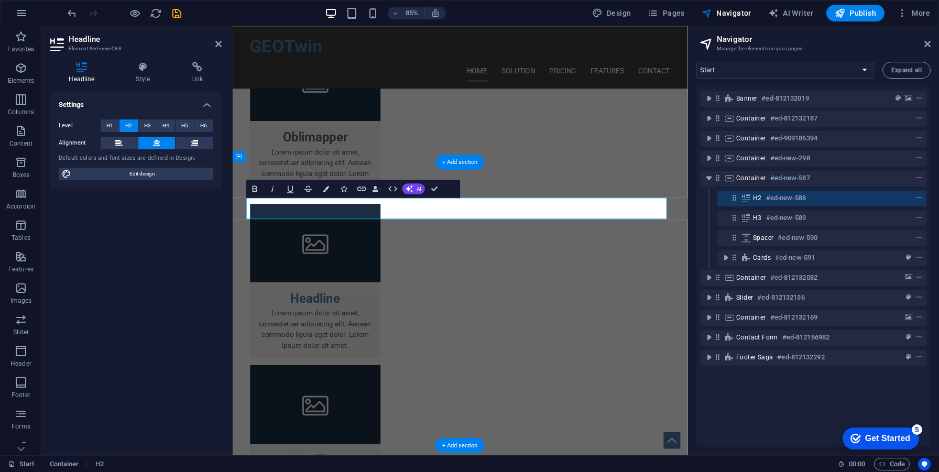
scroll to position [1338, 0]
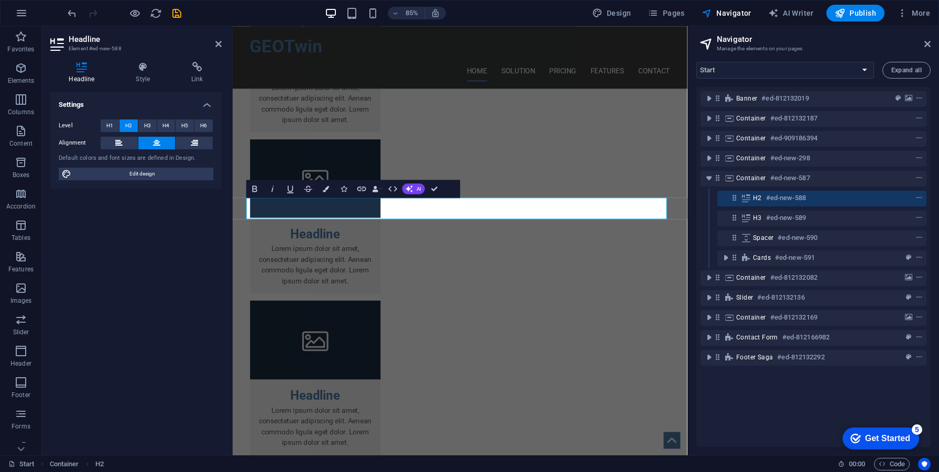
click at [851, 396] on div "Banner #ed-812132019 Container #ed-812132187 Container #ed-909186394 Container …" at bounding box center [814, 267] width 234 height 360
click at [709, 179] on icon "toggle-expand" at bounding box center [709, 178] width 10 height 10
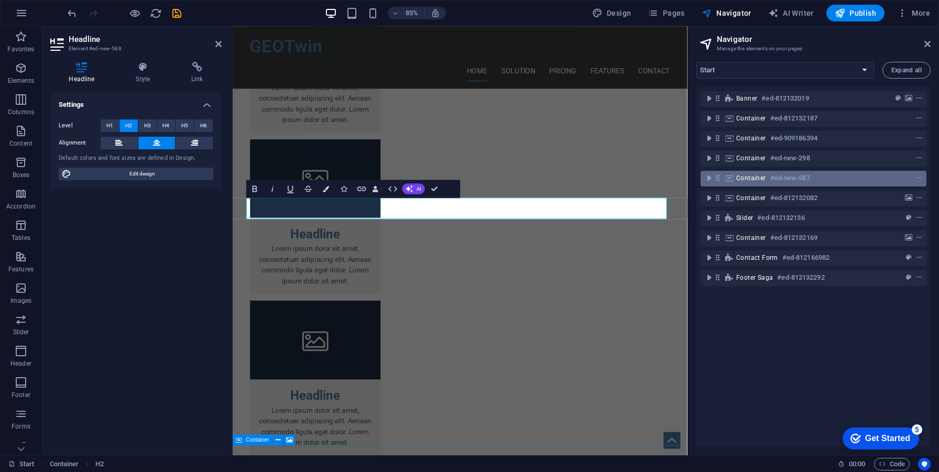
click at [750, 186] on div "Container #ed-new-587" at bounding box center [814, 179] width 226 height 16
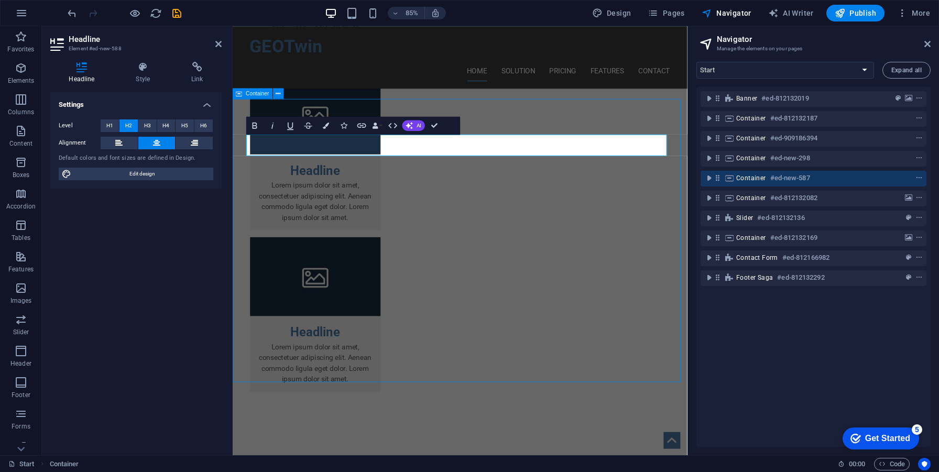
scroll to position [1336, 0]
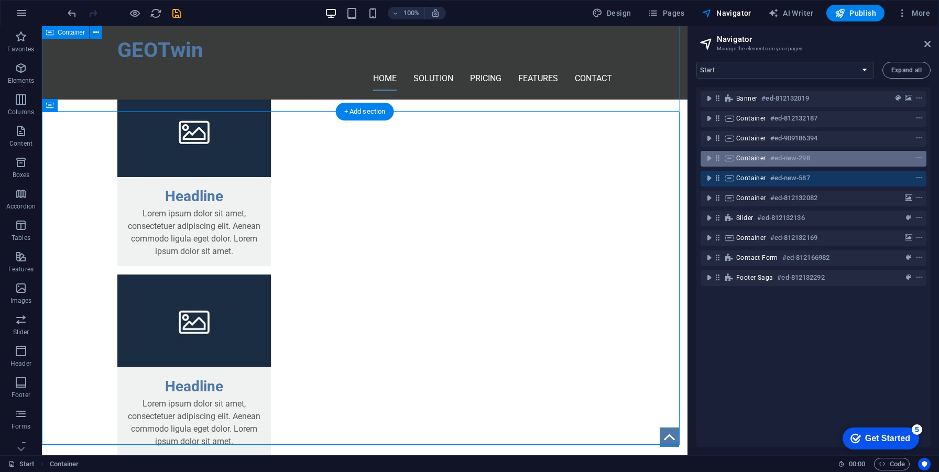
click at [903, 158] on div at bounding box center [899, 158] width 49 height 13
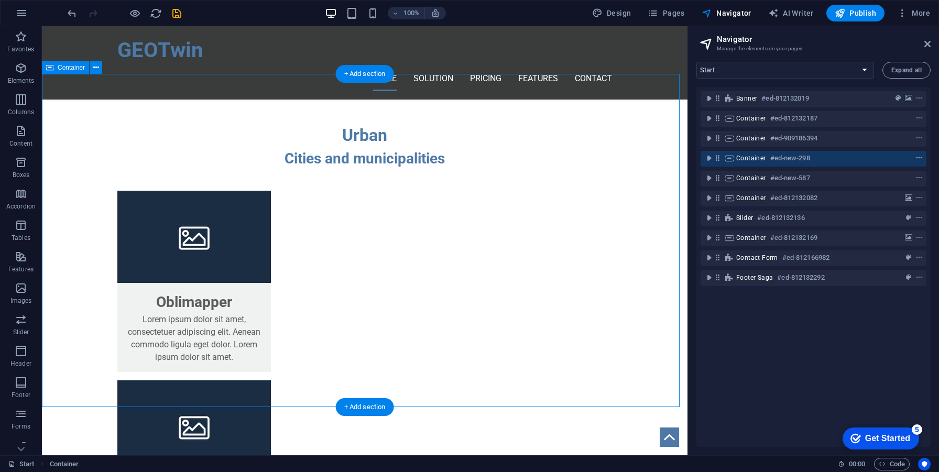
click at [916, 158] on icon "context-menu" at bounding box center [919, 158] width 7 height 7
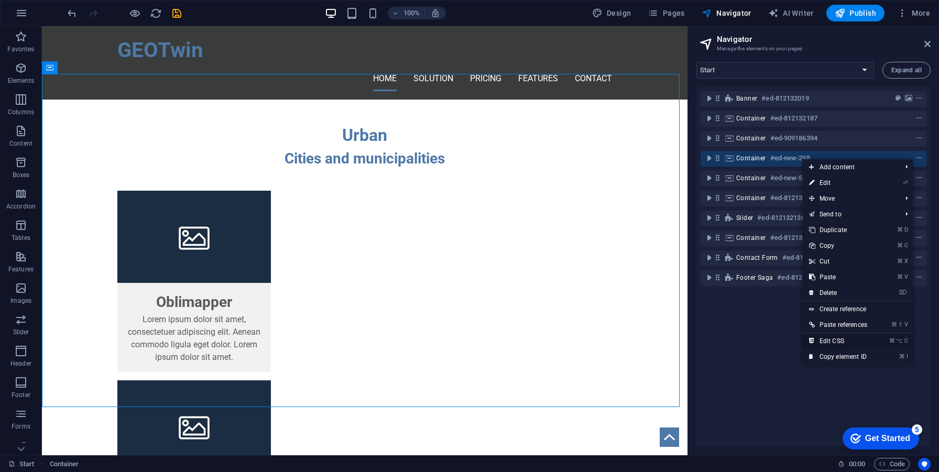
click at [856, 339] on link "⌘ ⌥ C Edit CSS" at bounding box center [838, 341] width 71 height 16
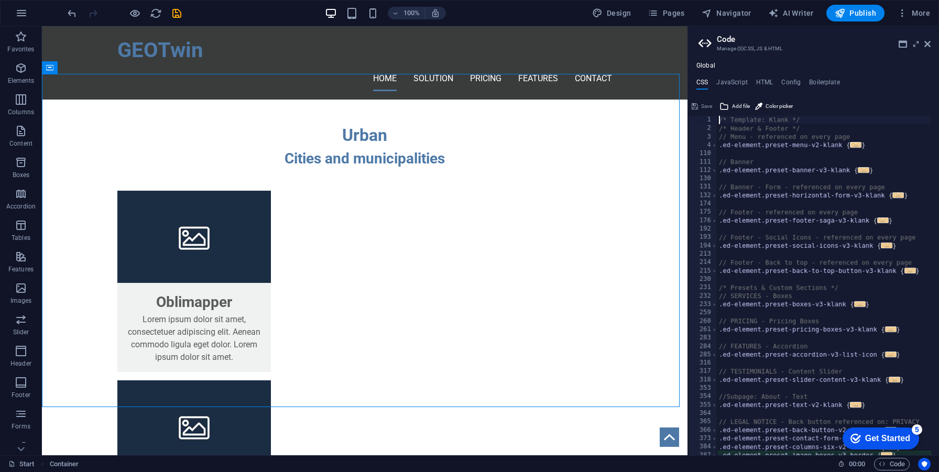
type textarea "@include image-boxes-v3($grow: (false, null, null), $margin-horizontal: false);"
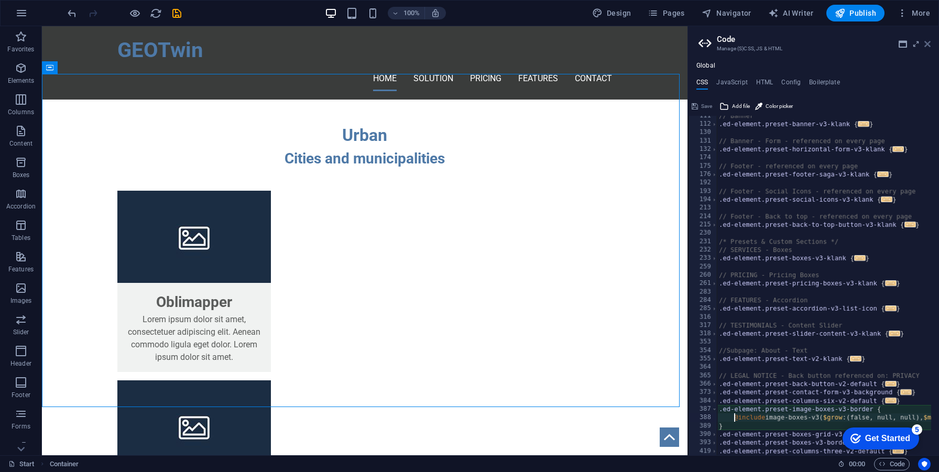
click at [929, 40] on icon at bounding box center [928, 44] width 6 height 8
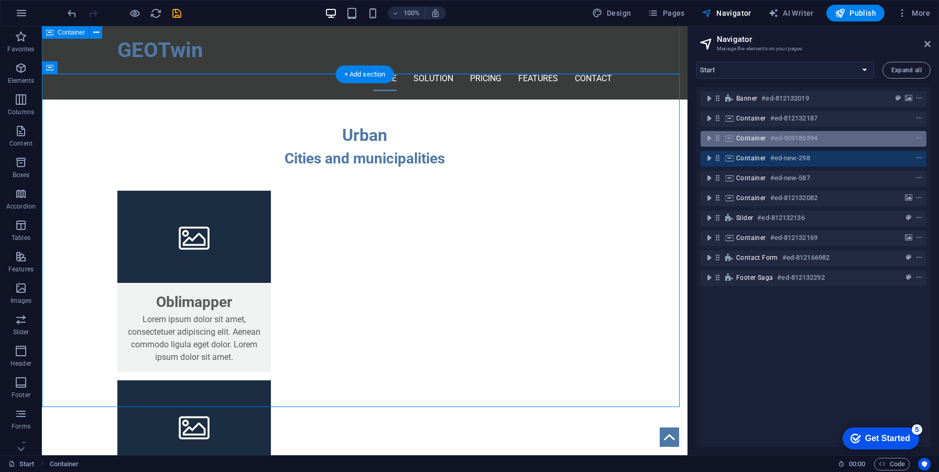
click at [838, 135] on div "Container #ed-909186394" at bounding box center [805, 138] width 138 height 13
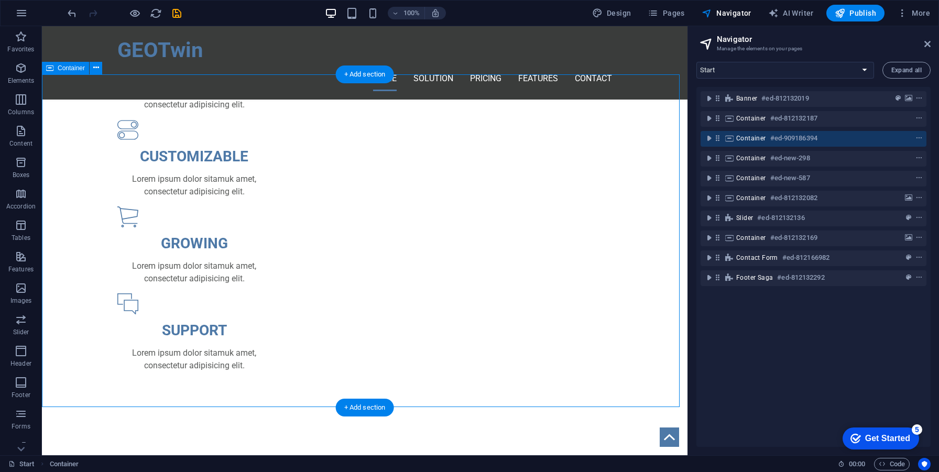
click at [736, 136] on span "Container" at bounding box center [751, 138] width 30 height 8
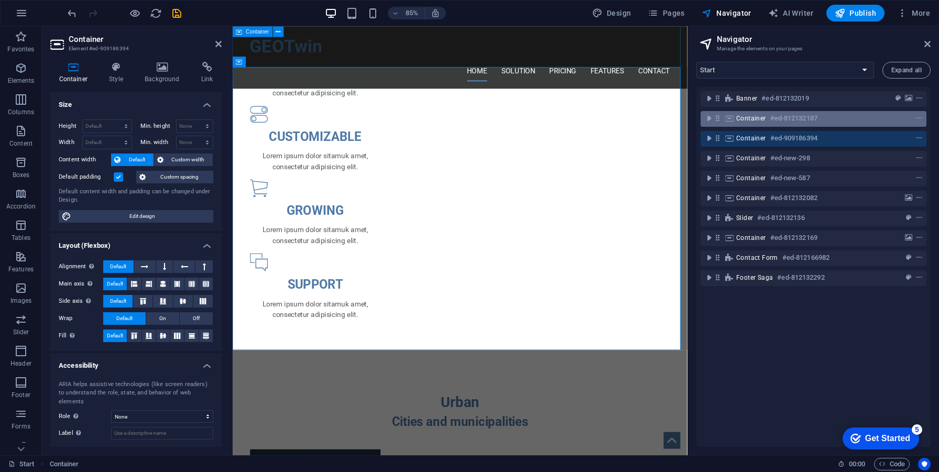
click at [745, 121] on span "Container" at bounding box center [751, 118] width 30 height 8
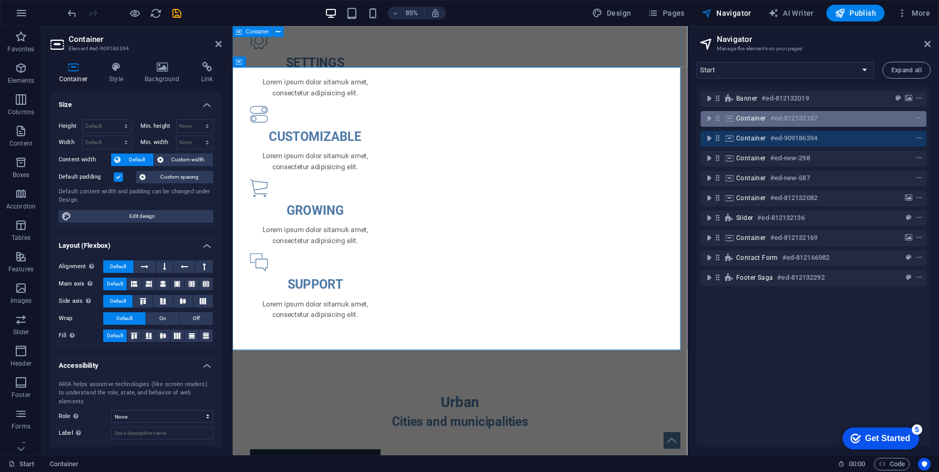
scroll to position [416, 0]
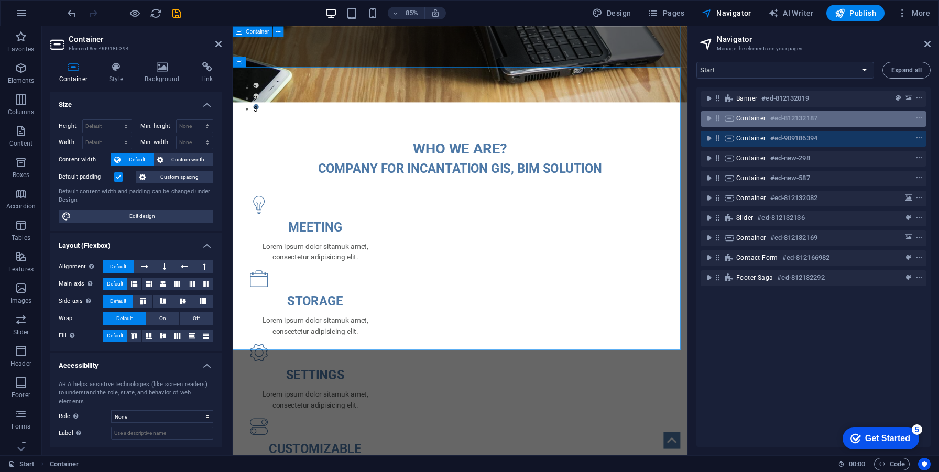
click at [745, 121] on span "Container" at bounding box center [751, 118] width 30 height 8
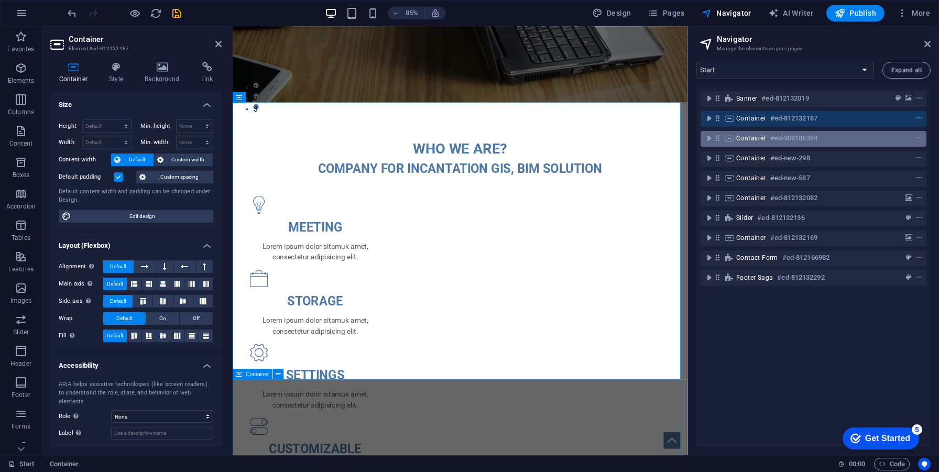
click at [751, 135] on span "Container" at bounding box center [751, 138] width 30 height 8
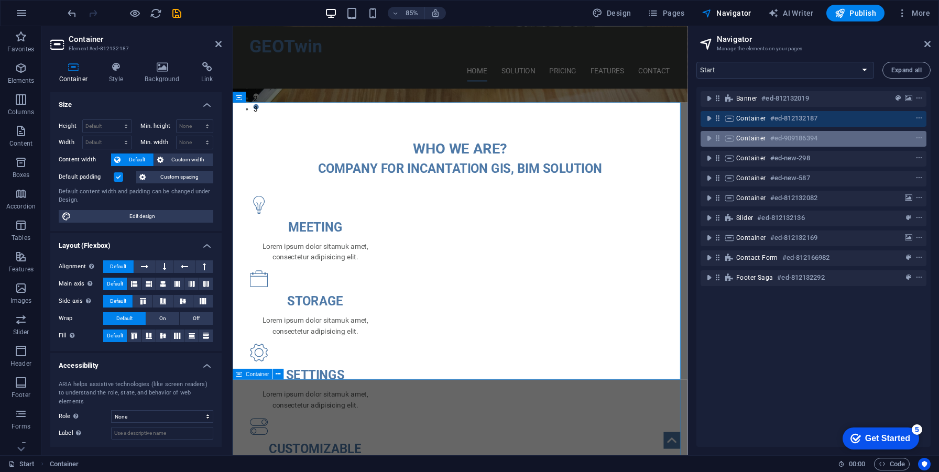
scroll to position [745, 0]
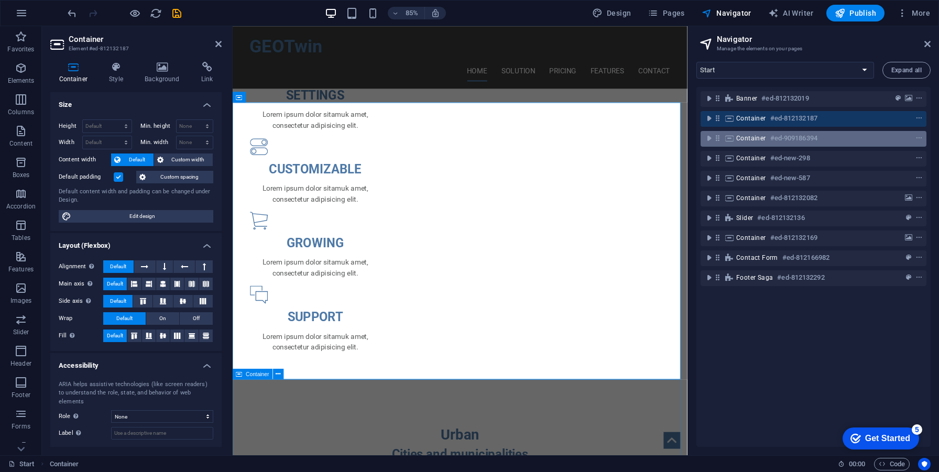
click at [751, 135] on span "Container" at bounding box center [751, 138] width 30 height 8
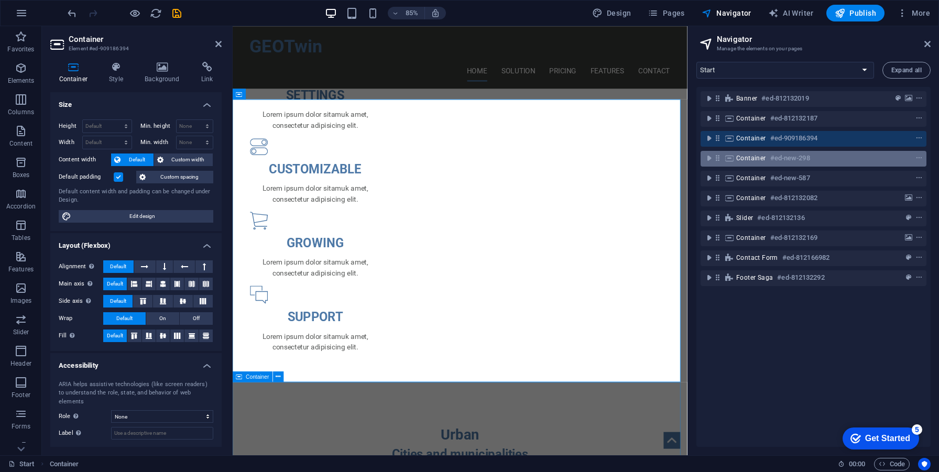
click at [752, 155] on span "Container" at bounding box center [751, 158] width 30 height 8
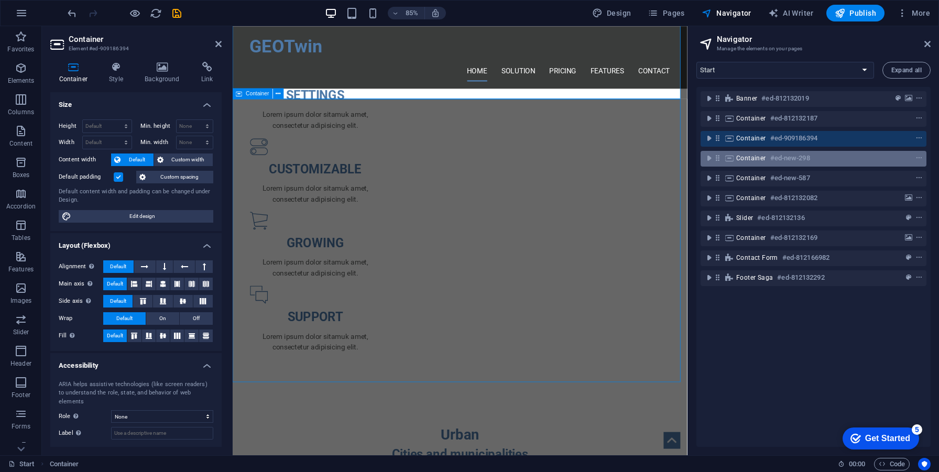
scroll to position [1079, 0]
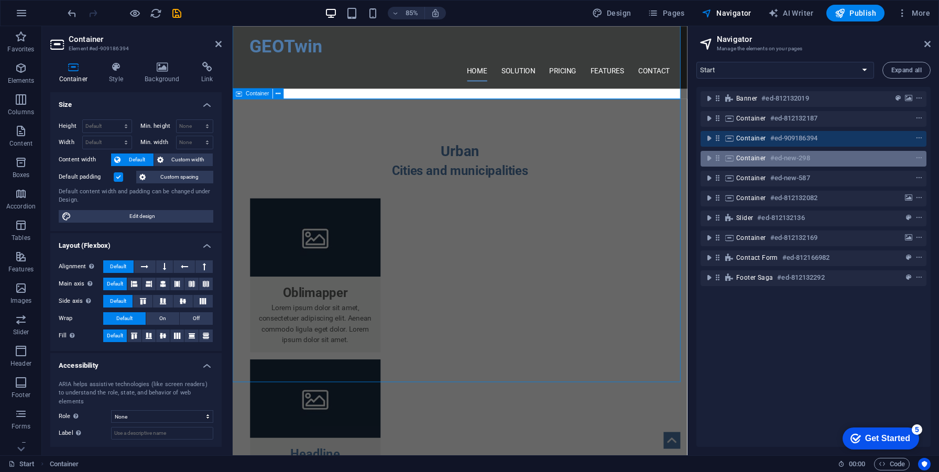
click at [752, 155] on span "Container" at bounding box center [751, 158] width 30 height 8
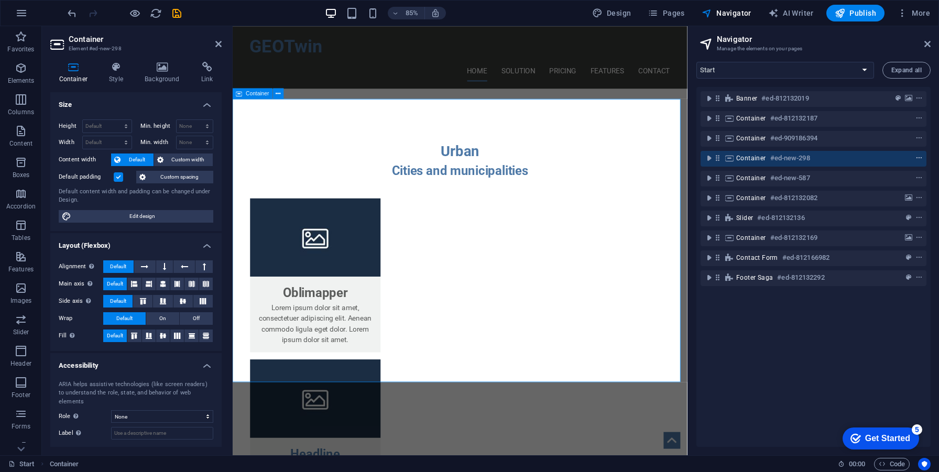
click at [917, 156] on icon "context-menu" at bounding box center [919, 158] width 7 height 7
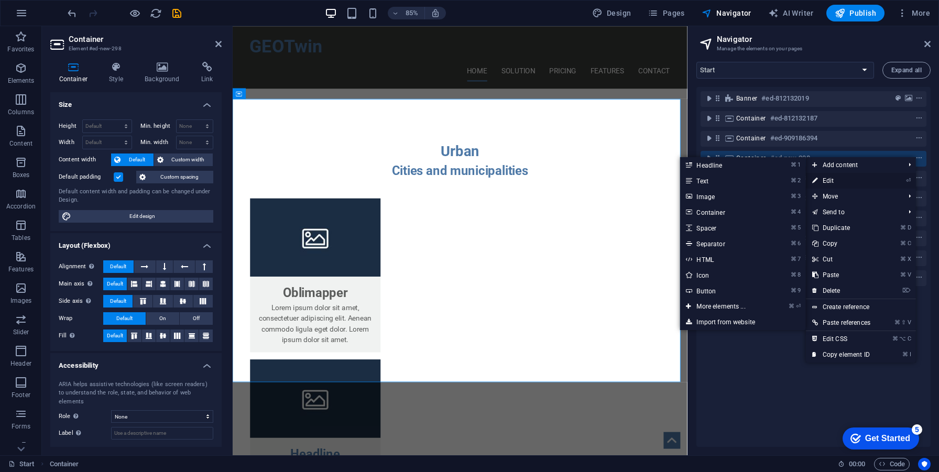
click at [832, 180] on link "⏎ Edit" at bounding box center [841, 181] width 71 height 16
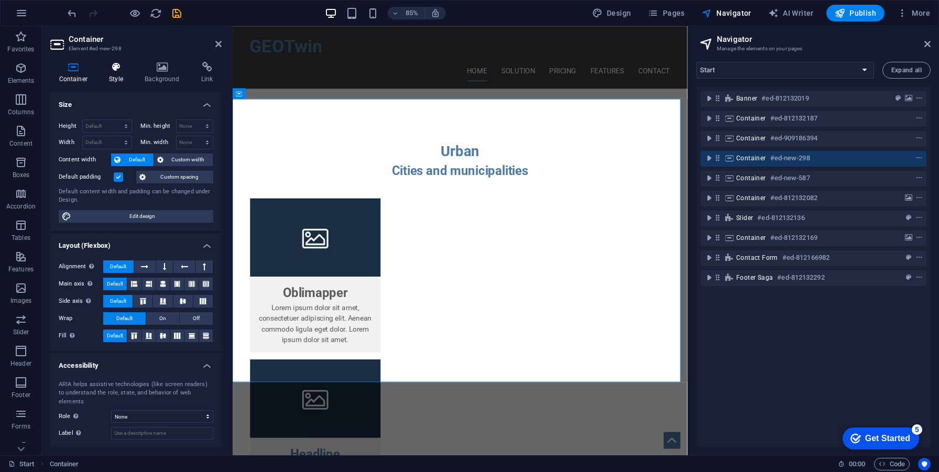
click at [116, 73] on h4 "Style" at bounding box center [119, 73] width 36 height 22
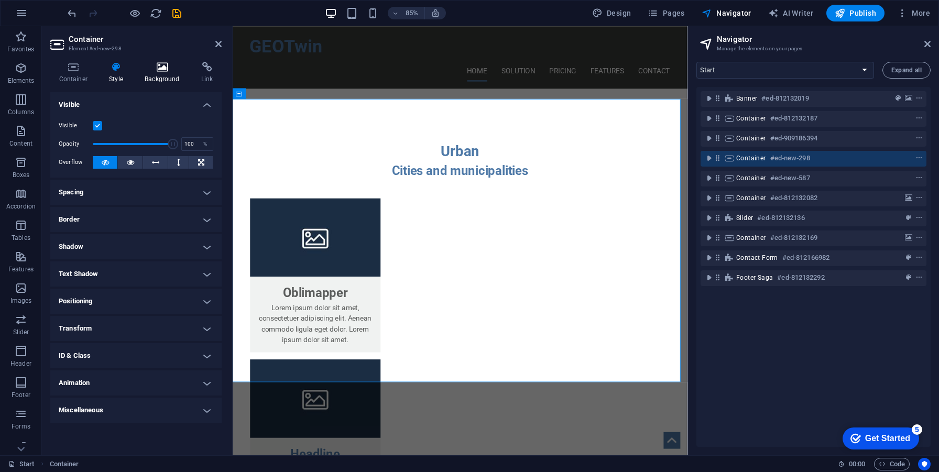
click at [153, 79] on h4 "Background" at bounding box center [164, 73] width 57 height 22
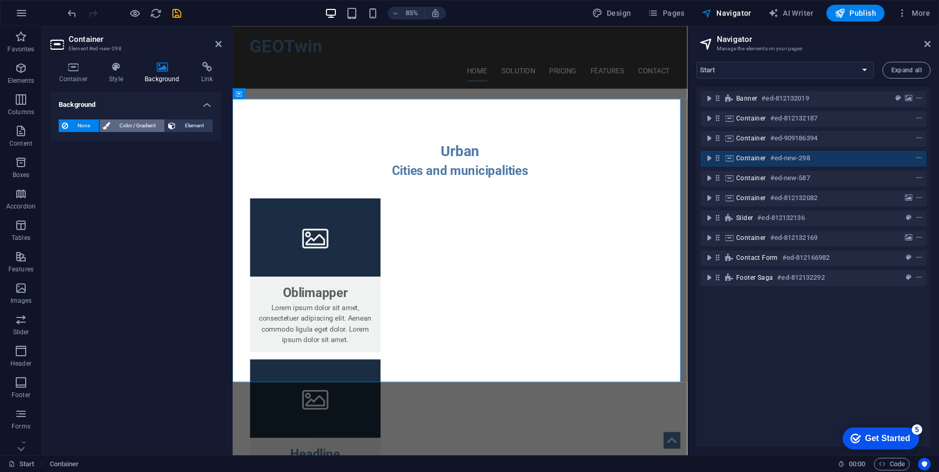
click at [136, 128] on span "Color / Gradient" at bounding box center [137, 126] width 48 height 13
click at [68, 170] on span at bounding box center [66, 168] width 12 height 12
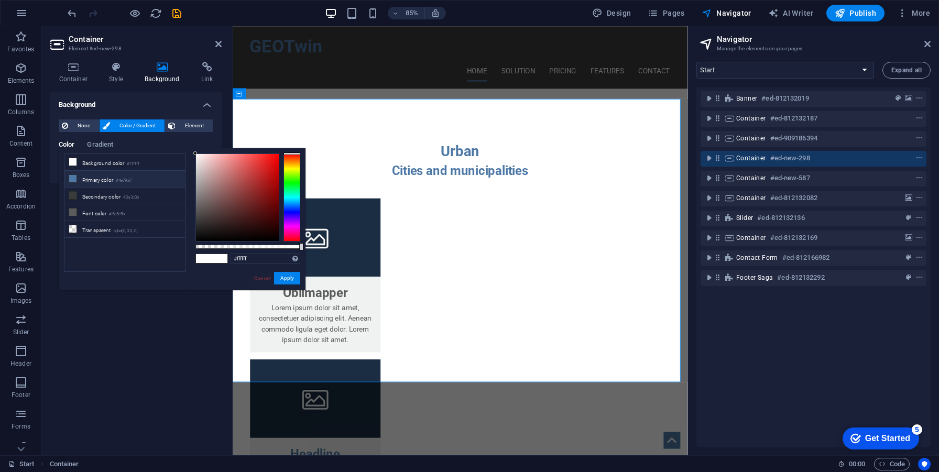
click at [109, 185] on li "Primary color #4e79a7" at bounding box center [124, 179] width 121 height 17
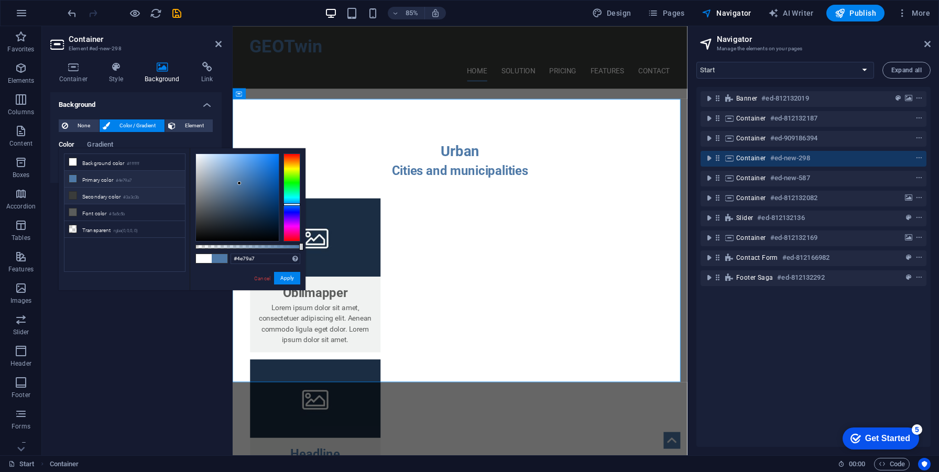
click at [126, 202] on li "Secondary color #3a3c3b" at bounding box center [124, 196] width 121 height 17
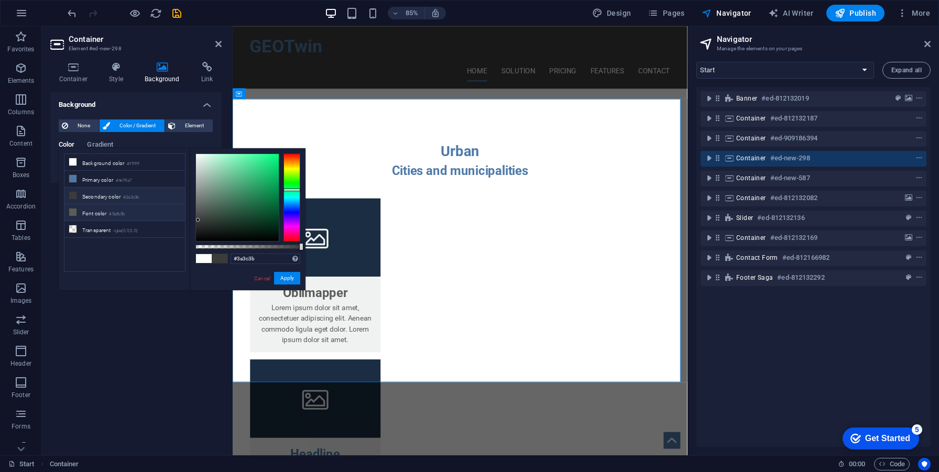
click at [125, 211] on small "#5a5c5b" at bounding box center [117, 214] width 16 height 7
click at [122, 223] on li "Transparent rgba(0,0,0,.0)" at bounding box center [124, 229] width 121 height 17
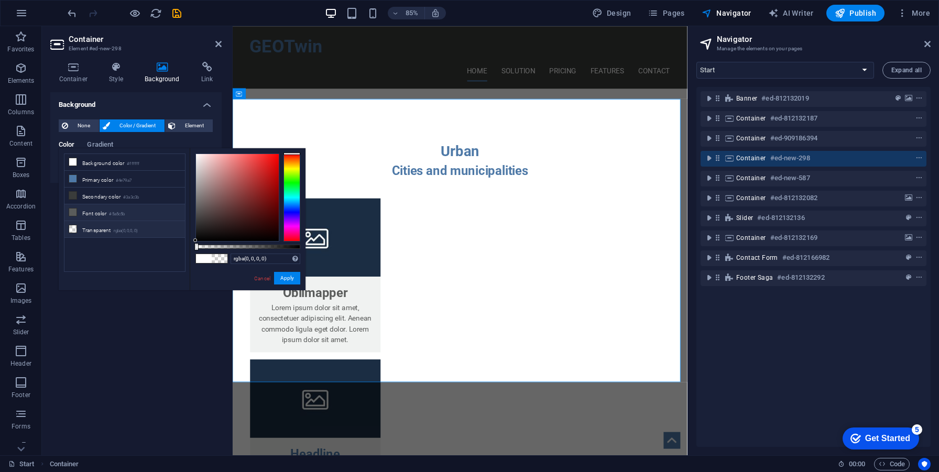
click at [123, 211] on small "#5a5c5b" at bounding box center [117, 214] width 16 height 7
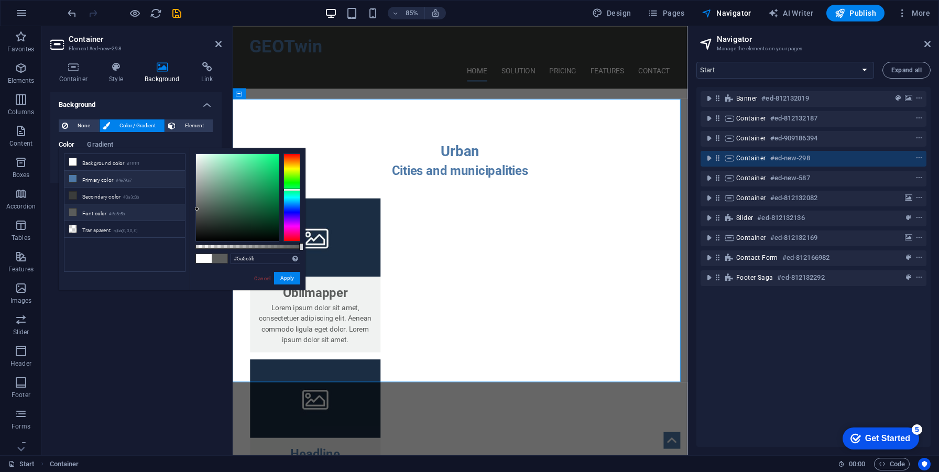
click at [124, 183] on small "#4e79a7" at bounding box center [124, 180] width 16 height 7
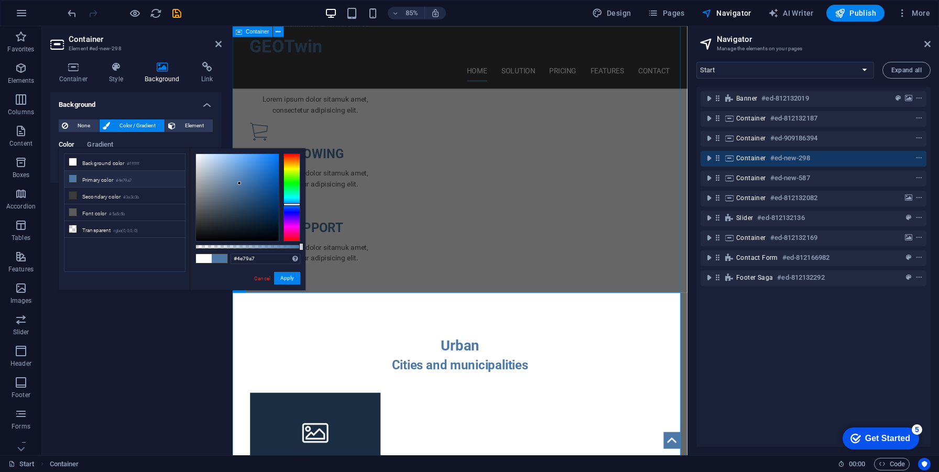
scroll to position [849, 0]
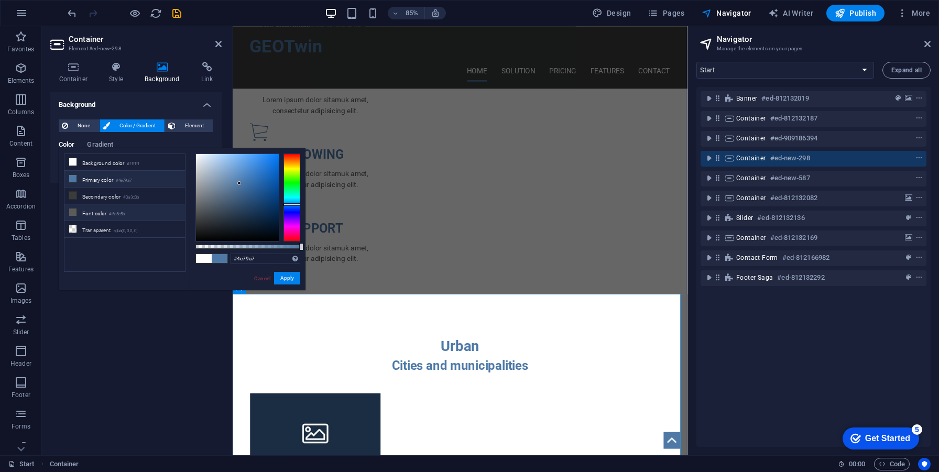
click at [107, 215] on li "Font color #5a5c5b" at bounding box center [124, 212] width 121 height 17
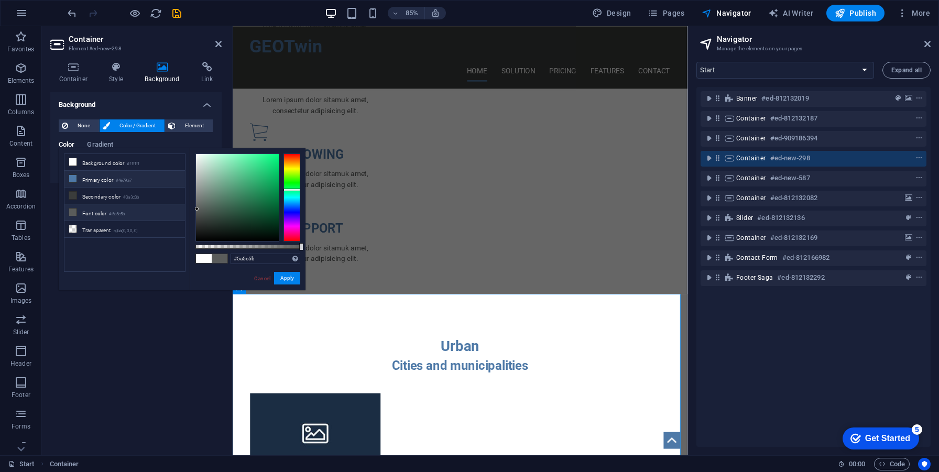
click at [122, 184] on li "Primary color #4e79a7" at bounding box center [124, 179] width 121 height 17
type input "#4e79a7"
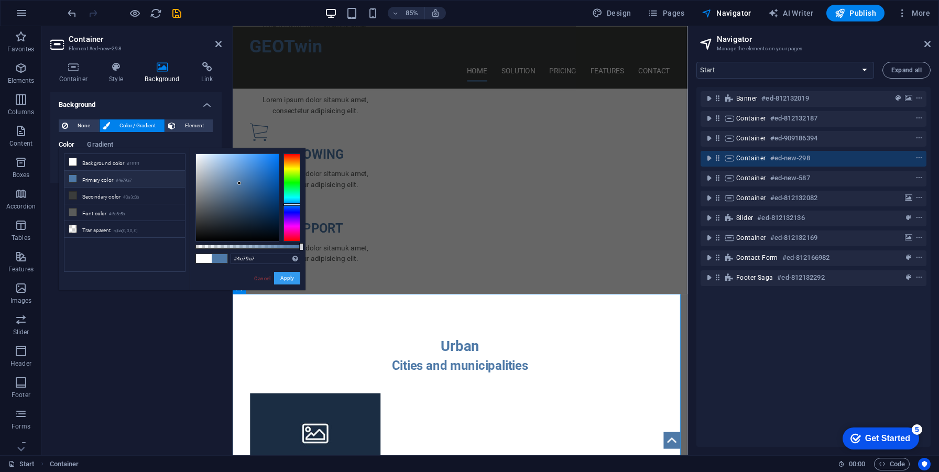
click at [286, 276] on button "Apply" at bounding box center [287, 278] width 26 height 13
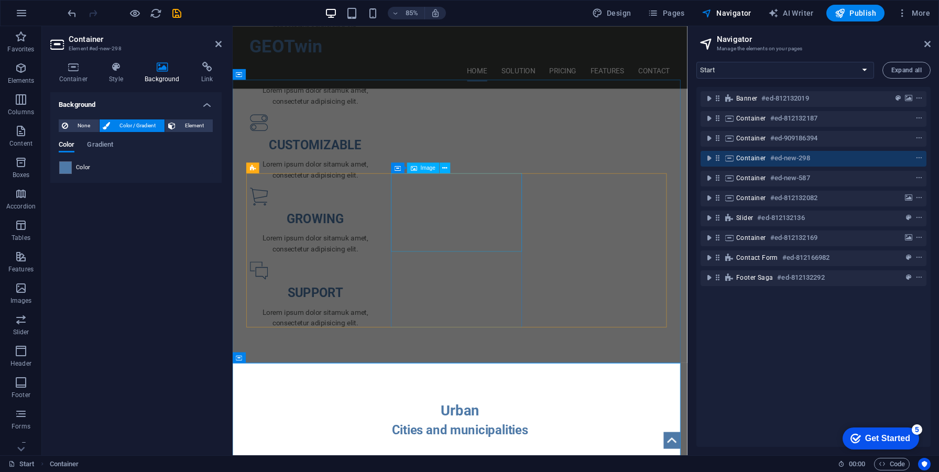
scroll to position [788, 0]
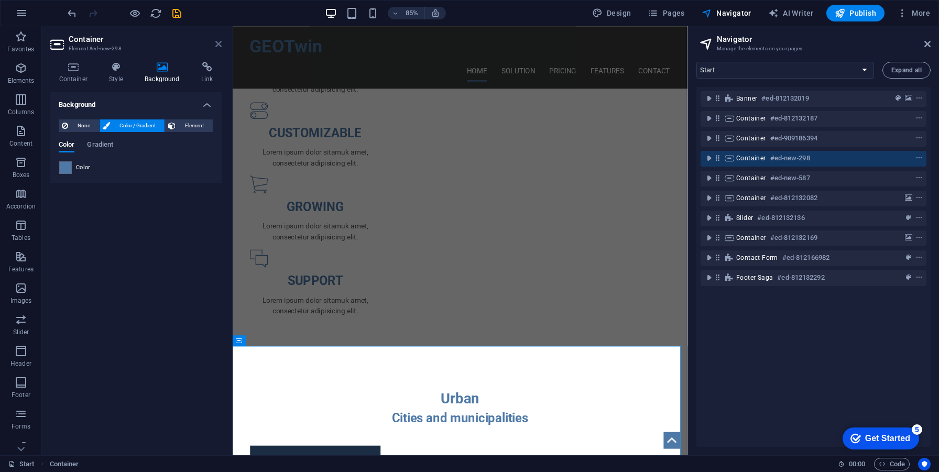
click at [217, 40] on icon at bounding box center [218, 44] width 6 height 8
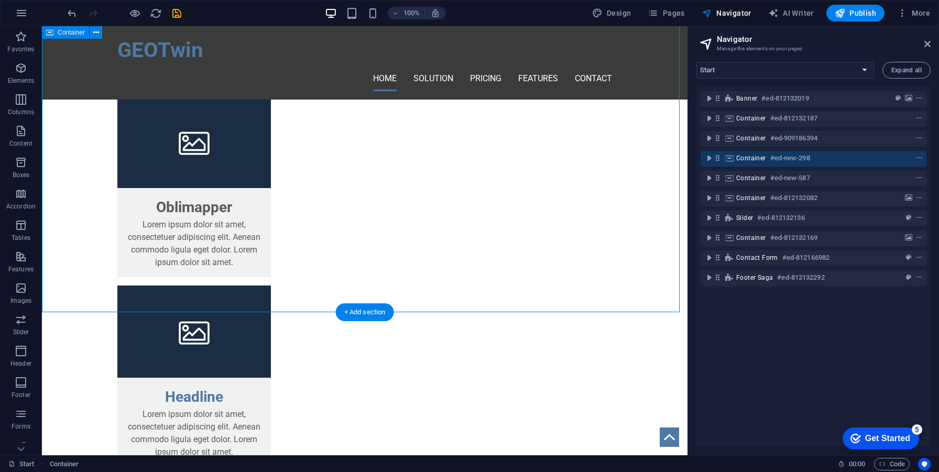
scroll to position [920, 0]
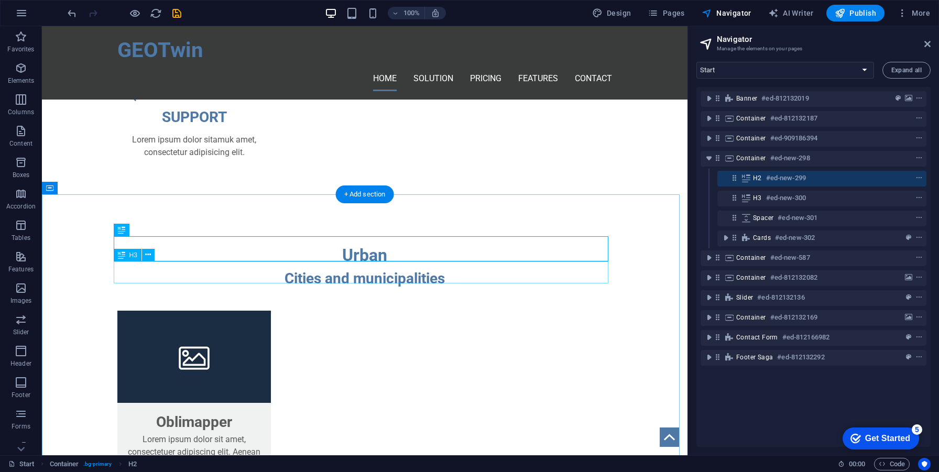
click at [917, 178] on icon "context-menu" at bounding box center [919, 178] width 7 height 7
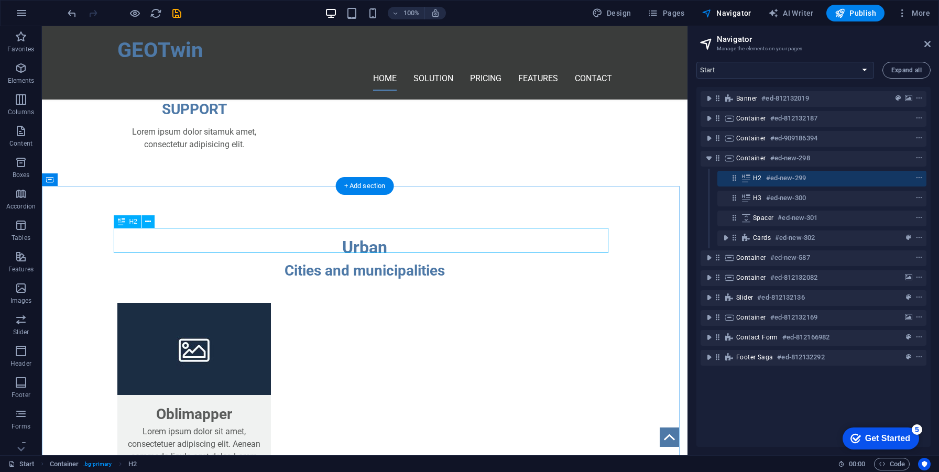
click at [783, 181] on h6 "#ed-new-299" at bounding box center [786, 178] width 40 height 13
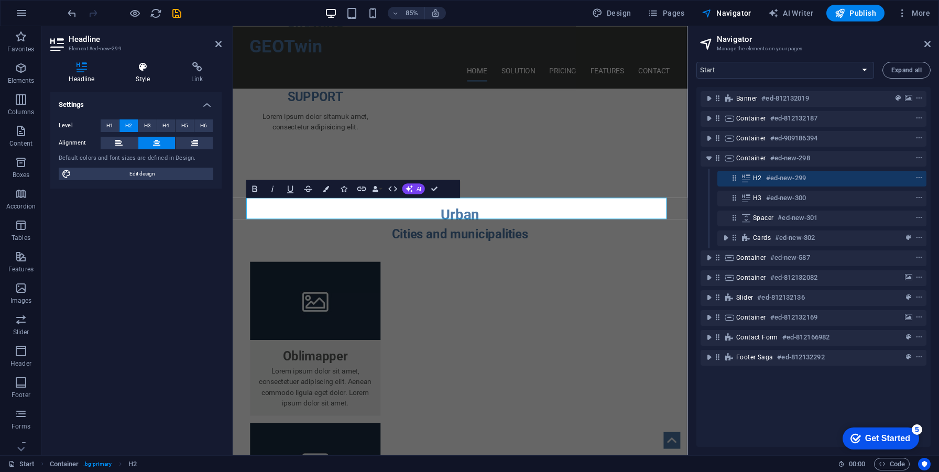
click at [155, 69] on icon at bounding box center [142, 67] width 51 height 10
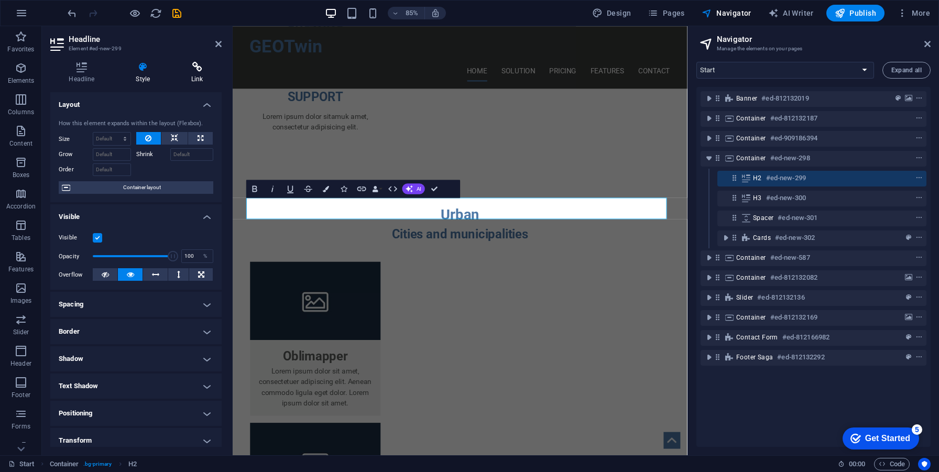
click at [187, 70] on icon at bounding box center [197, 67] width 49 height 10
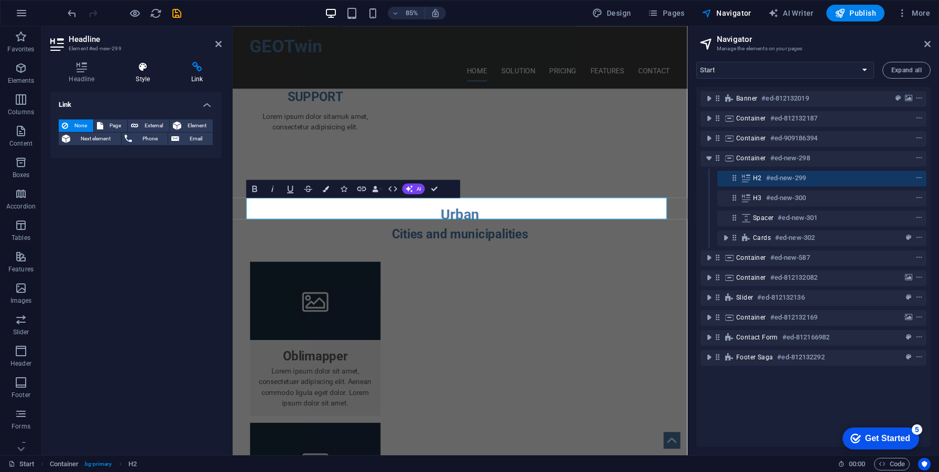
click at [154, 72] on h4 "Style" at bounding box center [145, 73] width 56 height 22
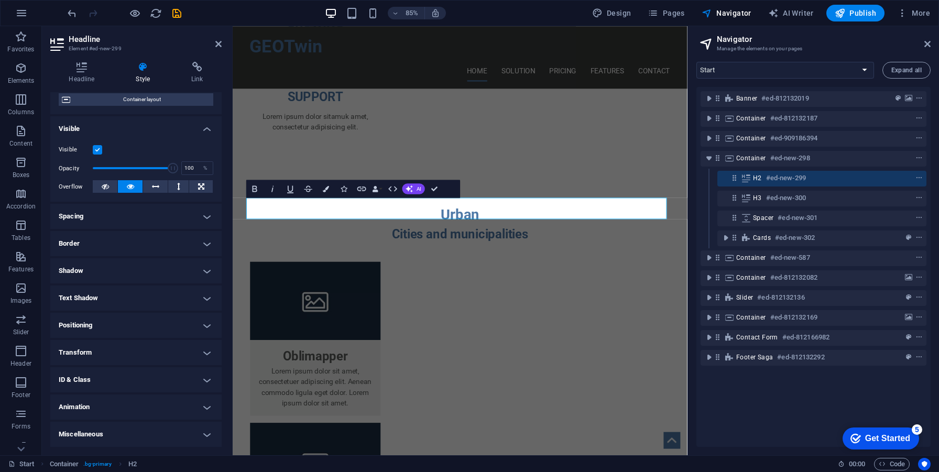
scroll to position [0, 0]
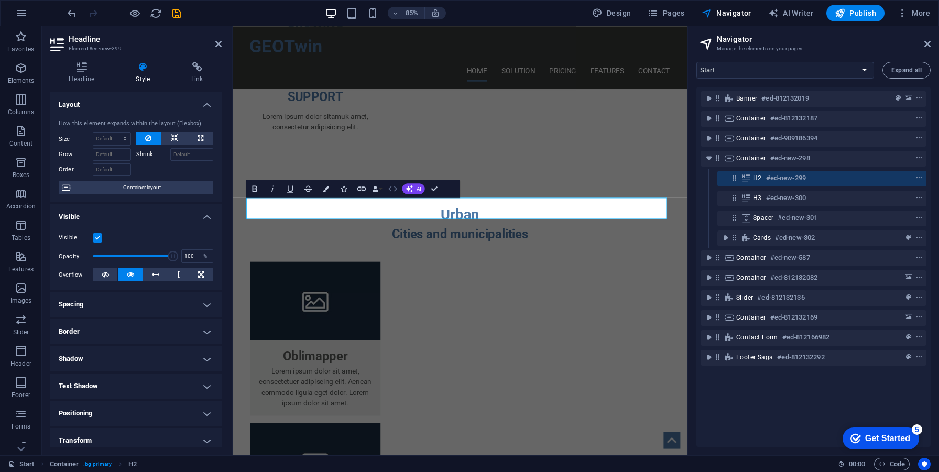
click at [388, 189] on icon "button" at bounding box center [393, 188] width 10 height 10
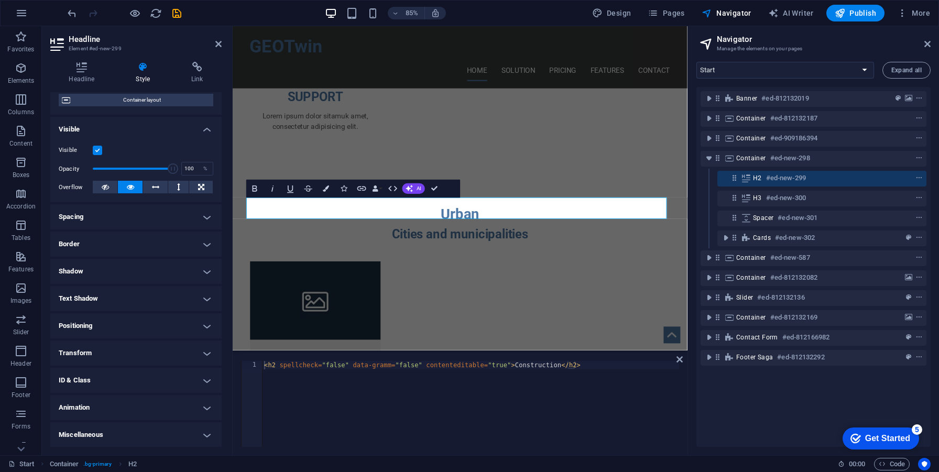
scroll to position [88, 0]
click at [148, 210] on h4 "Spacing" at bounding box center [135, 216] width 171 height 25
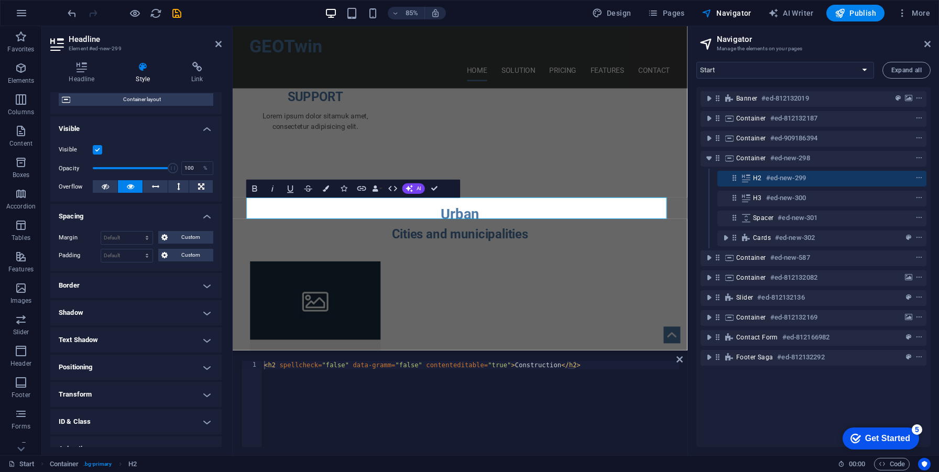
click at [149, 211] on h4 "Spacing" at bounding box center [135, 213] width 171 height 19
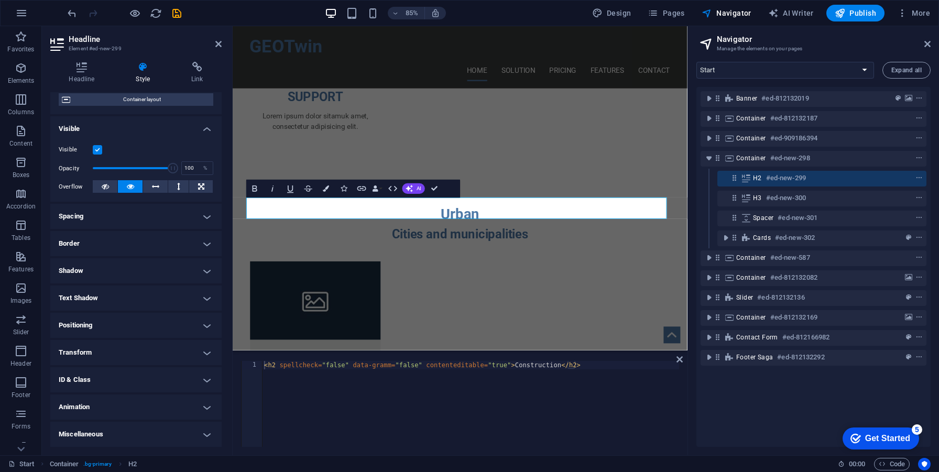
click at [136, 429] on h4 "Miscellaneous" at bounding box center [135, 434] width 171 height 25
click at [123, 405] on h4 "Animation" at bounding box center [135, 407] width 171 height 25
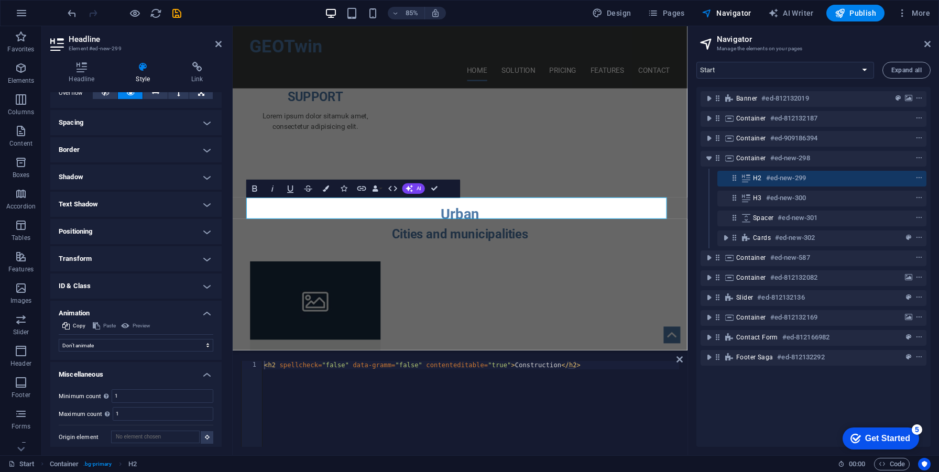
scroll to position [187, 0]
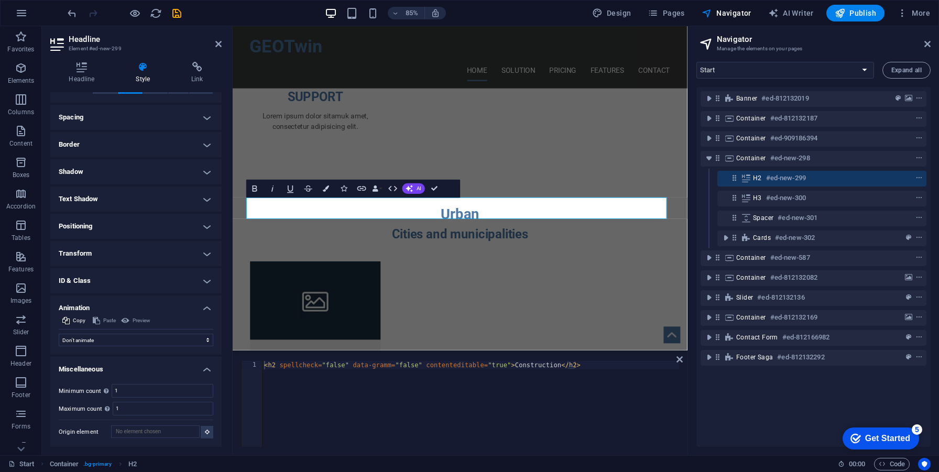
click at [158, 270] on h4 "ID & Class" at bounding box center [135, 280] width 171 height 25
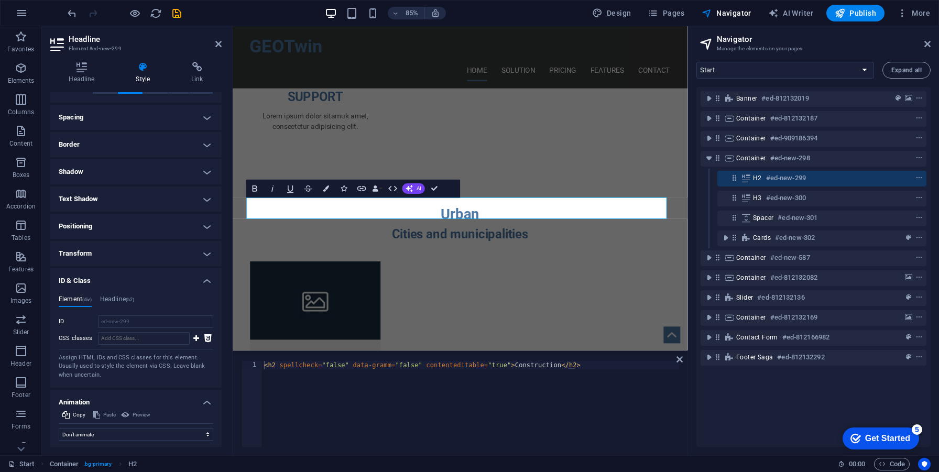
click at [158, 252] on h4 "Transform" at bounding box center [135, 253] width 171 height 25
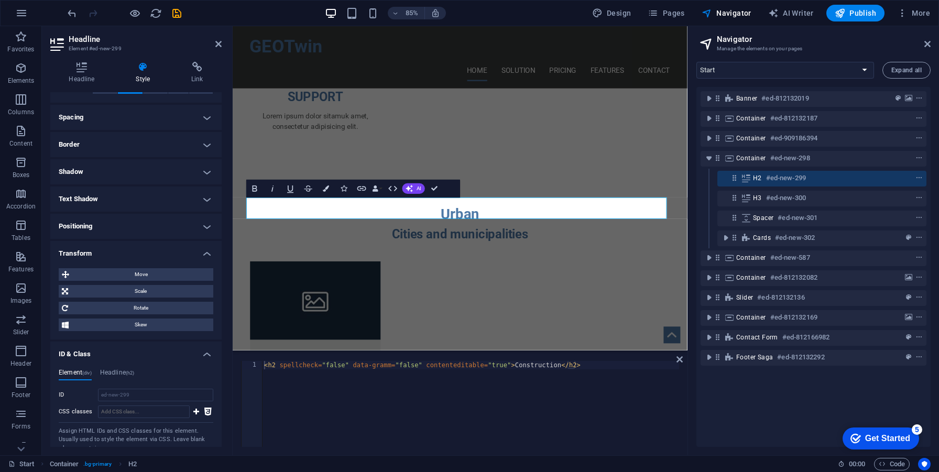
click at [158, 218] on h4 "Positioning" at bounding box center [135, 226] width 171 height 25
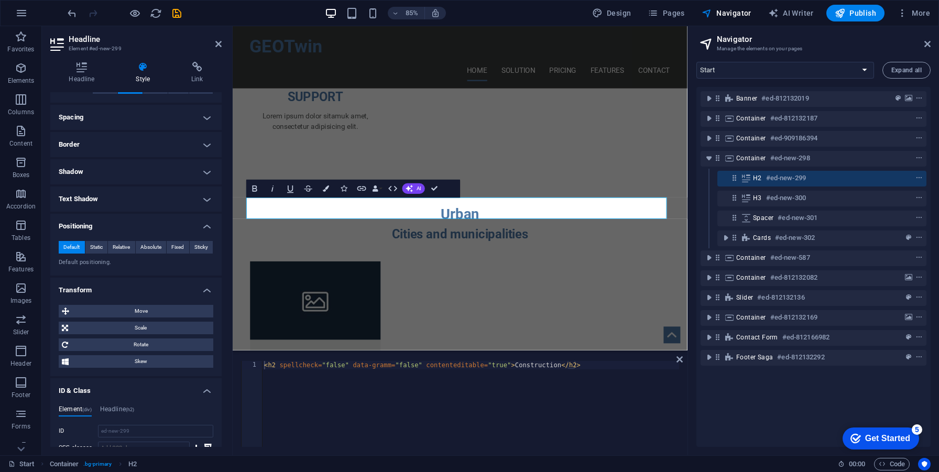
click at [154, 195] on h4 "Text Shadow" at bounding box center [135, 199] width 171 height 25
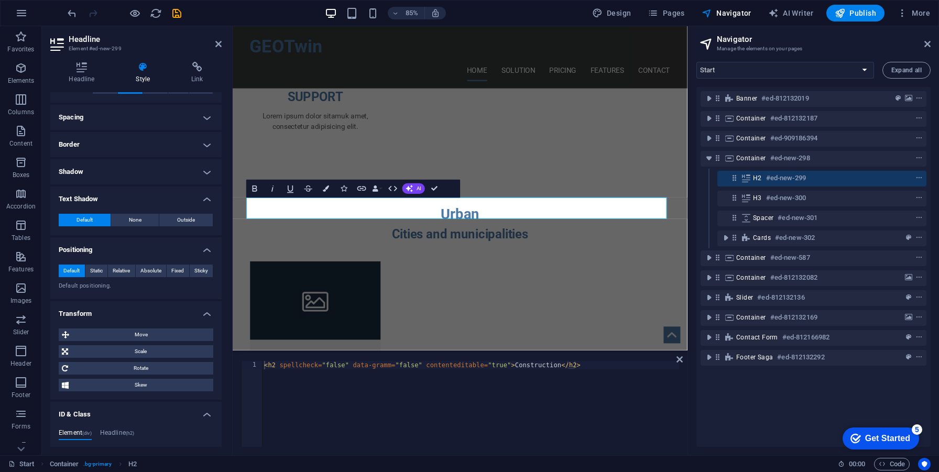
click at [154, 178] on h4 "Shadow" at bounding box center [135, 171] width 171 height 25
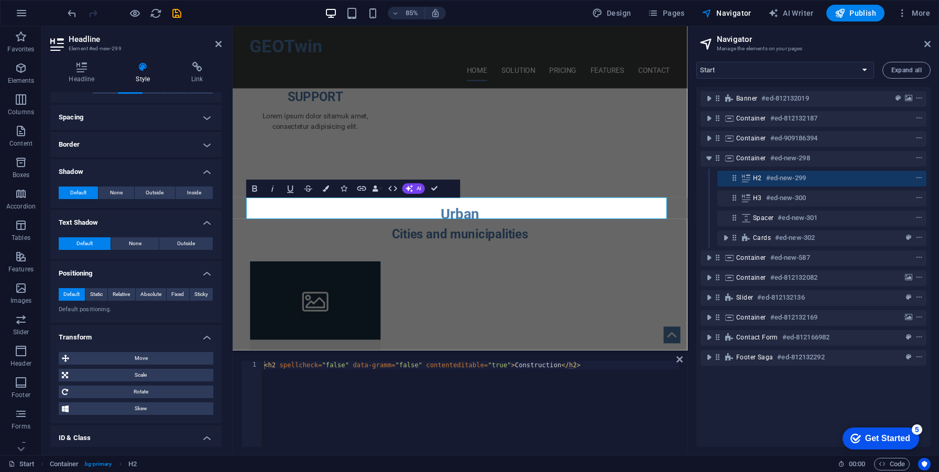
click at [150, 150] on h4 "Border" at bounding box center [135, 144] width 171 height 25
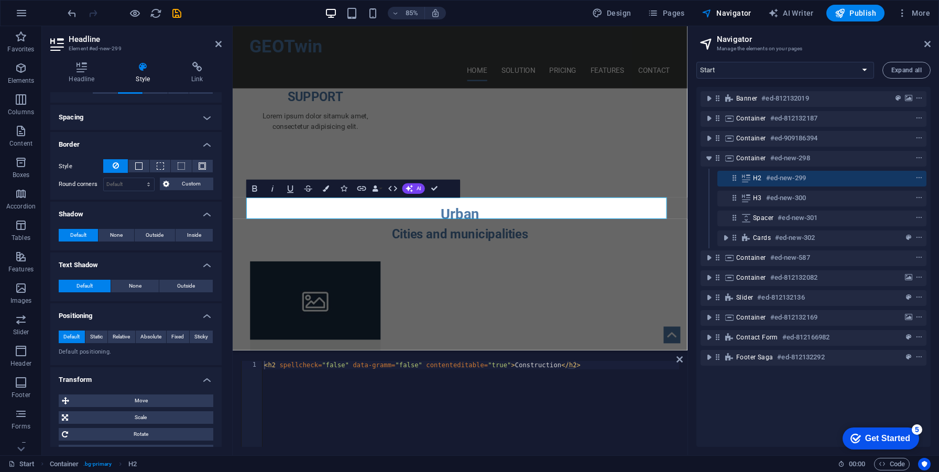
scroll to position [164, 0]
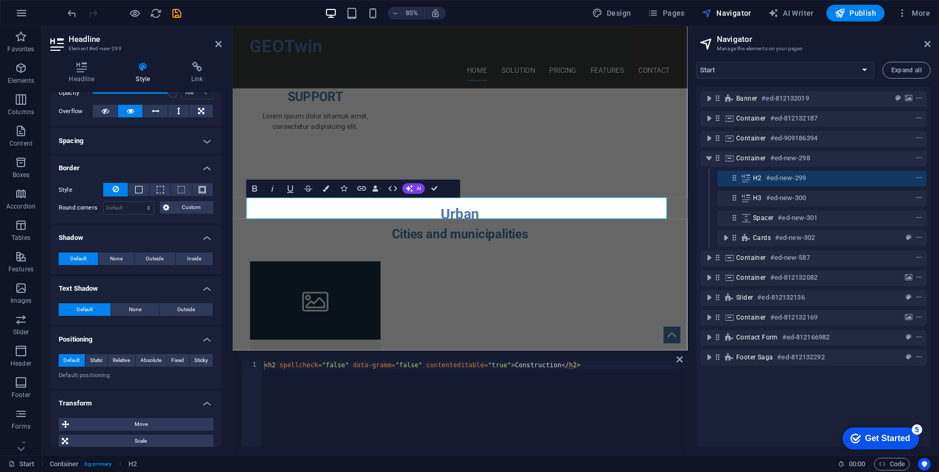
click at [154, 148] on h4 "Spacing" at bounding box center [135, 140] width 171 height 25
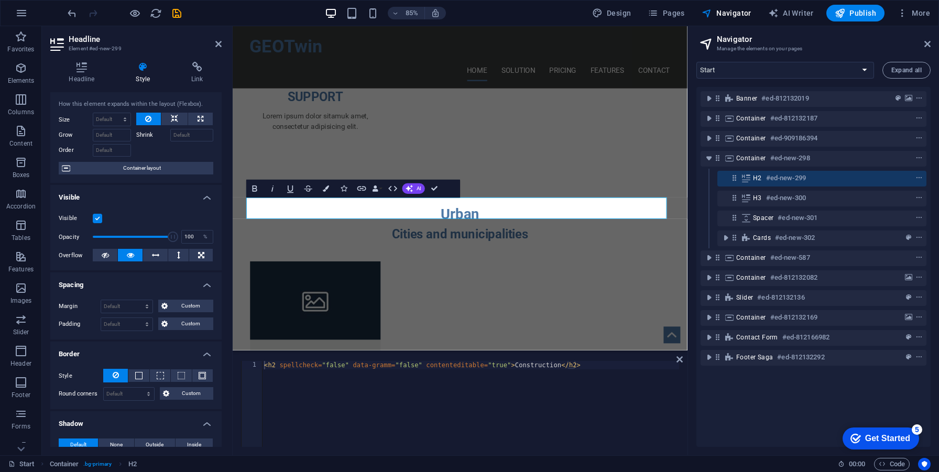
scroll to position [0, 0]
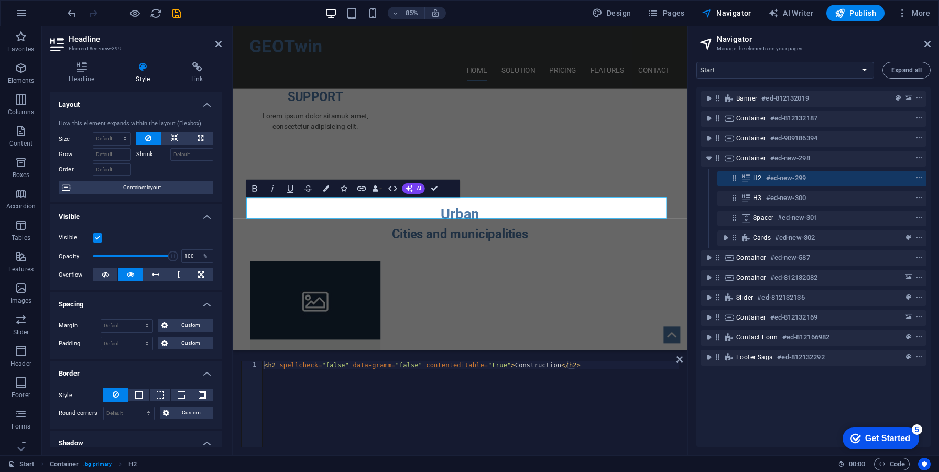
click at [129, 215] on h4 "Visible" at bounding box center [135, 213] width 171 height 19
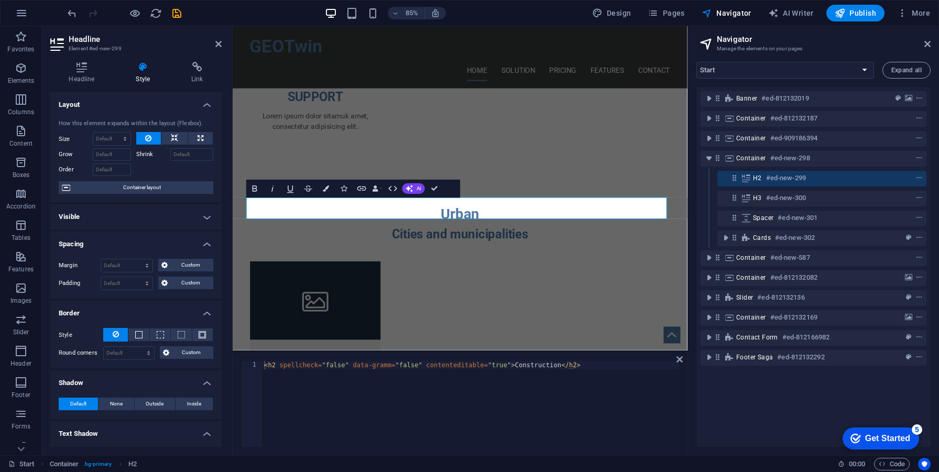
click at [122, 109] on h4 "Layout" at bounding box center [135, 101] width 171 height 19
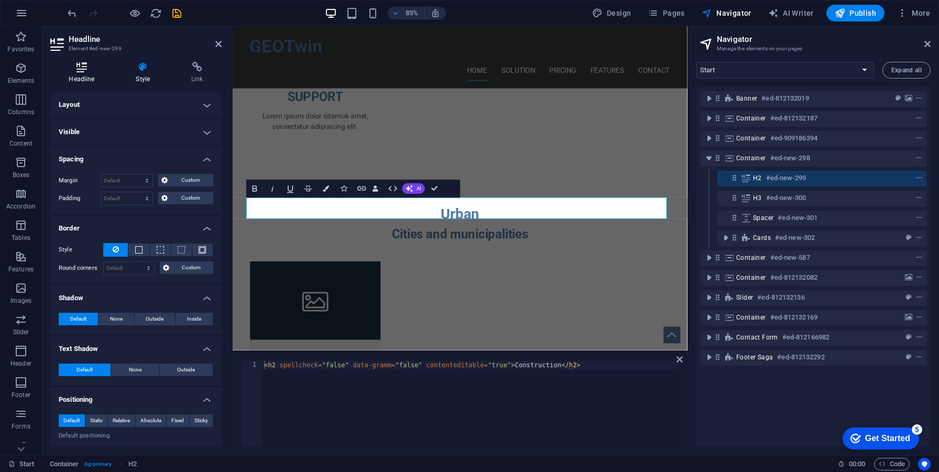
click at [83, 75] on h4 "Headline" at bounding box center [83, 73] width 67 height 22
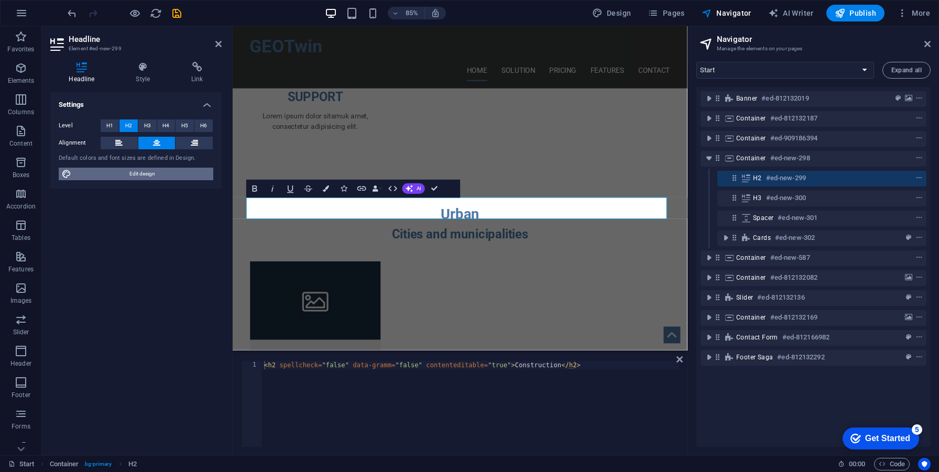
drag, startPoint x: 154, startPoint y: 178, endPoint x: 463, endPoint y: 198, distance: 309.4
click at [154, 178] on span "Edit design" at bounding box center [142, 174] width 136 height 13
select select "px"
select select "400"
select select "px"
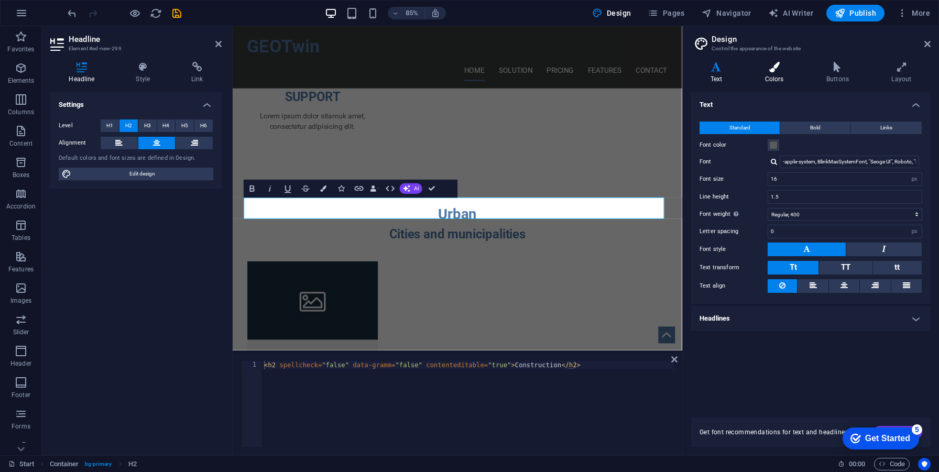
click at [781, 73] on h4 "Colors" at bounding box center [776, 73] width 61 height 22
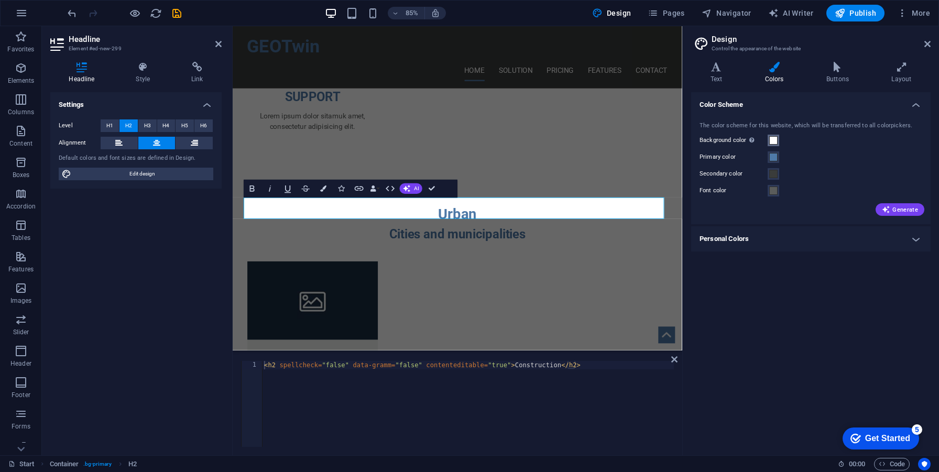
click at [776, 144] on span at bounding box center [774, 140] width 8 height 8
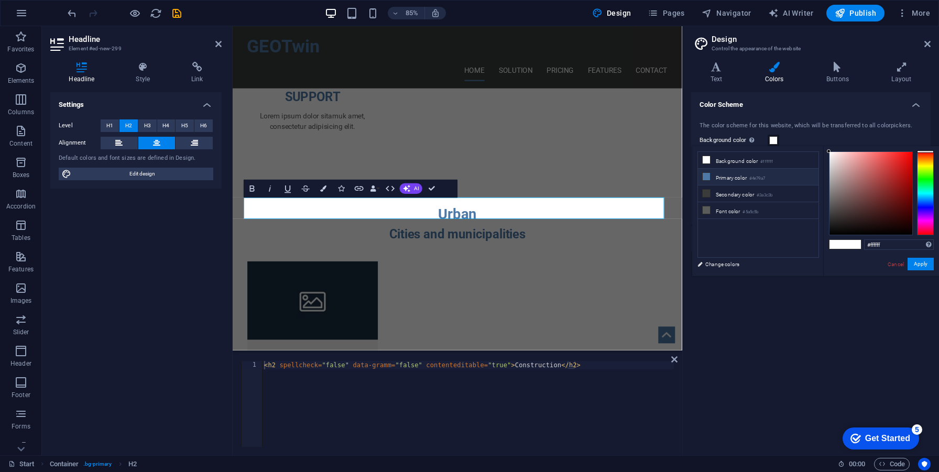
click at [755, 174] on li "Primary color #4e79a7" at bounding box center [758, 177] width 121 height 17
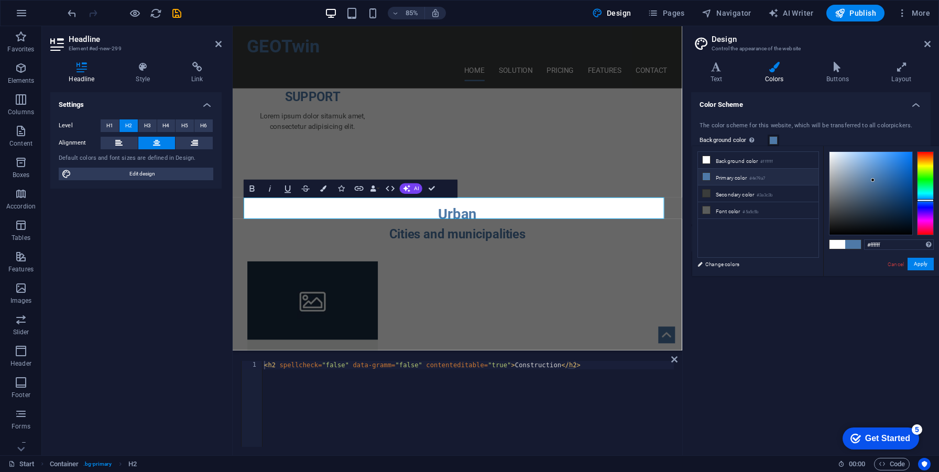
type input "#4e79a7"
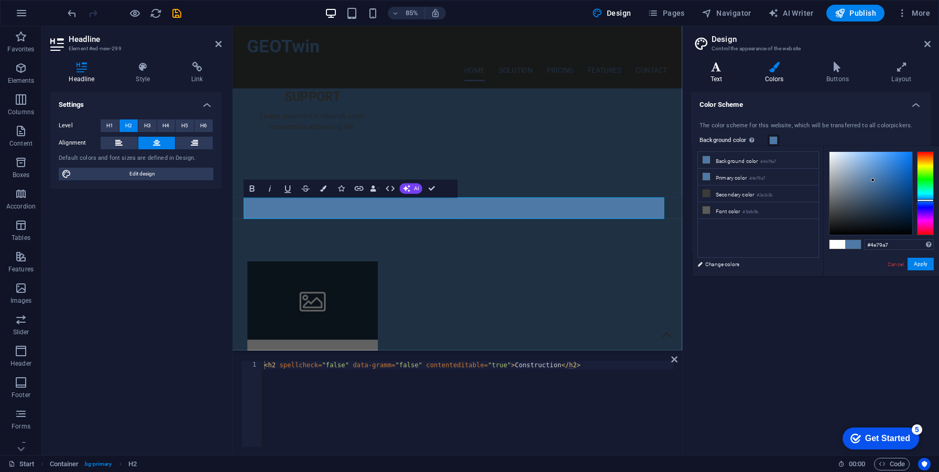
click at [727, 72] on icon at bounding box center [716, 67] width 50 height 10
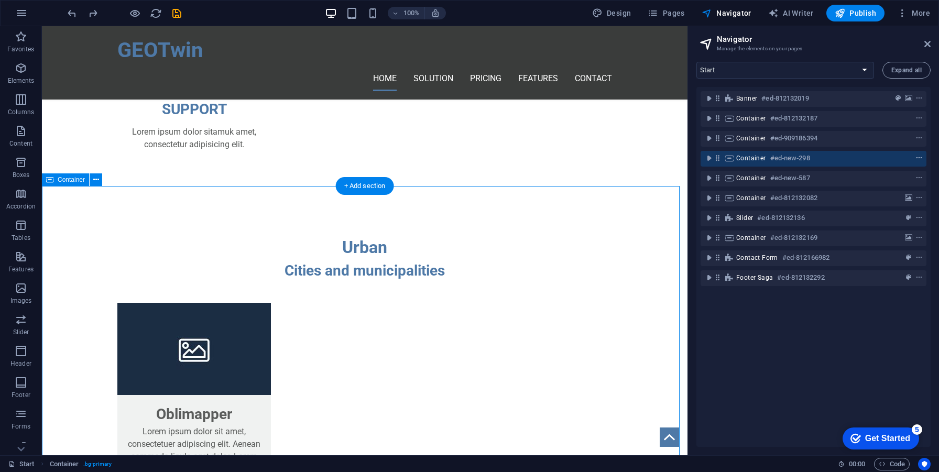
click at [916, 155] on icon "context-menu" at bounding box center [919, 158] width 7 height 7
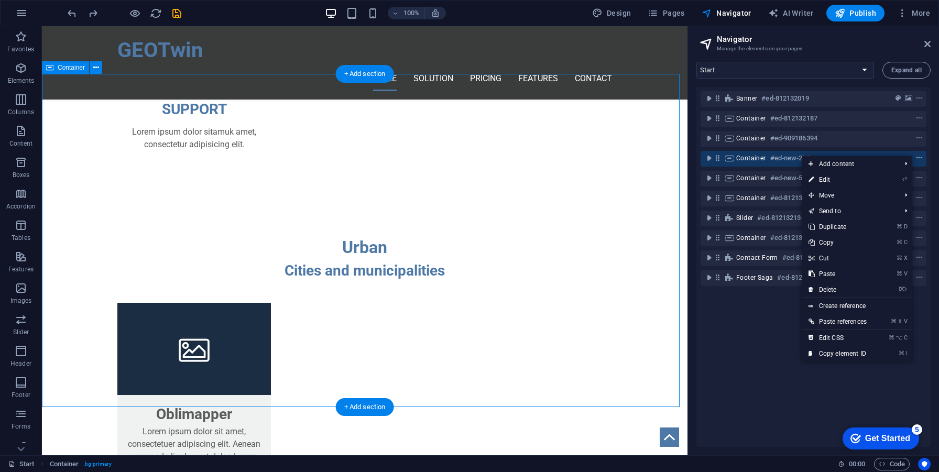
scroll to position [1041, 0]
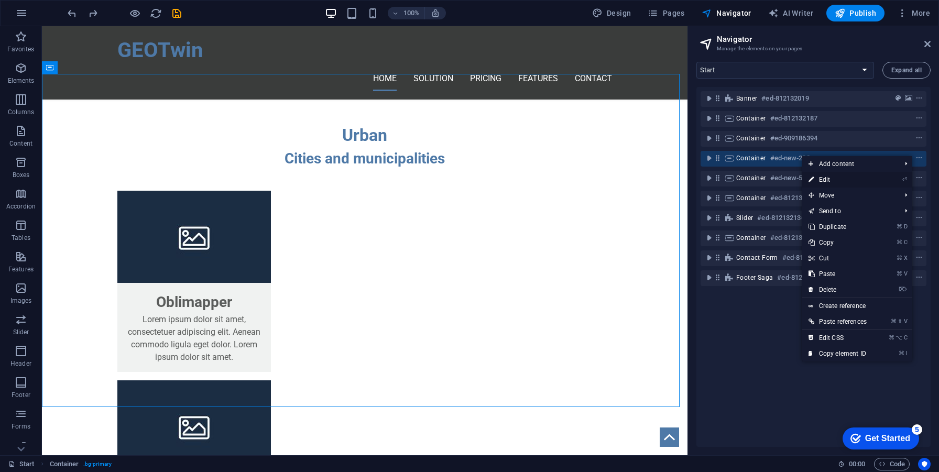
click at [823, 182] on link "⏎ Edit" at bounding box center [838, 180] width 71 height 16
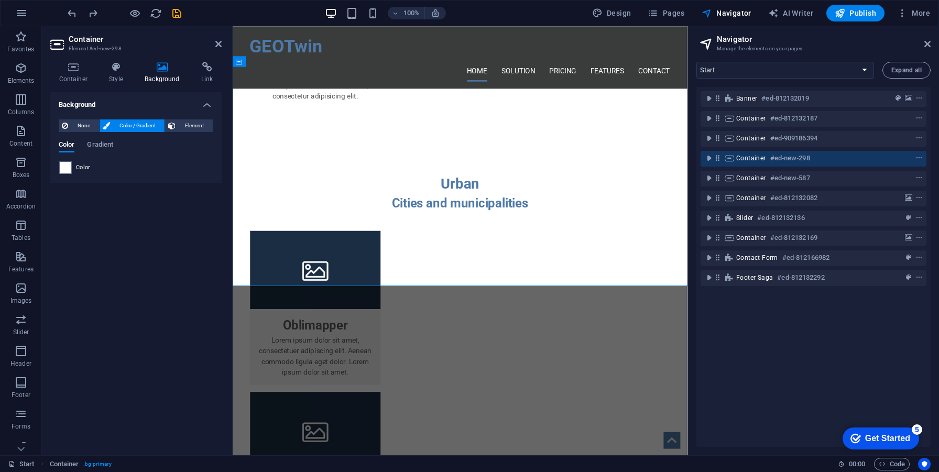
scroll to position [1117, 0]
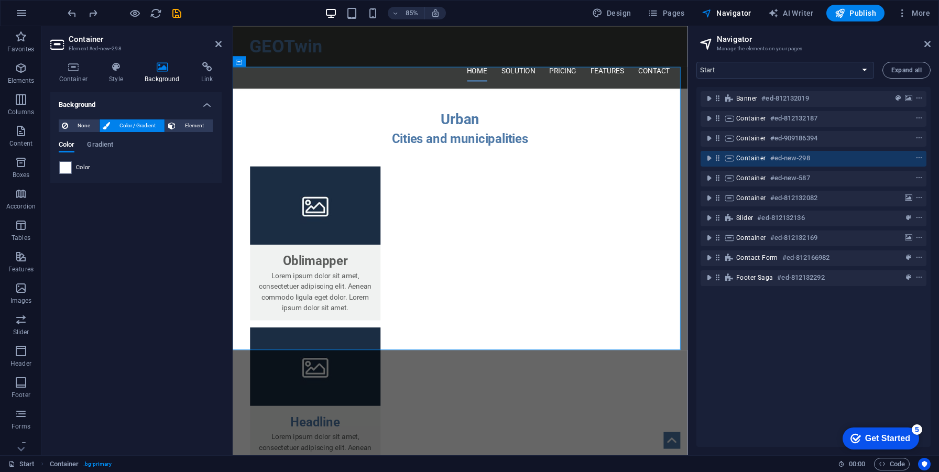
click at [94, 164] on div "Color" at bounding box center [136, 167] width 154 height 13
click at [83, 167] on span "Color" at bounding box center [83, 168] width 15 height 8
click at [70, 167] on span at bounding box center [66, 168] width 12 height 12
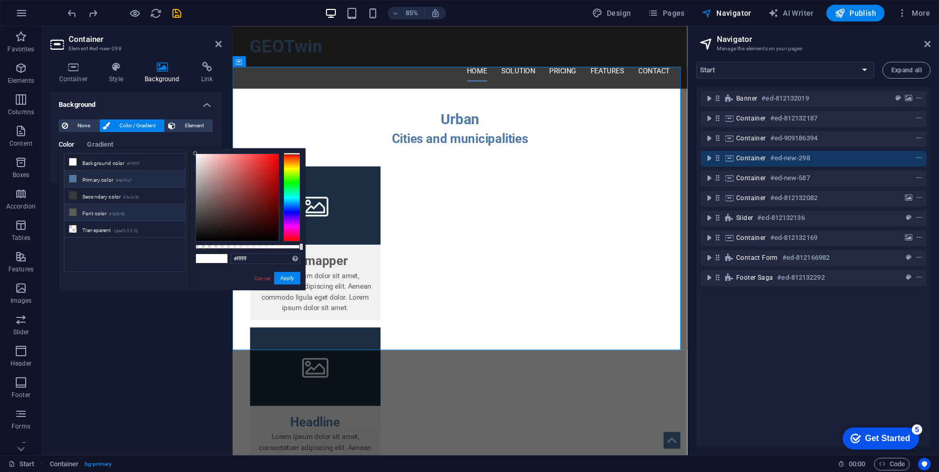
click at [134, 218] on li "Font color #5a5c5b" at bounding box center [124, 212] width 121 height 17
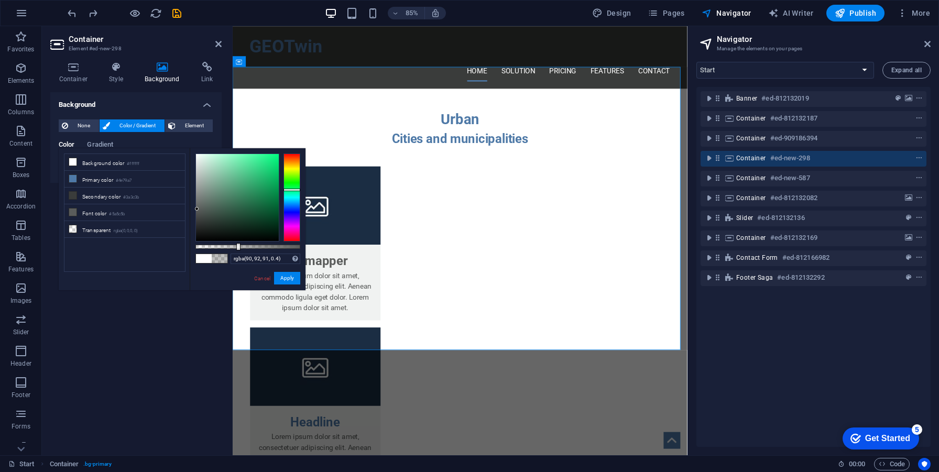
type input "rgba(90, 92, 91, 0.395)"
drag, startPoint x: 278, startPoint y: 247, endPoint x: 237, endPoint y: 245, distance: 41.4
click at [237, 245] on div at bounding box center [248, 247] width 105 height 4
click at [297, 276] on button "Apply" at bounding box center [287, 278] width 26 height 13
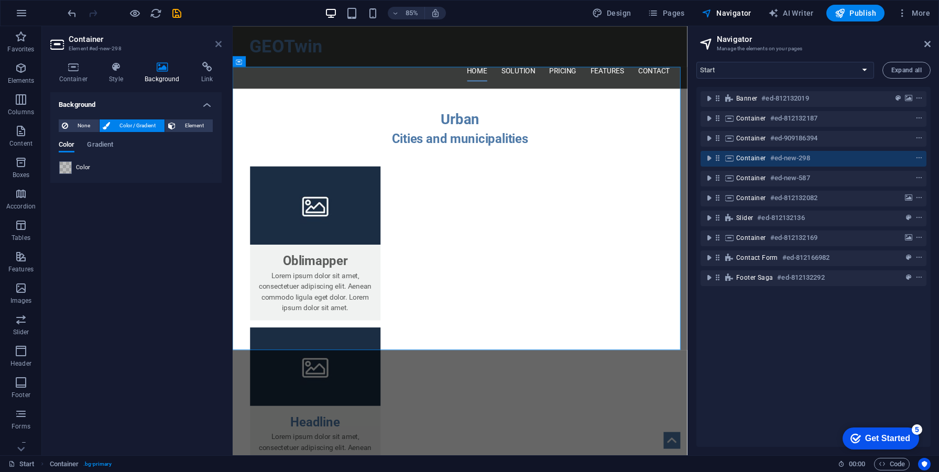
click at [218, 42] on icon at bounding box center [218, 44] width 6 height 8
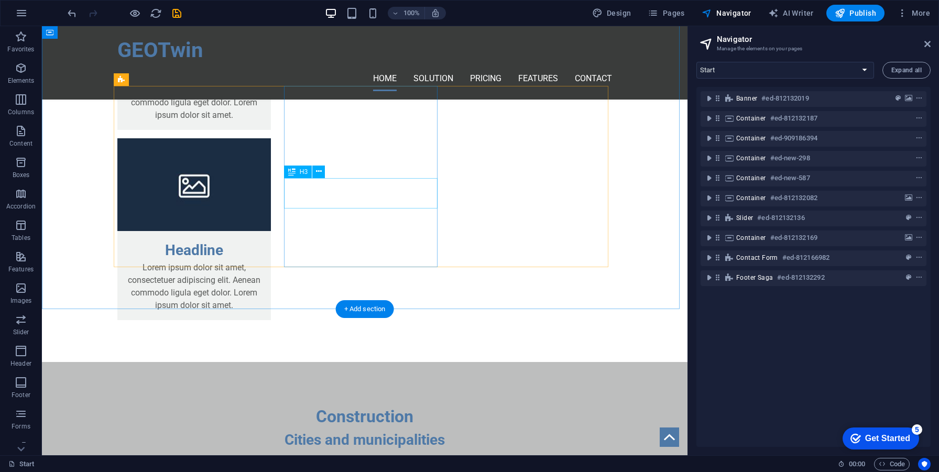
scroll to position [1383, 0]
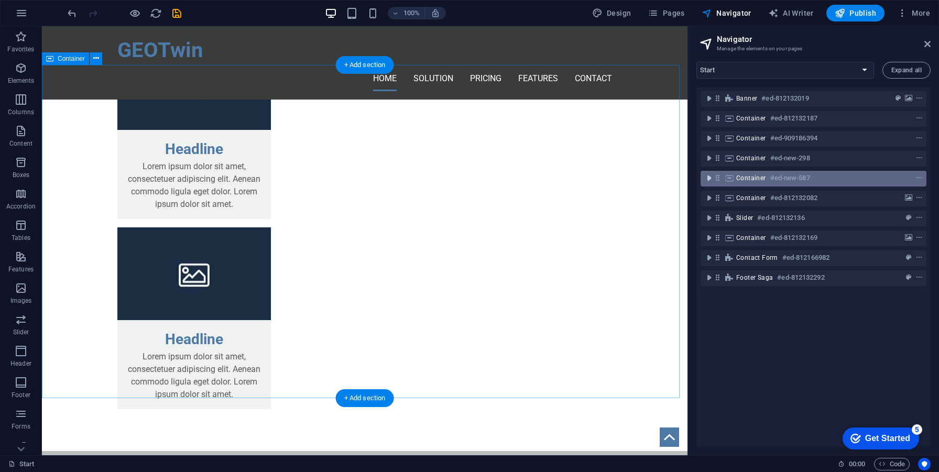
click at [711, 184] on button "toggle-expand" at bounding box center [709, 178] width 13 height 13
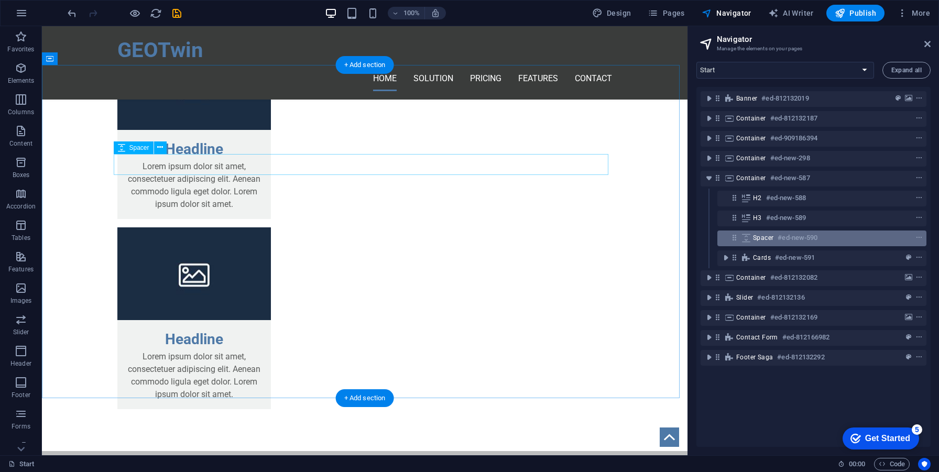
click at [766, 240] on span "Spacer" at bounding box center [763, 238] width 20 height 8
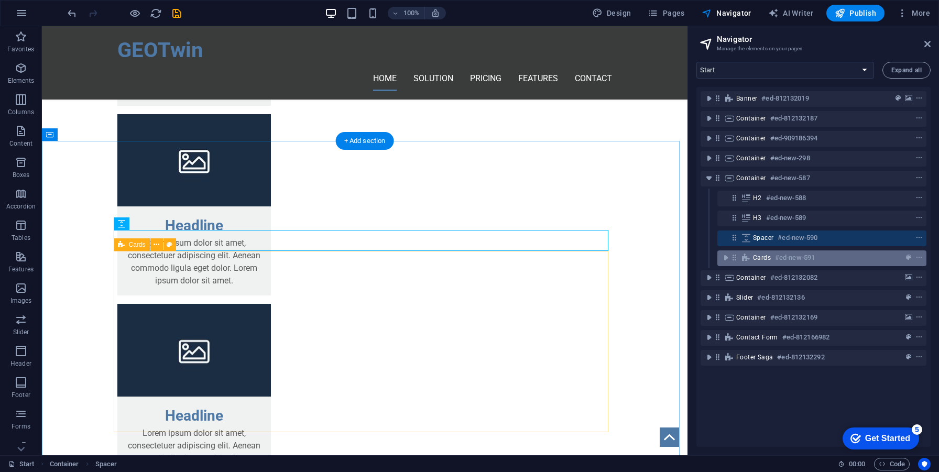
click at [768, 262] on span "Cards" at bounding box center [762, 258] width 18 height 8
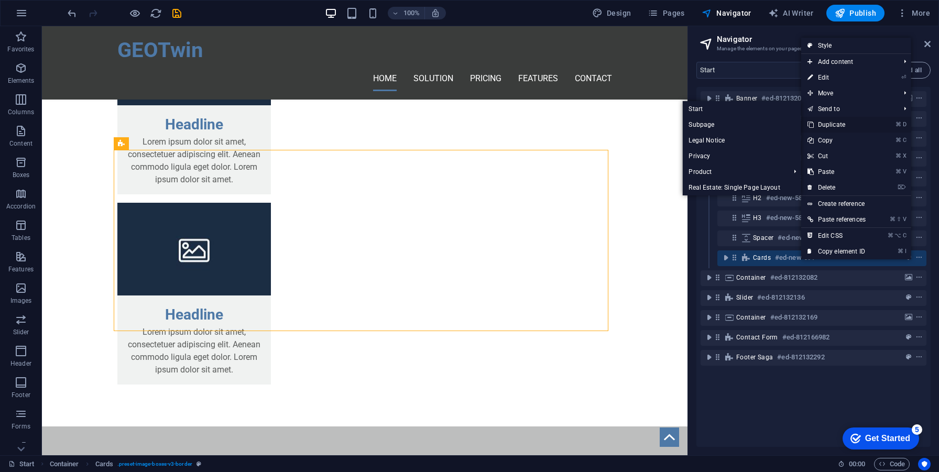
click at [824, 121] on link "⌘ D Duplicate" at bounding box center [836, 125] width 71 height 16
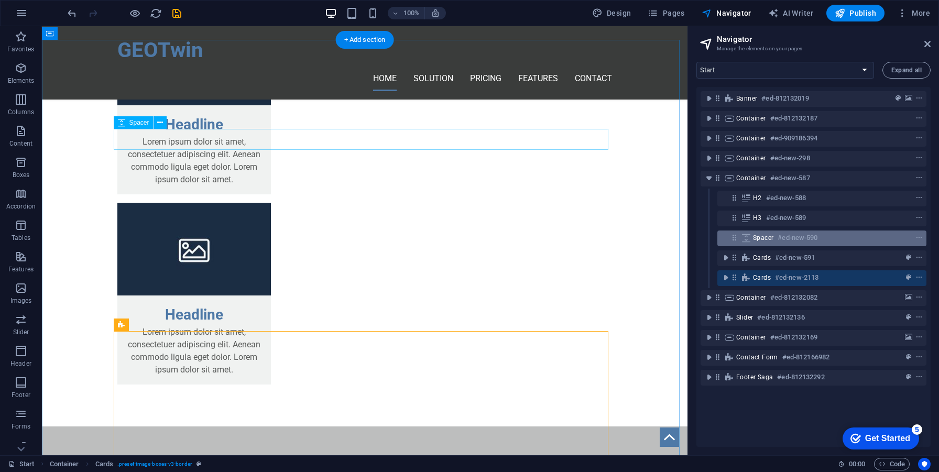
click at [770, 239] on span "Spacer" at bounding box center [763, 238] width 20 height 8
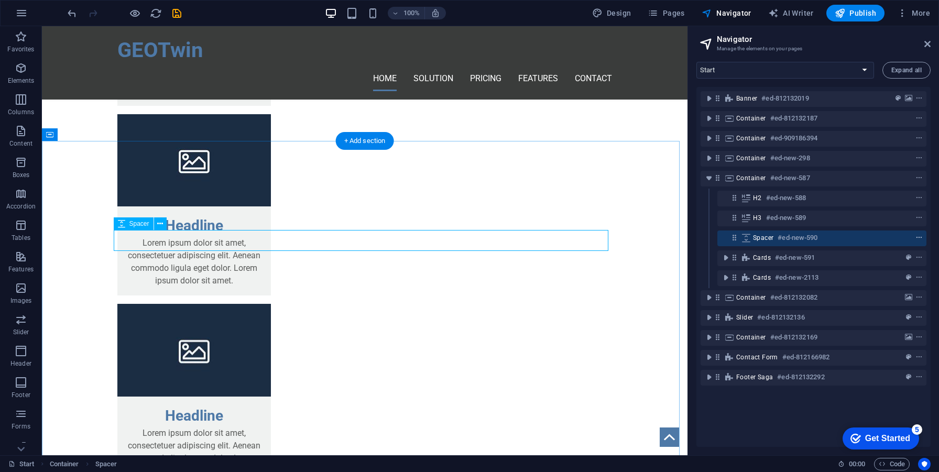
click at [921, 239] on span "context-menu" at bounding box center [919, 237] width 10 height 7
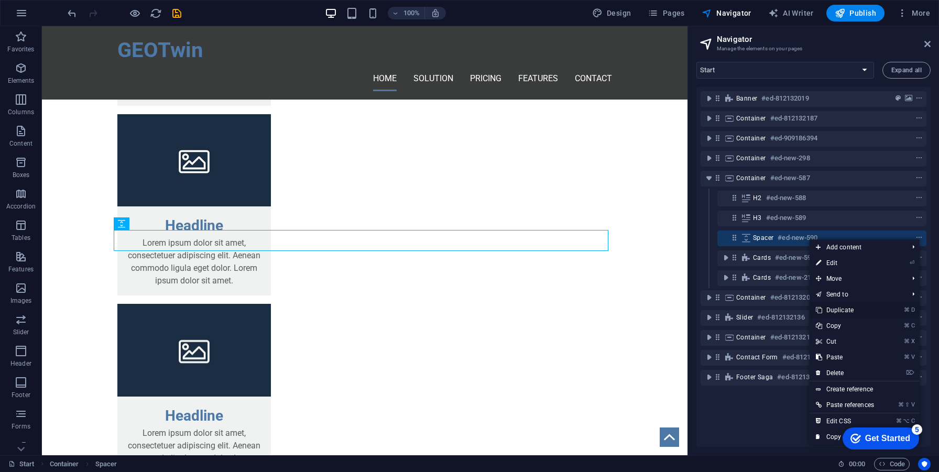
click at [871, 307] on link "⌘ D Duplicate" at bounding box center [845, 310] width 71 height 16
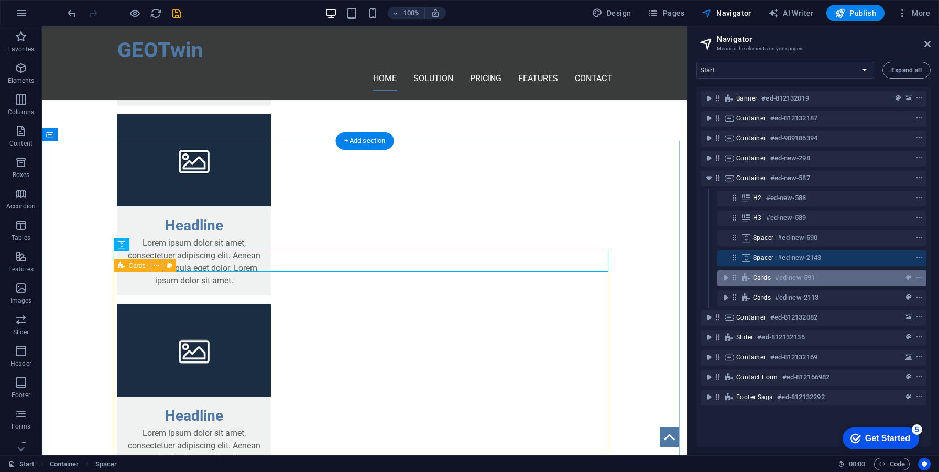
drag, startPoint x: 770, startPoint y: 257, endPoint x: 773, endPoint y: 285, distance: 28.5
click at [773, 285] on div "Banner #ed-812132019 Container #ed-812132187 Container #ed-909186394 Container …" at bounding box center [814, 267] width 234 height 360
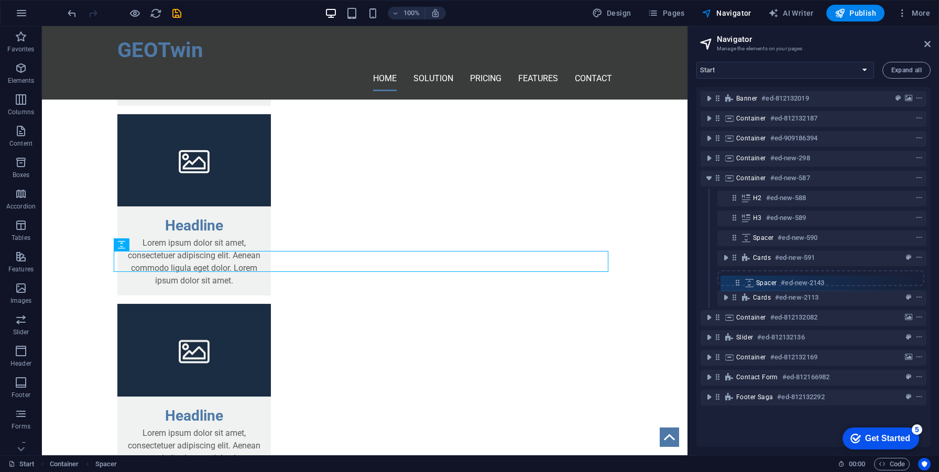
drag, startPoint x: 734, startPoint y: 258, endPoint x: 738, endPoint y: 287, distance: 28.5
click at [738, 287] on div "Banner #ed-812132019 Container #ed-812132187 Container #ed-909186394 Container …" at bounding box center [814, 267] width 234 height 360
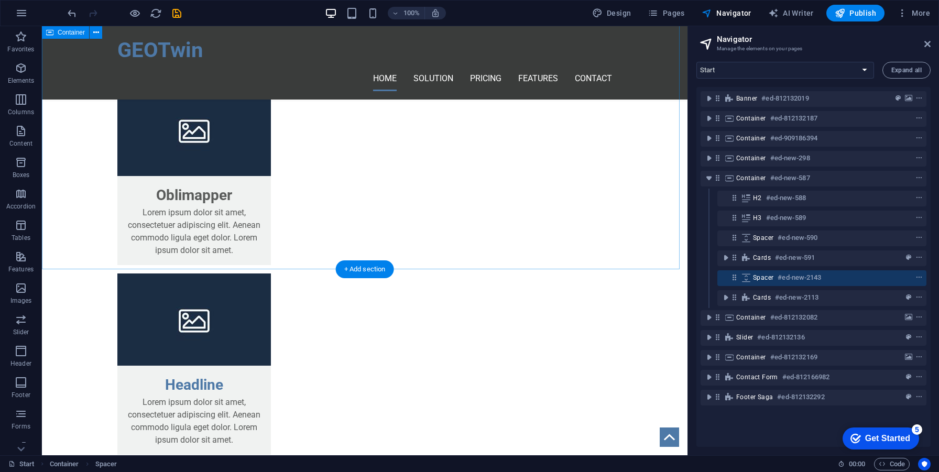
scroll to position [1043, 0]
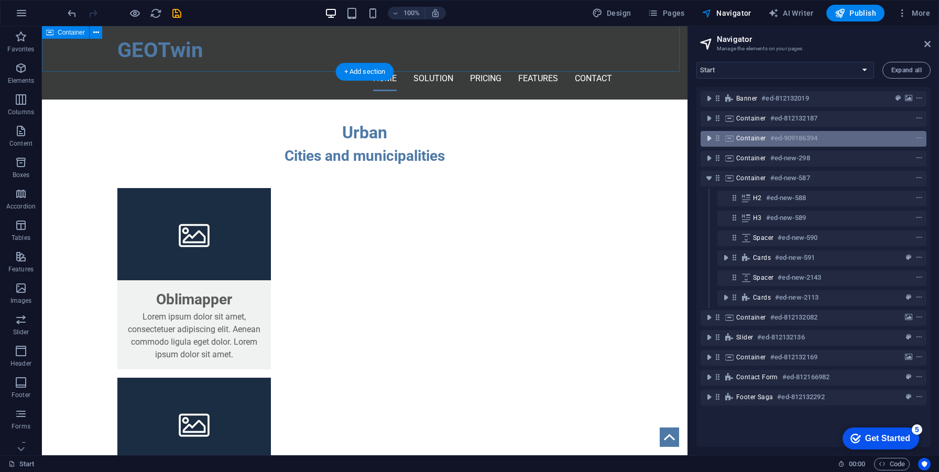
click at [707, 140] on icon "toggle-expand" at bounding box center [709, 138] width 10 height 10
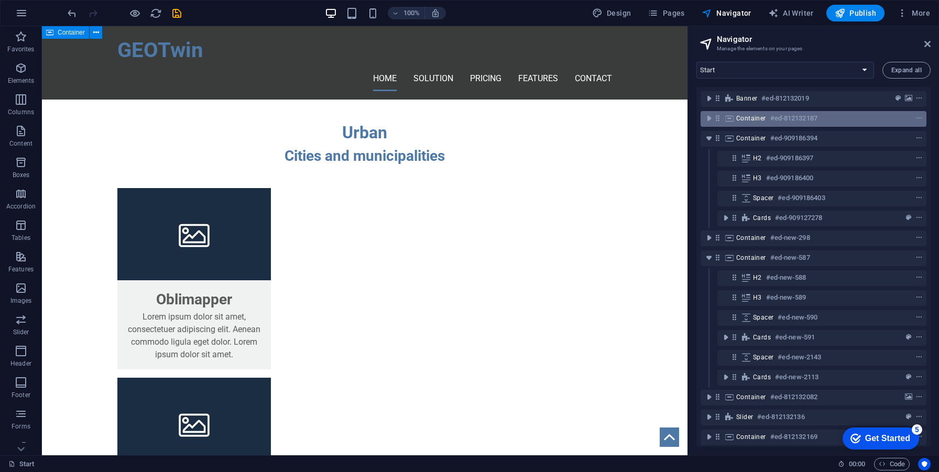
click at [725, 119] on icon at bounding box center [730, 118] width 12 height 8
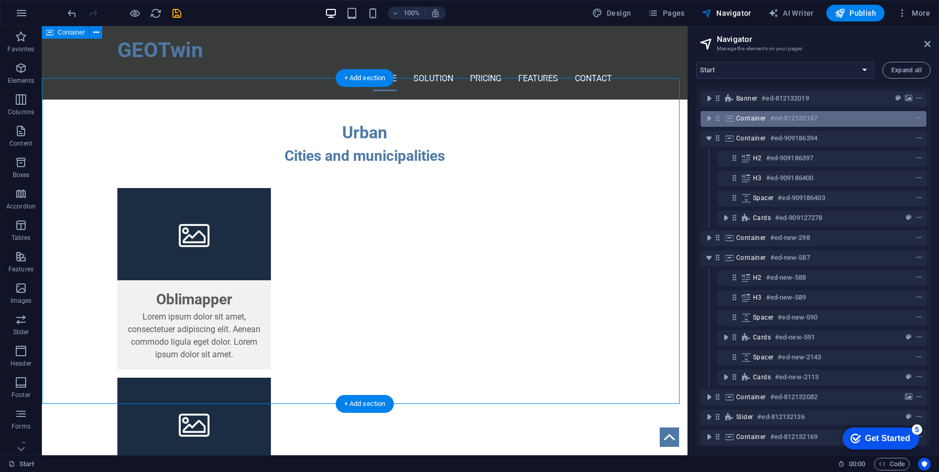
scroll to position [377, 0]
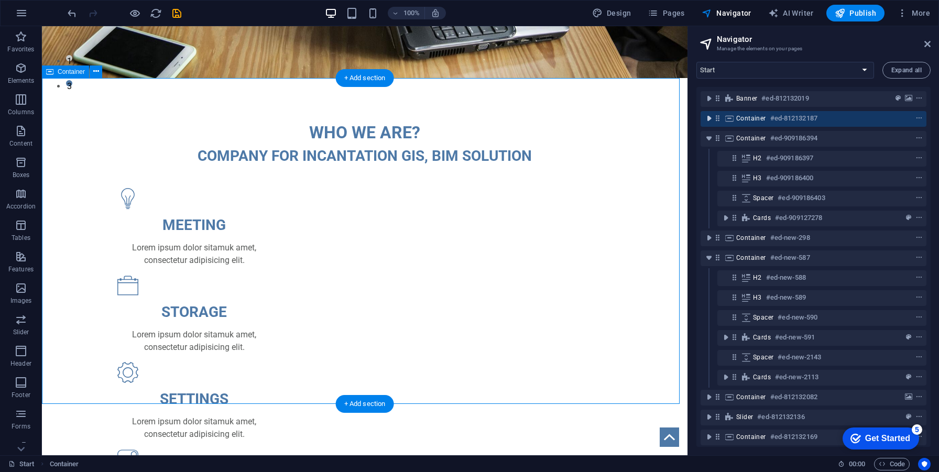
click at [710, 120] on icon "toggle-expand" at bounding box center [709, 118] width 10 height 10
click at [707, 116] on icon "toggle-expand" at bounding box center [709, 118] width 10 height 10
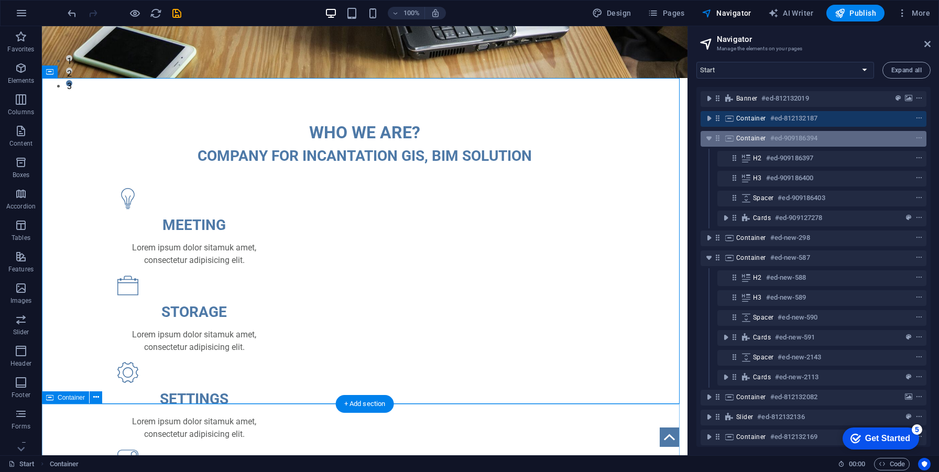
click at [727, 134] on icon at bounding box center [730, 138] width 12 height 8
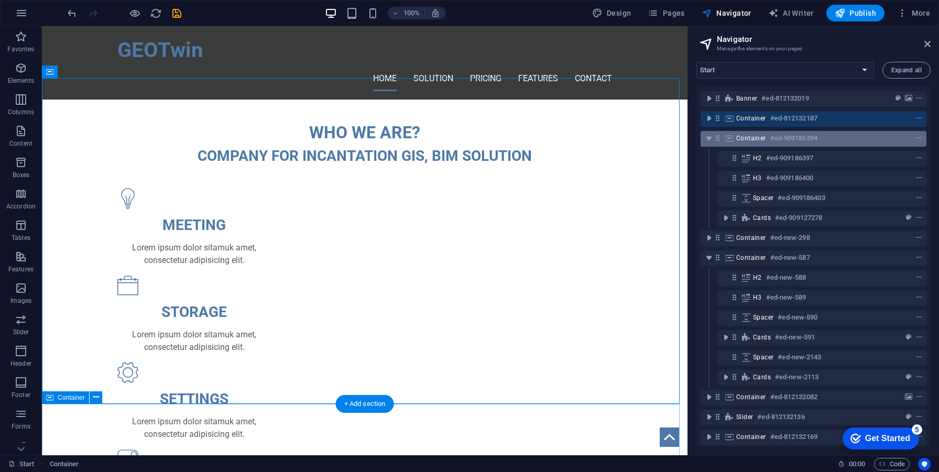
scroll to position [707, 0]
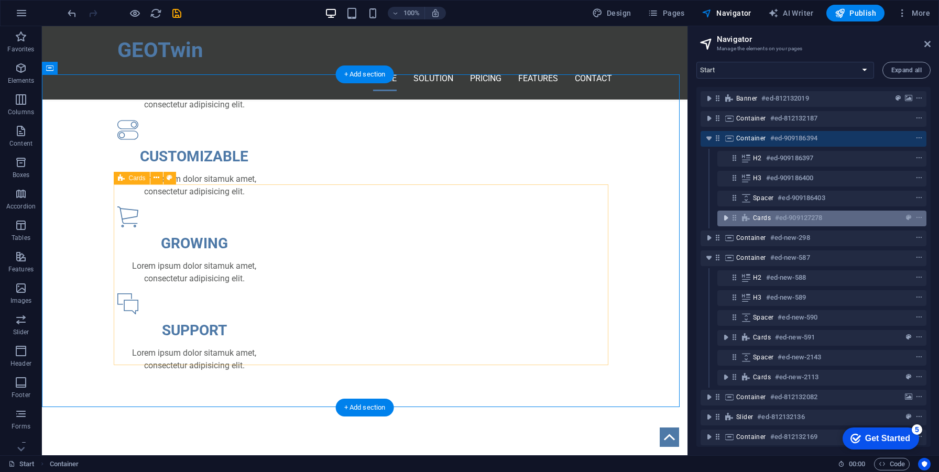
click at [726, 214] on icon "toggle-expand" at bounding box center [726, 218] width 10 height 10
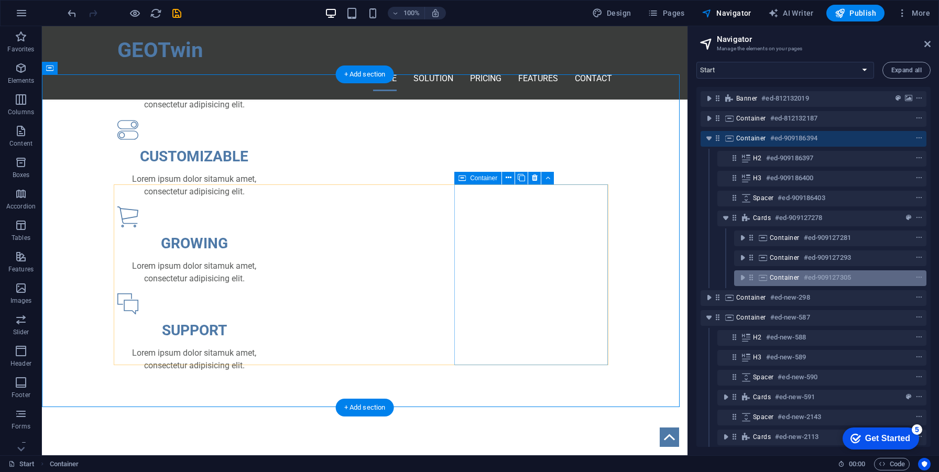
click at [771, 275] on span "Container" at bounding box center [785, 278] width 30 height 8
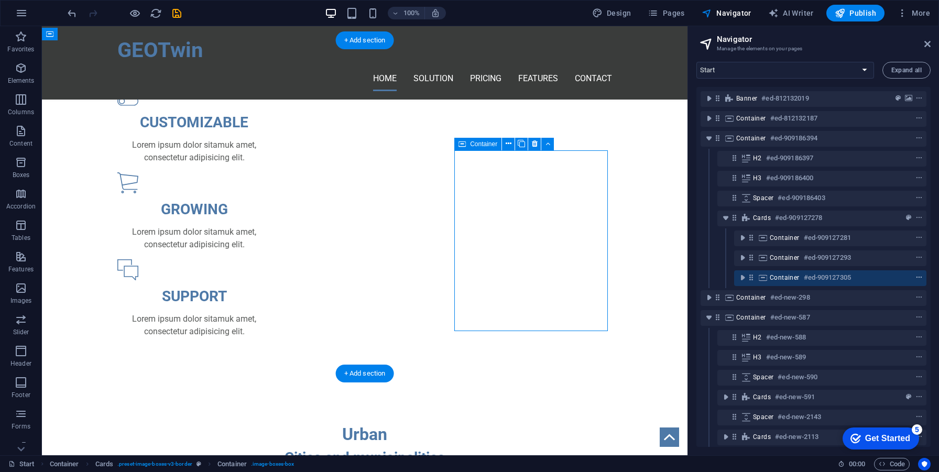
click at [916, 276] on icon "context-menu" at bounding box center [919, 277] width 7 height 7
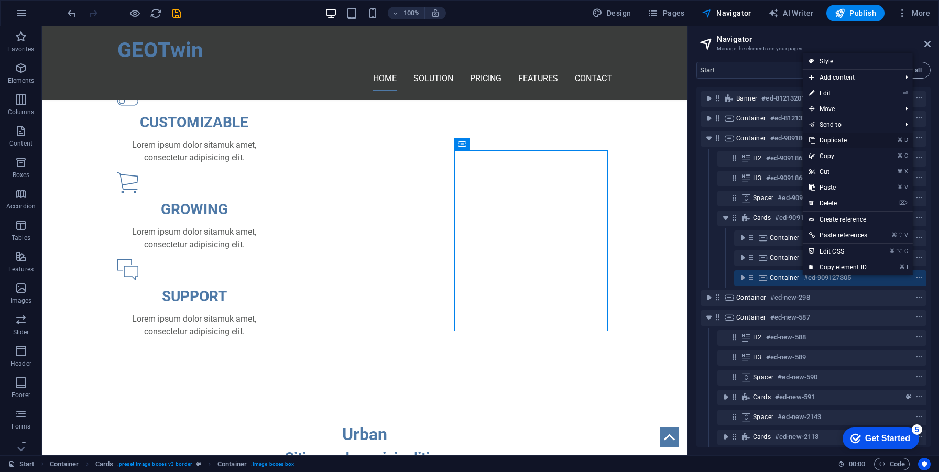
click at [832, 144] on link "⌘ D Duplicate" at bounding box center [838, 141] width 71 height 16
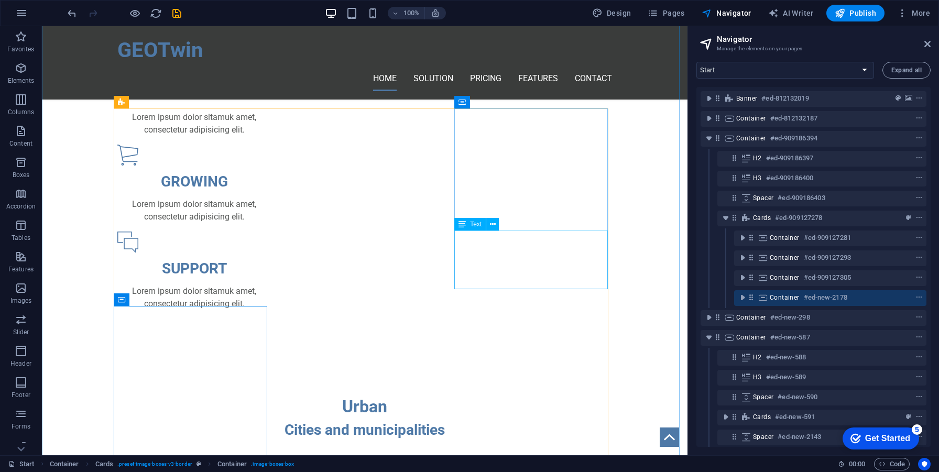
scroll to position [819, 0]
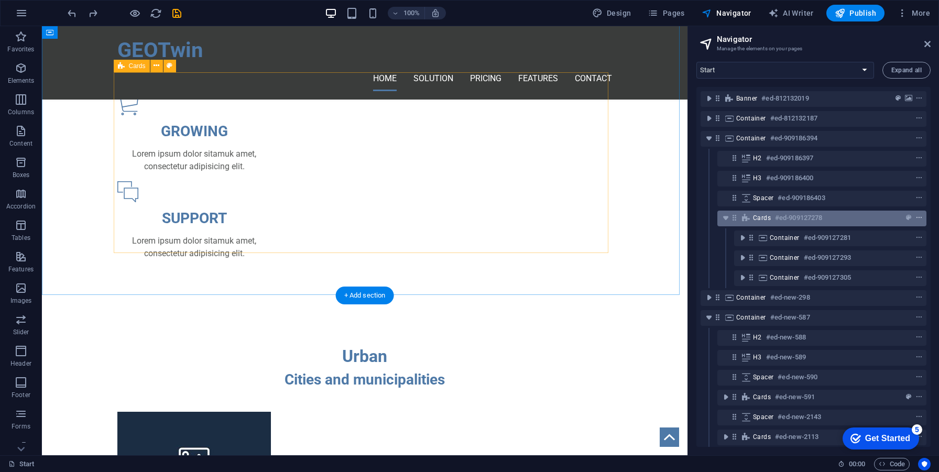
click at [918, 218] on icon "context-menu" at bounding box center [919, 217] width 7 height 7
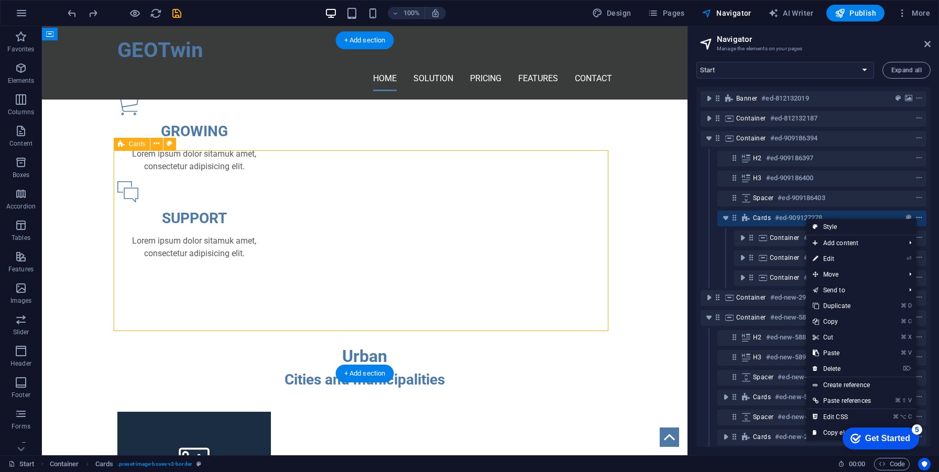
scroll to position [741, 0]
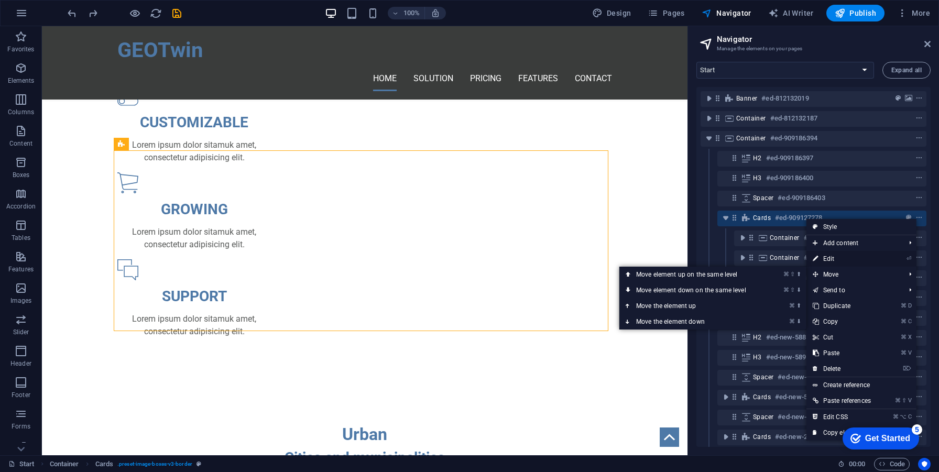
click at [840, 263] on link "⏎ Edit" at bounding box center [842, 259] width 71 height 16
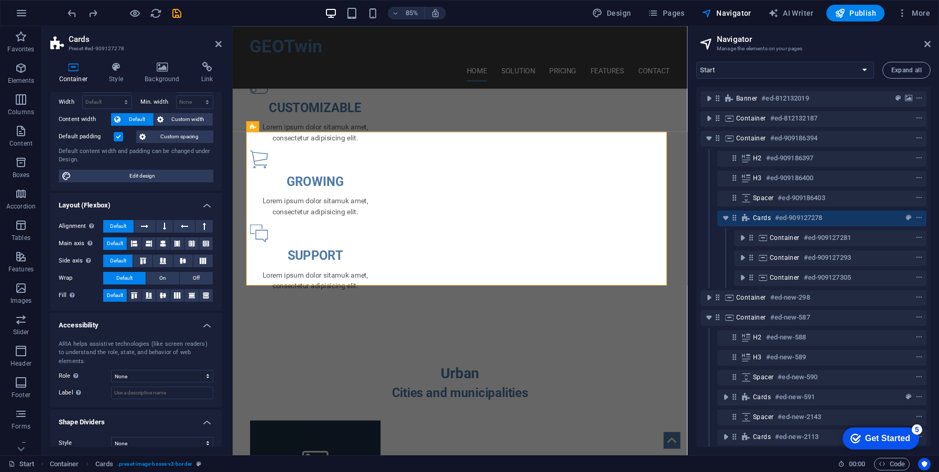
scroll to position [42, 0]
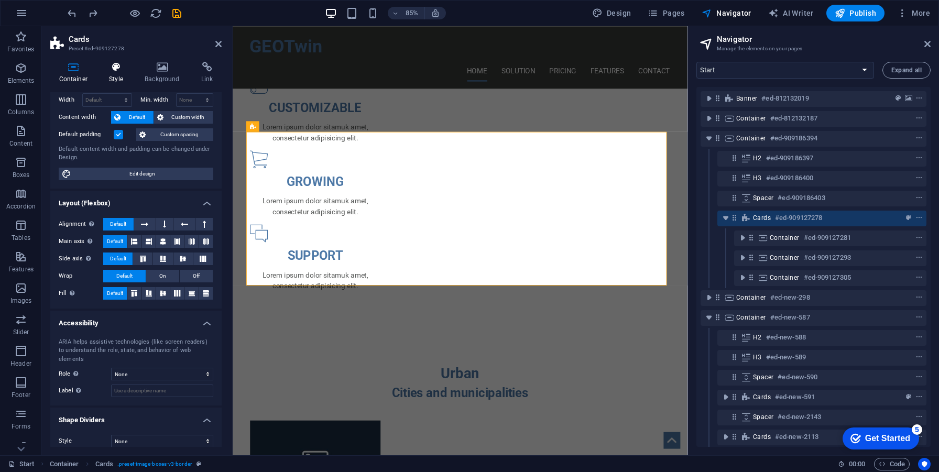
click at [120, 74] on h4 "Style" at bounding box center [119, 73] width 36 height 22
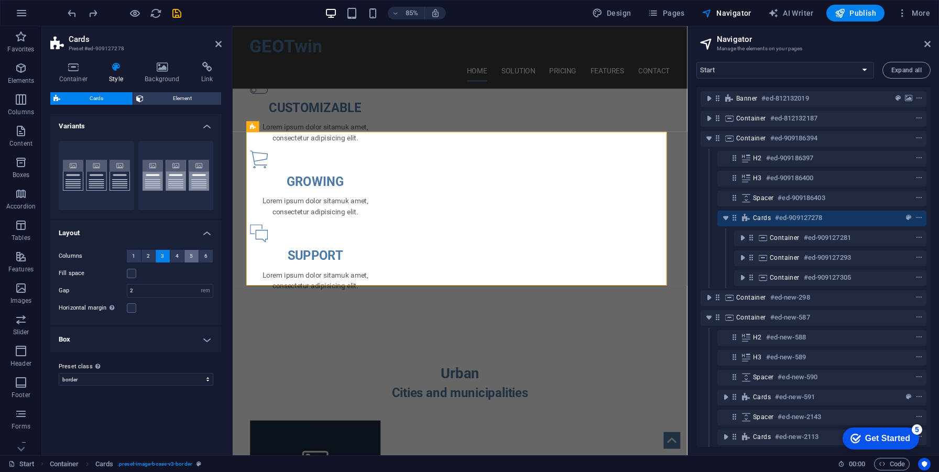
click at [187, 258] on button "5" at bounding box center [192, 256] width 14 height 13
click at [180, 259] on button "4" at bounding box center [177, 256] width 14 height 13
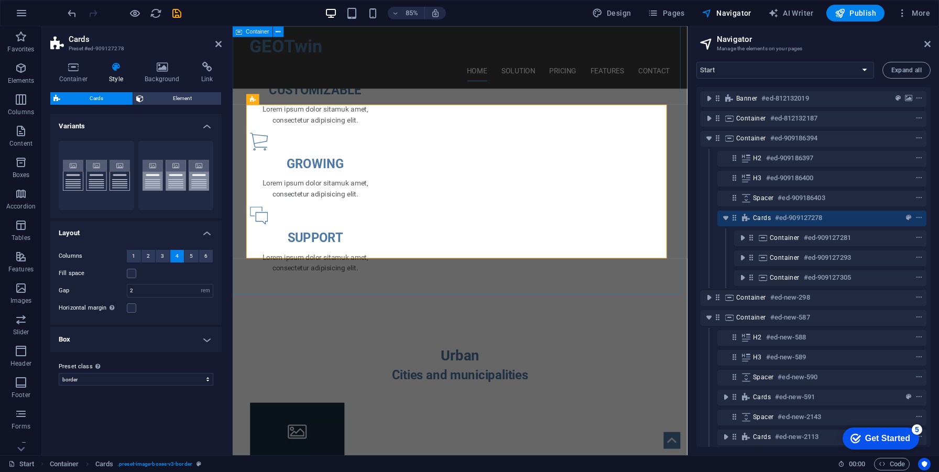
scroll to position [885, 0]
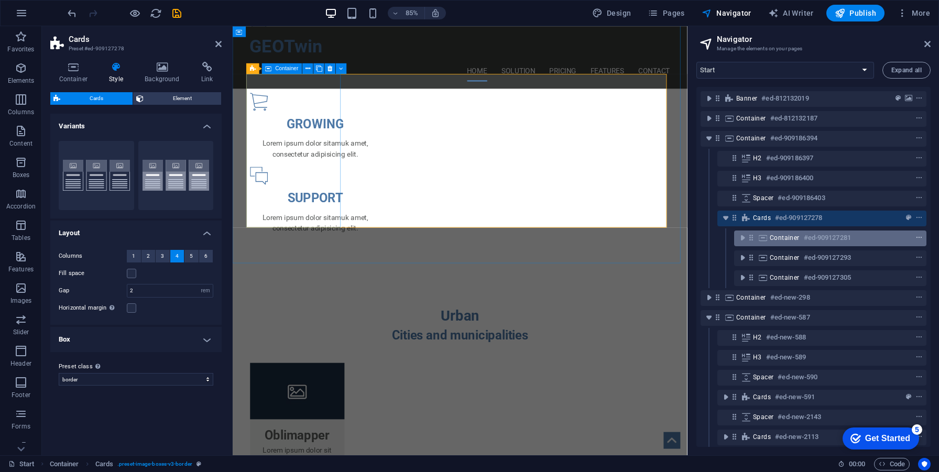
click at [916, 242] on button "context-menu" at bounding box center [919, 238] width 10 height 13
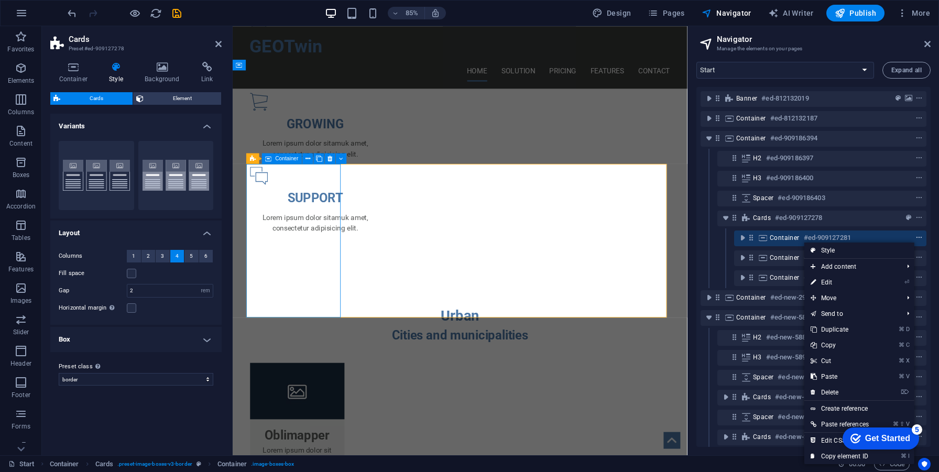
scroll to position [779, 0]
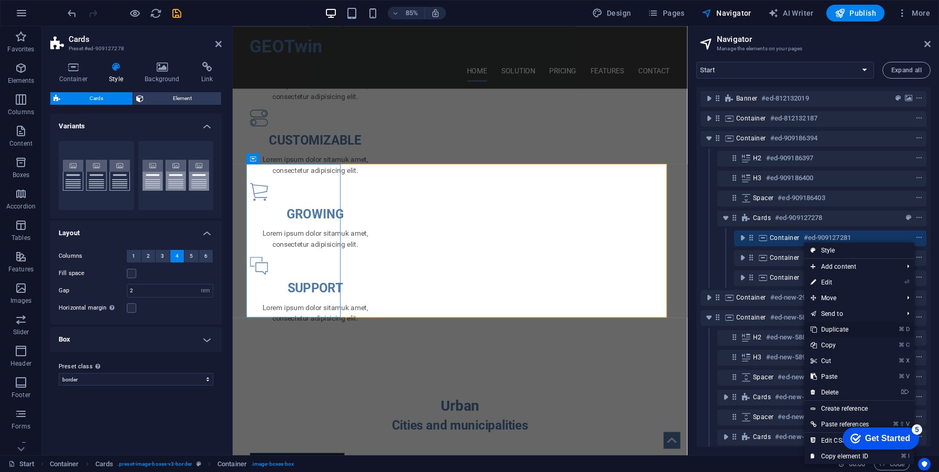
click at [843, 331] on link "⌘ D Duplicate" at bounding box center [840, 330] width 71 height 16
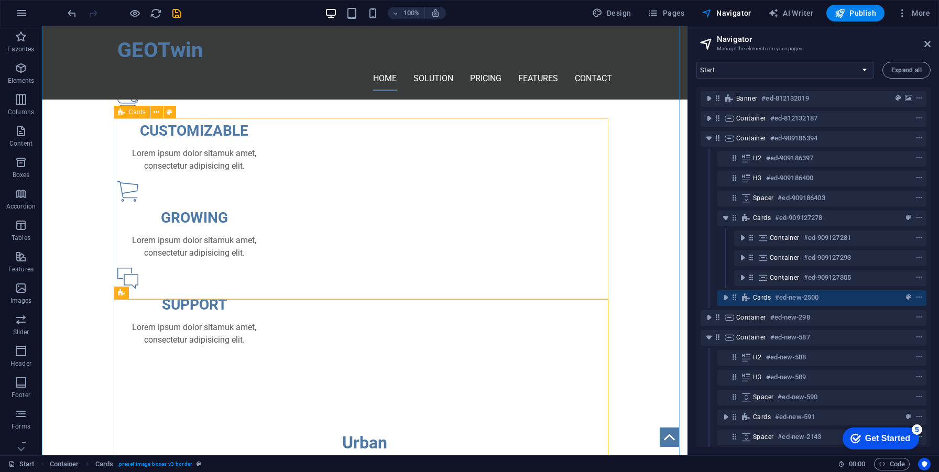
scroll to position [785, 0]
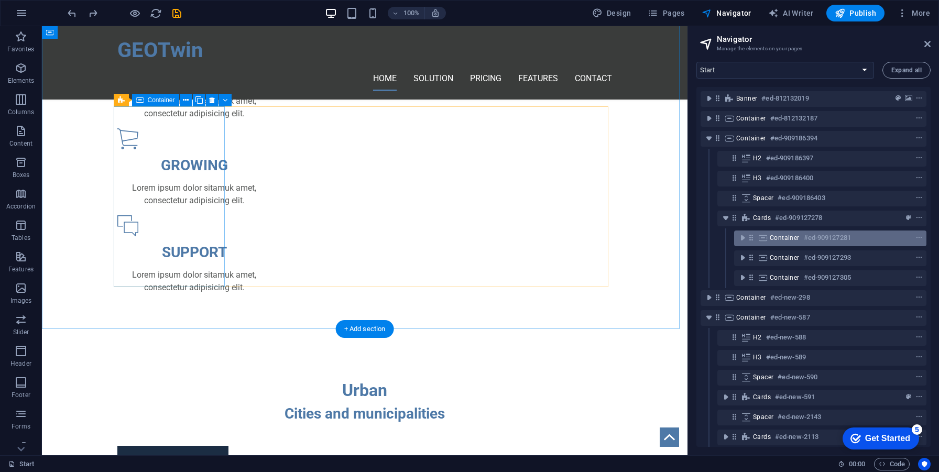
click at [781, 241] on span "Container" at bounding box center [785, 238] width 30 height 8
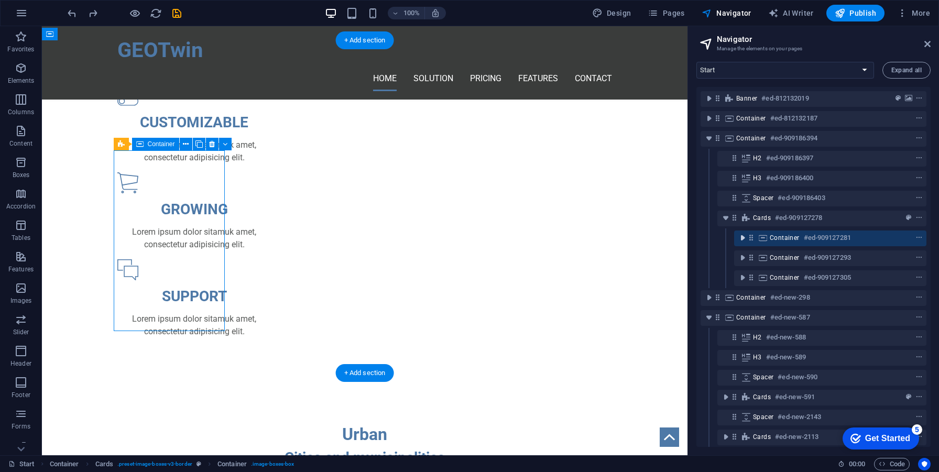
click at [747, 238] on icon "toggle-expand" at bounding box center [743, 238] width 10 height 10
click at [738, 237] on icon "toggle-expand" at bounding box center [743, 238] width 10 height 10
click at [917, 240] on icon "context-menu" at bounding box center [919, 237] width 7 height 7
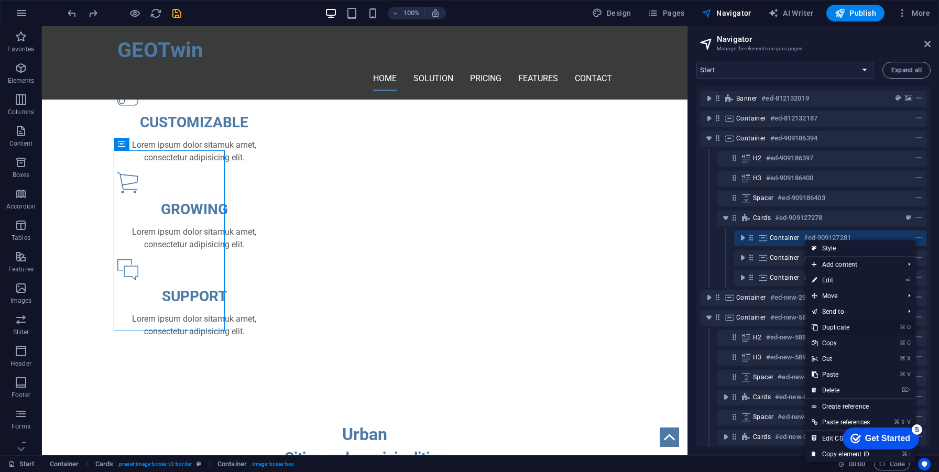
click at [852, 326] on link "⌘ D Duplicate" at bounding box center [841, 328] width 71 height 16
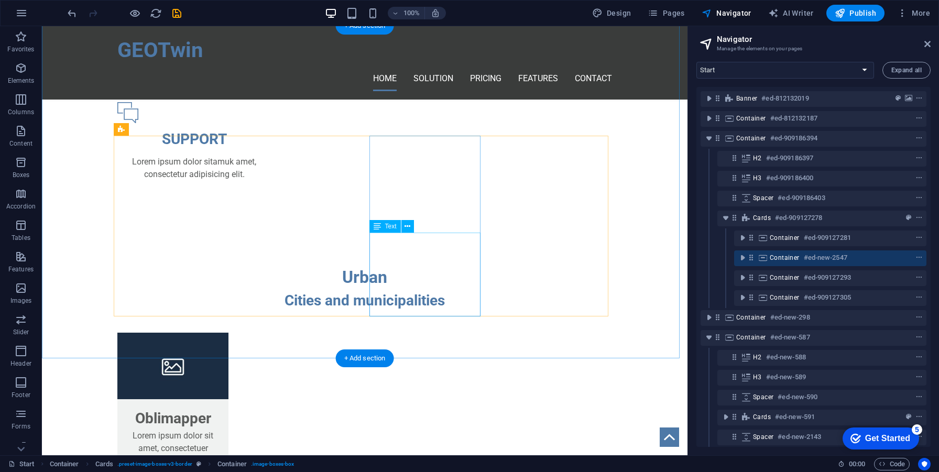
scroll to position [1090, 0]
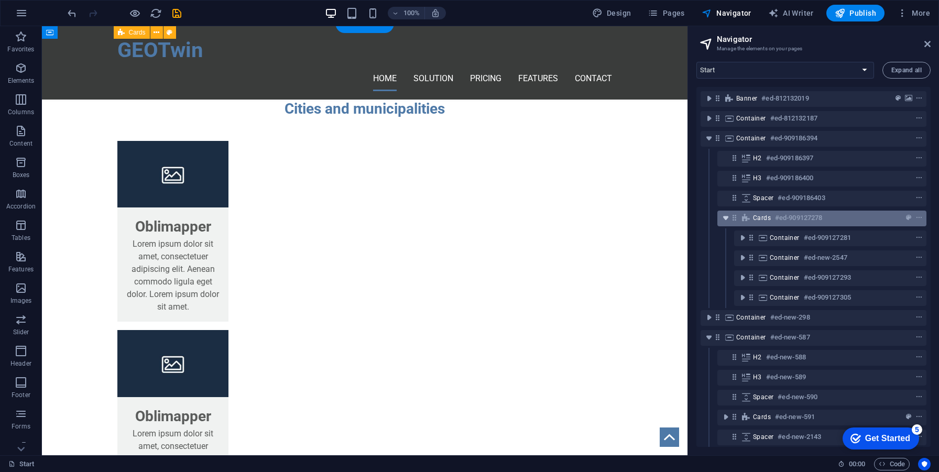
click at [722, 218] on icon "toggle-expand" at bounding box center [726, 218] width 10 height 10
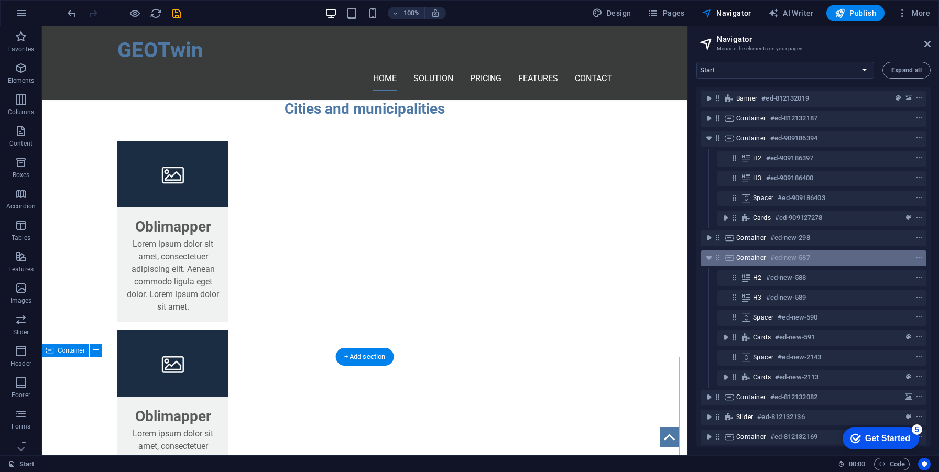
click at [753, 254] on span "Container" at bounding box center [751, 258] width 30 height 8
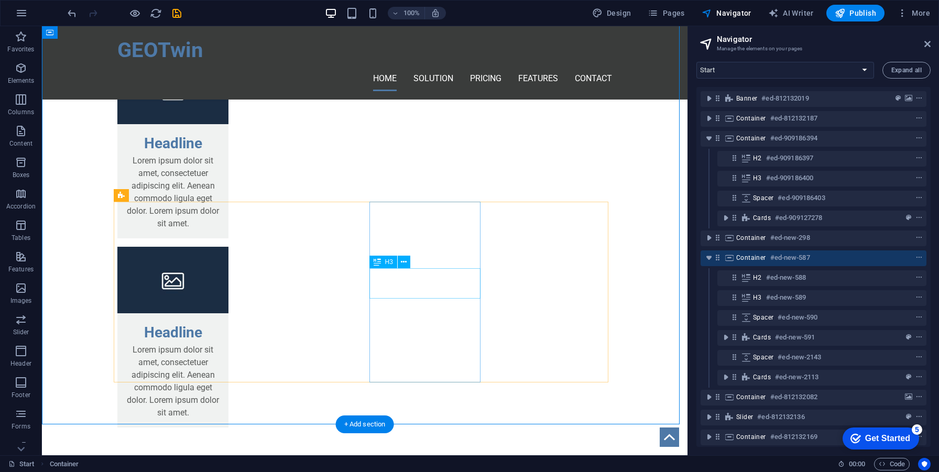
scroll to position [1557, 0]
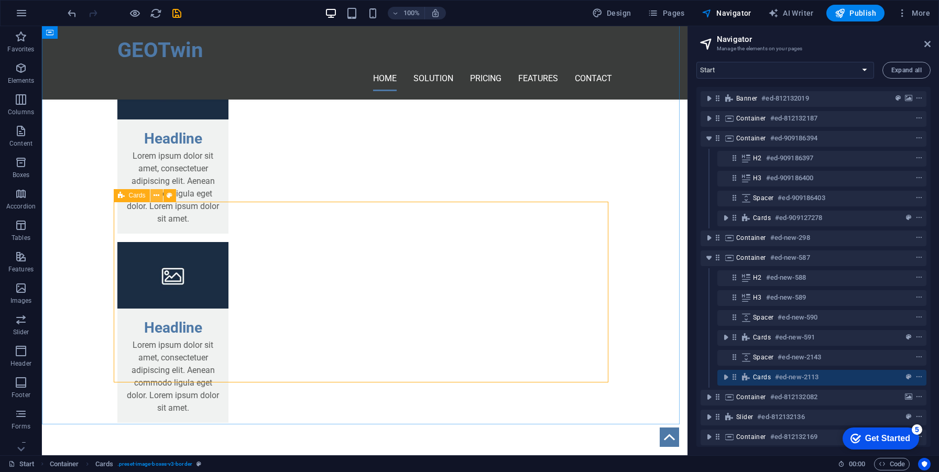
click at [154, 195] on icon at bounding box center [157, 195] width 6 height 11
click at [748, 377] on icon at bounding box center [747, 377] width 12 height 8
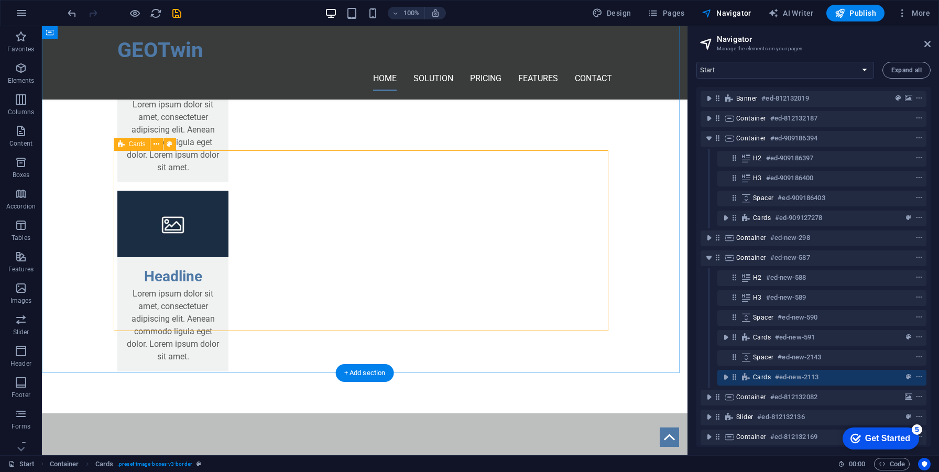
click at [748, 377] on icon at bounding box center [747, 377] width 12 height 8
click at [753, 377] on span "Cards" at bounding box center [762, 377] width 18 height 8
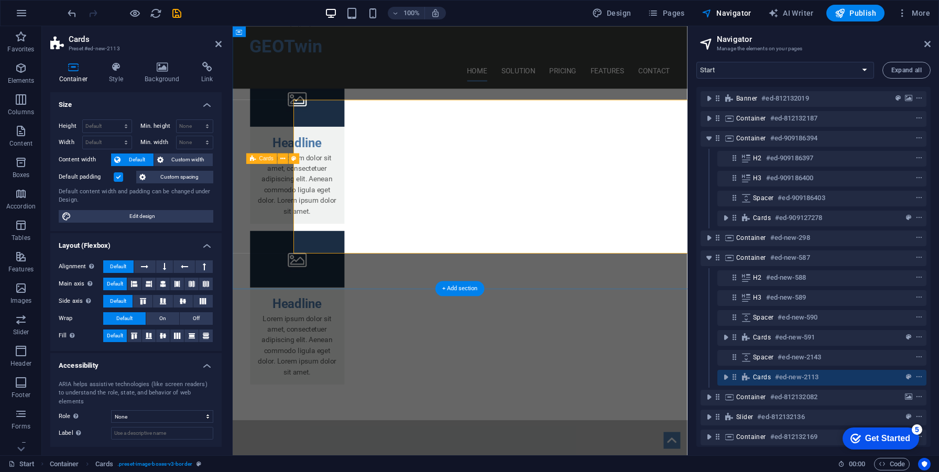
click at [753, 377] on span "Cards" at bounding box center [762, 377] width 18 height 8
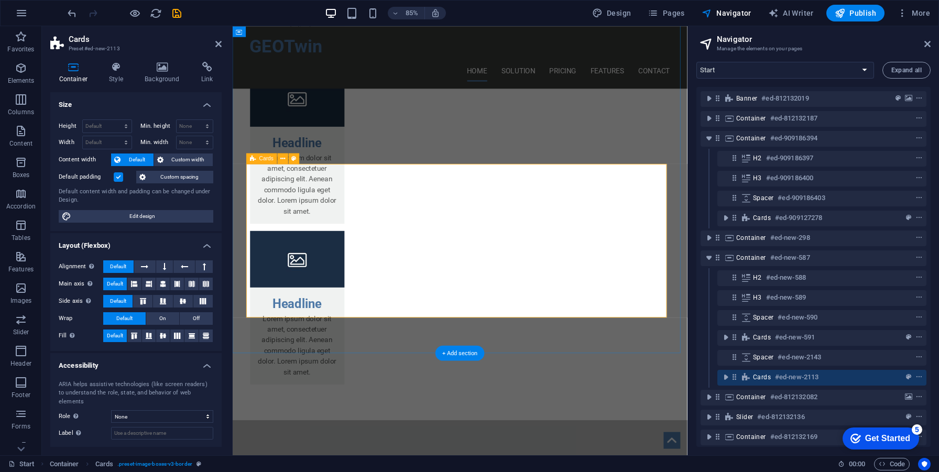
scroll to position [1647, 0]
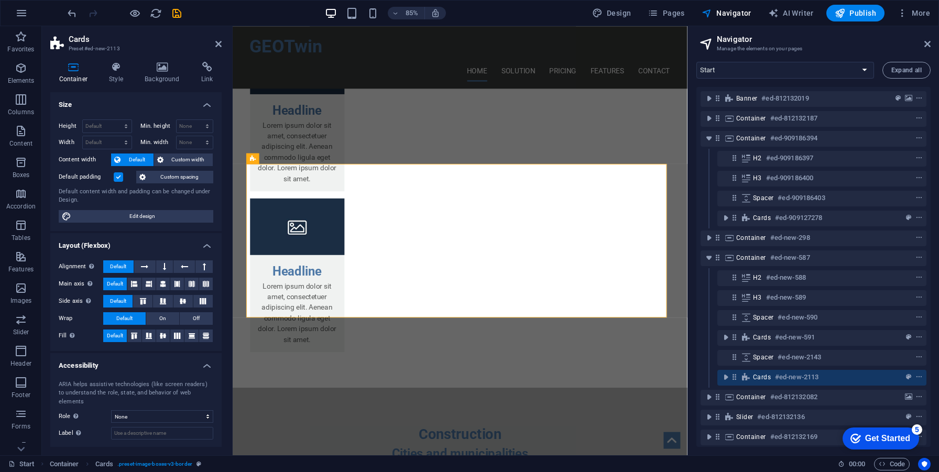
click at [139, 61] on div "Container Style Background Link Size Height Default px rem % vh vw Min. height …" at bounding box center [136, 254] width 188 height 402
click at [131, 76] on h4 "Style" at bounding box center [119, 73] width 36 height 22
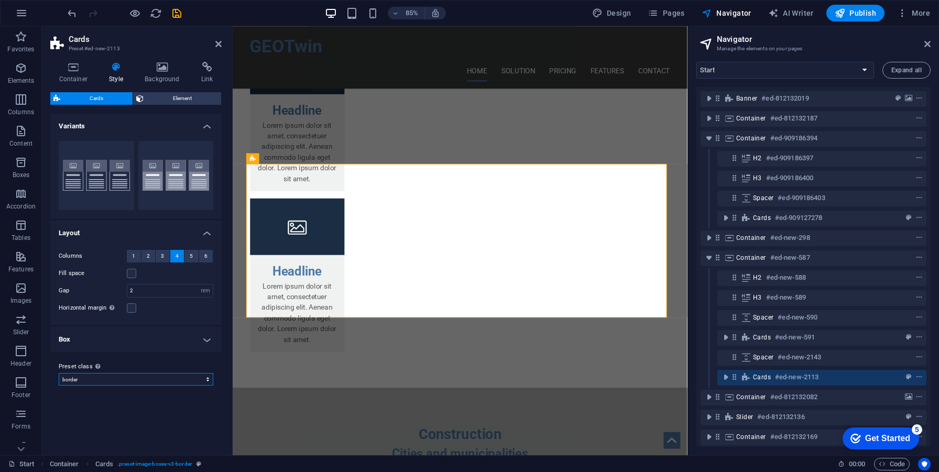
click at [160, 385] on select "border Add preset class" at bounding box center [136, 379] width 155 height 13
click at [59, 373] on select "border Add preset class" at bounding box center [136, 379] width 155 height 13
select select "preset-image-boxes-v3-border"
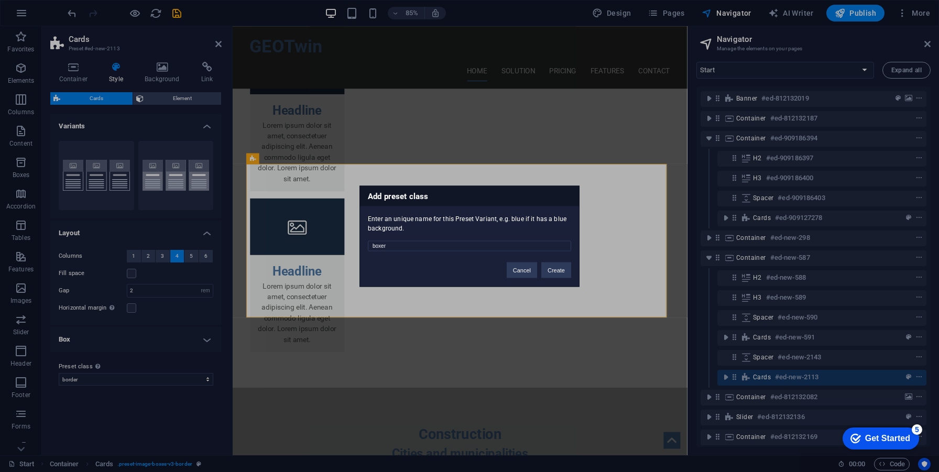
type input "boxer 1"
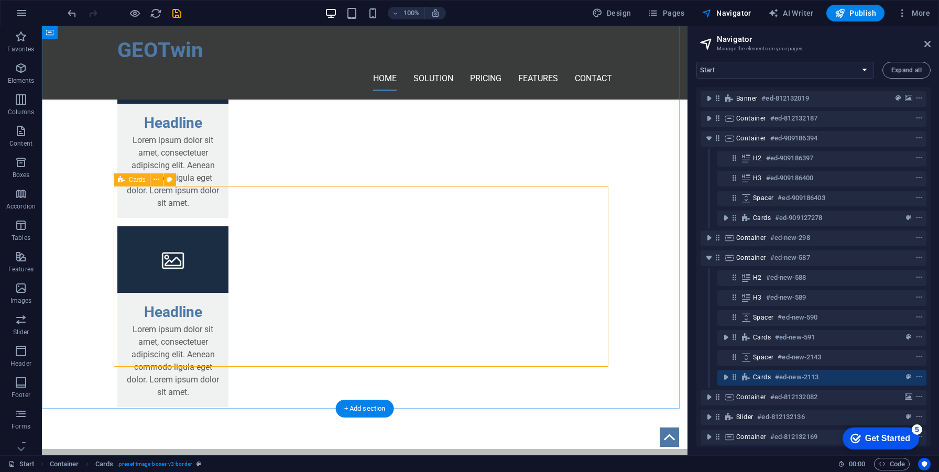
click at [794, 381] on h6 "#ed-new-2113" at bounding box center [797, 377] width 44 height 13
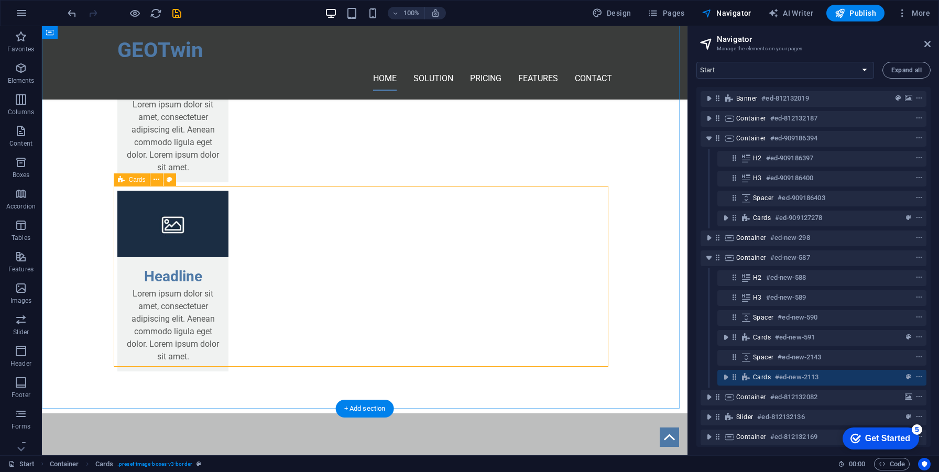
click at [794, 381] on h6 "#ed-new-2113" at bounding box center [797, 377] width 44 height 13
select select "rem"
select select "preset-image-boxes-v3-boxer-1"
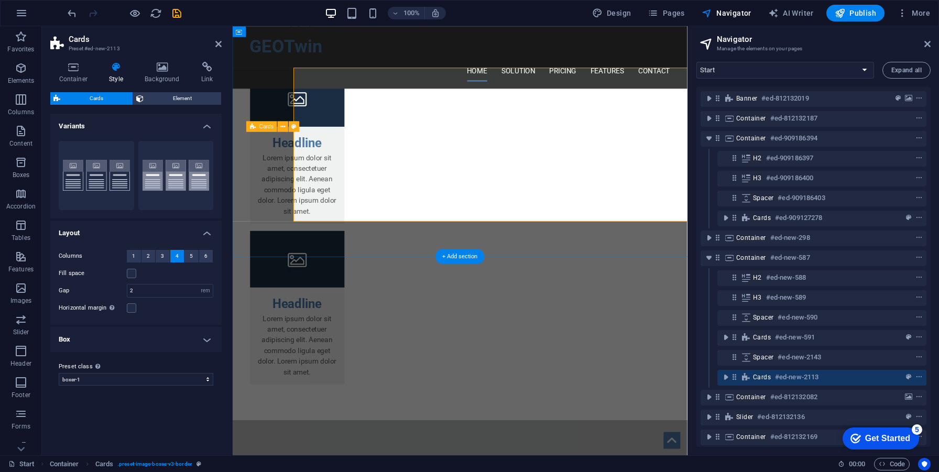
scroll to position [1685, 0]
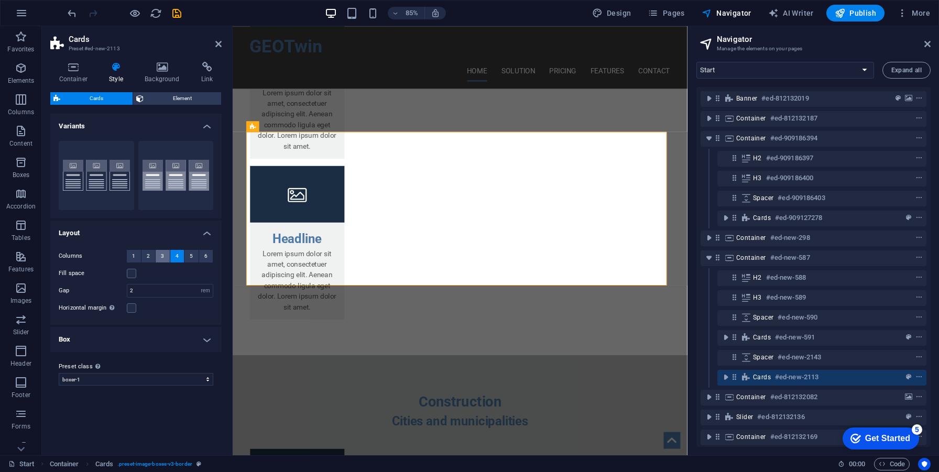
click at [166, 261] on button "3" at bounding box center [163, 256] width 14 height 13
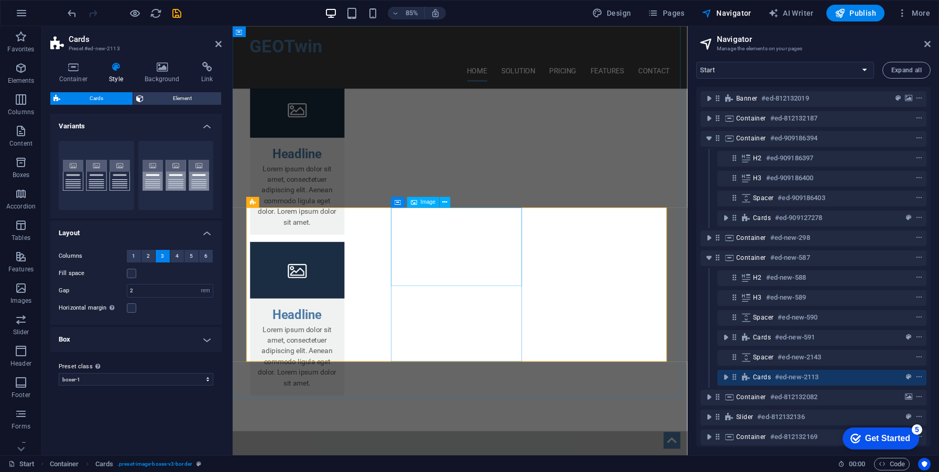
scroll to position [1575, 0]
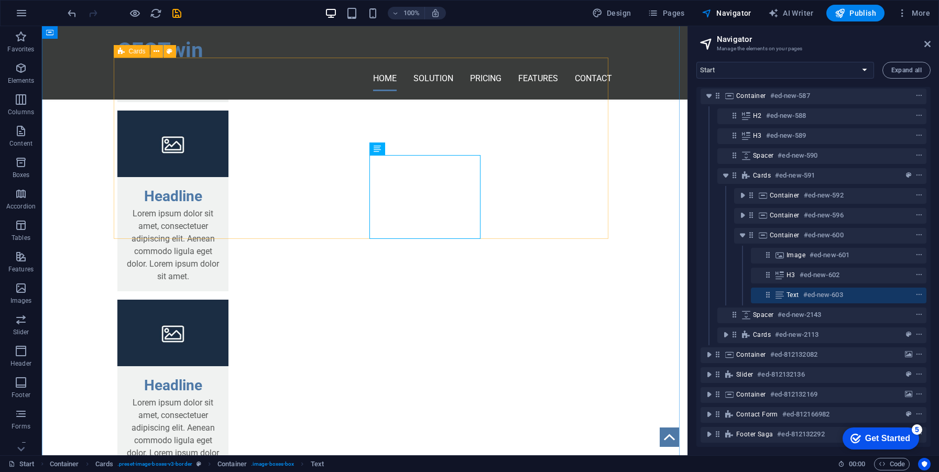
scroll to position [170, 0]
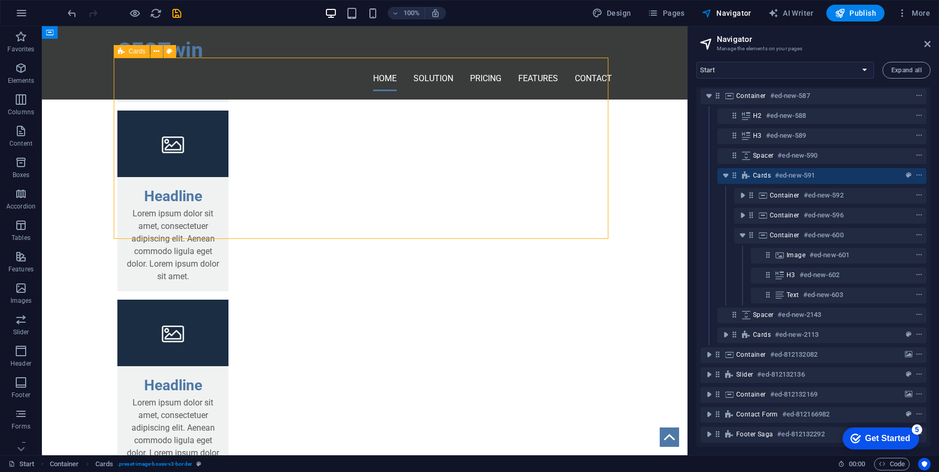
click at [772, 169] on div "Cards #ed-new-591" at bounding box center [813, 175] width 121 height 13
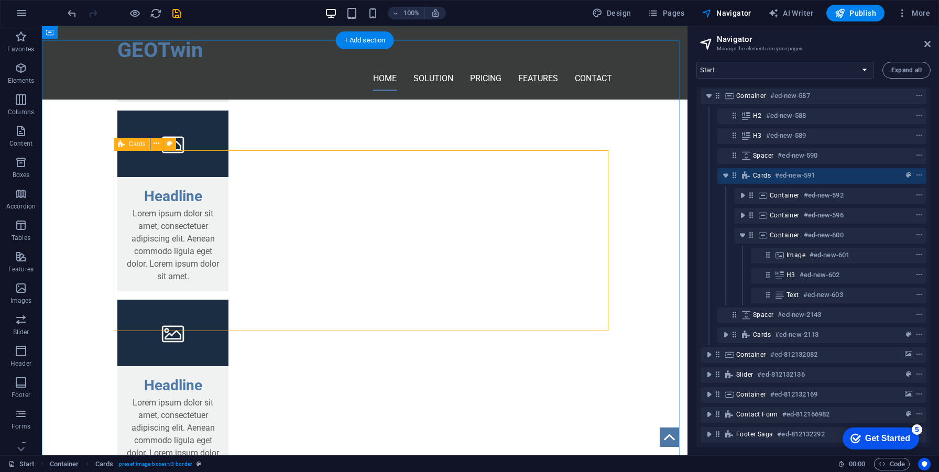
scroll to position [1407, 0]
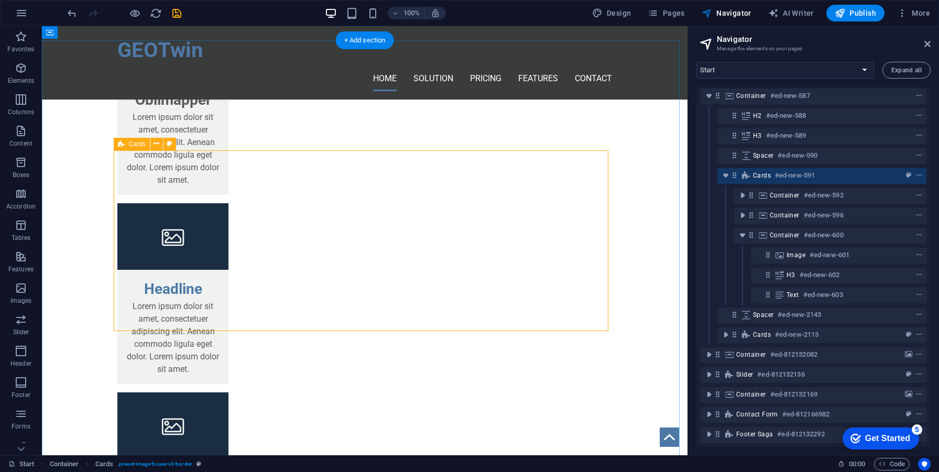
click at [772, 169] on div "Cards #ed-new-591" at bounding box center [813, 175] width 121 height 13
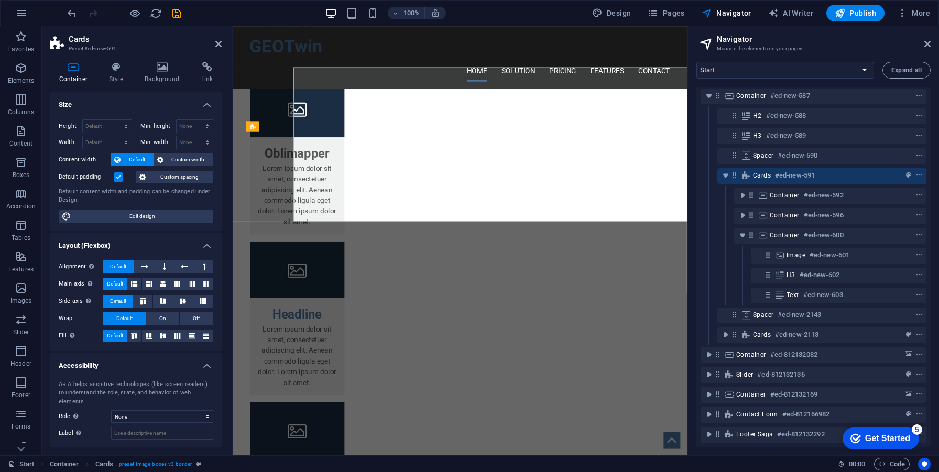
select select "rem"
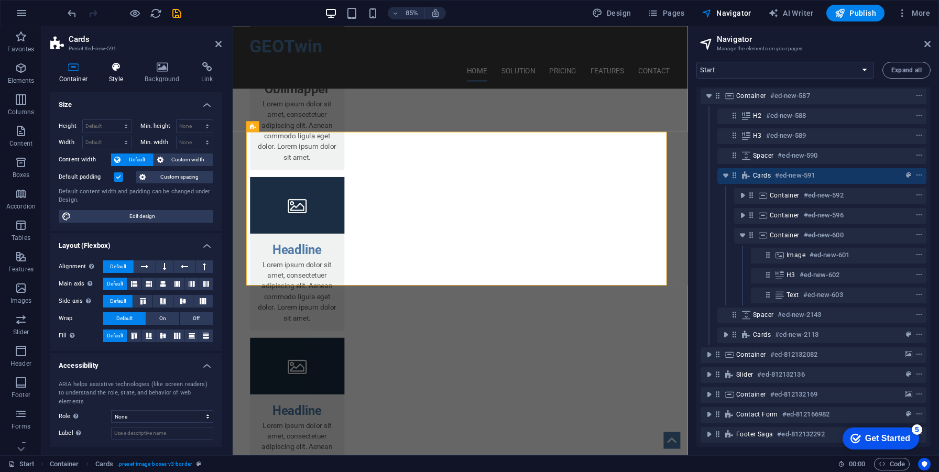
click at [113, 73] on h4 "Style" at bounding box center [119, 73] width 36 height 22
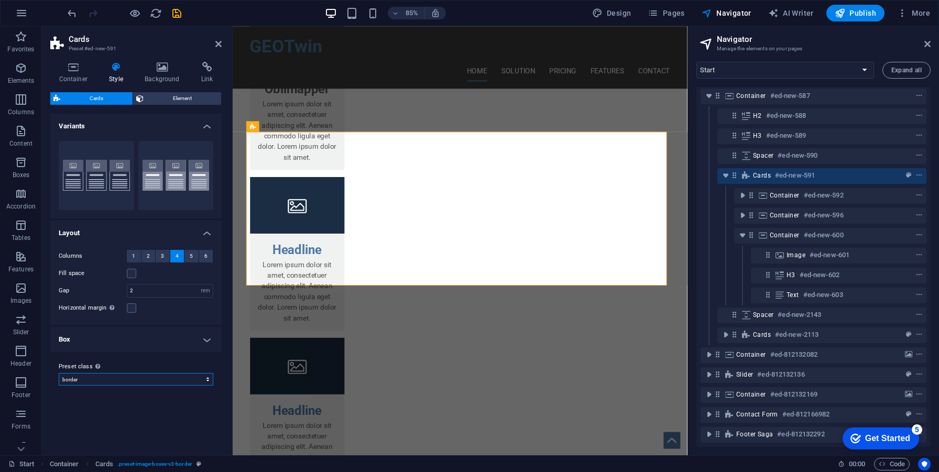
click at [155, 381] on select "border boxer-1 Add preset class" at bounding box center [136, 379] width 155 height 13
click at [59, 373] on select "border boxer-1 Add preset class" at bounding box center [136, 379] width 155 height 13
select select "preset-image-boxes-v3-boxer-1"
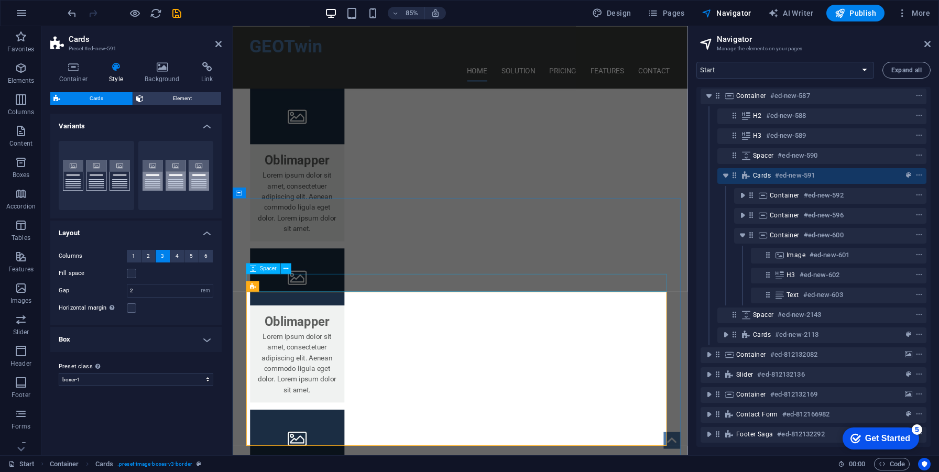
scroll to position [1206, 0]
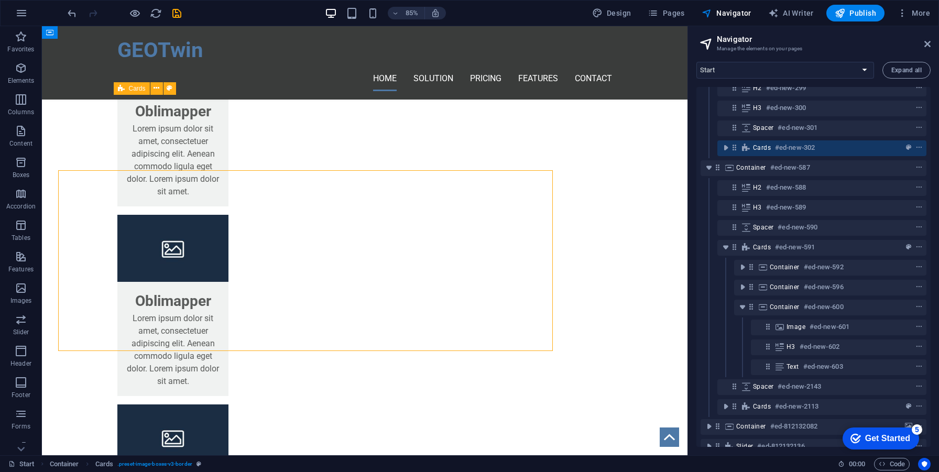
scroll to position [1130, 0]
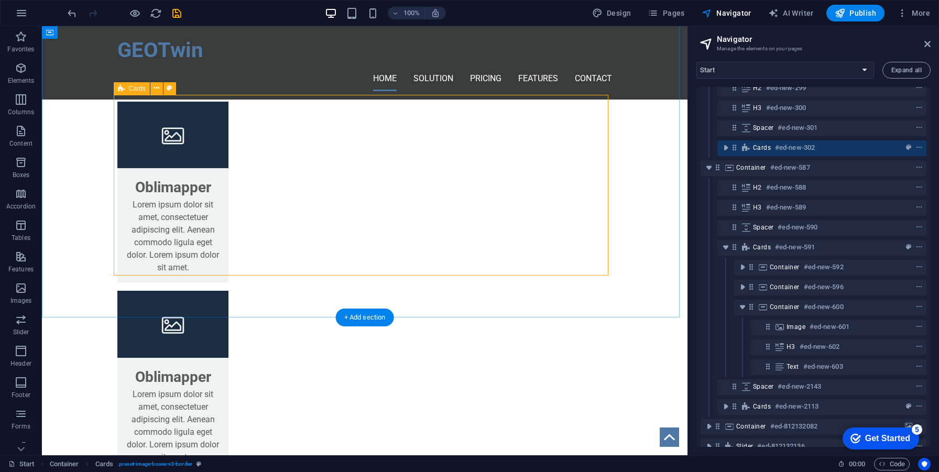
click at [752, 152] on div "Cards #ed-new-302" at bounding box center [822, 148] width 209 height 16
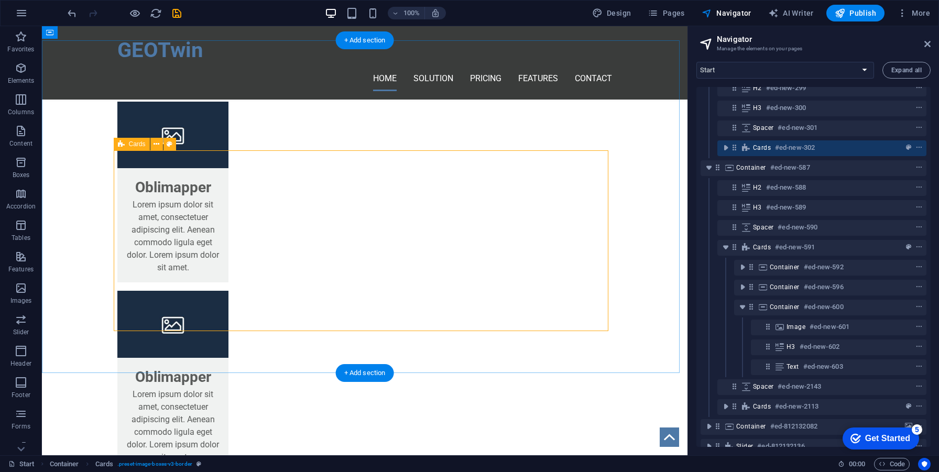
scroll to position [1074, 0]
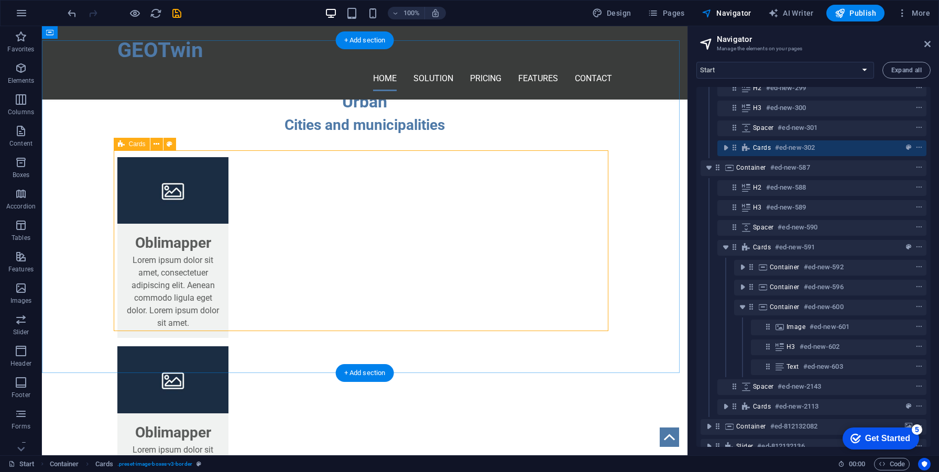
click at [752, 152] on div "Cards #ed-new-302" at bounding box center [822, 148] width 209 height 16
select select "rem"
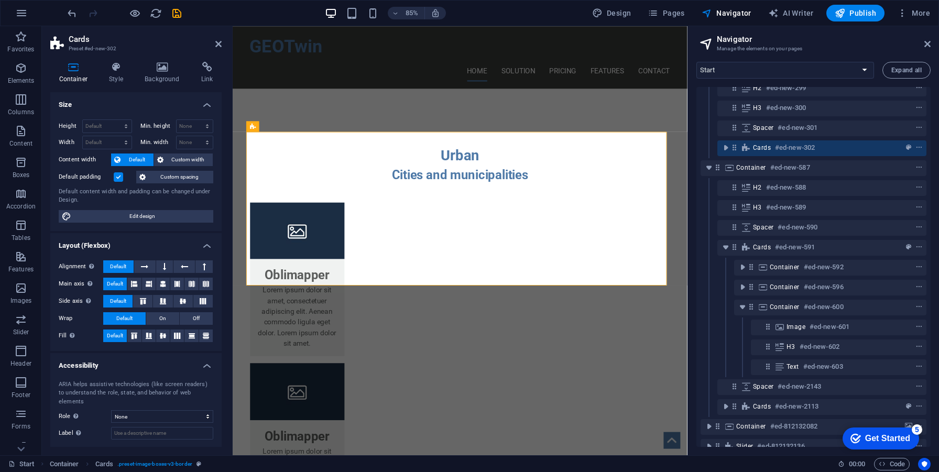
scroll to position [1150, 0]
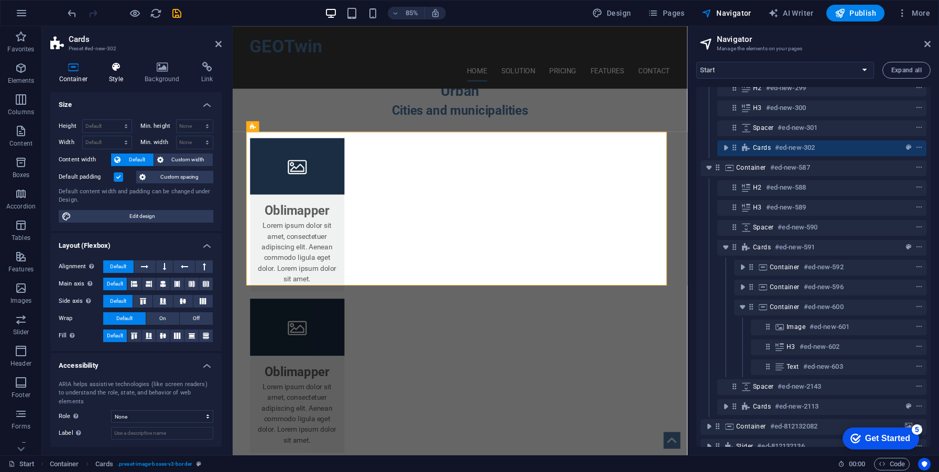
click at [112, 74] on h4 "Style" at bounding box center [119, 73] width 36 height 22
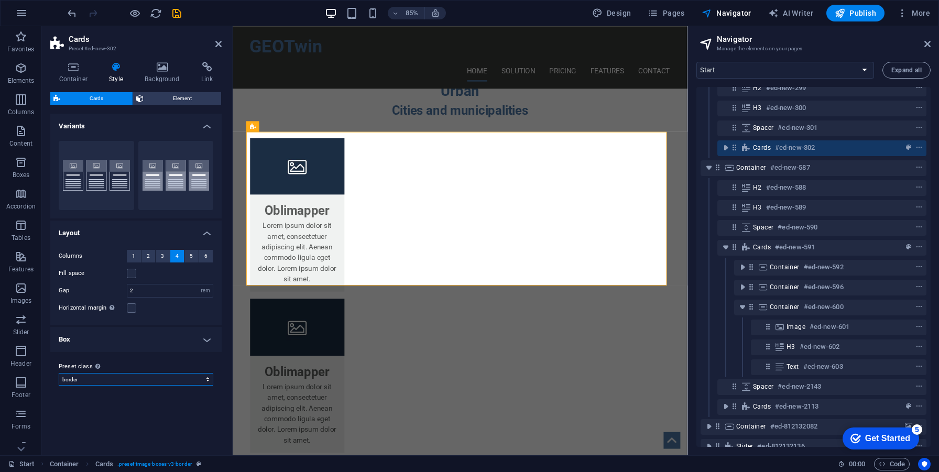
click at [146, 377] on select "border boxer-1 Add preset class" at bounding box center [136, 379] width 155 height 13
click at [59, 373] on select "border boxer-1 Add preset class" at bounding box center [136, 379] width 155 height 13
select select "preset-image-boxes-v3-boxer-1"
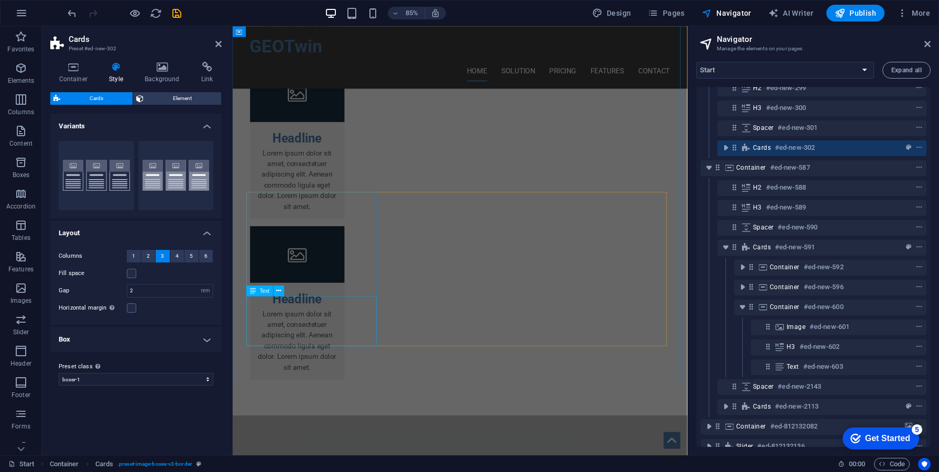
scroll to position [1613, 0]
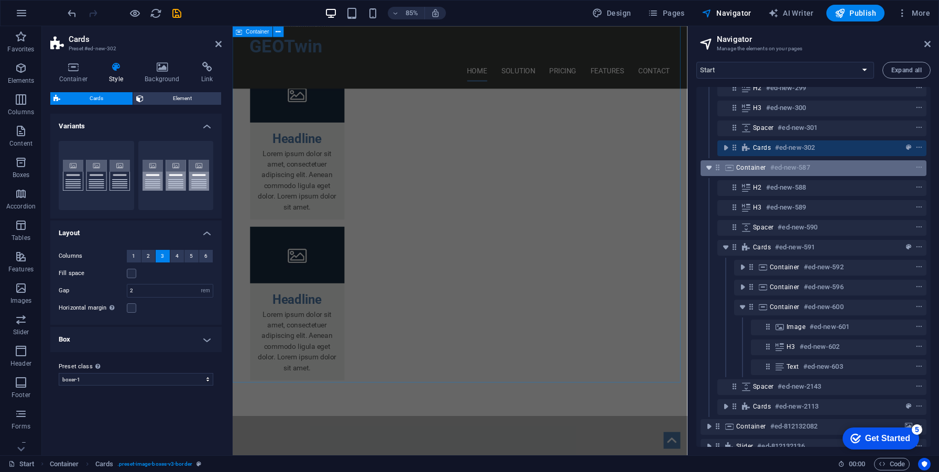
click at [708, 170] on icon "toggle-expand" at bounding box center [709, 167] width 10 height 10
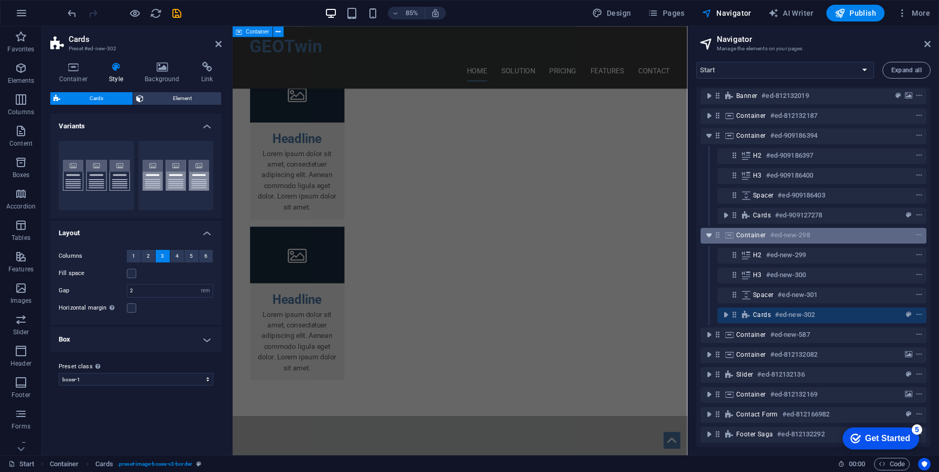
click at [710, 230] on icon "toggle-expand" at bounding box center [709, 235] width 10 height 10
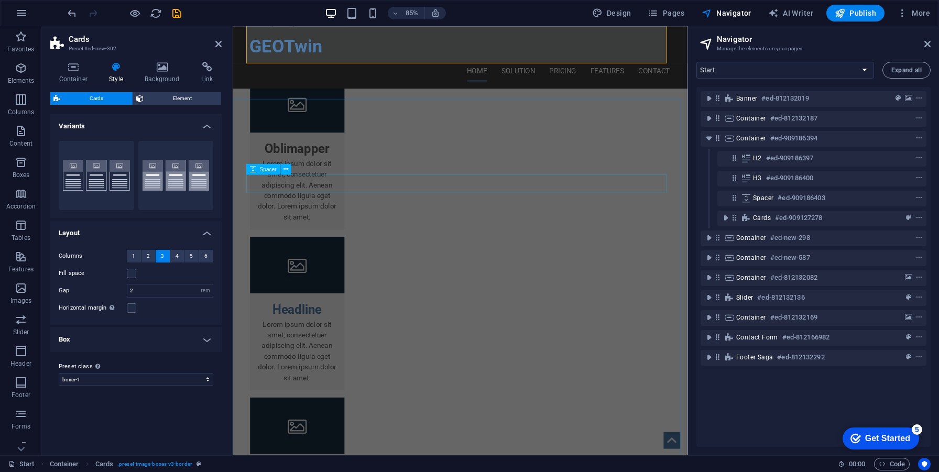
scroll to position [1189, 0]
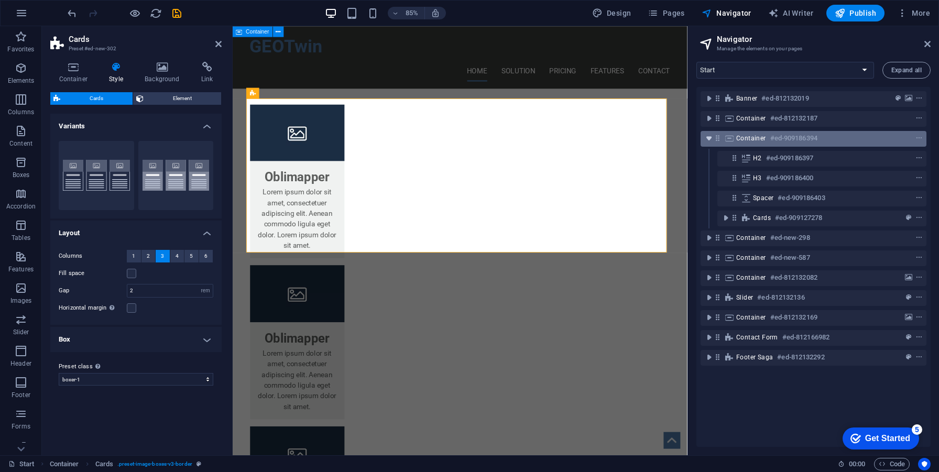
click at [712, 142] on icon "toggle-expand" at bounding box center [709, 138] width 10 height 10
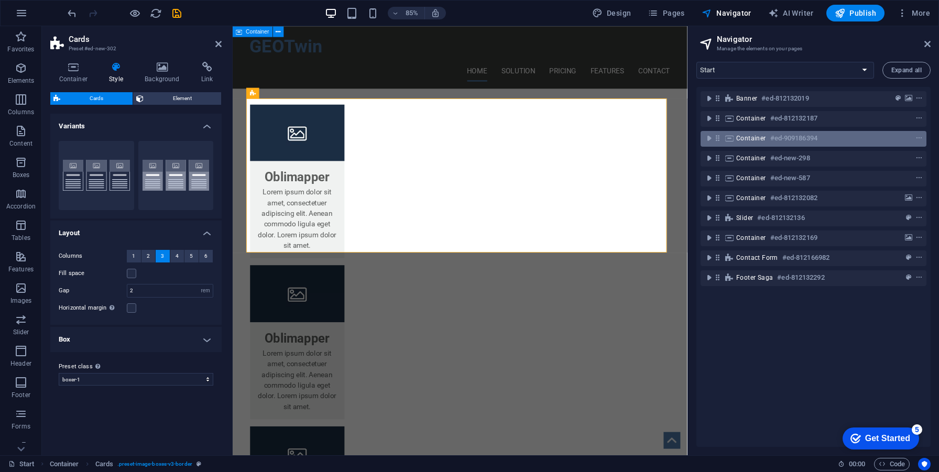
click at [727, 140] on icon at bounding box center [730, 138] width 12 height 8
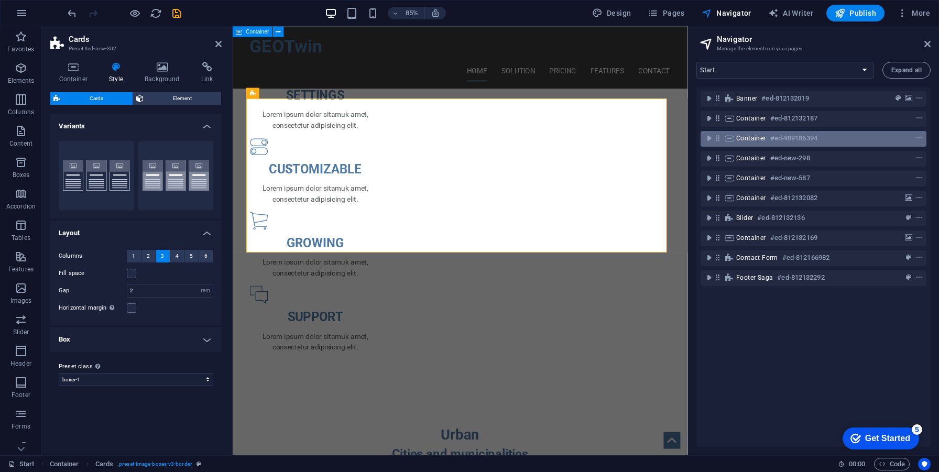
click at [727, 140] on icon at bounding box center [730, 138] width 12 height 8
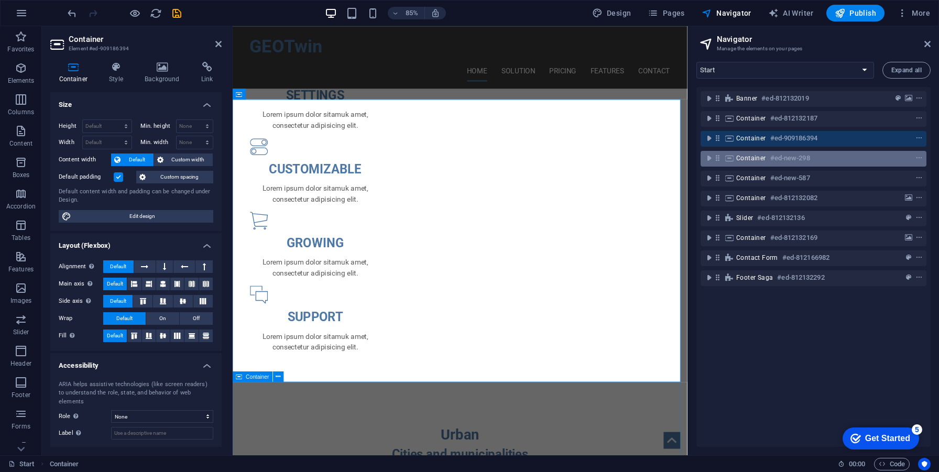
click at [739, 159] on span "Container" at bounding box center [751, 158] width 30 height 8
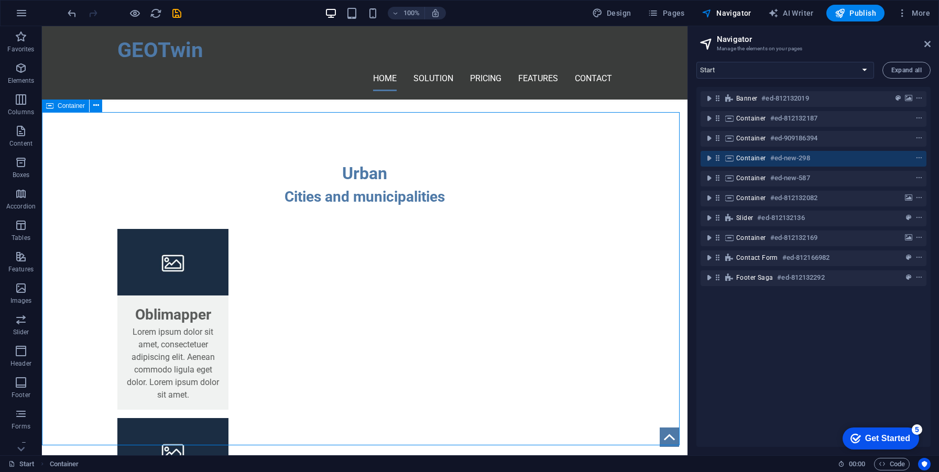
click at [739, 159] on span "Container" at bounding box center [751, 158] width 30 height 8
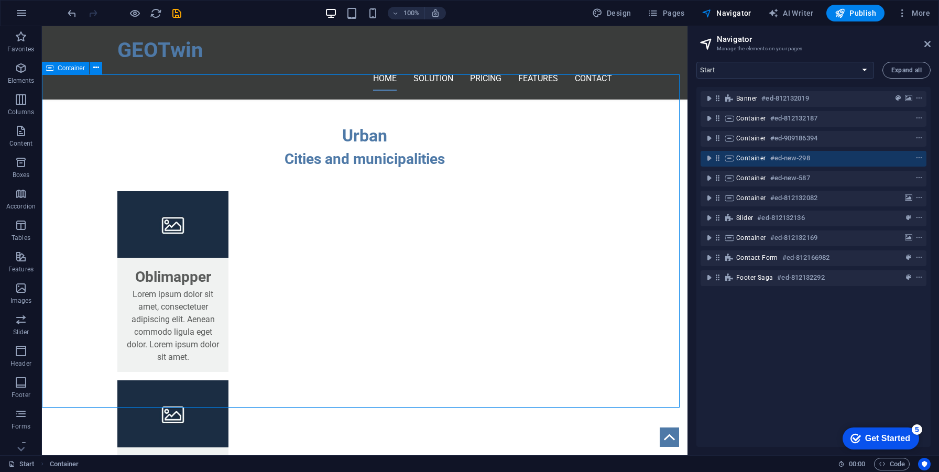
click at [739, 159] on span "Container" at bounding box center [751, 158] width 30 height 8
click at [918, 159] on icon "context-menu" at bounding box center [919, 158] width 7 height 7
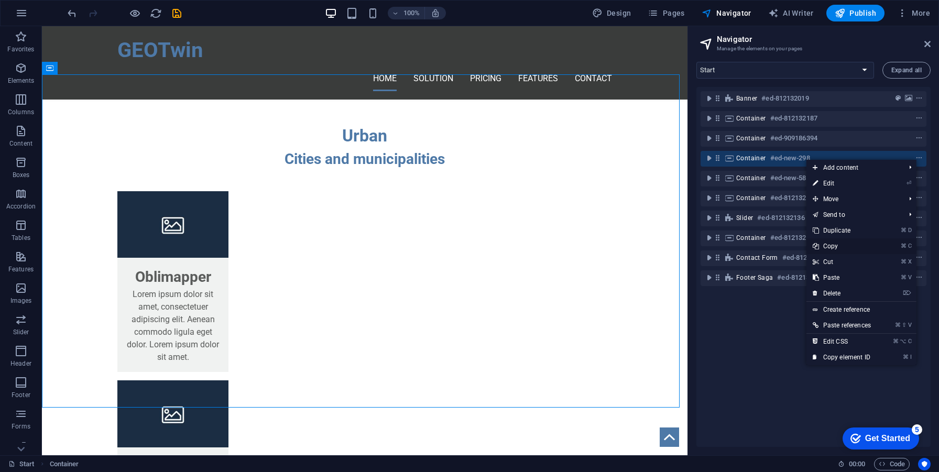
click at [842, 248] on link "⌘ C Copy" at bounding box center [842, 247] width 71 height 16
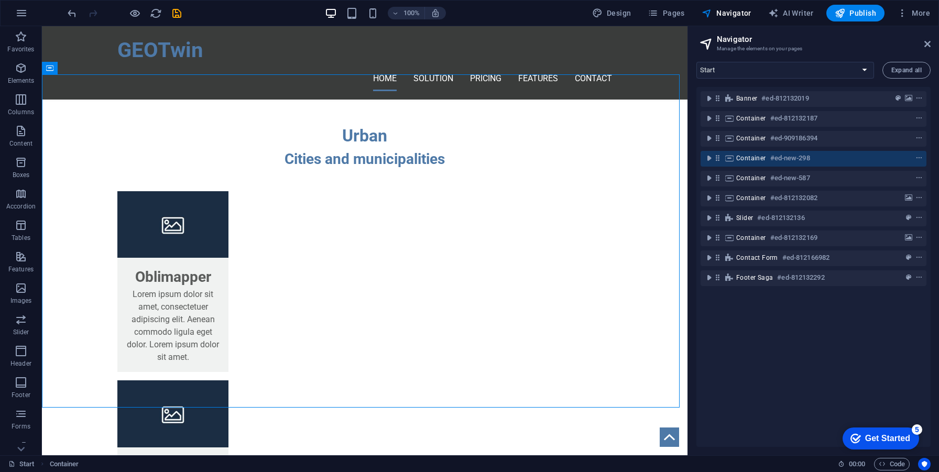
click at [790, 344] on div "Banner #ed-812132019 Container #ed-812132187 Container #ed-909186394 Container …" at bounding box center [814, 267] width 234 height 360
click at [864, 310] on div "Banner #ed-812132019 Container #ed-812132187 Container #ed-909186394 Container …" at bounding box center [814, 267] width 234 height 360
click at [864, 312] on div "Banner #ed-812132019 Container #ed-812132187 Container #ed-909186394 Container …" at bounding box center [814, 267] width 234 height 360
click at [925, 158] on div "Banner #ed-812132019 Container #ed-812132187 Container #ed-909186394 Container …" at bounding box center [814, 267] width 234 height 360
click at [917, 160] on icon "context-menu" at bounding box center [919, 158] width 7 height 7
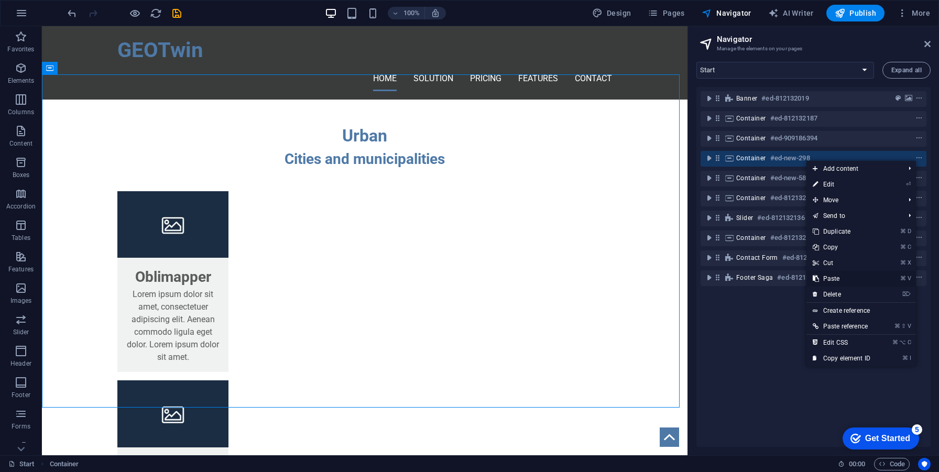
click at [863, 275] on link "⌘ V Paste" at bounding box center [842, 279] width 70 height 16
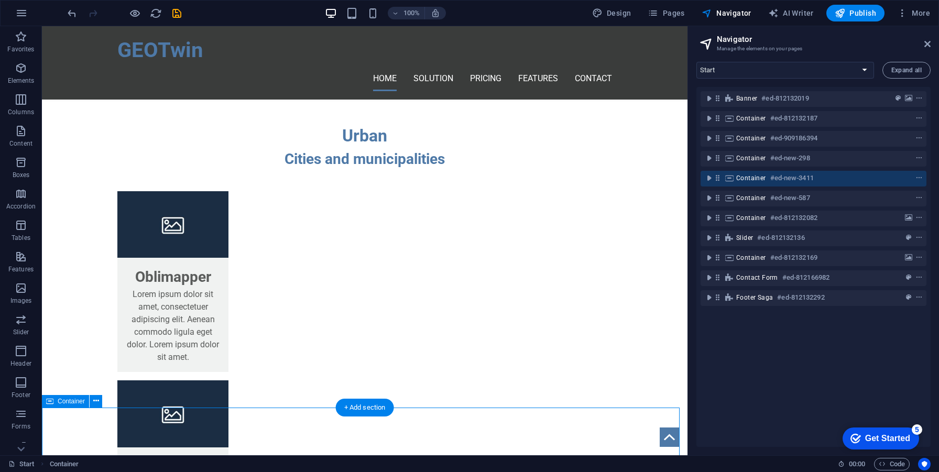
click at [808, 179] on h6 "#ed-new-3411" at bounding box center [793, 178] width 44 height 13
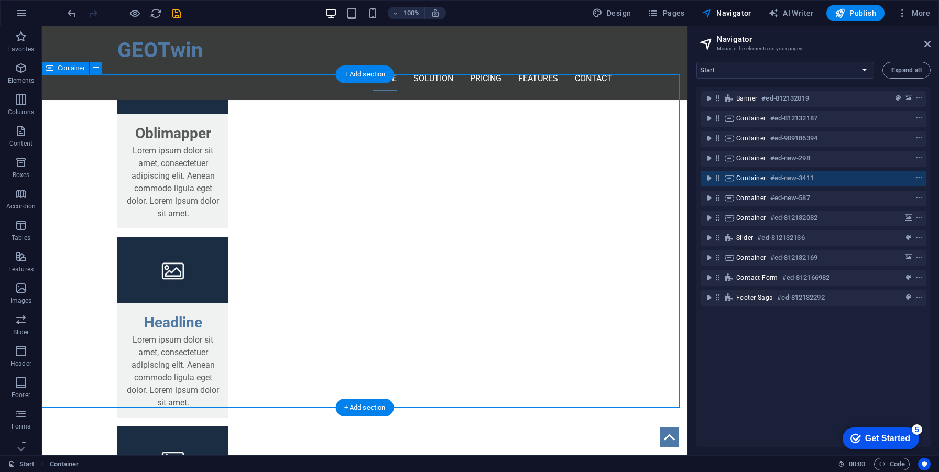
click at [808, 179] on h6 "#ed-new-3411" at bounding box center [793, 178] width 44 height 13
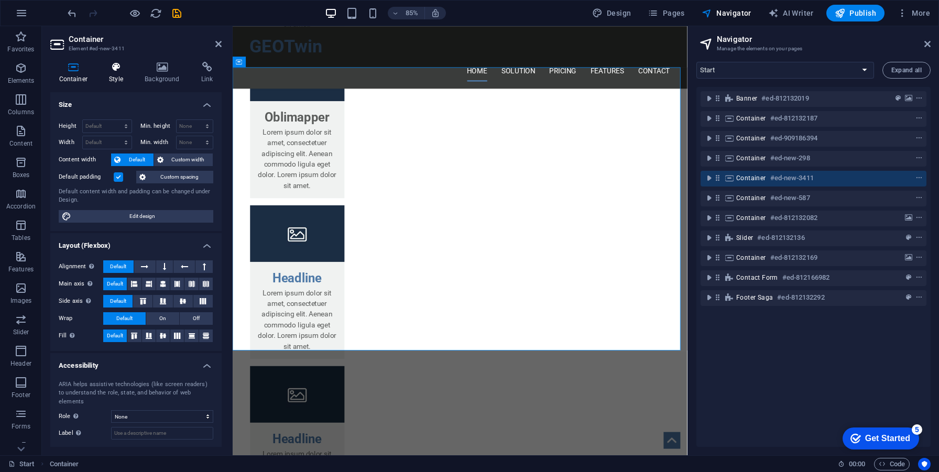
click at [101, 72] on h4 "Style" at bounding box center [119, 73] width 36 height 22
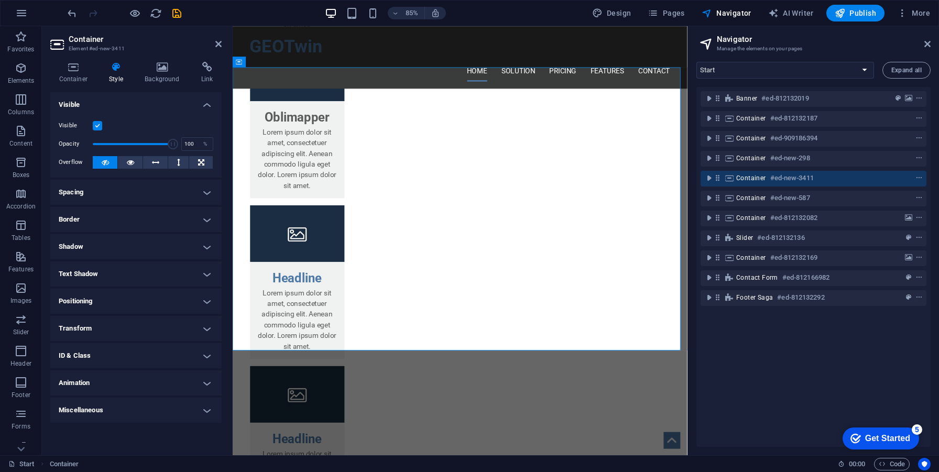
click at [149, 84] on div "Container Style Background Link Size Height Default px rem % vh vw Min. height …" at bounding box center [135, 254] width 171 height 385
click at [156, 75] on h4 "Background" at bounding box center [164, 73] width 57 height 22
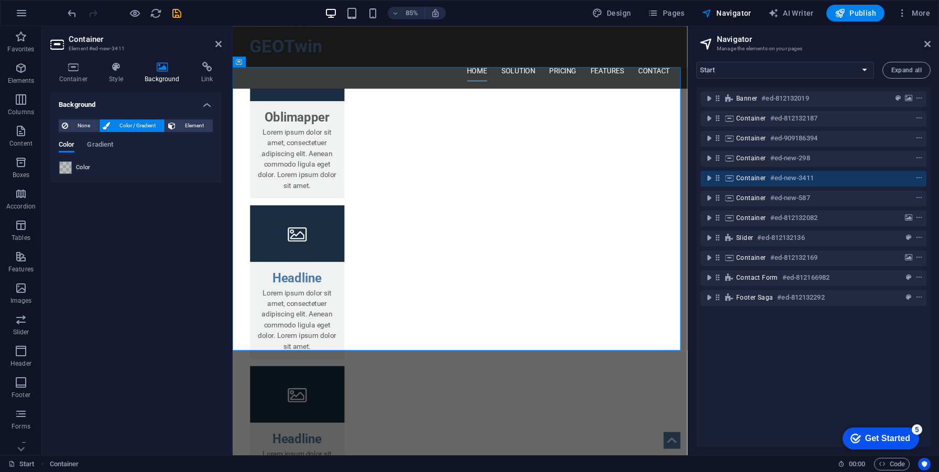
click at [138, 73] on h4 "Background" at bounding box center [164, 73] width 57 height 22
click at [128, 70] on icon at bounding box center [116, 67] width 31 height 10
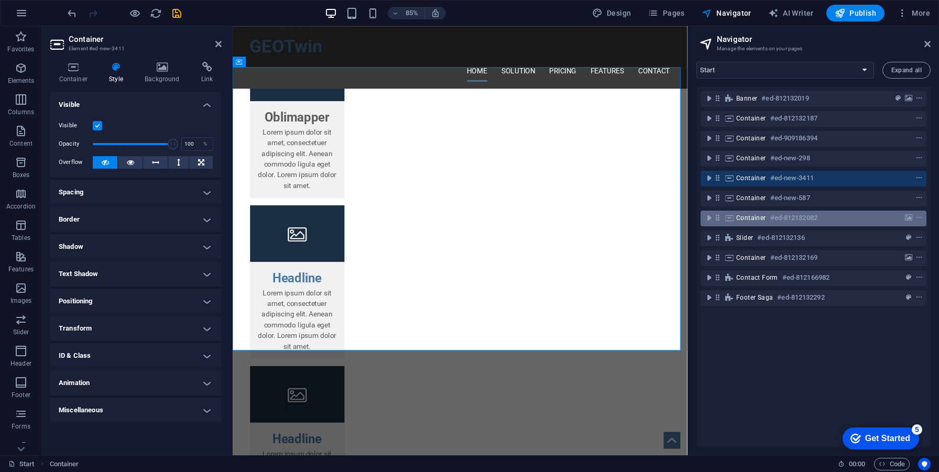
drag, startPoint x: 841, startPoint y: 178, endPoint x: 846, endPoint y: 214, distance: 35.9
click at [846, 214] on div "Banner #ed-812132019 Container #ed-812132187 Container #ed-909186394 Container …" at bounding box center [814, 267] width 234 height 360
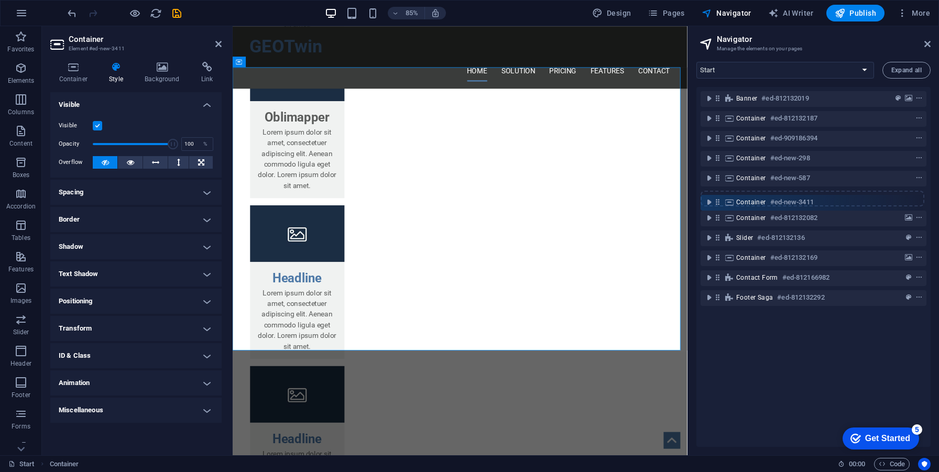
drag, startPoint x: 718, startPoint y: 176, endPoint x: 718, endPoint y: 207, distance: 31.5
click at [718, 207] on div "Banner #ed-812132019 Container #ed-812132187 Container #ed-909186394 Container …" at bounding box center [814, 267] width 234 height 360
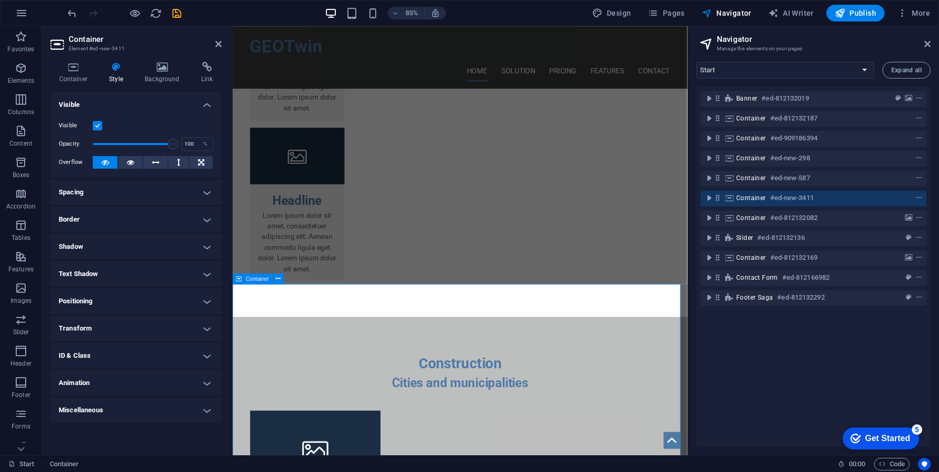
scroll to position [1794, 0]
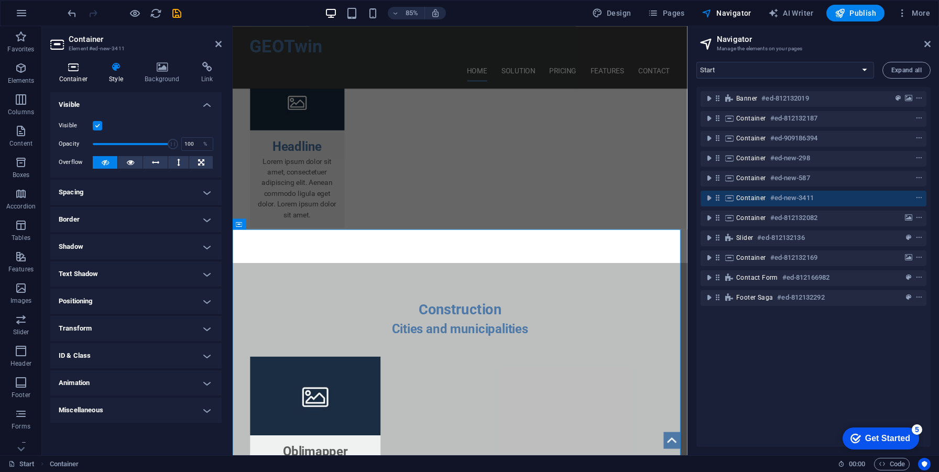
click at [72, 76] on h4 "Container" at bounding box center [75, 73] width 50 height 22
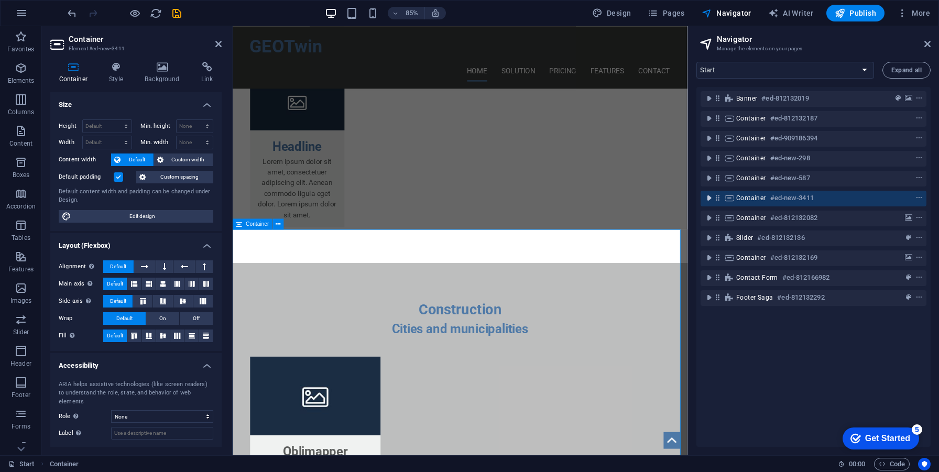
click at [712, 198] on icon "toggle-expand" at bounding box center [709, 198] width 10 height 10
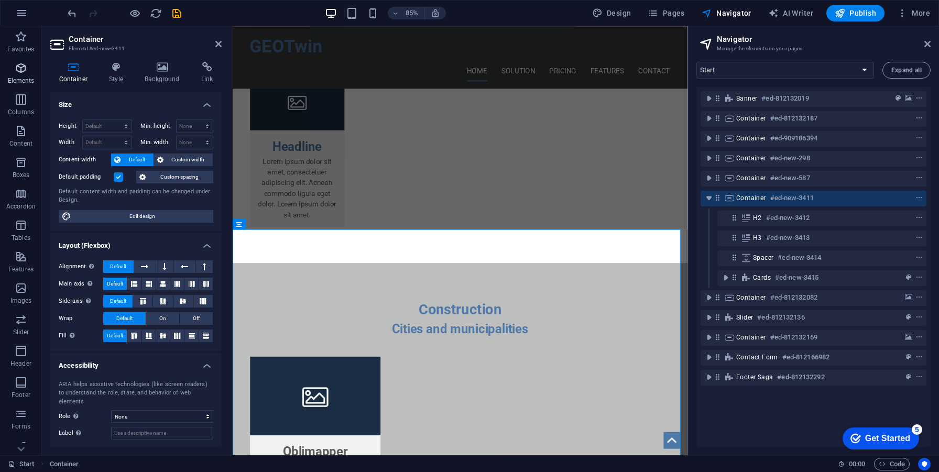
click at [25, 77] on p "Elements" at bounding box center [21, 81] width 27 height 8
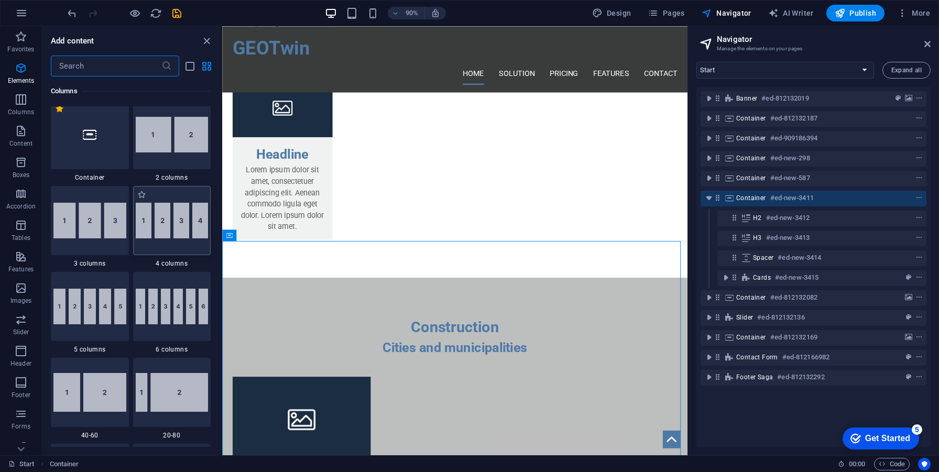
scroll to position [527, 0]
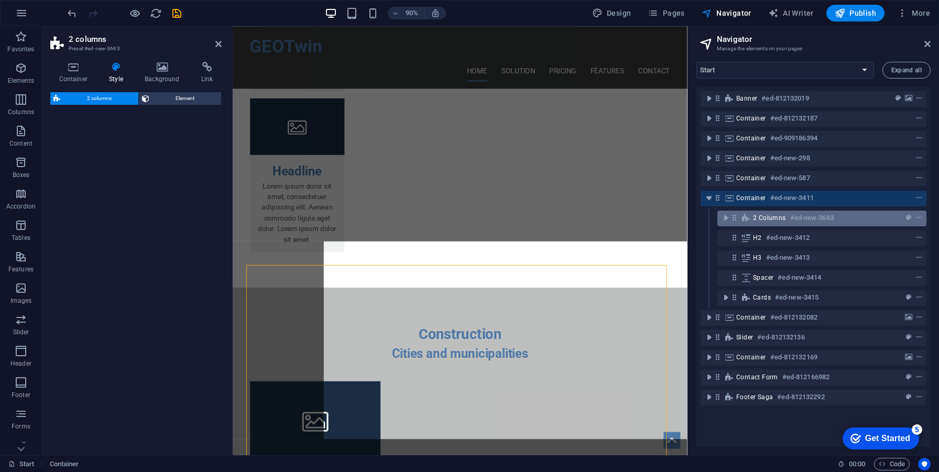
select select "rem"
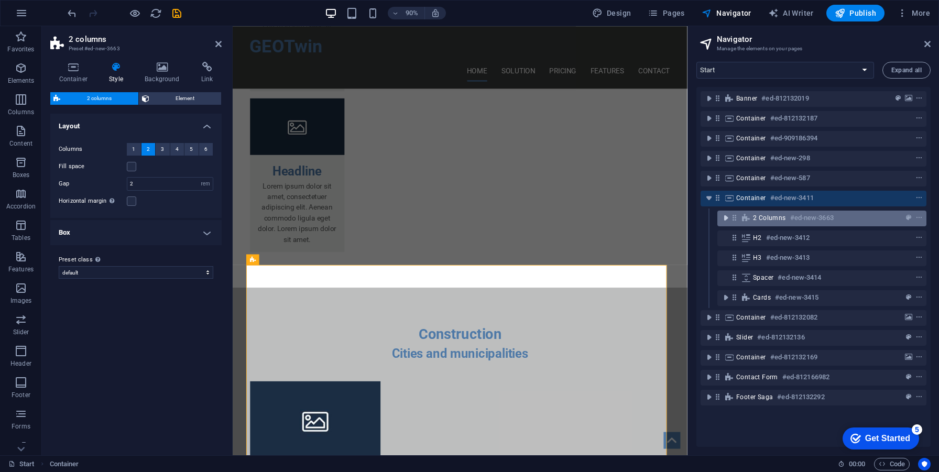
scroll to position [1794, 0]
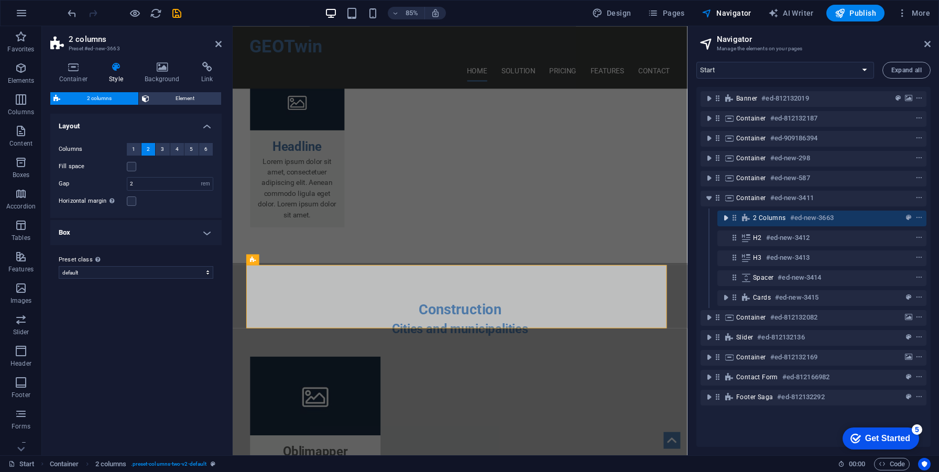
click at [722, 219] on icon "toggle-expand" at bounding box center [726, 218] width 10 height 10
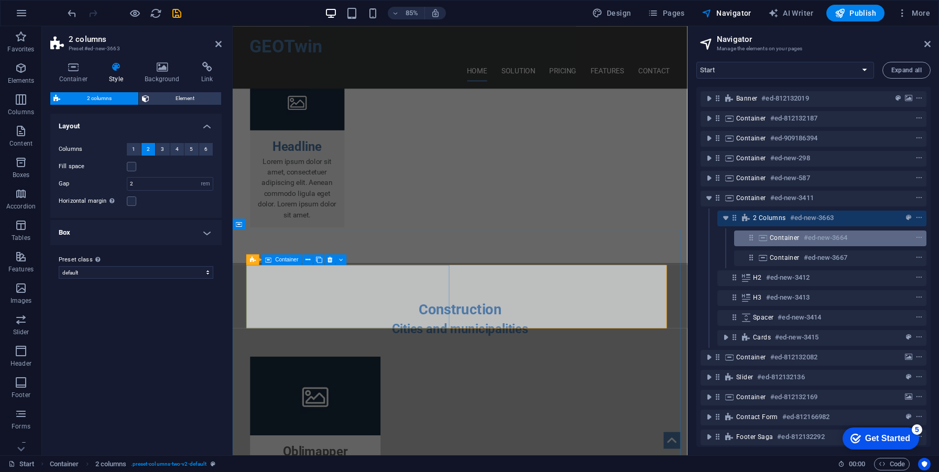
click at [752, 240] on icon at bounding box center [751, 237] width 9 height 9
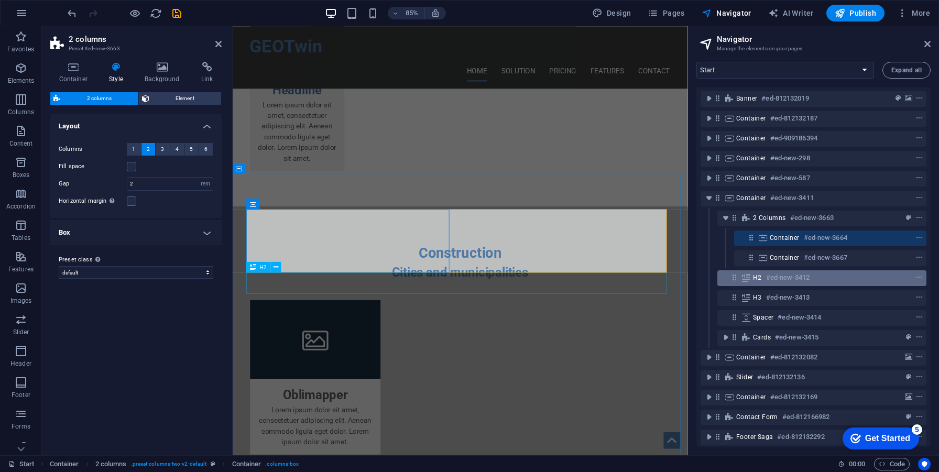
click at [776, 277] on h6 "#ed-new-3412" at bounding box center [788, 278] width 44 height 13
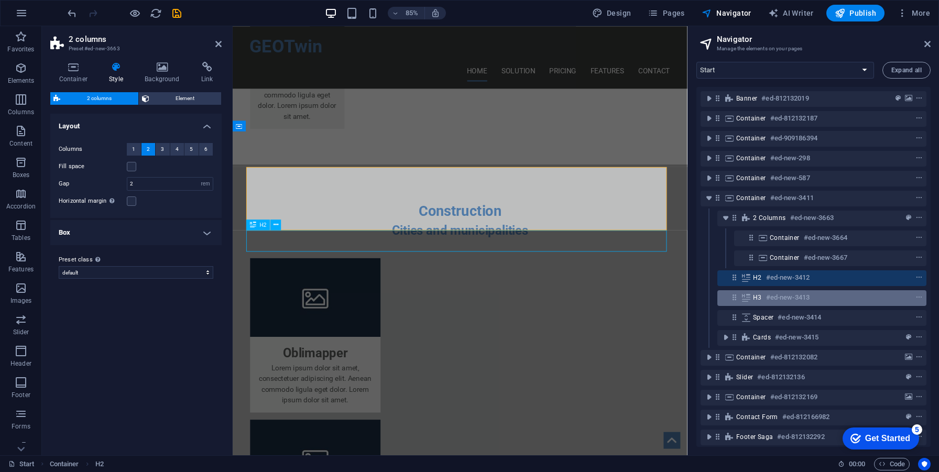
scroll to position [1834, 0]
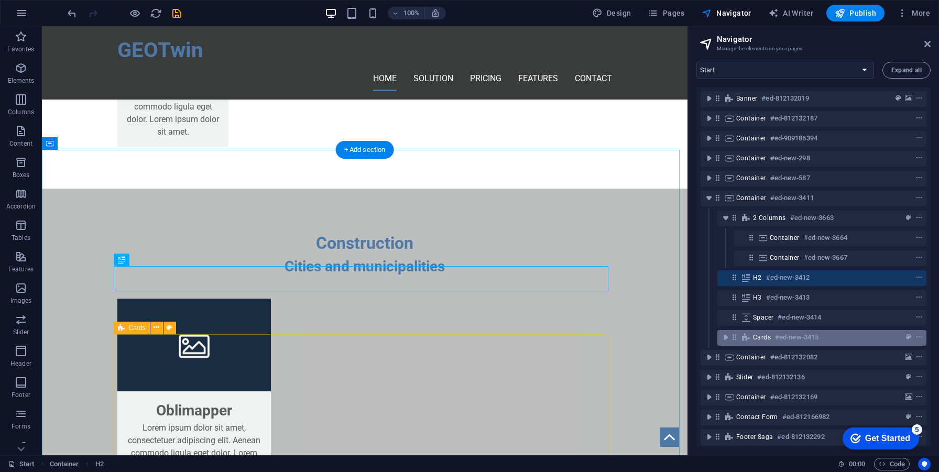
click at [782, 335] on h6 "#ed-new-3415" at bounding box center [797, 337] width 44 height 13
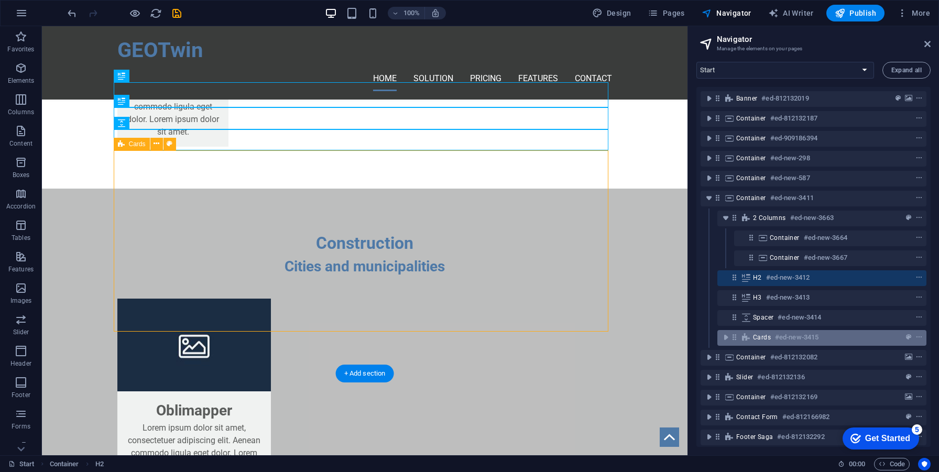
scroll to position [2018, 0]
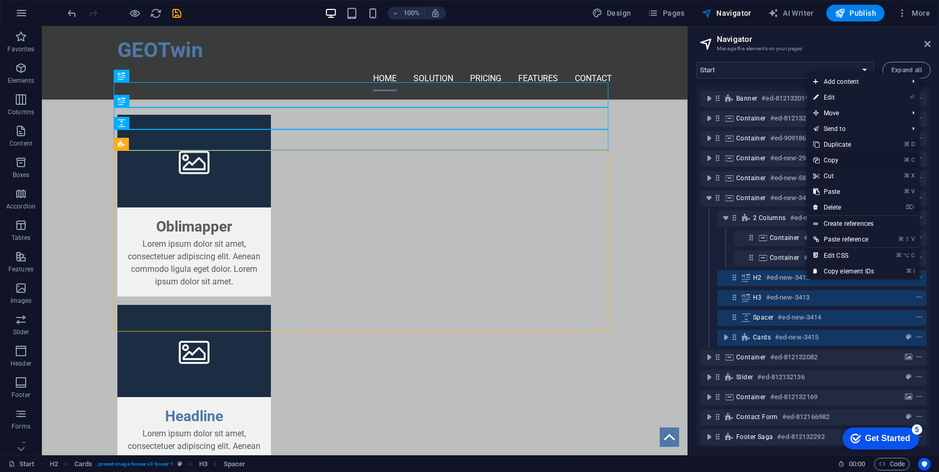
click at [838, 161] on link "⌘ C Copy" at bounding box center [843, 161] width 73 height 16
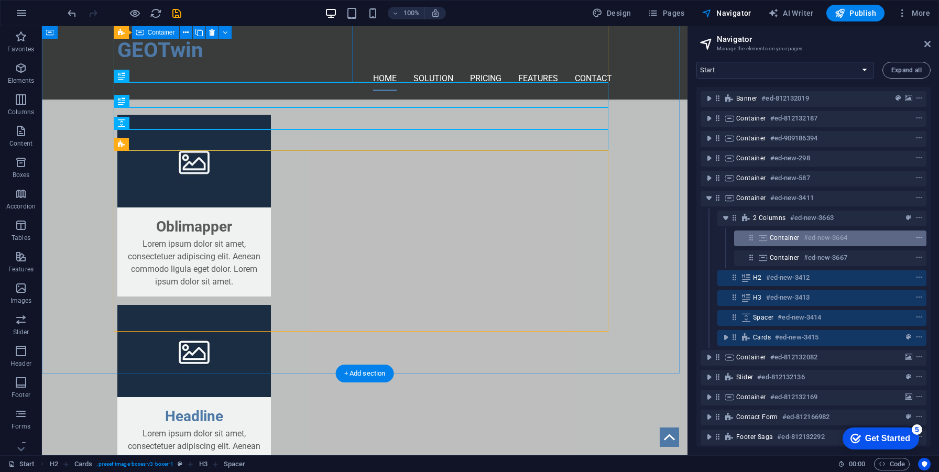
click at [916, 236] on icon "context-menu" at bounding box center [919, 237] width 7 height 7
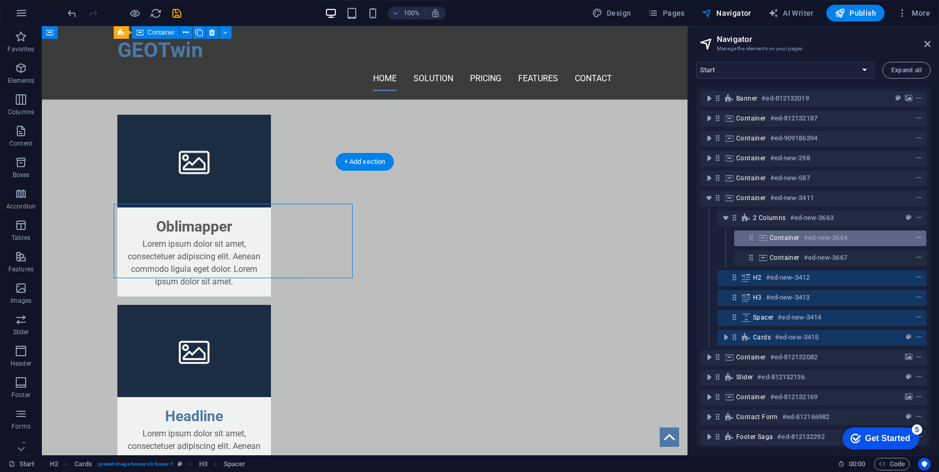
scroll to position [1822, 0]
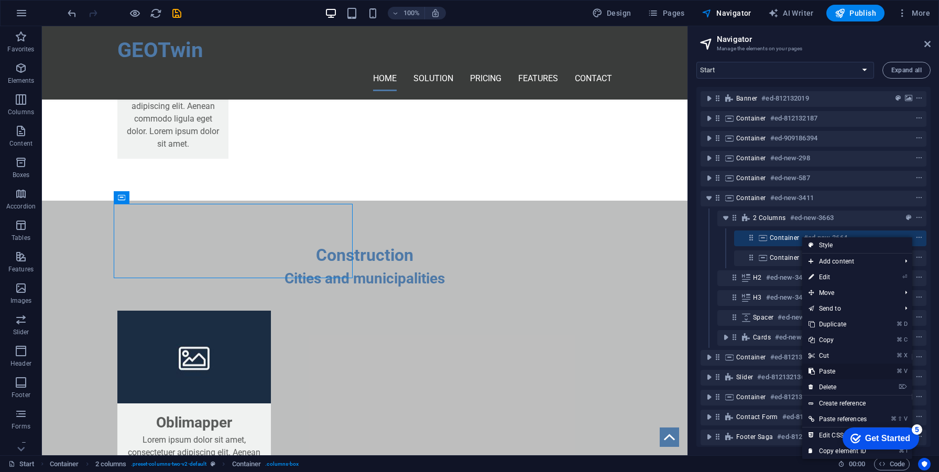
click at [830, 367] on link "⌘ V Paste" at bounding box center [838, 372] width 71 height 16
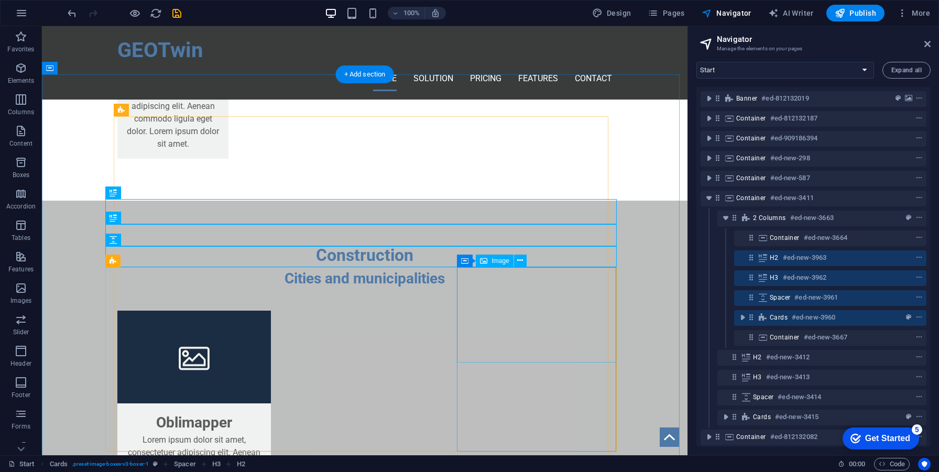
scroll to position [1909, 0]
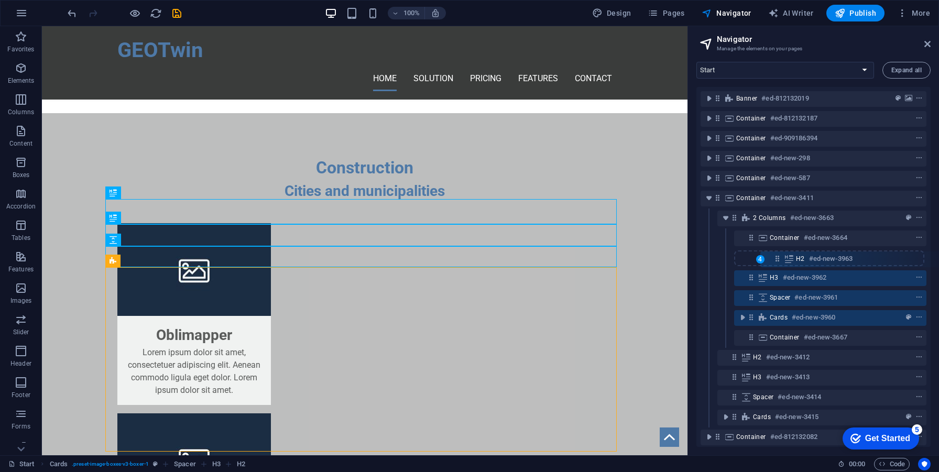
drag, startPoint x: 752, startPoint y: 259, endPoint x: 782, endPoint y: 259, distance: 29.4
click at [782, 259] on div "Banner #ed-812132019 Container #ed-812132187 Container #ed-909186394 Container …" at bounding box center [814, 267] width 234 height 360
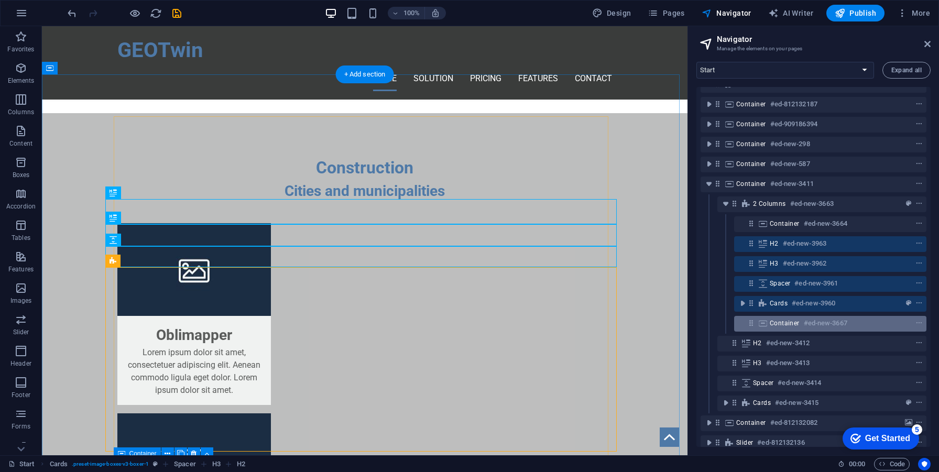
click at [767, 324] on icon at bounding box center [763, 323] width 12 height 8
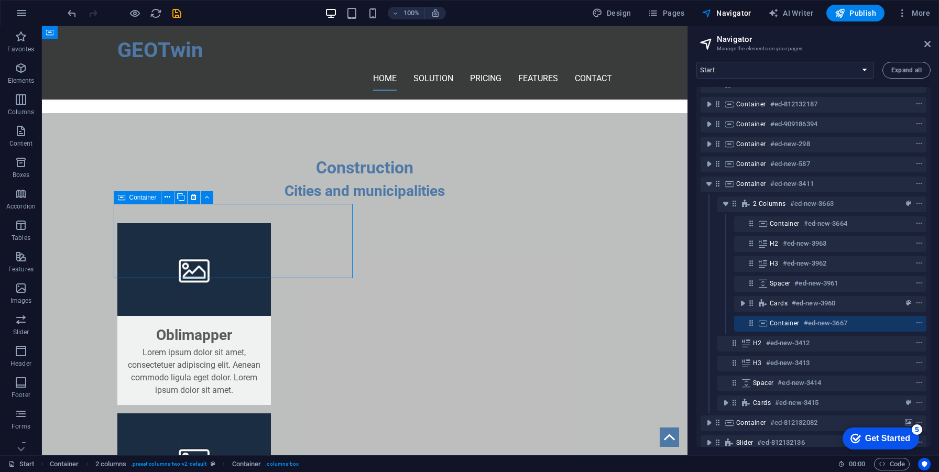
scroll to position [2166, 0]
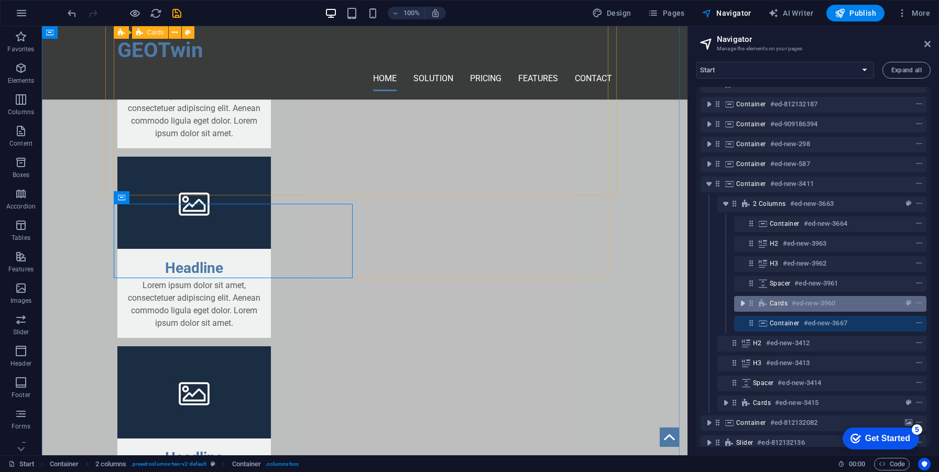
click at [743, 304] on icon "toggle-expand" at bounding box center [743, 303] width 10 height 10
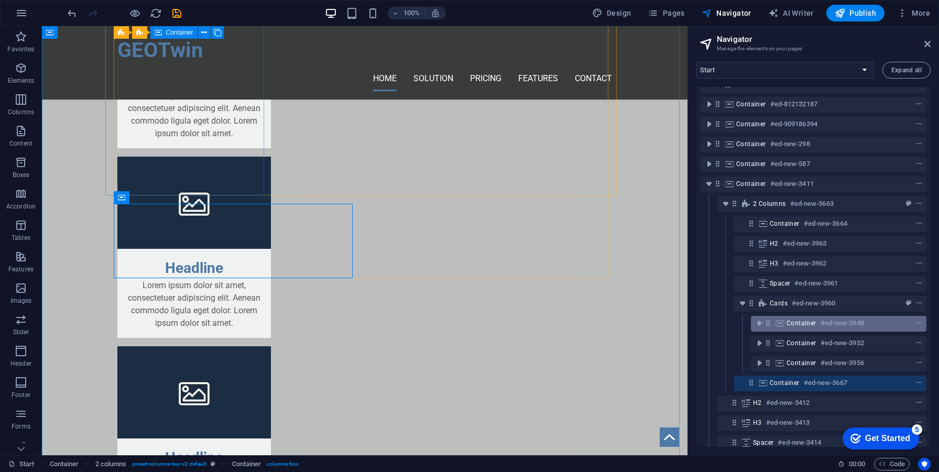
click at [774, 323] on icon at bounding box center [780, 323] width 12 height 8
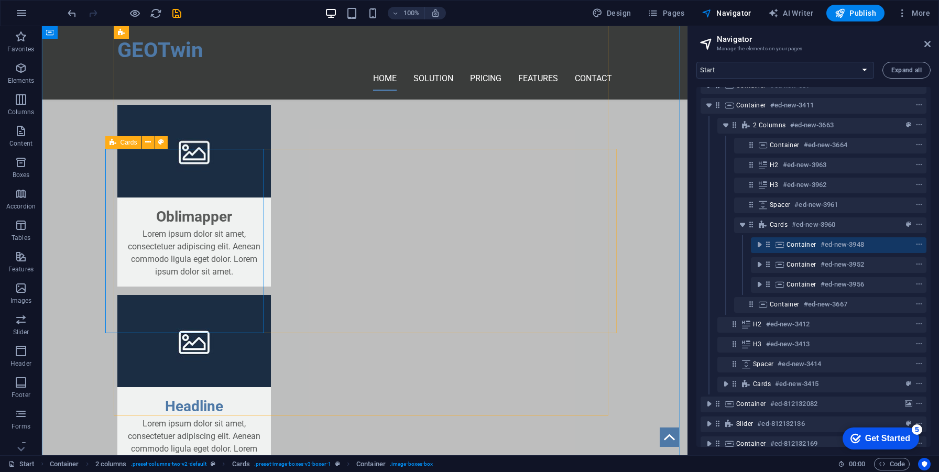
scroll to position [86, 0]
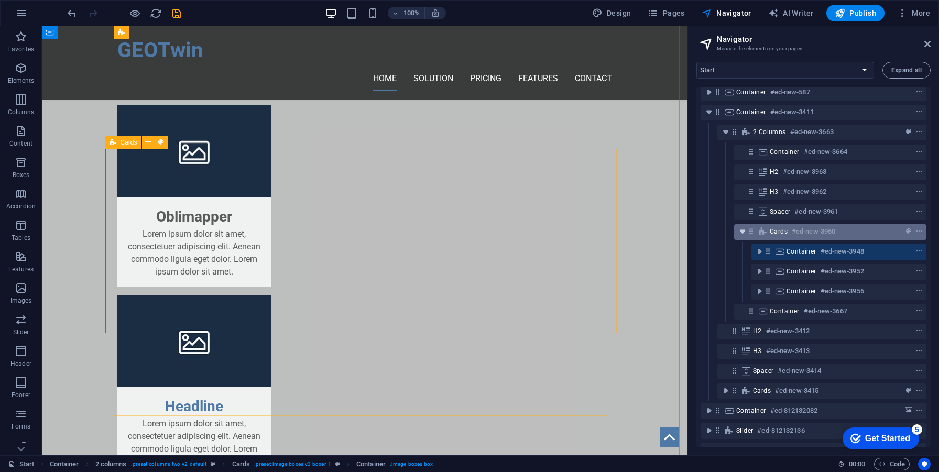
click at [742, 235] on icon "toggle-expand" at bounding box center [743, 231] width 10 height 10
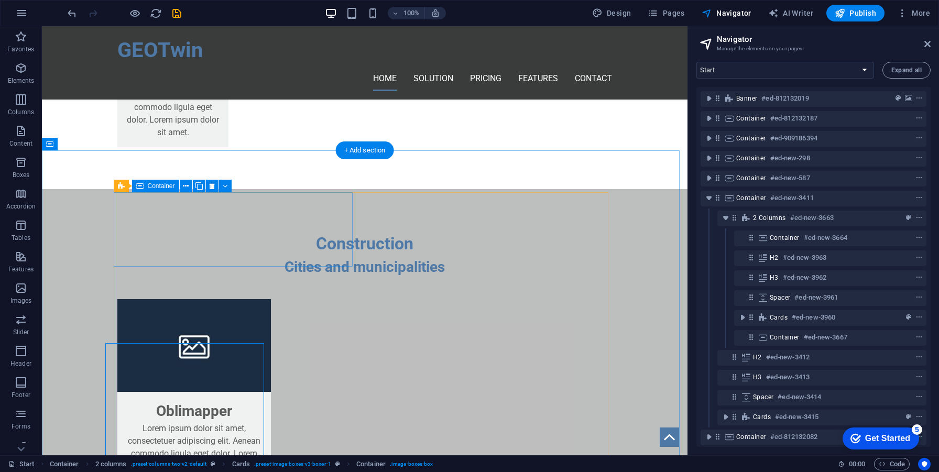
scroll to position [1837, 0]
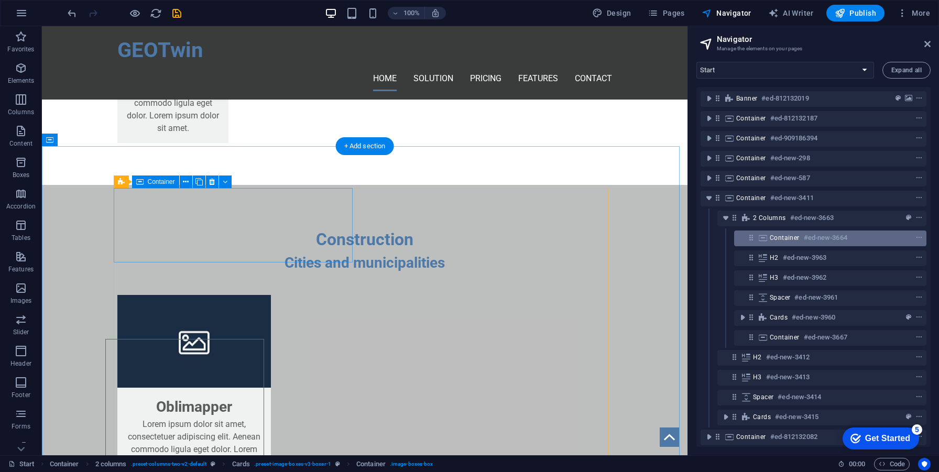
click at [772, 236] on span "Container" at bounding box center [785, 238] width 30 height 8
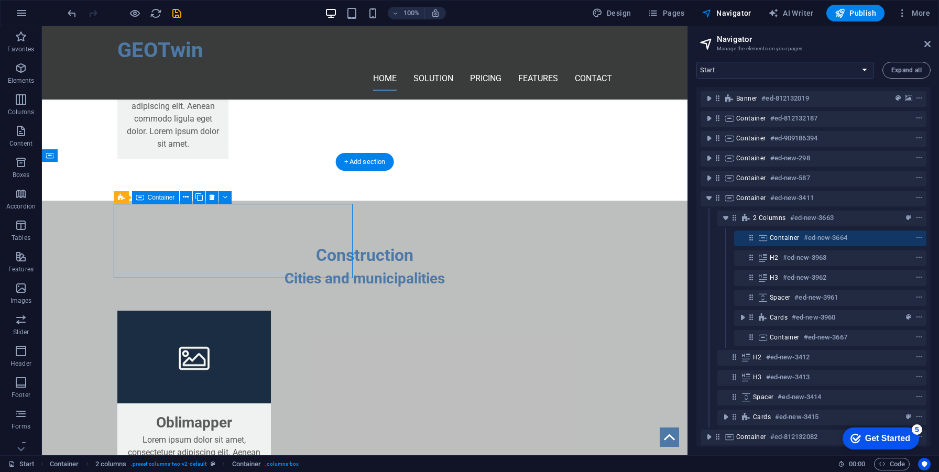
click at [747, 239] on icon at bounding box center [751, 237] width 9 height 9
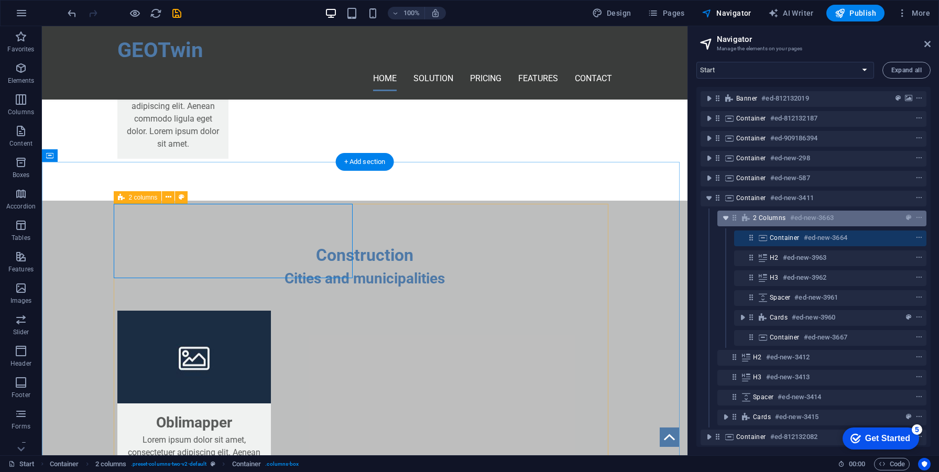
click at [727, 220] on icon "toggle-expand" at bounding box center [726, 218] width 10 height 10
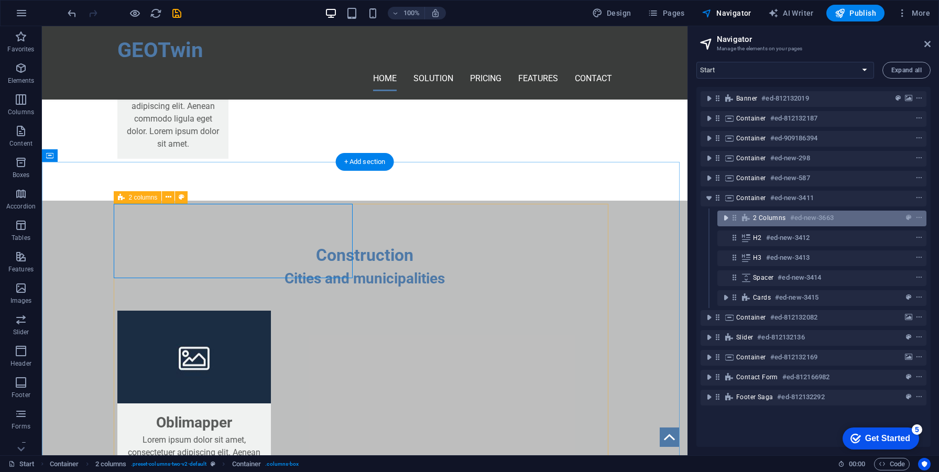
click at [727, 220] on icon "toggle-expand" at bounding box center [726, 218] width 10 height 10
select select "rem"
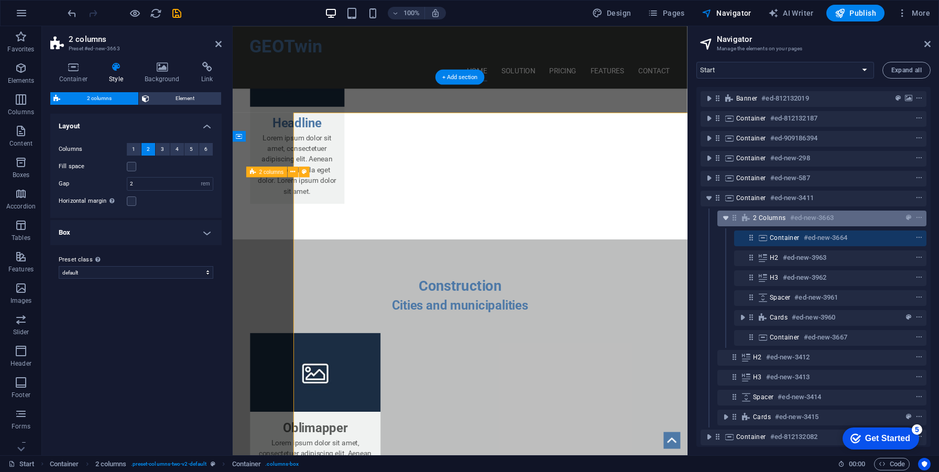
scroll to position [1898, 0]
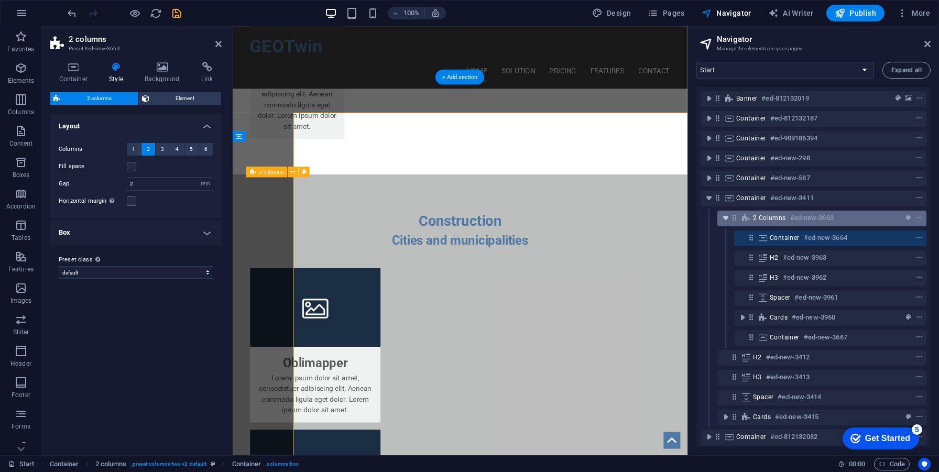
click at [727, 220] on icon "toggle-expand" at bounding box center [726, 218] width 10 height 10
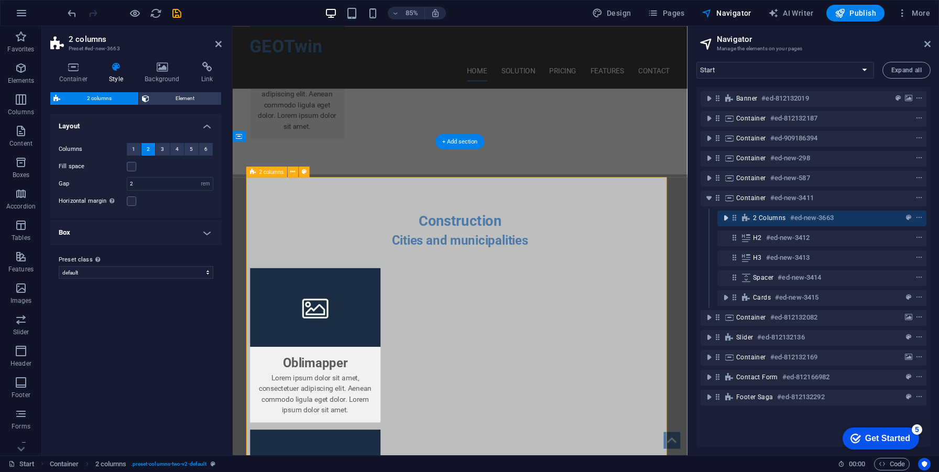
click at [727, 220] on icon "toggle-expand" at bounding box center [726, 218] width 10 height 10
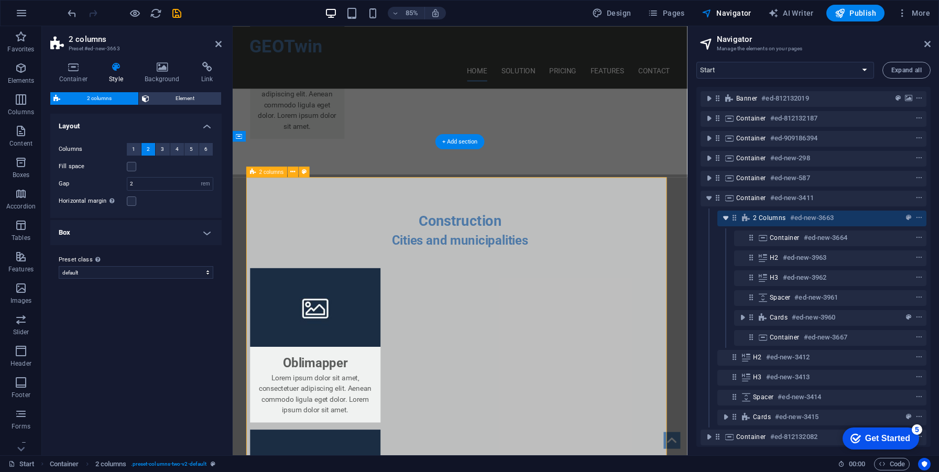
click at [728, 222] on icon "toggle-expand" at bounding box center [726, 218] width 10 height 10
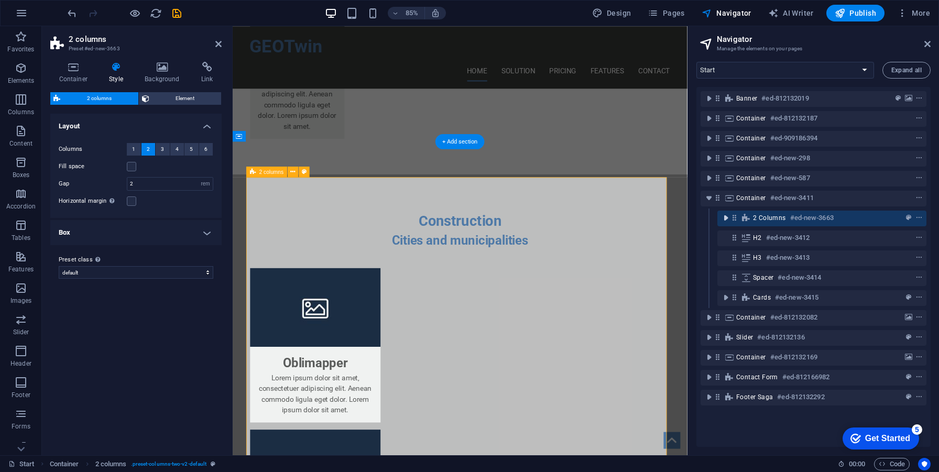
click at [728, 222] on icon "toggle-expand" at bounding box center [726, 218] width 10 height 10
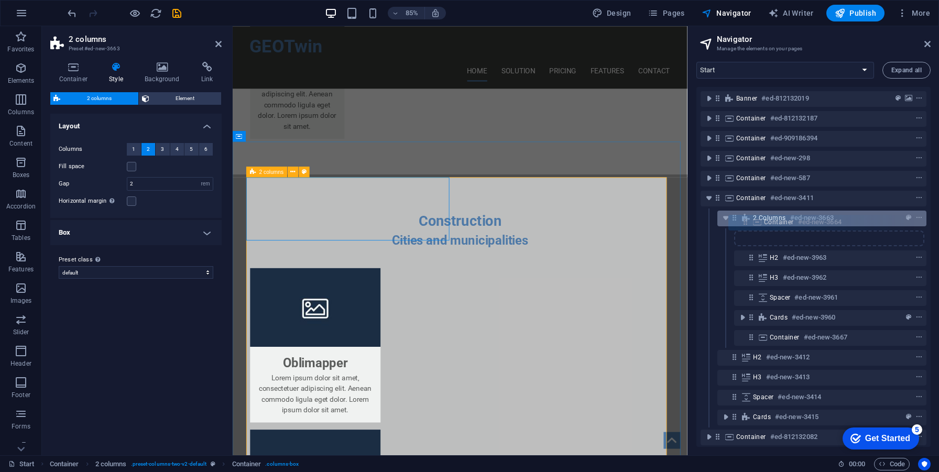
drag, startPoint x: 749, startPoint y: 241, endPoint x: 742, endPoint y: 222, distance: 19.9
click at [742, 222] on div "Banner #ed-812132019 Container #ed-812132187 Container #ed-909186394 Container …" at bounding box center [814, 267] width 234 height 360
click at [758, 224] on div "2 columns #ed-new-3663" at bounding box center [822, 219] width 209 height 16
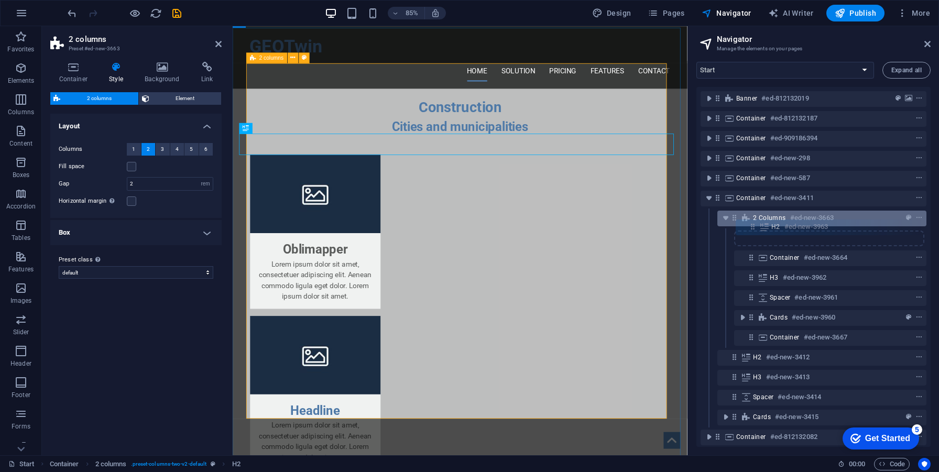
drag, startPoint x: 752, startPoint y: 257, endPoint x: 755, endPoint y: 222, distance: 34.7
click at [755, 222] on div "Banner #ed-812132019 Container #ed-812132187 Container #ed-909186394 Container …" at bounding box center [814, 267] width 234 height 360
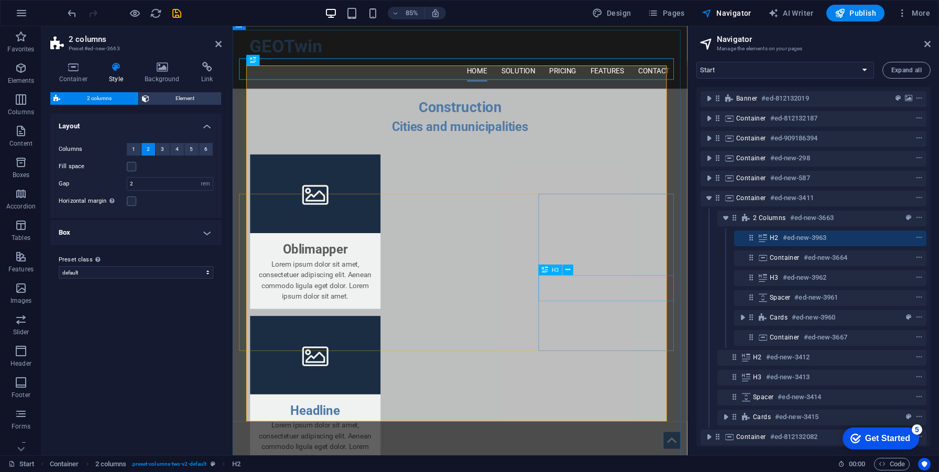
scroll to position [1950, 0]
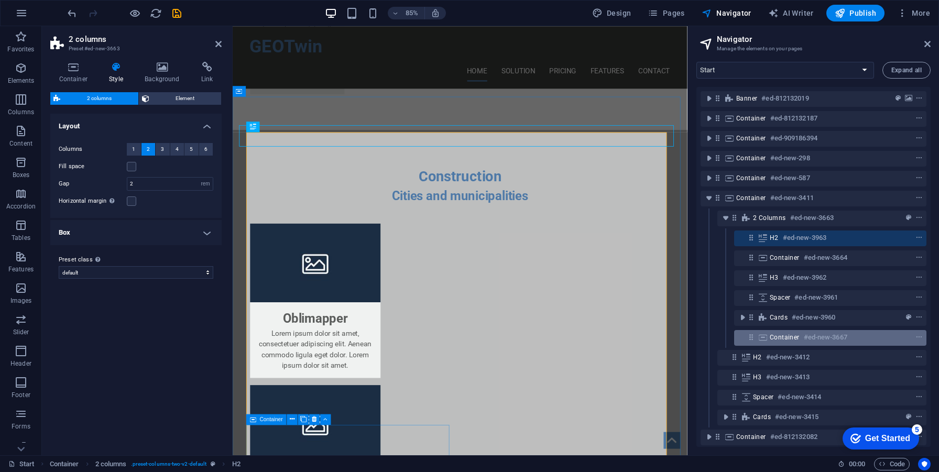
click at [797, 333] on span "Container" at bounding box center [785, 337] width 30 height 8
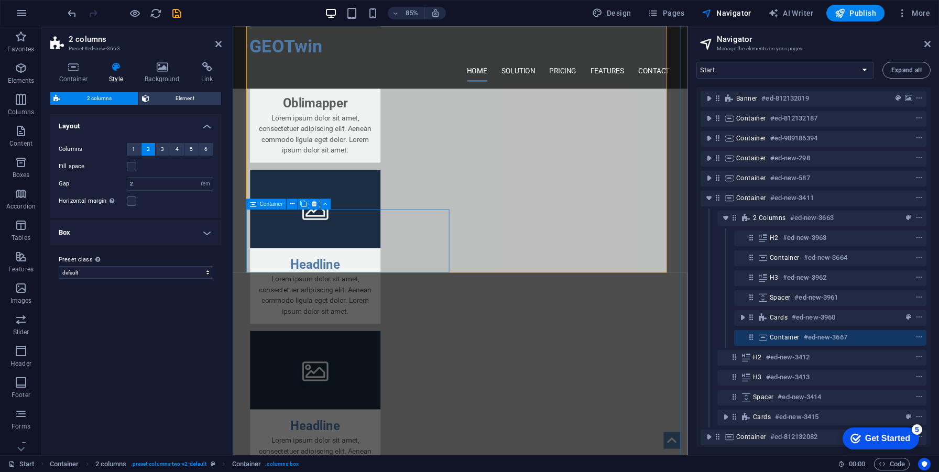
click at [806, 339] on h6 "#ed-new-3667" at bounding box center [826, 337] width 44 height 13
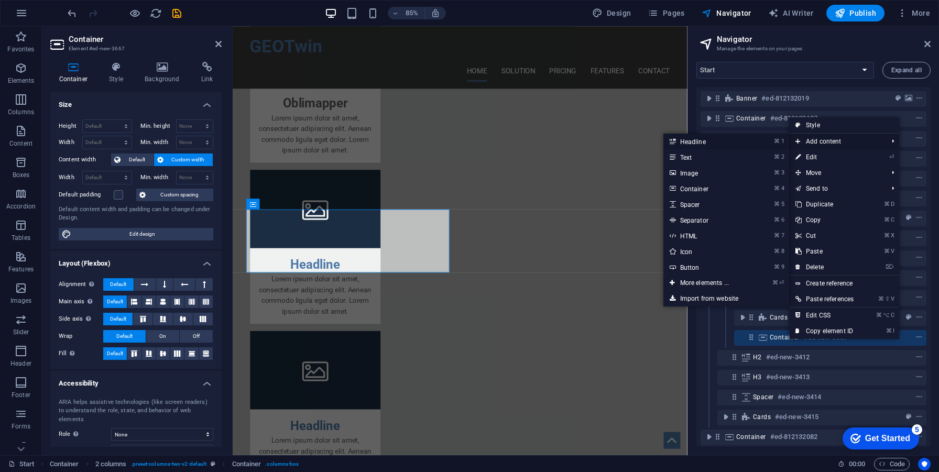
click at [713, 146] on link "⌘ 1 Headline" at bounding box center [707, 142] width 86 height 16
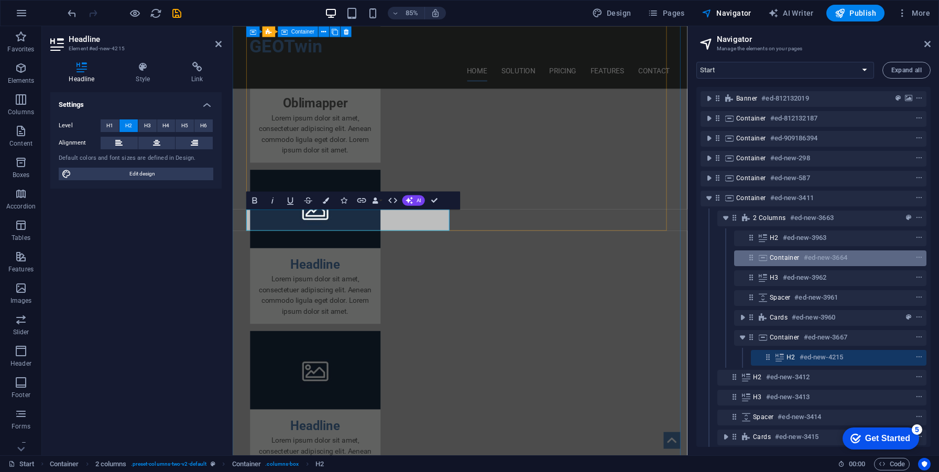
click at [772, 260] on span "Container" at bounding box center [785, 258] width 30 height 8
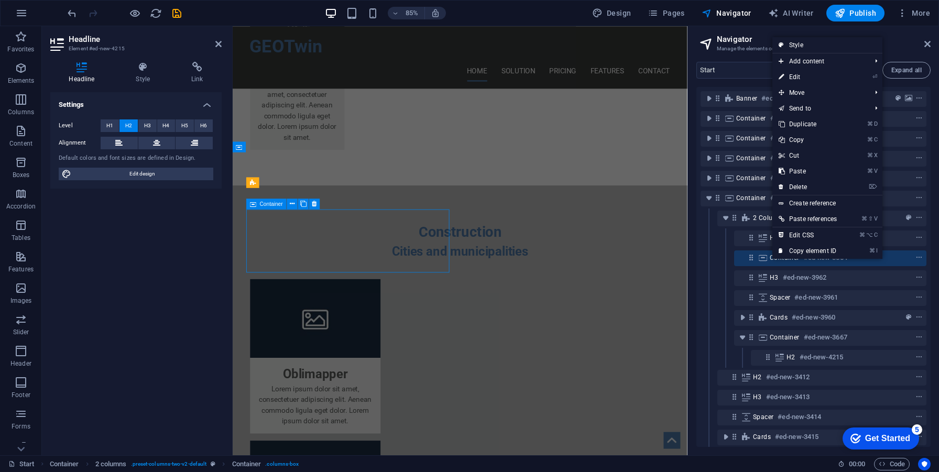
scroll to position [1809, 0]
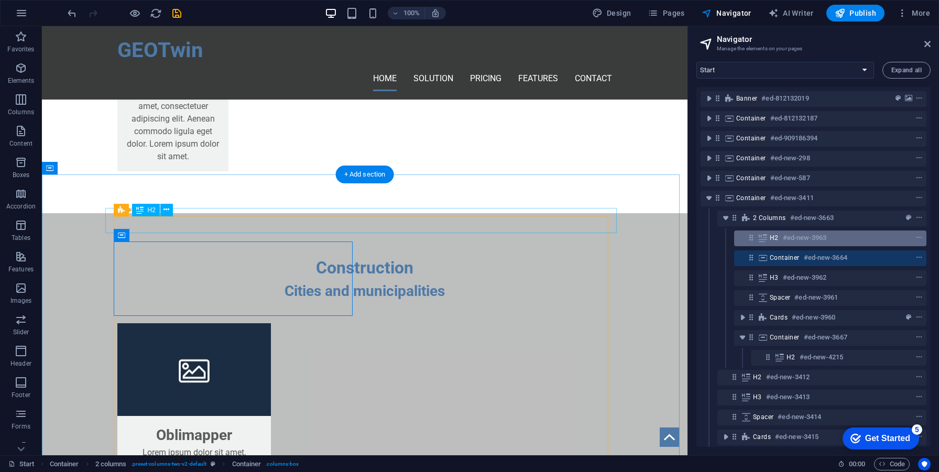
click at [785, 242] on h6 "#ed-new-3963" at bounding box center [805, 238] width 44 height 13
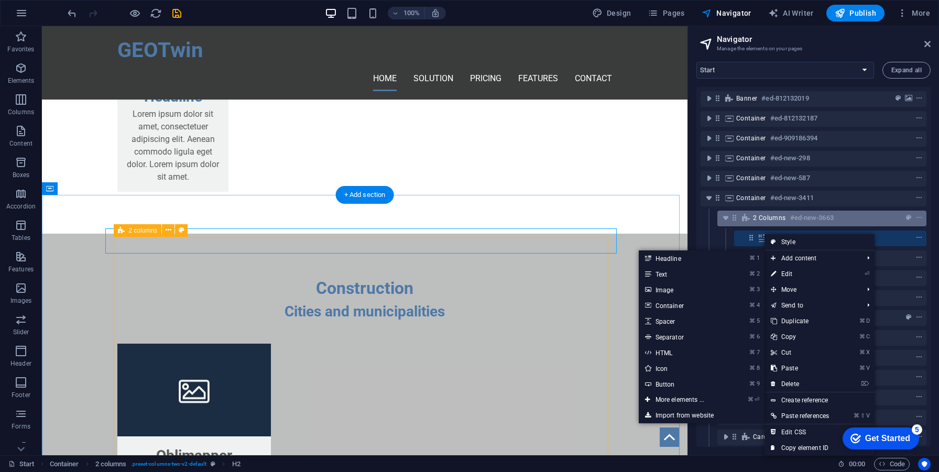
click at [754, 225] on div "2 columns #ed-new-3663" at bounding box center [822, 219] width 209 height 16
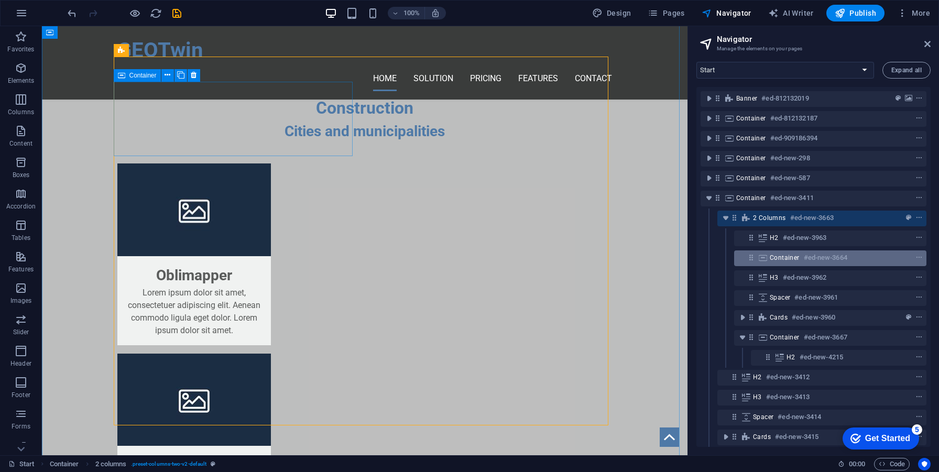
click at [766, 255] on icon at bounding box center [763, 258] width 12 height 8
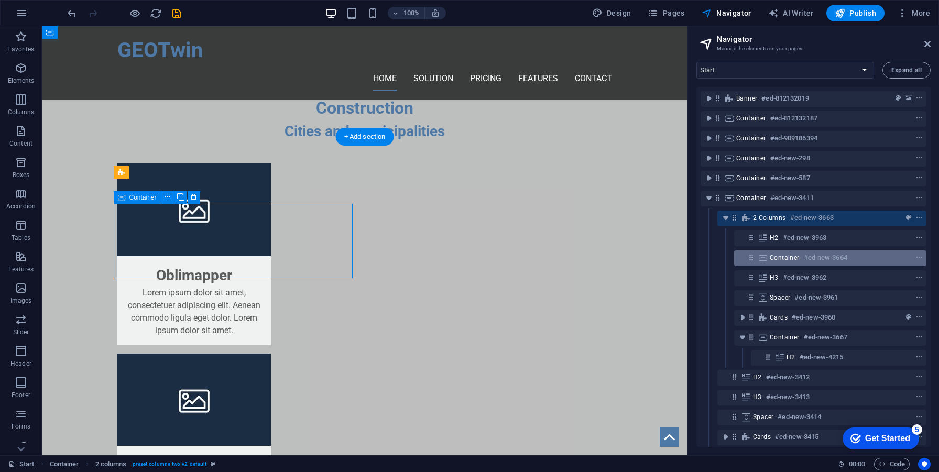
scroll to position [1847, 0]
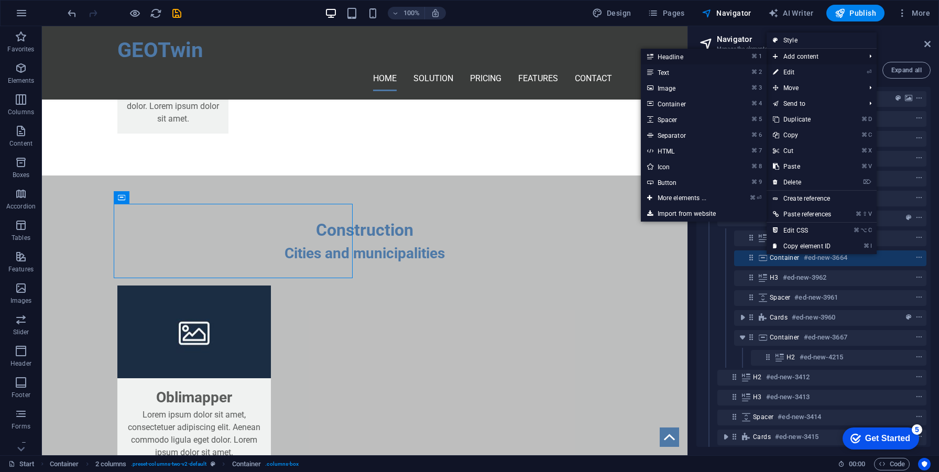
click at [668, 62] on link "⌘ 1 Headline" at bounding box center [684, 57] width 86 height 16
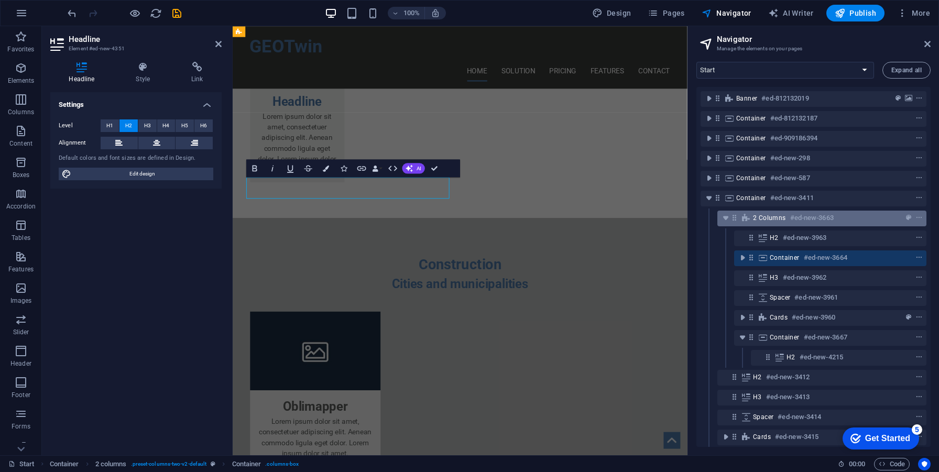
scroll to position [1923, 0]
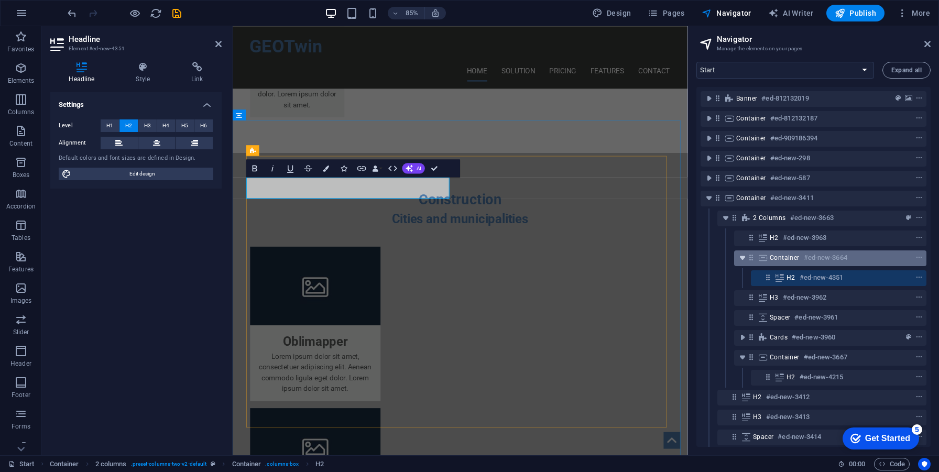
click at [746, 257] on icon "toggle-expand" at bounding box center [743, 258] width 10 height 10
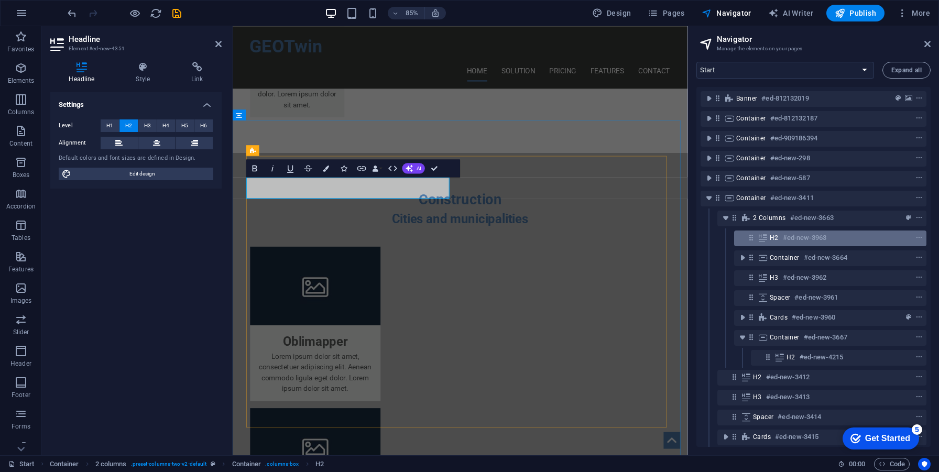
click at [766, 244] on div "H2 #ed-new-3963" at bounding box center [830, 239] width 192 height 16
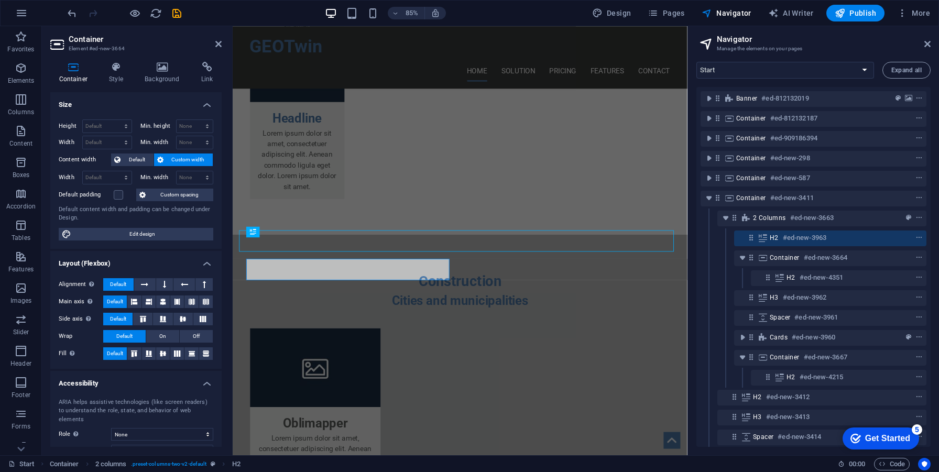
scroll to position [1751, 0]
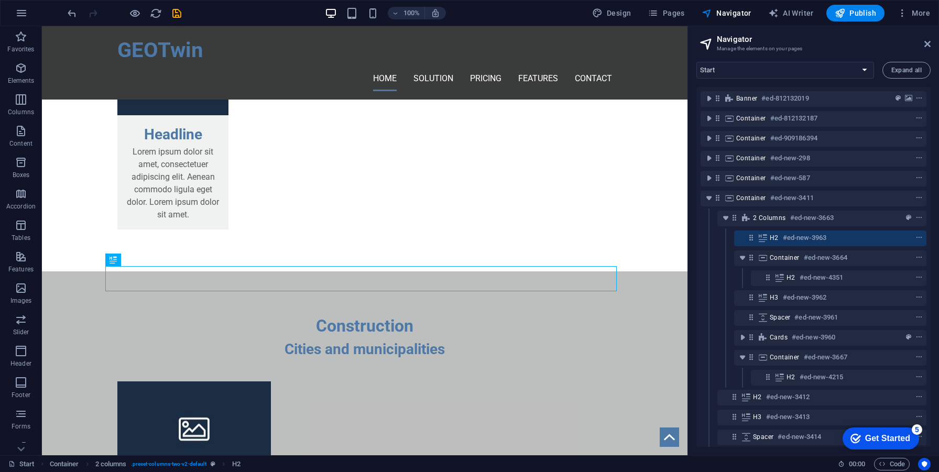
drag, startPoint x: 762, startPoint y: 239, endPoint x: 783, endPoint y: 269, distance: 36.9
click at [783, 269] on div "Banner #ed-812132019 Container #ed-812132187 Container #ed-909186394 Container …" at bounding box center [814, 267] width 234 height 360
drag, startPoint x: 757, startPoint y: 236, endPoint x: 774, endPoint y: 268, distance: 36.8
click at [774, 268] on div "Banner #ed-812132019 Container #ed-812132187 Container #ed-909186394 Container …" at bounding box center [814, 267] width 234 height 360
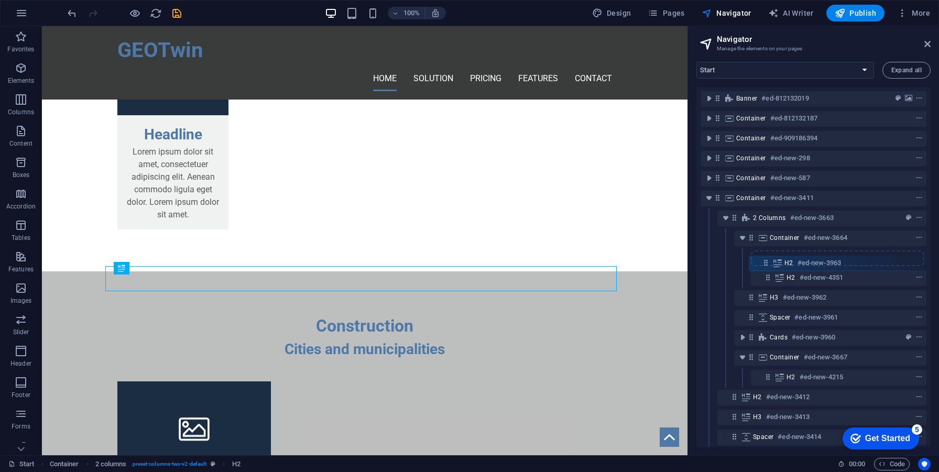
drag, startPoint x: 751, startPoint y: 239, endPoint x: 768, endPoint y: 268, distance: 34.5
click at [768, 268] on div "Banner #ed-812132019 Container #ed-812132187 Container #ed-909186394 Container …" at bounding box center [814, 267] width 234 height 360
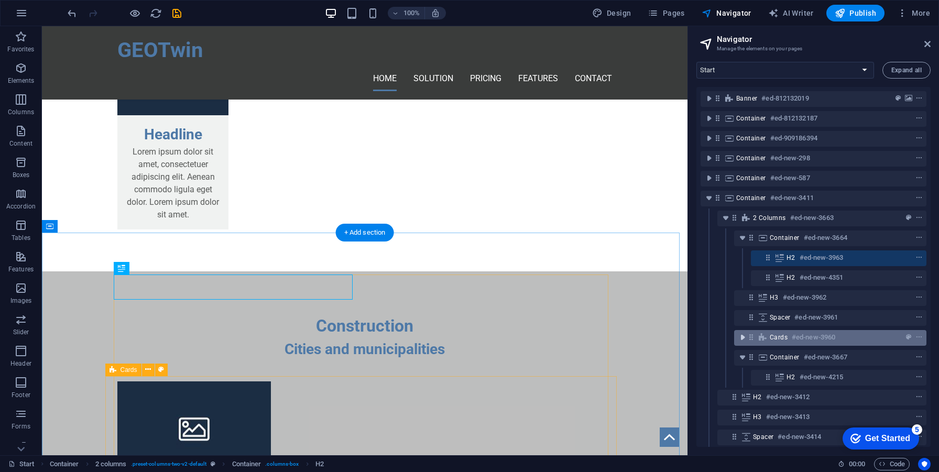
click at [743, 340] on icon "toggle-expand" at bounding box center [743, 337] width 10 height 10
click at [742, 335] on icon "toggle-expand" at bounding box center [743, 337] width 10 height 10
click at [746, 339] on icon "toggle-expand" at bounding box center [743, 337] width 10 height 10
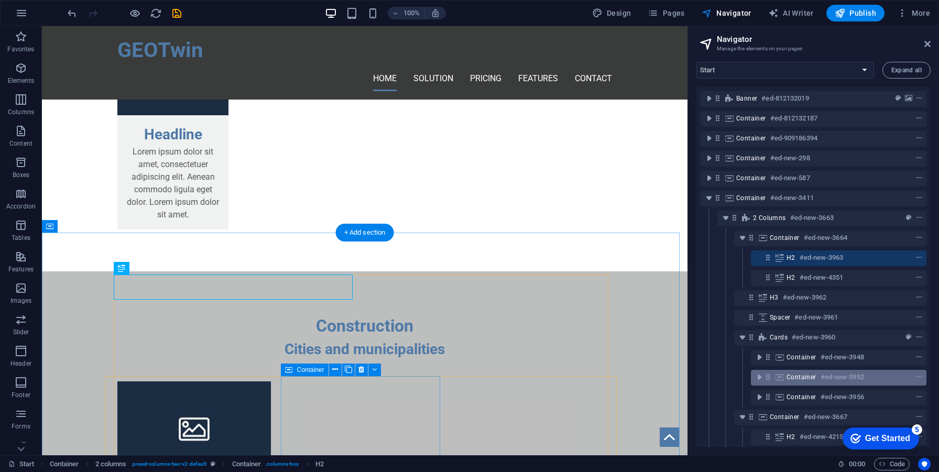
click at [781, 381] on icon at bounding box center [780, 377] width 12 height 8
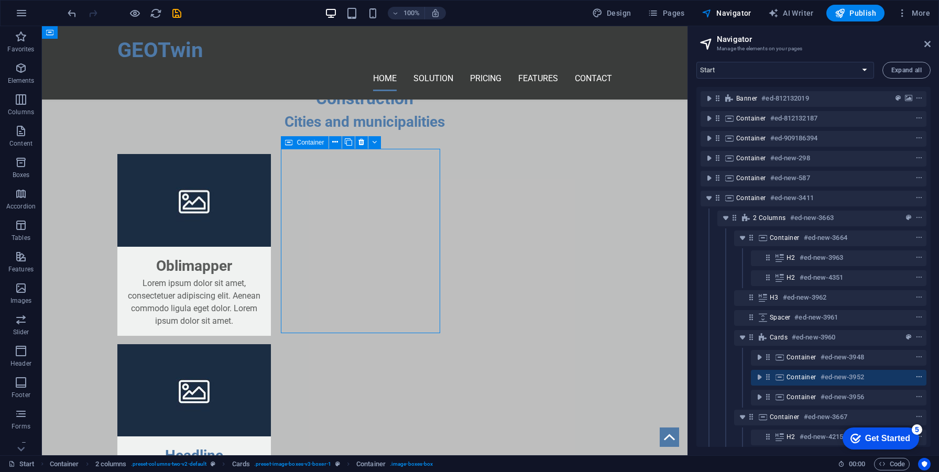
click at [916, 377] on icon "context-menu" at bounding box center [919, 377] width 7 height 7
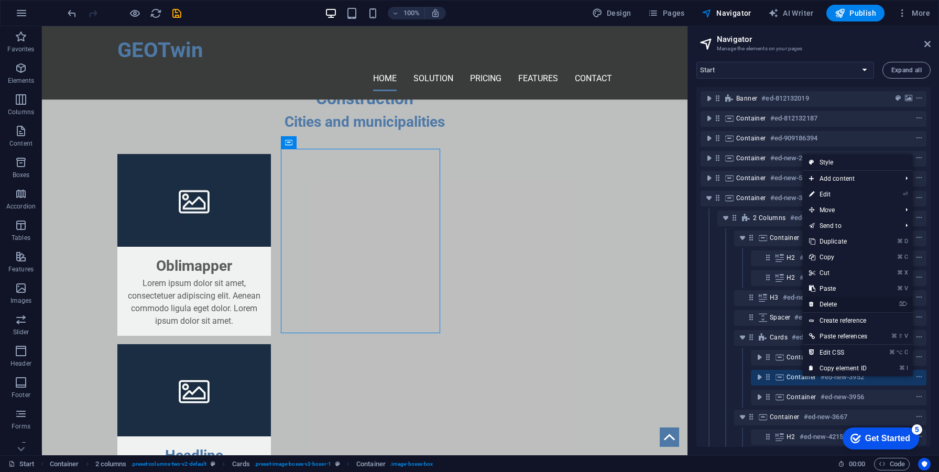
click at [835, 301] on link "⌦ Delete" at bounding box center [838, 305] width 71 height 16
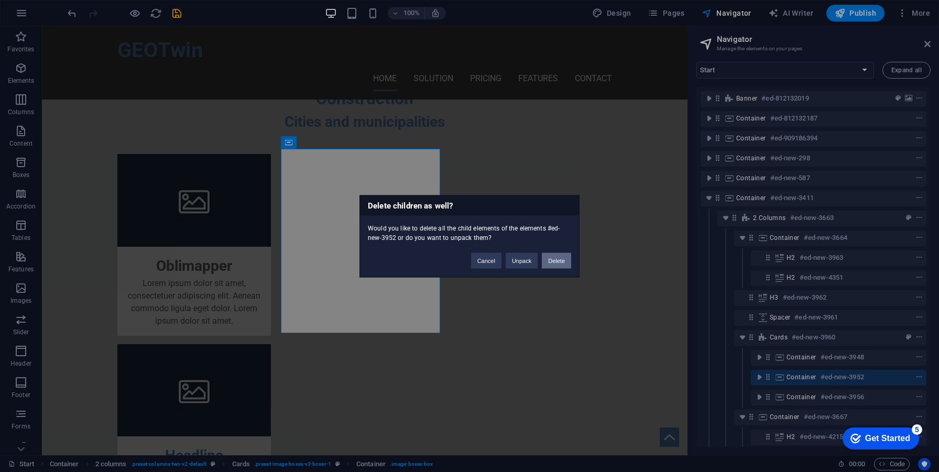
click at [550, 265] on button "Delete" at bounding box center [556, 261] width 29 height 16
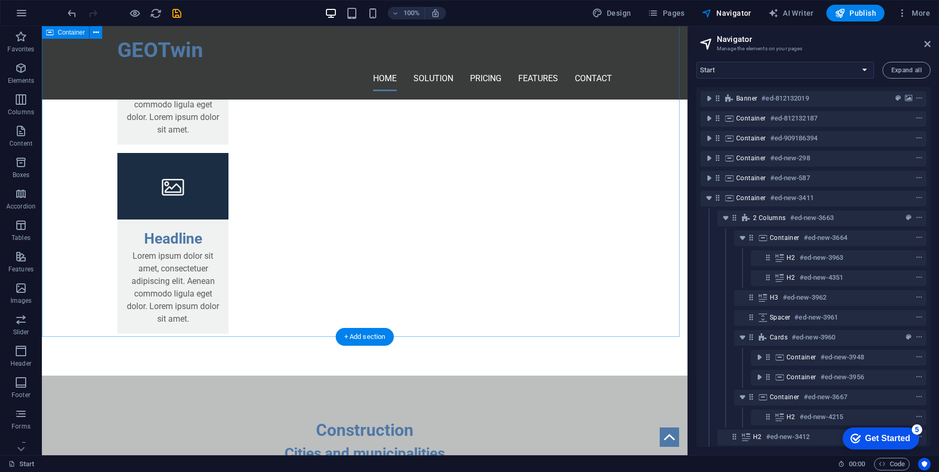
scroll to position [1743, 0]
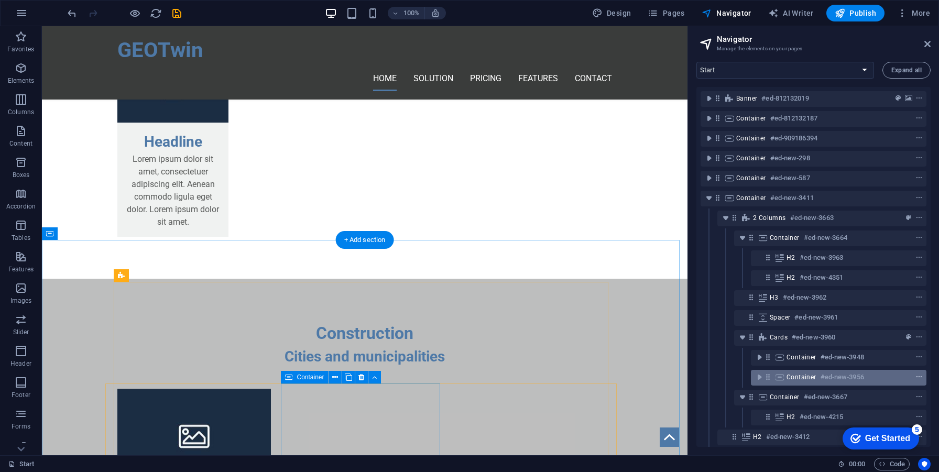
click at [918, 378] on icon "context-menu" at bounding box center [919, 377] width 7 height 7
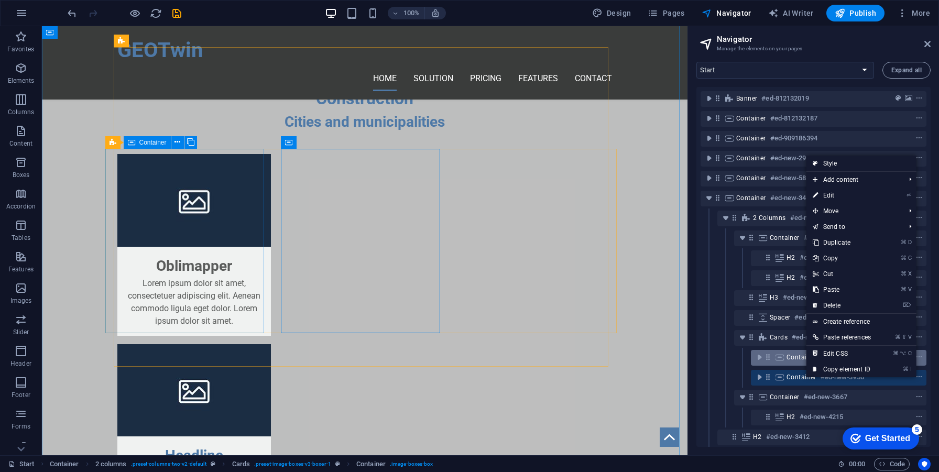
click at [774, 356] on icon at bounding box center [780, 357] width 12 height 8
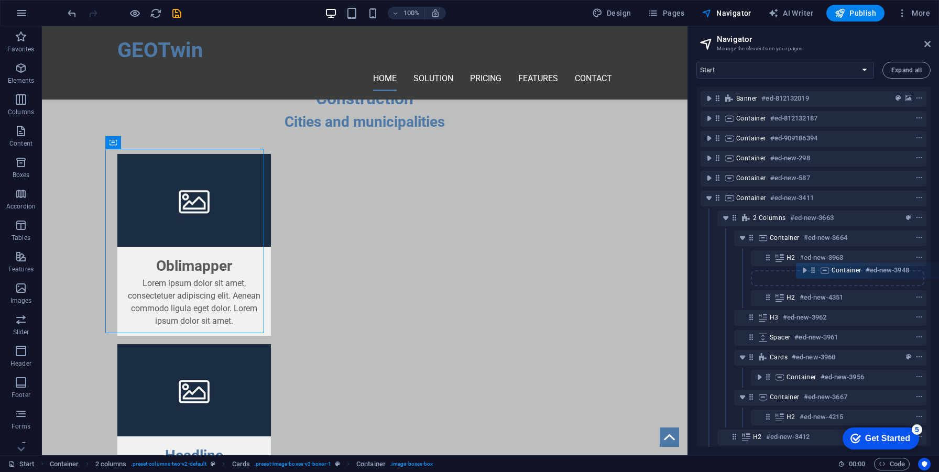
drag, startPoint x: 770, startPoint y: 358, endPoint x: 818, endPoint y: 270, distance: 99.7
click at [818, 270] on div "Banner #ed-812132019 Container #ed-812132187 Container #ed-909186394 Container …" at bounding box center [814, 267] width 234 height 360
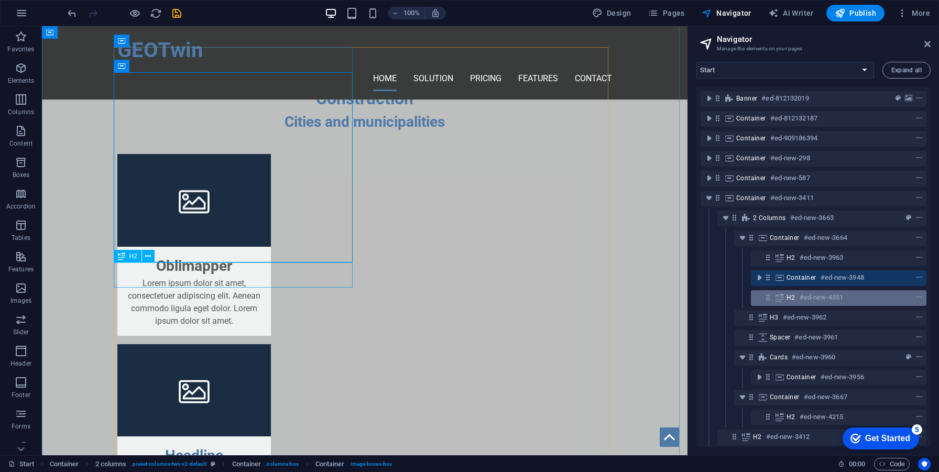
click at [787, 292] on div "H2 #ed-new-4351" at bounding box center [831, 297] width 88 height 13
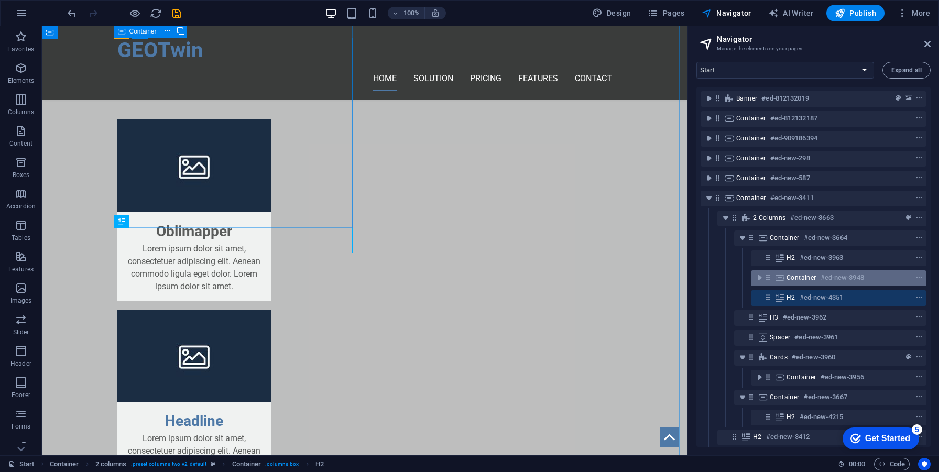
drag, startPoint x: 786, startPoint y: 302, endPoint x: 791, endPoint y: 282, distance: 20.5
click at [790, 280] on div "Banner #ed-812132019 Container #ed-812132187 Container #ed-909186394 Container …" at bounding box center [814, 267] width 234 height 360
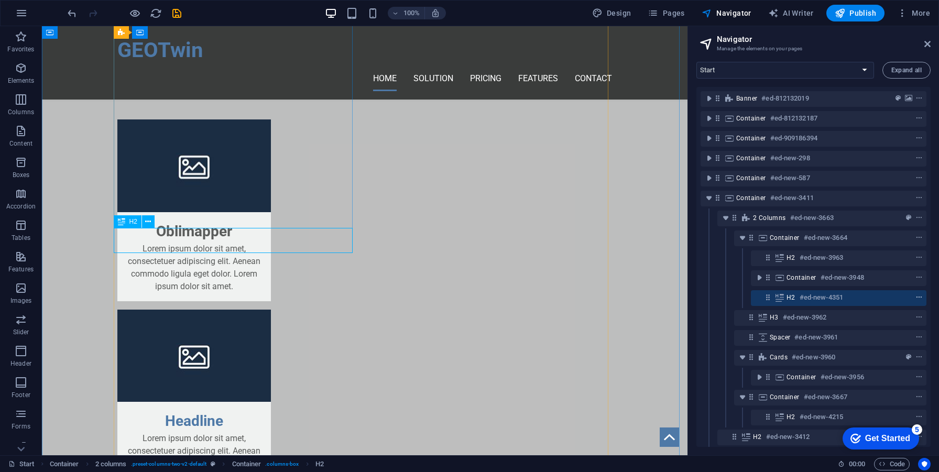
click at [916, 297] on icon "context-menu" at bounding box center [919, 297] width 7 height 7
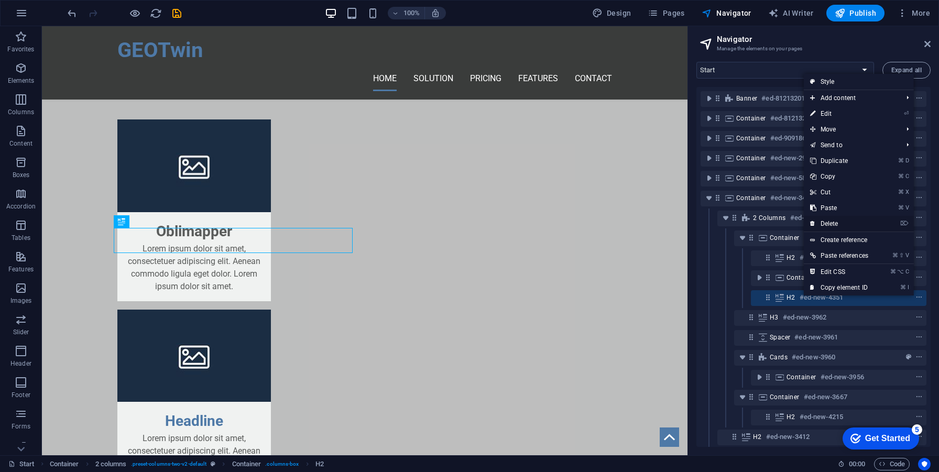
click at [828, 226] on link "⌦ Delete" at bounding box center [839, 224] width 71 height 16
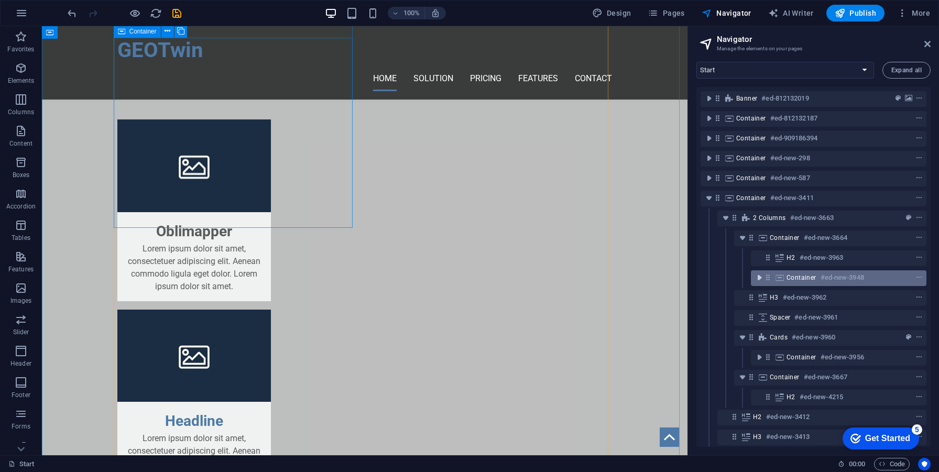
click at [759, 281] on icon "toggle-expand" at bounding box center [759, 278] width 10 height 10
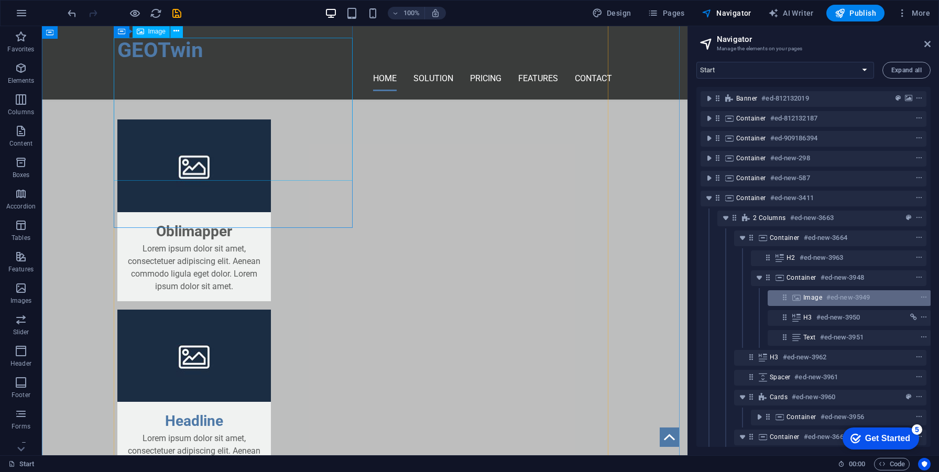
click at [798, 297] on icon at bounding box center [797, 298] width 12 height 8
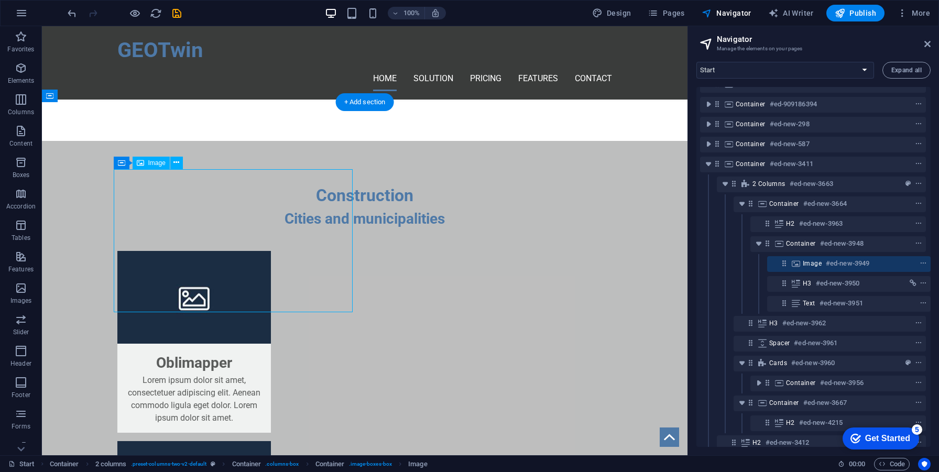
scroll to position [35, 3]
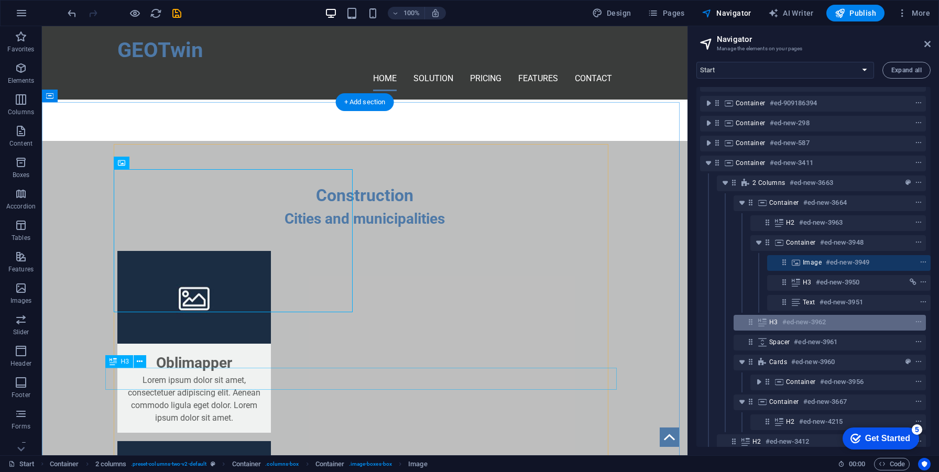
click at [790, 319] on h6 "#ed-new-3962" at bounding box center [805, 322] width 44 height 13
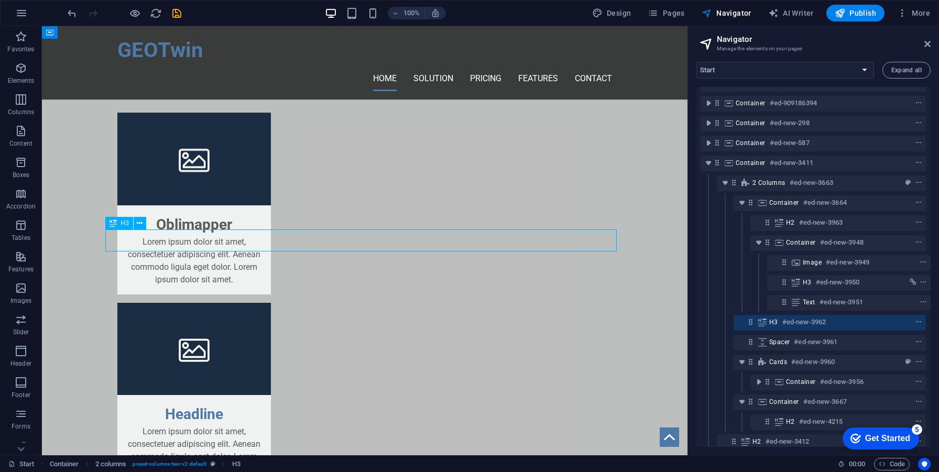
scroll to position [35, 2]
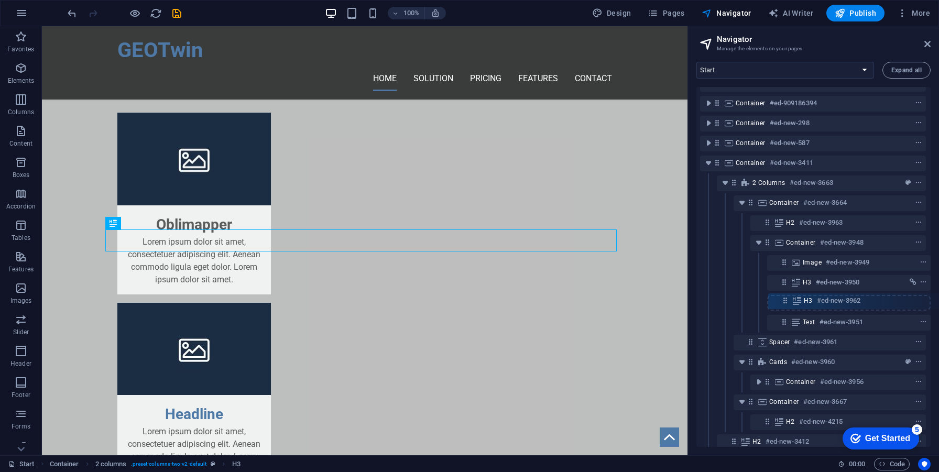
drag, startPoint x: 750, startPoint y: 324, endPoint x: 789, endPoint y: 301, distance: 46.0
click at [789, 301] on div "Banner #ed-812132019 Container #ed-812132187 Container #ed-909186394 Container …" at bounding box center [814, 267] width 234 height 360
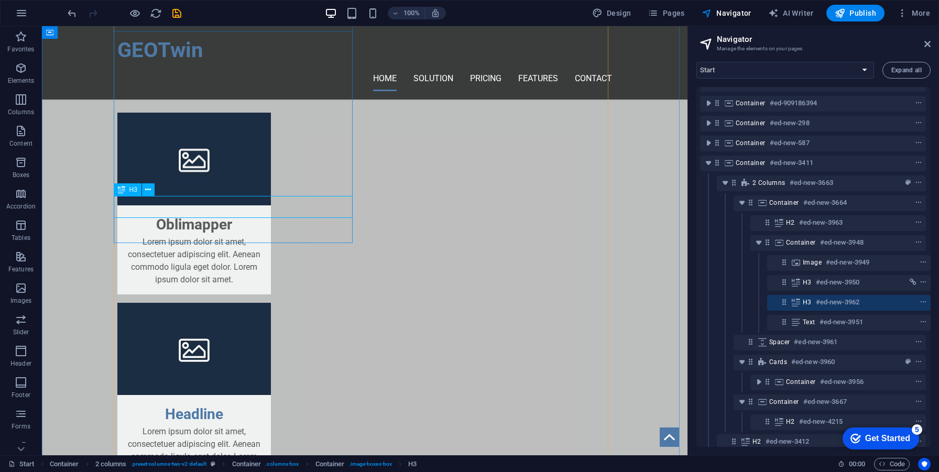
drag, startPoint x: 779, startPoint y: 308, endPoint x: 787, endPoint y: 300, distance: 10.8
click at [787, 300] on div "H3 #ed-new-3962" at bounding box center [849, 303] width 164 height 16
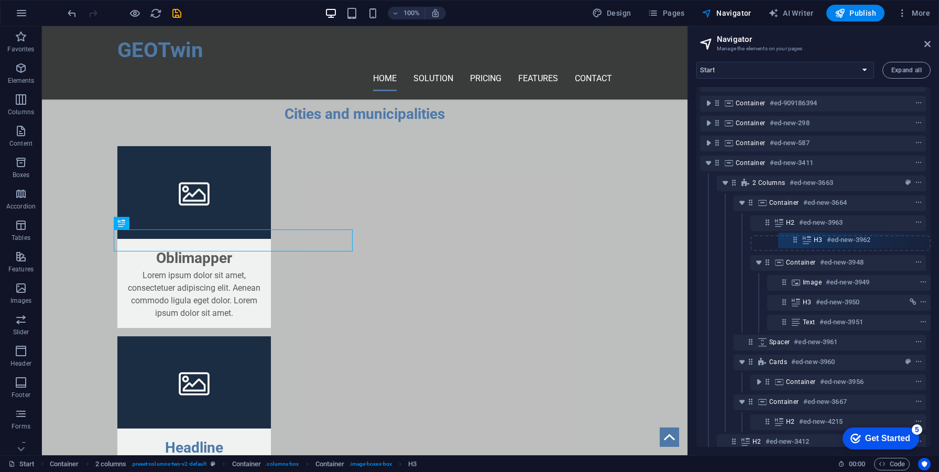
drag, startPoint x: 783, startPoint y: 304, endPoint x: 798, endPoint y: 237, distance: 68.3
click at [798, 237] on div "Banner #ed-812132019 Container #ed-812132187 Container #ed-909186394 Container …" at bounding box center [814, 267] width 234 height 360
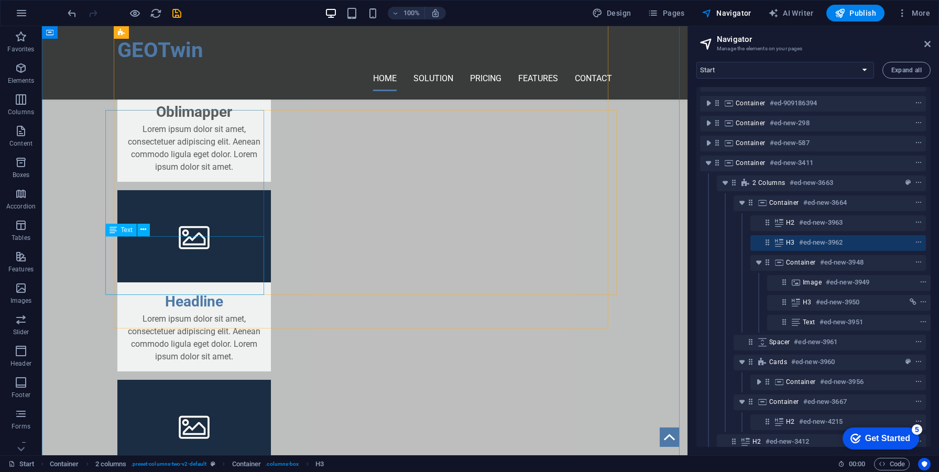
scroll to position [2211, 0]
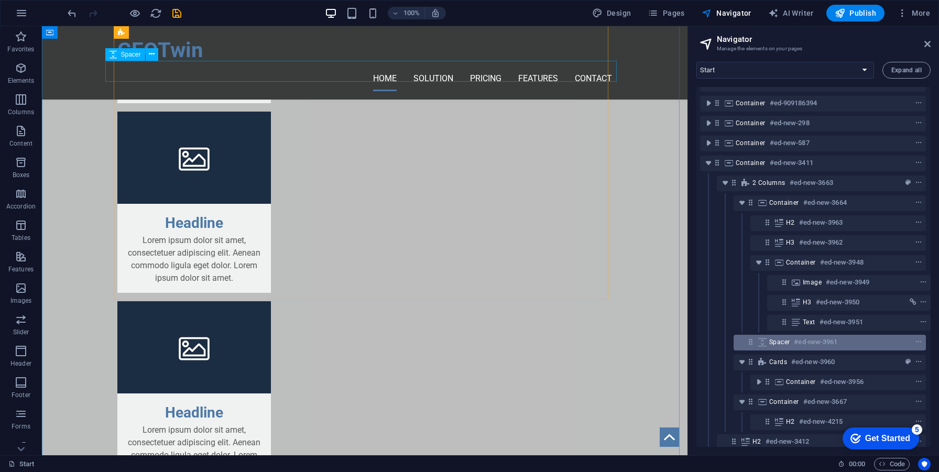
click at [759, 348] on div "Spacer #ed-new-3961" at bounding box center [830, 343] width 192 height 16
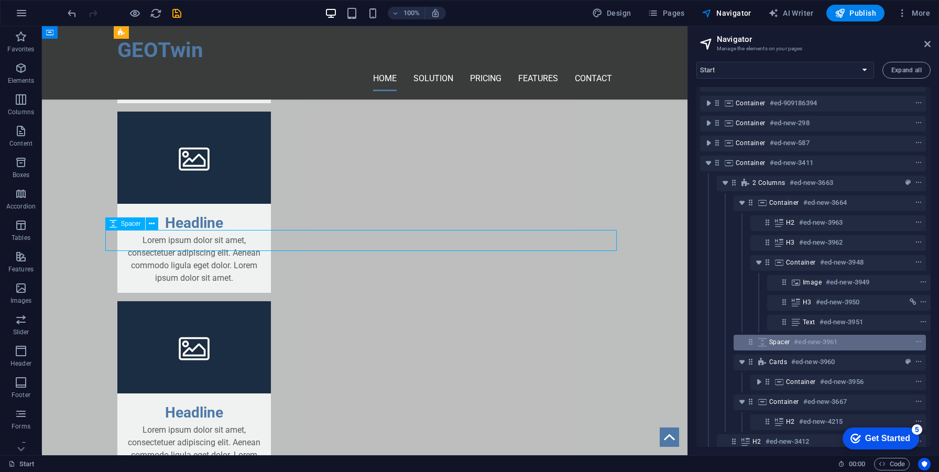
scroll to position [2041, 0]
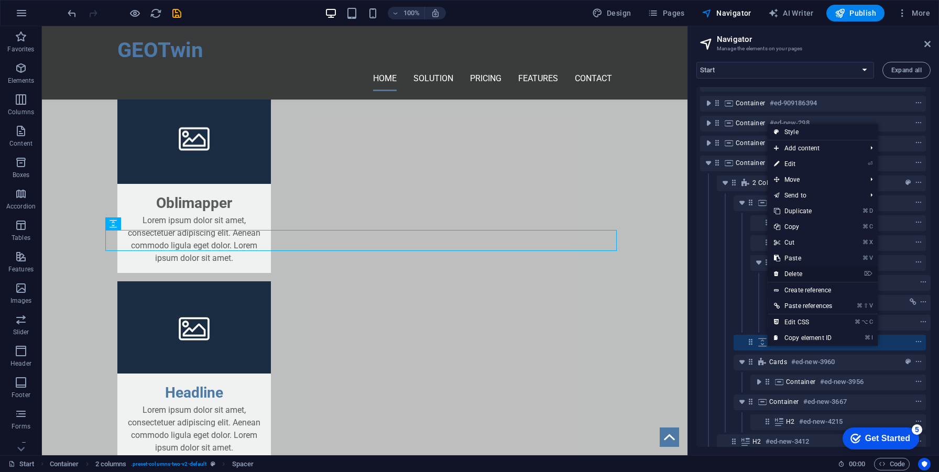
click at [799, 277] on link "⌦ Delete" at bounding box center [803, 274] width 71 height 16
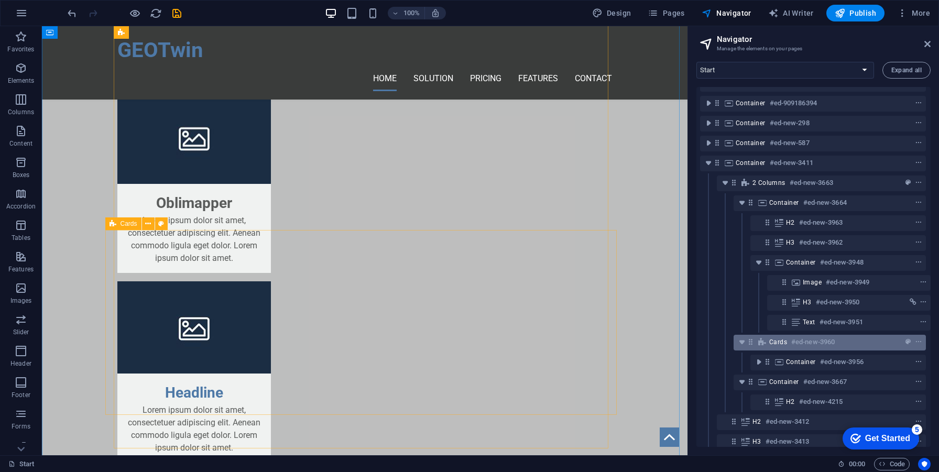
click at [779, 340] on span "Cards" at bounding box center [779, 342] width 18 height 8
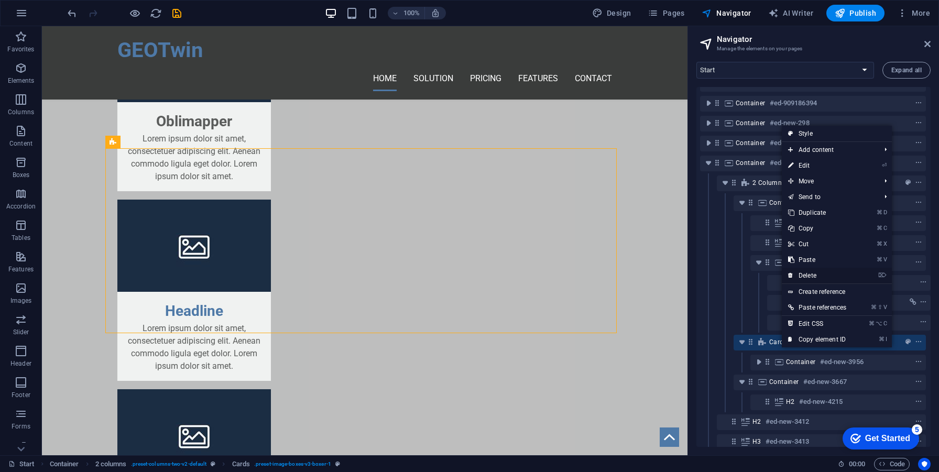
click at [827, 274] on link "⌦ Delete" at bounding box center [817, 276] width 71 height 16
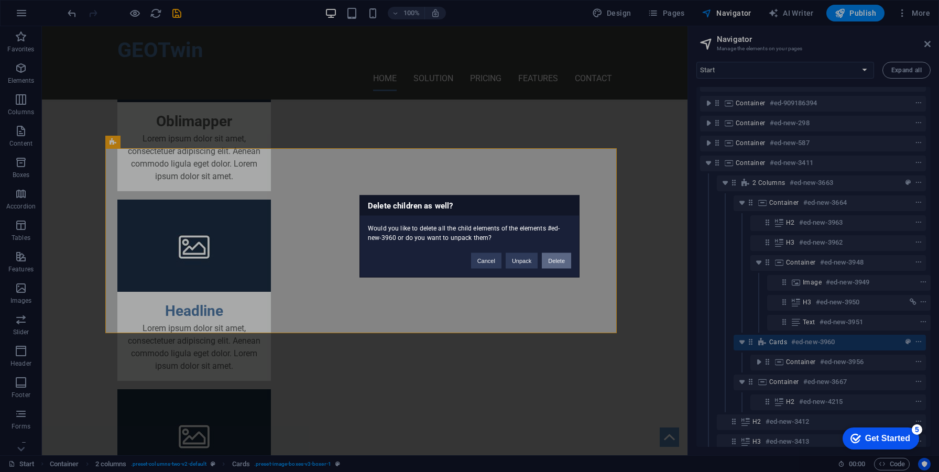
click at [559, 262] on button "Delete" at bounding box center [556, 261] width 29 height 16
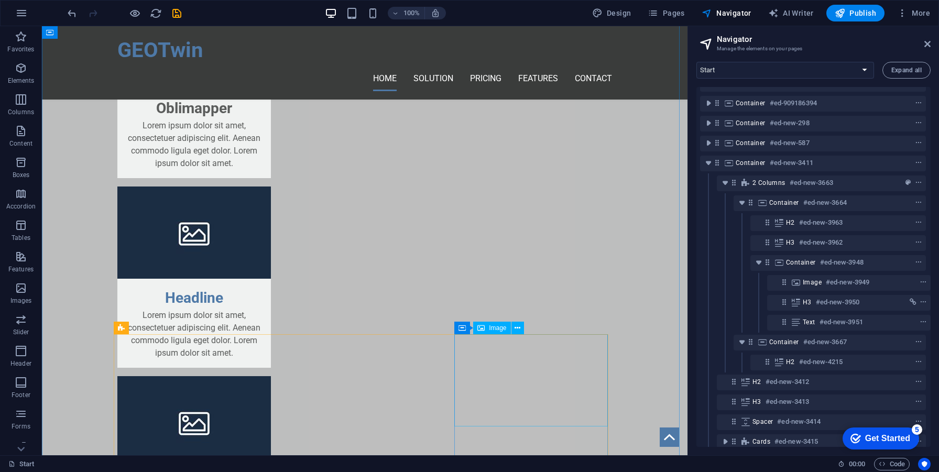
scroll to position [1997, 0]
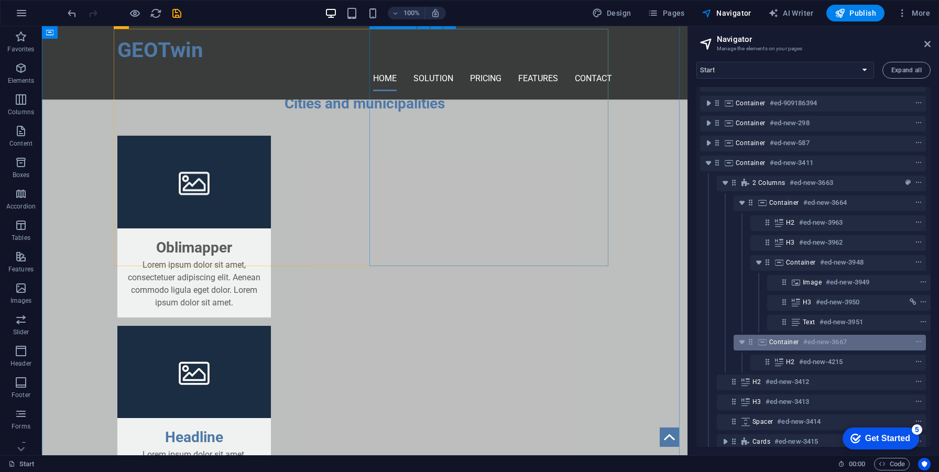
click at [772, 346] on div "Container #ed-new-3667" at bounding box center [822, 342] width 104 height 13
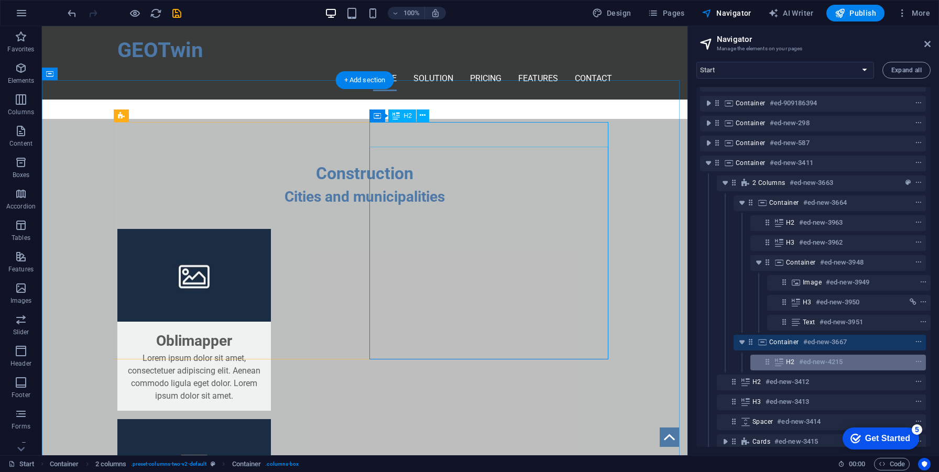
click at [779, 363] on icon at bounding box center [780, 362] width 12 height 8
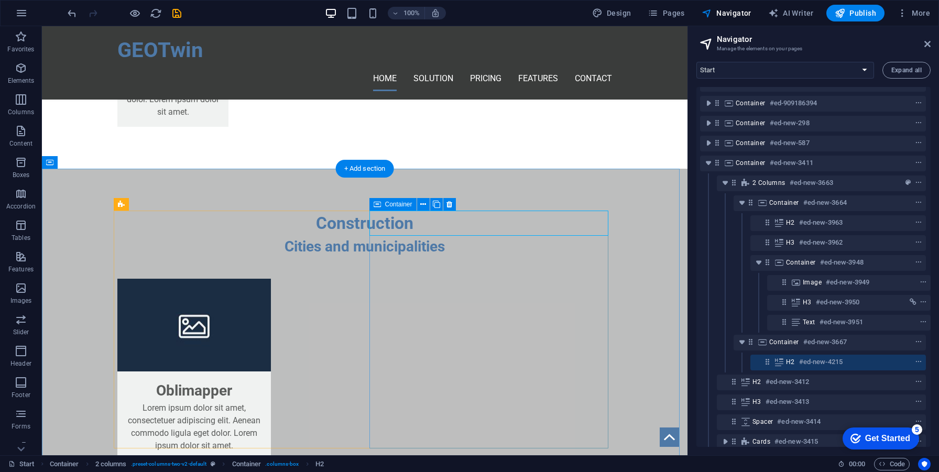
scroll to position [2034, 0]
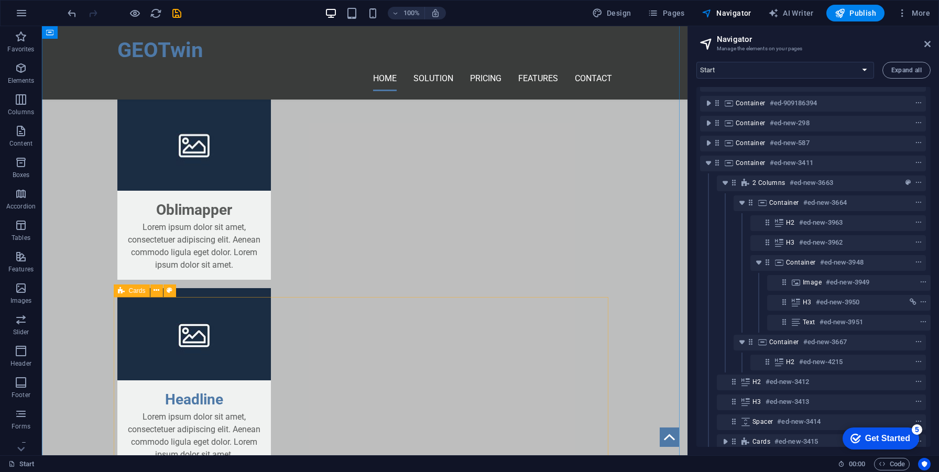
click at [121, 290] on icon at bounding box center [121, 291] width 7 height 13
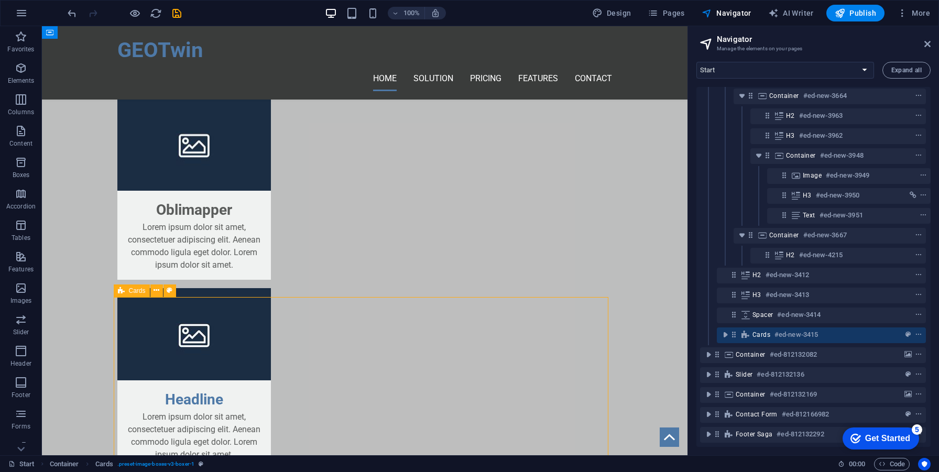
scroll to position [150, 2]
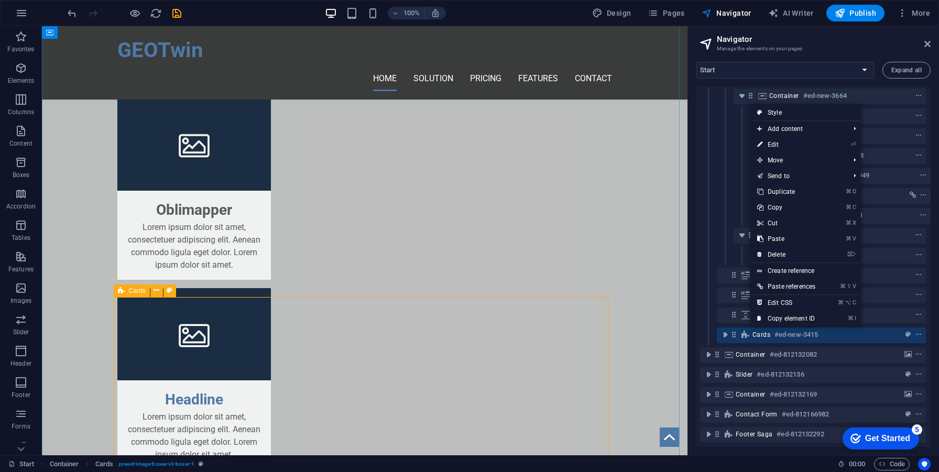
click at [742, 331] on icon at bounding box center [746, 335] width 12 height 8
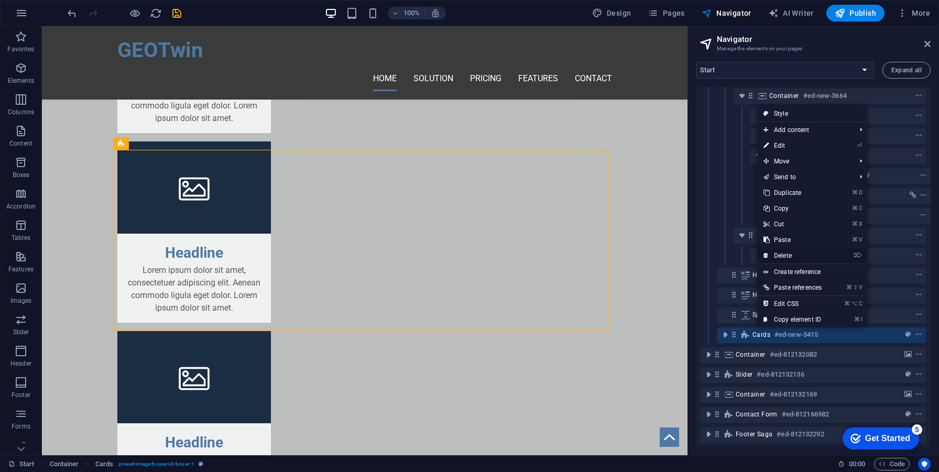
click at [790, 255] on link "⌦ Delete" at bounding box center [792, 256] width 71 height 16
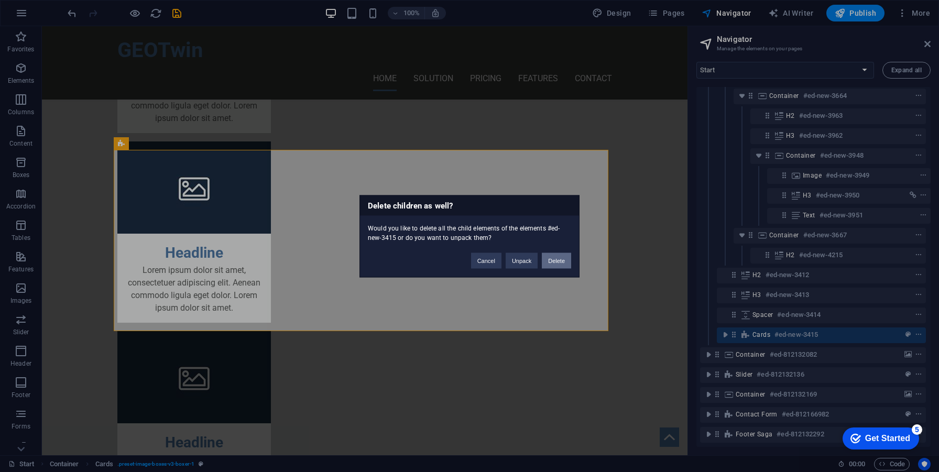
click at [553, 256] on button "Delete" at bounding box center [556, 261] width 29 height 16
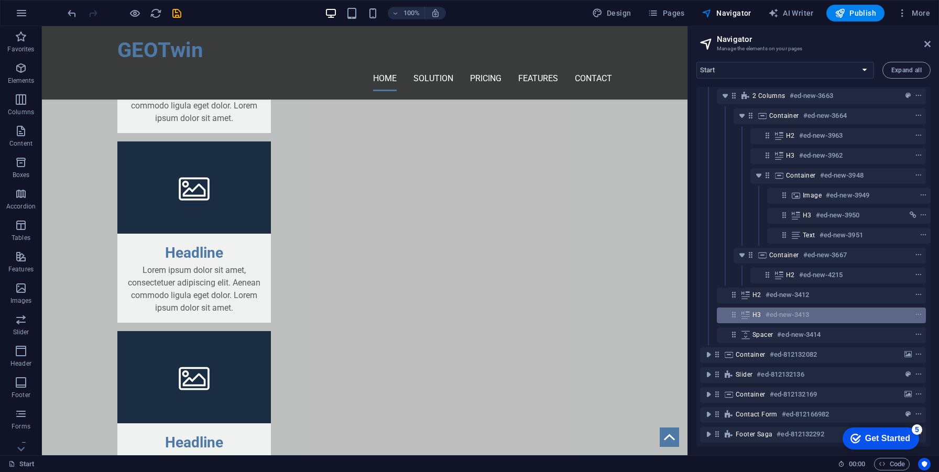
scroll to position [130, 2]
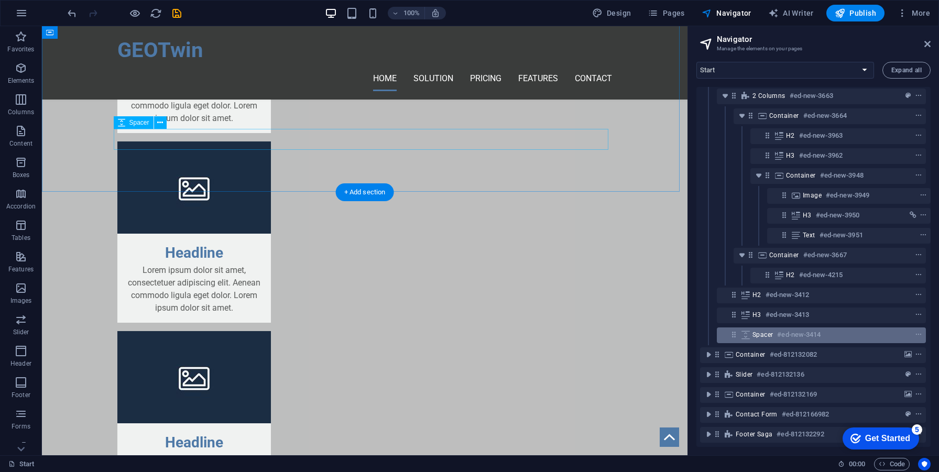
click at [770, 329] on div "Spacer #ed-new-3414" at bounding box center [813, 335] width 121 height 13
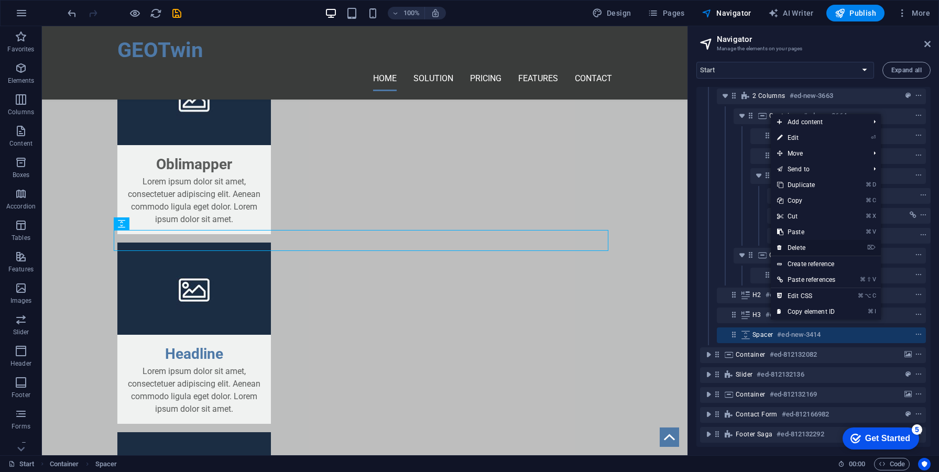
click at [811, 243] on link "⌦ Delete" at bounding box center [806, 248] width 71 height 16
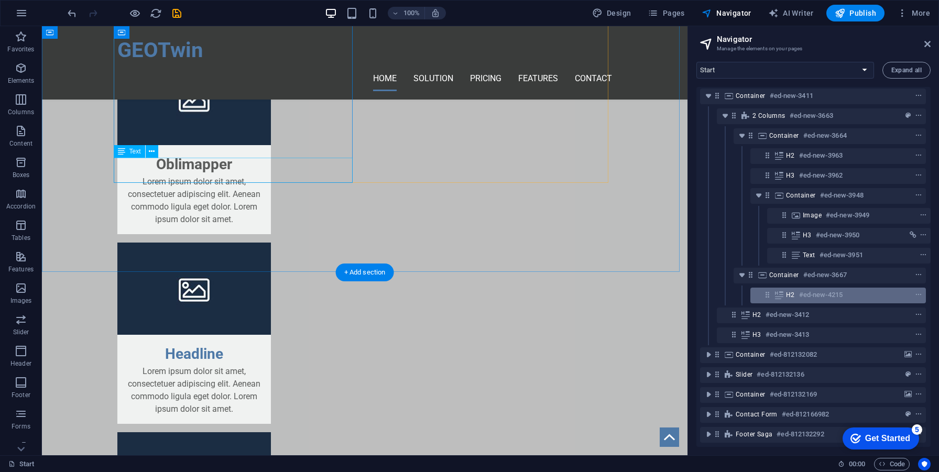
scroll to position [110, 2]
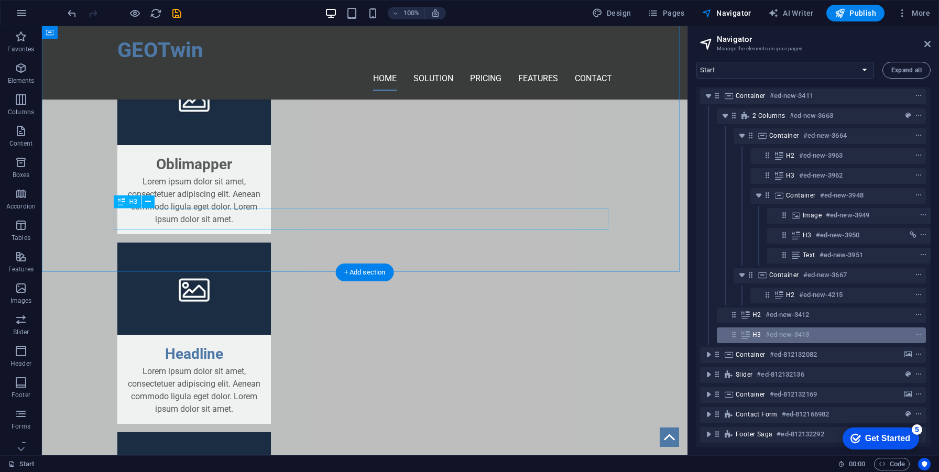
click at [795, 329] on h6 "#ed-new-3413" at bounding box center [788, 335] width 44 height 13
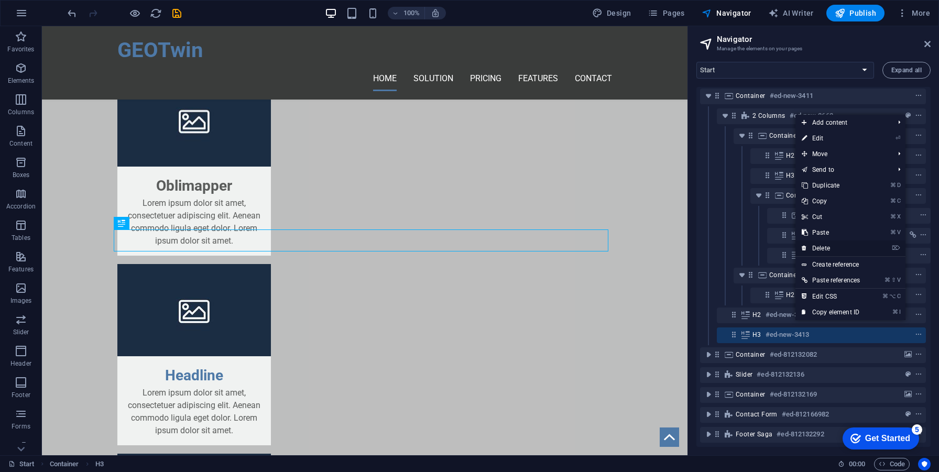
click at [833, 250] on link "⌦ Delete" at bounding box center [831, 249] width 71 height 16
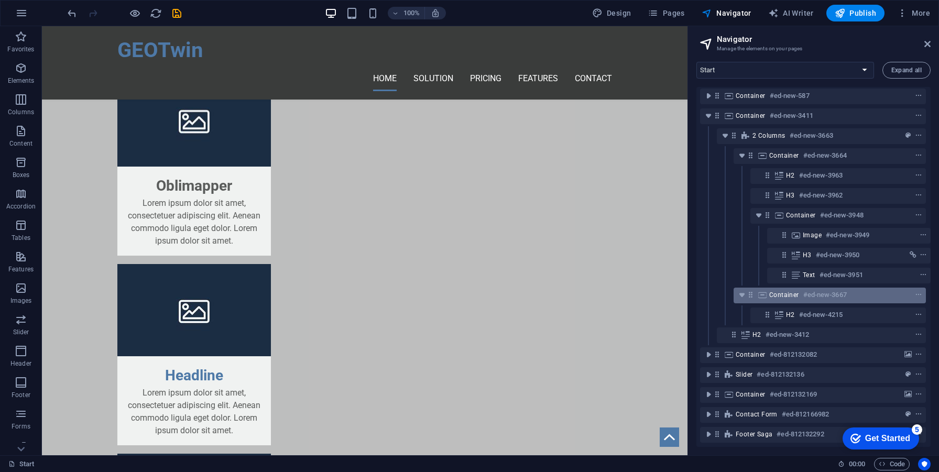
scroll to position [90, 2]
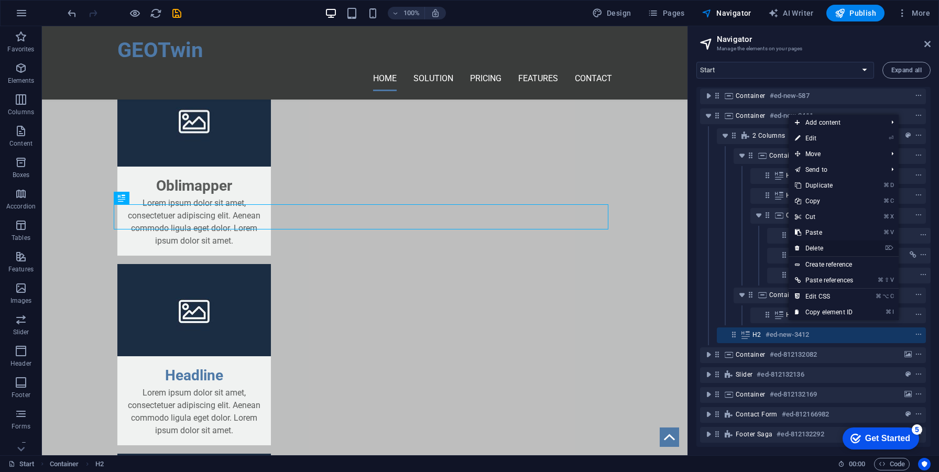
click at [816, 249] on link "⌦ Delete" at bounding box center [824, 249] width 71 height 16
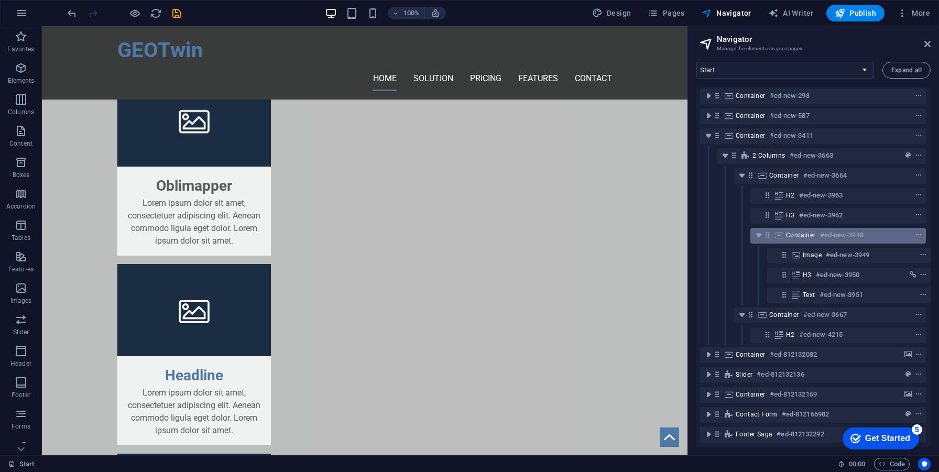
scroll to position [70, 2]
click at [761, 230] on icon "toggle-expand" at bounding box center [759, 235] width 10 height 10
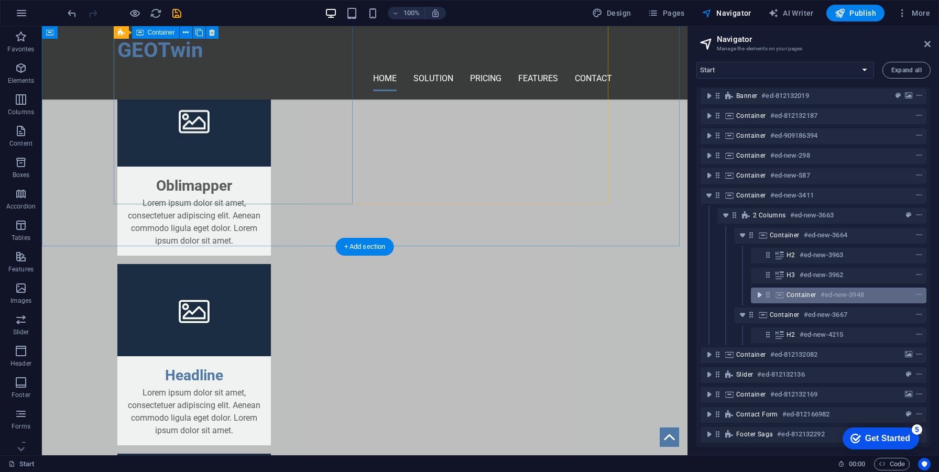
scroll to position [10, 0]
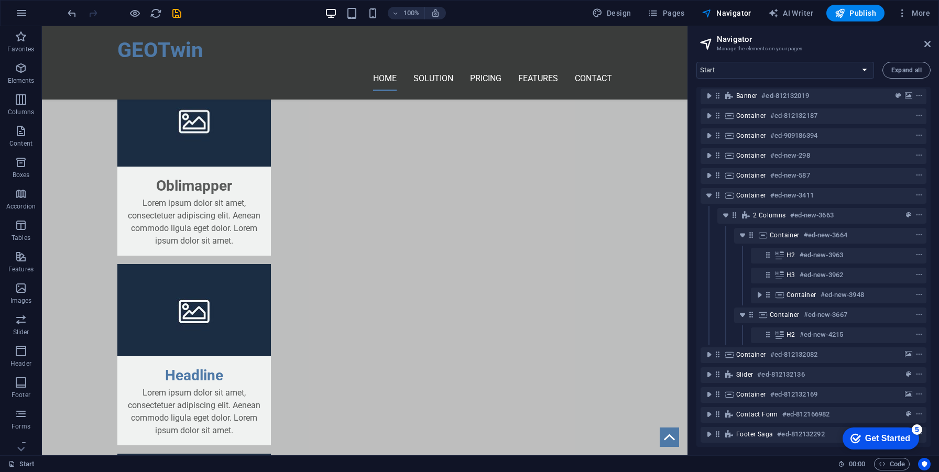
click at [781, 237] on div "Container #ed-new-3664" at bounding box center [814, 236] width 226 height 20
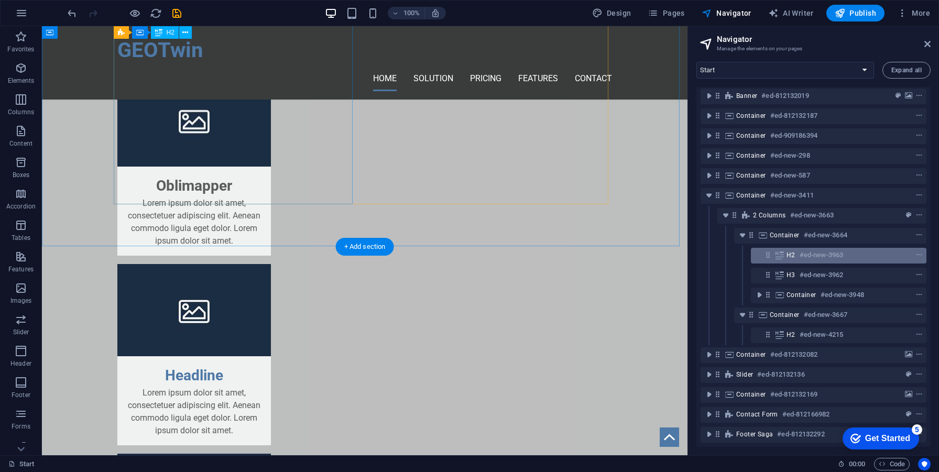
click at [914, 249] on div at bounding box center [899, 255] width 49 height 13
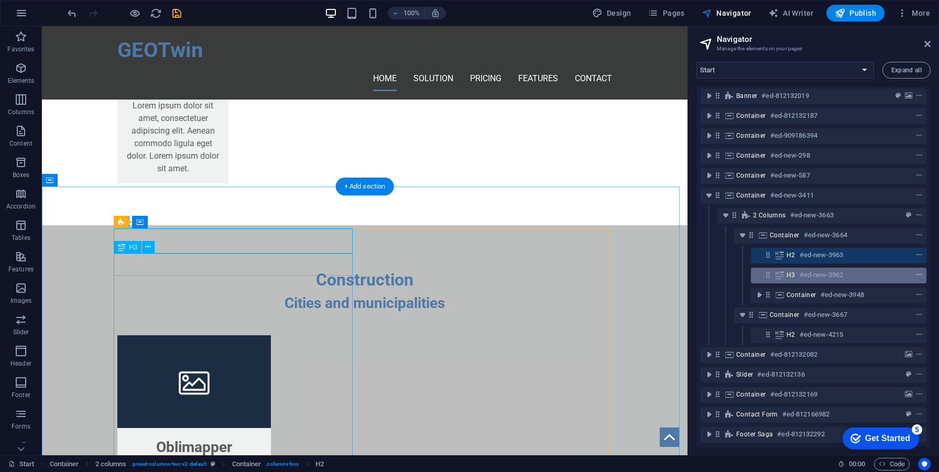
click at [916, 272] on icon "context-menu" at bounding box center [919, 275] width 7 height 7
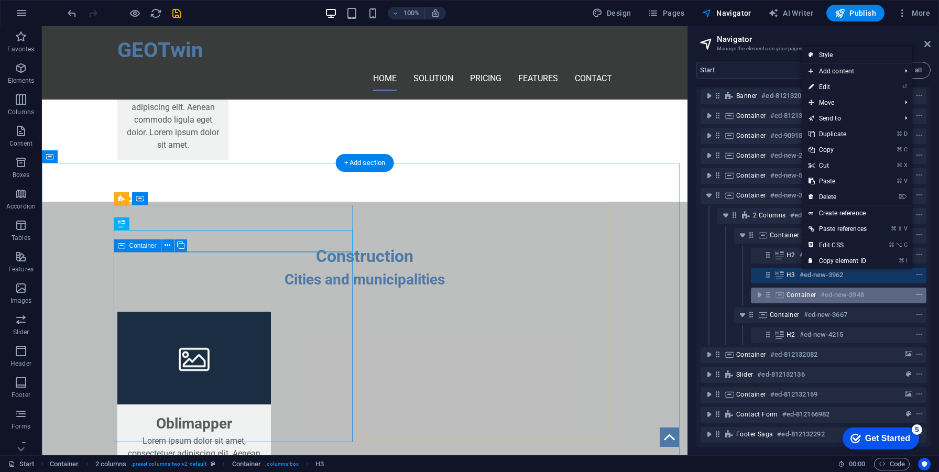
click at [916, 291] on icon "context-menu" at bounding box center [919, 294] width 7 height 7
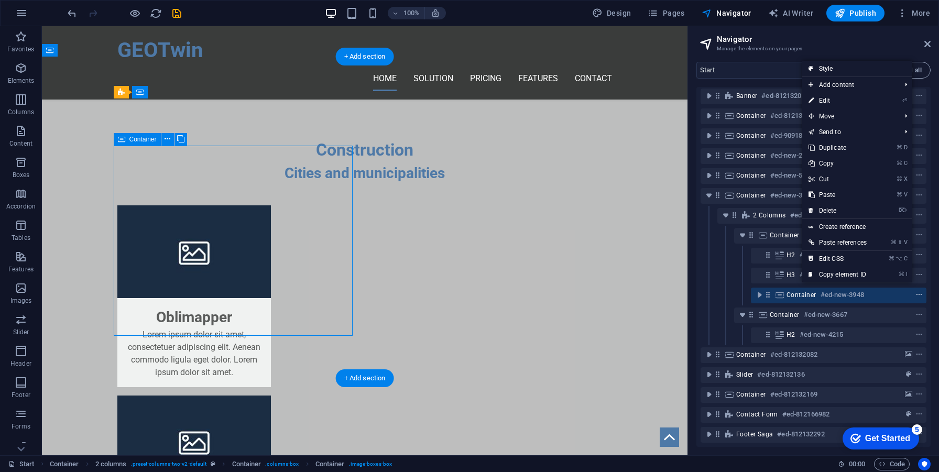
click at [916, 291] on icon "context-menu" at bounding box center [919, 294] width 7 height 7
click at [922, 272] on span "context-menu" at bounding box center [919, 275] width 10 height 7
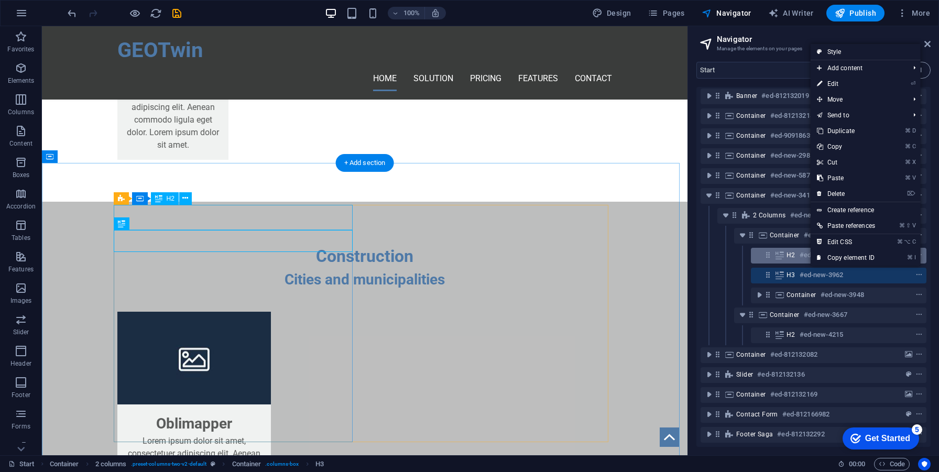
click at [922, 252] on div at bounding box center [899, 255] width 49 height 13
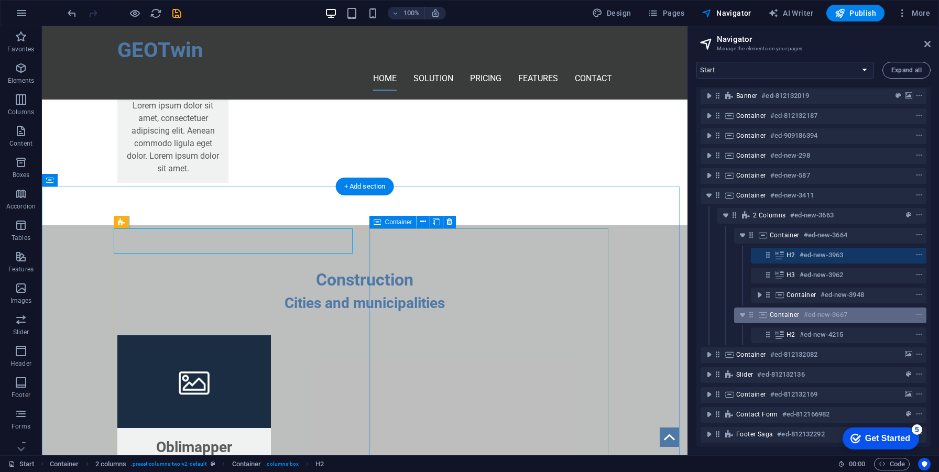
click at [819, 309] on h6 "#ed-new-3667" at bounding box center [826, 315] width 44 height 13
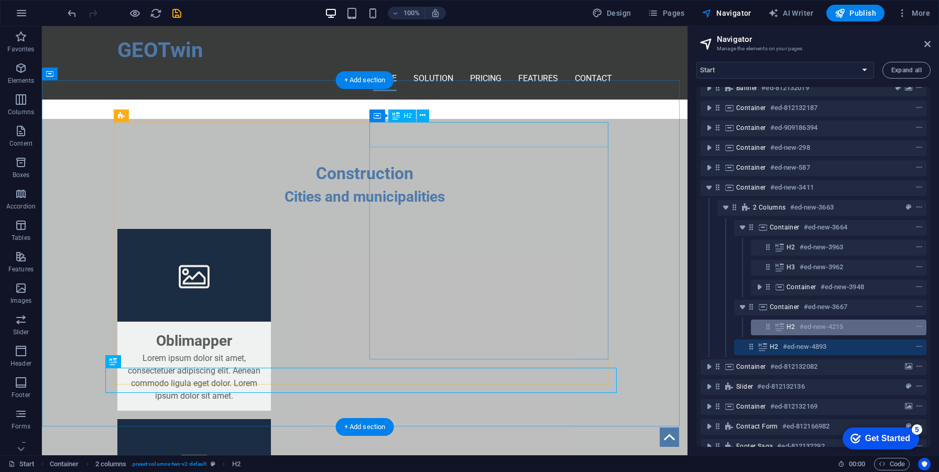
click at [811, 331] on h6 "#ed-new-4215" at bounding box center [822, 327] width 44 height 13
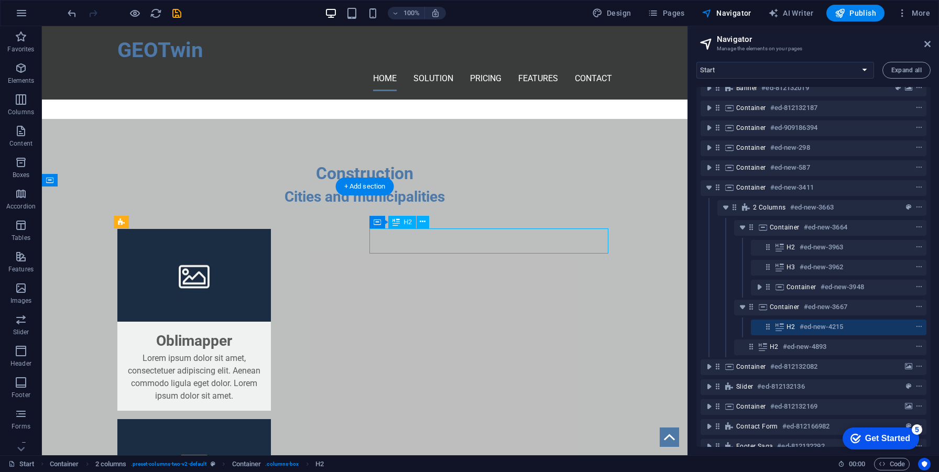
scroll to position [1797, 0]
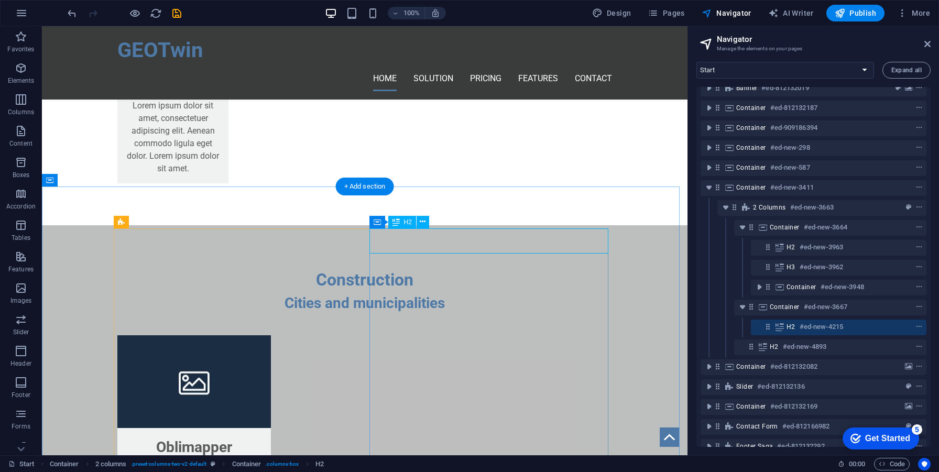
drag, startPoint x: 760, startPoint y: 354, endPoint x: 778, endPoint y: 334, distance: 27.1
click at [778, 334] on div "Banner #ed-812132019 Container #ed-812132187 Container #ed-909186394 Container …" at bounding box center [814, 267] width 234 height 360
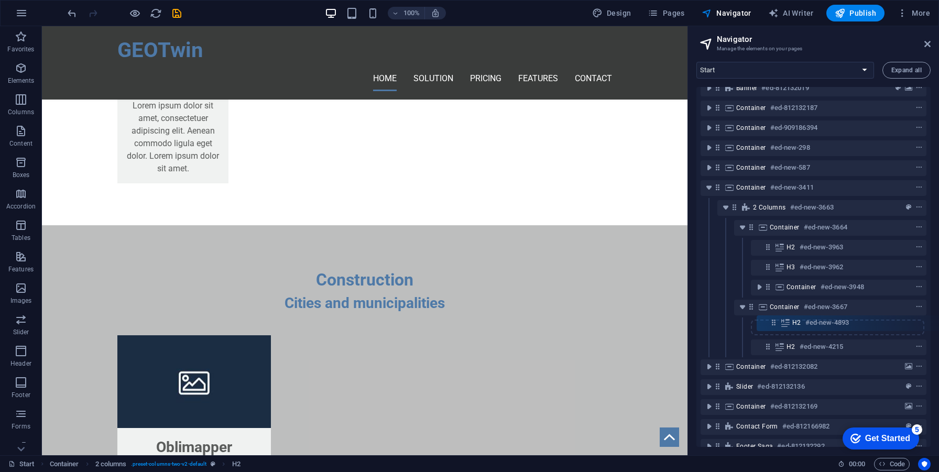
drag, startPoint x: 753, startPoint y: 347, endPoint x: 779, endPoint y: 318, distance: 39.0
click at [779, 318] on div "Banner #ed-812132019 Container #ed-812132187 Container #ed-909186394 Container …" at bounding box center [814, 267] width 234 height 360
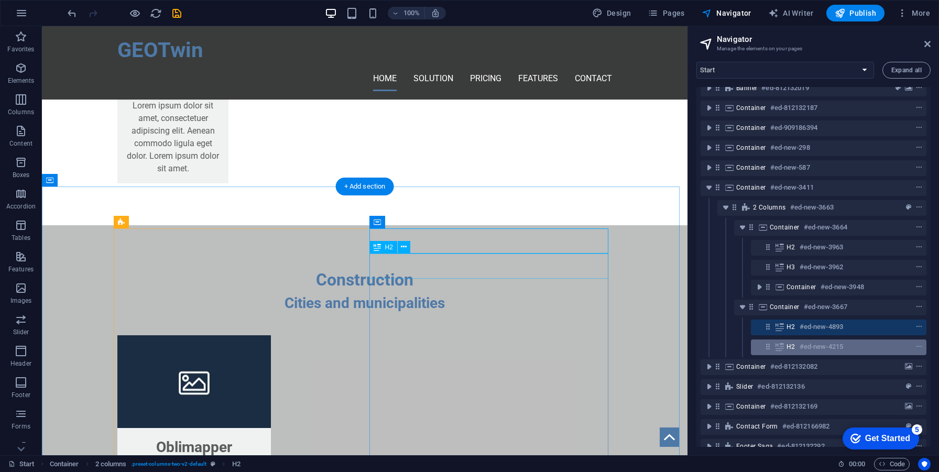
click at [785, 343] on icon at bounding box center [780, 347] width 12 height 8
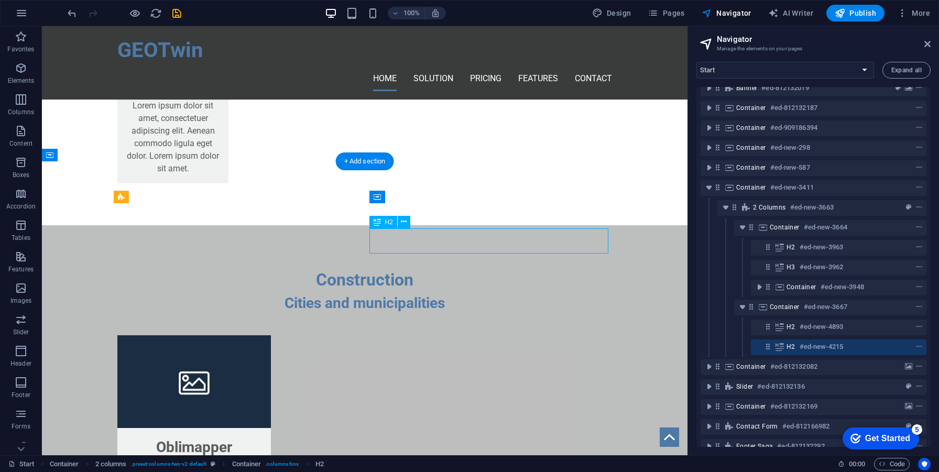
scroll to position [1822, 0]
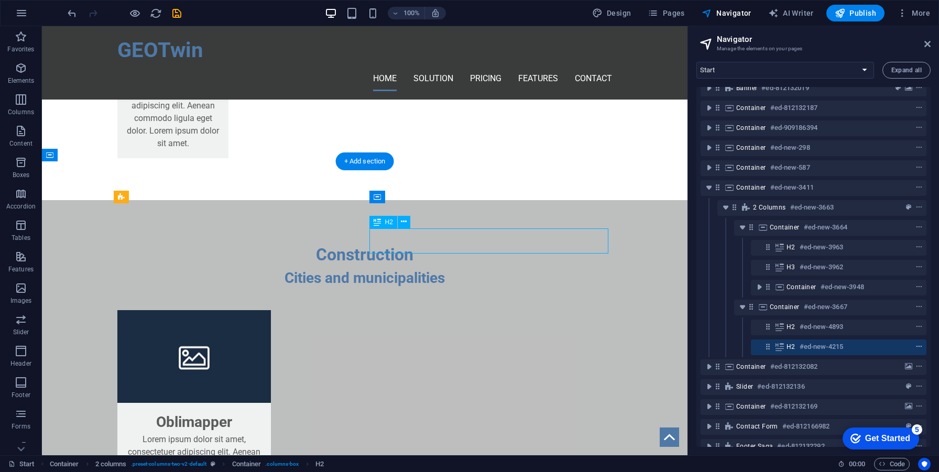
click at [914, 346] on span "context-menu" at bounding box center [919, 346] width 10 height 7
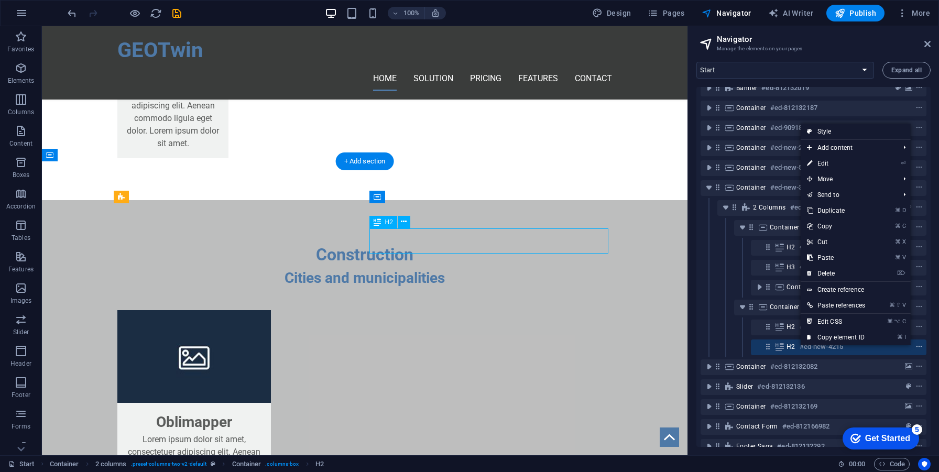
click at [914, 346] on span "context-menu" at bounding box center [919, 346] width 10 height 7
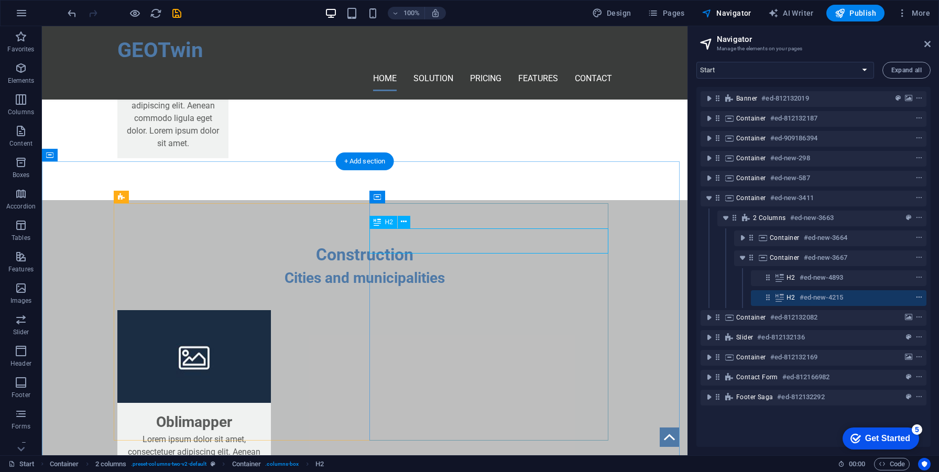
click at [914, 294] on button "context-menu" at bounding box center [919, 297] width 10 height 13
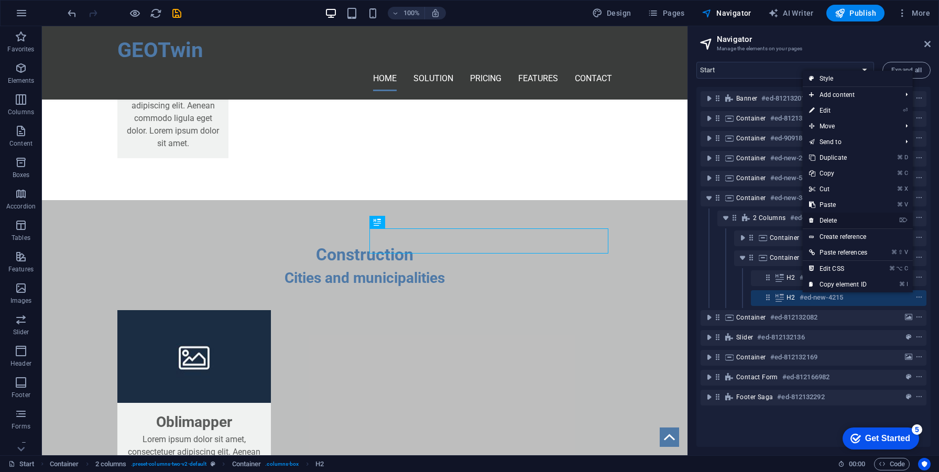
click at [840, 223] on link "⌦ Delete" at bounding box center [838, 221] width 71 height 16
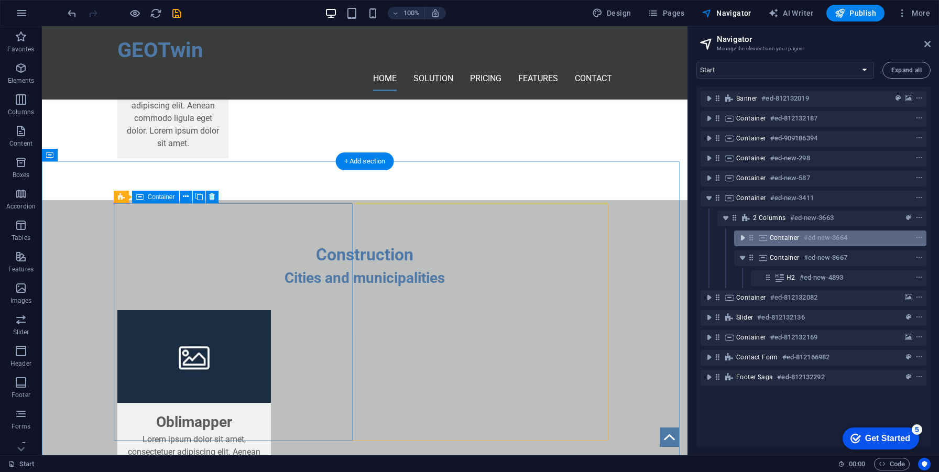
click at [744, 240] on icon "toggle-expand" at bounding box center [743, 238] width 10 height 10
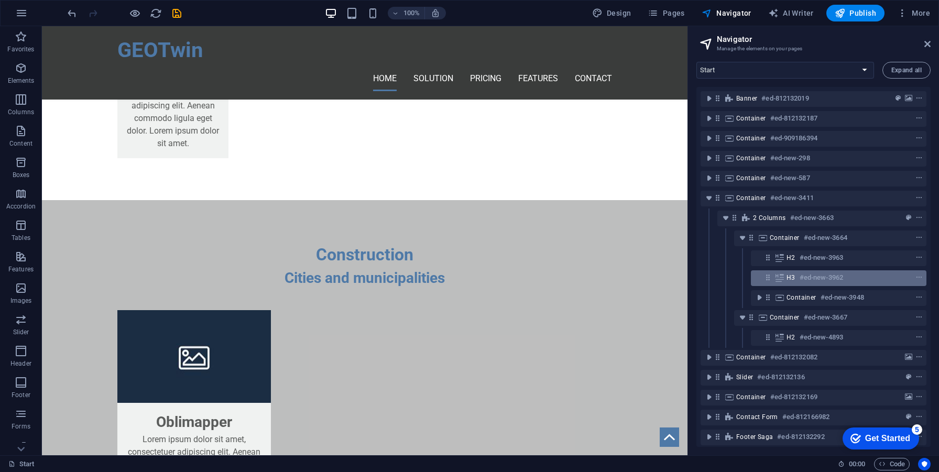
click at [802, 273] on h6 "#ed-new-3962" at bounding box center [822, 278] width 44 height 13
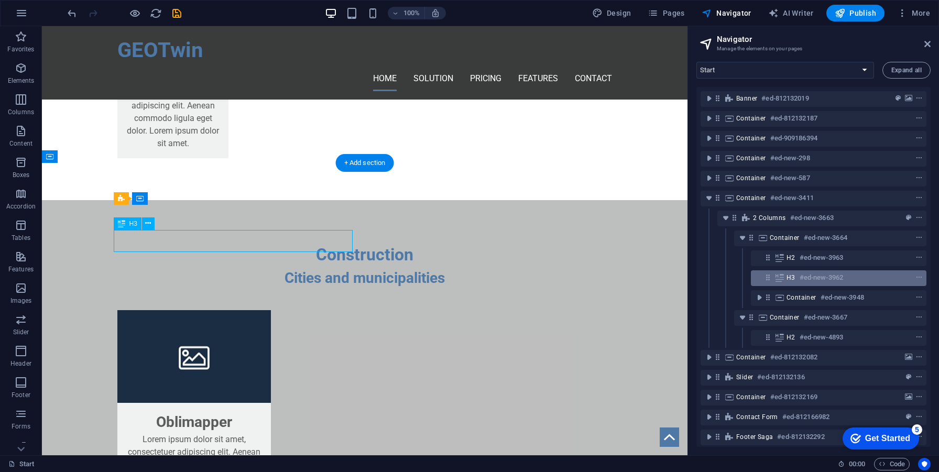
scroll to position [1821, 0]
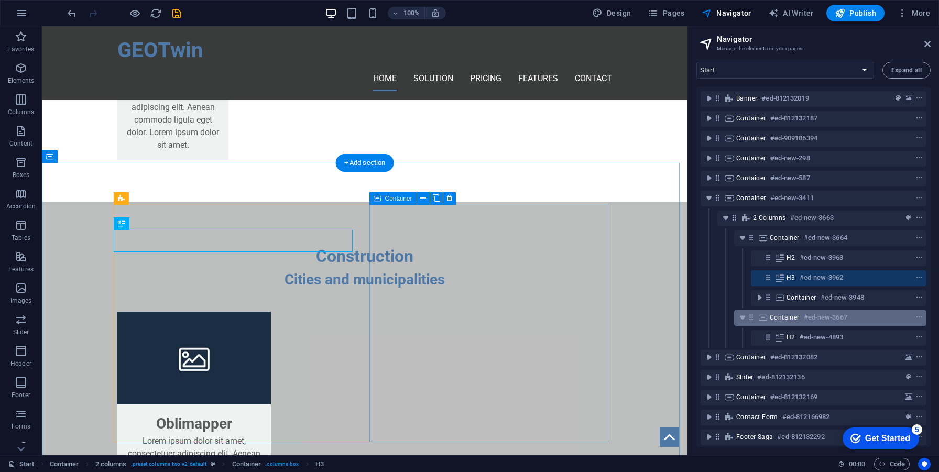
click at [819, 322] on h6 "#ed-new-3667" at bounding box center [826, 317] width 44 height 13
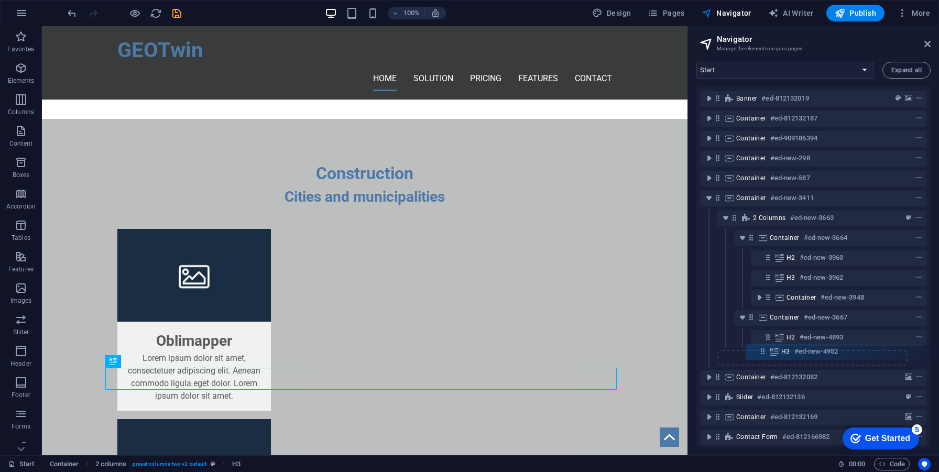
scroll to position [1, 0]
drag, startPoint x: 752, startPoint y: 360, endPoint x: 772, endPoint y: 350, distance: 23.0
click at [772, 350] on div "Banner #ed-812132019 Container #ed-812132187 Container #ed-909186394 Container …" at bounding box center [814, 267] width 234 height 360
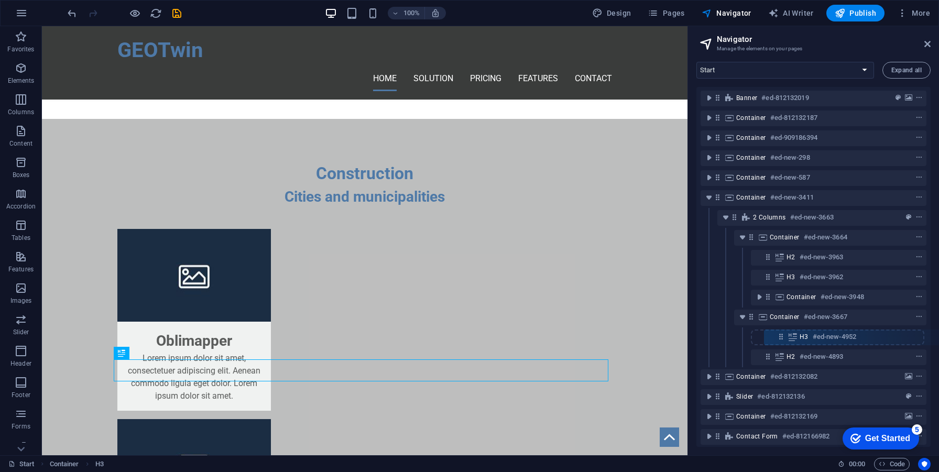
drag, startPoint x: 737, startPoint y: 358, endPoint x: 787, endPoint y: 336, distance: 54.9
click at [787, 336] on div "Banner #ed-812132019 Container #ed-812132187 Container #ed-909186394 Container …" at bounding box center [814, 267] width 234 height 360
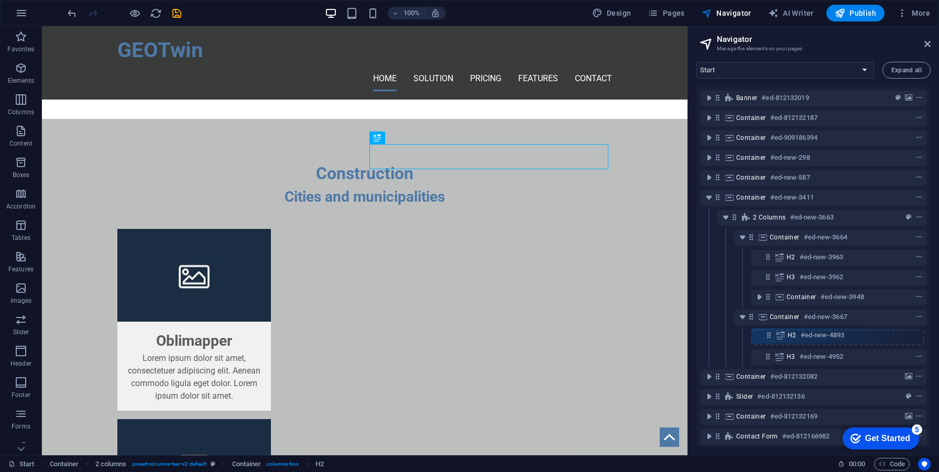
drag, startPoint x: 765, startPoint y: 356, endPoint x: 767, endPoint y: 331, distance: 25.2
click at [767, 331] on div "Banner #ed-812132019 Container #ed-812132187 Container #ed-909186394 Container …" at bounding box center [814, 267] width 234 height 360
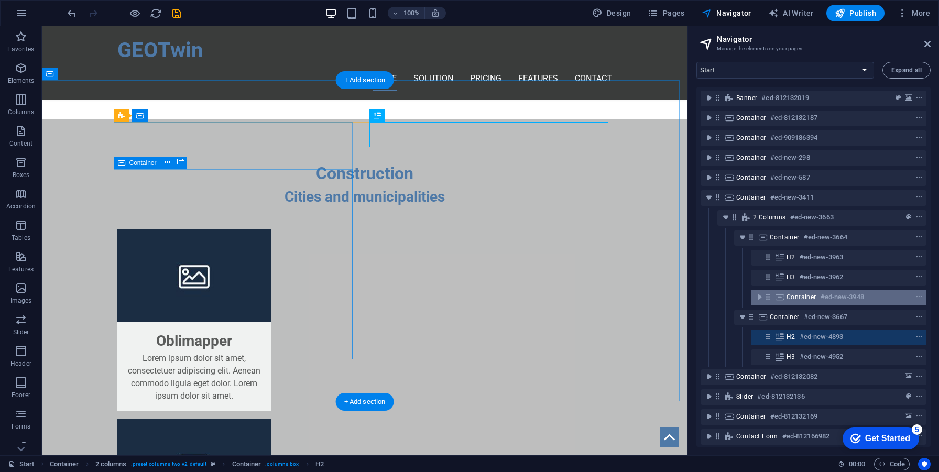
click at [806, 302] on div "Container #ed-new-3948" at bounding box center [831, 297] width 88 height 13
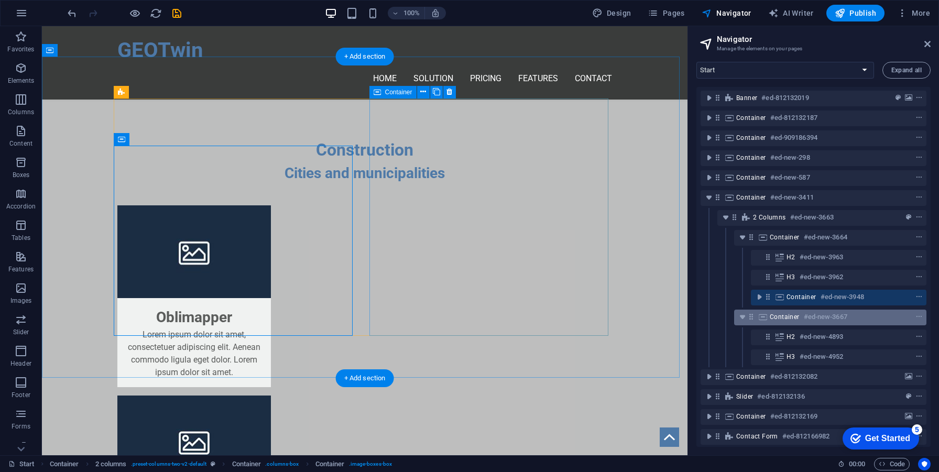
click at [796, 315] on span "Container" at bounding box center [785, 317] width 30 height 8
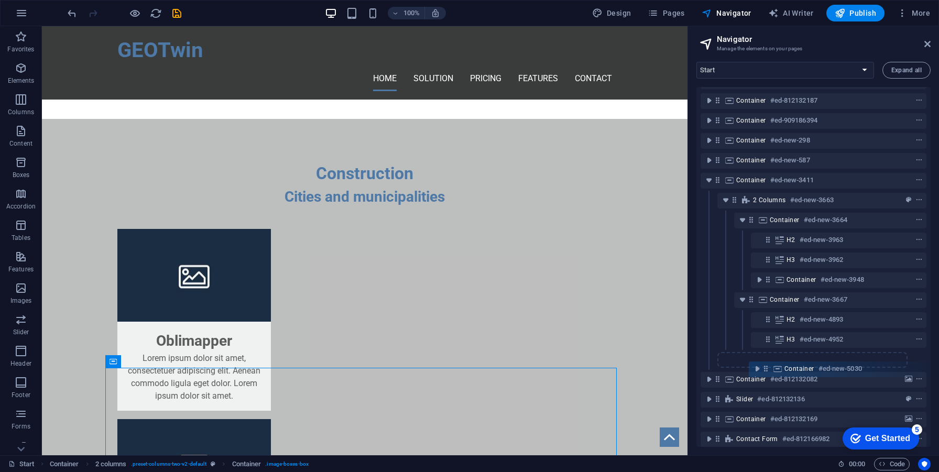
scroll to position [19, 0]
drag, startPoint x: 752, startPoint y: 379, endPoint x: 783, endPoint y: 337, distance: 52.1
click at [783, 337] on div "Banner #ed-812132019 Container #ed-812132187 Container #ed-909186394 Container …" at bounding box center [814, 267] width 234 height 360
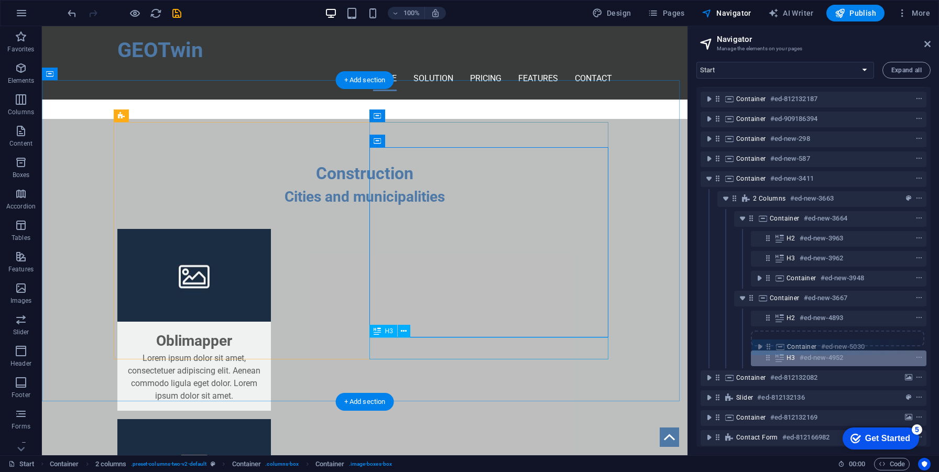
drag, startPoint x: 768, startPoint y: 341, endPoint x: 770, endPoint y: 356, distance: 15.3
click at [770, 356] on div "Banner #ed-812132019 Container #ed-812132187 Container #ed-909186394 Container …" at bounding box center [814, 267] width 234 height 360
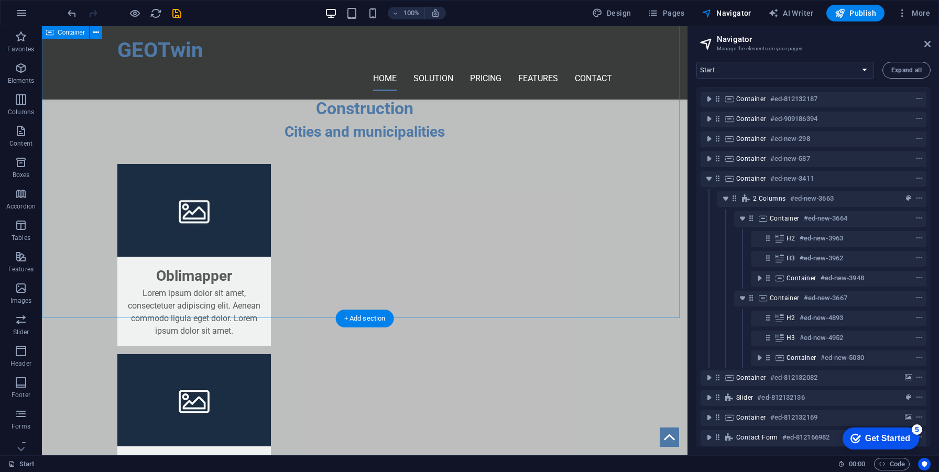
scroll to position [1987, 0]
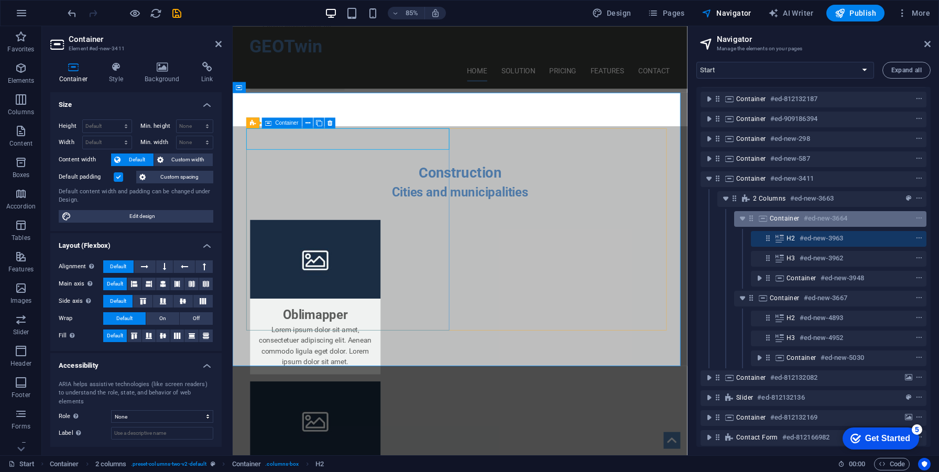
click at [772, 222] on span "Container" at bounding box center [785, 218] width 30 height 8
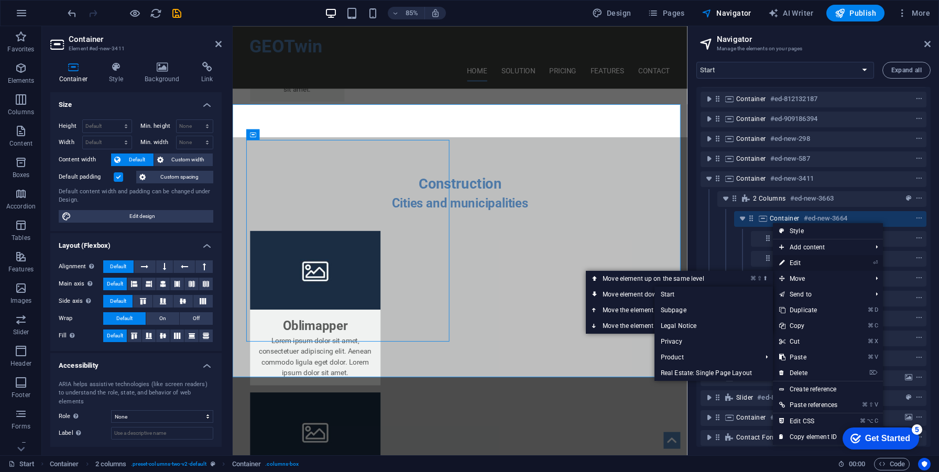
click at [819, 263] on link "⏎ Edit" at bounding box center [808, 263] width 71 height 16
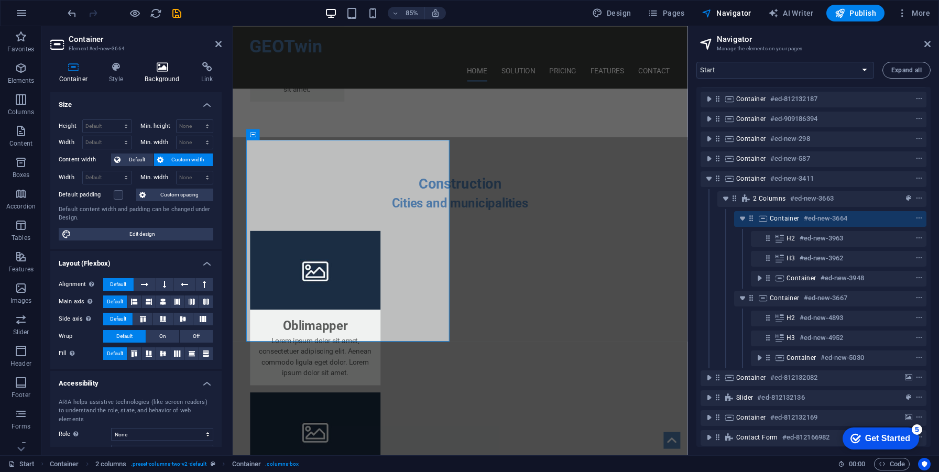
click at [171, 64] on icon at bounding box center [162, 67] width 52 height 10
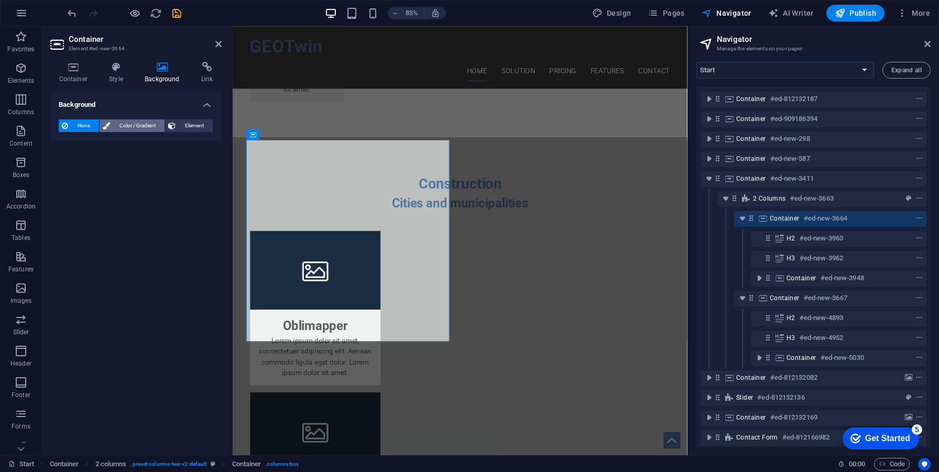
click at [129, 123] on span "Color / Gradient" at bounding box center [137, 126] width 48 height 13
click at [108, 170] on div "Color" at bounding box center [136, 167] width 154 height 13
click at [80, 171] on div "Color" at bounding box center [136, 167] width 154 height 13
click at [67, 172] on span at bounding box center [66, 168] width 12 height 12
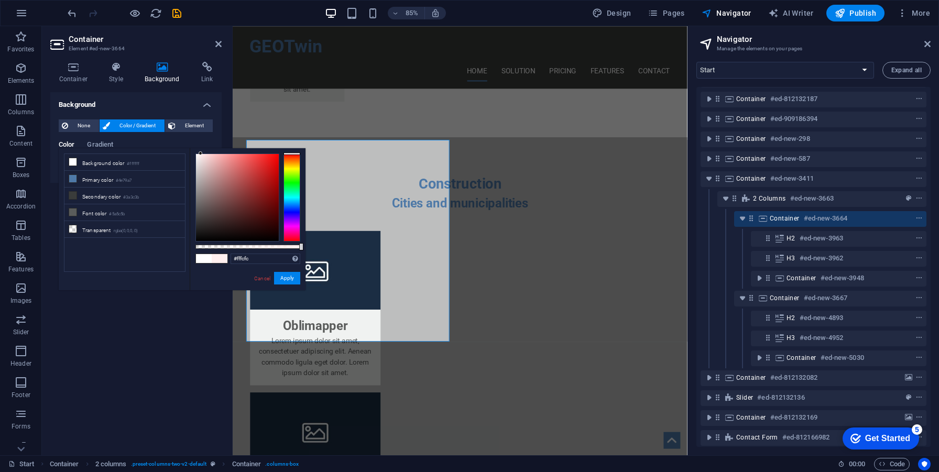
type input "#ffffff"
drag, startPoint x: 207, startPoint y: 207, endPoint x: 186, endPoint y: 147, distance: 64.0
click at [186, 147] on body "[DOMAIN_NAME] Start Favorites Elements Columns Content Boxes Accordion Tables F…" at bounding box center [469, 236] width 939 height 472
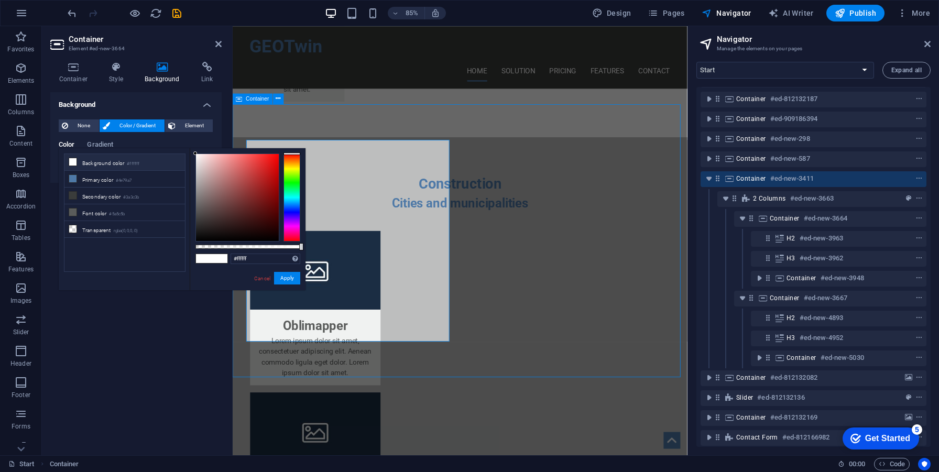
scroll to position [1866, 0]
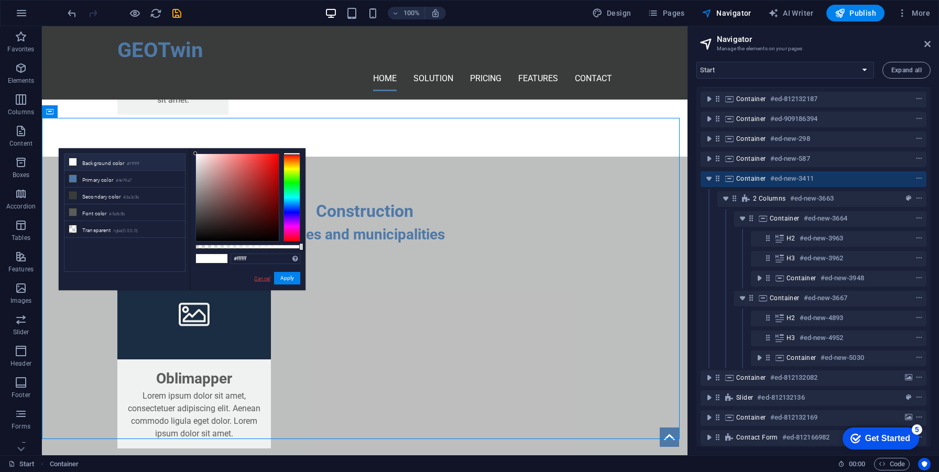
click at [268, 280] on link "Cancel" at bounding box center [262, 279] width 18 height 8
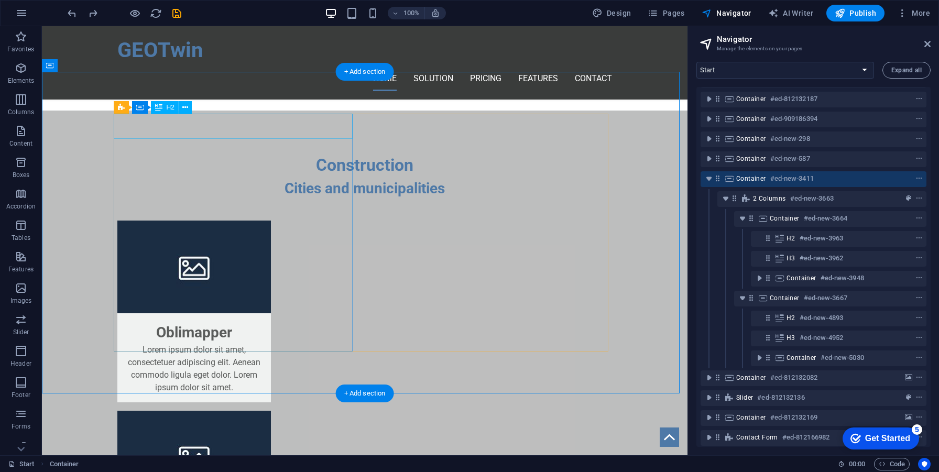
scroll to position [1812, 0]
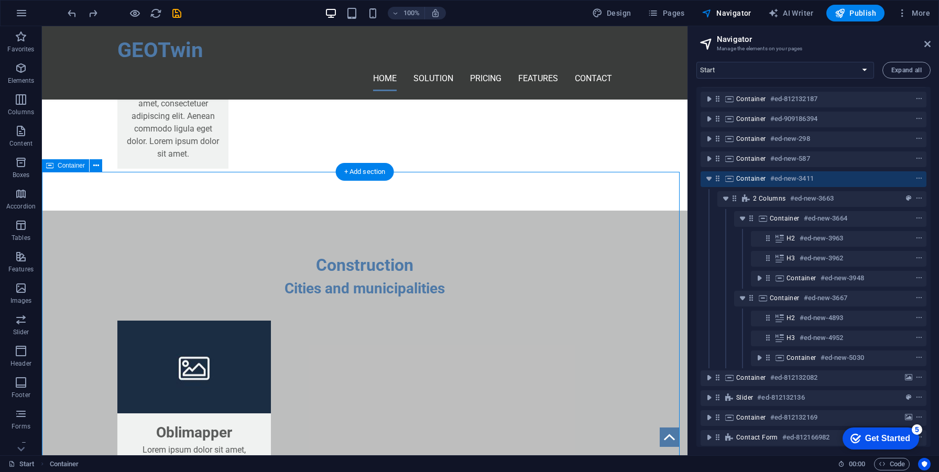
click at [100, 168] on button at bounding box center [96, 165] width 13 height 13
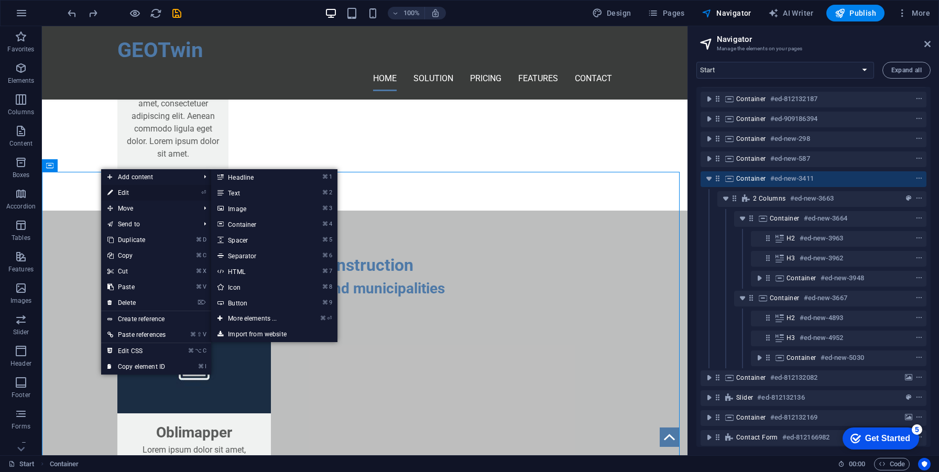
click at [136, 198] on link "⏎ Edit" at bounding box center [136, 193] width 71 height 16
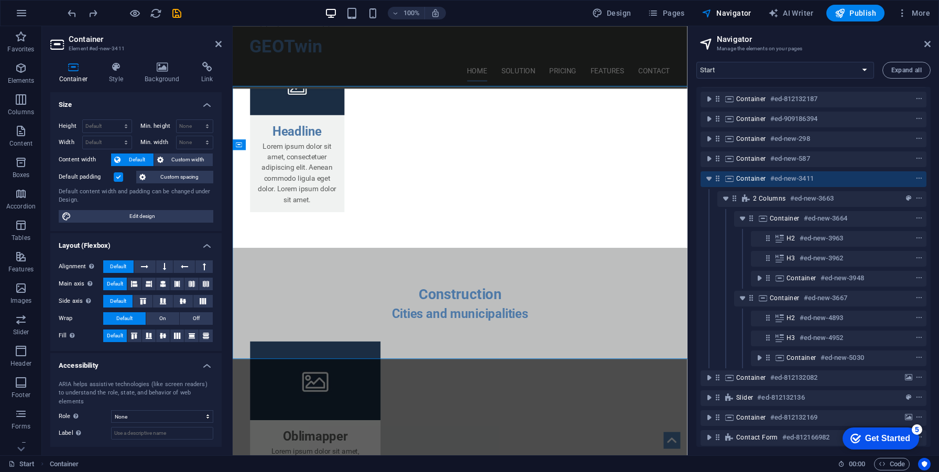
scroll to position [1887, 0]
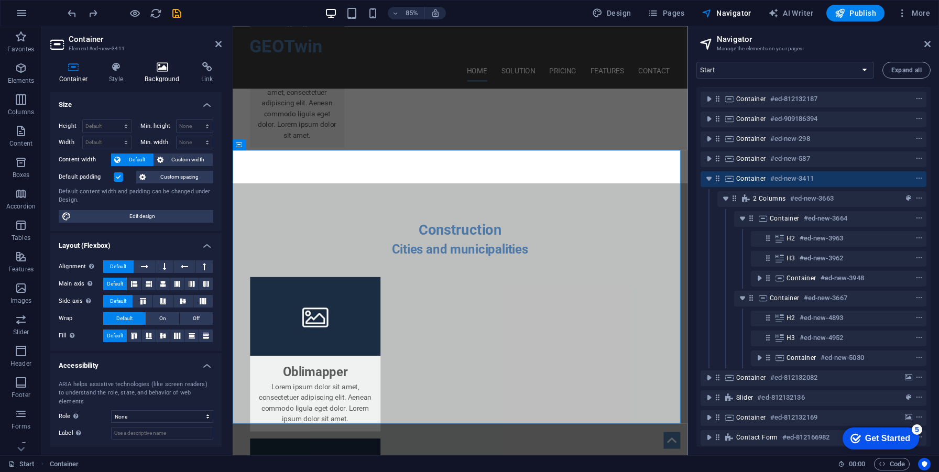
click at [157, 77] on h4 "Background" at bounding box center [164, 73] width 57 height 22
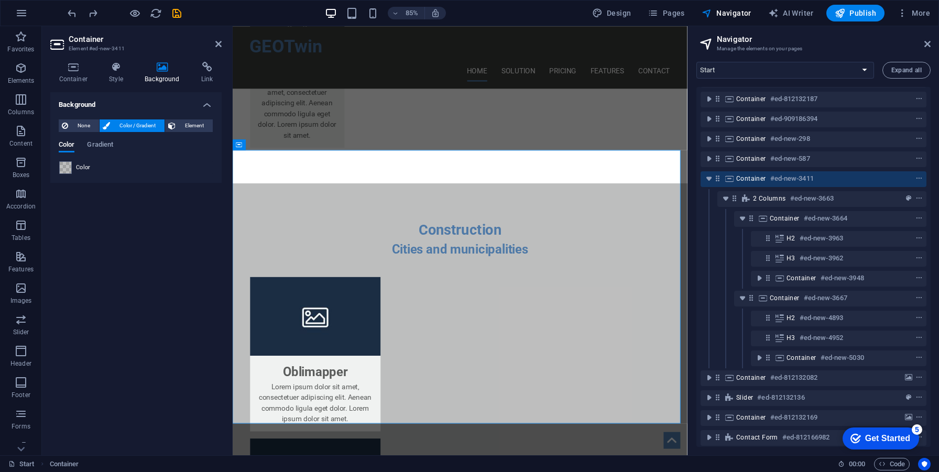
click at [99, 164] on div "Color" at bounding box center [136, 167] width 154 height 13
click at [84, 170] on span "Color" at bounding box center [83, 168] width 15 height 8
click at [74, 170] on div "Color" at bounding box center [136, 167] width 154 height 13
click at [70, 170] on span at bounding box center [66, 168] width 12 height 12
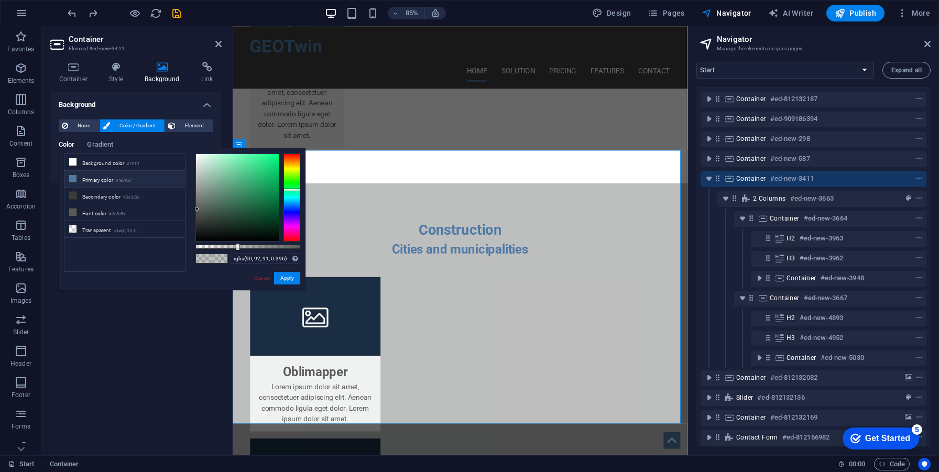
click at [70, 171] on li "Primary color #4e79a7" at bounding box center [124, 179] width 121 height 17
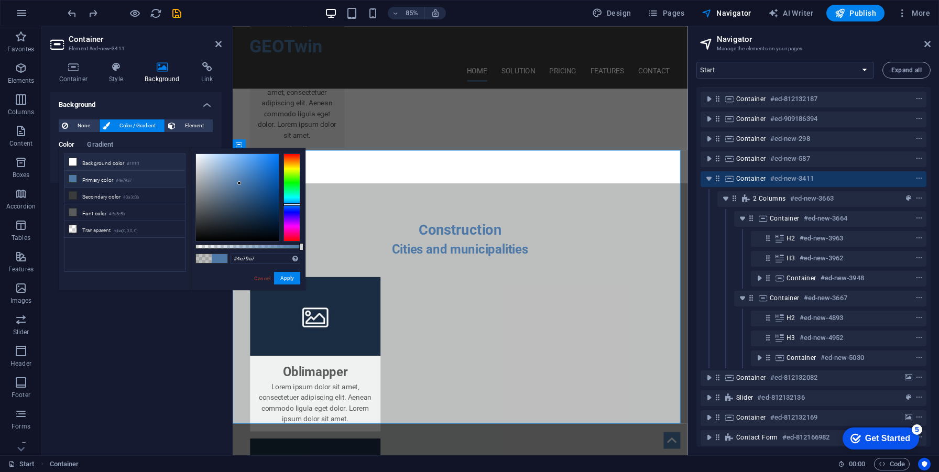
click at [88, 162] on li "Background color #ffffff" at bounding box center [124, 162] width 121 height 17
type input "#ffffff"
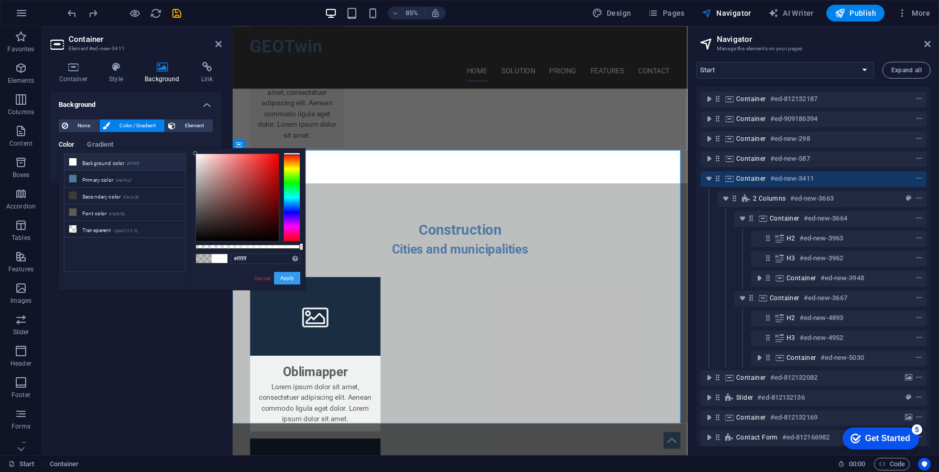
click at [284, 276] on button "Apply" at bounding box center [287, 278] width 26 height 13
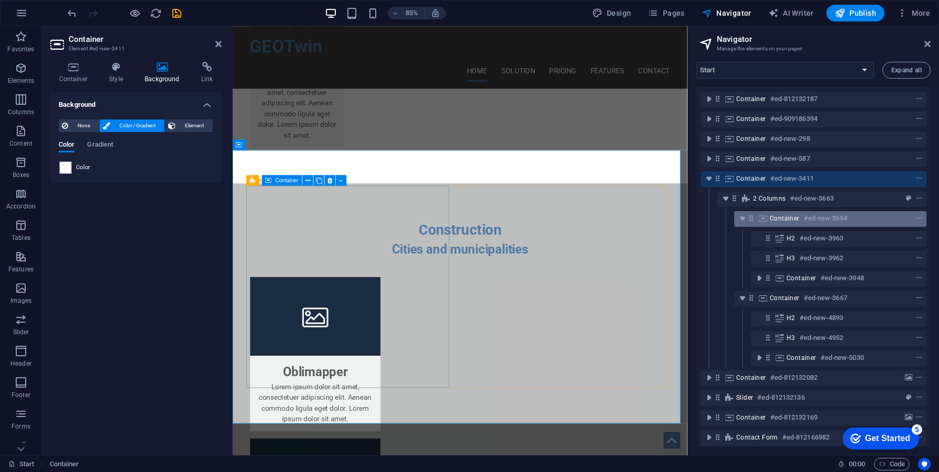
click at [782, 215] on span "Container" at bounding box center [785, 218] width 30 height 8
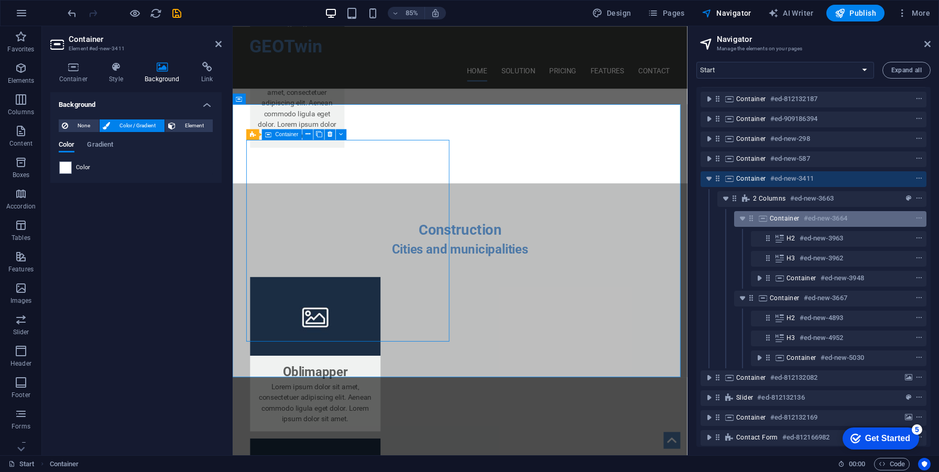
scroll to position [1942, 0]
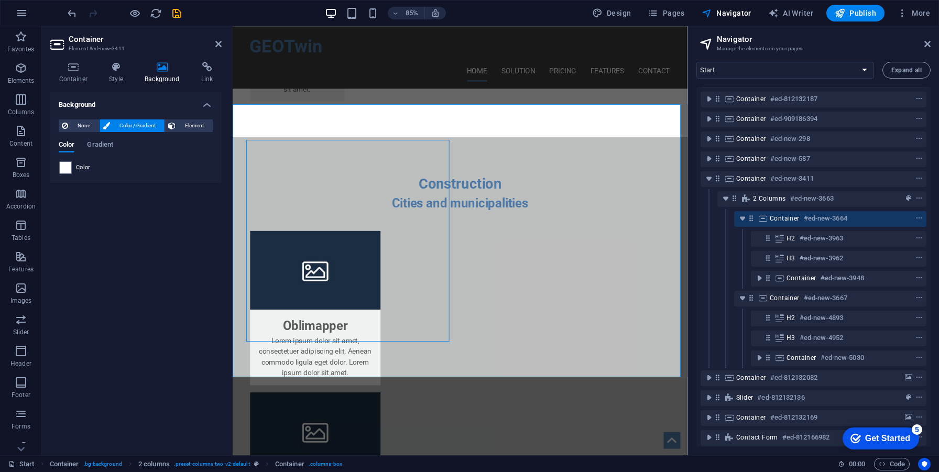
click at [76, 164] on span "Color" at bounding box center [83, 168] width 15 height 8
click at [73, 167] on div "Color" at bounding box center [136, 167] width 154 height 13
click at [72, 169] on div "Color" at bounding box center [136, 167] width 154 height 13
click at [71, 170] on span at bounding box center [66, 168] width 12 height 12
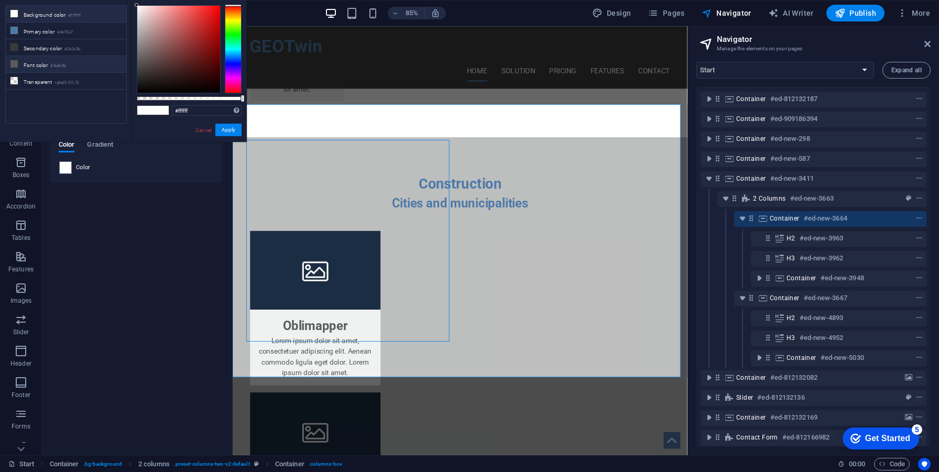
click at [52, 58] on li "Font color #5a5c5b" at bounding box center [66, 64] width 121 height 17
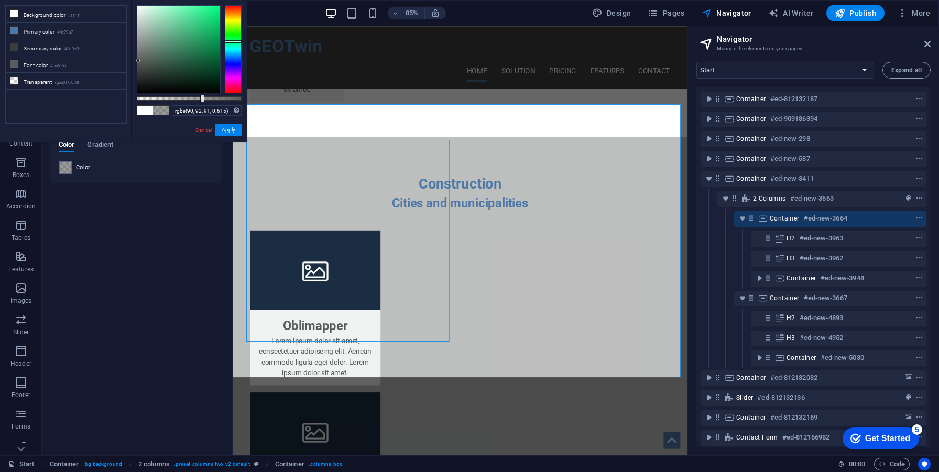
click at [201, 100] on div at bounding box center [189, 98] width 105 height 4
click at [198, 131] on link "Cancel" at bounding box center [203, 130] width 18 height 8
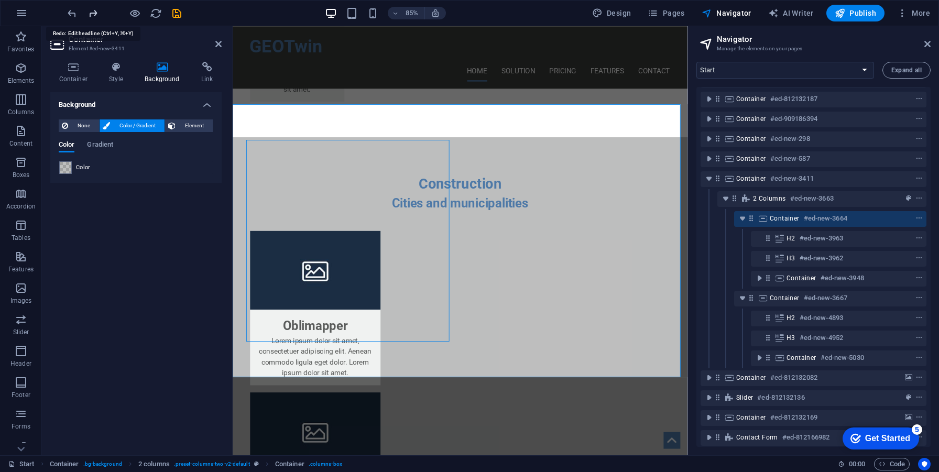
click at [797, 219] on span "Container" at bounding box center [785, 218] width 30 height 8
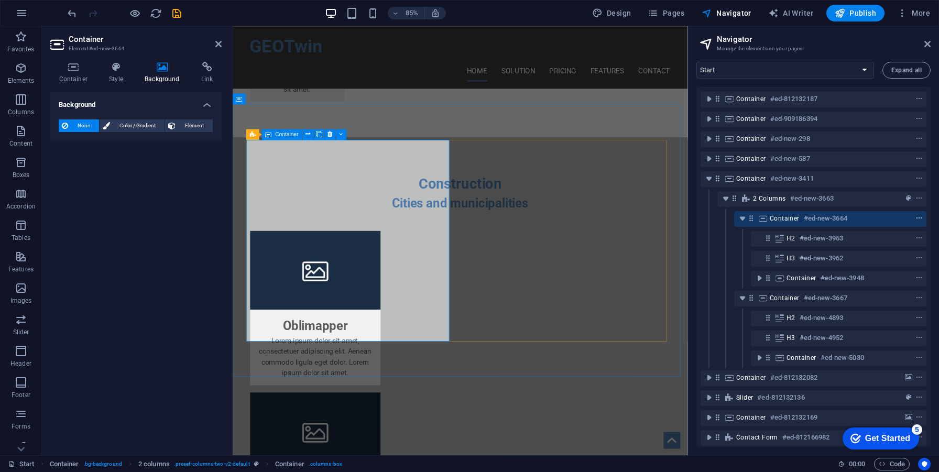
click at [918, 222] on icon "context-menu" at bounding box center [919, 218] width 7 height 7
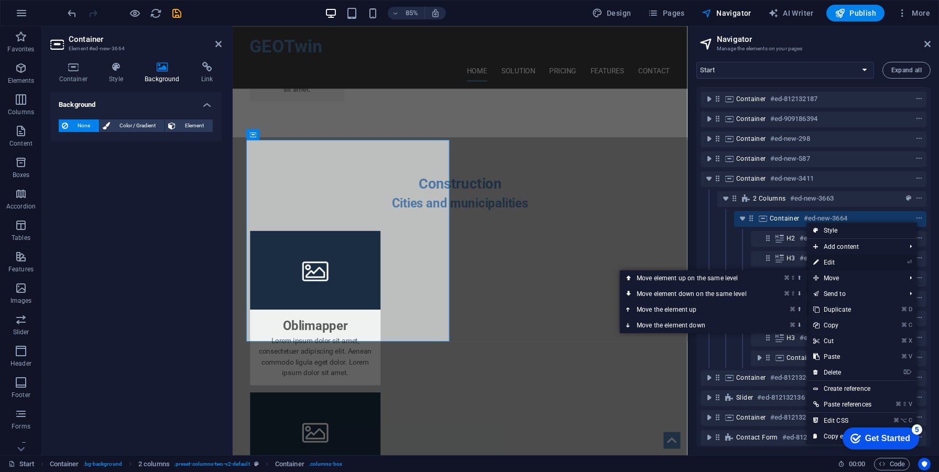
click at [858, 267] on link "⏎ Edit" at bounding box center [842, 263] width 71 height 16
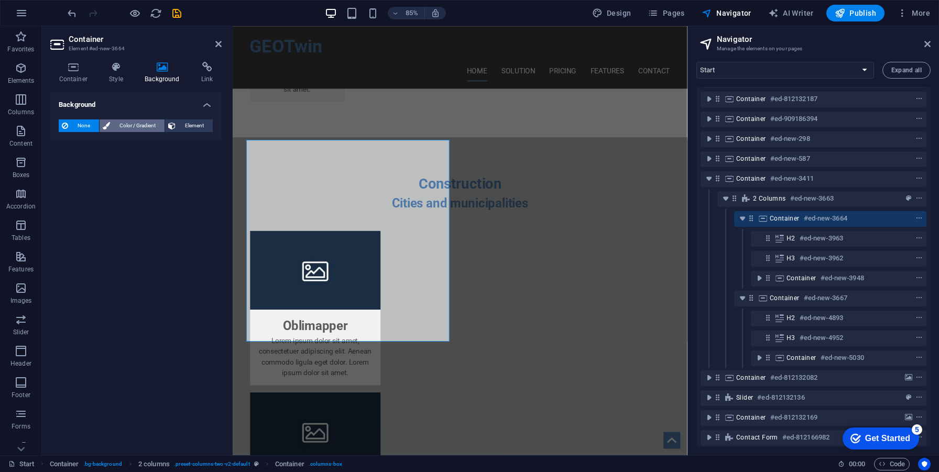
click at [116, 122] on span "Color / Gradient" at bounding box center [137, 126] width 48 height 13
click at [77, 168] on span "Color" at bounding box center [83, 168] width 15 height 8
click at [69, 172] on span at bounding box center [66, 168] width 12 height 12
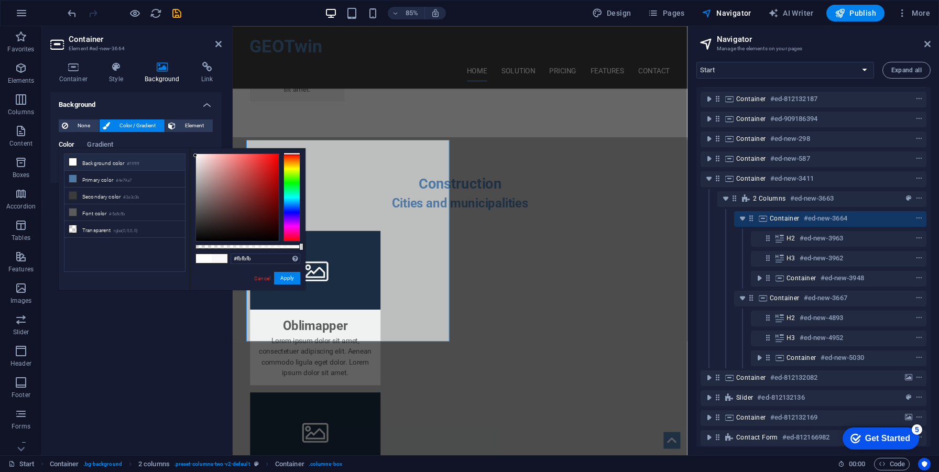
drag, startPoint x: 230, startPoint y: 197, endPoint x: 172, endPoint y: 155, distance: 71.6
click at [172, 155] on div "less Background color #ffffff Primary color #4e79a7 Secondary color #3a3c3b Fon…" at bounding box center [182, 219] width 247 height 142
click at [127, 209] on li "Font color #5a5c5b" at bounding box center [124, 212] width 121 height 17
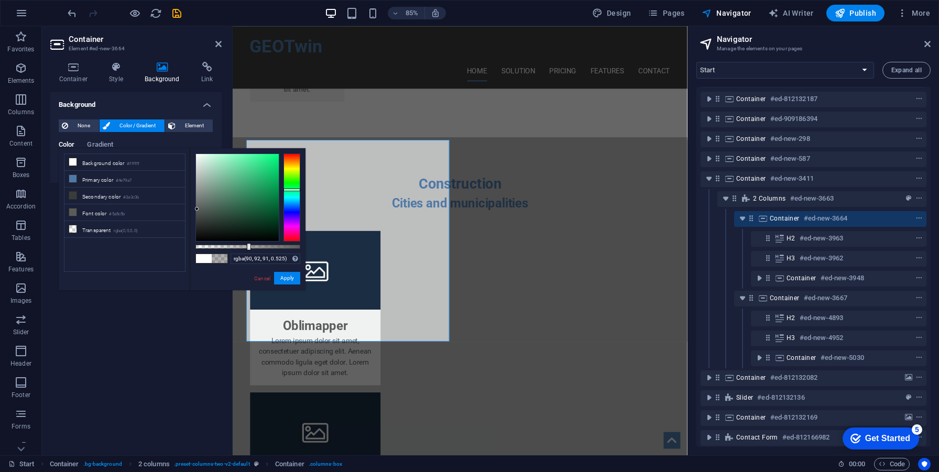
type input "rgba(90, 92, 91, 0.495)"
drag, startPoint x: 272, startPoint y: 246, endPoint x: 247, endPoint y: 248, distance: 24.2
click at [247, 248] on div at bounding box center [248, 247] width 105 height 4
click at [290, 274] on button "Apply" at bounding box center [287, 278] width 26 height 13
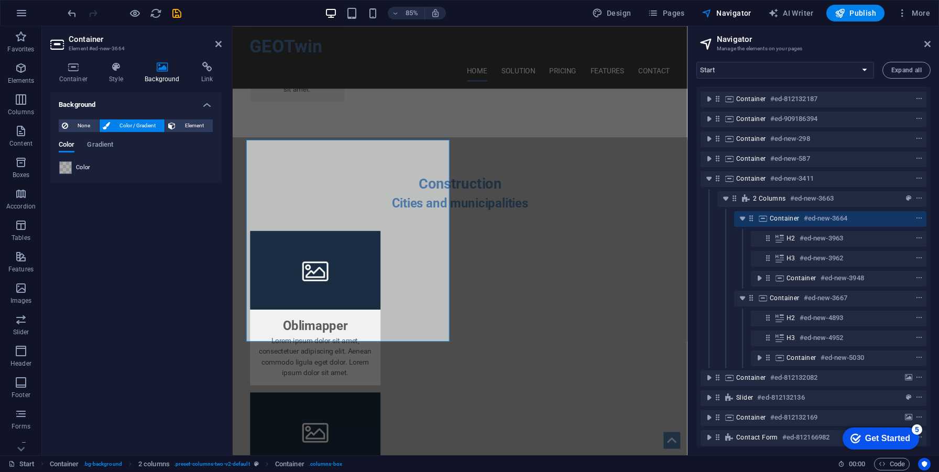
click at [78, 171] on span "Color" at bounding box center [83, 168] width 15 height 8
click at [67, 168] on span at bounding box center [66, 168] width 12 height 12
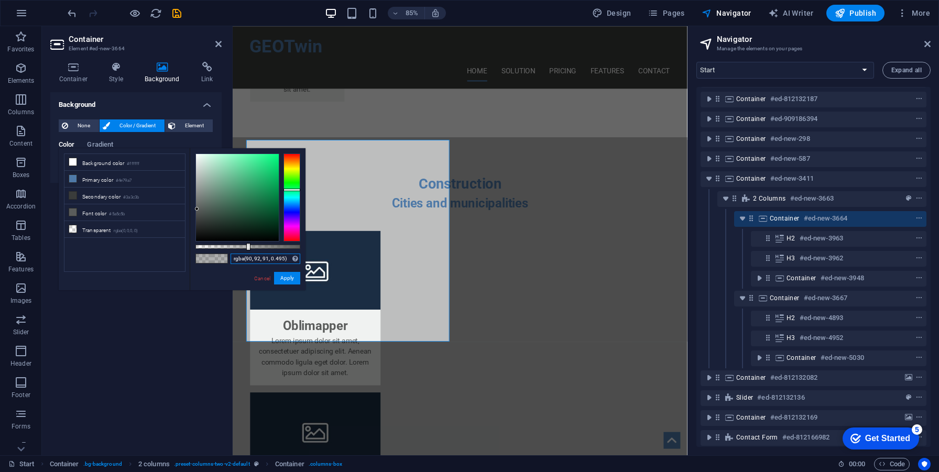
click at [249, 260] on input "rgba(90, 92, 91, 0.495)" at bounding box center [266, 259] width 70 height 10
click at [299, 278] on button "Apply" at bounding box center [287, 278] width 26 height 13
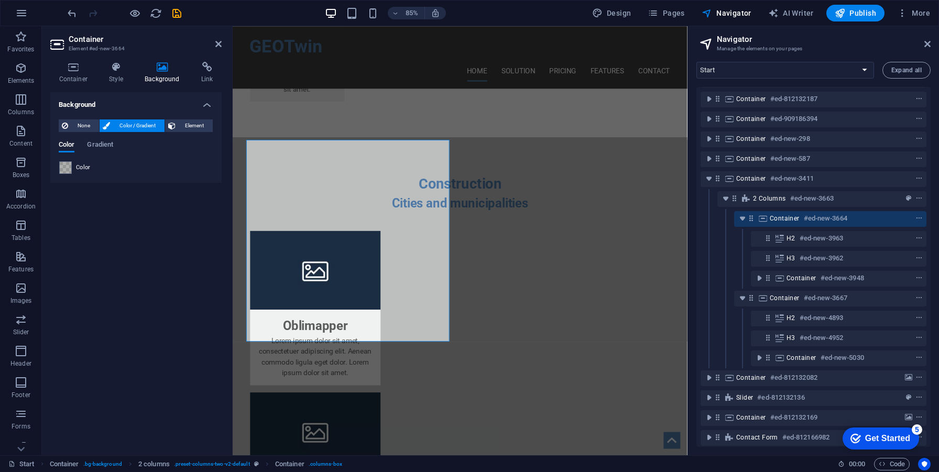
click at [161, 311] on div "Background None Color / Gradient Element Stretch background to full-width Color…" at bounding box center [135, 269] width 171 height 355
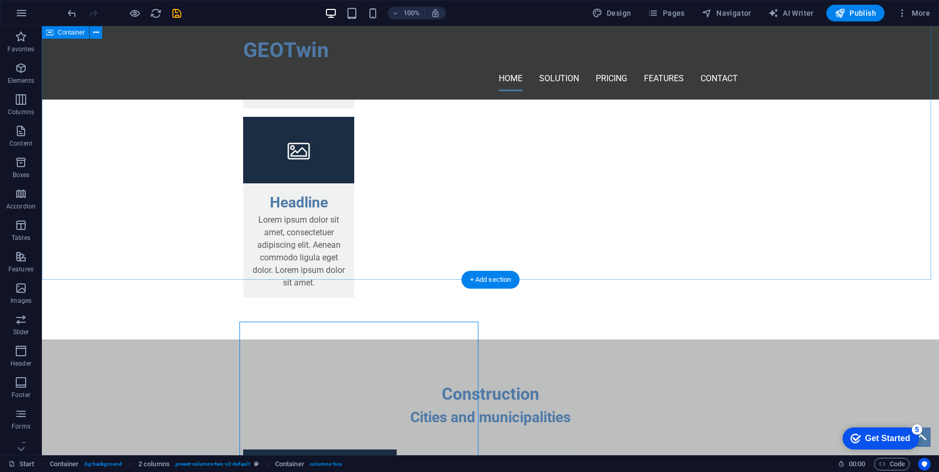
scroll to position [1795, 0]
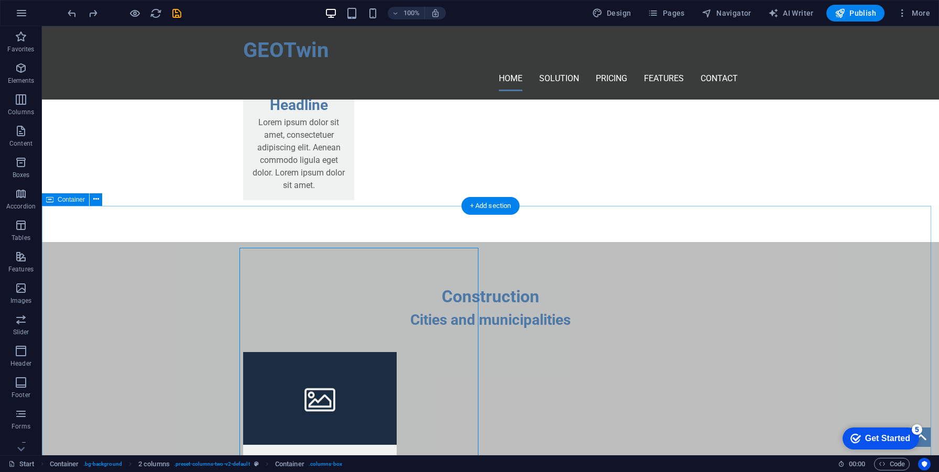
scroll to position [1574, 0]
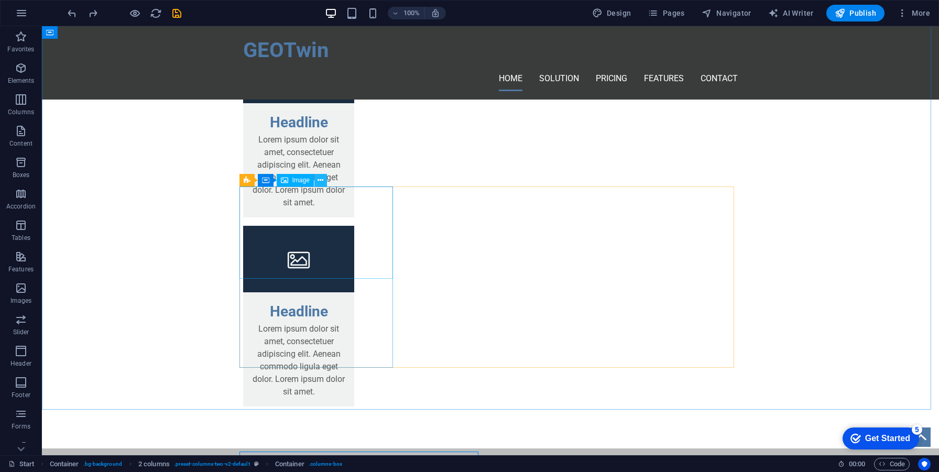
click at [322, 182] on icon at bounding box center [321, 180] width 6 height 11
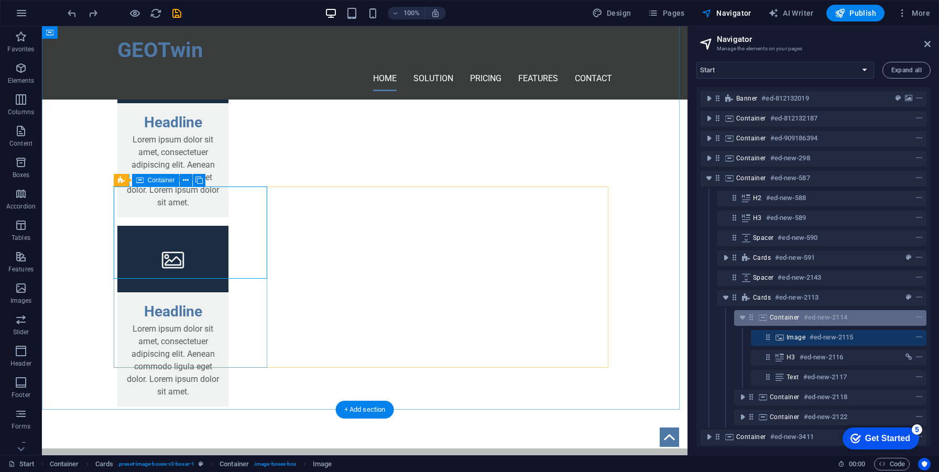
click at [792, 317] on span "Container" at bounding box center [785, 317] width 30 height 8
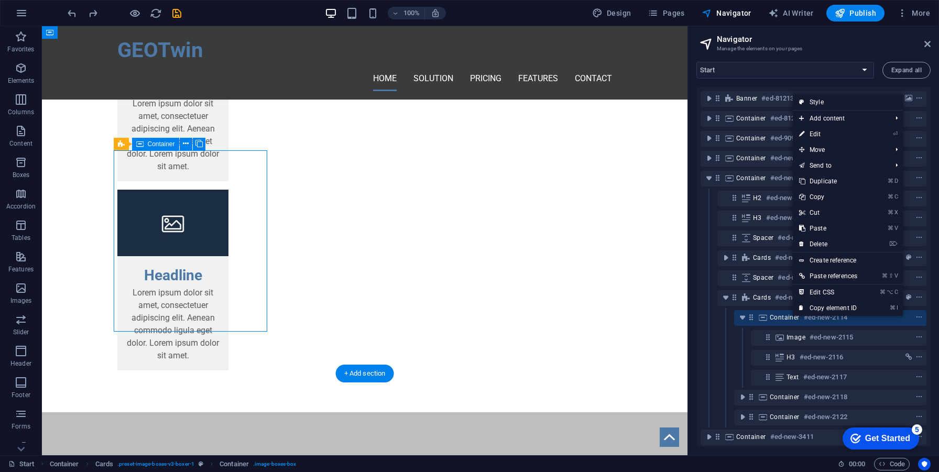
click at [799, 316] on div "Container #ed-new-2114" at bounding box center [822, 317] width 104 height 13
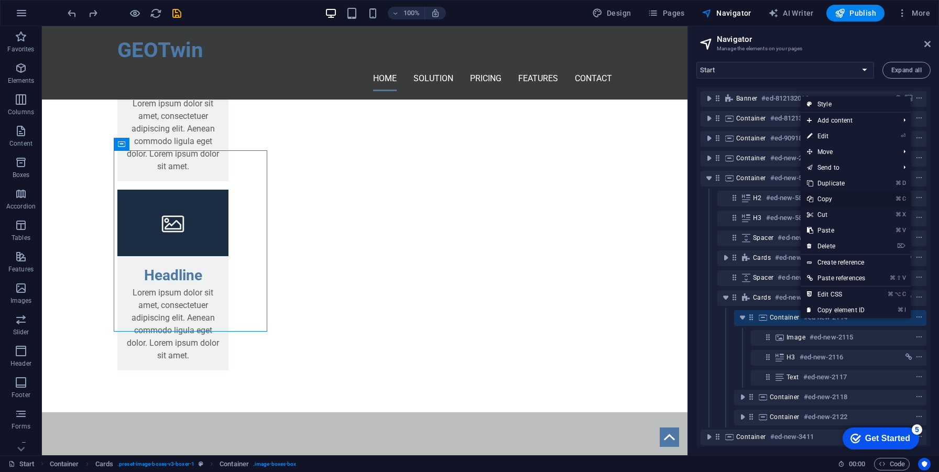
click at [838, 199] on link "⌘ C Copy" at bounding box center [836, 199] width 71 height 16
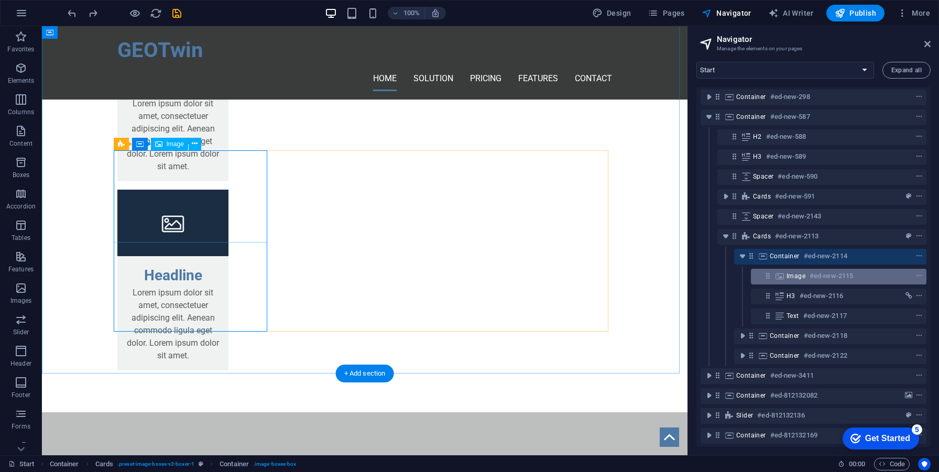
scroll to position [110, 0]
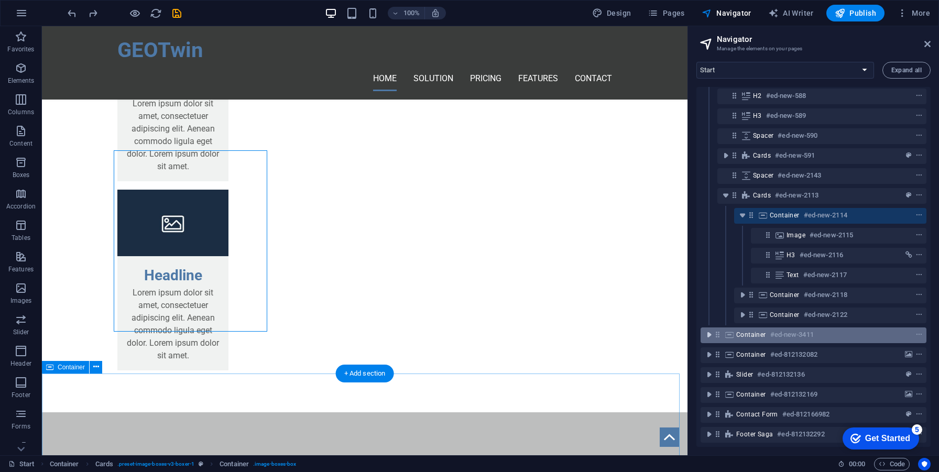
click at [706, 330] on icon "toggle-expand" at bounding box center [709, 335] width 10 height 10
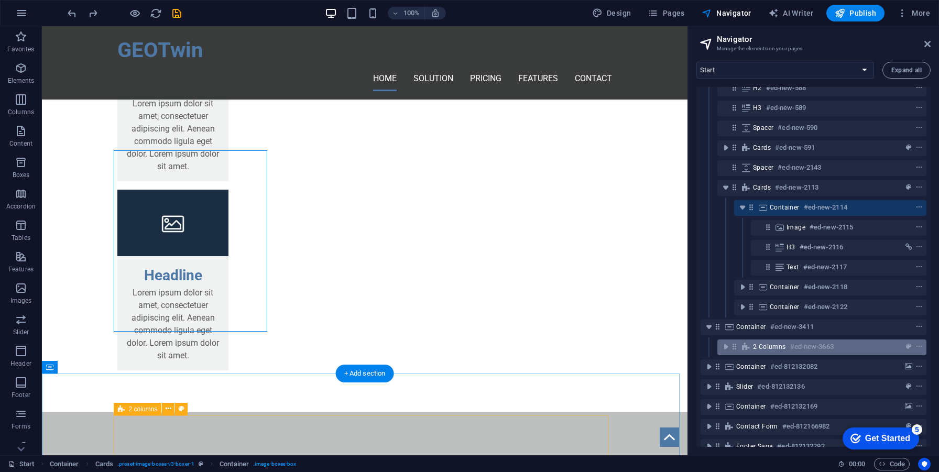
click at [733, 350] on icon at bounding box center [734, 346] width 9 height 9
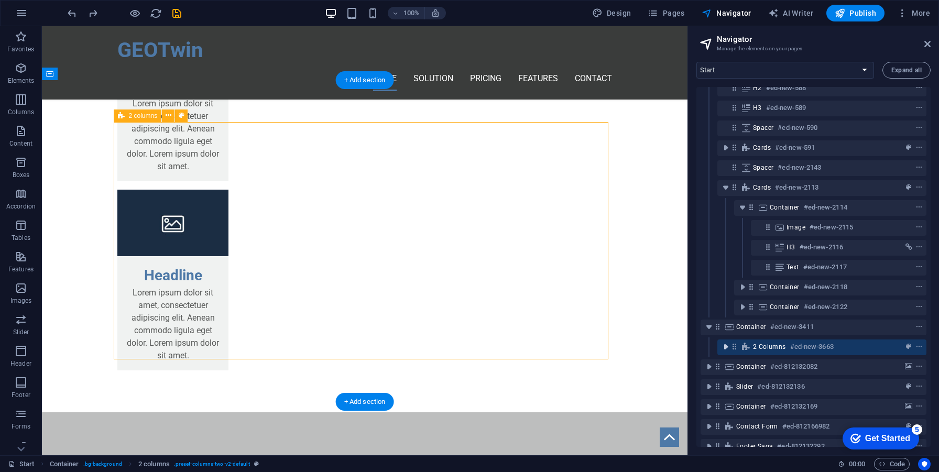
scroll to position [1903, 0]
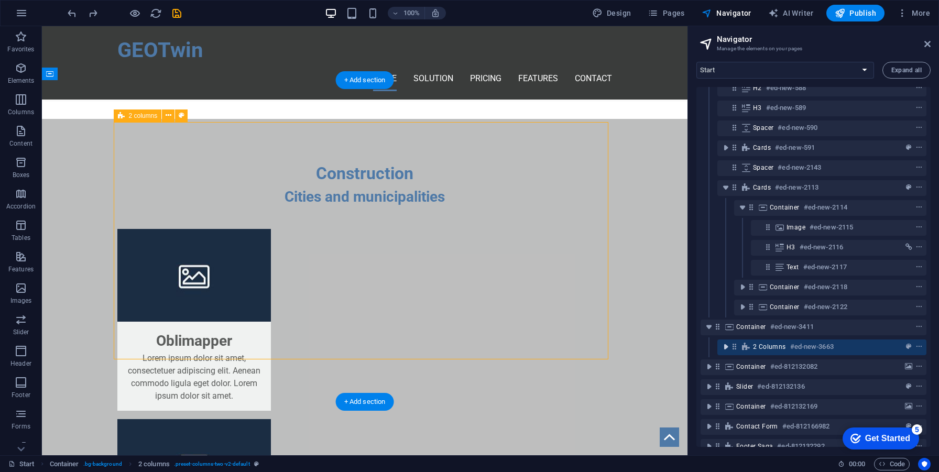
click at [724, 346] on icon "toggle-expand" at bounding box center [726, 347] width 10 height 10
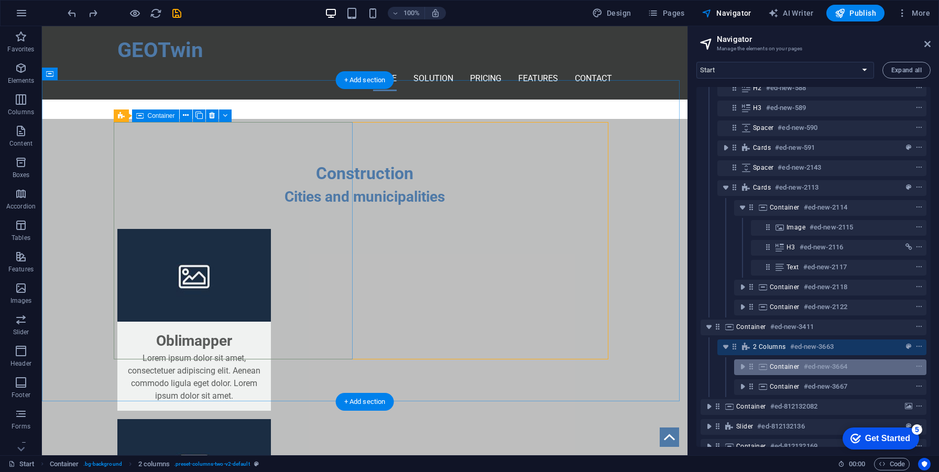
click at [772, 363] on span "Container" at bounding box center [785, 367] width 30 height 8
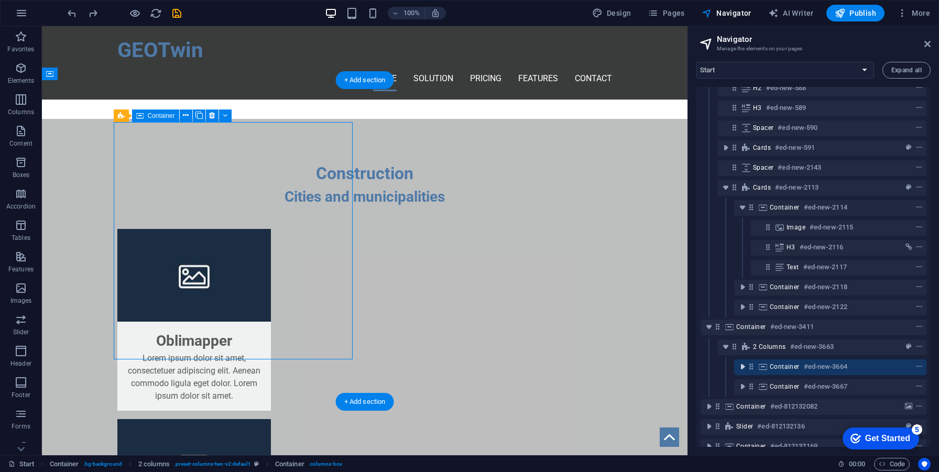
click at [747, 370] on icon "toggle-expand" at bounding box center [743, 367] width 10 height 10
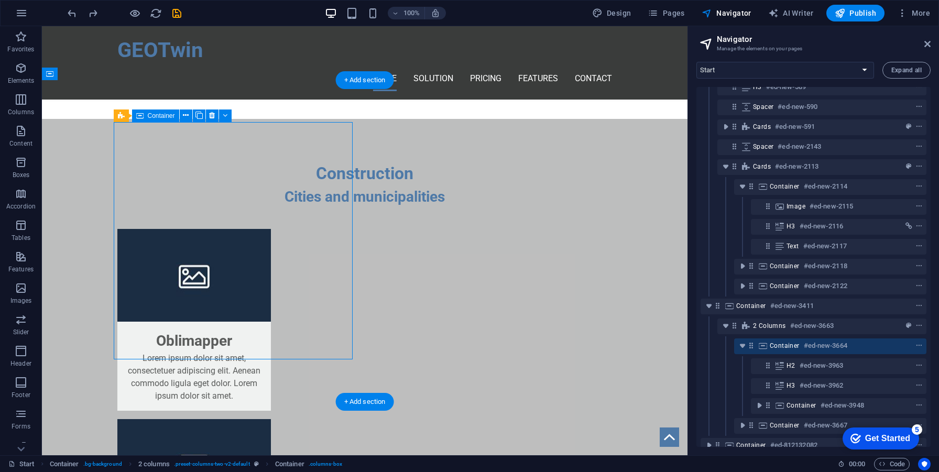
scroll to position [132, 0]
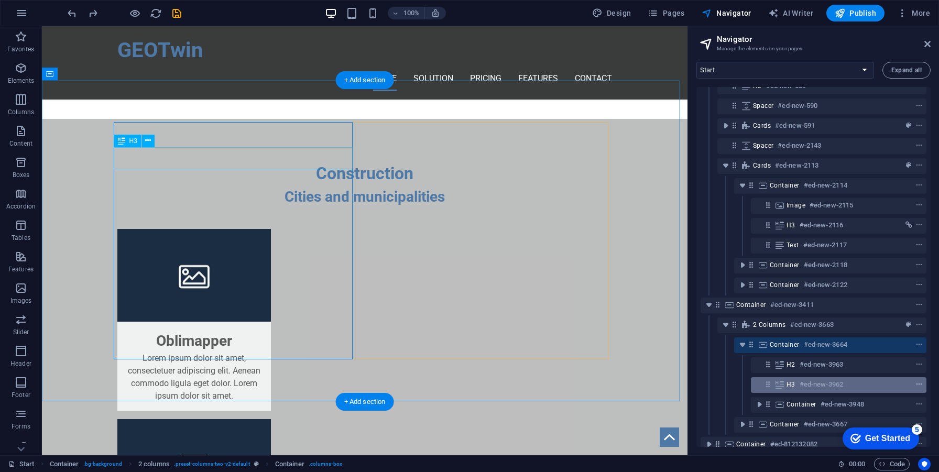
click at [917, 387] on icon "context-menu" at bounding box center [919, 384] width 7 height 7
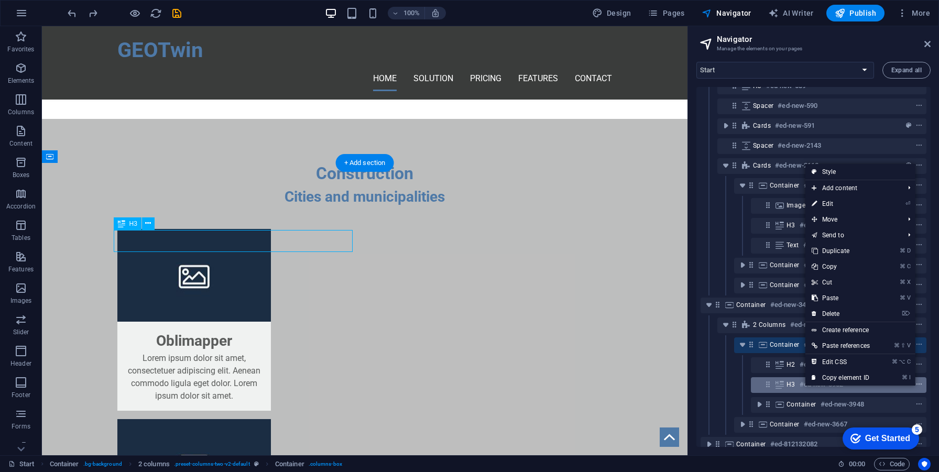
scroll to position [1821, 0]
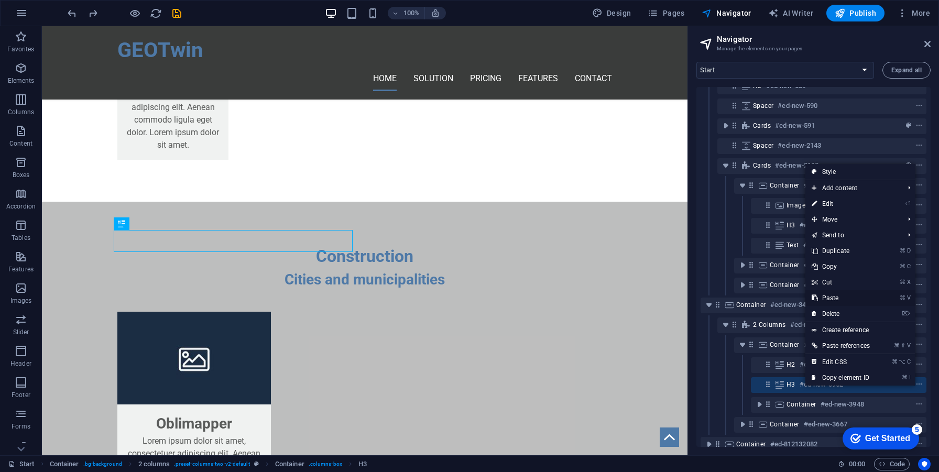
click at [839, 298] on link "⌘ V Paste" at bounding box center [841, 298] width 71 height 16
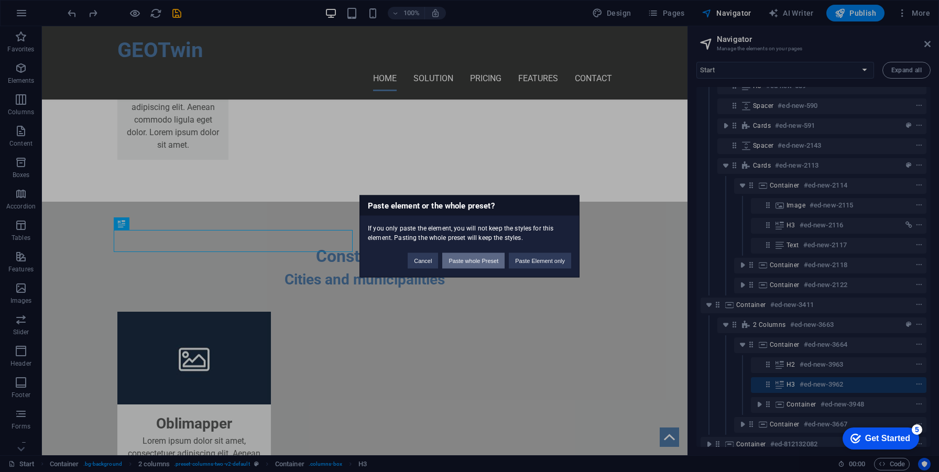
click at [503, 265] on button "Paste whole Preset" at bounding box center [473, 261] width 62 height 16
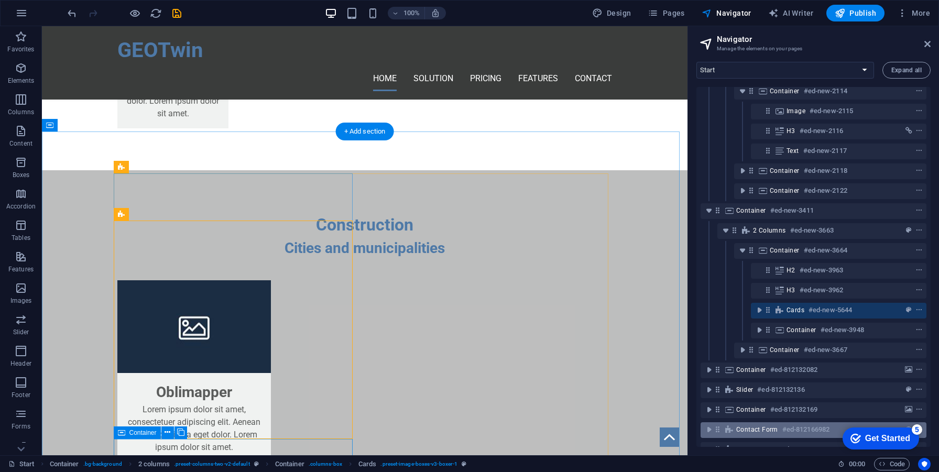
scroll to position [249, 0]
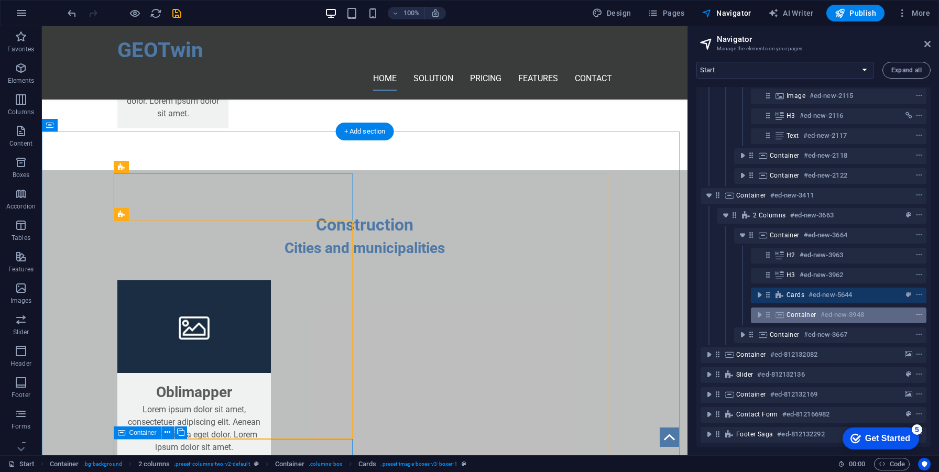
click at [914, 311] on span "context-menu" at bounding box center [919, 314] width 10 height 7
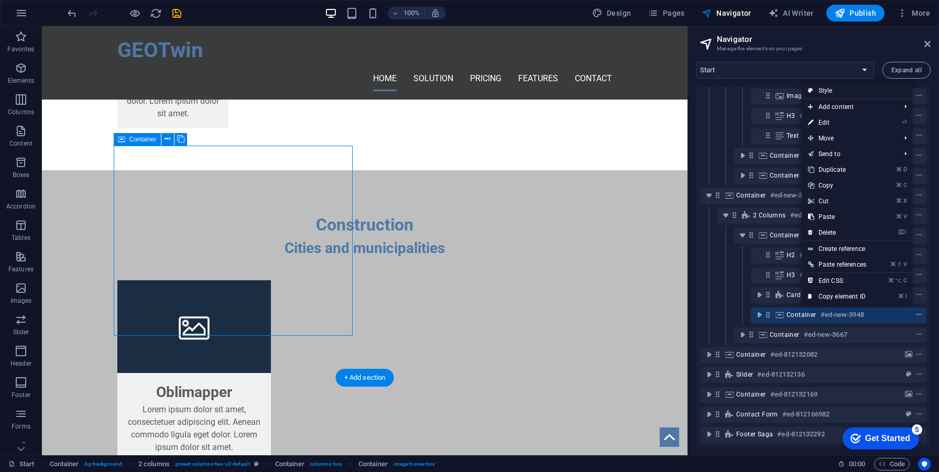
scroll to position [2146, 0]
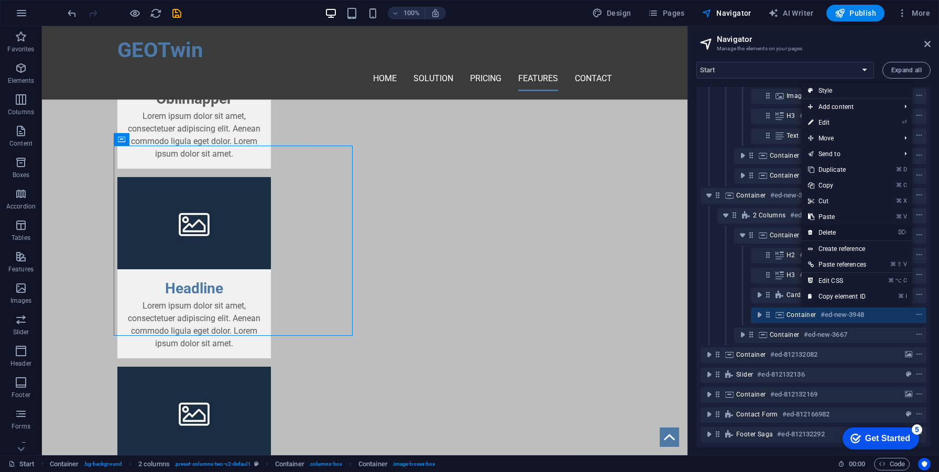
click at [849, 231] on link "⌦ Delete" at bounding box center [837, 233] width 71 height 16
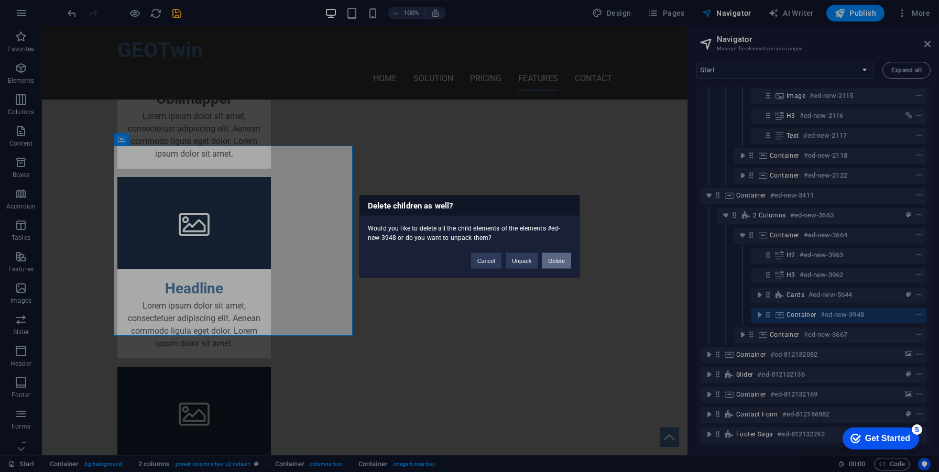
click at [557, 264] on button "Delete" at bounding box center [556, 261] width 29 height 16
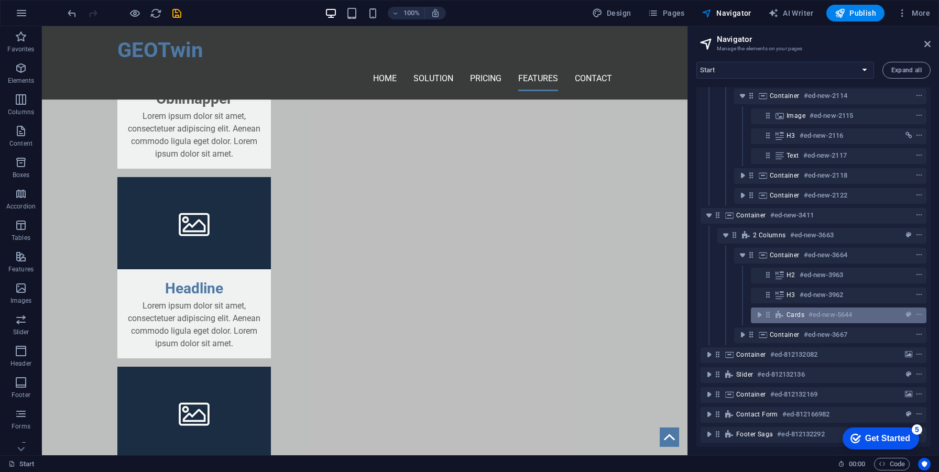
scroll to position [230, 0]
click at [917, 311] on icon "context-menu" at bounding box center [919, 314] width 7 height 7
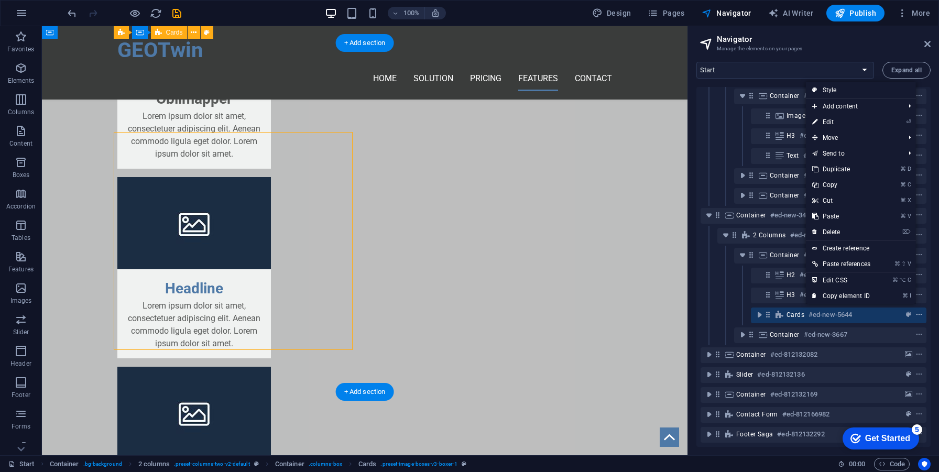
scroll to position [1941, 0]
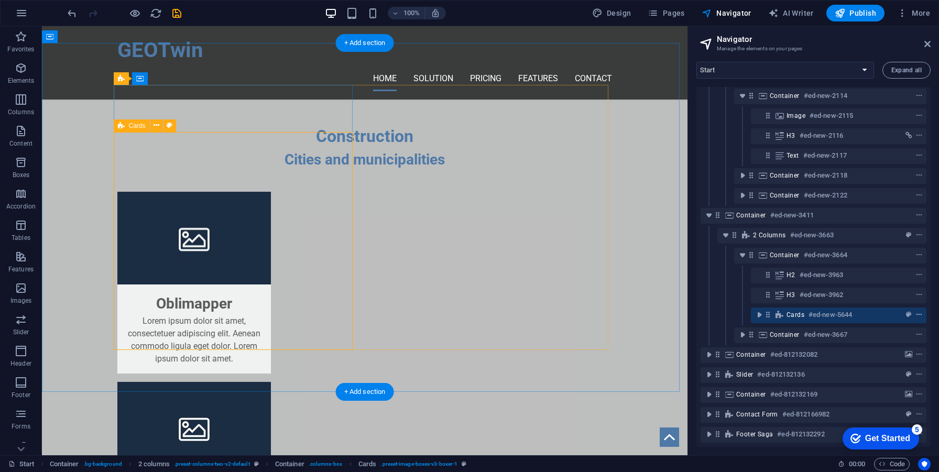
click at [917, 311] on icon "context-menu" at bounding box center [919, 314] width 7 height 7
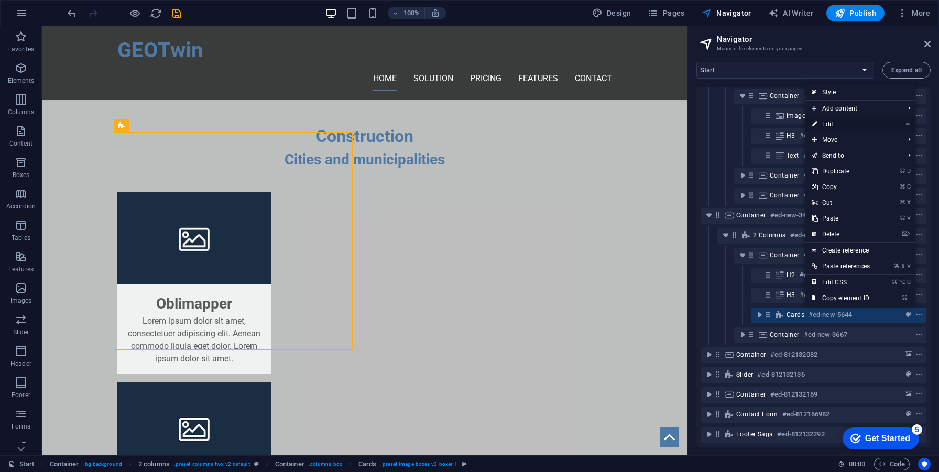
click at [841, 123] on link "⏎ Edit" at bounding box center [841, 124] width 71 height 16
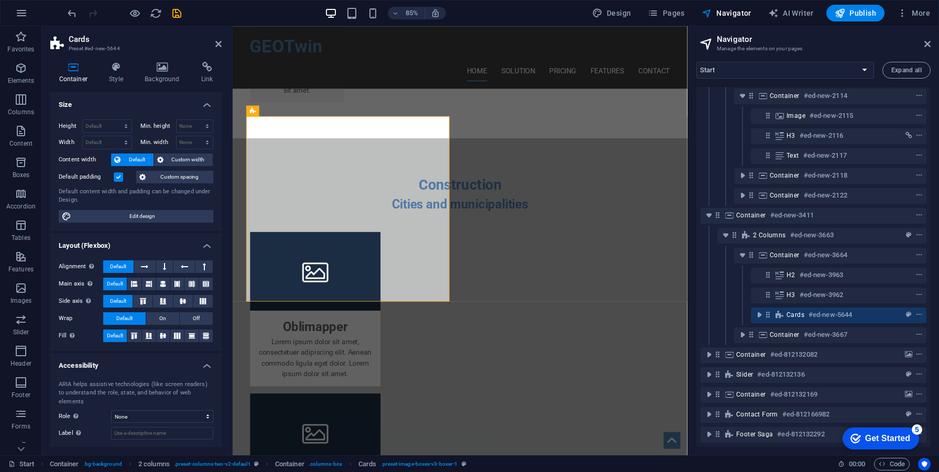
scroll to position [2017, 0]
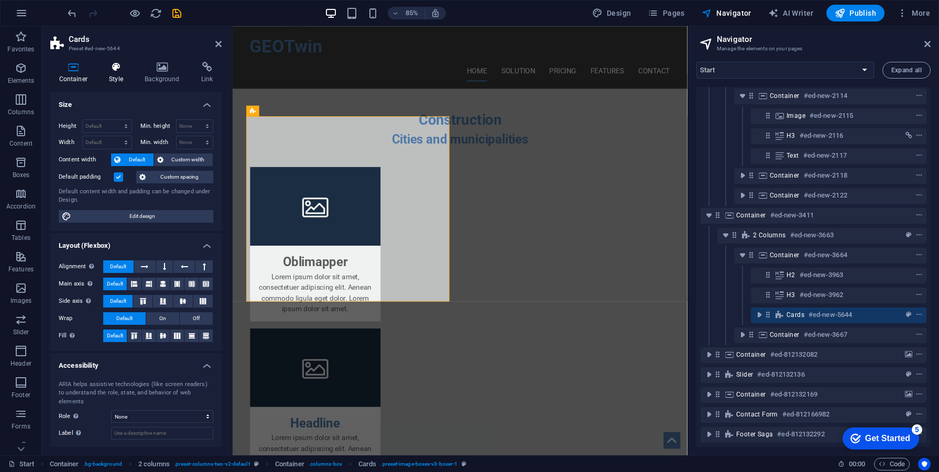
click at [114, 75] on h4 "Style" at bounding box center [119, 73] width 36 height 22
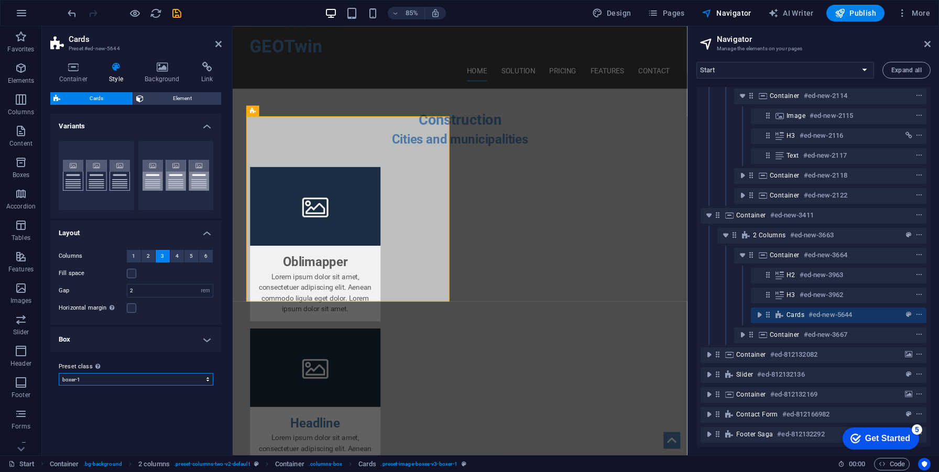
click at [123, 373] on select "border boxer-1 Add preset class" at bounding box center [136, 379] width 155 height 13
click at [59, 373] on select "border boxer-1 Add preset class" at bounding box center [136, 379] width 155 height 13
select select "preset-image-boxes-v3-boxer-1"
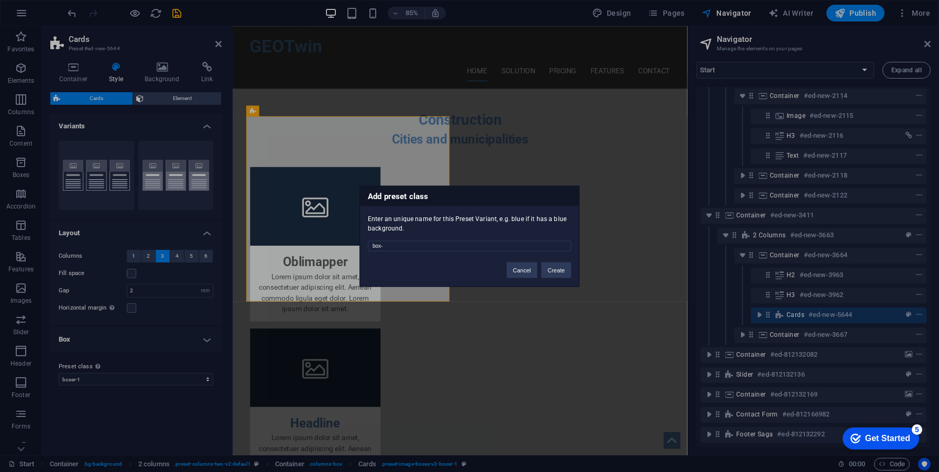
type input "box-1"
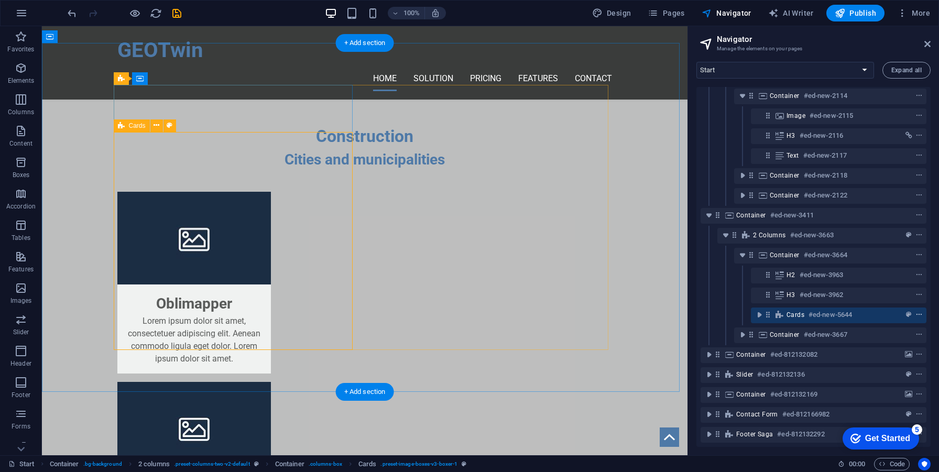
click at [919, 311] on icon "context-menu" at bounding box center [919, 314] width 7 height 7
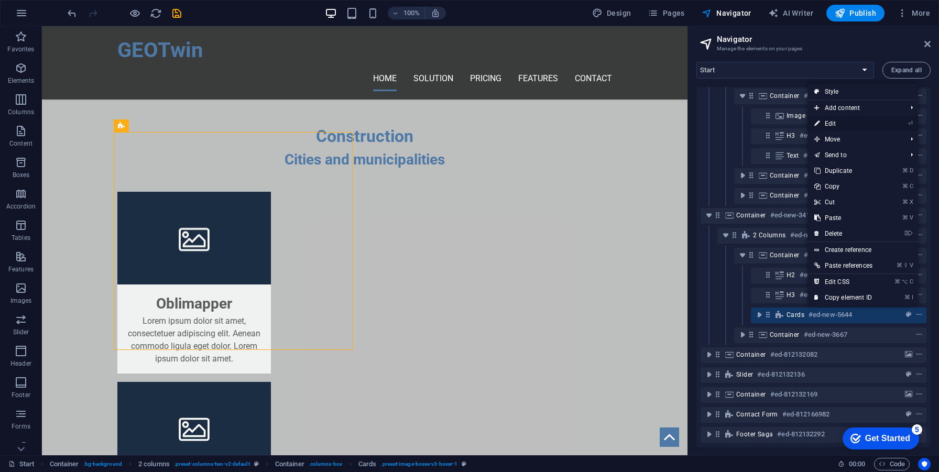
click at [860, 124] on link "⏎ Edit" at bounding box center [843, 124] width 71 height 16
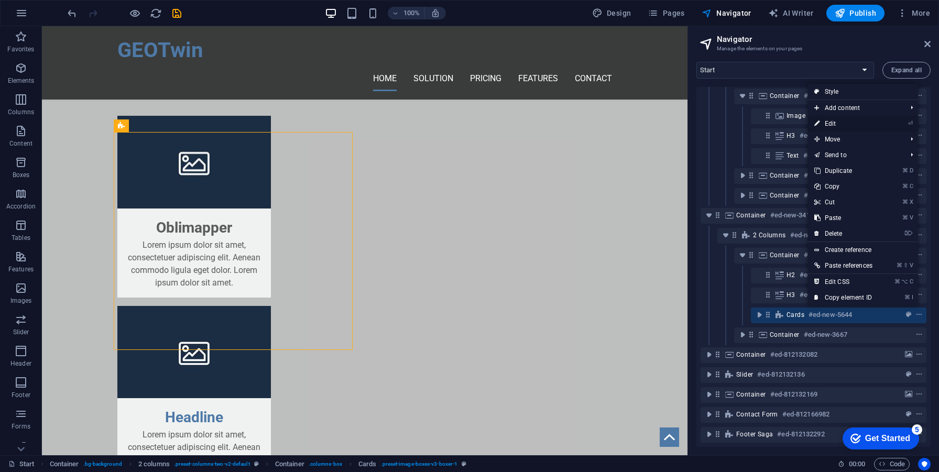
select select "rem"
select select "preset-image-boxes-v3-box-1"
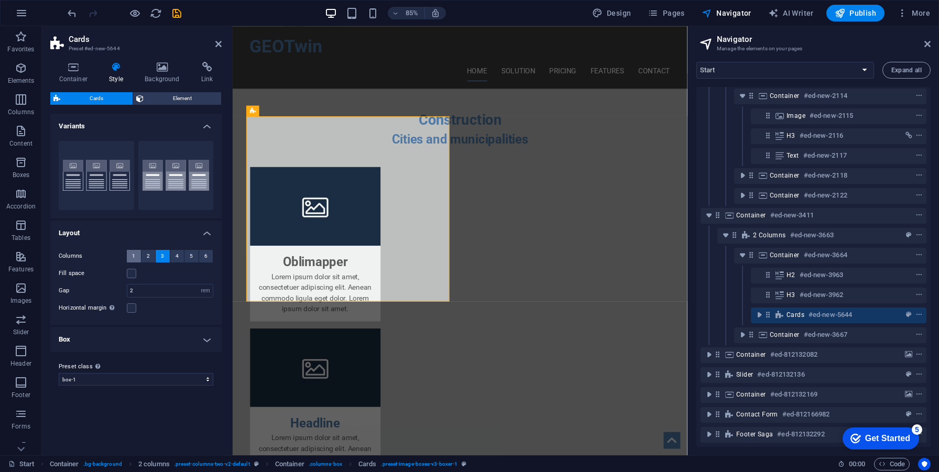
click at [137, 258] on button "1" at bounding box center [134, 256] width 14 height 13
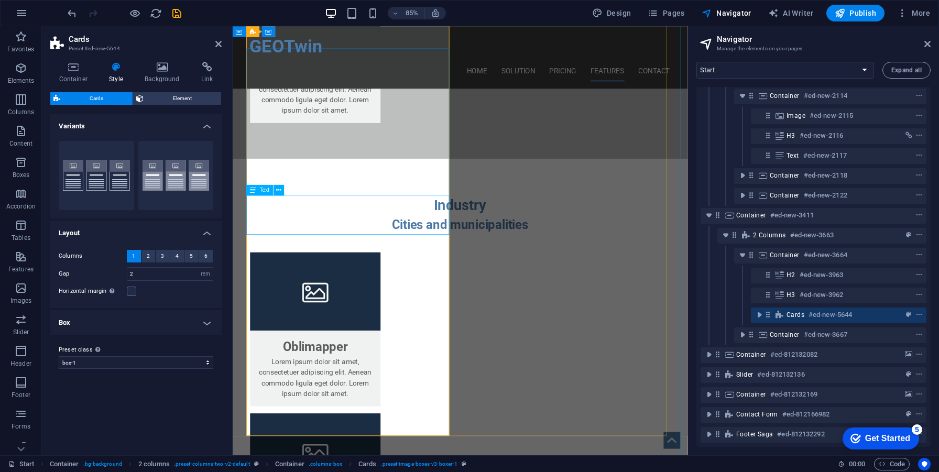
scroll to position [2327, 0]
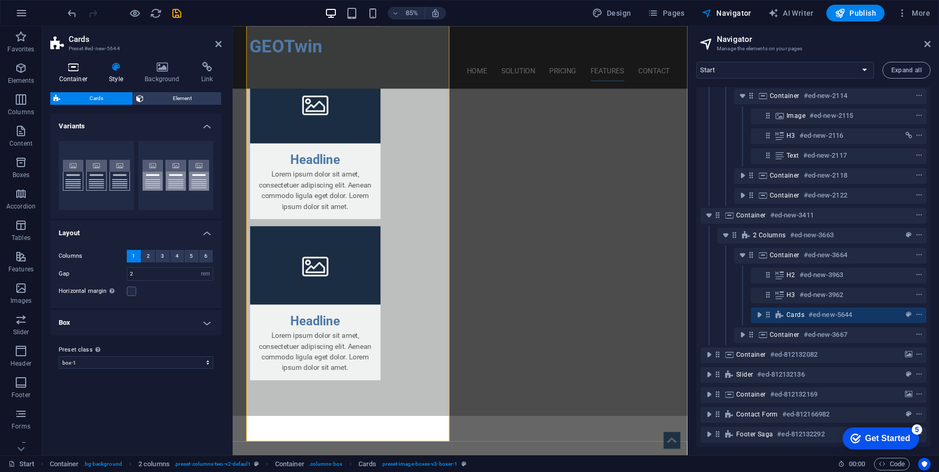
click at [76, 81] on h4 "Container" at bounding box center [75, 73] width 50 height 22
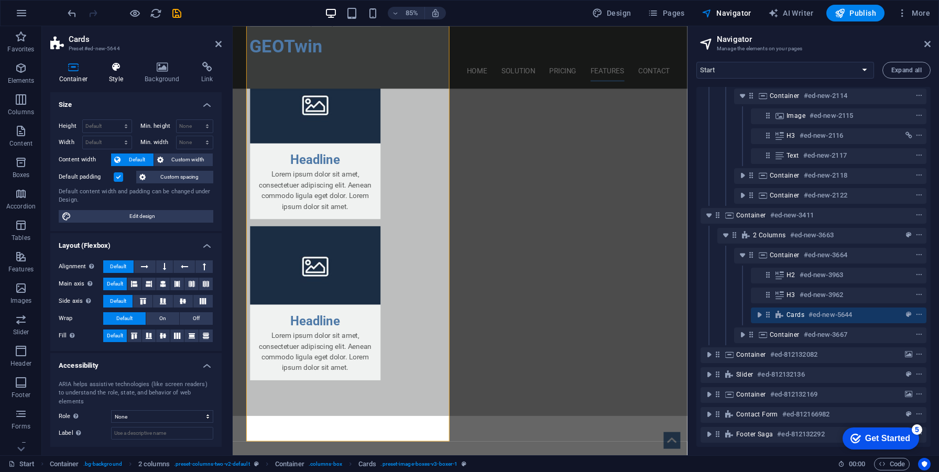
click at [101, 75] on h4 "Style" at bounding box center [119, 73] width 36 height 22
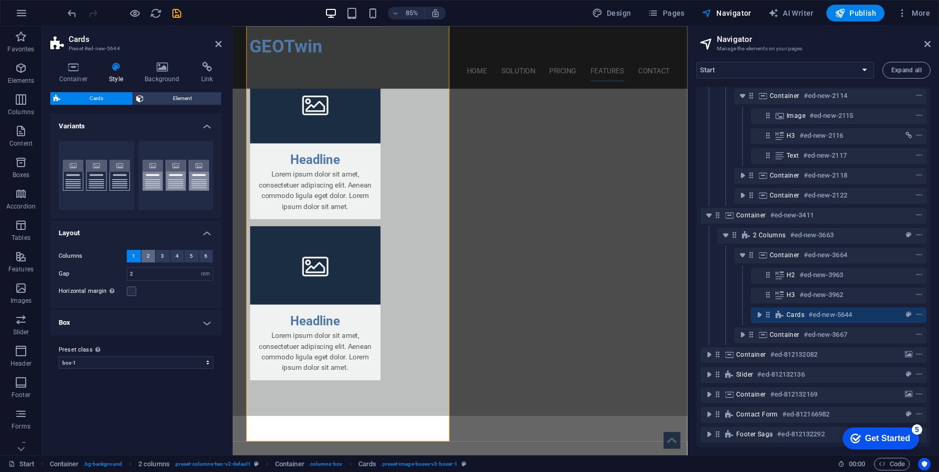
click at [146, 256] on button "2" at bounding box center [149, 256] width 14 height 13
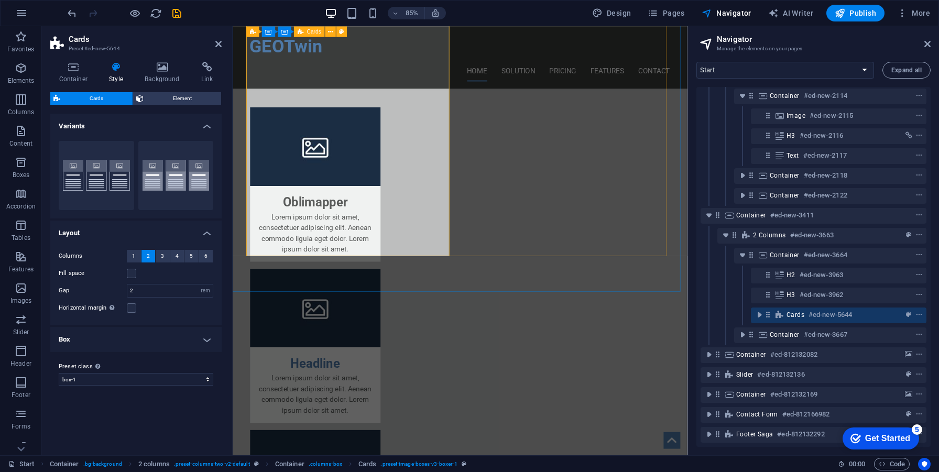
scroll to position [2084, 0]
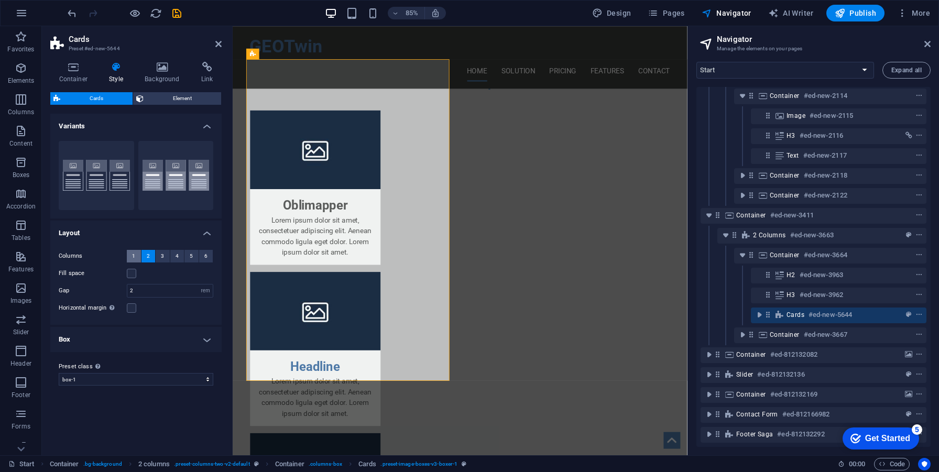
click at [133, 256] on span "1" at bounding box center [133, 256] width 3 height 13
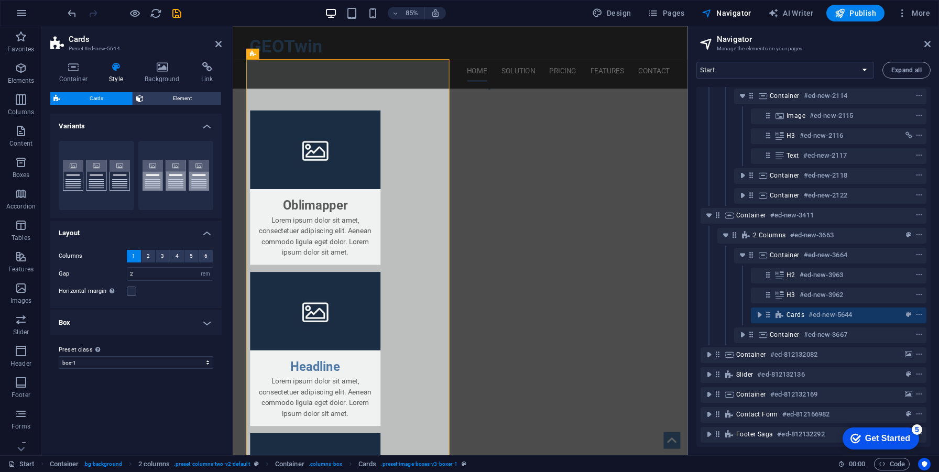
click at [144, 321] on h4 "Box" at bounding box center [135, 322] width 171 height 25
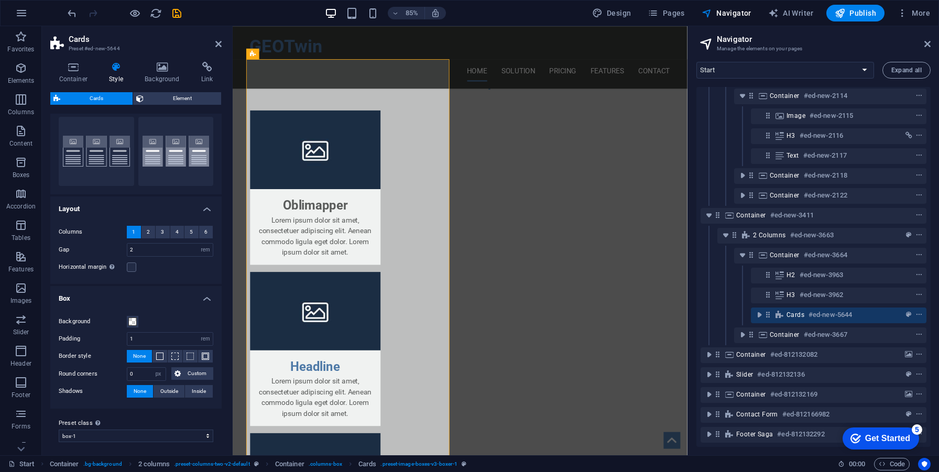
scroll to position [27, 0]
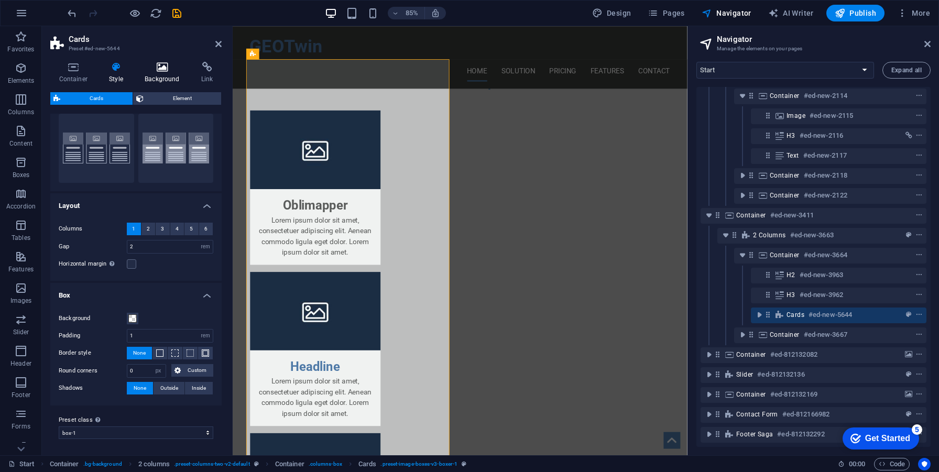
click at [165, 64] on icon at bounding box center [162, 67] width 52 height 10
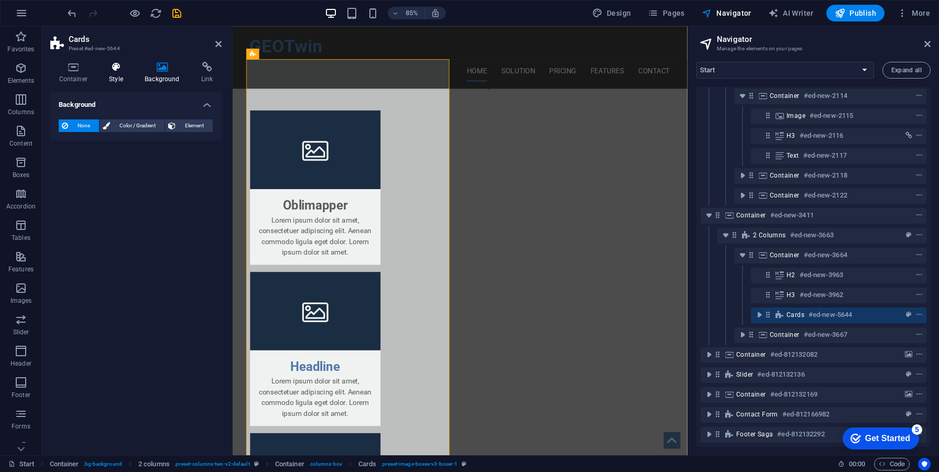
click at [116, 68] on icon at bounding box center [116, 67] width 31 height 10
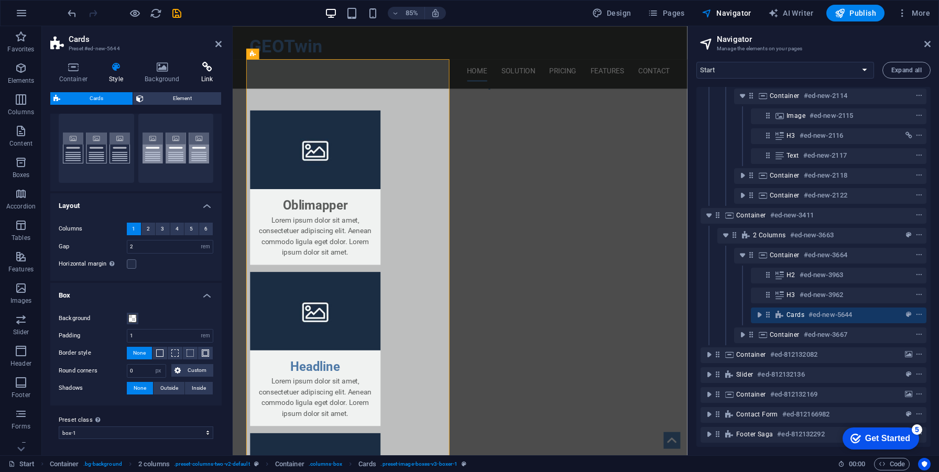
click at [211, 66] on icon at bounding box center [206, 67] width 29 height 10
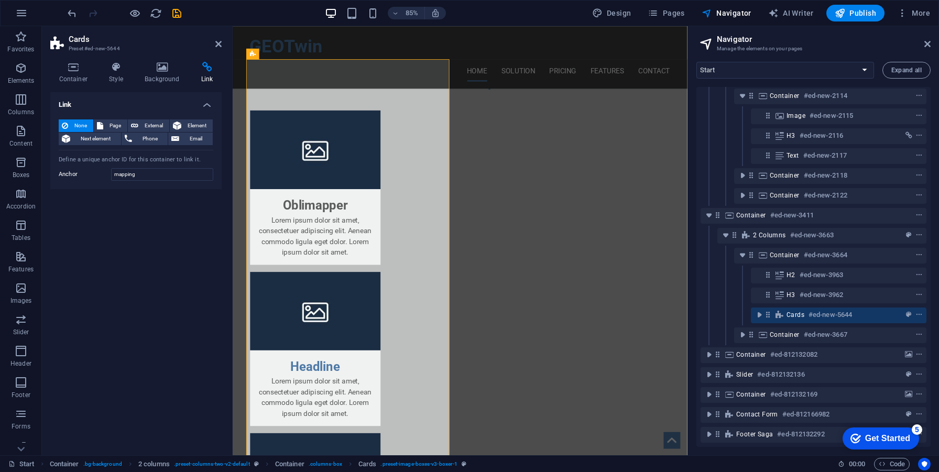
click at [214, 42] on h2 "Cards" at bounding box center [145, 39] width 153 height 9
click at [132, 70] on h4 "Style" at bounding box center [119, 73] width 36 height 22
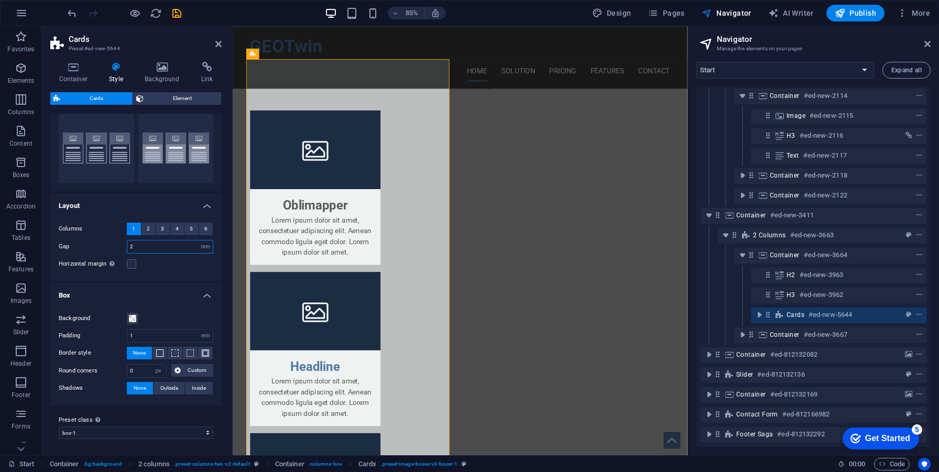
click at [145, 247] on input "2" at bounding box center [169, 247] width 85 height 13
click at [88, 74] on h4 "Container" at bounding box center [75, 73] width 50 height 22
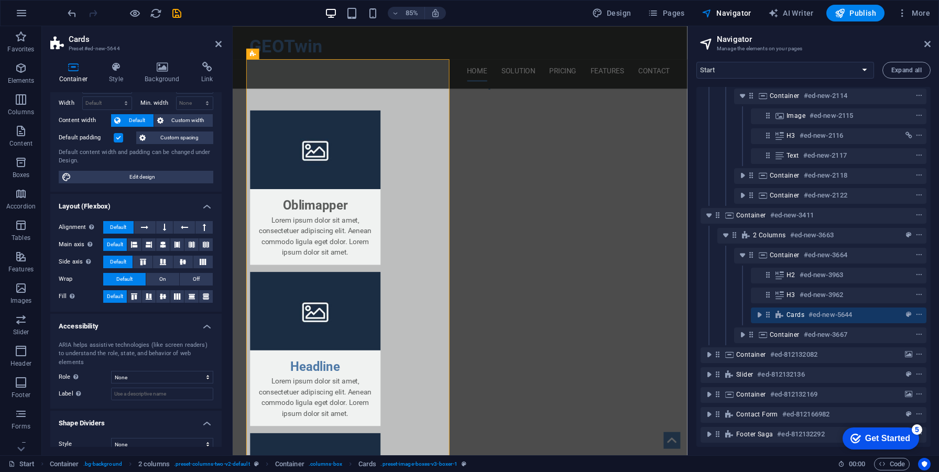
scroll to position [42, 0]
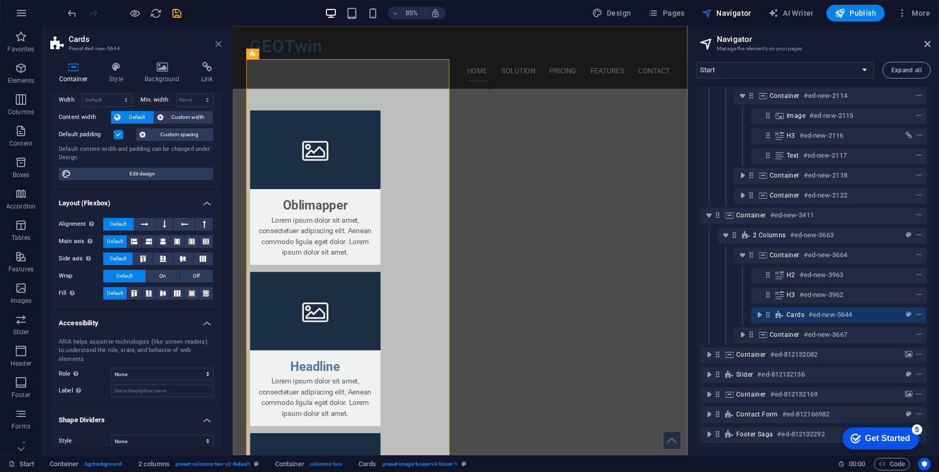
click at [218, 46] on icon at bounding box center [218, 44] width 6 height 8
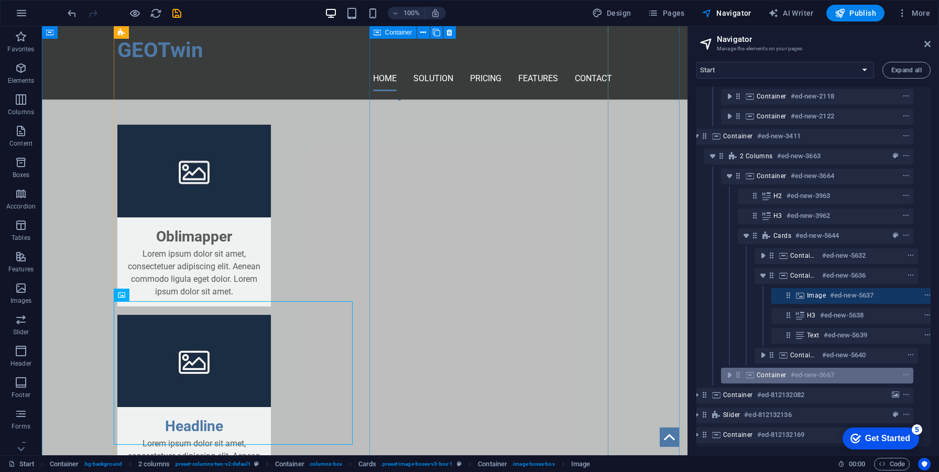
scroll to position [334, 19]
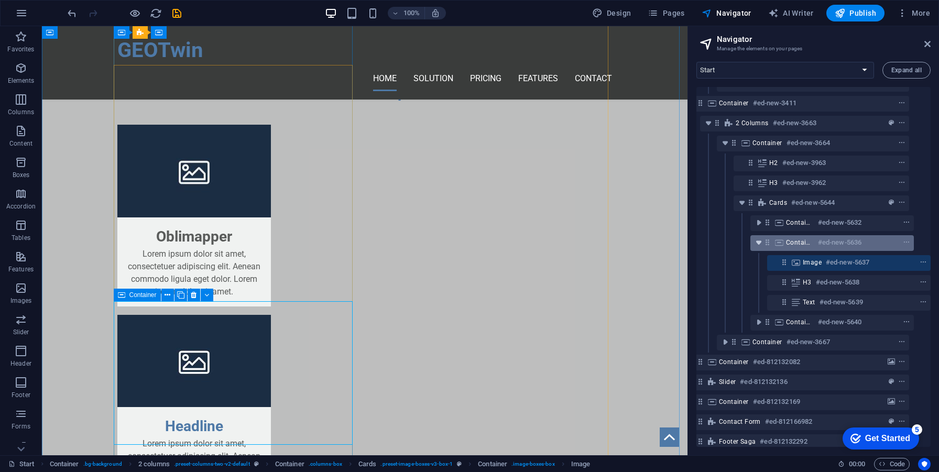
click at [759, 245] on icon "toggle-expand" at bounding box center [759, 242] width 10 height 10
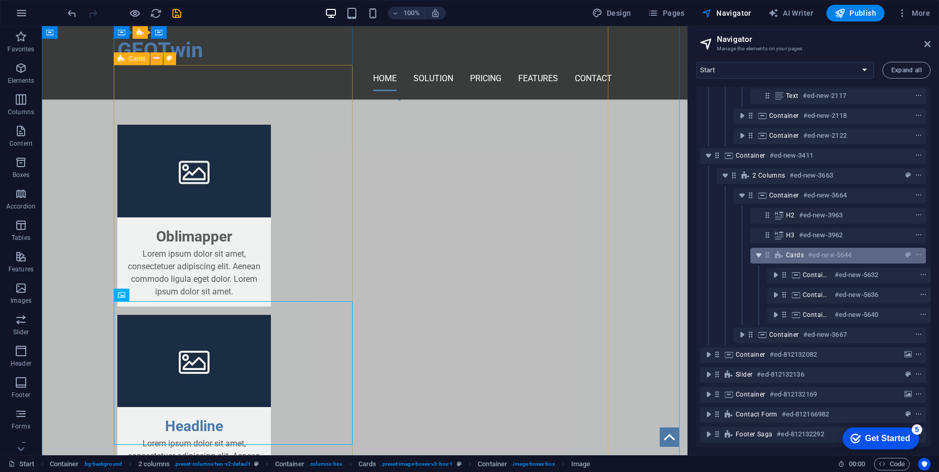
scroll to position [289, 3]
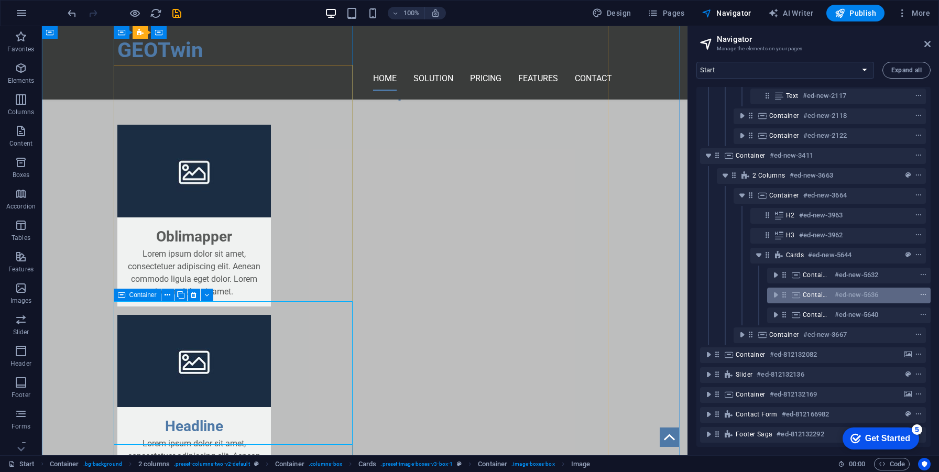
click at [920, 291] on icon "context-menu" at bounding box center [923, 294] width 7 height 7
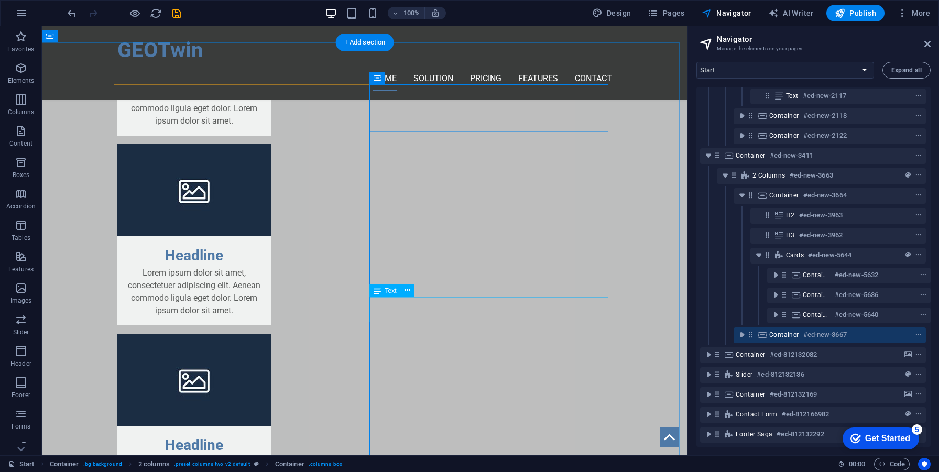
scroll to position [1826, 0]
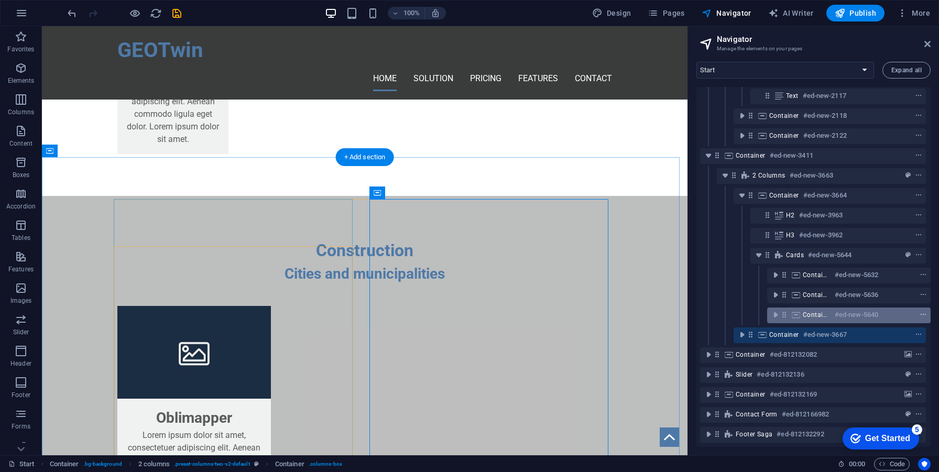
click at [920, 311] on icon "context-menu" at bounding box center [923, 314] width 7 height 7
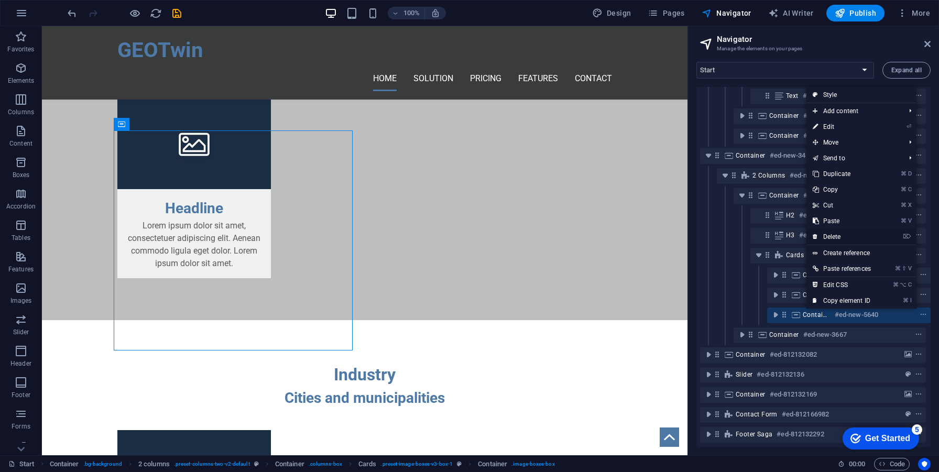
click at [846, 242] on link "⌦ Delete" at bounding box center [842, 237] width 71 height 16
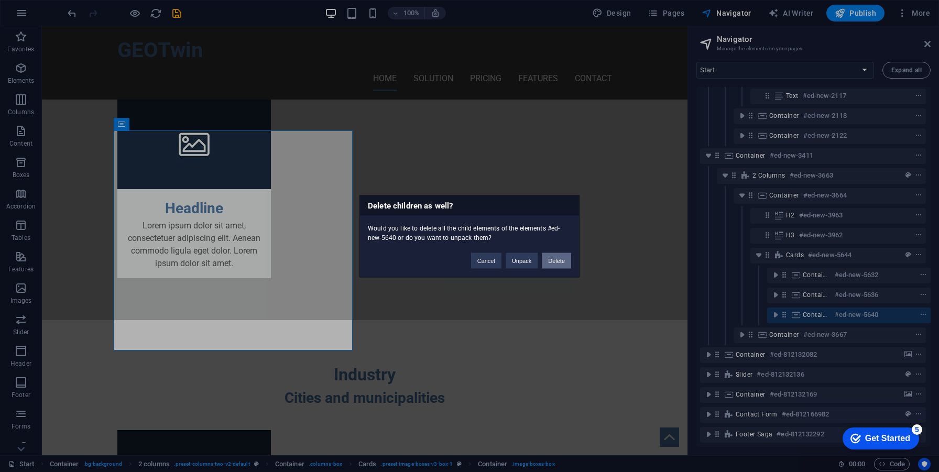
click at [556, 256] on button "Delete" at bounding box center [556, 261] width 29 height 16
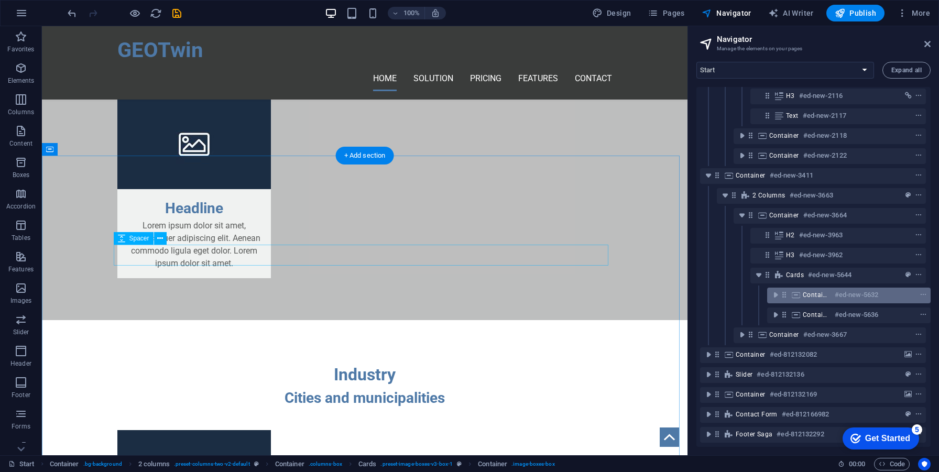
scroll to position [269, 3]
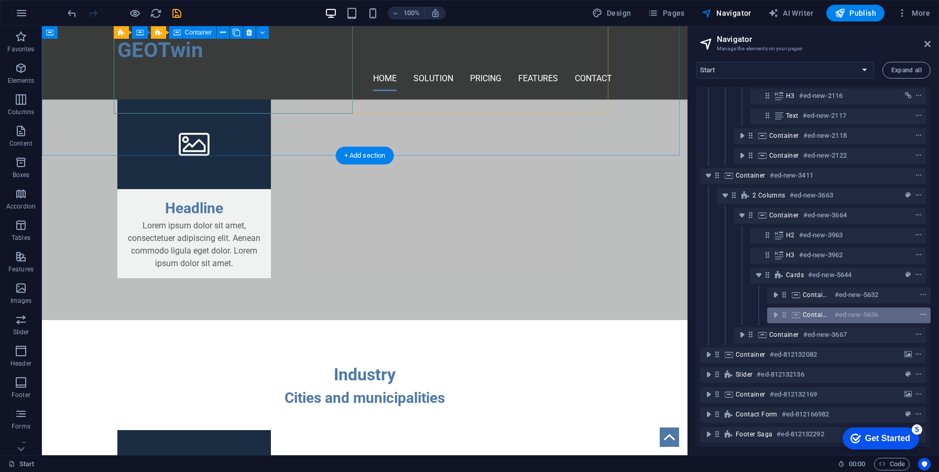
click at [920, 311] on icon "context-menu" at bounding box center [923, 314] width 7 height 7
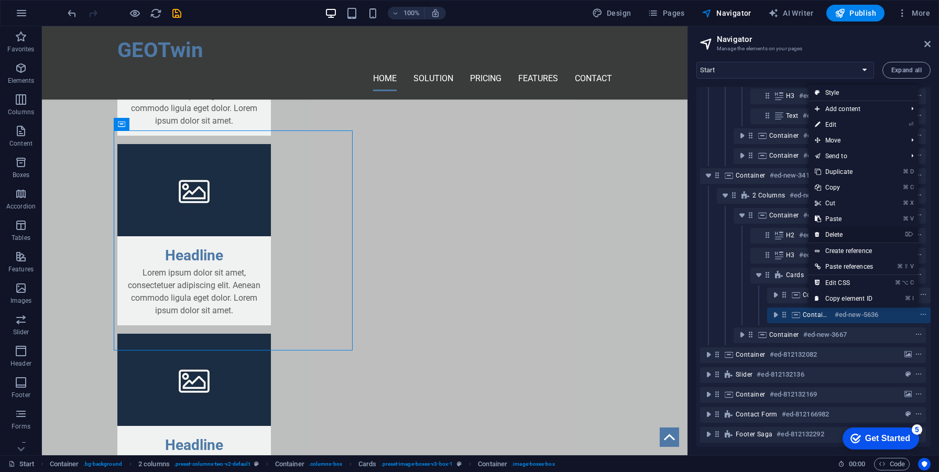
click at [846, 234] on link "⌦ Delete" at bounding box center [844, 235] width 71 height 16
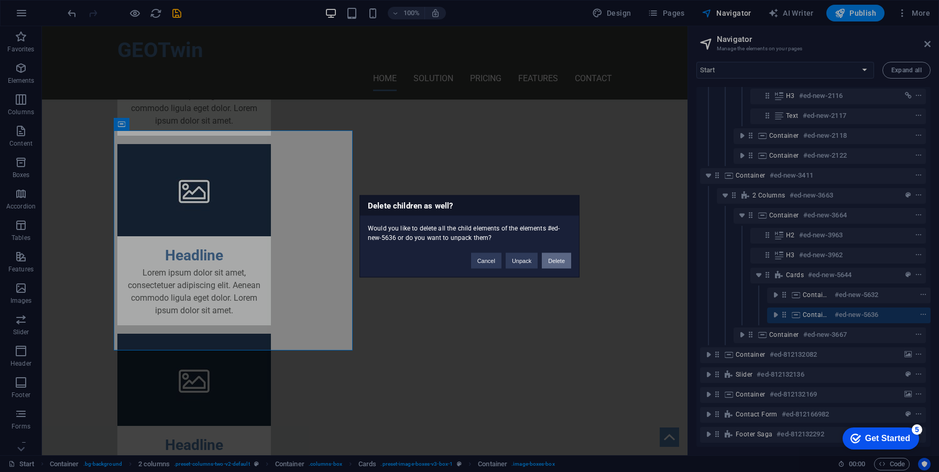
click at [559, 259] on button "Delete" at bounding box center [556, 261] width 29 height 16
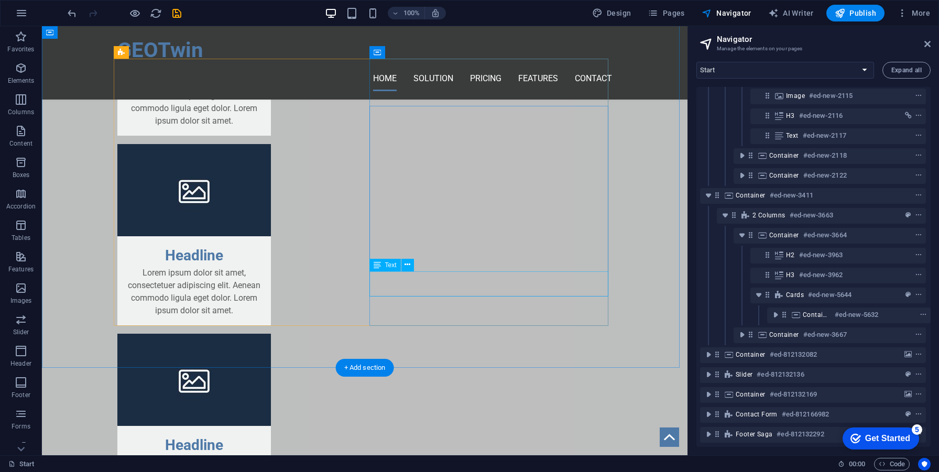
scroll to position [1962, 0]
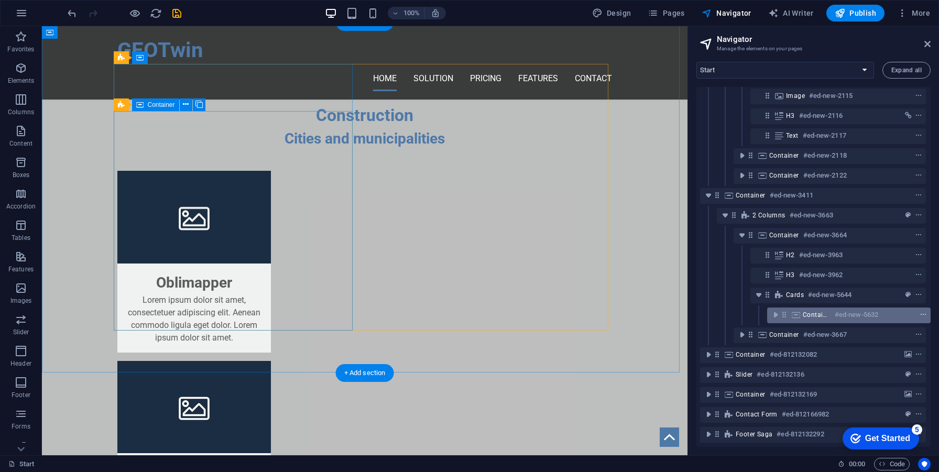
click at [920, 311] on icon "context-menu" at bounding box center [923, 314] width 7 height 7
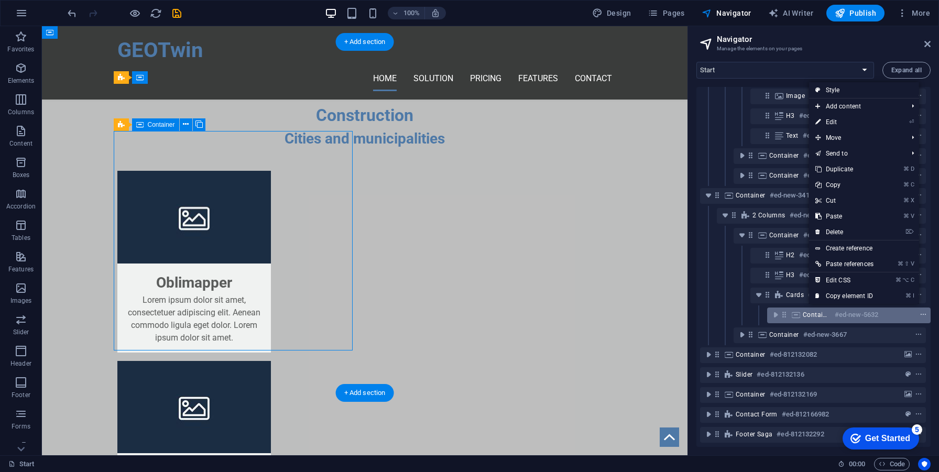
scroll to position [1942, 0]
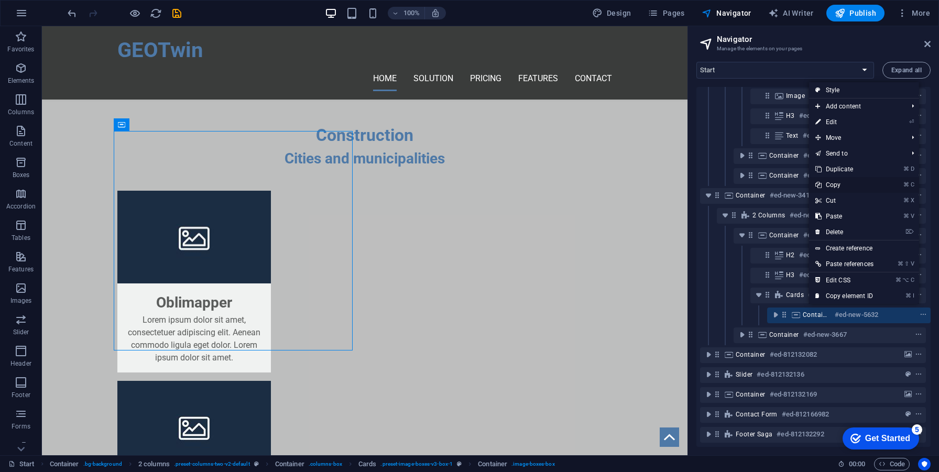
click at [840, 189] on link "⌘ C Copy" at bounding box center [844, 185] width 71 height 16
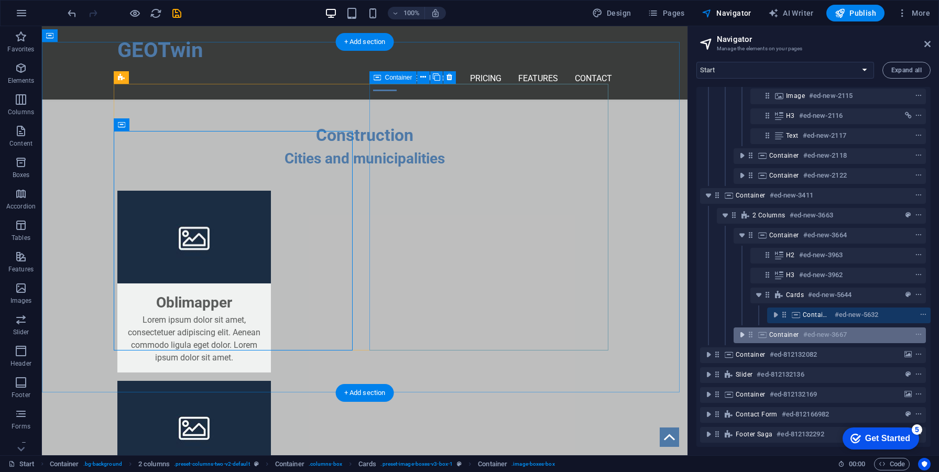
click at [740, 330] on icon "toggle-expand" at bounding box center [742, 335] width 10 height 10
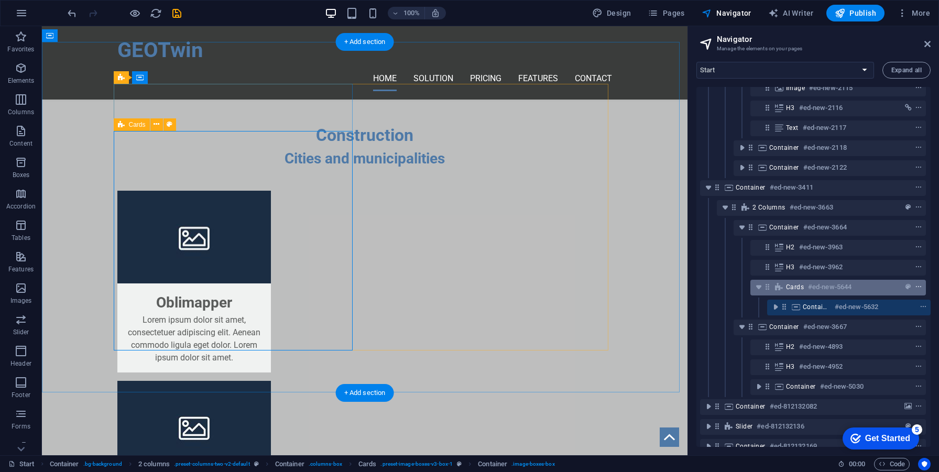
click at [917, 289] on icon "context-menu" at bounding box center [918, 287] width 7 height 7
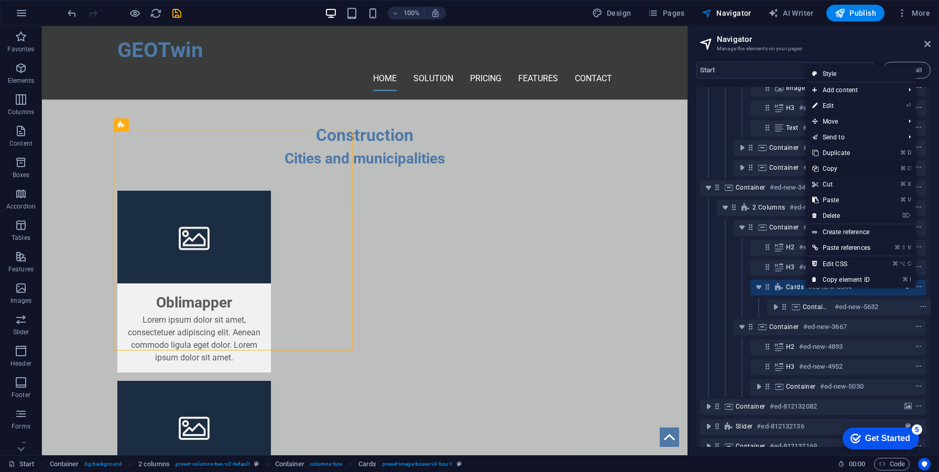
click at [836, 170] on link "⌘ C Copy" at bounding box center [841, 169] width 71 height 16
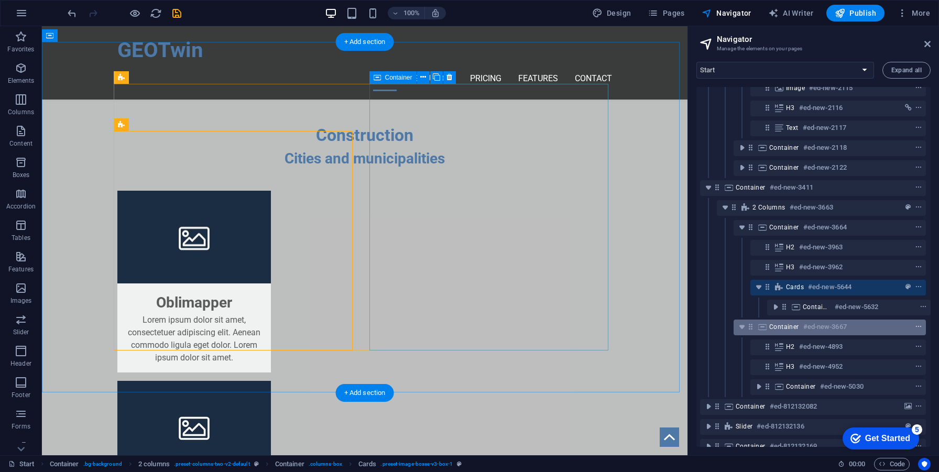
click at [915, 326] on icon "context-menu" at bounding box center [918, 326] width 7 height 7
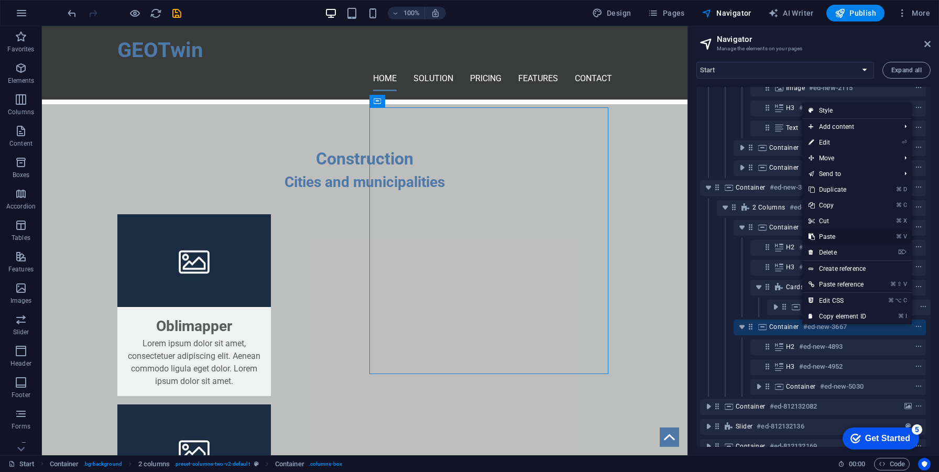
click at [840, 236] on link "⌘ V Paste" at bounding box center [838, 237] width 70 height 16
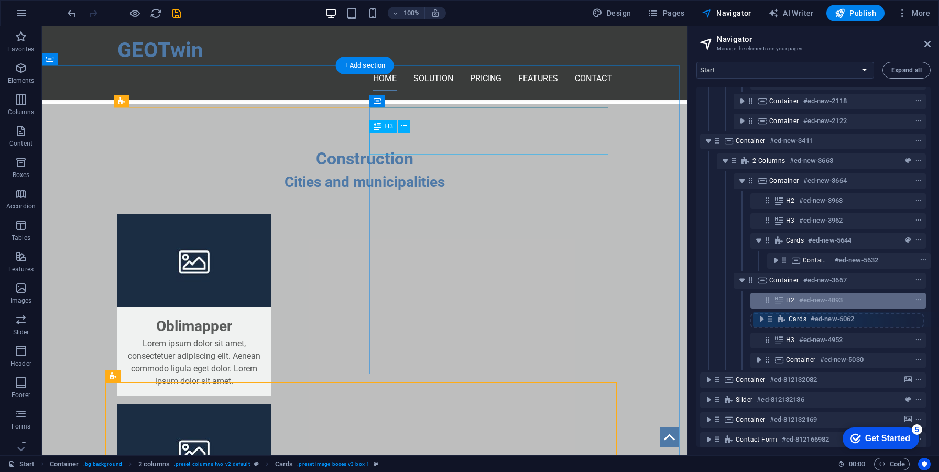
scroll to position [301, 2]
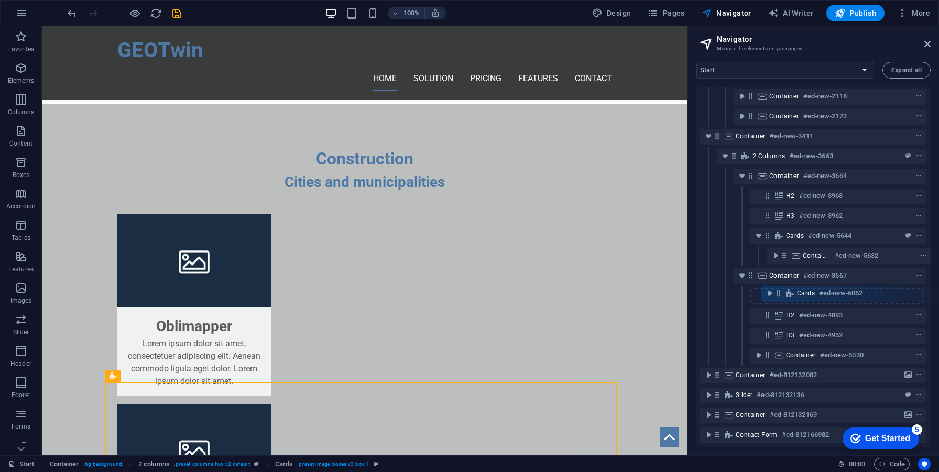
drag, startPoint x: 747, startPoint y: 405, endPoint x: 781, endPoint y: 292, distance: 117.4
click at [781, 292] on div "Banner #ed-812132019 Container #ed-812132187 Container #ed-909186394 Container …" at bounding box center [814, 267] width 234 height 360
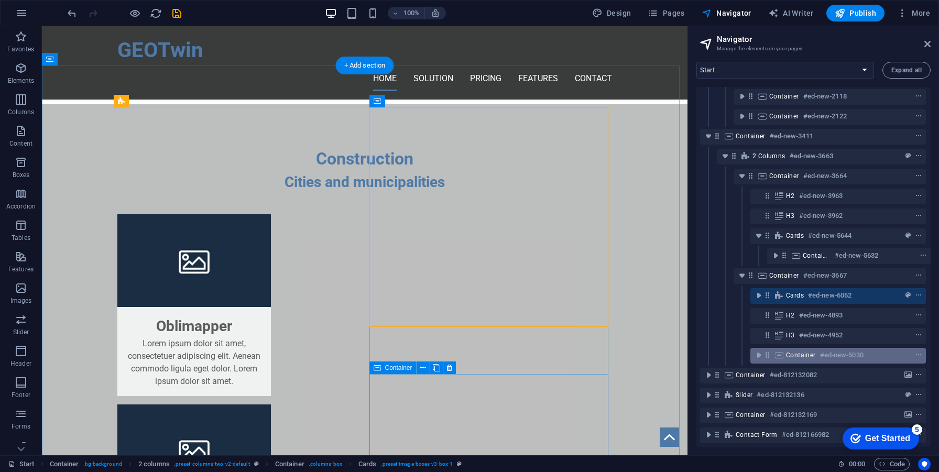
click at [909, 354] on div at bounding box center [899, 355] width 49 height 13
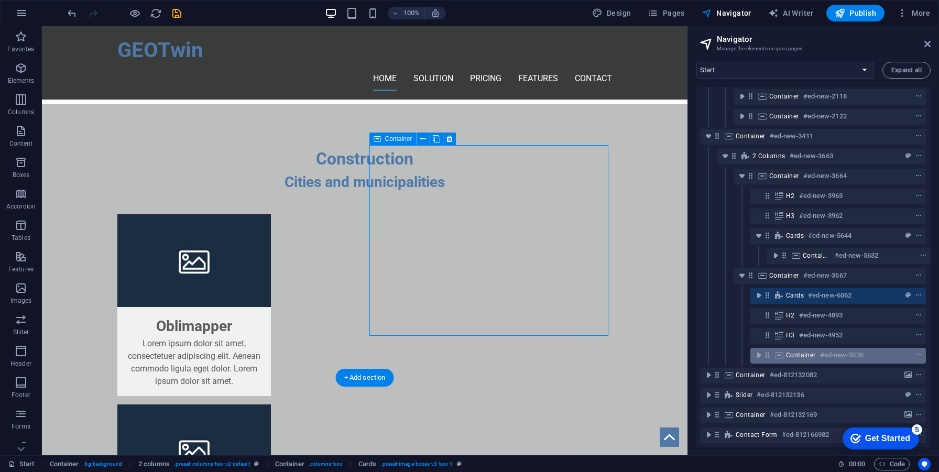
scroll to position [2147, 0]
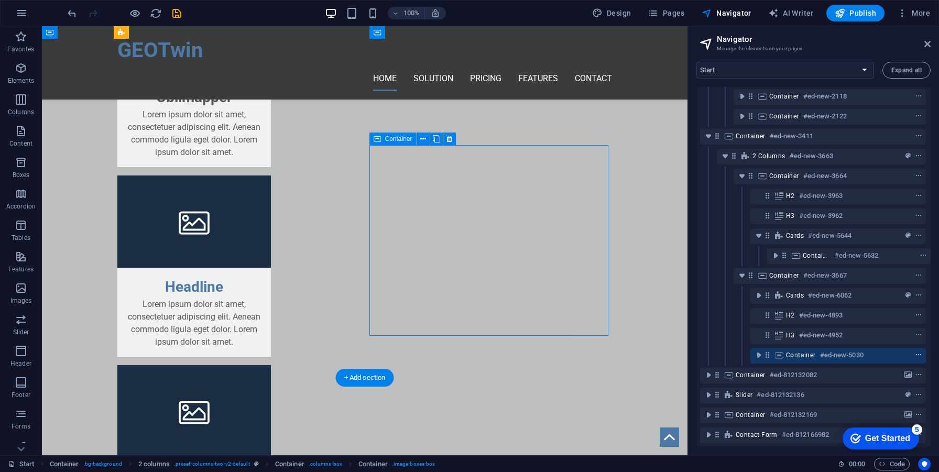
click at [914, 355] on span "context-menu" at bounding box center [919, 355] width 10 height 7
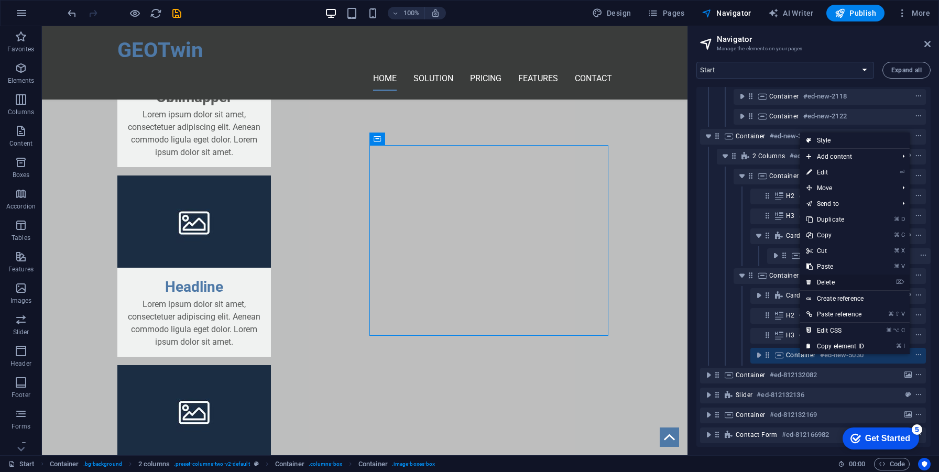
click at [837, 280] on link "⌦ Delete" at bounding box center [835, 283] width 70 height 16
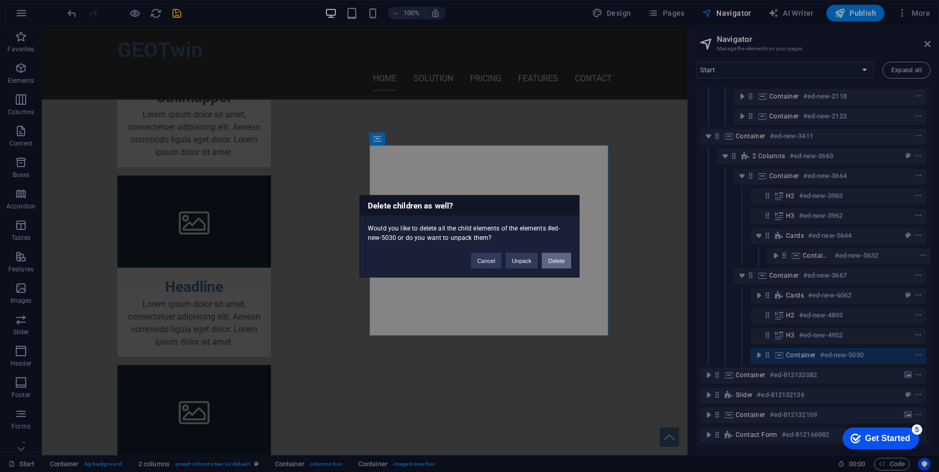
click at [556, 258] on button "Delete" at bounding box center [556, 261] width 29 height 16
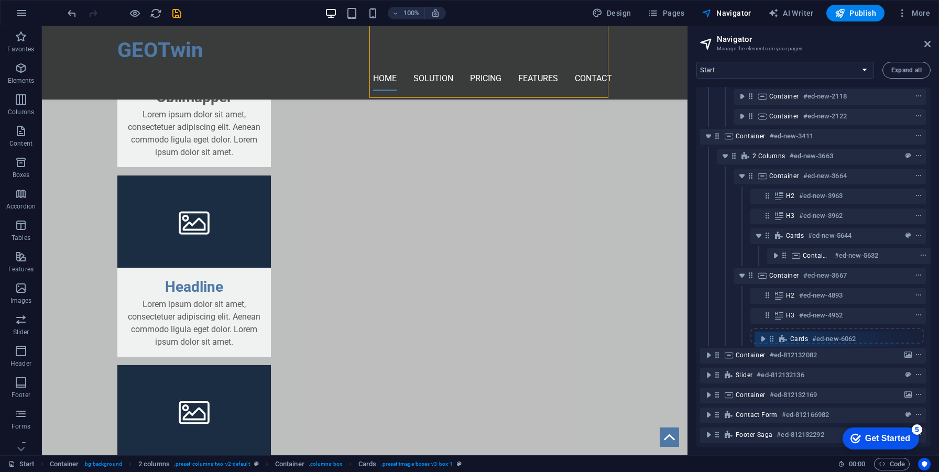
drag, startPoint x: 764, startPoint y: 296, endPoint x: 770, endPoint y: 342, distance: 46.6
click at [770, 342] on div "Banner #ed-812132019 Container #ed-812132187 Container #ed-909186394 Container …" at bounding box center [814, 267] width 234 height 360
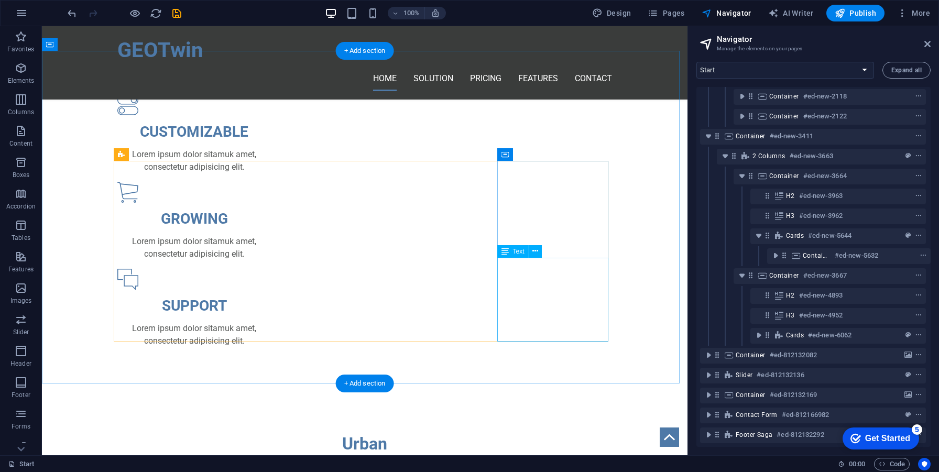
scroll to position [732, 0]
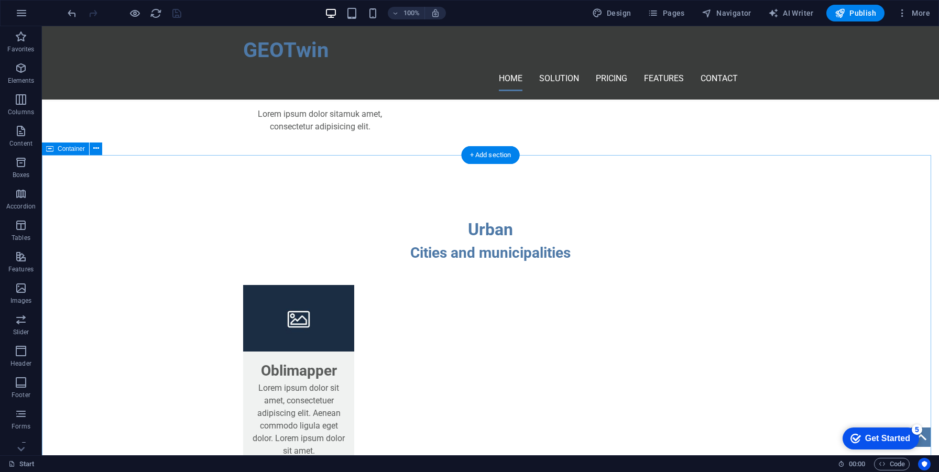
scroll to position [959, 0]
